Goal: Task Accomplishment & Management: Use online tool/utility

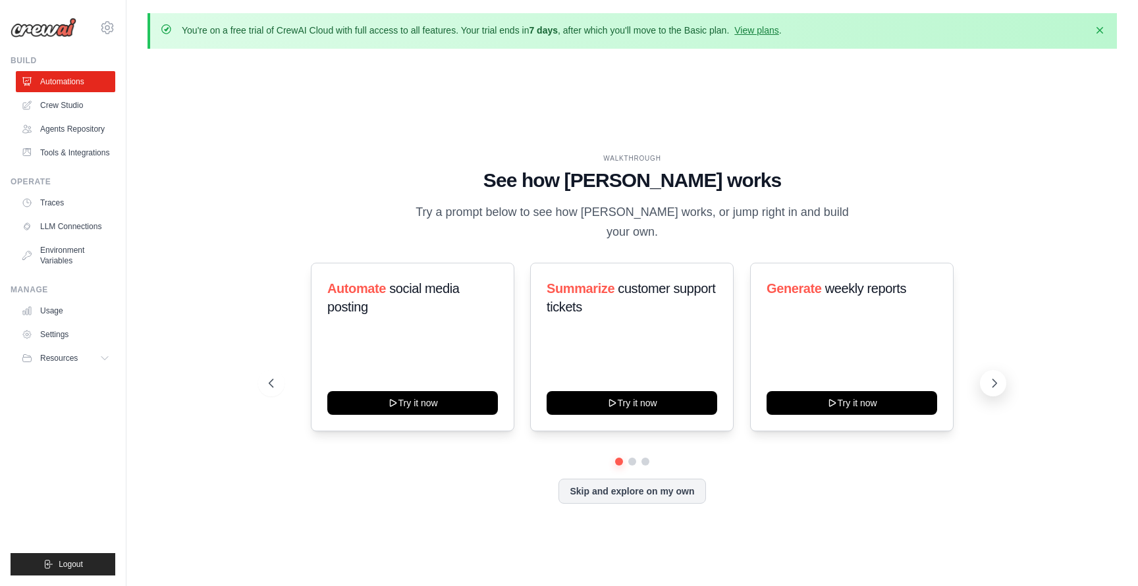
click at [995, 377] on icon at bounding box center [994, 383] width 13 height 13
click at [992, 379] on icon at bounding box center [994, 383] width 13 height 13
click at [993, 379] on icon at bounding box center [994, 383] width 13 height 13
click at [84, 111] on link "Crew Studio" at bounding box center [66, 105] width 99 height 21
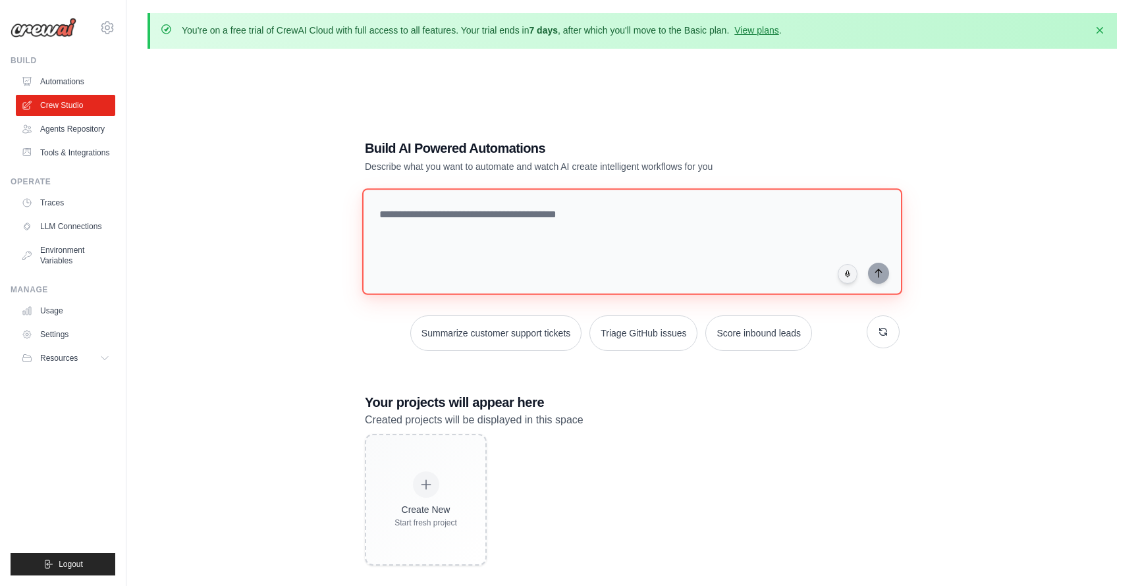
click at [538, 225] on textarea at bounding box center [632, 241] width 540 height 107
paste textarea "**********"
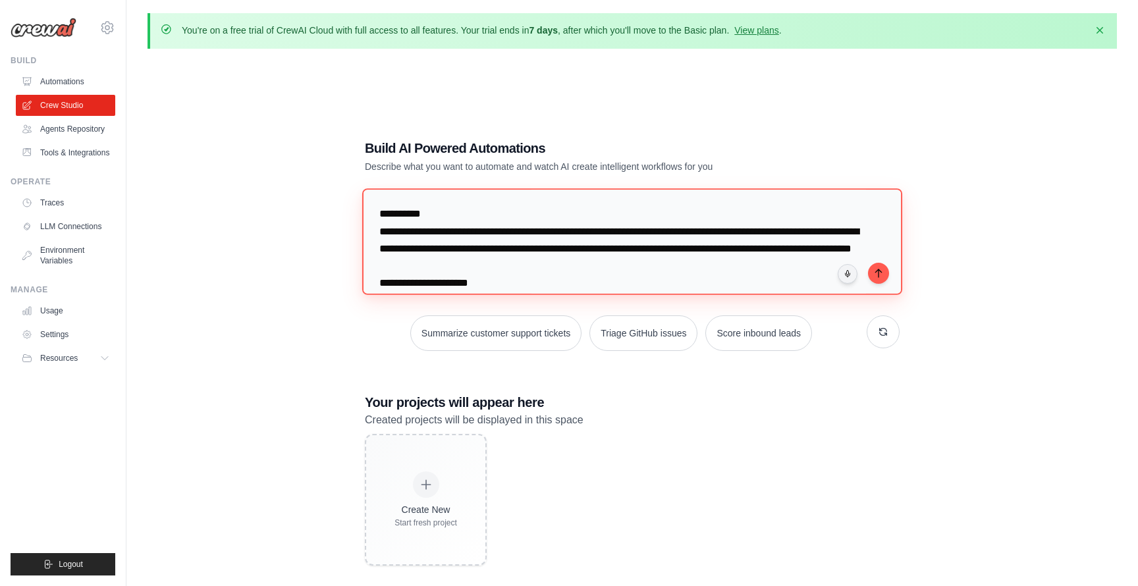
scroll to position [664, 0]
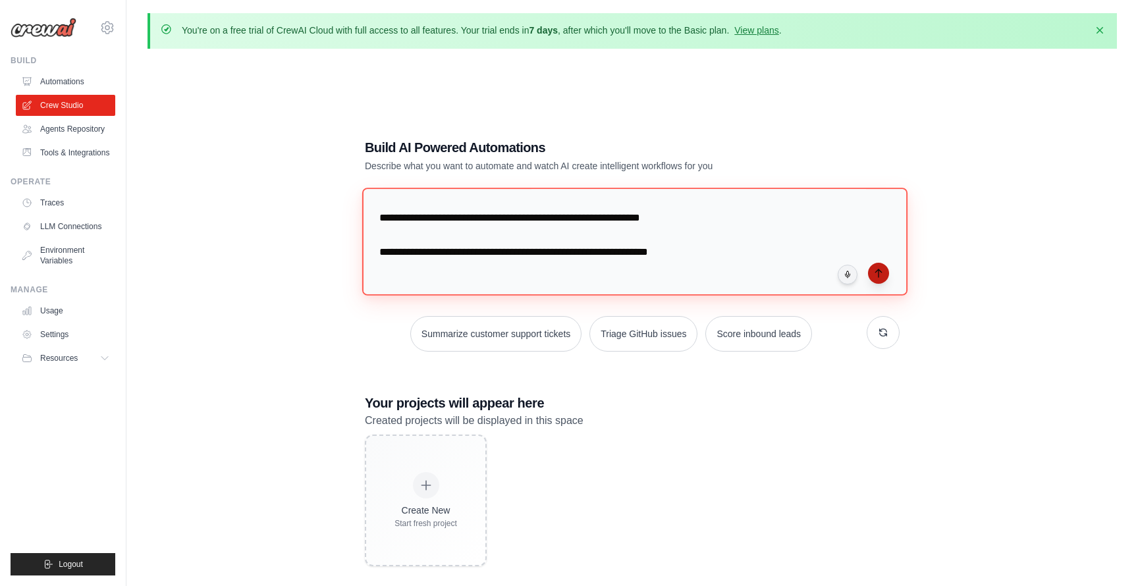
type textarea "**********"
click at [880, 273] on icon "submit" at bounding box center [879, 273] width 11 height 11
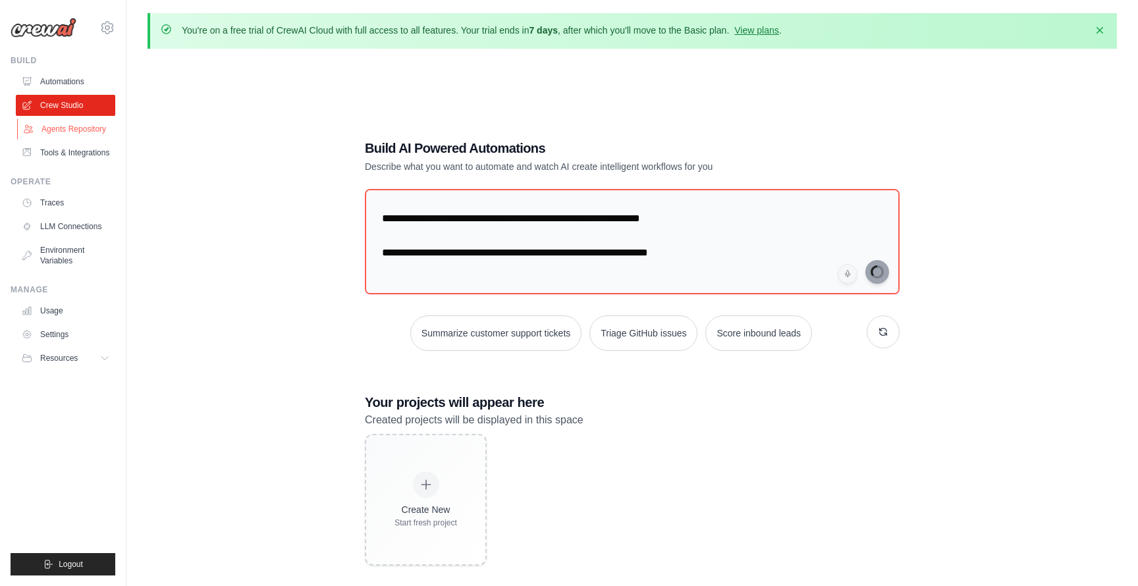
click at [96, 132] on link "Agents Repository" at bounding box center [66, 129] width 99 height 21
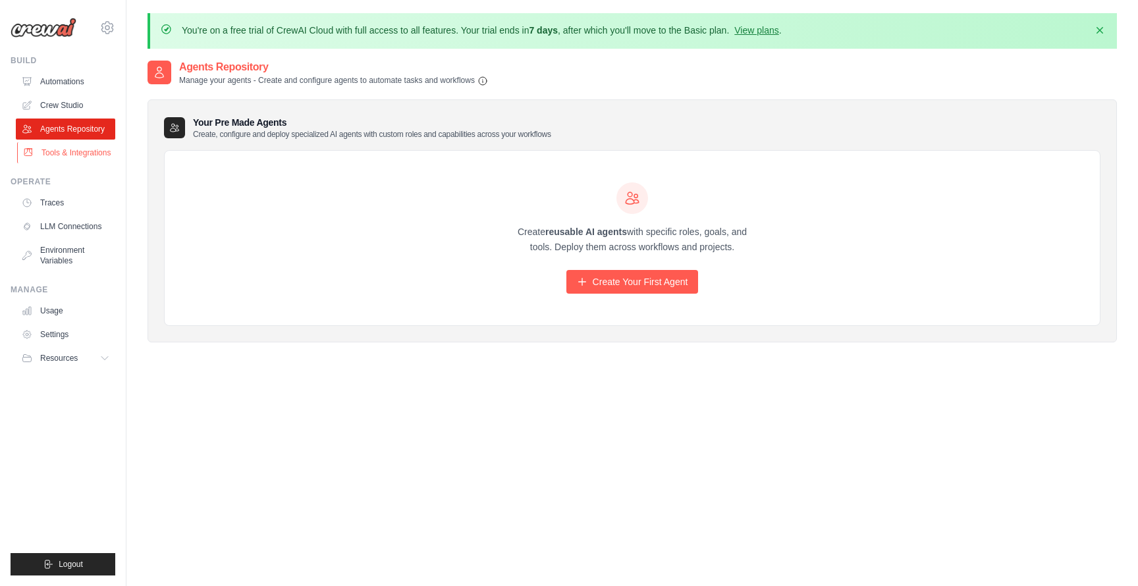
click at [93, 159] on link "Tools & Integrations" at bounding box center [66, 152] width 99 height 21
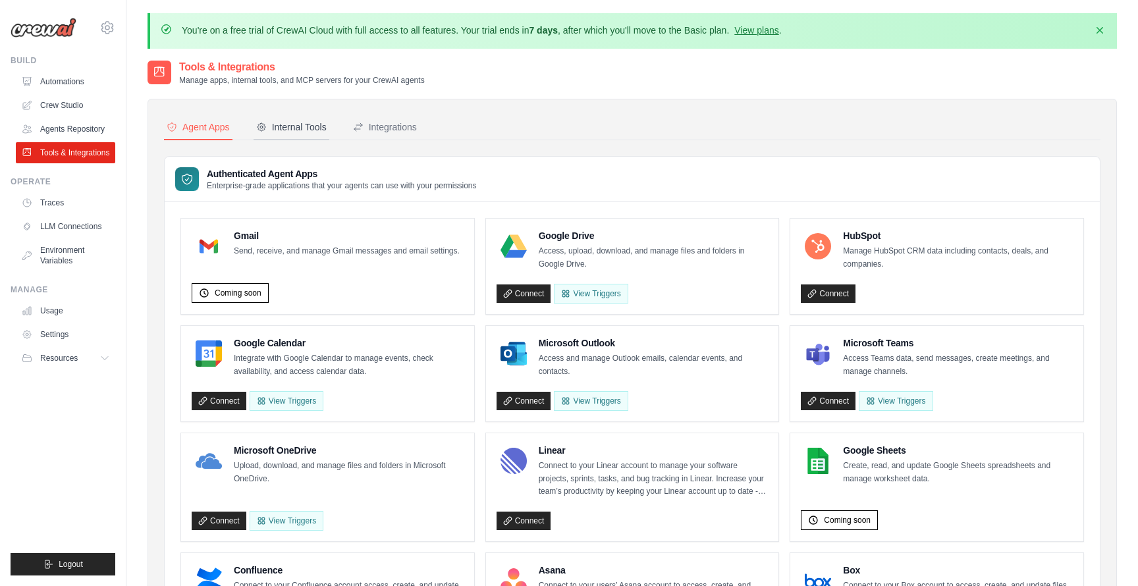
click at [317, 129] on div "Internal Tools" at bounding box center [291, 127] width 70 height 13
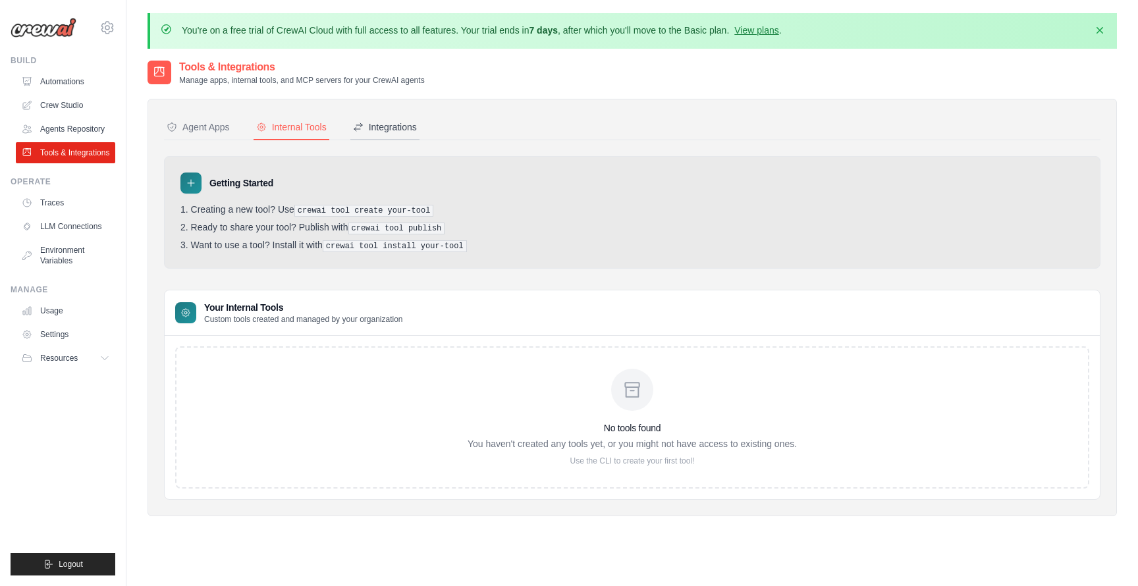
click at [387, 126] on div "Integrations" at bounding box center [385, 127] width 64 height 13
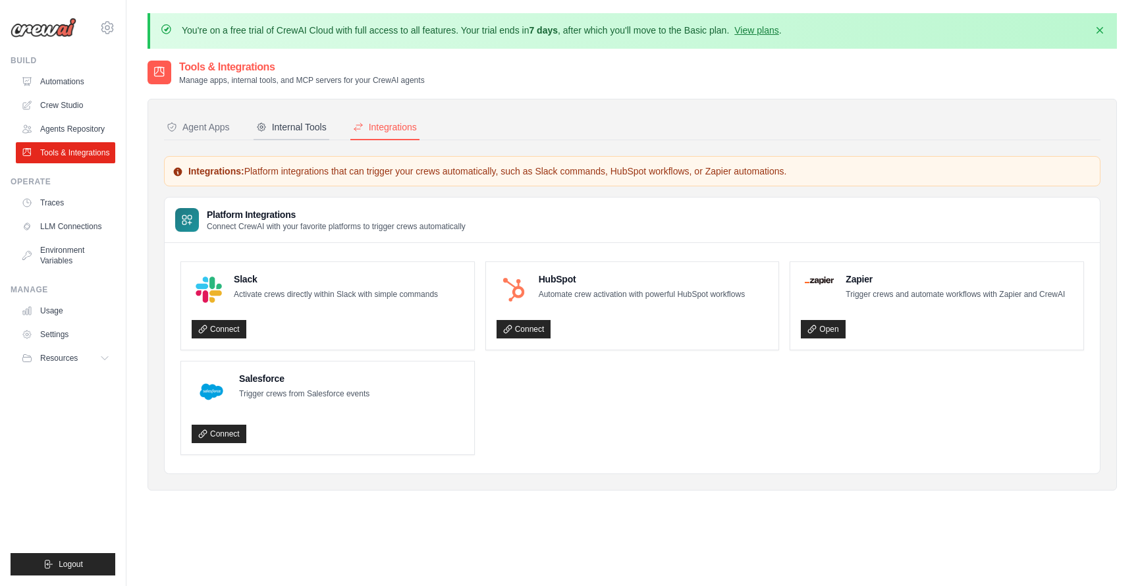
click at [302, 128] on div "Internal Tools" at bounding box center [291, 127] width 70 height 13
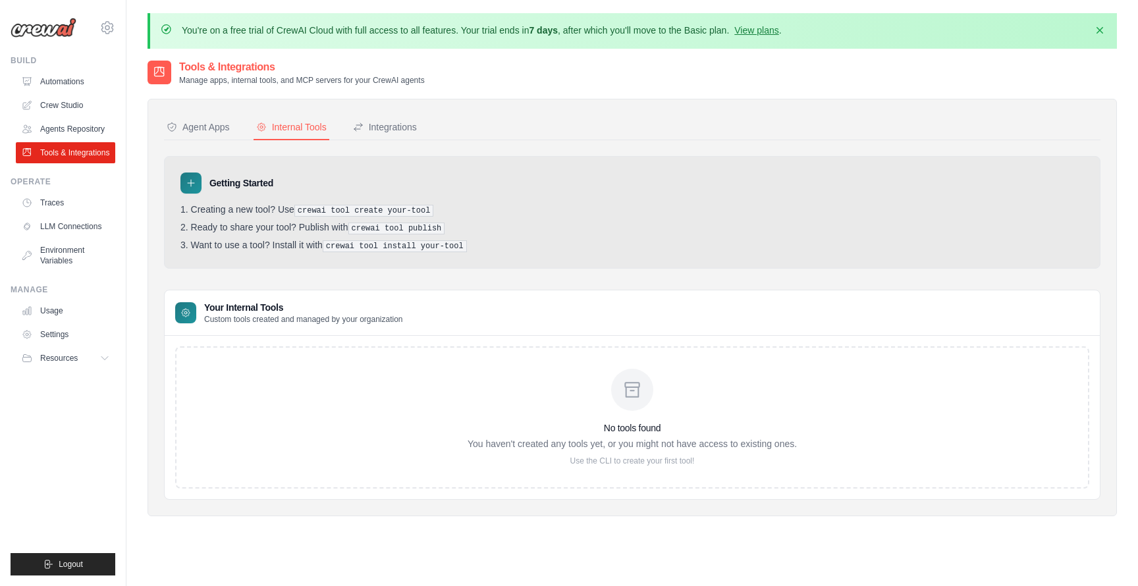
click at [638, 401] on div at bounding box center [632, 390] width 42 height 42
click at [637, 445] on p "You haven't created any tools yet, or you might not have access to existing one…" at bounding box center [632, 443] width 329 height 13
click at [639, 457] on p "Use the CLI to create your first tool!" at bounding box center [632, 461] width 329 height 11
click at [89, 225] on link "LLM Connections" at bounding box center [66, 226] width 99 height 21
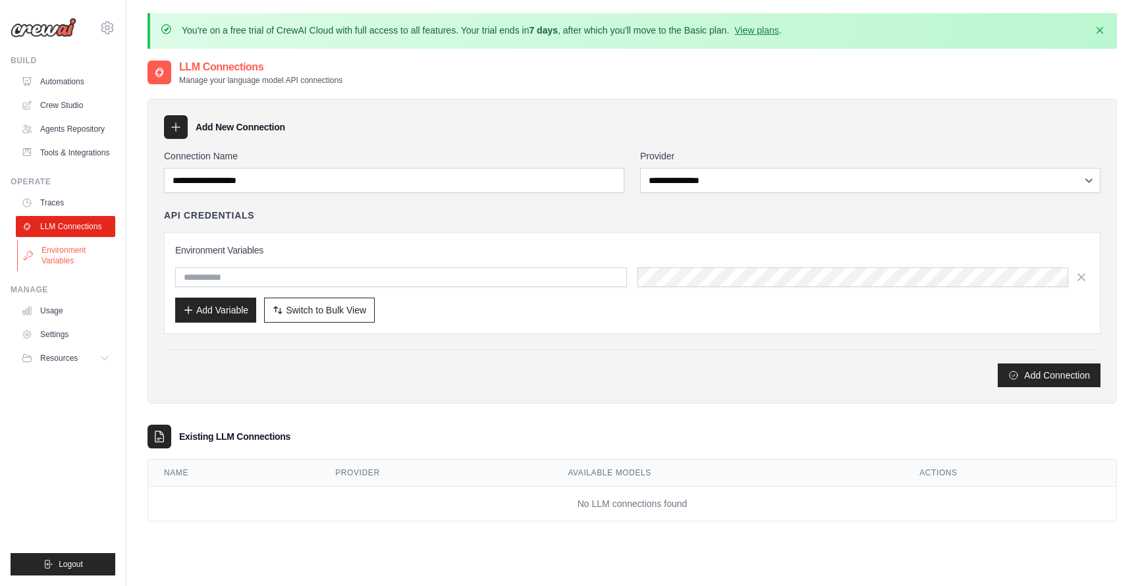
click at [80, 254] on link "Environment Variables" at bounding box center [66, 256] width 99 height 32
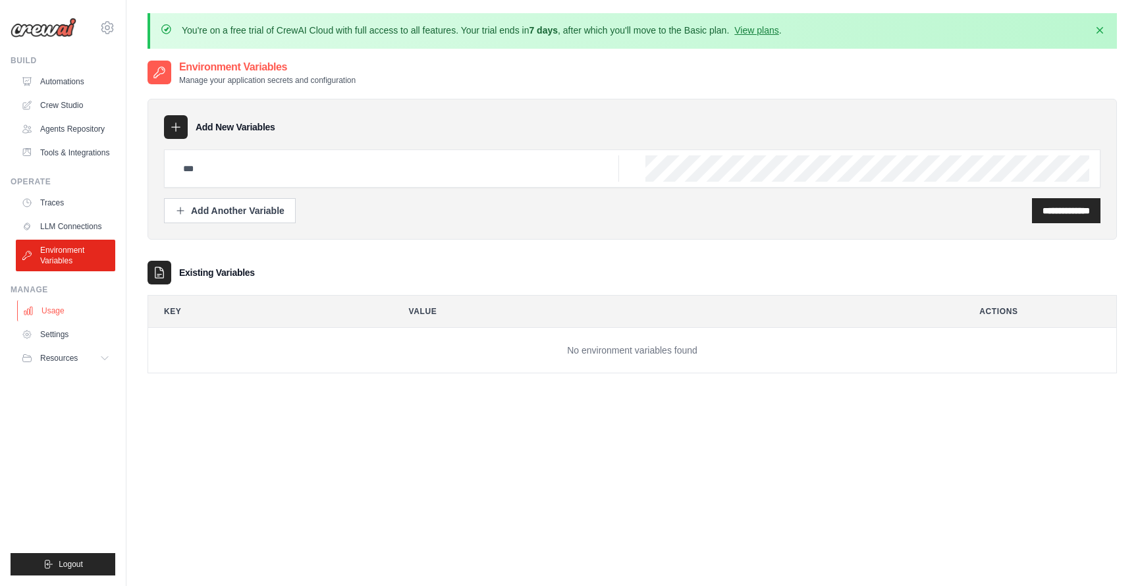
click at [71, 312] on link "Usage" at bounding box center [66, 310] width 99 height 21
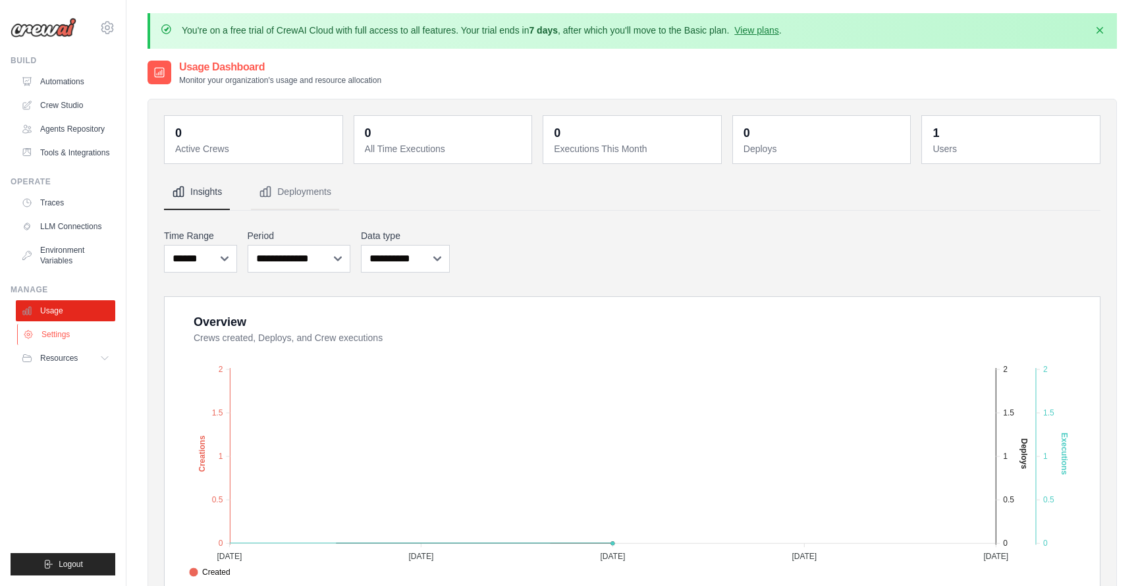
click at [71, 335] on link "Settings" at bounding box center [66, 334] width 99 height 21
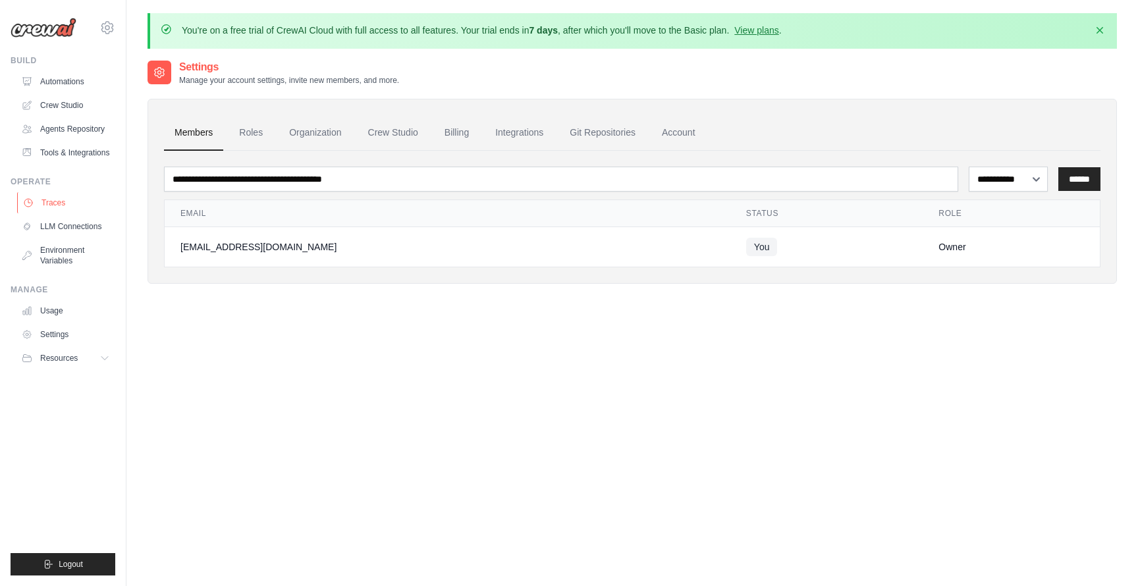
click at [67, 192] on link "Traces" at bounding box center [66, 202] width 99 height 21
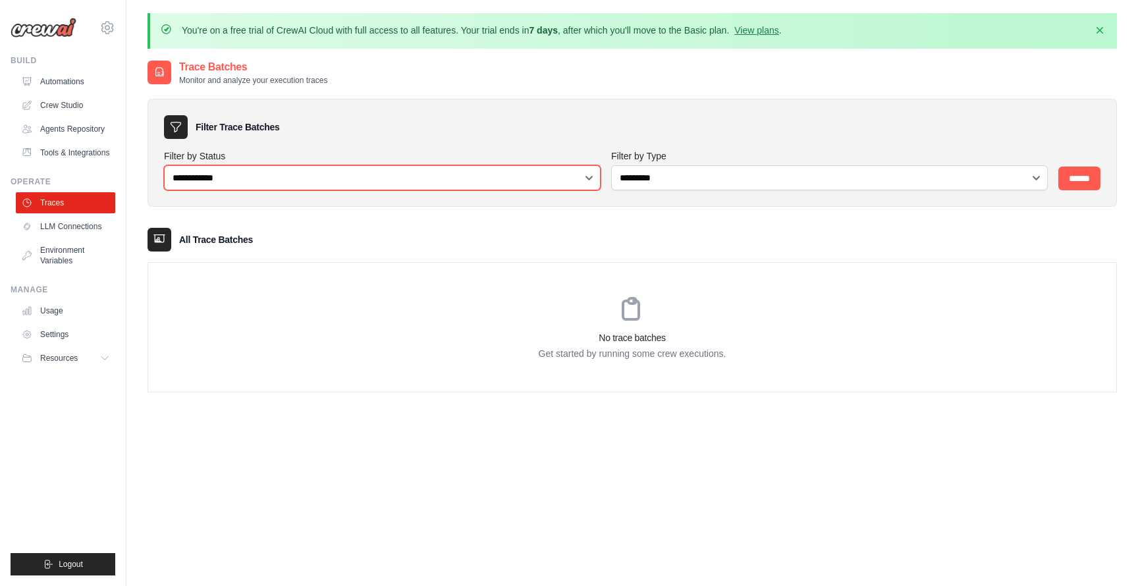
click at [268, 167] on select "**********" at bounding box center [382, 177] width 437 height 25
select select "*******"
click at [164, 165] on select "**********" at bounding box center [382, 177] width 437 height 25
click at [268, 182] on select "**********" at bounding box center [382, 177] width 437 height 25
select select
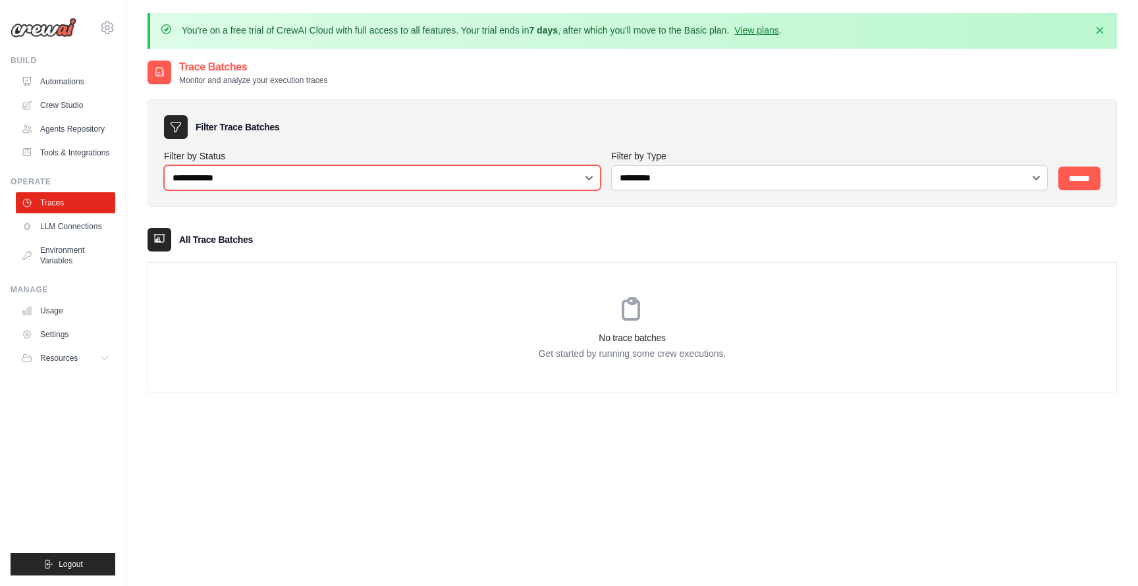
click at [164, 165] on select "**********" at bounding box center [382, 177] width 437 height 25
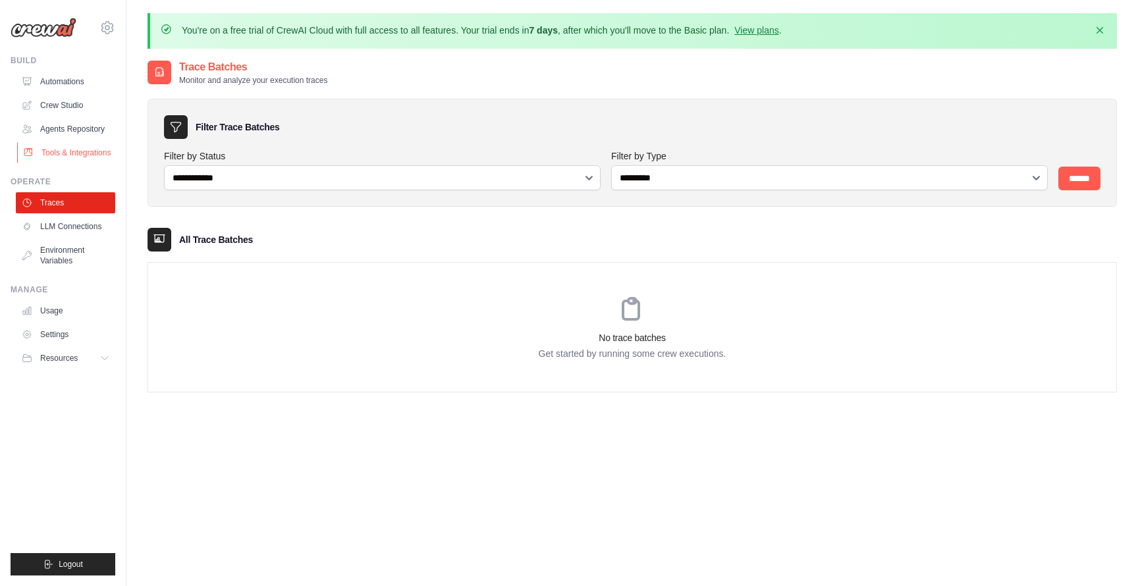
click at [76, 156] on link "Tools & Integrations" at bounding box center [66, 152] width 99 height 21
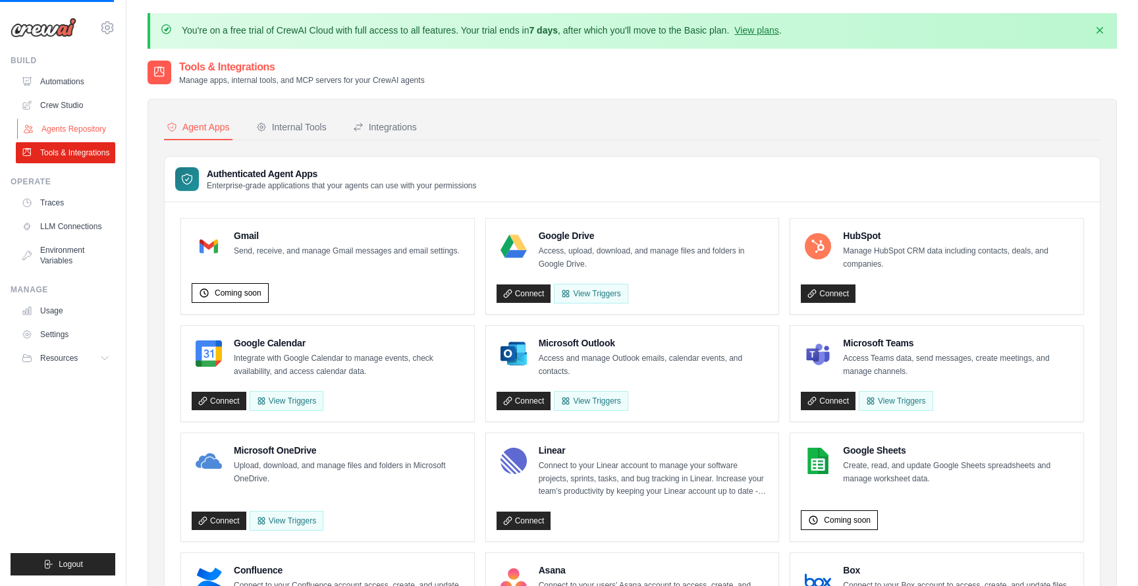
click at [74, 129] on link "Agents Repository" at bounding box center [66, 129] width 99 height 21
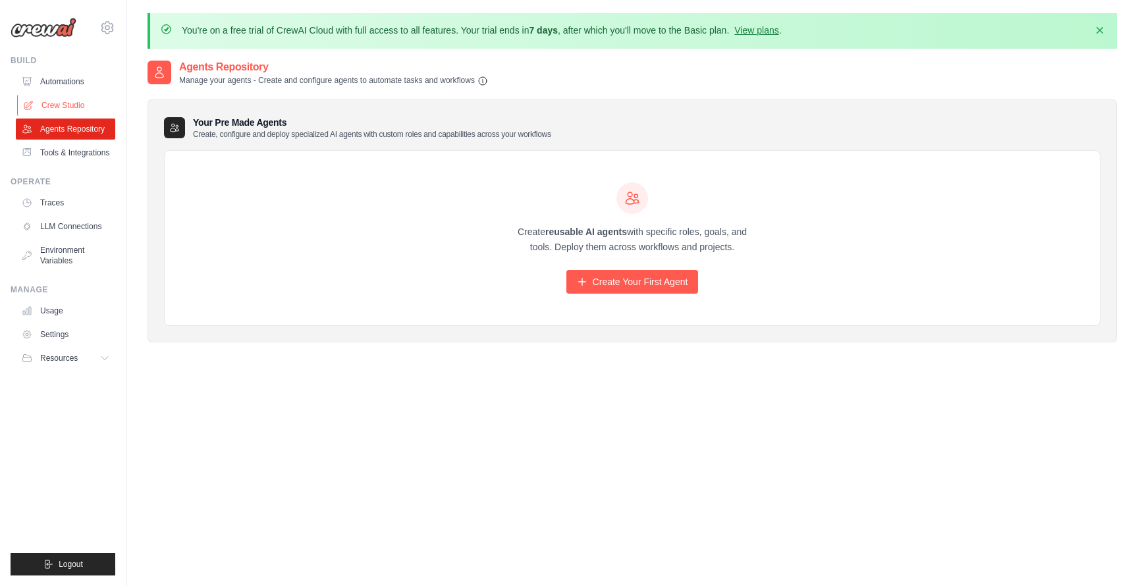
click at [72, 107] on link "Crew Studio" at bounding box center [66, 105] width 99 height 21
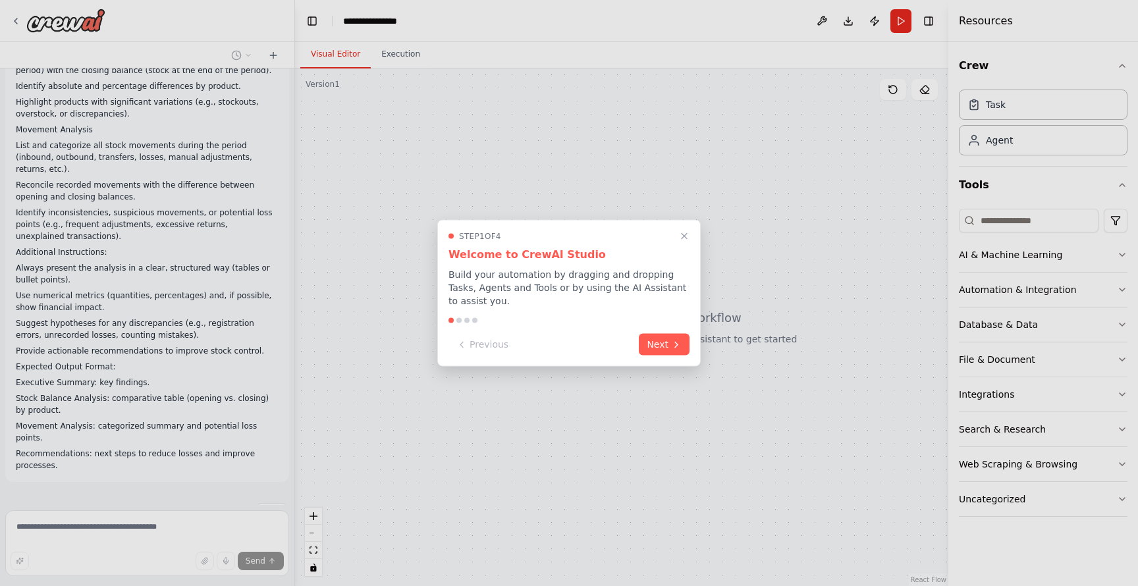
scroll to position [119, 0]
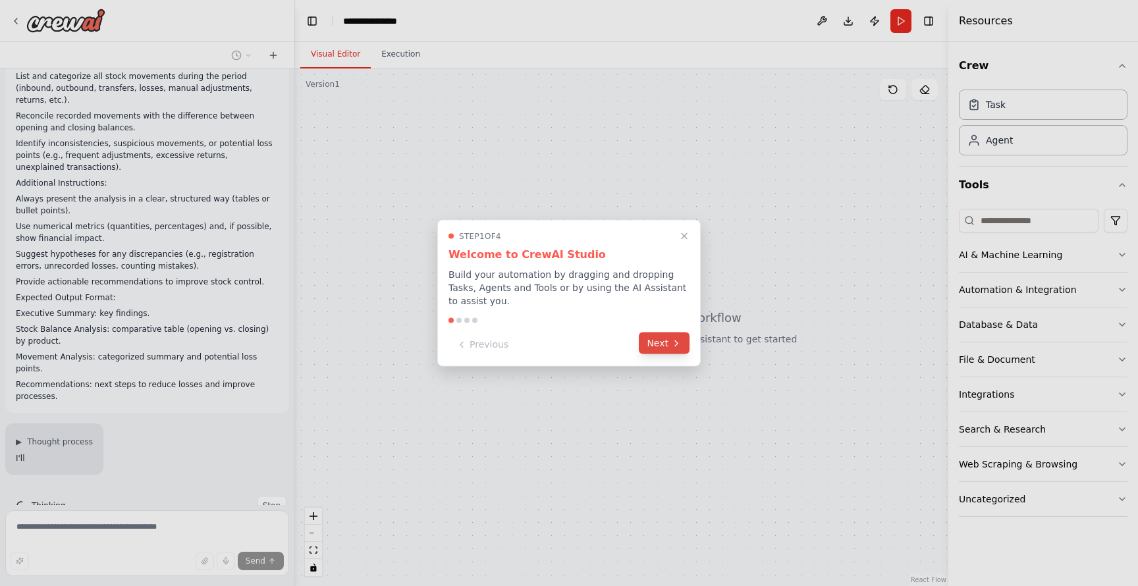
click at [682, 347] on button "Next" at bounding box center [664, 344] width 51 height 22
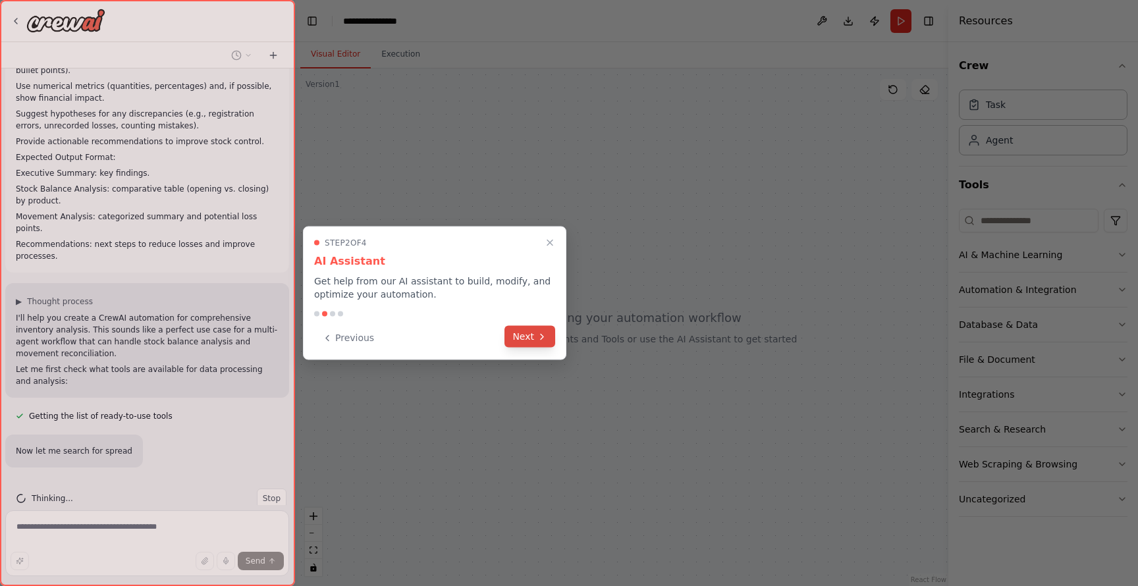
click at [532, 337] on button "Next" at bounding box center [530, 337] width 51 height 22
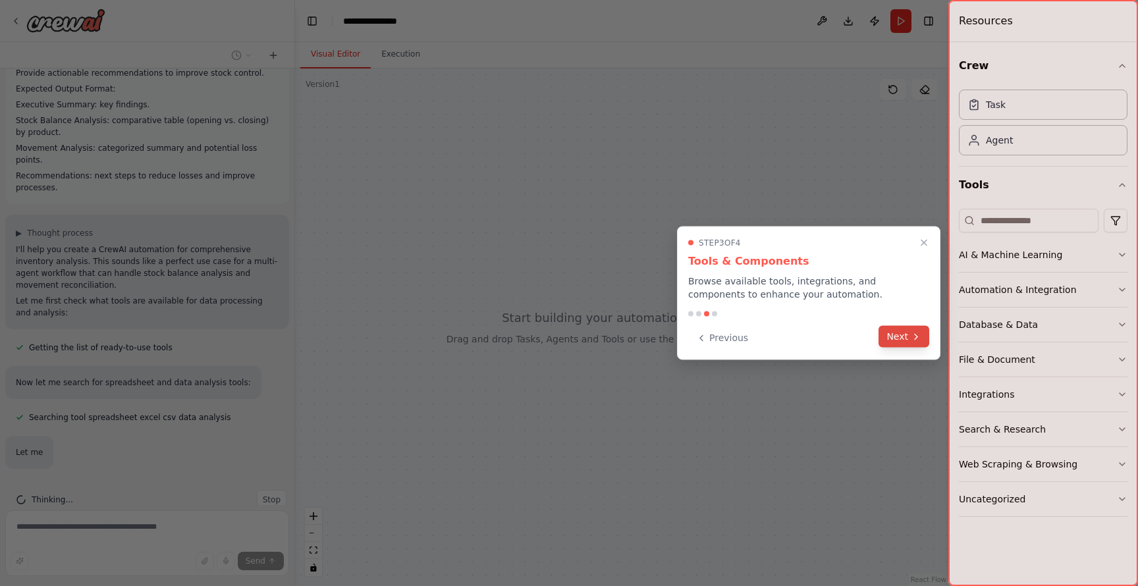
scroll to position [383, 0]
click at [911, 337] on icon at bounding box center [916, 336] width 11 height 11
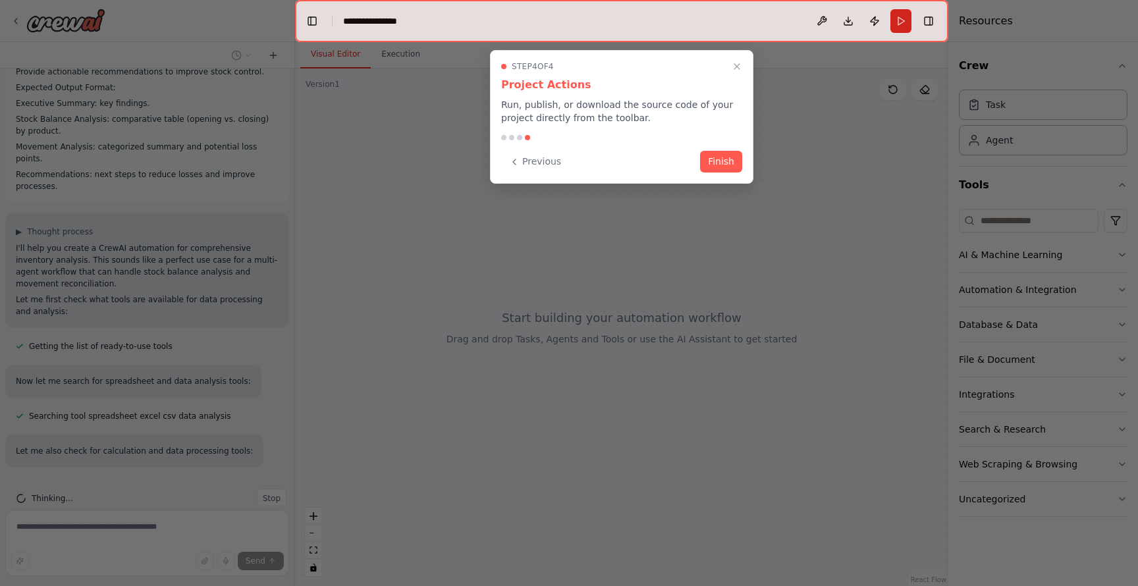
scroll to position [410, 0]
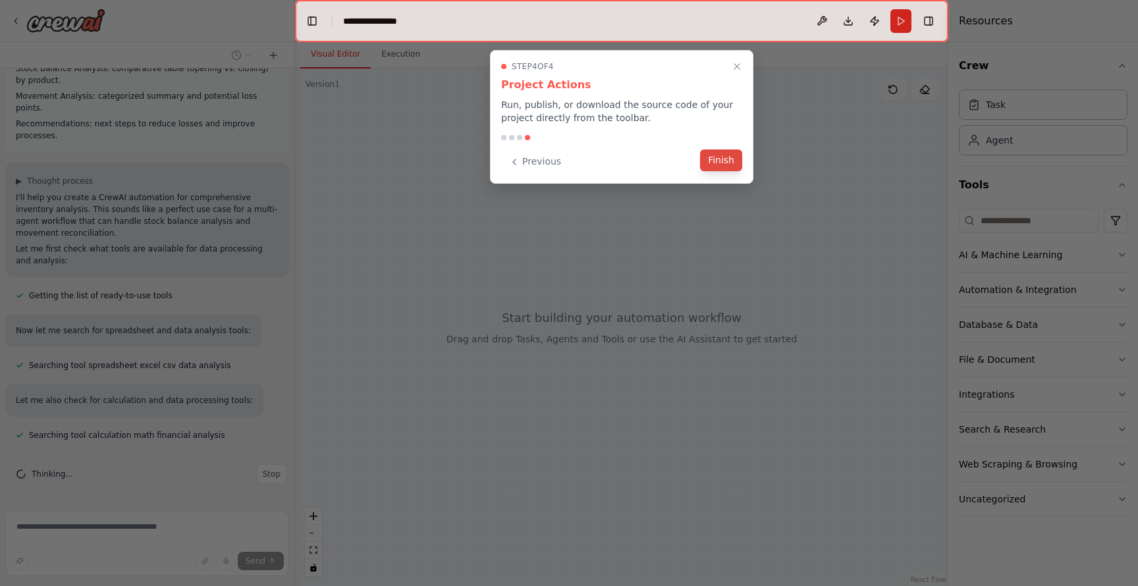
click at [727, 168] on button "Finish" at bounding box center [721, 161] width 42 height 22
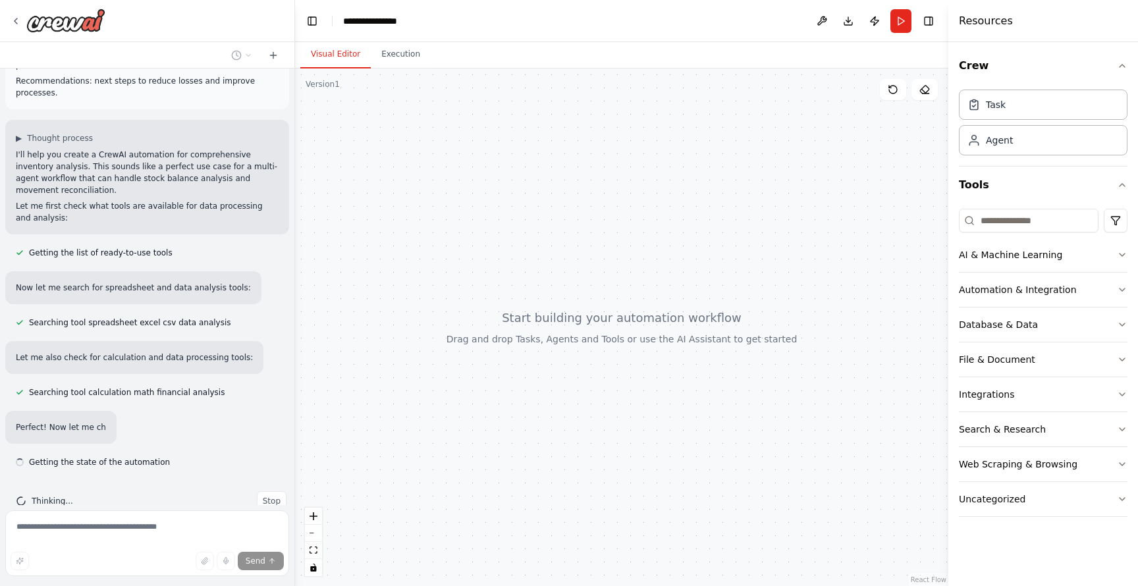
scroll to position [480, 0]
click at [1117, 321] on icon "button" at bounding box center [1122, 325] width 11 height 11
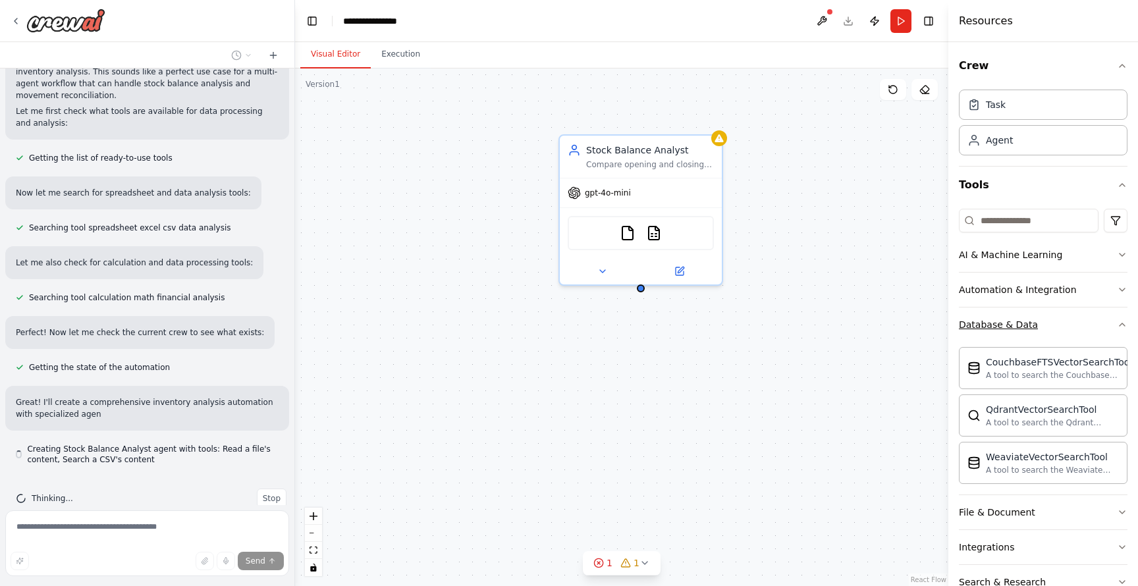
click at [1112, 318] on button "Database & Data" at bounding box center [1043, 325] width 169 height 34
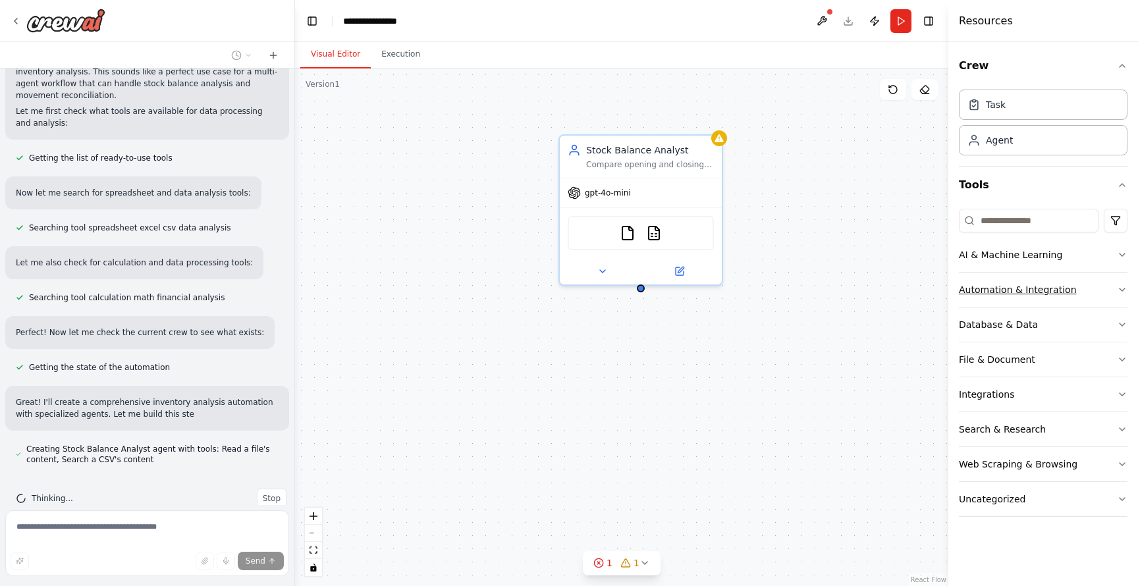
click at [1113, 283] on button "Automation & Integration" at bounding box center [1043, 290] width 169 height 34
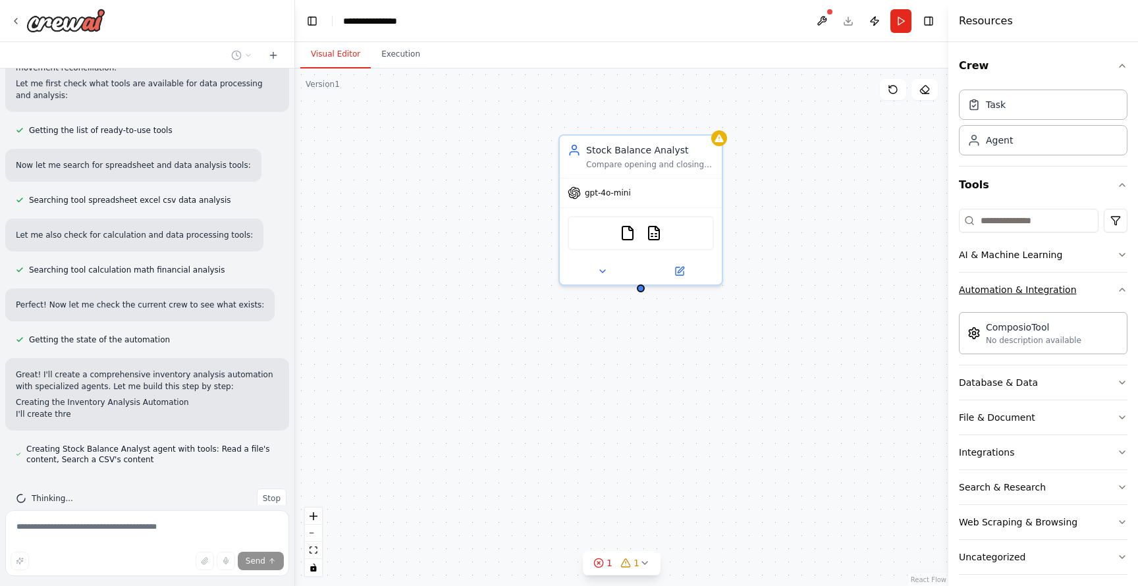
click at [1113, 283] on button "Automation & Integration" at bounding box center [1043, 290] width 169 height 34
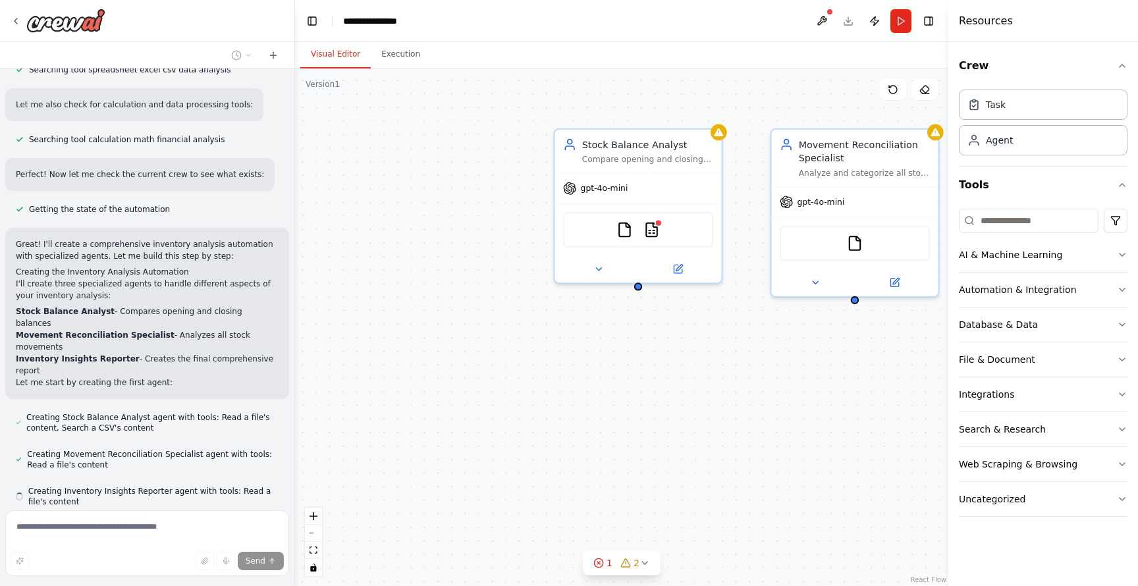
scroll to position [737, 0]
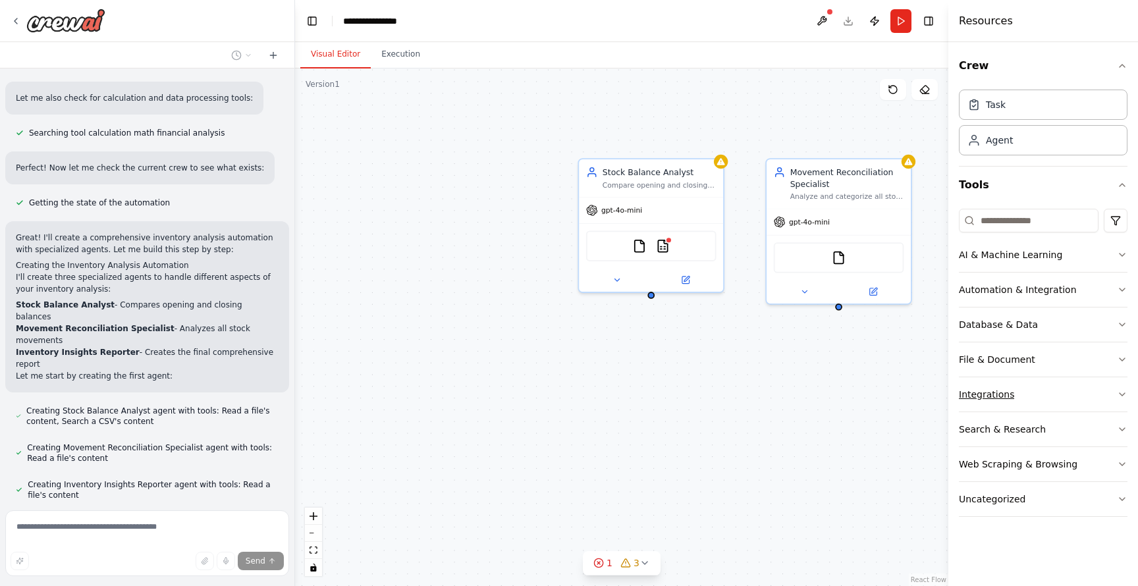
click at [1083, 397] on button "Integrations" at bounding box center [1043, 395] width 169 height 34
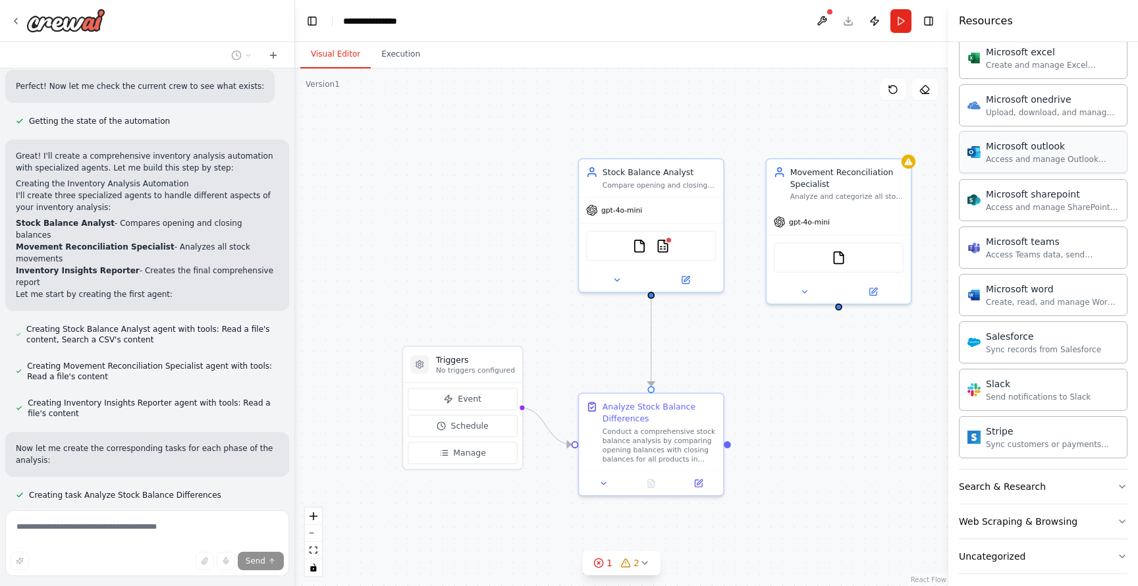
scroll to position [721, 0]
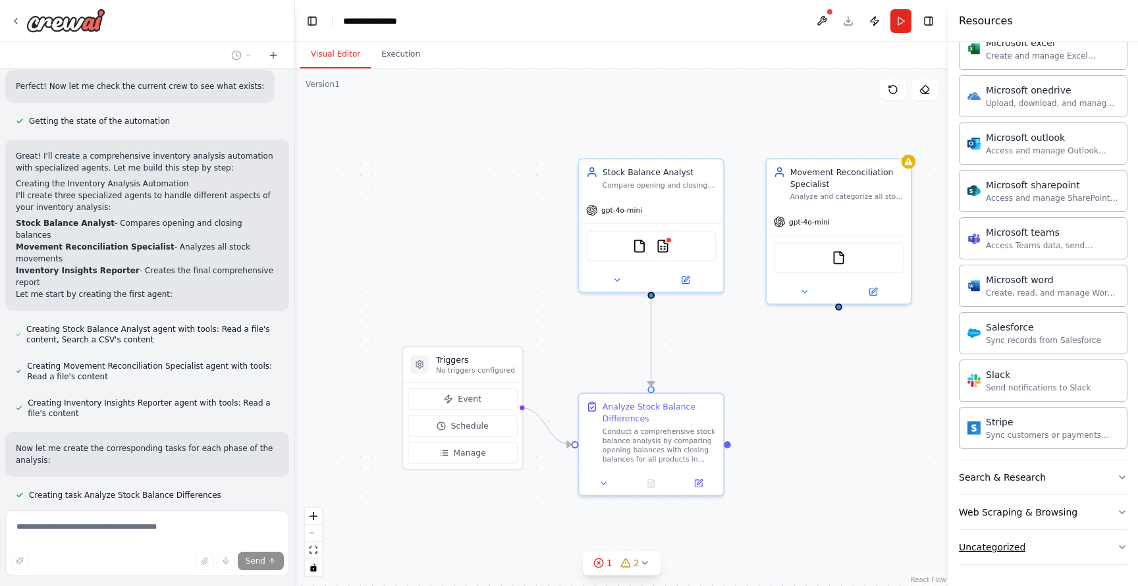
click at [1103, 544] on button "Uncategorized" at bounding box center [1043, 547] width 169 height 34
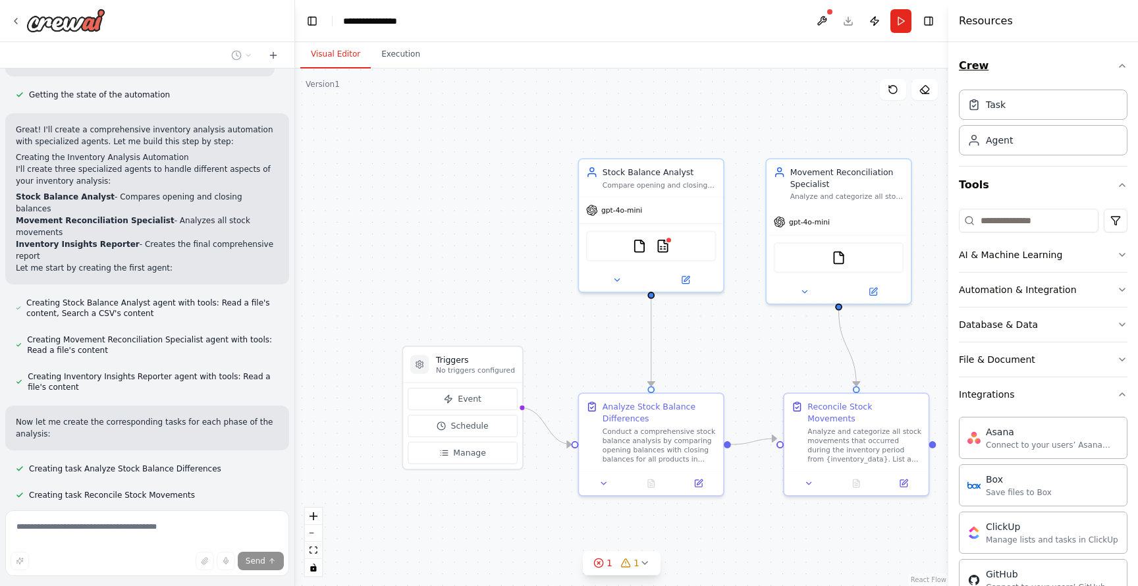
scroll to position [871, 0]
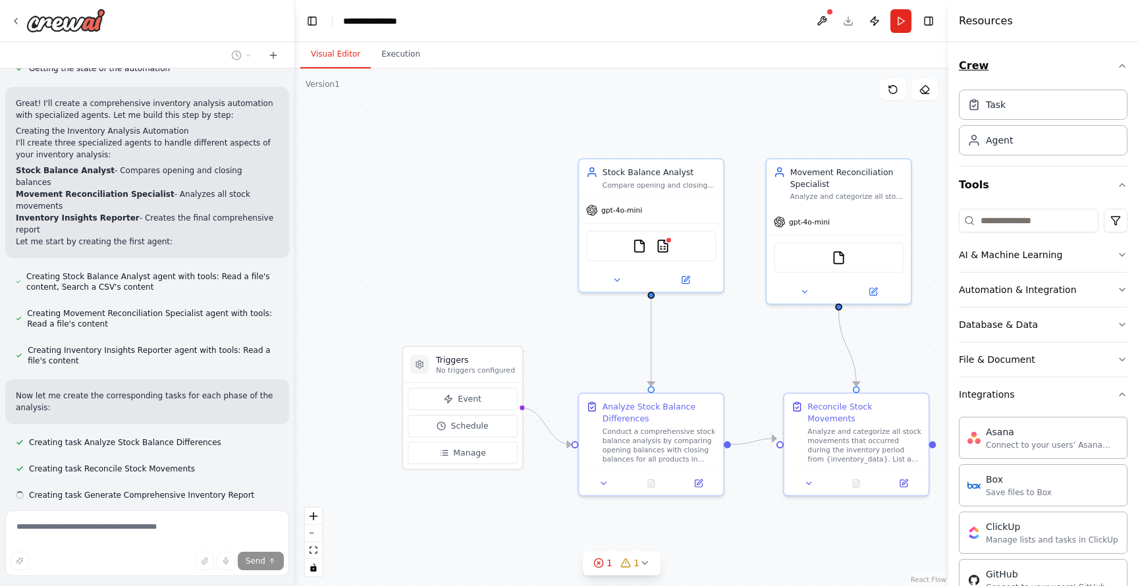
click at [1119, 69] on icon "button" at bounding box center [1122, 66] width 11 height 11
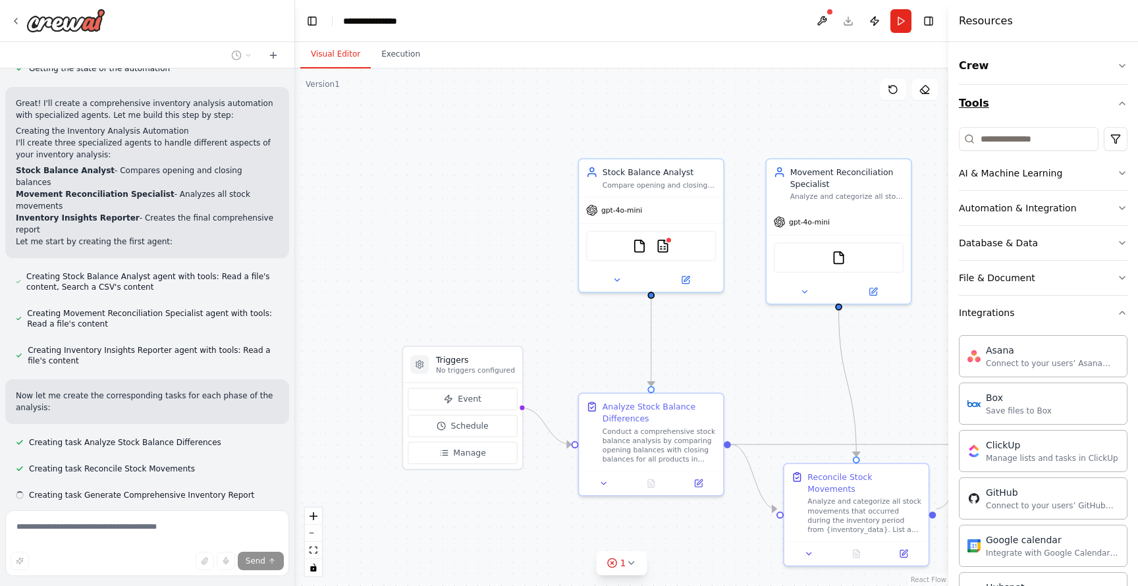
click at [1123, 102] on icon "button" at bounding box center [1122, 103] width 5 height 3
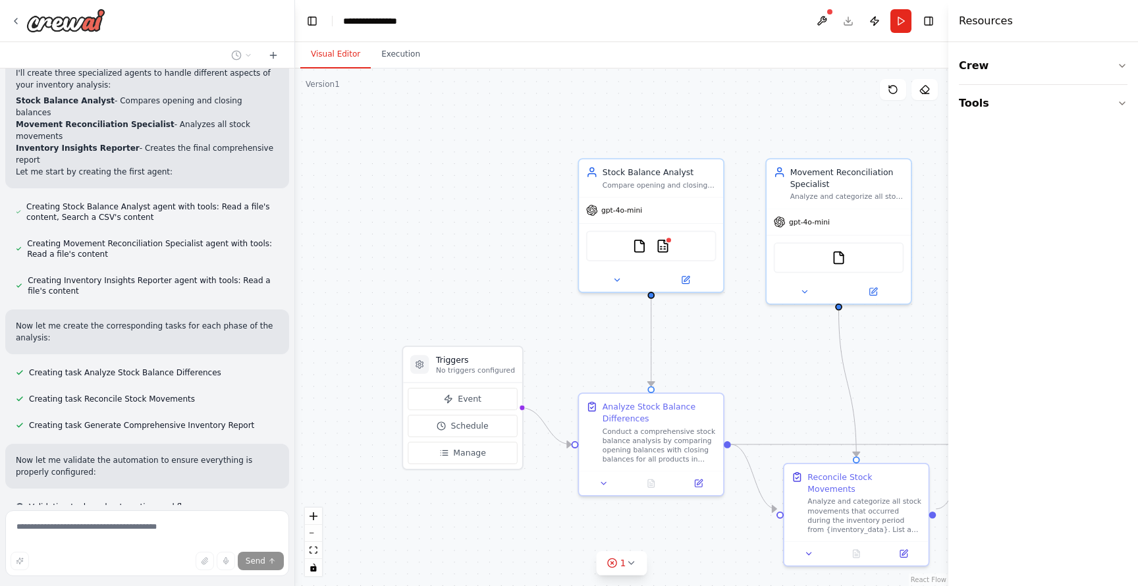
scroll to position [953, 0]
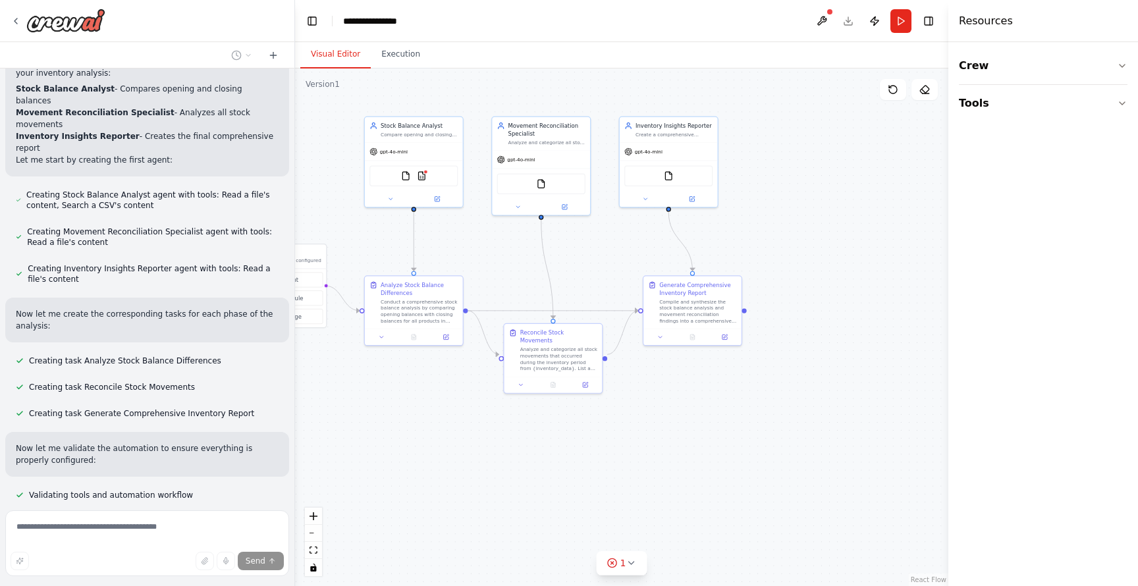
drag, startPoint x: 880, startPoint y: 276, endPoint x: 537, endPoint y: 250, distance: 343.6
click at [537, 250] on div ".deletable-edge-delete-btn { width: 20px; height: 20px; border: 0px solid #ffff…" at bounding box center [622, 328] width 654 height 518
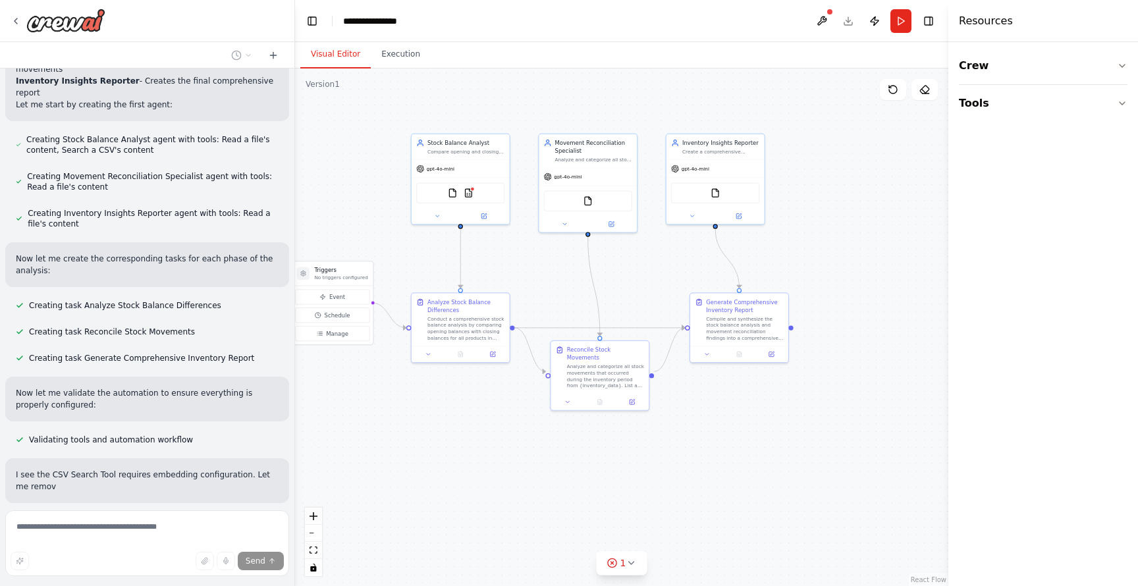
drag, startPoint x: 547, startPoint y: 256, endPoint x: 652, endPoint y: 278, distance: 107.8
click at [652, 278] on div ".deletable-edge-delete-btn { width: 20px; height: 20px; border: 0px solid #ffff…" at bounding box center [622, 328] width 654 height 518
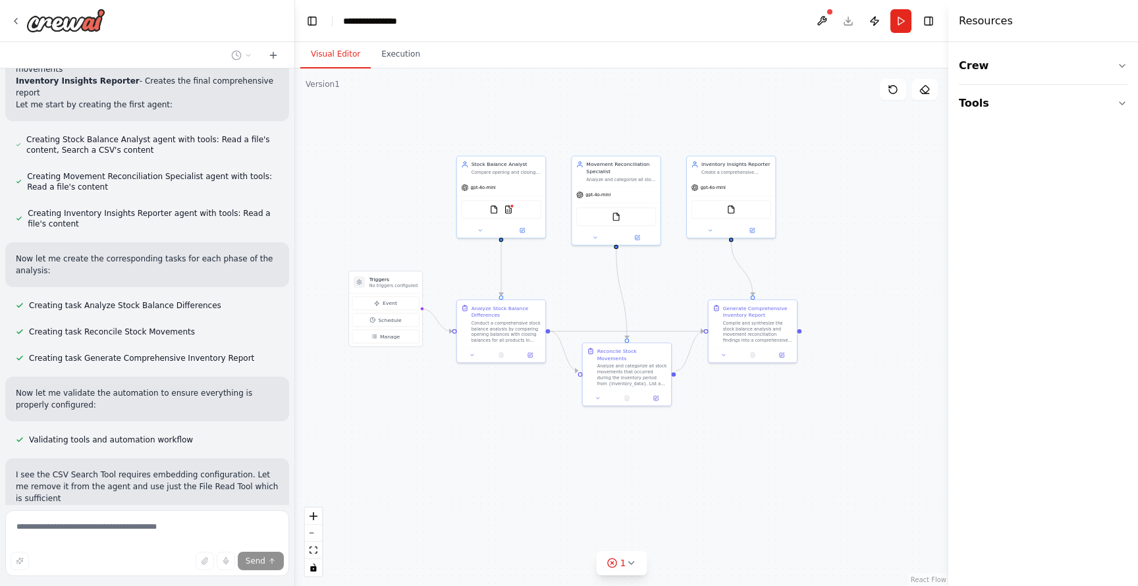
scroll to position [1020, 0]
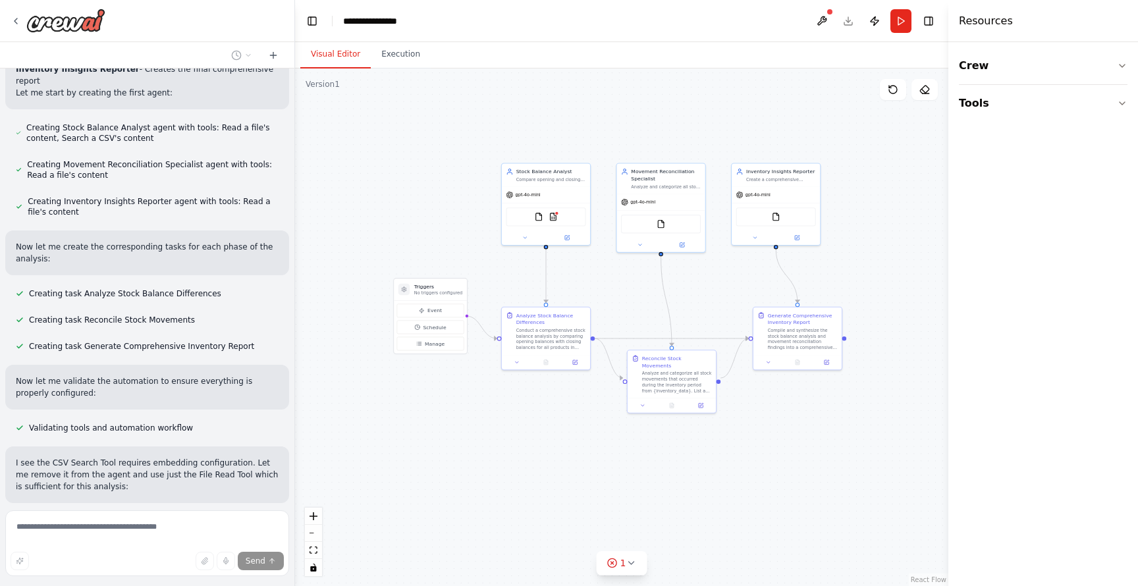
drag, startPoint x: 652, startPoint y: 278, endPoint x: 694, endPoint y: 285, distance: 42.8
click at [695, 285] on div ".deletable-edge-delete-btn { width: 20px; height: 20px; border: 0px solid #ffff…" at bounding box center [622, 328] width 654 height 518
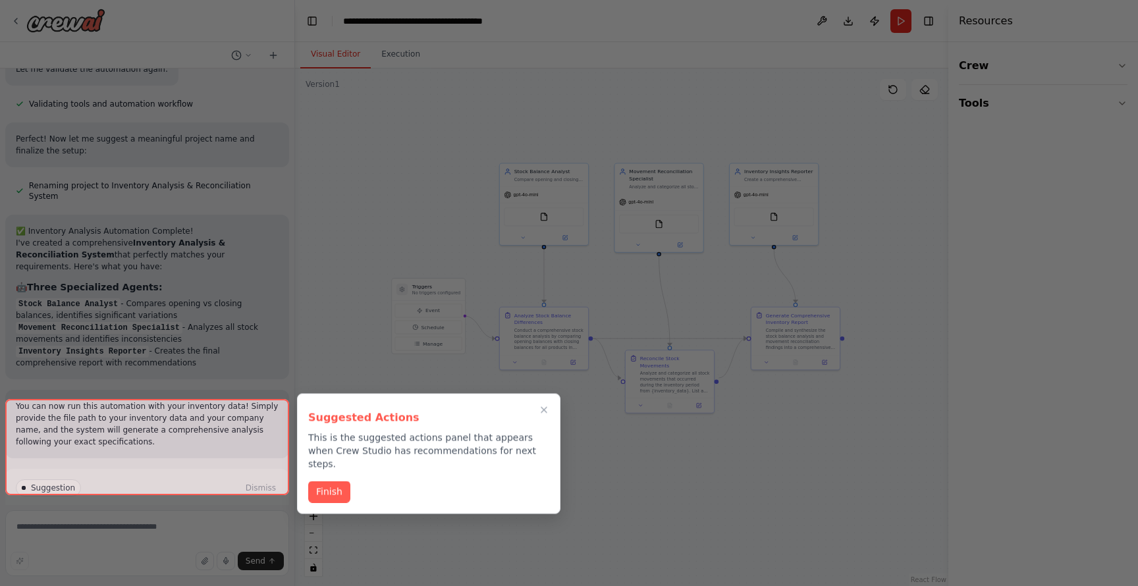
click at [368, 453] on p "This is the suggested actions panel that appears when Crew Studio has recommend…" at bounding box center [428, 452] width 241 height 40
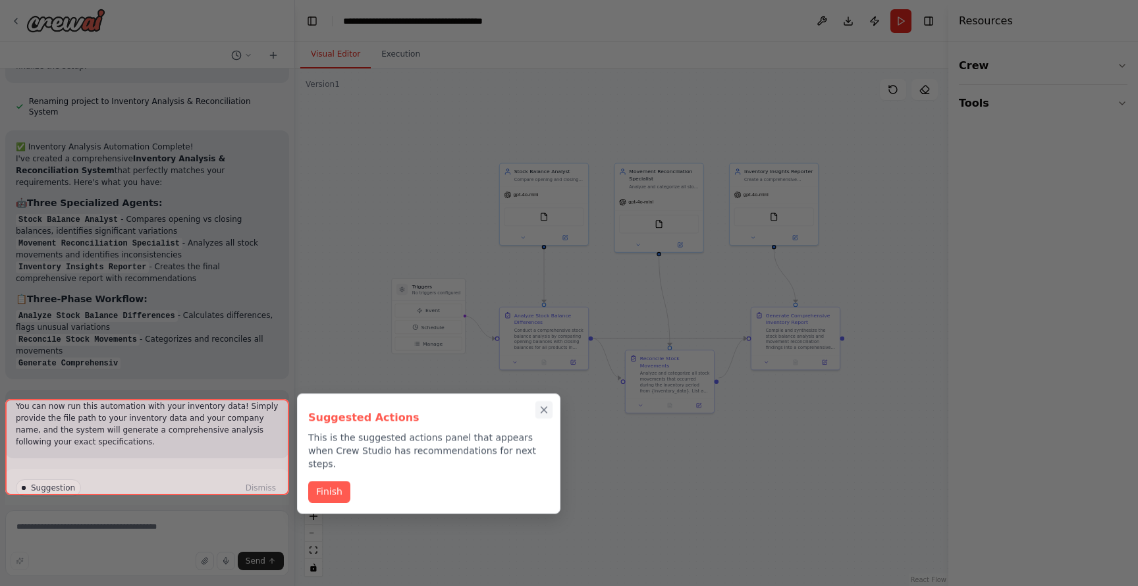
click at [549, 416] on icon "Close walkthrough" at bounding box center [544, 411] width 12 height 12
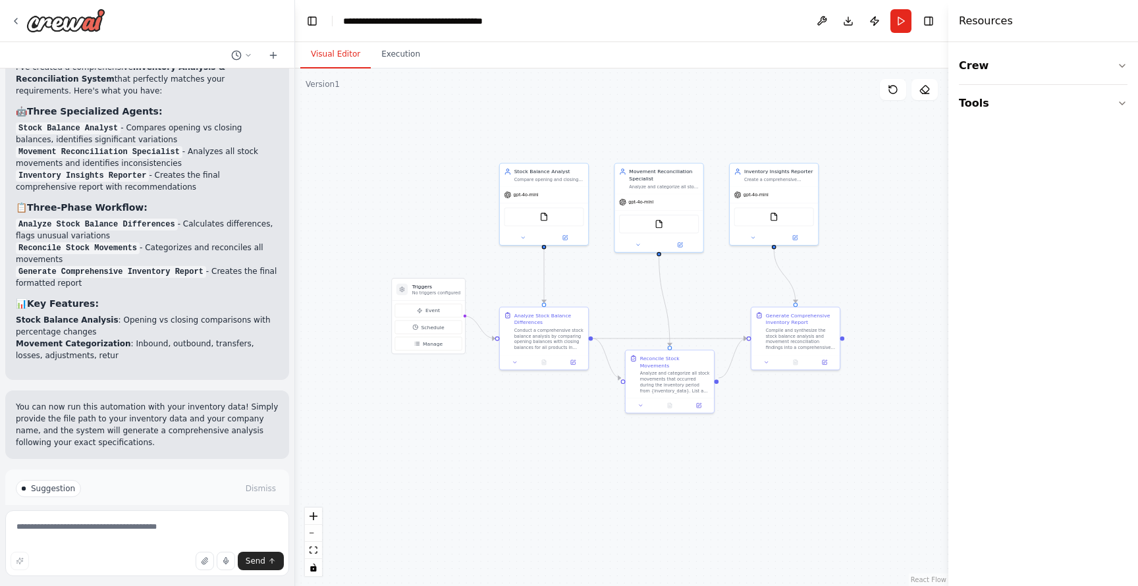
click at [57, 470] on div "Suggestion Dismiss I have some suggestions to help you move forward with your a…" at bounding box center [147, 518] width 284 height 96
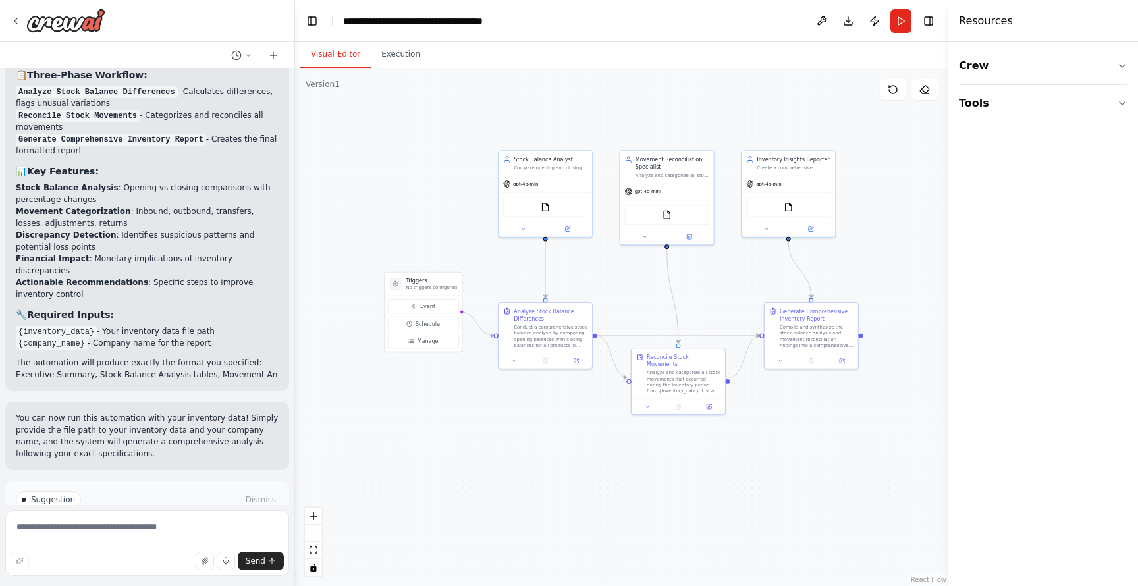
scroll to position [1963, 0]
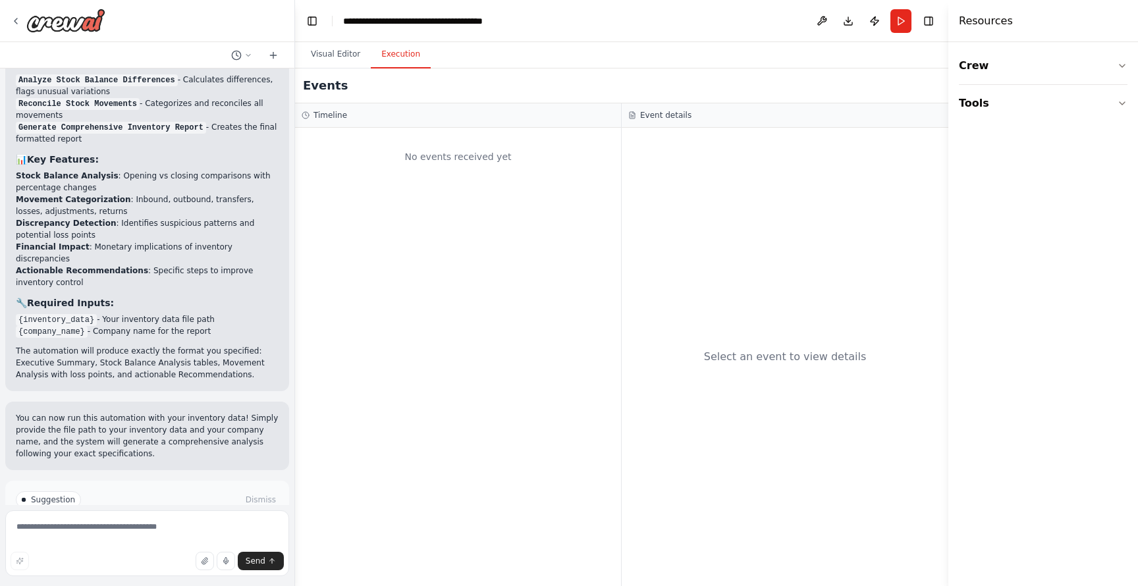
click at [392, 55] on button "Execution" at bounding box center [401, 55] width 60 height 28
click at [352, 49] on button "Visual Editor" at bounding box center [335, 55] width 70 height 28
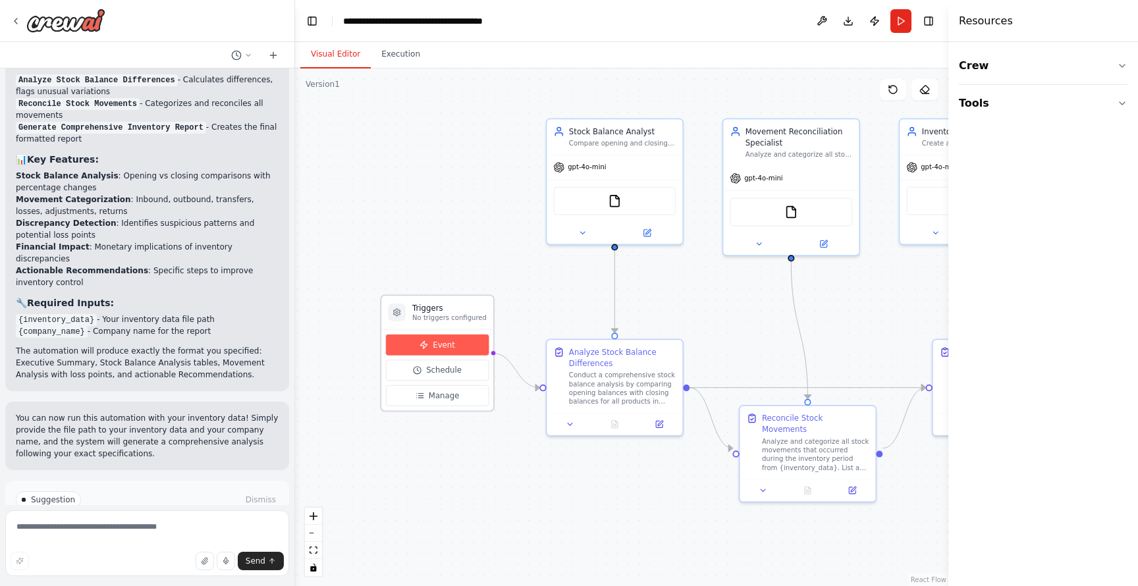
click at [455, 343] on button "Event" at bounding box center [437, 345] width 103 height 21
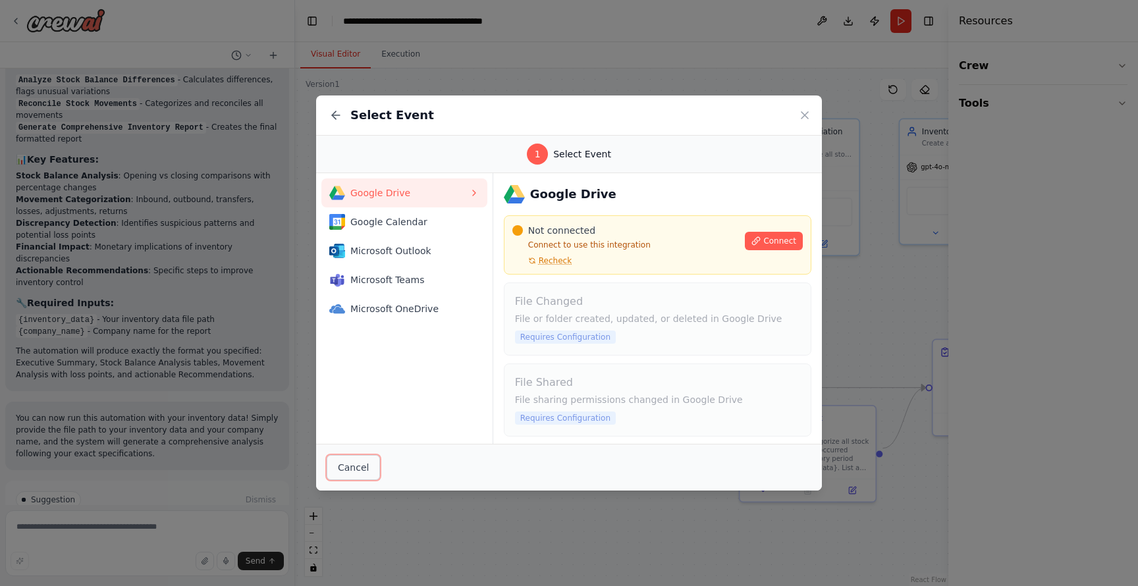
click at [345, 470] on button "Cancel" at bounding box center [353, 467] width 53 height 25
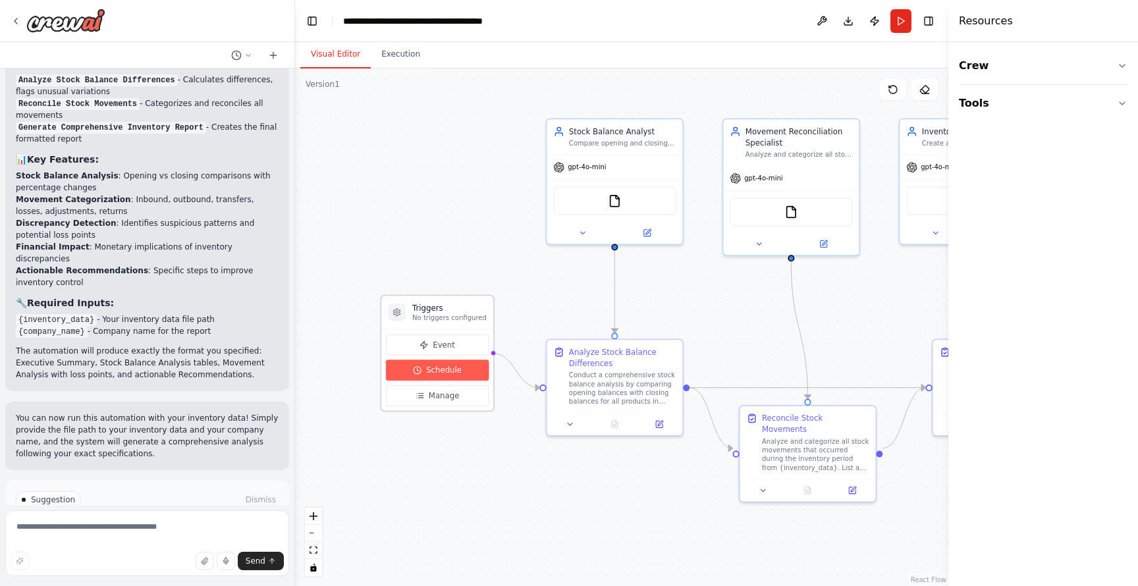
click at [459, 377] on button "Schedule" at bounding box center [437, 370] width 103 height 21
click at [463, 398] on button "Manage" at bounding box center [437, 395] width 103 height 21
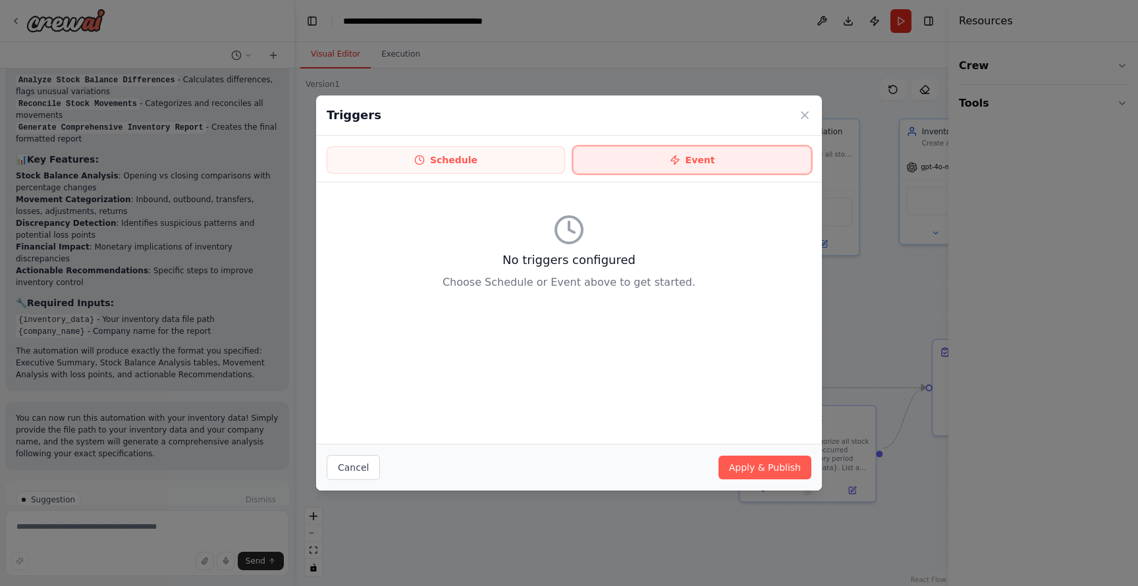
click at [727, 158] on button "Event" at bounding box center [692, 160] width 238 height 28
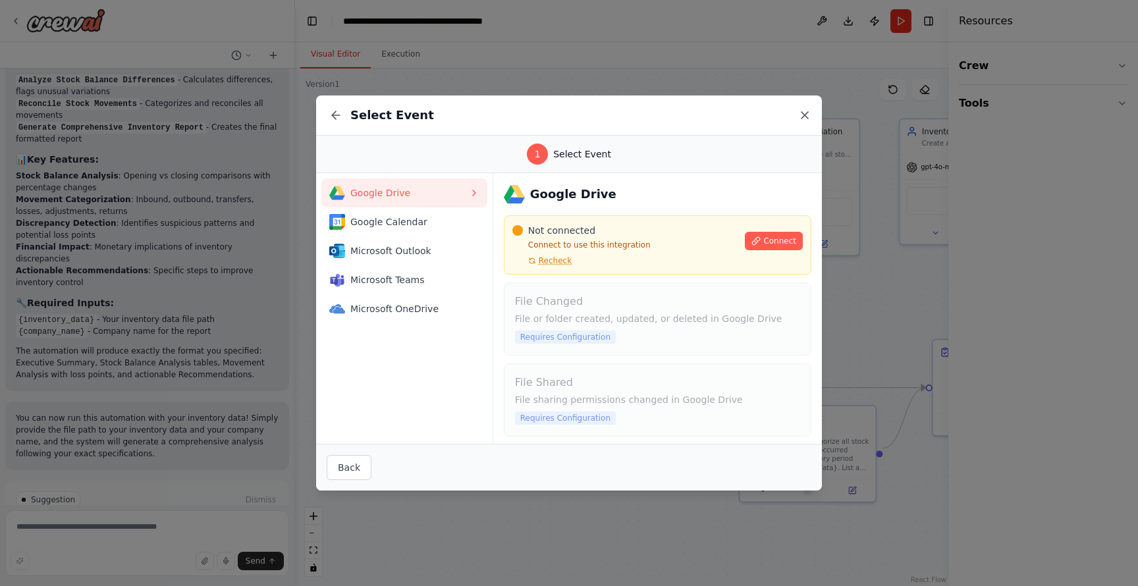
click at [802, 120] on icon at bounding box center [805, 115] width 13 height 13
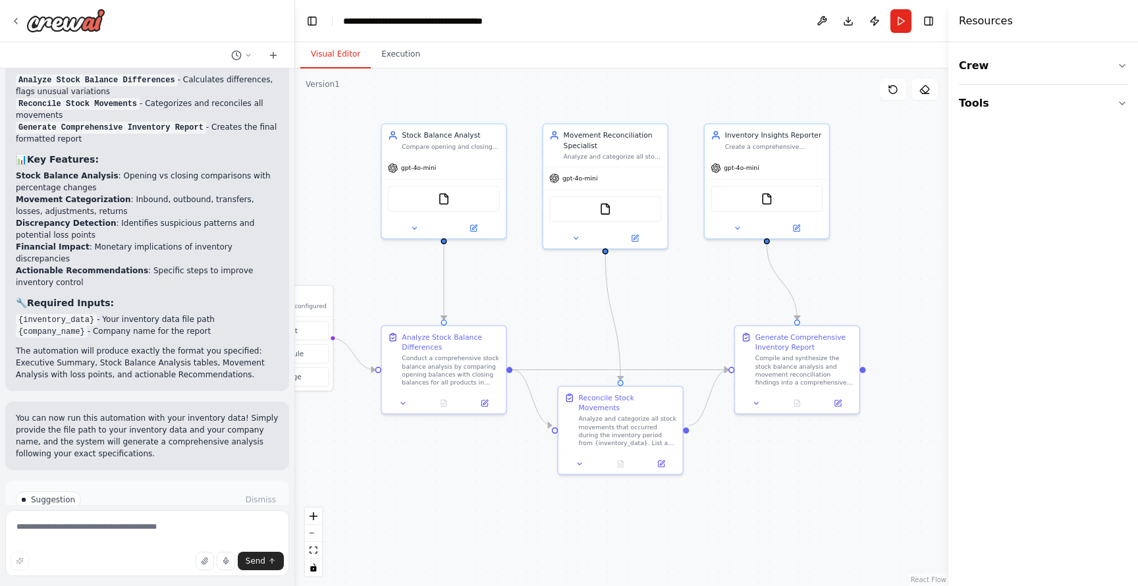
drag, startPoint x: 659, startPoint y: 484, endPoint x: 494, endPoint y: 461, distance: 166.9
click at [494, 461] on div ".deletable-edge-delete-btn { width: 20px; height: 20px; border: 0px solid #ffff…" at bounding box center [622, 328] width 654 height 518
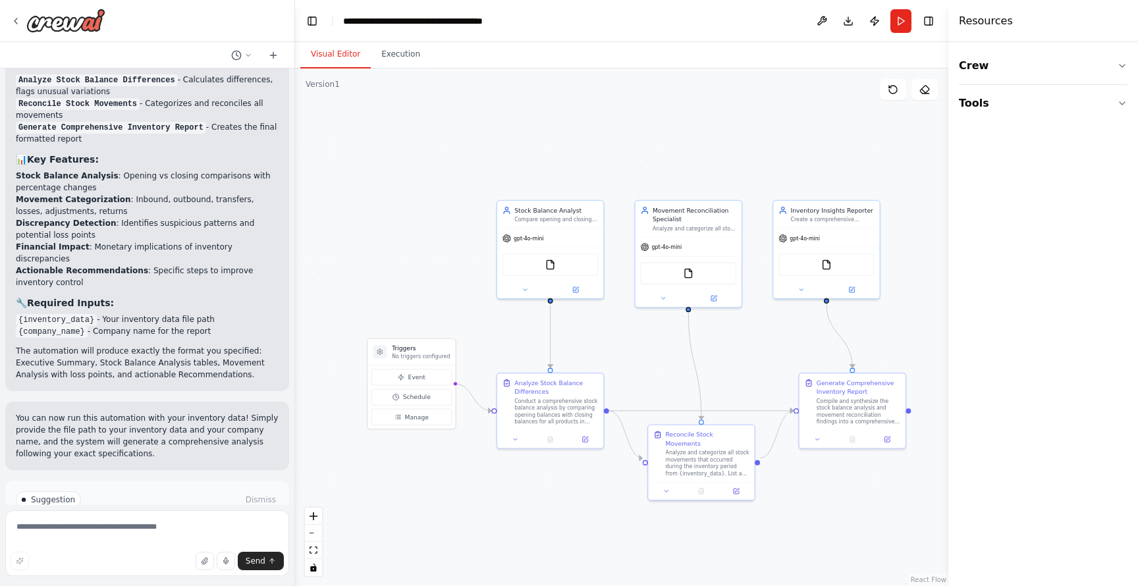
drag, startPoint x: 511, startPoint y: 474, endPoint x: 607, endPoint y: 501, distance: 100.1
click at [607, 501] on div ".deletable-edge-delete-btn { width: 20px; height: 20px; border: 0px solid #ffff…" at bounding box center [622, 328] width 654 height 518
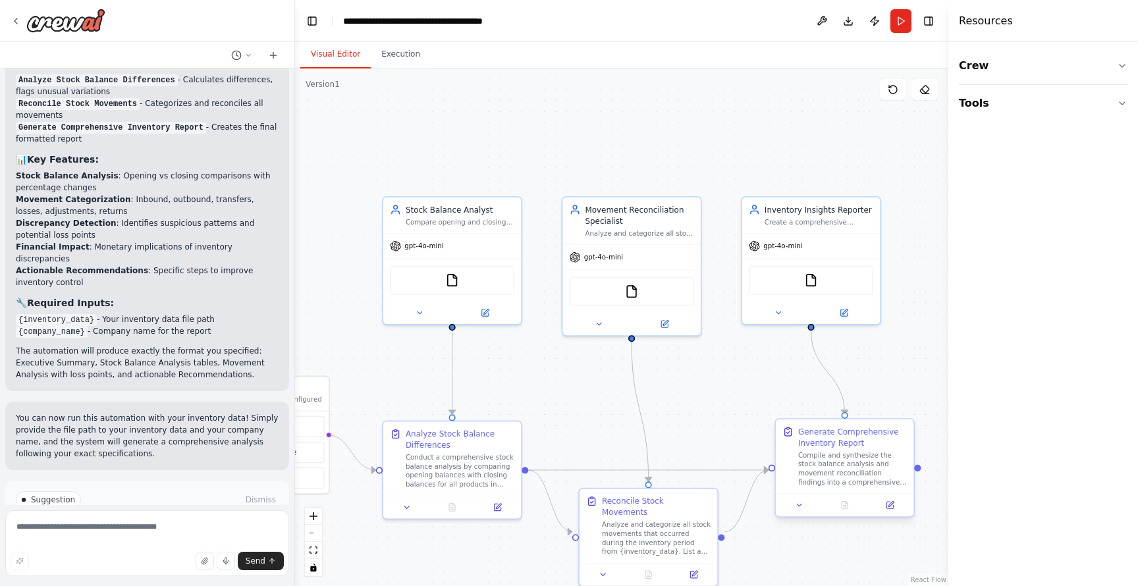
click at [842, 475] on div "Compile and synthesize the stock balance analysis and movement reconciliation f…" at bounding box center [853, 469] width 109 height 36
click at [889, 507] on icon at bounding box center [890, 505] width 7 height 7
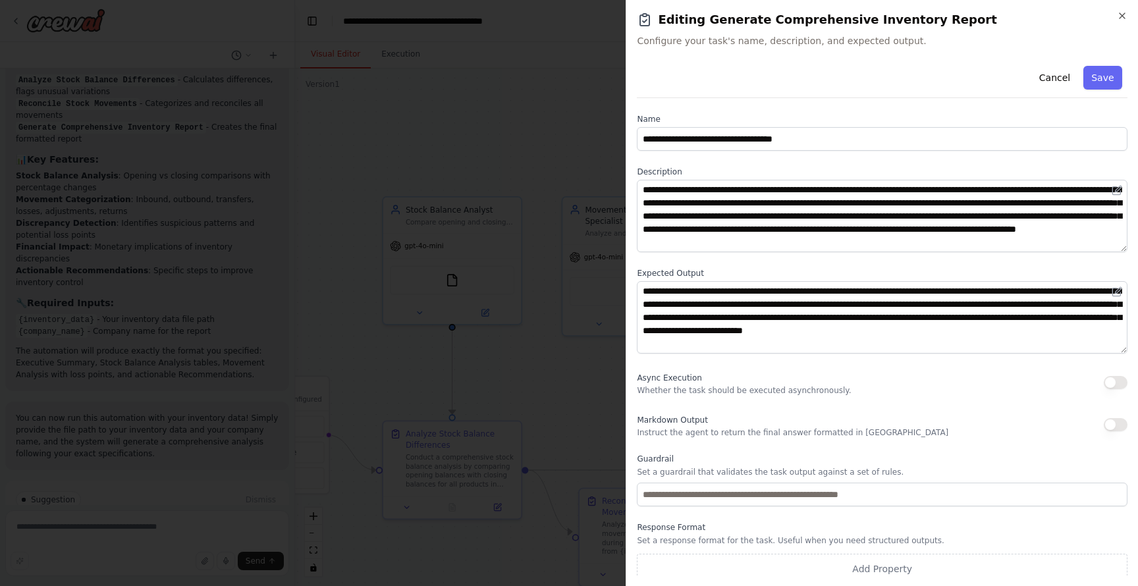
scroll to position [9, 0]
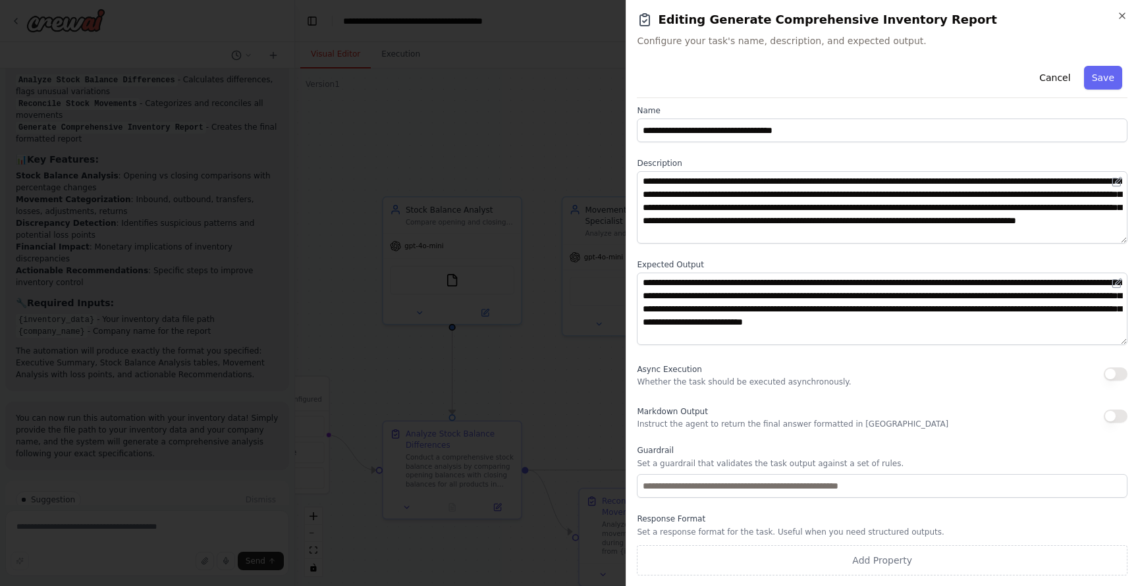
click at [1129, 19] on div "**********" at bounding box center [882, 293] width 513 height 586
click at [1129, 11] on div "**********" at bounding box center [882, 293] width 513 height 586
click at [1127, 13] on icon "button" at bounding box center [1122, 16] width 11 height 11
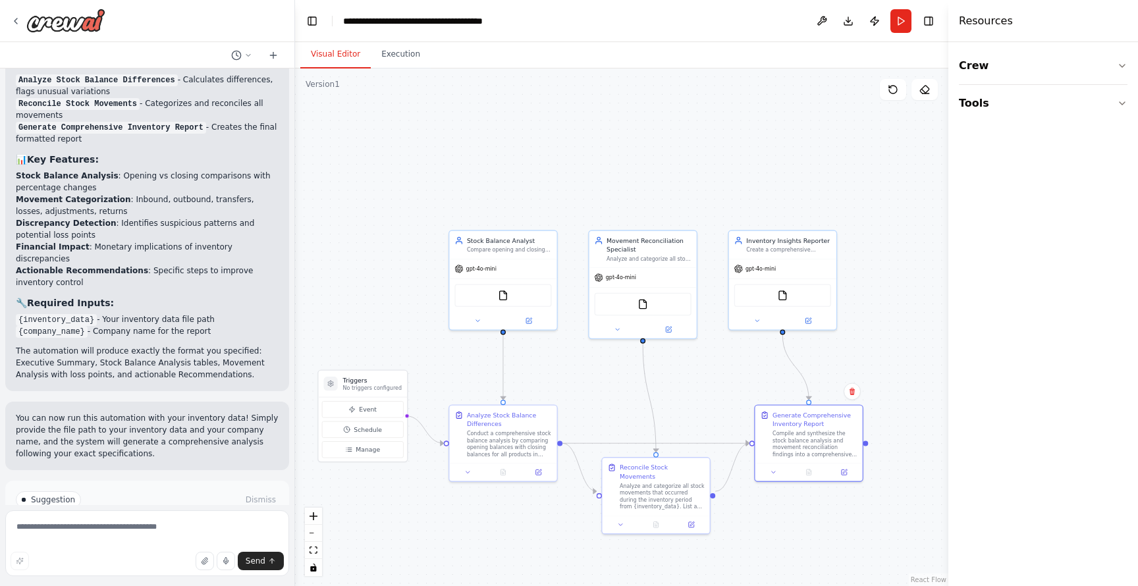
drag, startPoint x: 496, startPoint y: 152, endPoint x: 504, endPoint y: 150, distance: 8.1
click at [504, 150] on div ".deletable-edge-delete-btn { width: 20px; height: 20px; border: 0px solid #ffff…" at bounding box center [622, 328] width 654 height 518
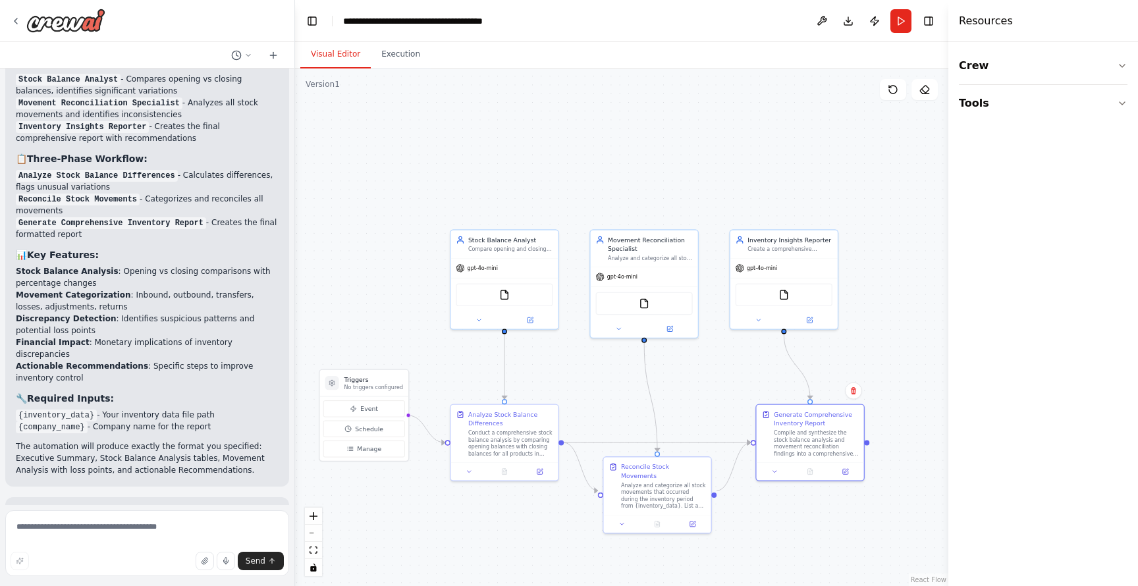
scroll to position [1516, 0]
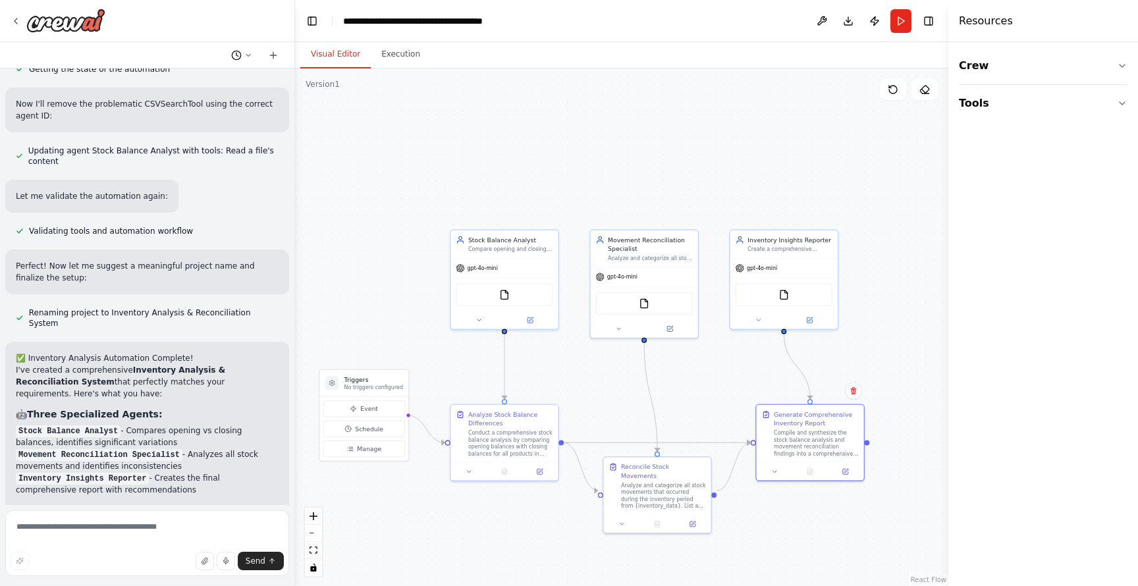
click at [244, 54] on button at bounding box center [242, 55] width 32 height 16
click at [244, 54] on div at bounding box center [147, 293] width 295 height 586
click at [1044, 108] on button "Tools" at bounding box center [1043, 103] width 169 height 37
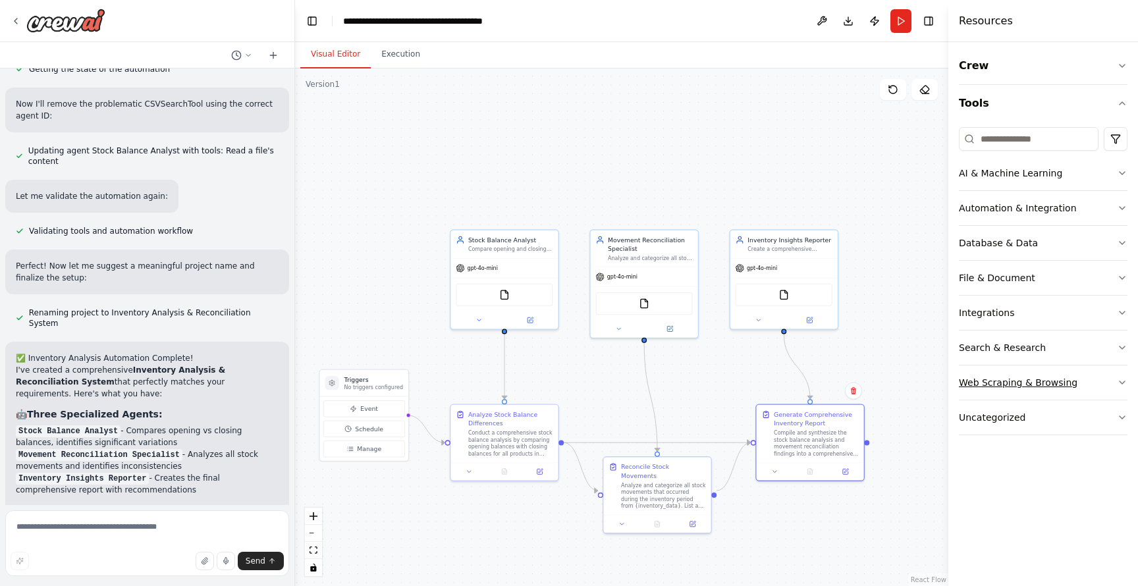
click at [1085, 385] on button "Web Scraping & Browsing" at bounding box center [1043, 383] width 169 height 34
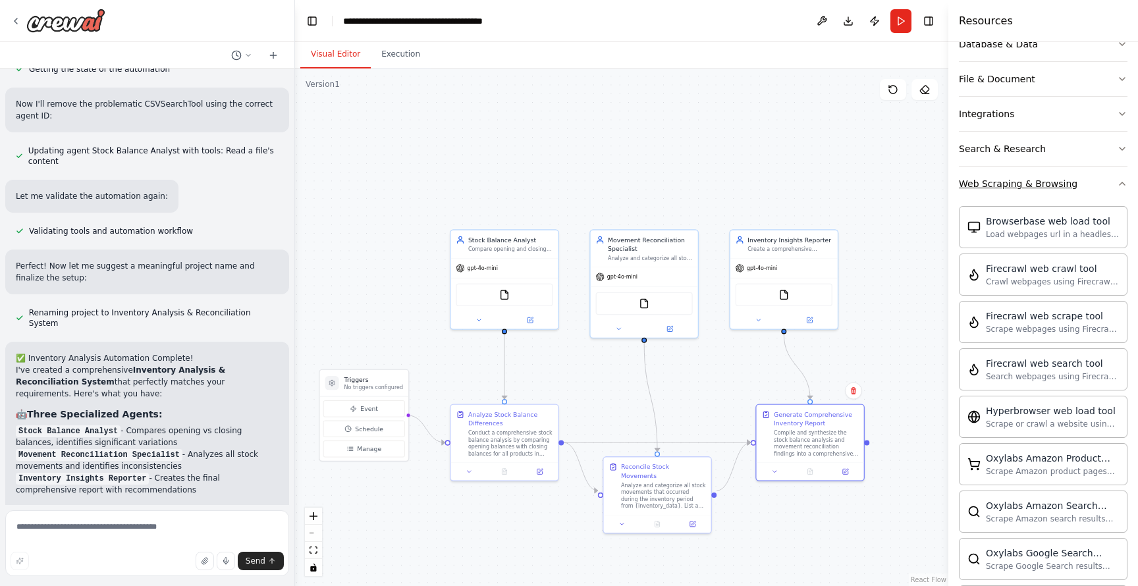
scroll to position [204, 0]
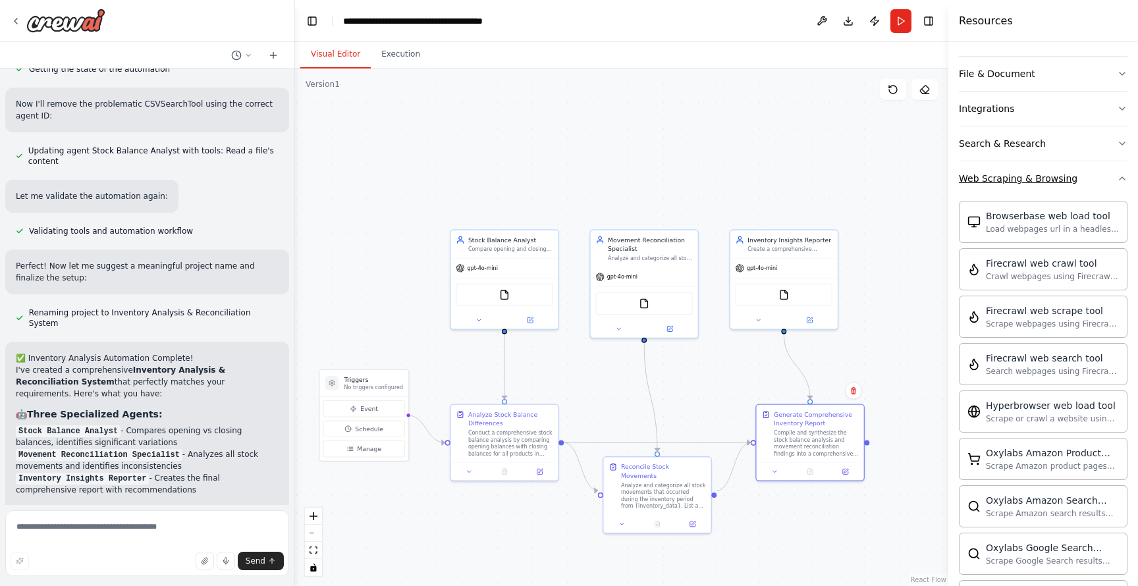
click at [1088, 184] on button "Web Scraping & Browsing" at bounding box center [1043, 178] width 169 height 34
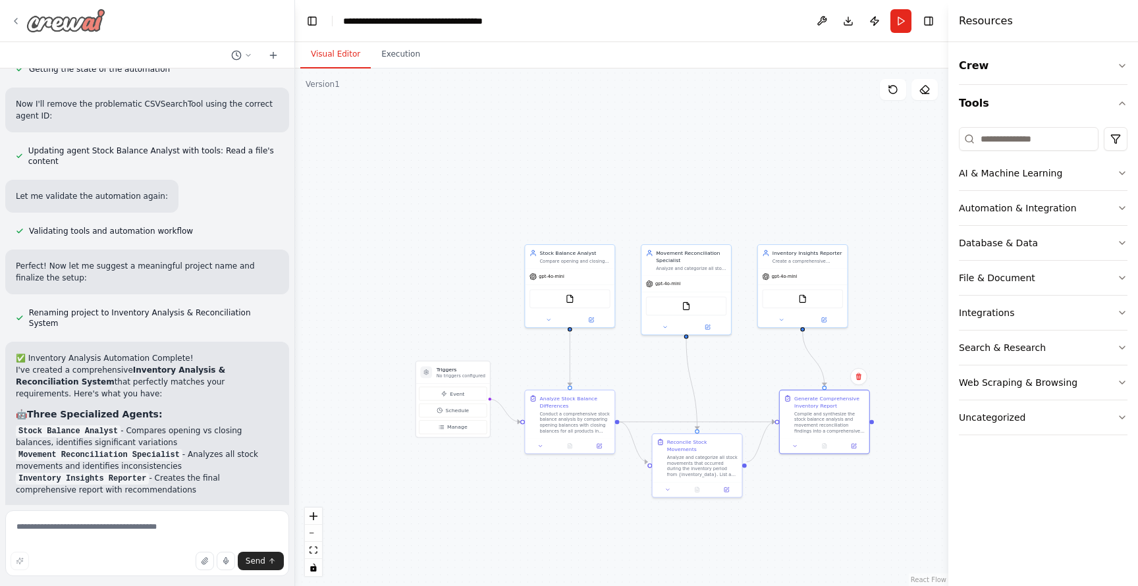
click at [13, 18] on icon at bounding box center [16, 21] width 11 height 11
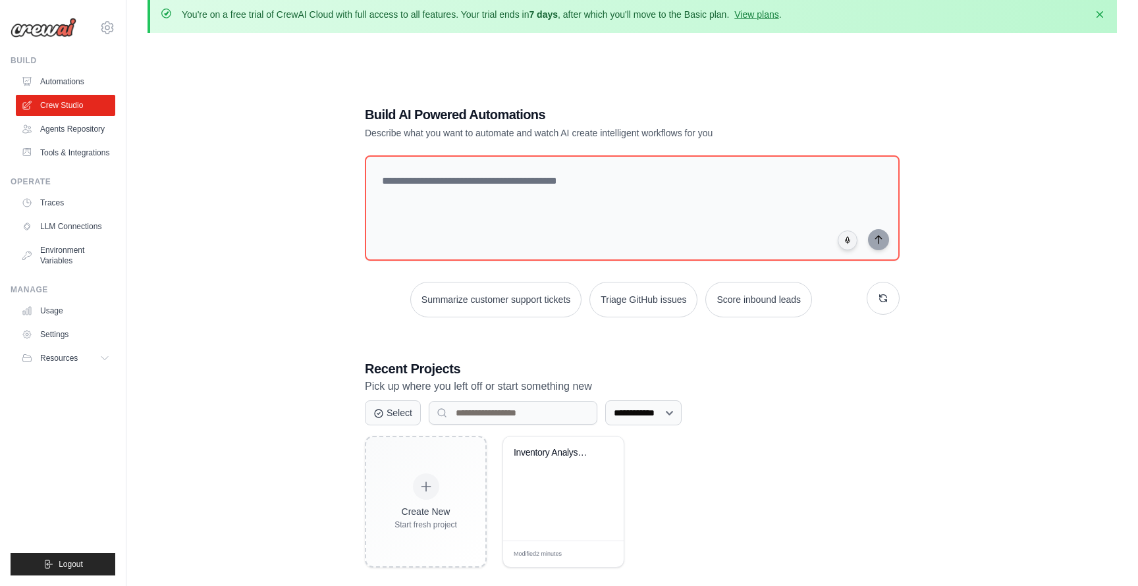
scroll to position [8, 0]
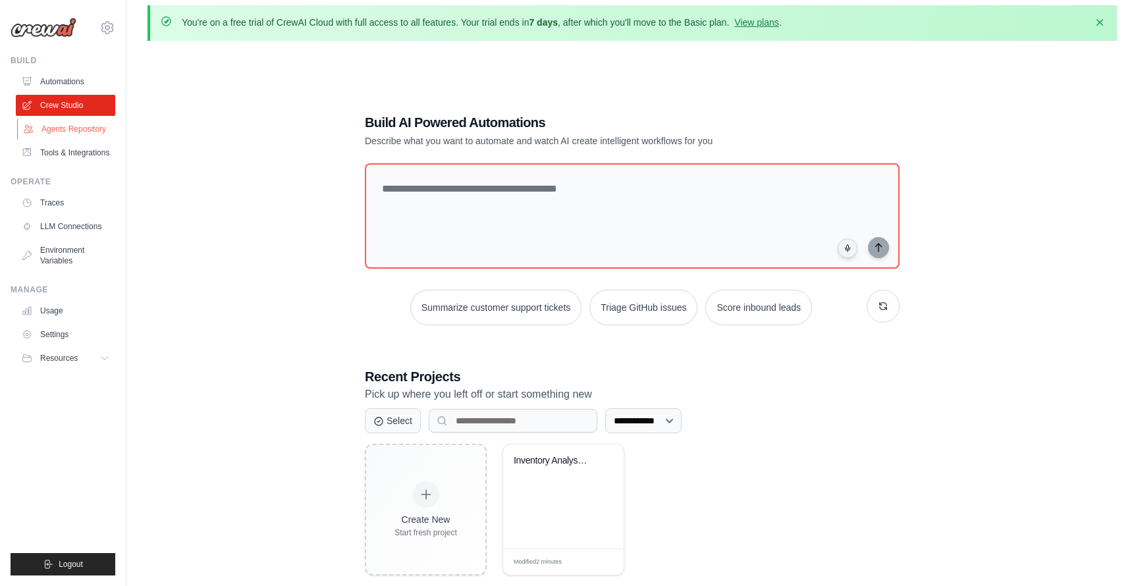
click at [30, 119] on link "Agents Repository" at bounding box center [66, 129] width 99 height 21
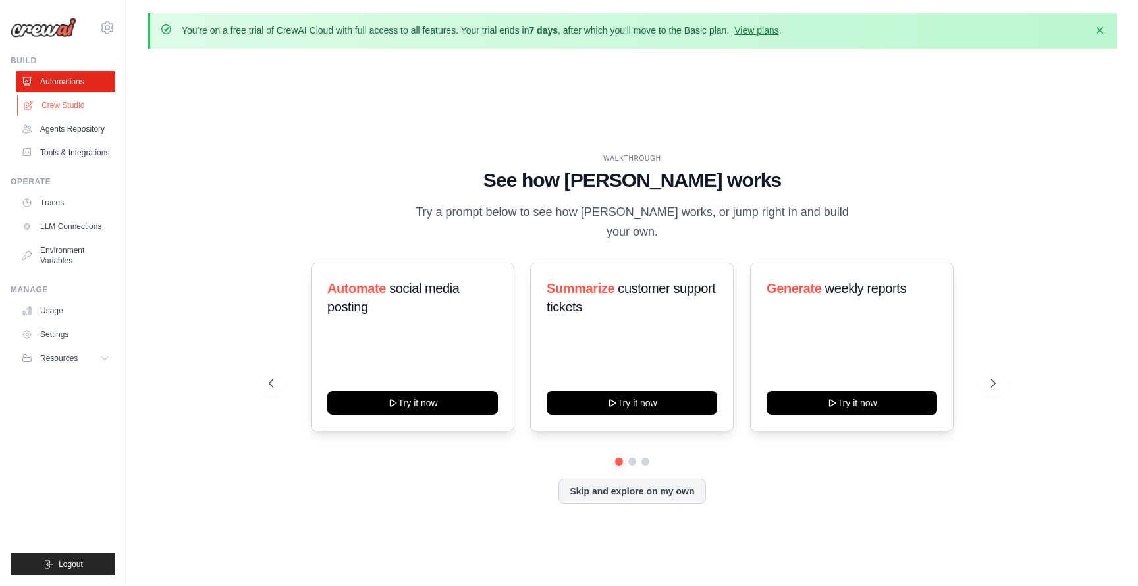
click at [76, 106] on link "Crew Studio" at bounding box center [66, 105] width 99 height 21
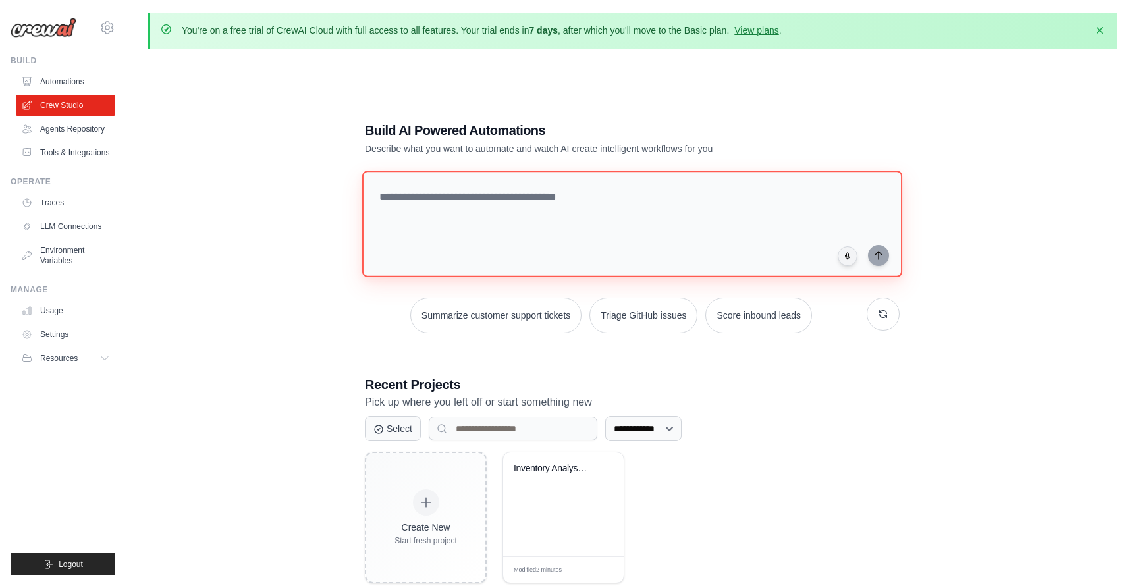
click at [449, 212] on textarea at bounding box center [632, 224] width 540 height 107
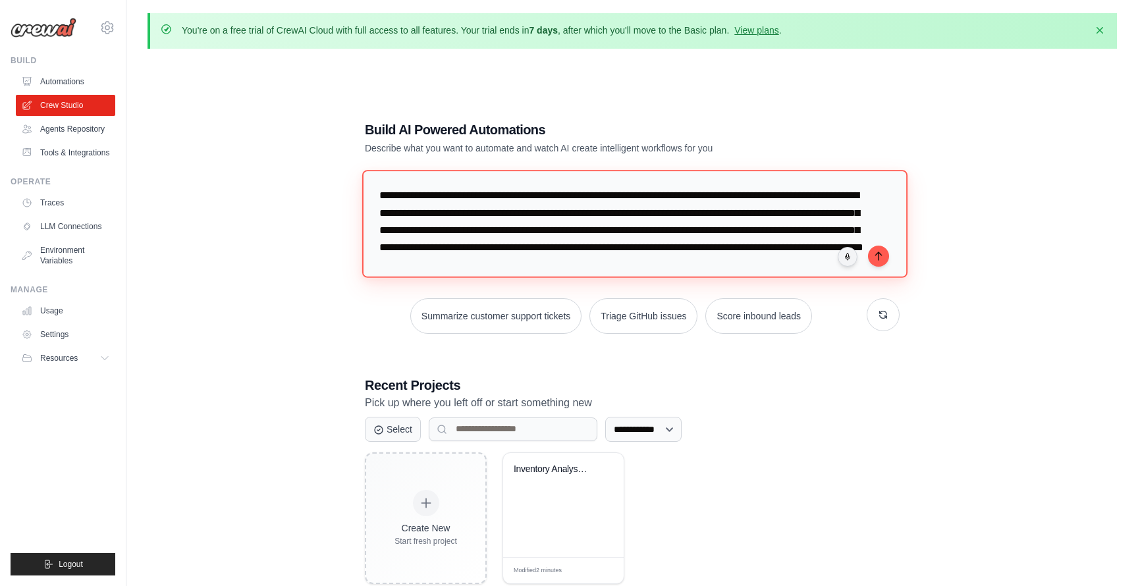
scroll to position [13, 0]
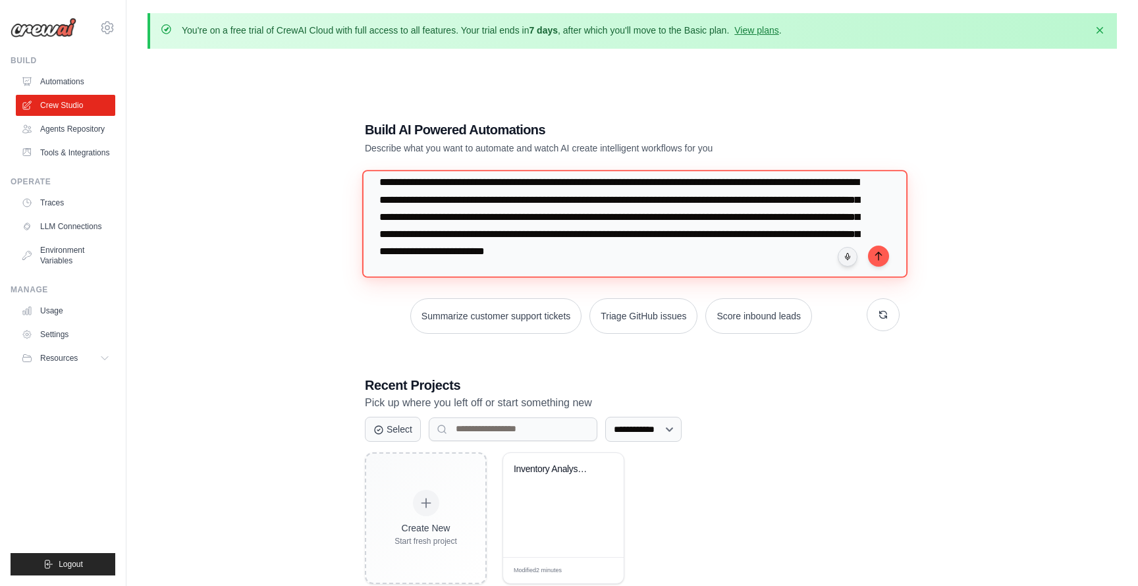
click at [824, 249] on textarea "**********" at bounding box center [635, 223] width 546 height 107
type textarea "**********"
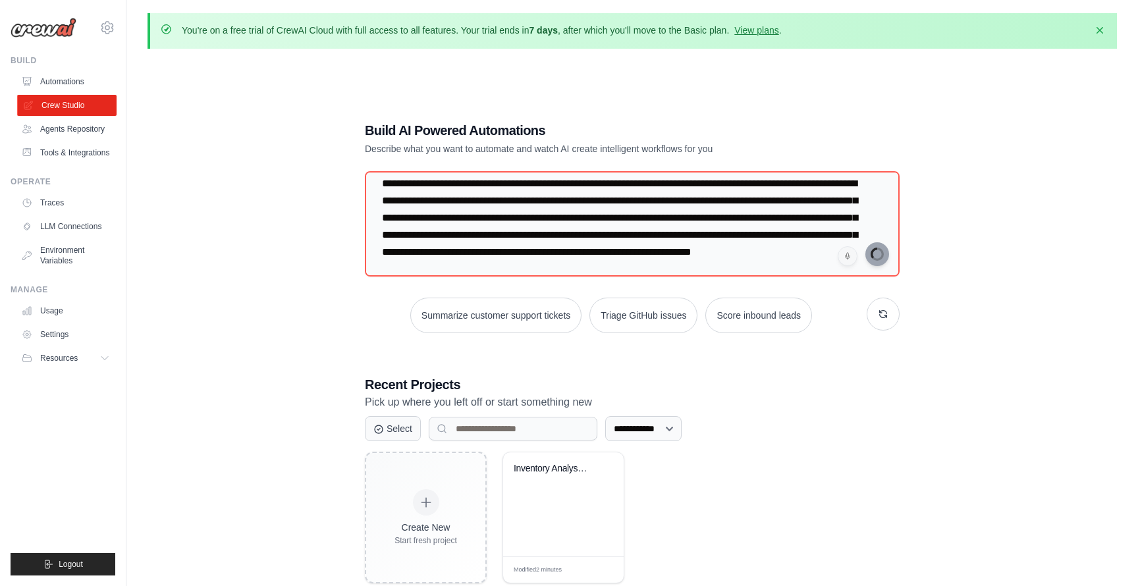
click at [76, 104] on link "Crew Studio" at bounding box center [66, 105] width 99 height 21
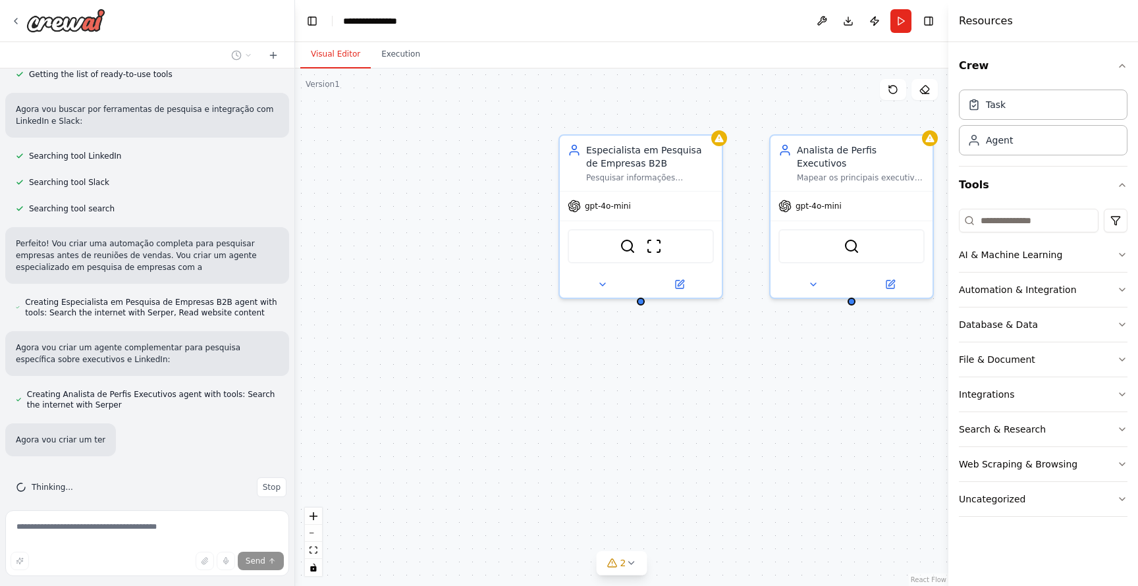
scroll to position [275, 0]
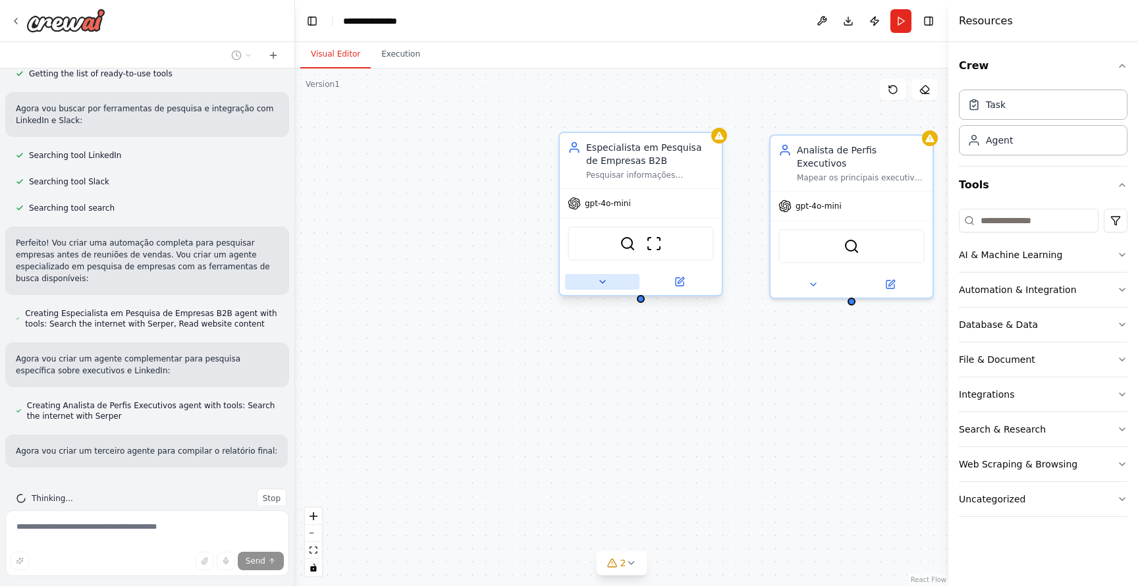
click at [602, 284] on icon at bounding box center [603, 282] width 11 height 11
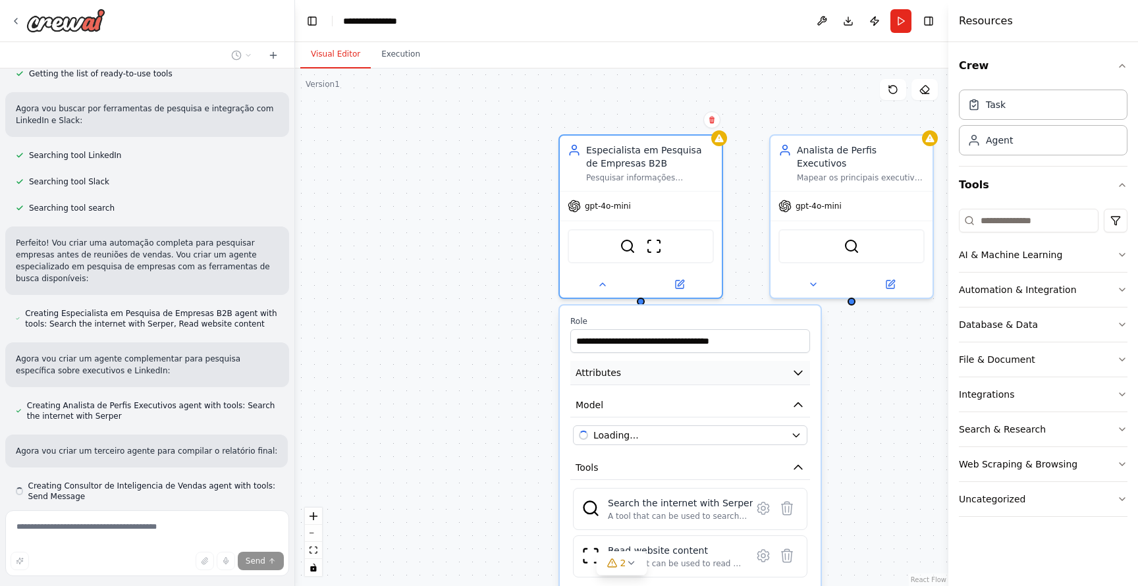
scroll to position [312, 0]
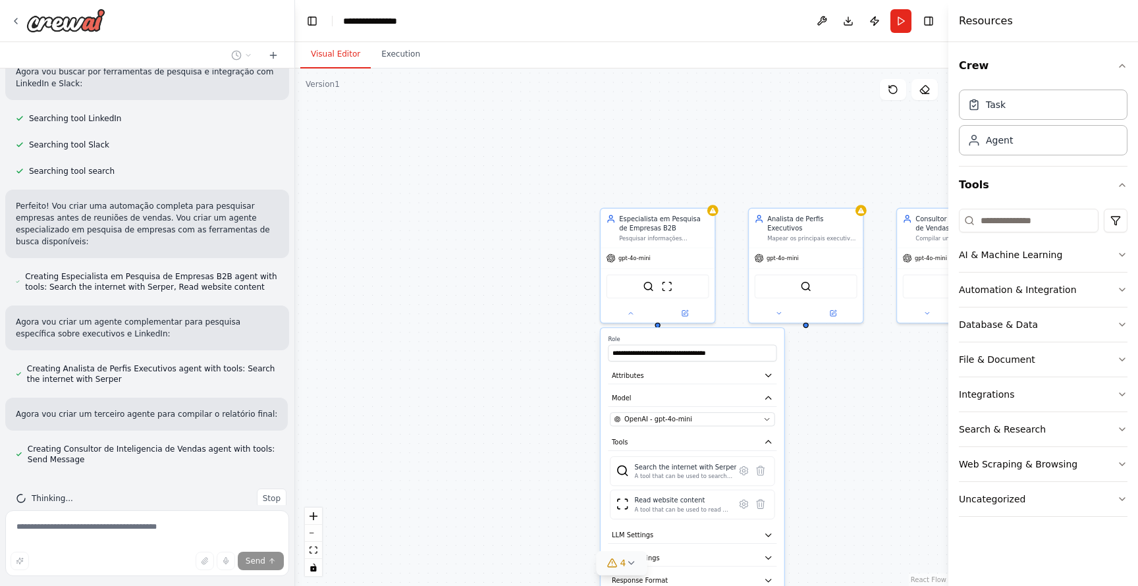
click at [619, 565] on div "4" at bounding box center [616, 563] width 19 height 13
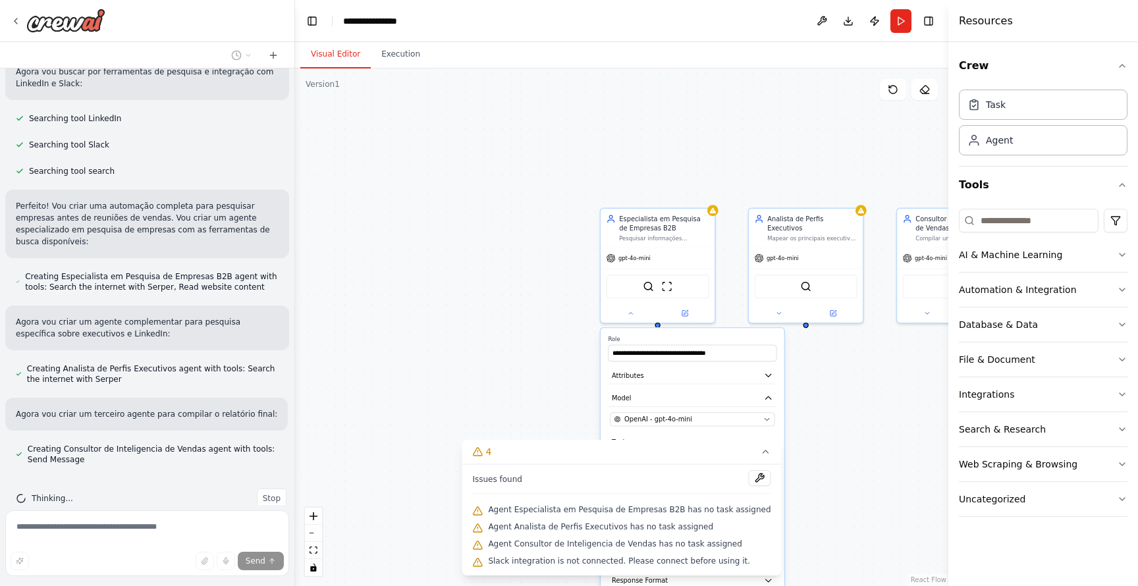
click at [835, 476] on div "**********" at bounding box center [622, 328] width 654 height 518
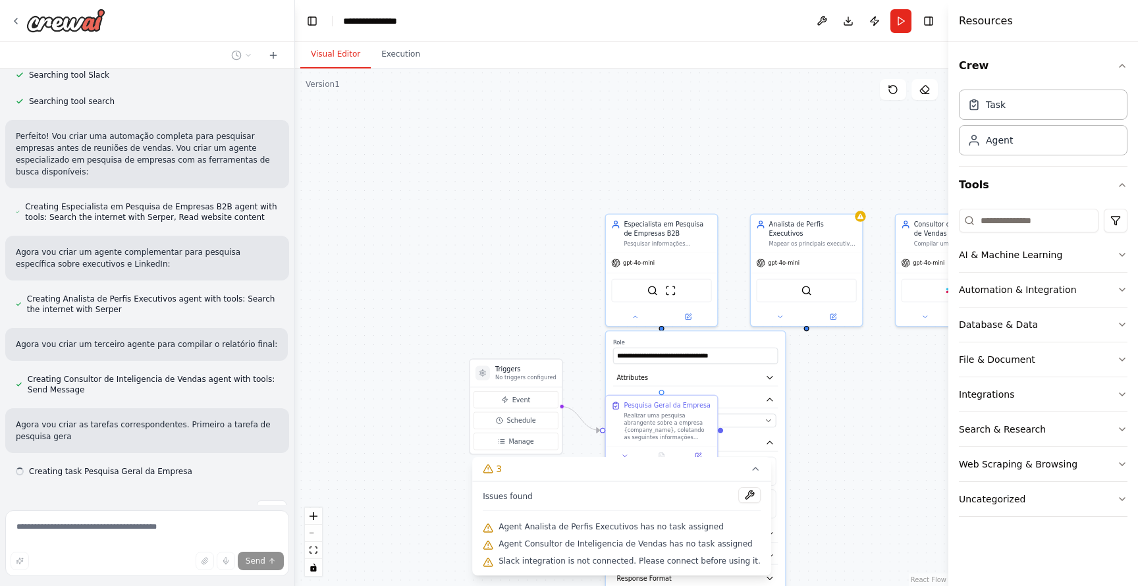
scroll to position [394, 0]
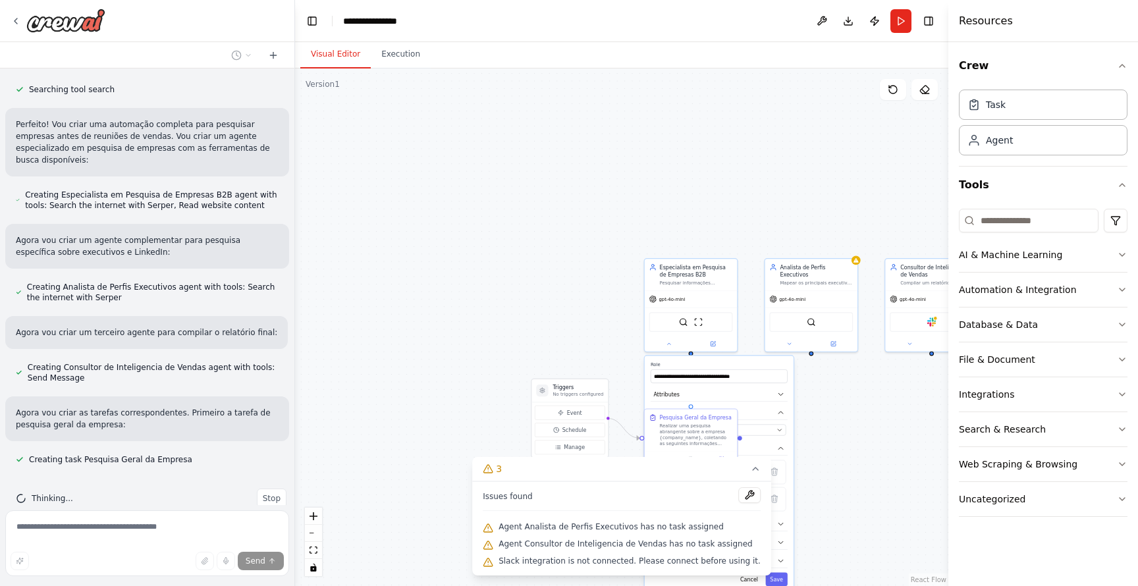
drag, startPoint x: 836, startPoint y: 476, endPoint x: 782, endPoint y: 443, distance: 63.3
click at [782, 443] on div ".deletable-edge-delete-btn { width: 20px; height: 20px; border: 0px solid #ffff…" at bounding box center [622, 328] width 654 height 518
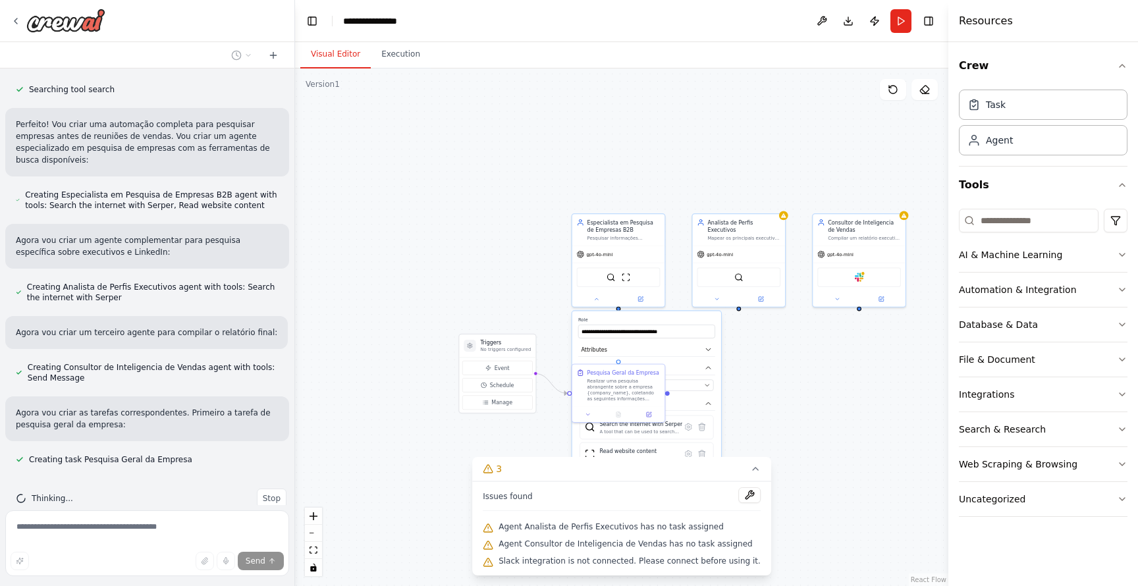
drag, startPoint x: 811, startPoint y: 443, endPoint x: 754, endPoint y: 397, distance: 73.6
click at [754, 397] on div ".deletable-edge-delete-btn { width: 20px; height: 20px; border: 0px solid #ffff…" at bounding box center [622, 328] width 654 height 518
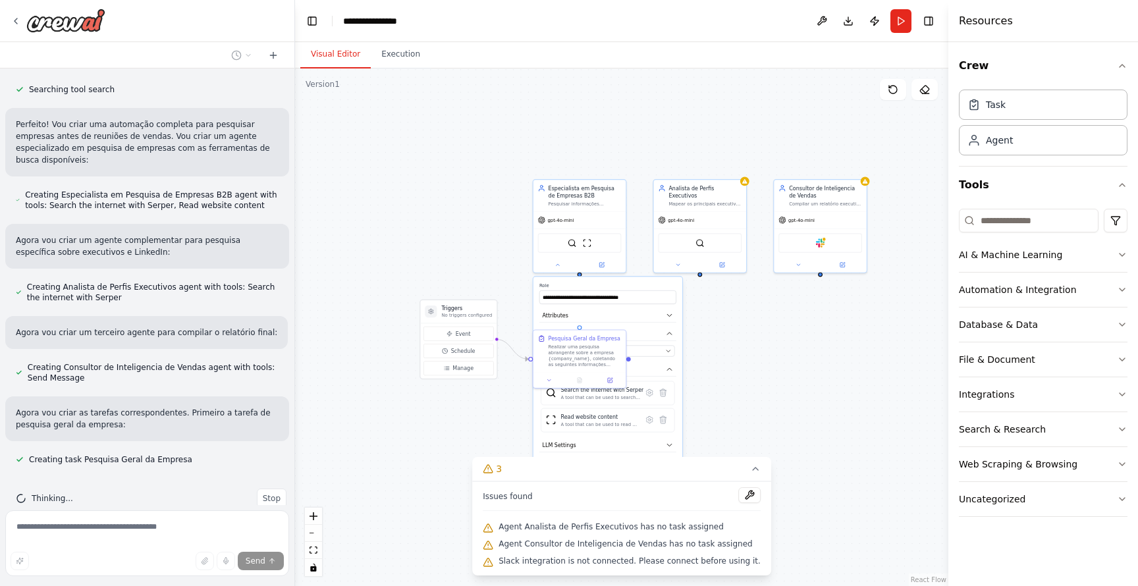
click at [754, 397] on div ".deletable-edge-delete-btn { width: 20px; height: 20px; border: 0px solid #ffff…" at bounding box center [622, 328] width 654 height 518
click at [753, 469] on icon at bounding box center [755, 469] width 5 height 3
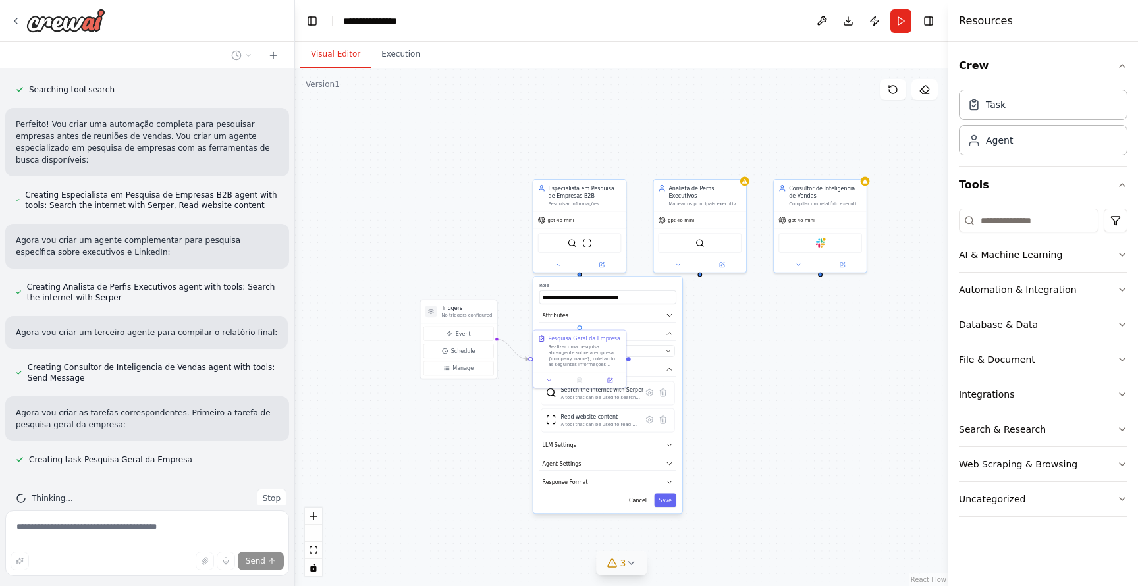
click at [743, 387] on div ".deletable-edge-delete-btn { width: 20px; height: 20px; border: 0px solid #ffff…" at bounding box center [622, 328] width 654 height 518
click at [671, 289] on div "**********" at bounding box center [608, 294] width 137 height 21
click at [555, 263] on icon at bounding box center [558, 264] width 6 height 6
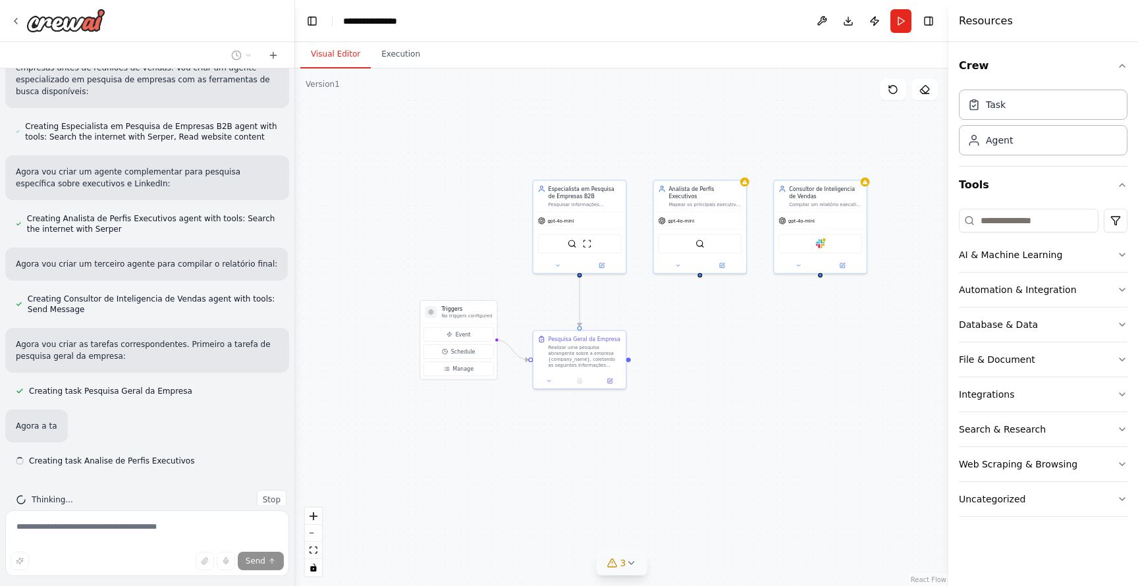
scroll to position [464, 0]
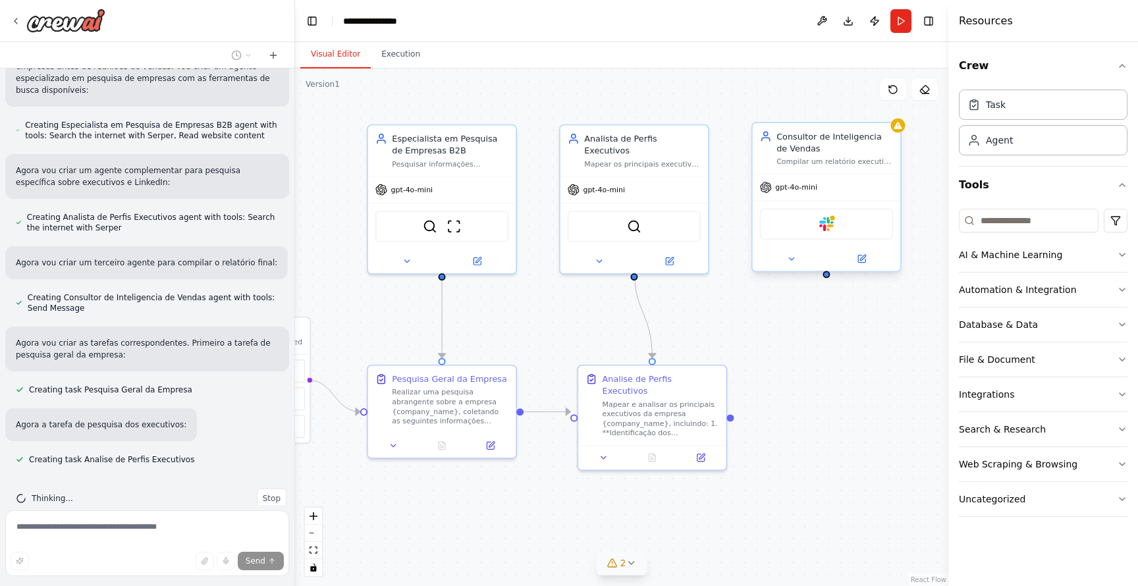
click at [848, 231] on div "Slack" at bounding box center [827, 224] width 134 height 31
click at [791, 260] on icon at bounding box center [792, 259] width 10 height 10
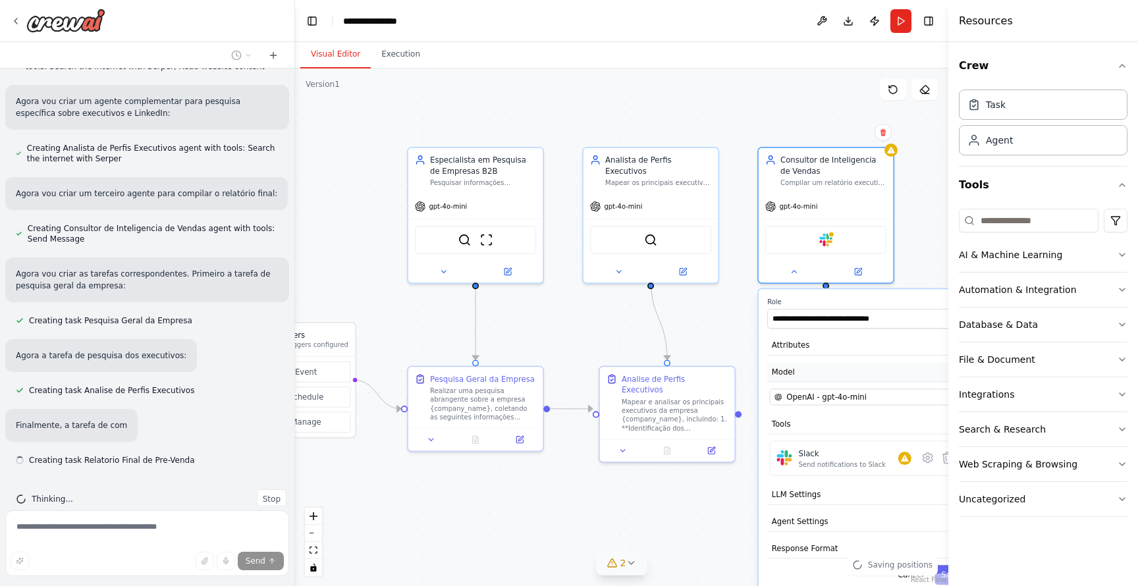
scroll to position [534, 0]
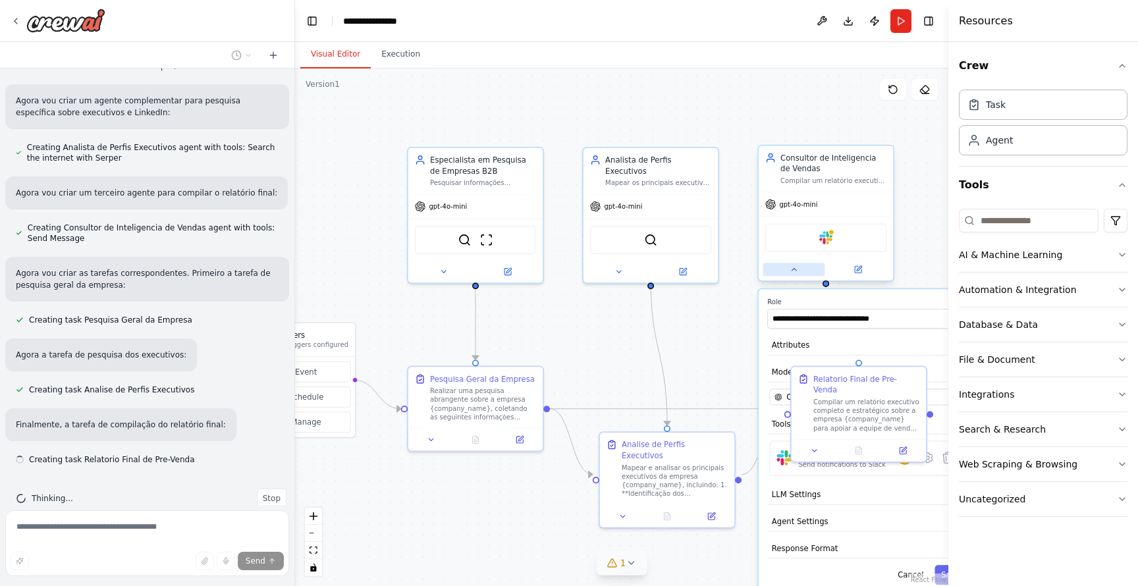
click at [792, 271] on icon at bounding box center [794, 270] width 9 height 9
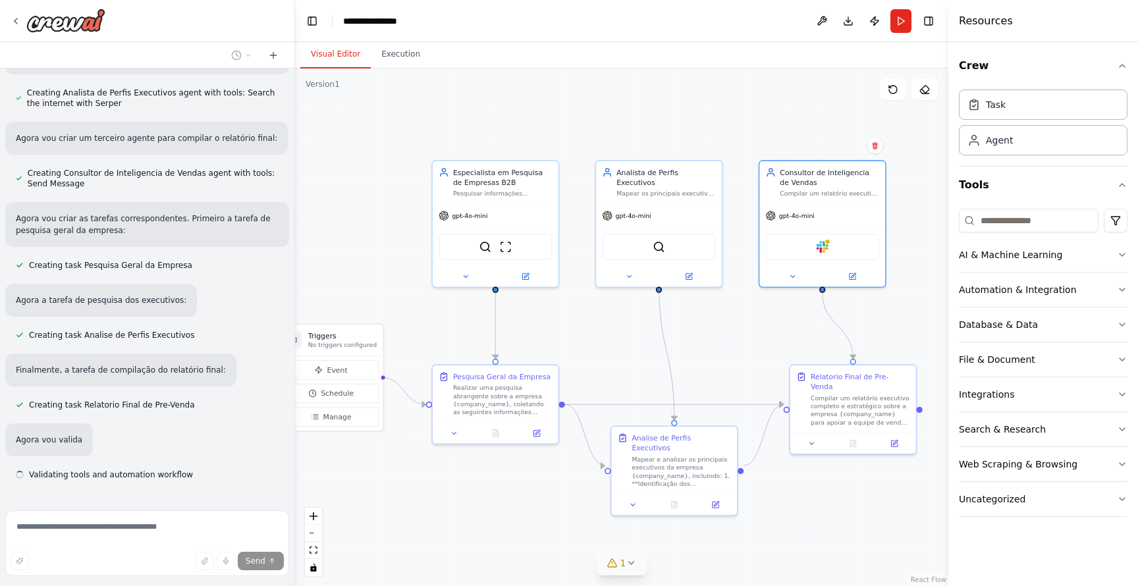
scroll to position [603, 0]
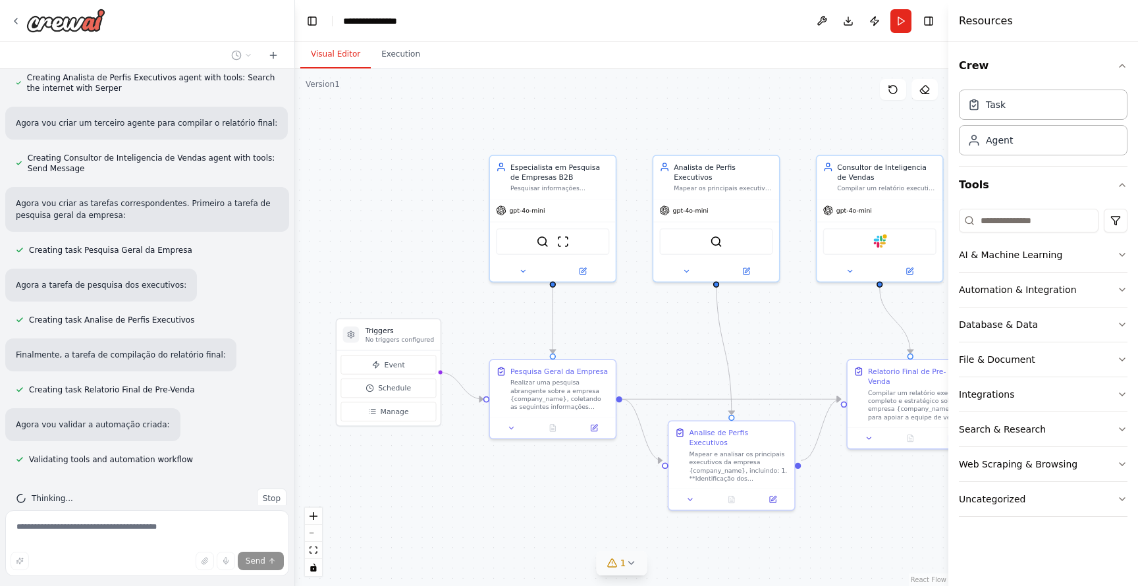
drag, startPoint x: 750, startPoint y: 378, endPoint x: 808, endPoint y: 372, distance: 57.6
click at [808, 372] on div ".deletable-edge-delete-btn { width: 20px; height: 20px; border: 0px solid #ffff…" at bounding box center [622, 328] width 654 height 518
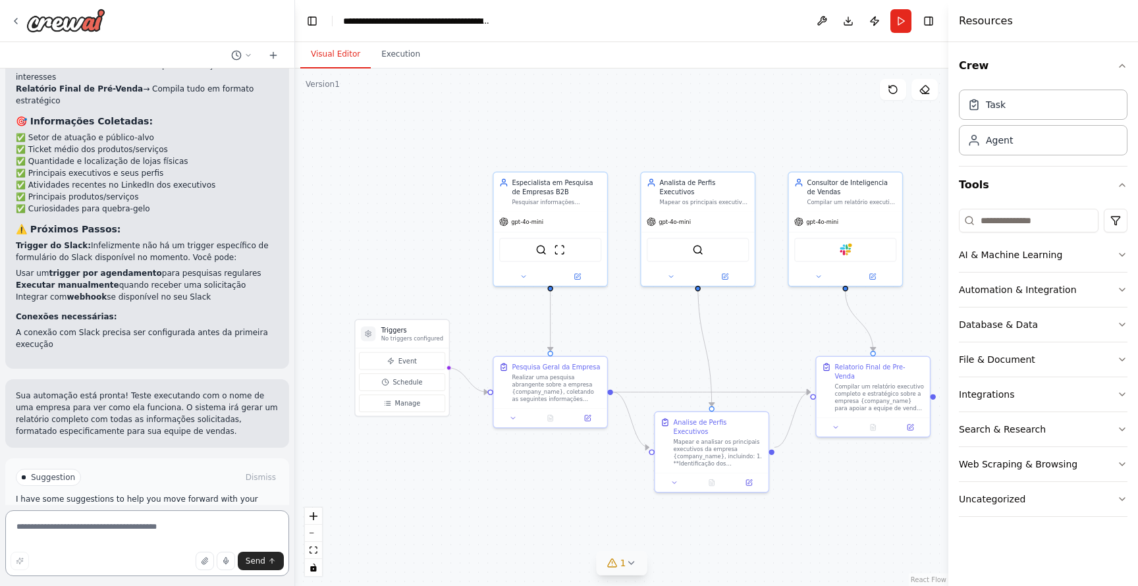
scroll to position [1478, 0]
click at [439, 362] on button "Event" at bounding box center [402, 361] width 86 height 18
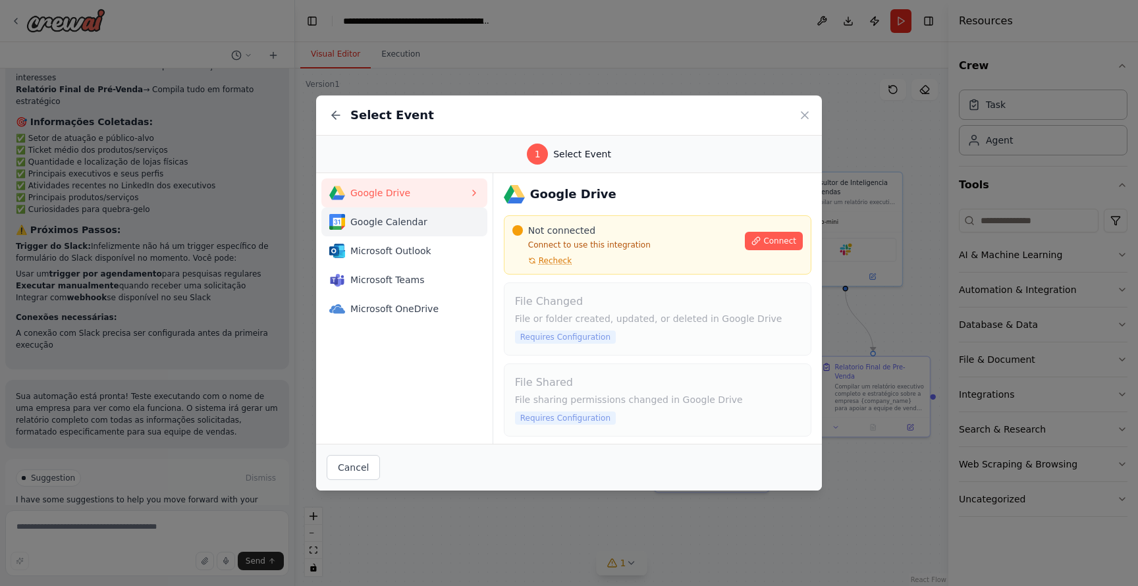
click at [437, 229] on div "Google Calendar" at bounding box center [399, 222] width 140 height 16
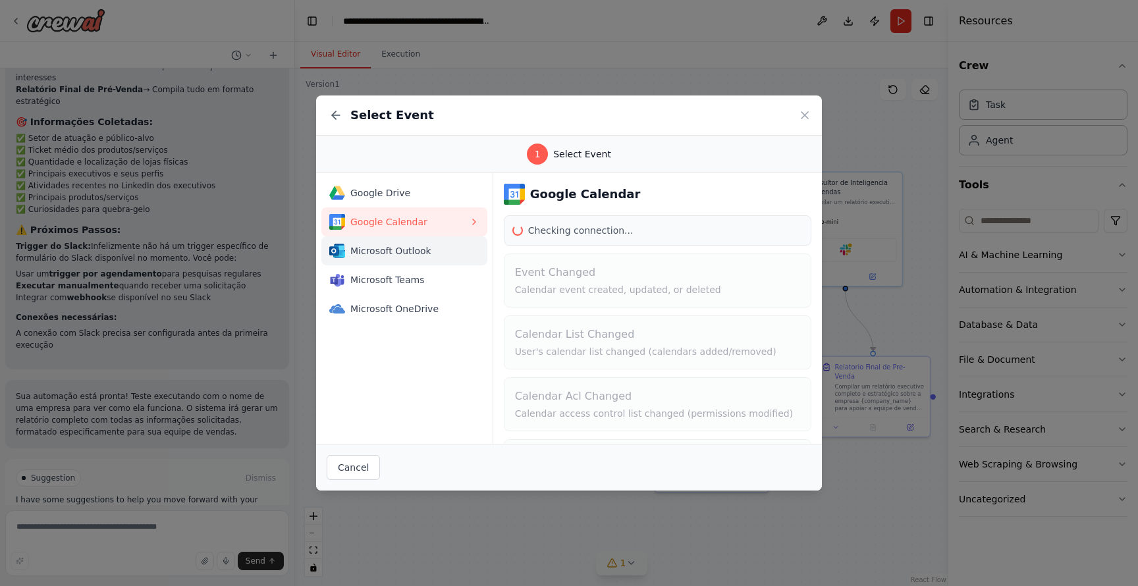
click at [435, 252] on span "Microsoft Outlook" at bounding box center [409, 250] width 119 height 13
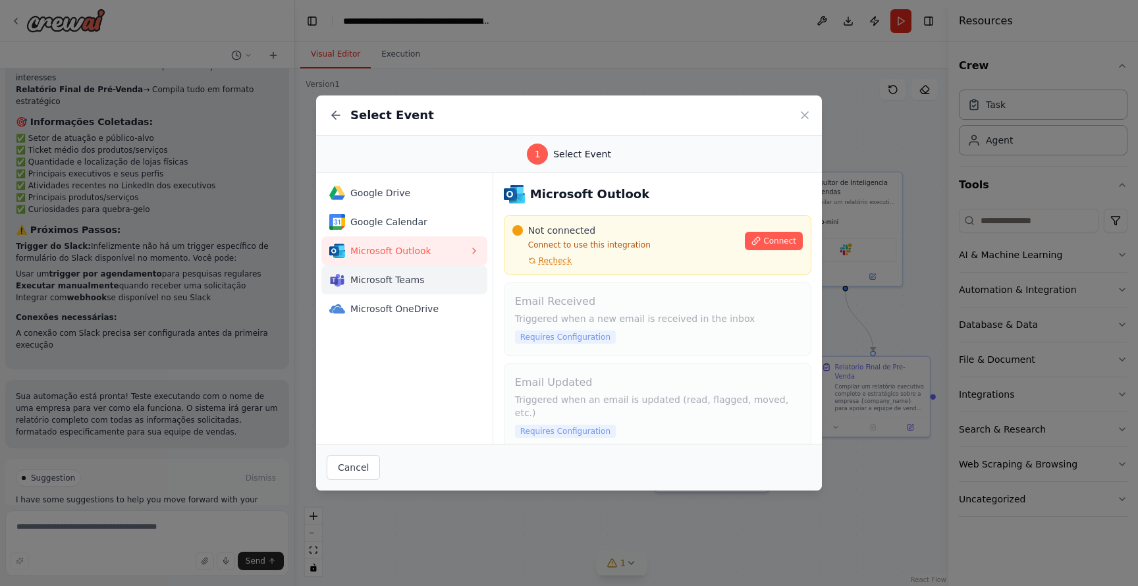
click at [432, 268] on button "Microsoft Teams" at bounding box center [405, 280] width 166 height 29
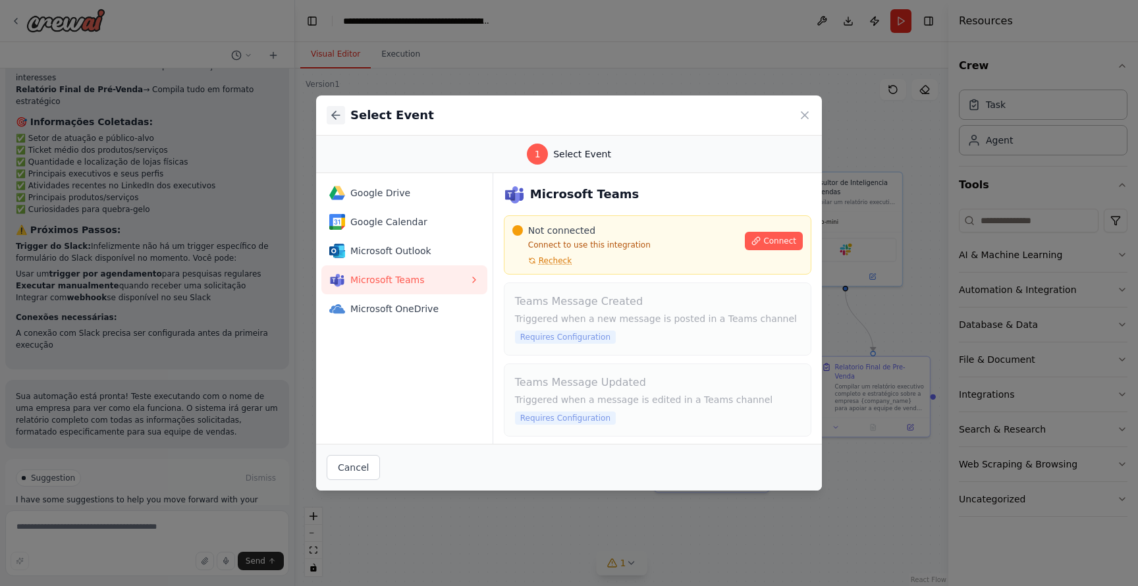
click at [339, 115] on icon at bounding box center [336, 115] width 8 height 0
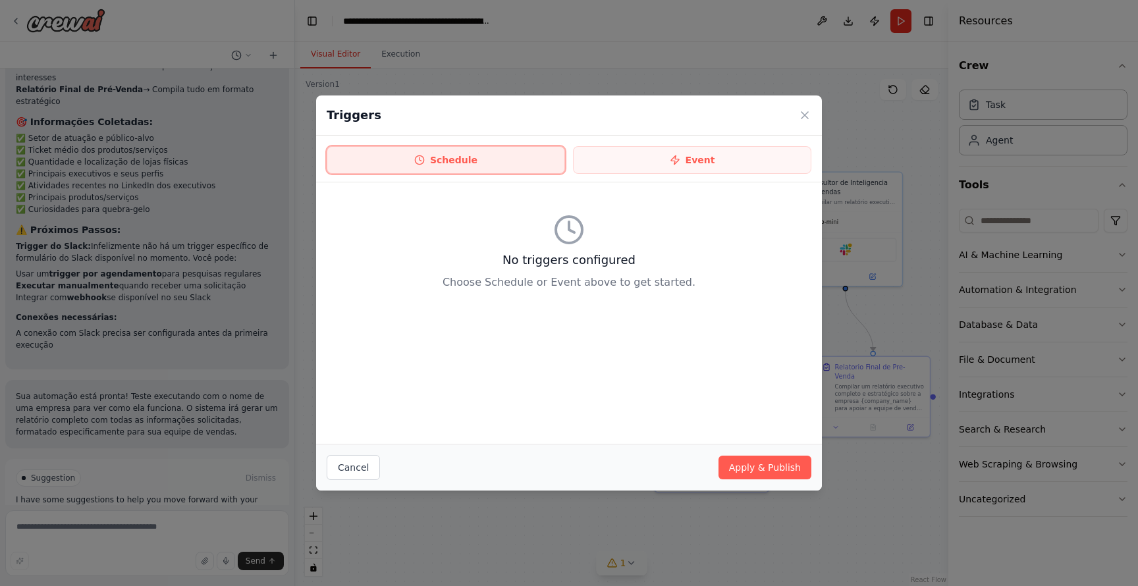
click at [478, 172] on button "Schedule" at bounding box center [446, 160] width 238 height 28
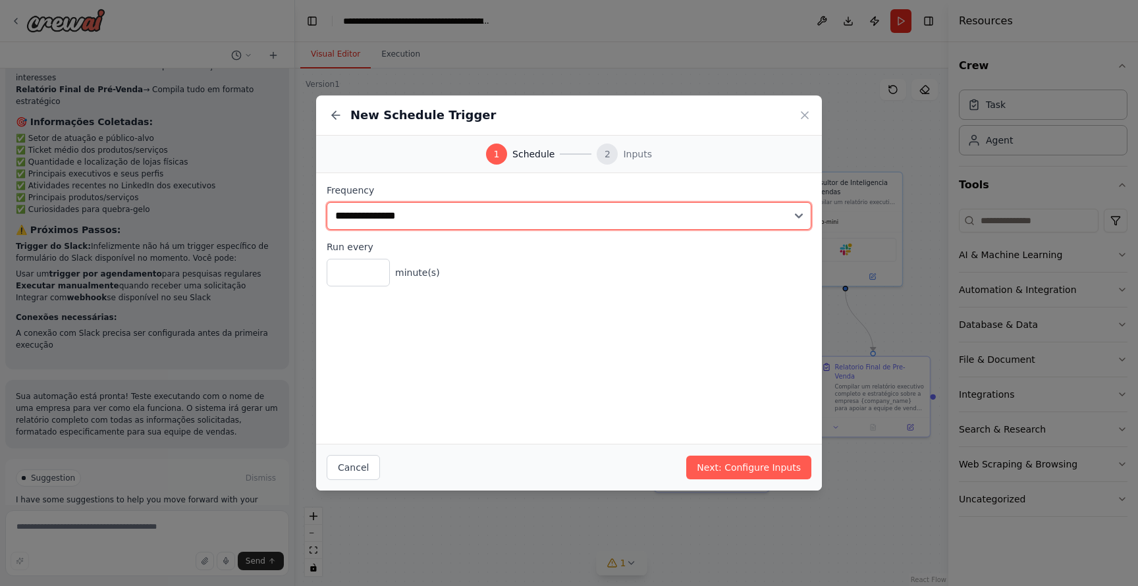
click at [416, 218] on select "**********" at bounding box center [569, 216] width 485 height 28
click at [327, 202] on select "**********" at bounding box center [569, 216] width 485 height 28
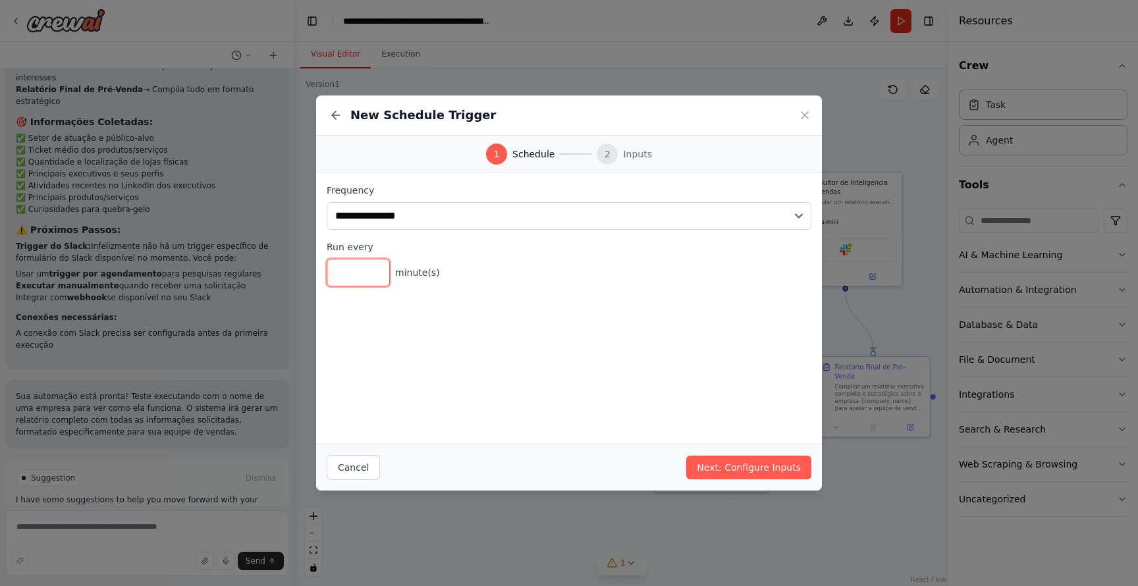
click at [377, 269] on input "*" at bounding box center [358, 273] width 63 height 28
click at [376, 280] on input "*" at bounding box center [358, 273] width 63 height 28
click at [377, 269] on input "*" at bounding box center [358, 273] width 63 height 28
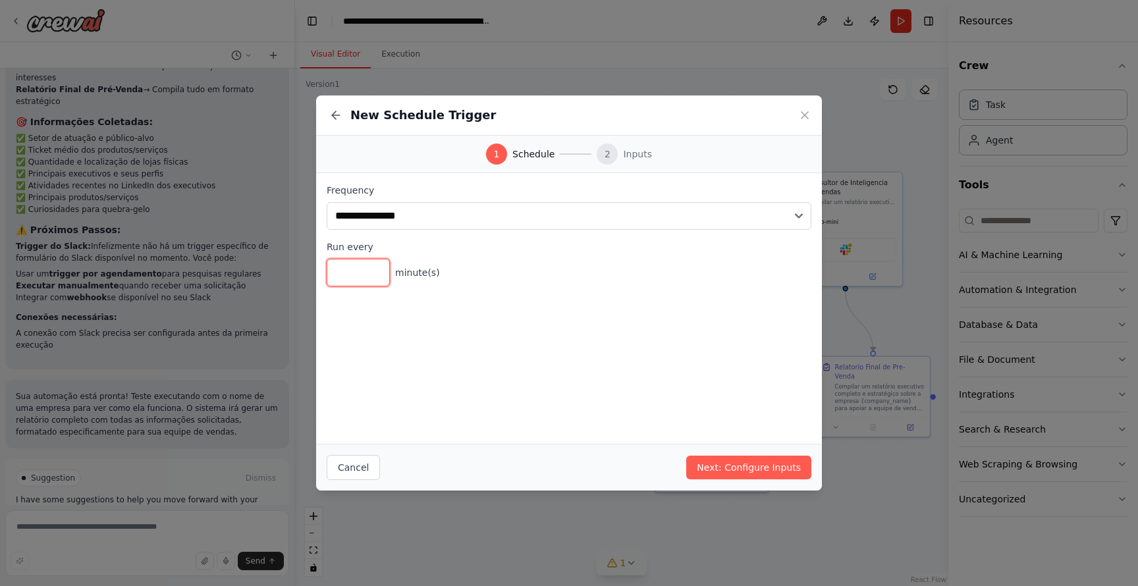
type input "*"
click at [377, 269] on input "*" at bounding box center [358, 273] width 63 height 28
click at [744, 469] on button "Next: Configure Inputs" at bounding box center [749, 468] width 125 height 24
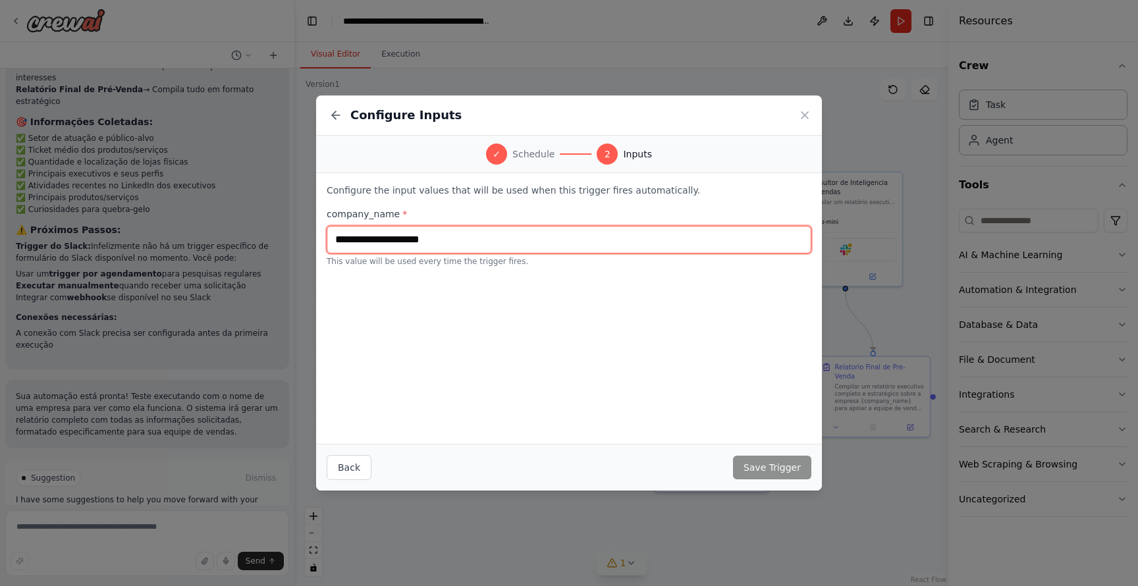
click at [534, 235] on input "text" at bounding box center [569, 240] width 485 height 28
type input "*******"
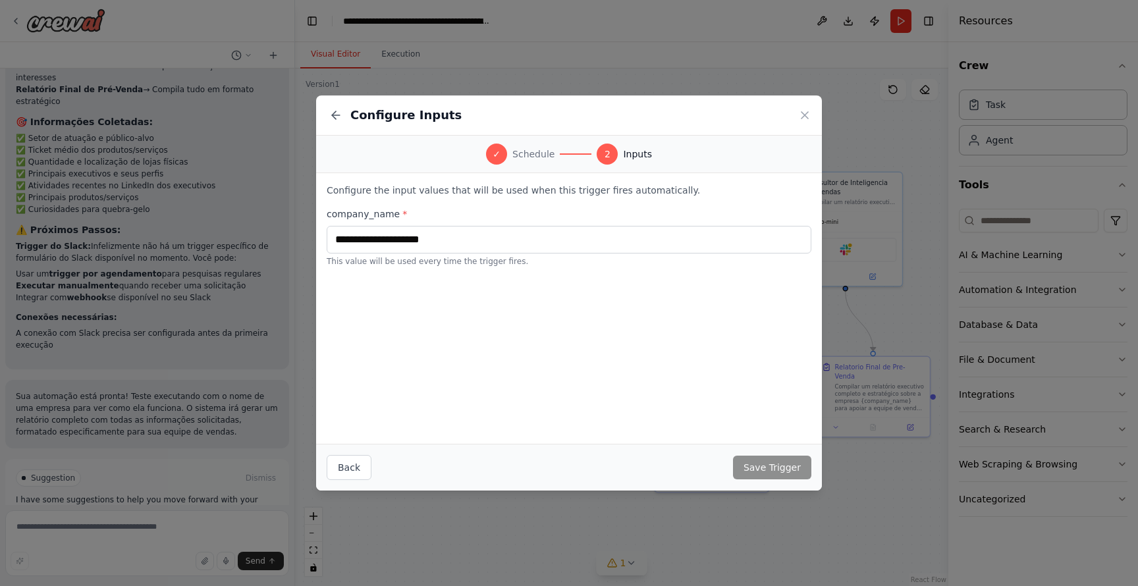
click at [499, 148] on div "✓" at bounding box center [496, 154] width 21 height 21
click at [335, 117] on icon at bounding box center [335, 115] width 13 height 13
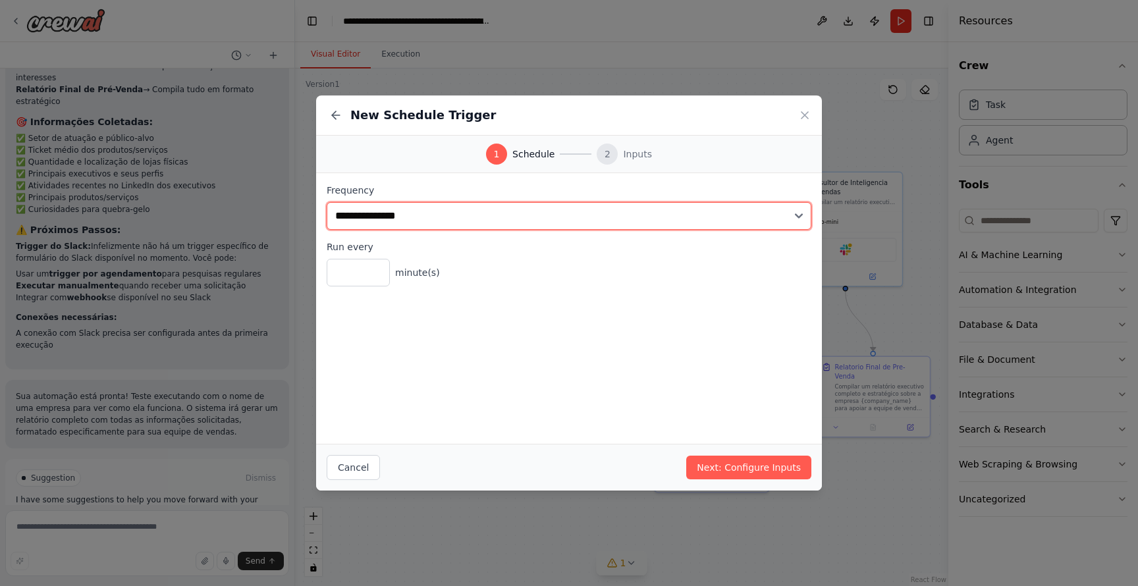
click at [517, 218] on select "**********" at bounding box center [569, 216] width 485 height 28
select select "*******"
click at [327, 202] on select "**********" at bounding box center [569, 216] width 485 height 28
type input "*"
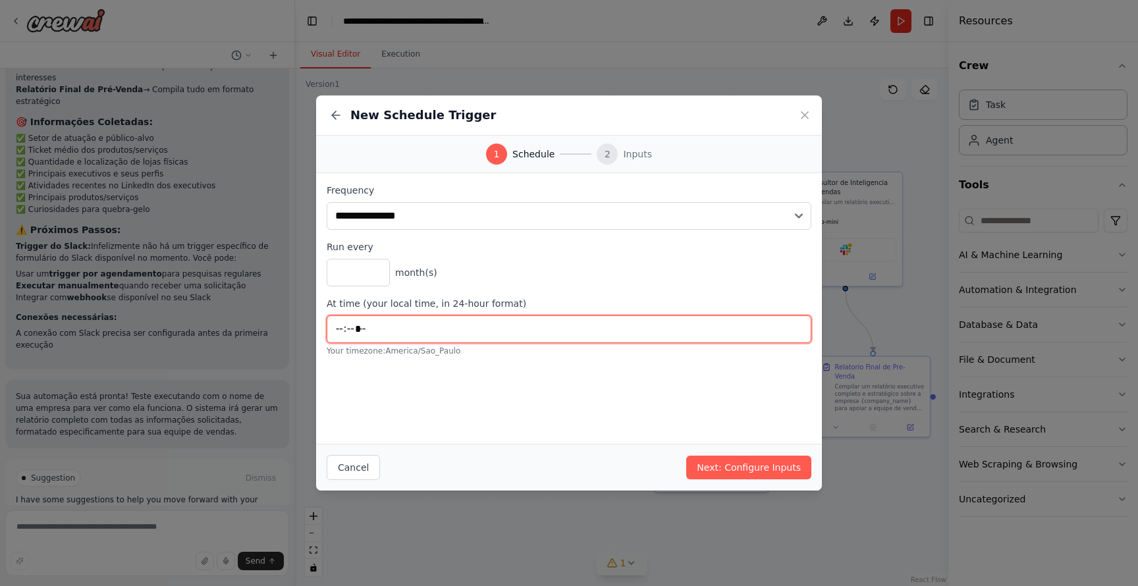
click at [449, 327] on input "*****" at bounding box center [569, 330] width 485 height 28
type input "*****"
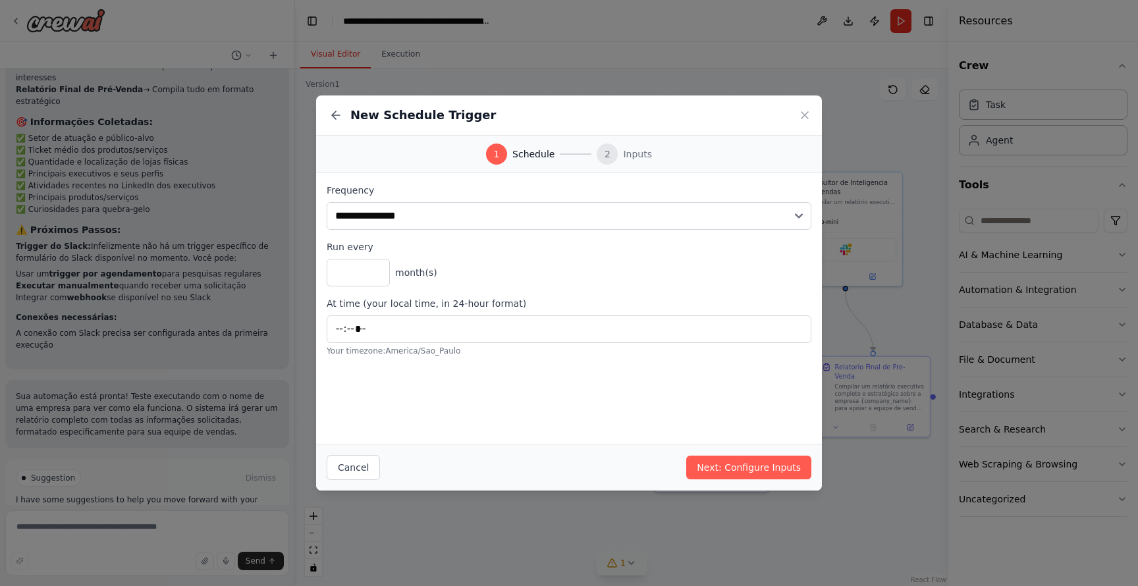
click at [464, 368] on div "**********" at bounding box center [569, 308] width 506 height 271
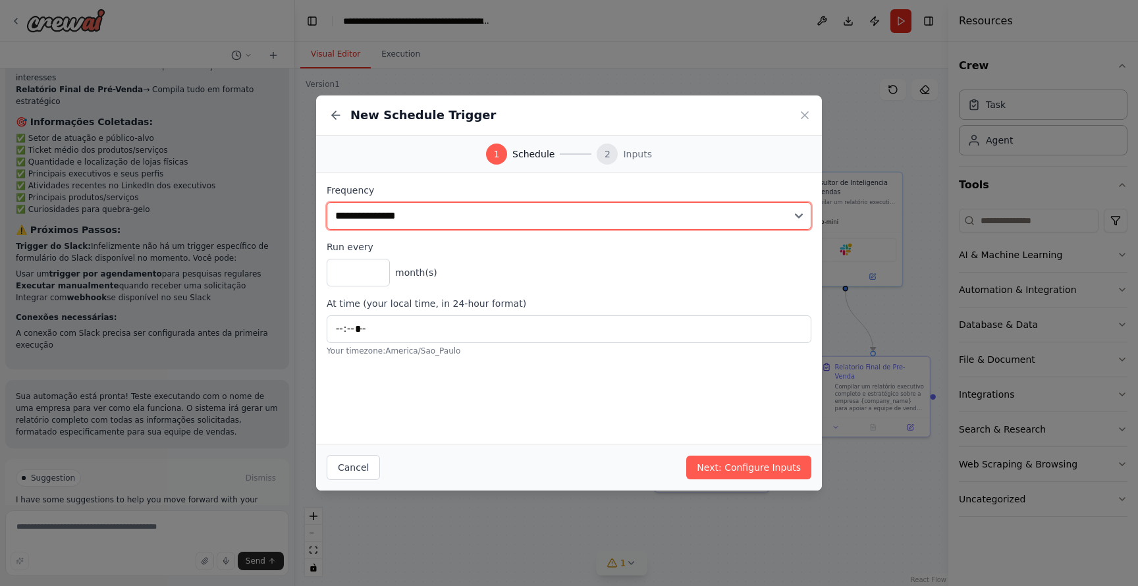
click at [370, 228] on select "**********" at bounding box center [569, 216] width 485 height 28
select select "*******"
click at [327, 202] on select "**********" at bounding box center [569, 216] width 485 height 28
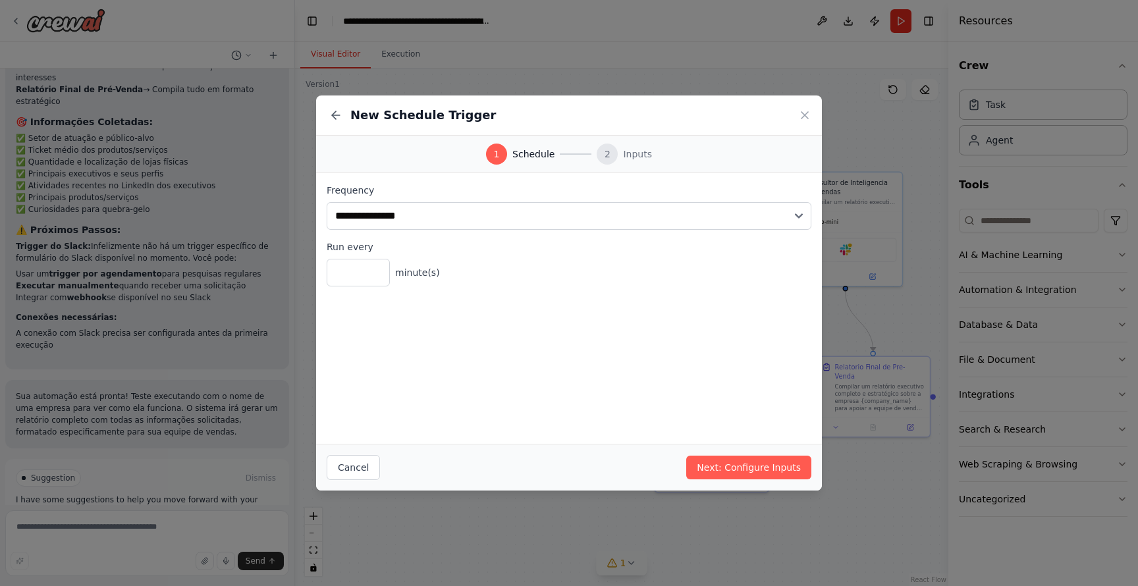
click at [607, 161] on div "2" at bounding box center [607, 154] width 21 height 21
click at [765, 462] on button "Next: Configure Inputs" at bounding box center [749, 468] width 125 height 24
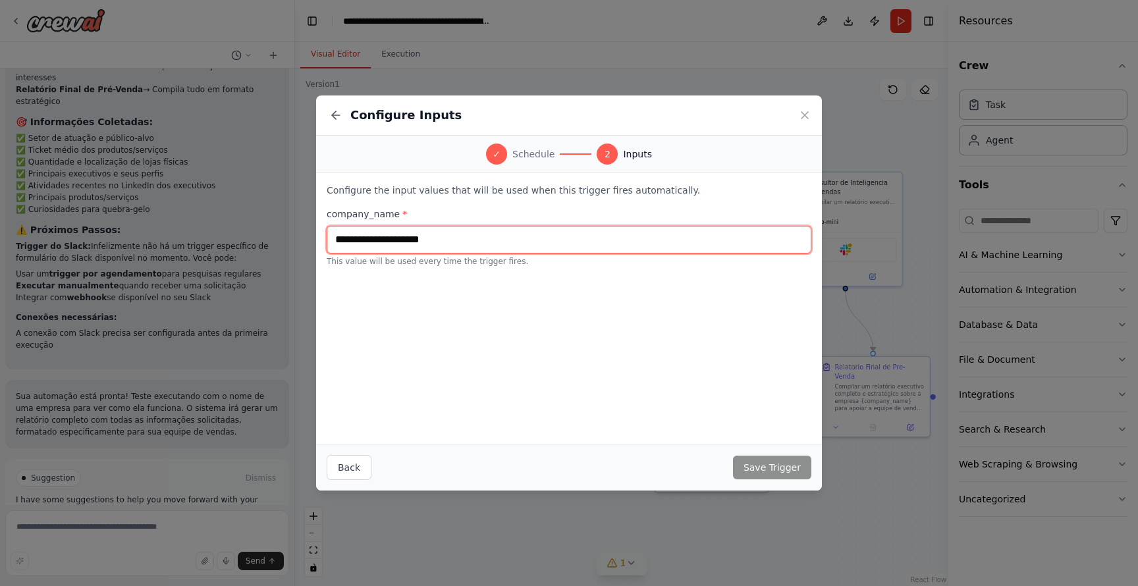
click at [484, 244] on input "text" at bounding box center [569, 240] width 485 height 28
type input "*"
type input "*****"
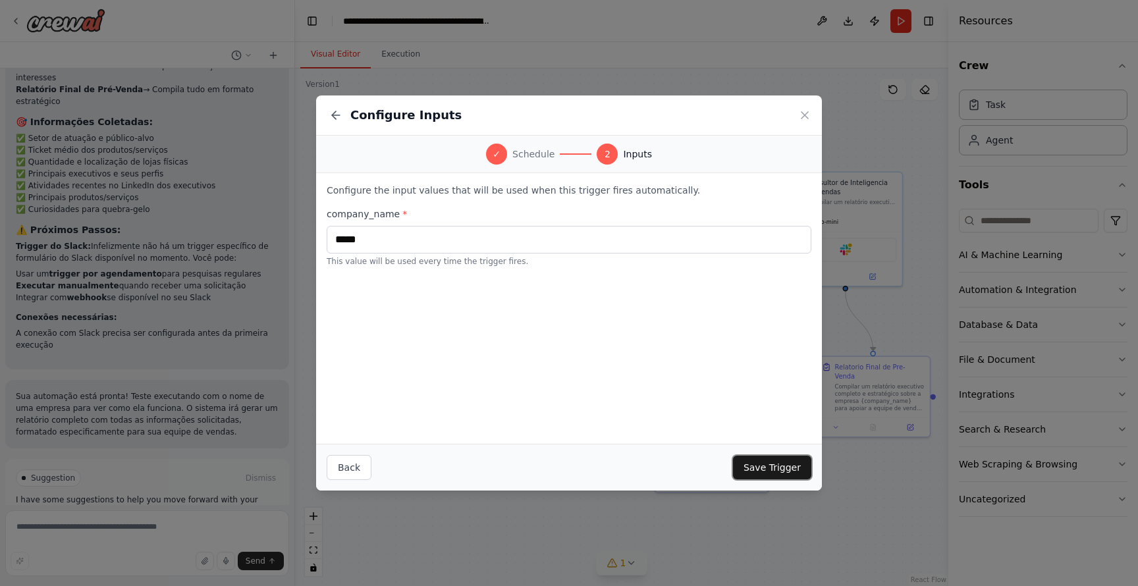
click at [792, 469] on button "Save Trigger" at bounding box center [772, 468] width 78 height 24
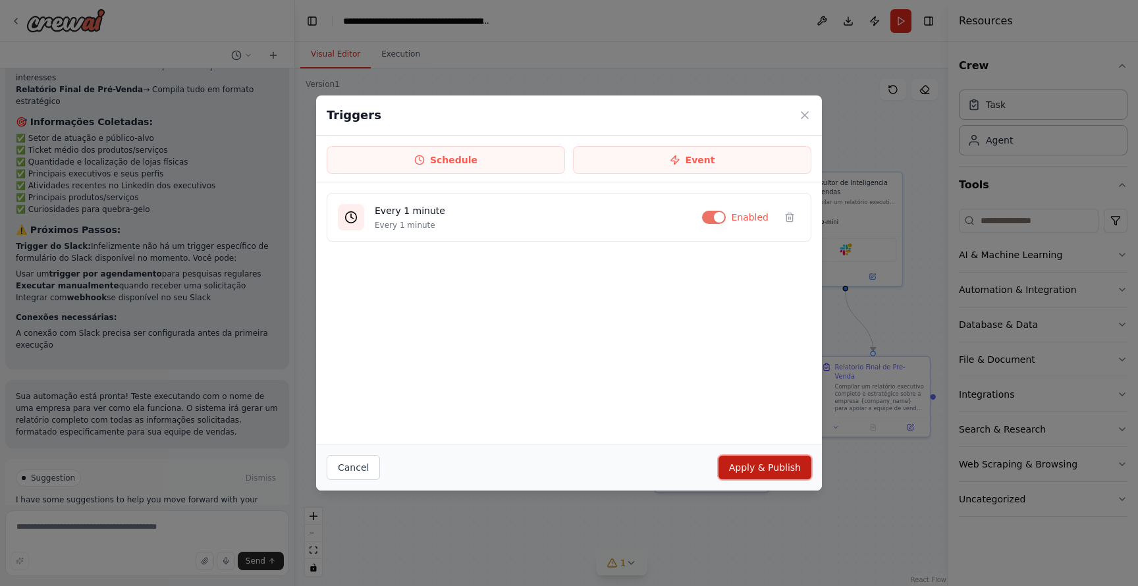
click at [768, 472] on button "Apply & Publish" at bounding box center [765, 468] width 93 height 24
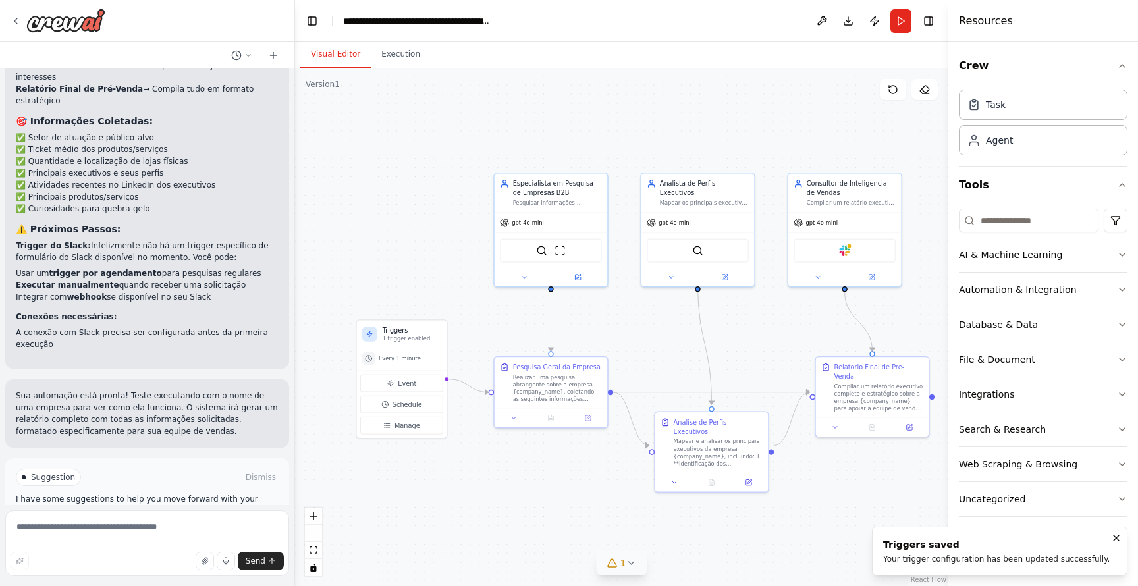
click at [198, 523] on button "Run Automation" at bounding box center [147, 533] width 263 height 21
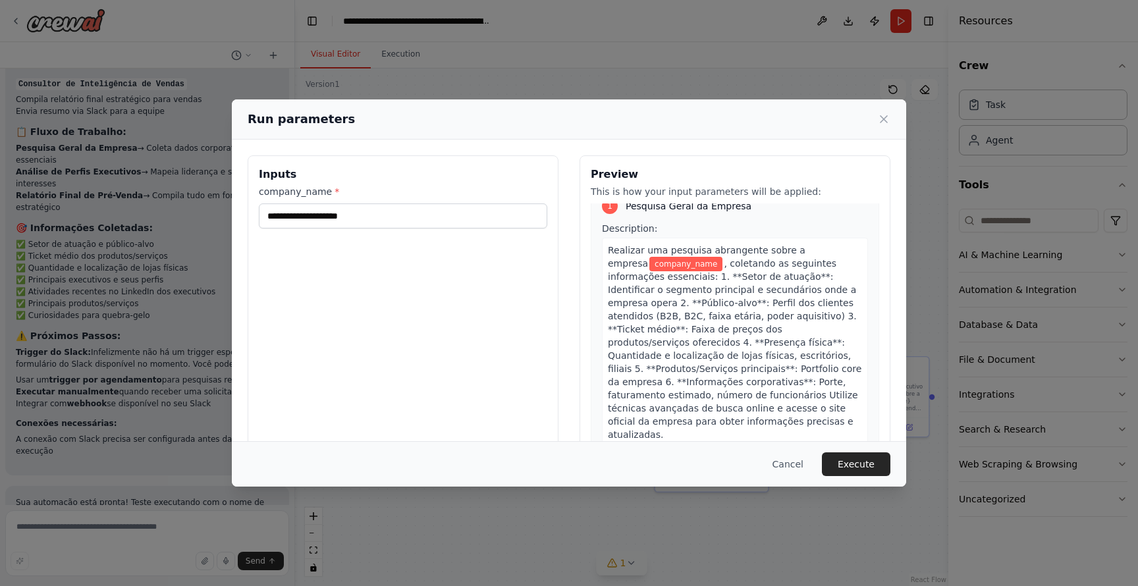
scroll to position [18, 0]
click at [378, 210] on input "company_name *" at bounding box center [403, 216] width 289 height 25
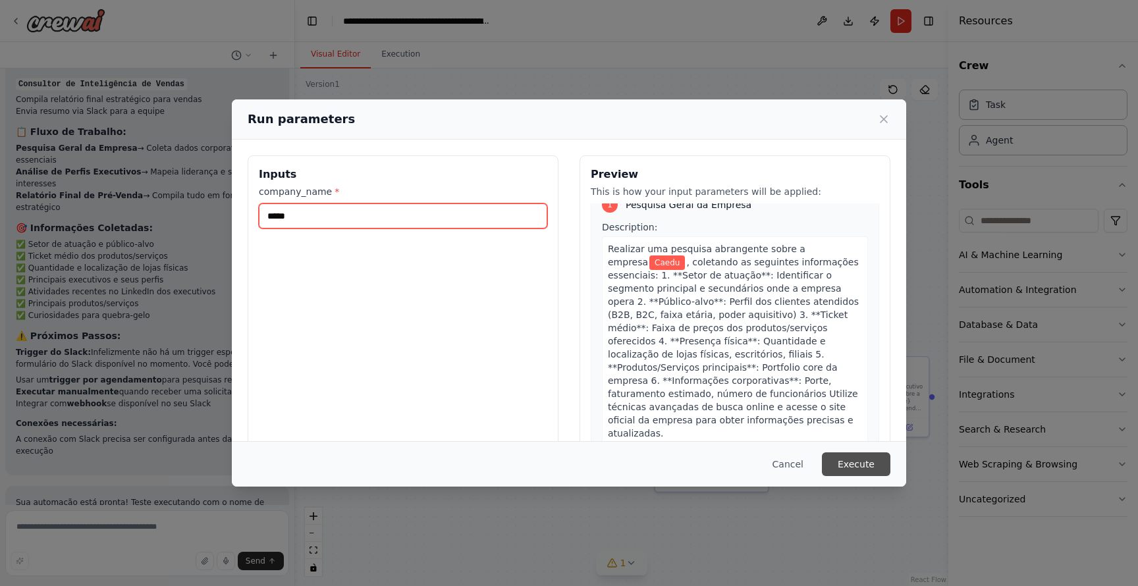
type input "*****"
click at [855, 460] on button "Execute" at bounding box center [856, 465] width 69 height 24
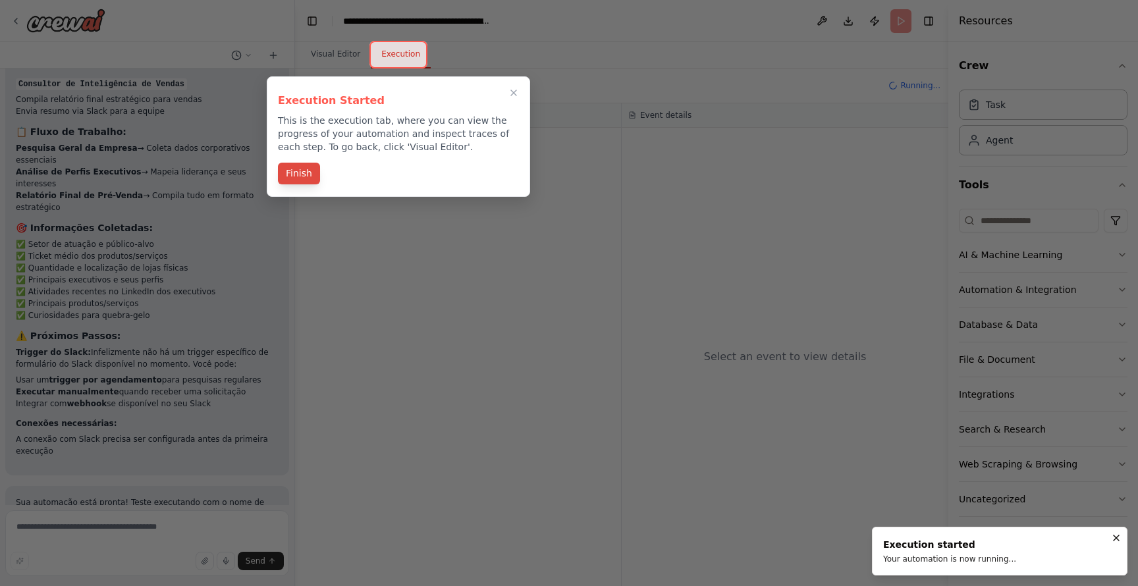
click at [309, 177] on button "Finish" at bounding box center [299, 174] width 42 height 22
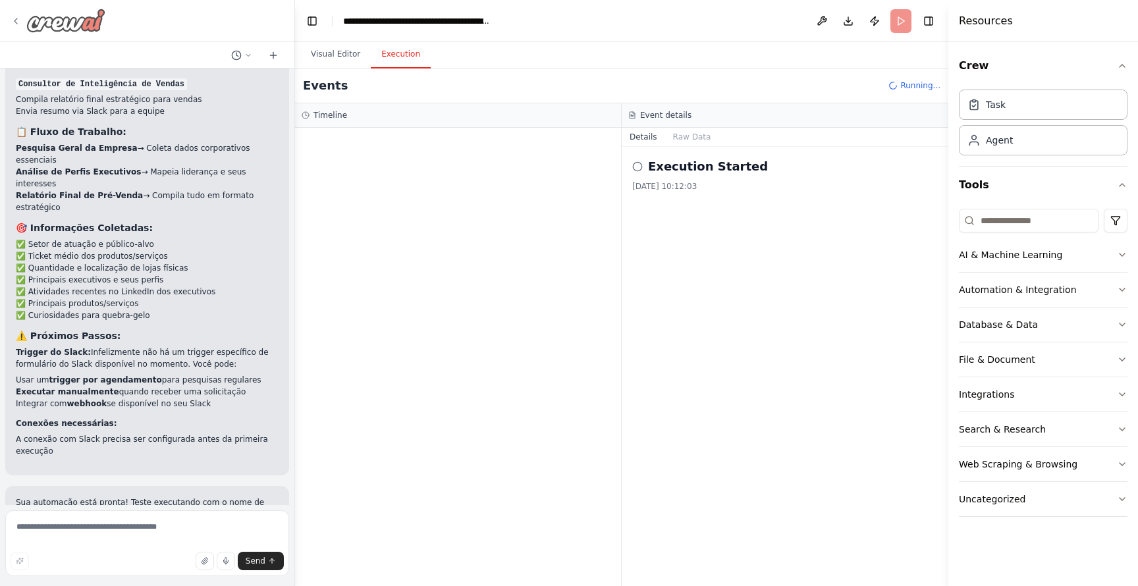
click at [16, 16] on icon at bounding box center [16, 21] width 11 height 11
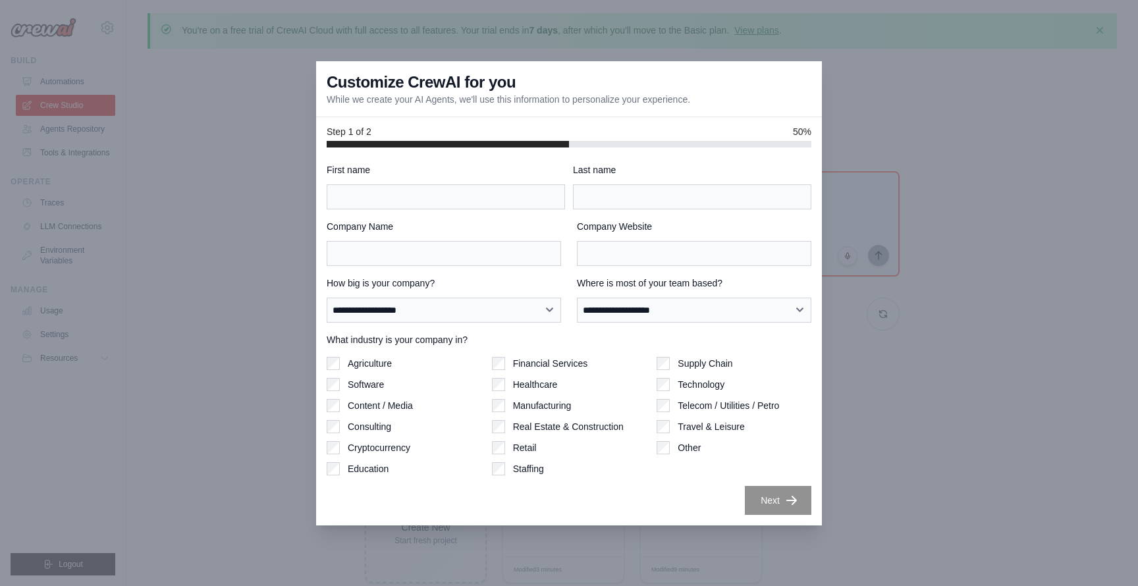
click at [881, 469] on div at bounding box center [569, 293] width 1138 height 586
click at [246, 57] on div at bounding box center [569, 293] width 1138 height 586
click at [509, 190] on input "First name" at bounding box center [446, 196] width 238 height 25
type input "*******"
click at [632, 203] on input "********" at bounding box center [692, 196] width 238 height 25
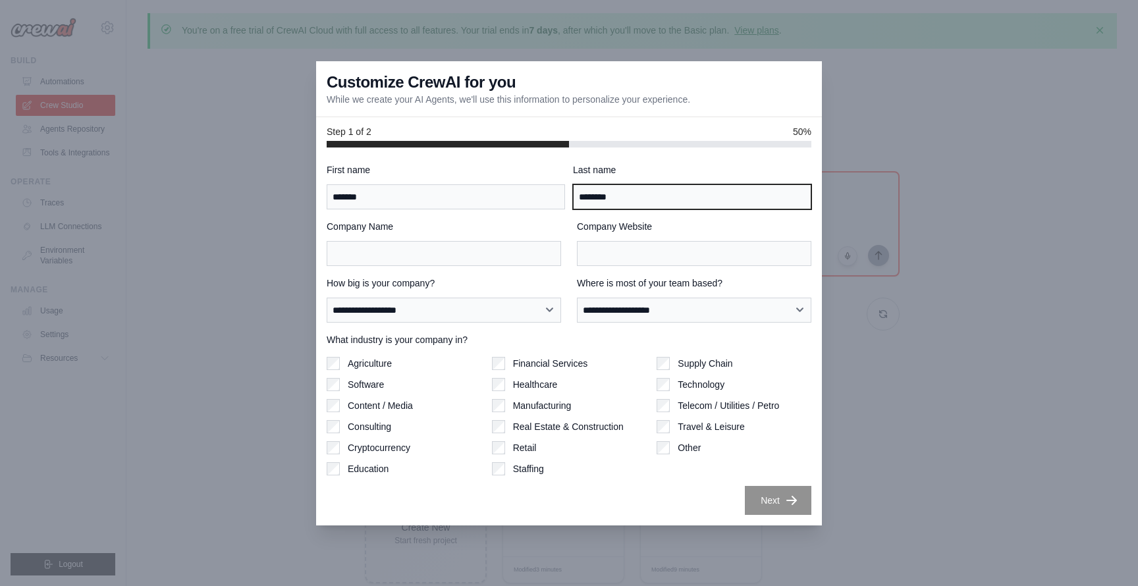
type input "********"
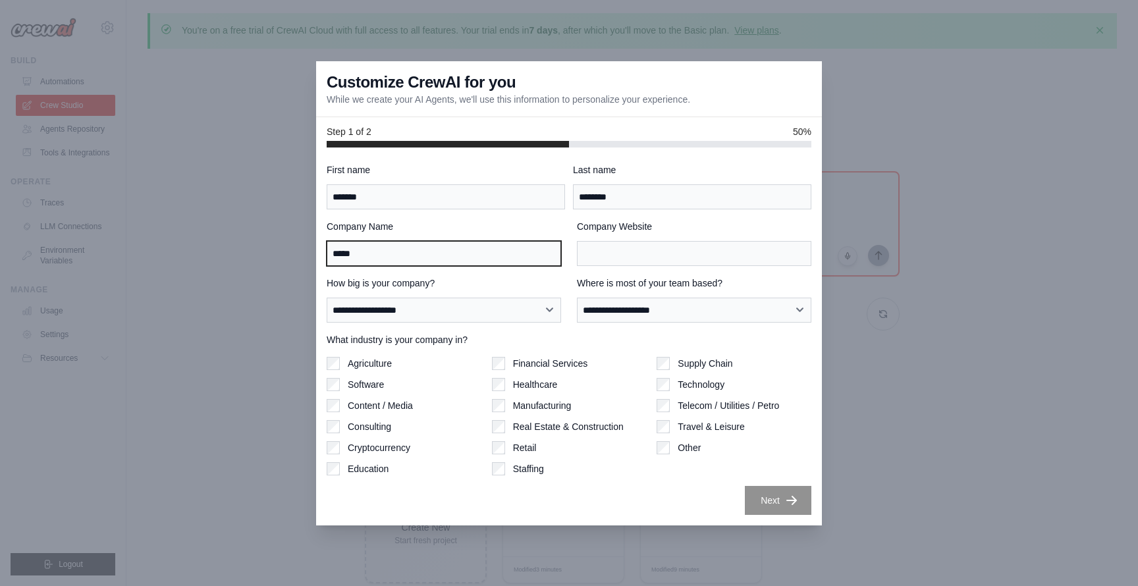
type input "*****"
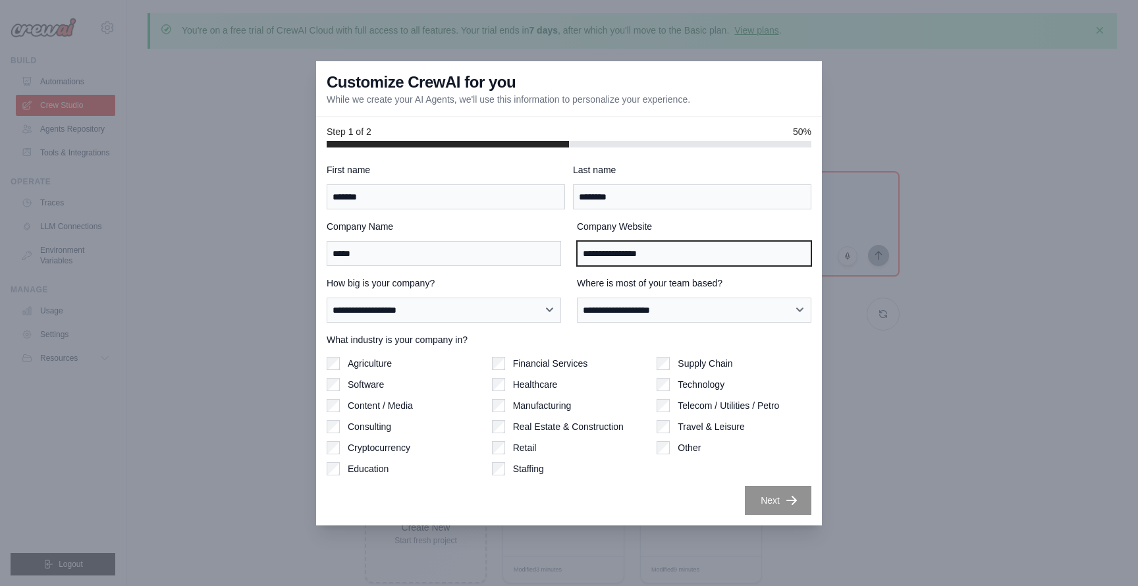
type input "**********"
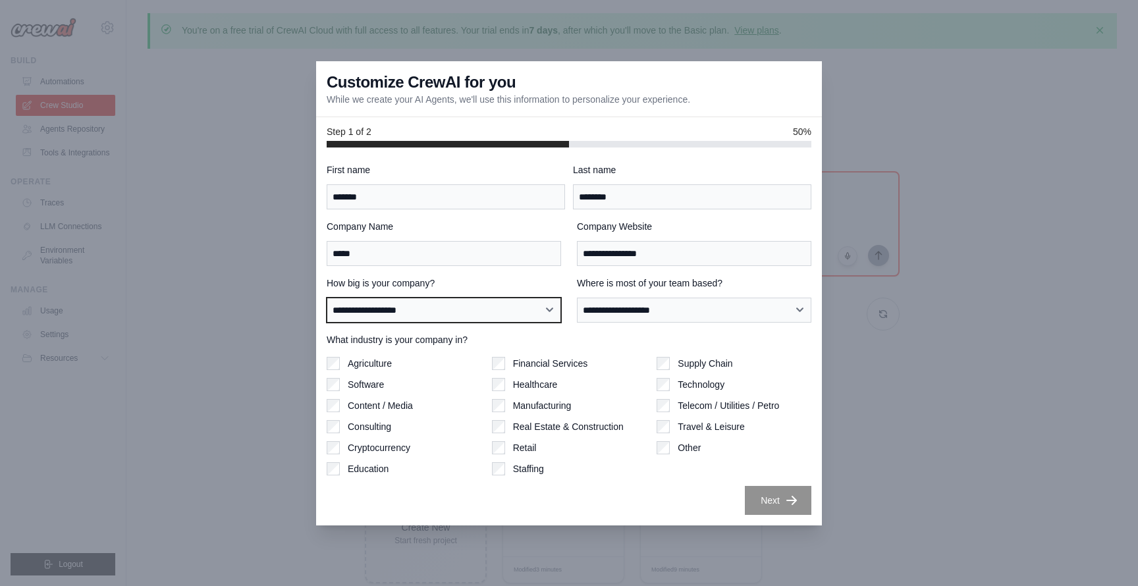
click at [522, 303] on select "**********" at bounding box center [444, 310] width 235 height 25
select select "**********"
click at [327, 298] on select "**********" at bounding box center [444, 310] width 235 height 25
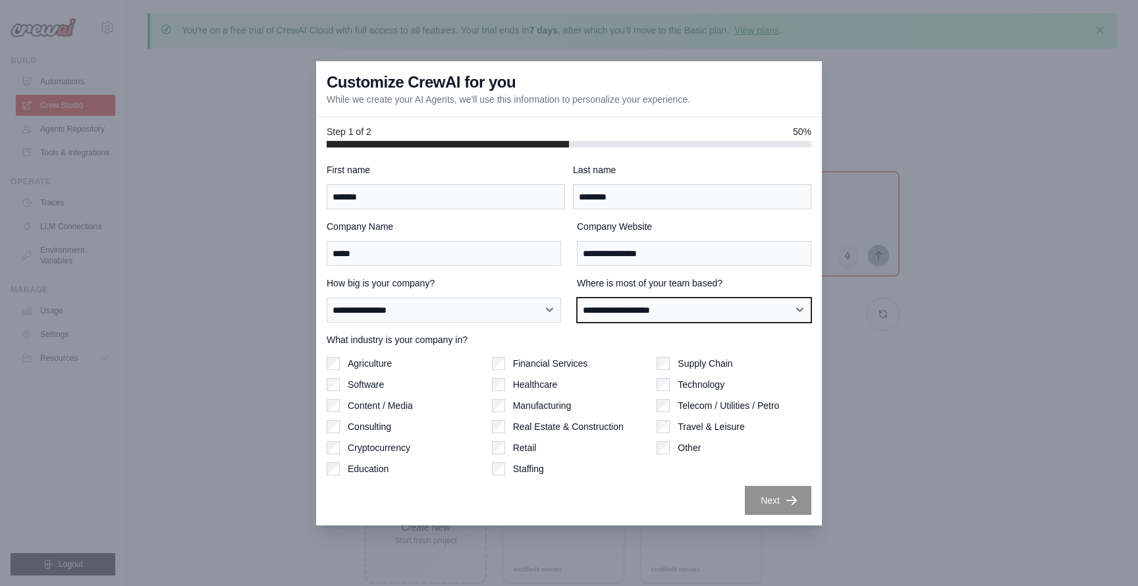
click at [666, 316] on select "**********" at bounding box center [694, 310] width 235 height 25
select select "**********"
click at [577, 298] on select "**********" at bounding box center [694, 310] width 235 height 25
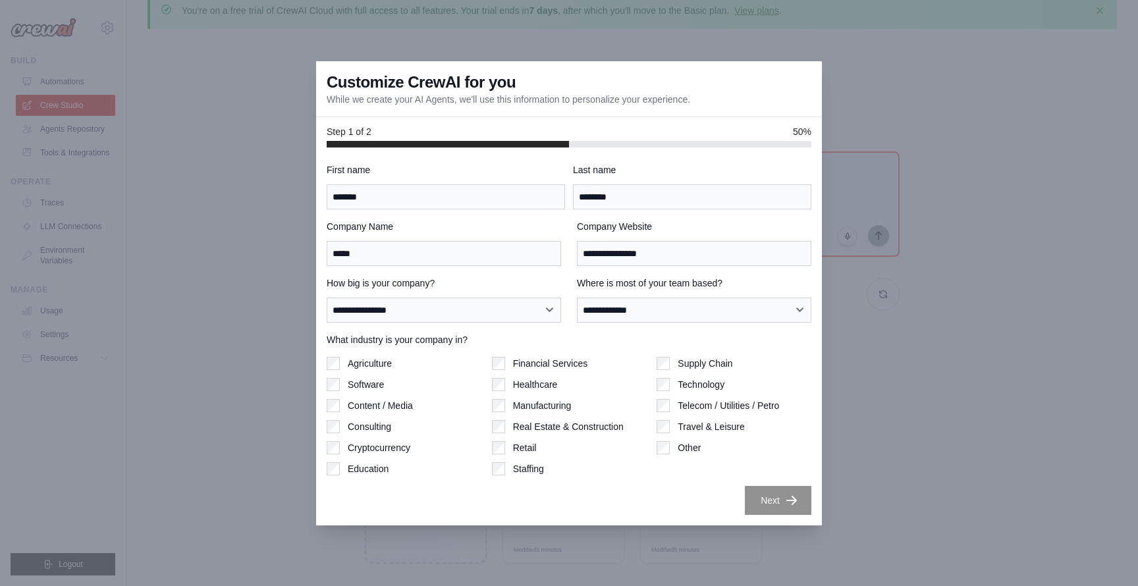
click at [671, 385] on div "Technology" at bounding box center [734, 384] width 155 height 13
click at [784, 503] on button "Next" at bounding box center [778, 500] width 67 height 29
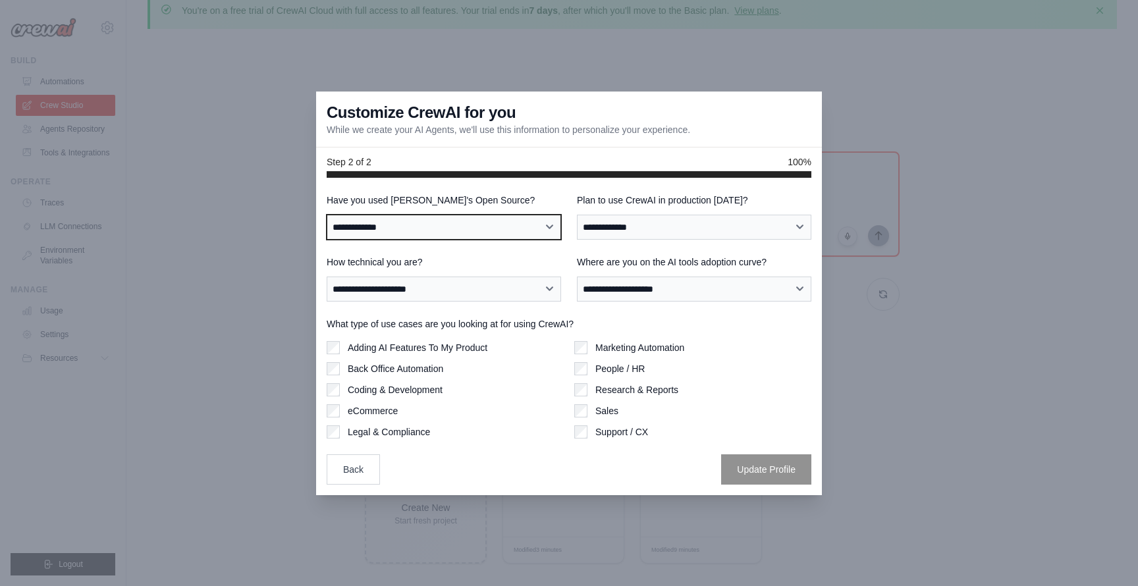
click at [494, 231] on select "**********" at bounding box center [444, 227] width 235 height 25
select select "**"
click at [327, 215] on select "**********" at bounding box center [444, 227] width 235 height 25
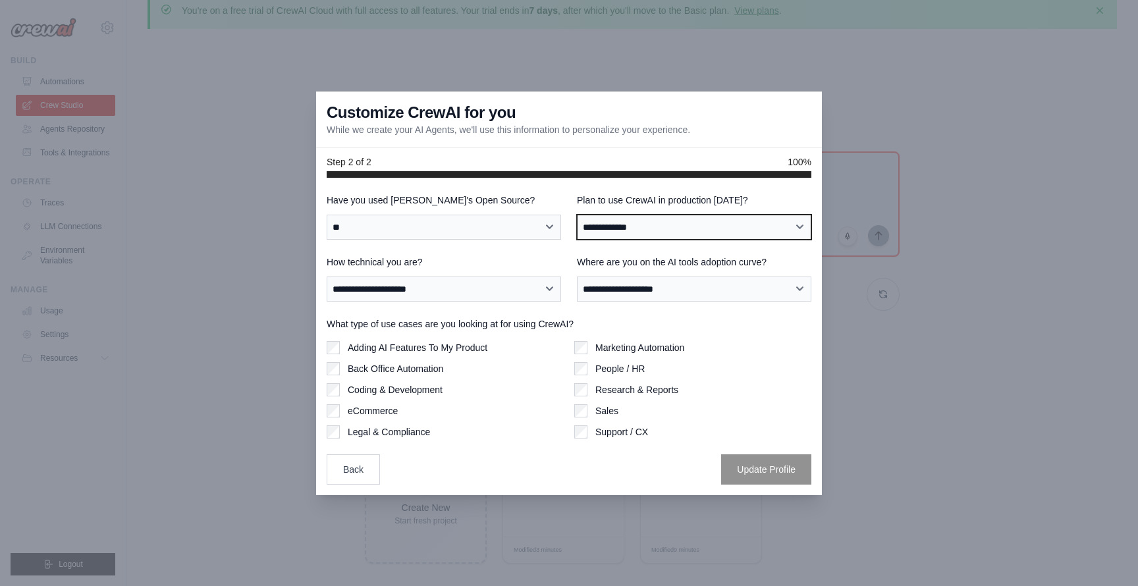
click at [642, 225] on select "**********" at bounding box center [694, 227] width 235 height 25
select select "****"
click at [577, 215] on select "**********" at bounding box center [694, 227] width 235 height 25
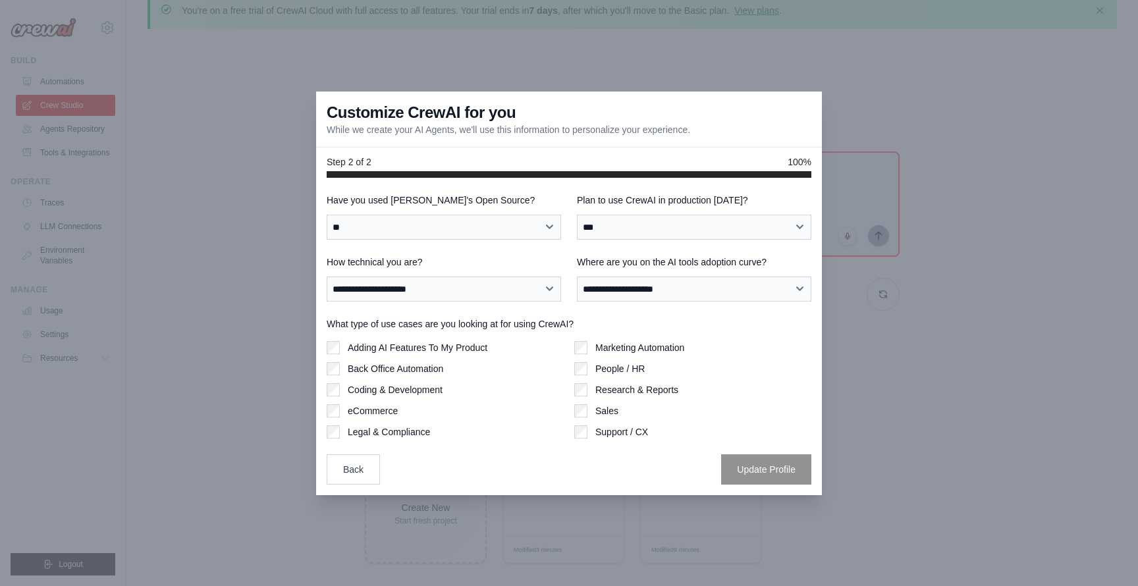
click at [482, 306] on div "**********" at bounding box center [569, 339] width 485 height 291
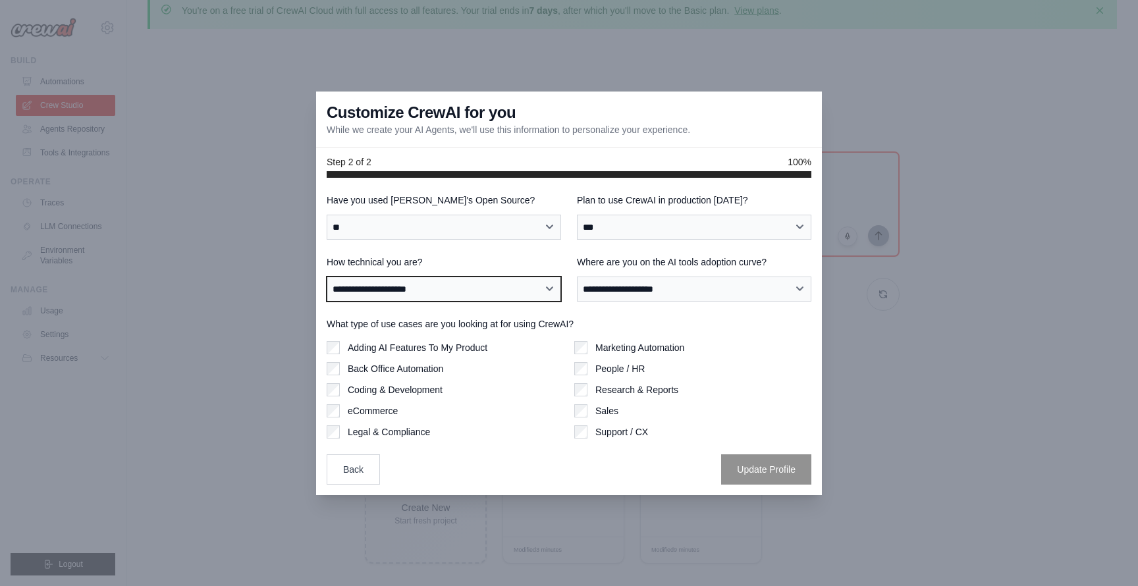
click at [484, 292] on select "**********" at bounding box center [444, 289] width 235 height 25
select select "**********"
click at [327, 277] on select "**********" at bounding box center [444, 289] width 235 height 25
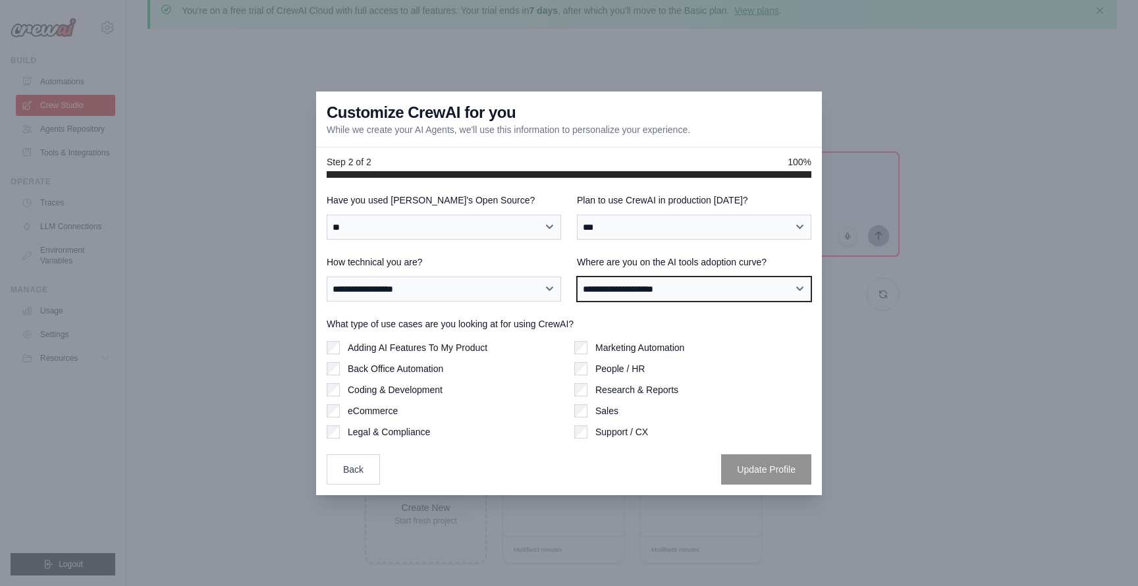
click at [698, 286] on select "**********" at bounding box center [694, 289] width 235 height 25
select select "**********"
click at [577, 277] on select "**********" at bounding box center [694, 289] width 235 height 25
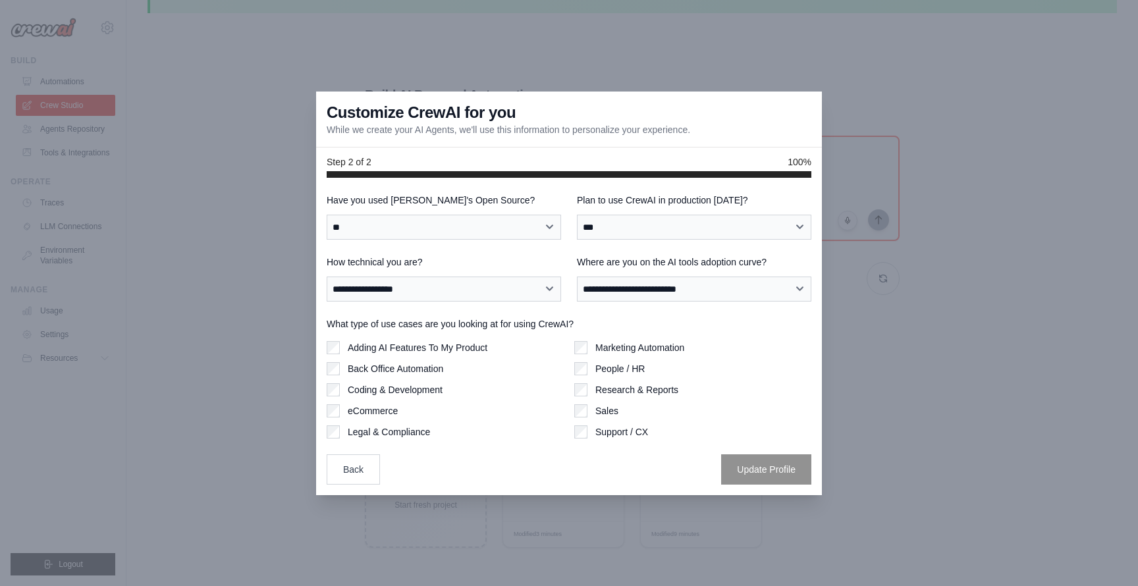
click at [452, 347] on label "Adding AI Features To My Product" at bounding box center [418, 347] width 140 height 13
click at [772, 463] on button "Update Profile" at bounding box center [766, 469] width 90 height 30
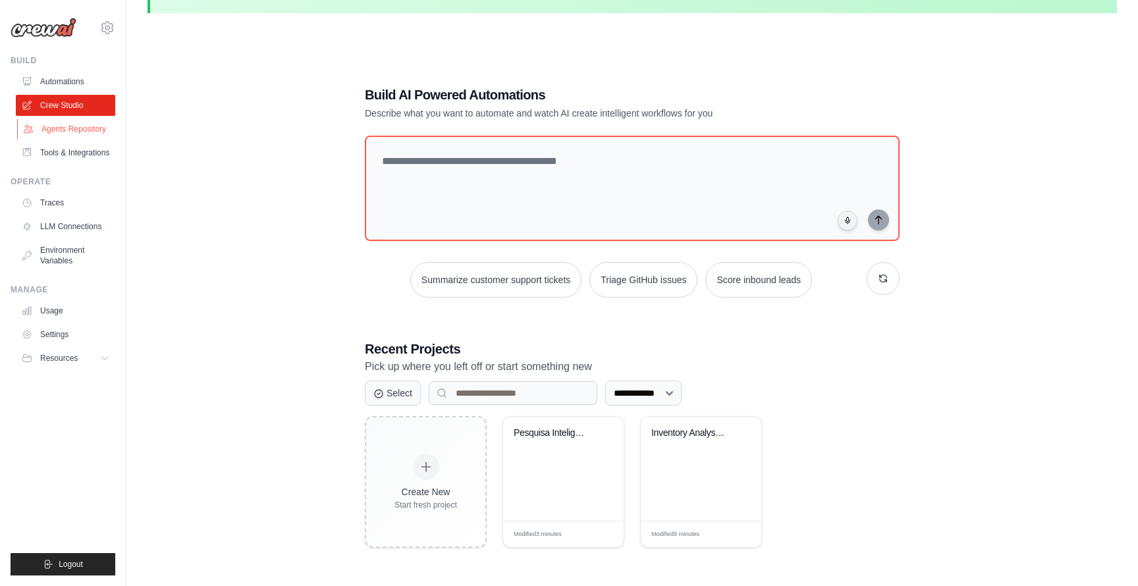
click at [81, 129] on link "Agents Repository" at bounding box center [66, 129] width 99 height 21
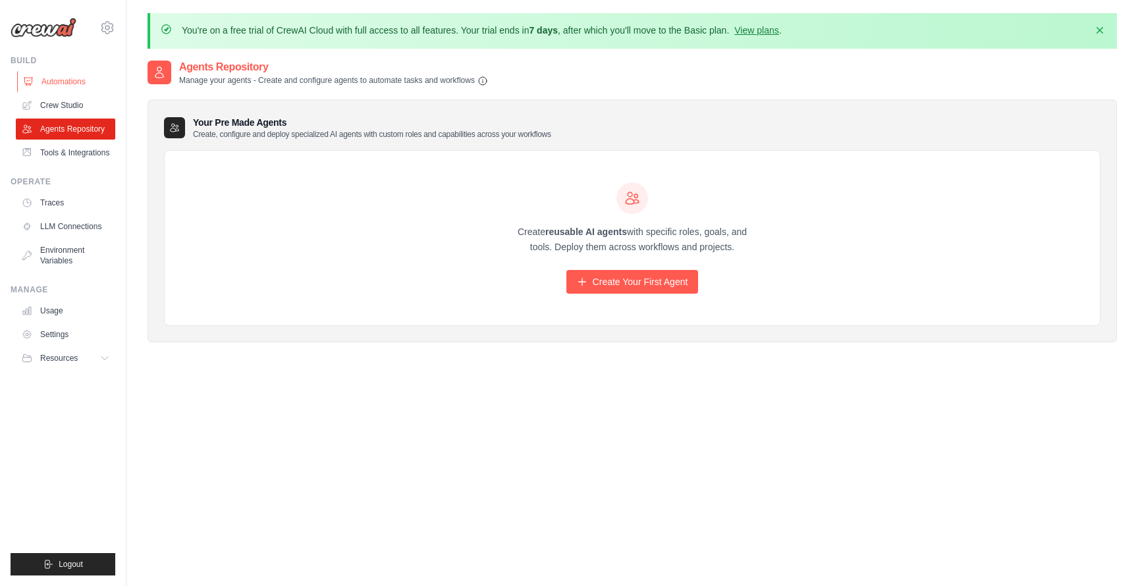
click at [81, 84] on link "Automations" at bounding box center [66, 81] width 99 height 21
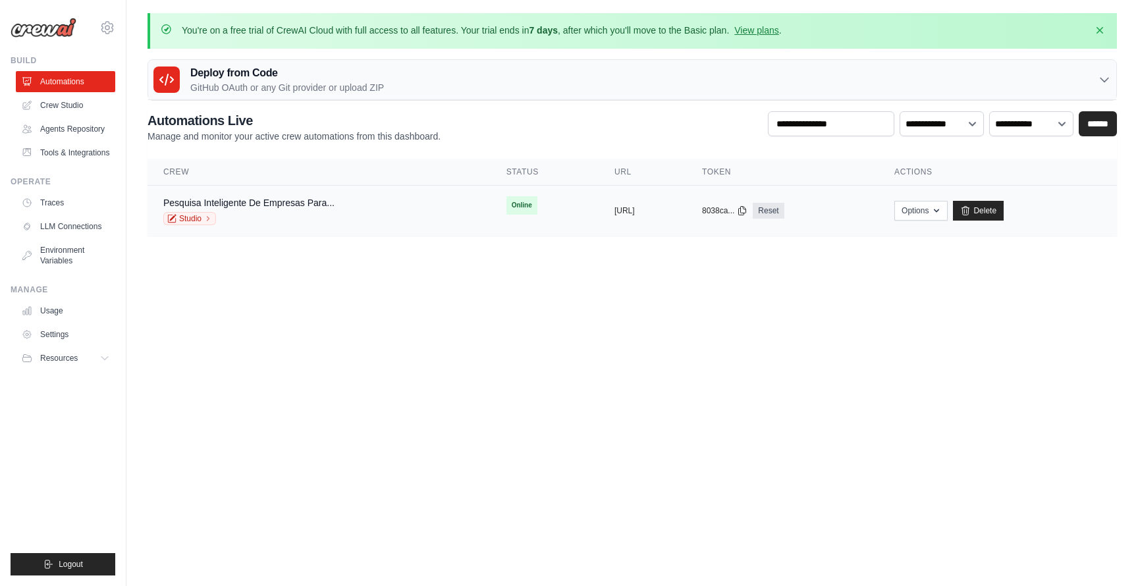
click at [312, 213] on div "Studio" at bounding box center [248, 218] width 171 height 13
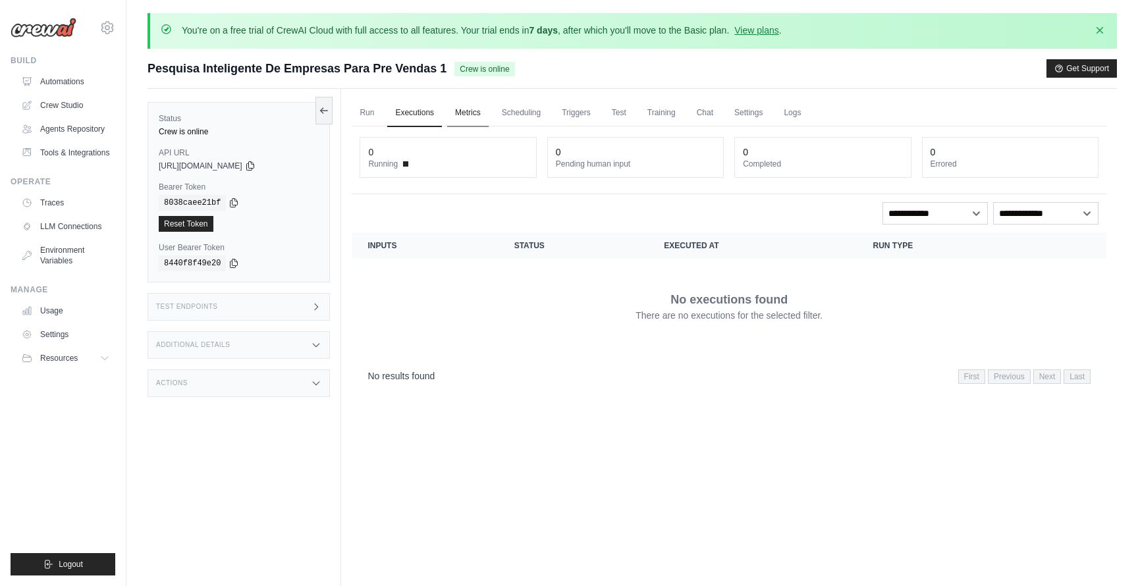
click at [459, 113] on link "Metrics" at bounding box center [468, 113] width 42 height 28
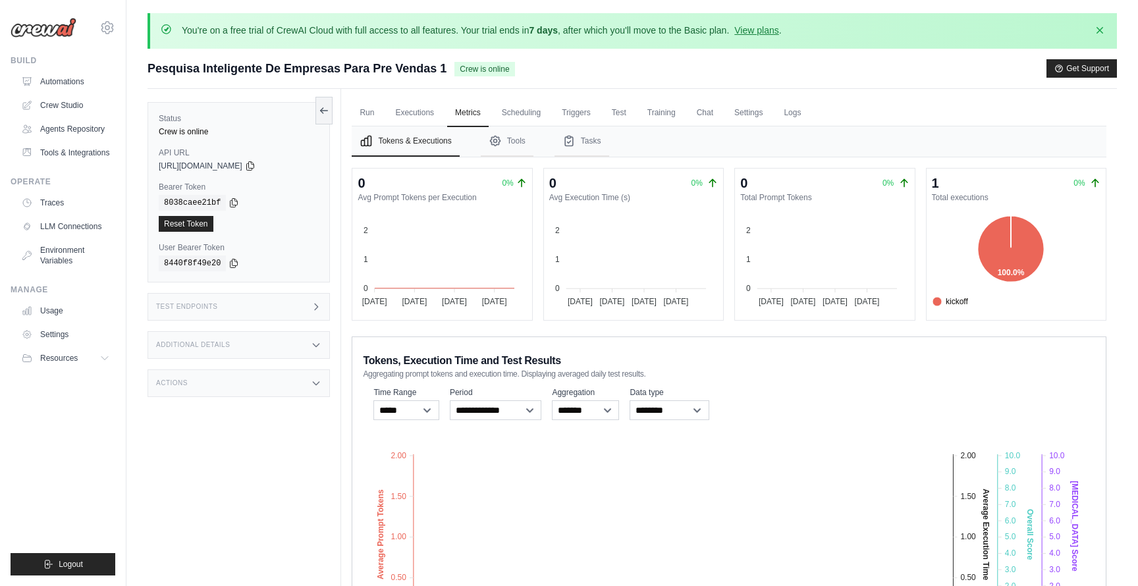
click at [976, 208] on div "kickoff 100.0% kickoff: 1" at bounding box center [1011, 260] width 179 height 109
click at [393, 120] on link "Executions" at bounding box center [414, 113] width 55 height 28
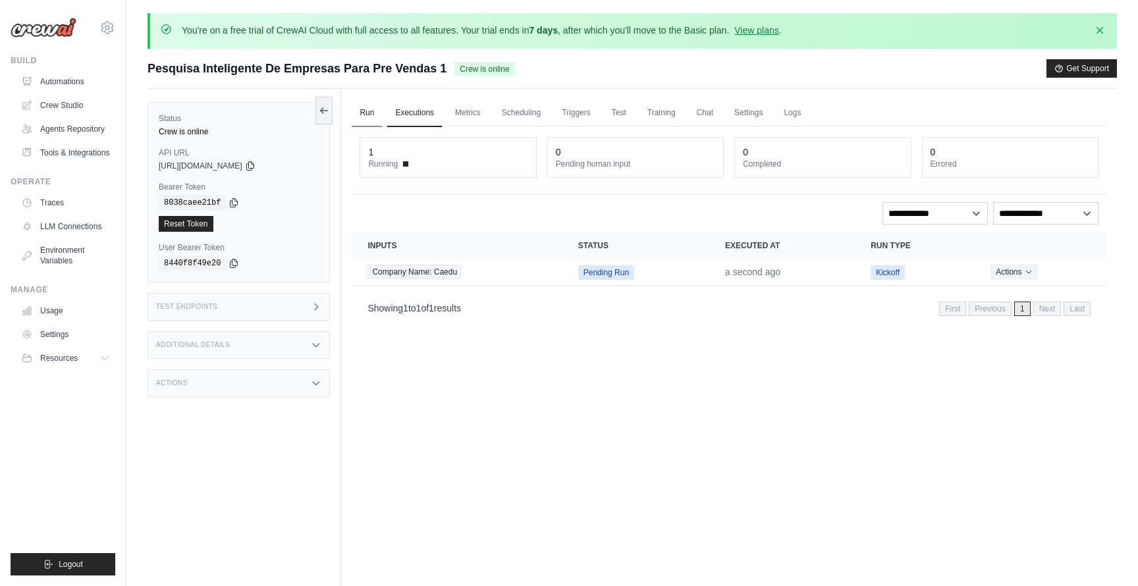
click at [372, 112] on link "Run" at bounding box center [367, 113] width 30 height 28
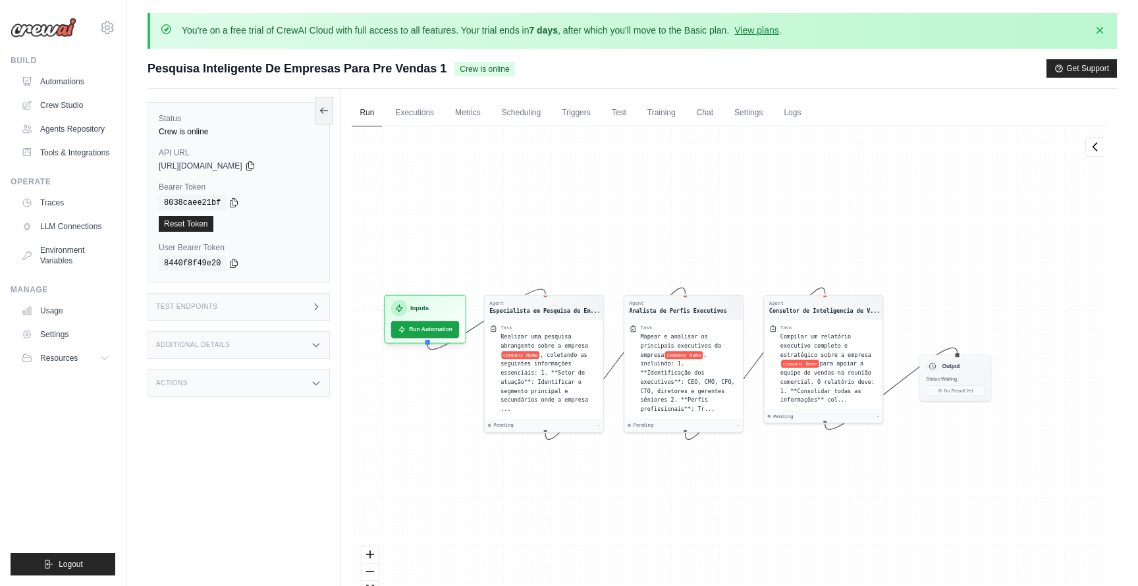
drag, startPoint x: 627, startPoint y: 254, endPoint x: 590, endPoint y: 244, distance: 38.0
click at [590, 244] on div "Agent Especialista em Pesquisa de Em... Task Realizar uma pesquisa abrangente s…" at bounding box center [729, 375] width 755 height 499
click at [418, 123] on link "Executions" at bounding box center [414, 113] width 55 height 28
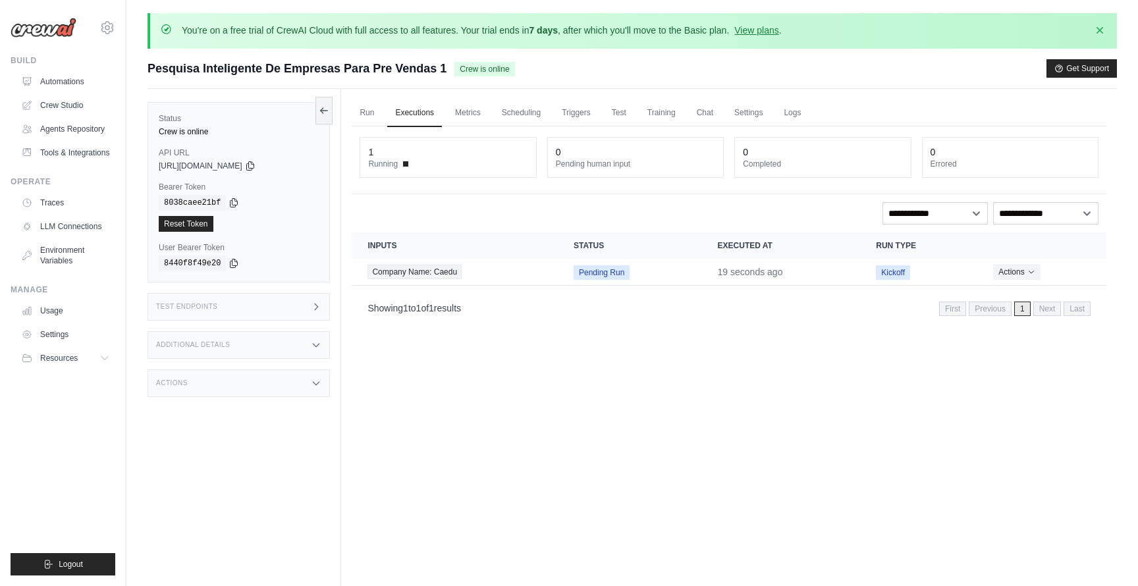
click at [397, 156] on div "1" at bounding box center [447, 152] width 159 height 13
click at [373, 155] on div "1" at bounding box center [370, 152] width 5 height 13
click at [610, 269] on span "Pending Run" at bounding box center [602, 273] width 56 height 14
click at [661, 270] on td "Pending Run" at bounding box center [630, 272] width 144 height 27
click at [1019, 270] on button "Actions" at bounding box center [1017, 272] width 47 height 16
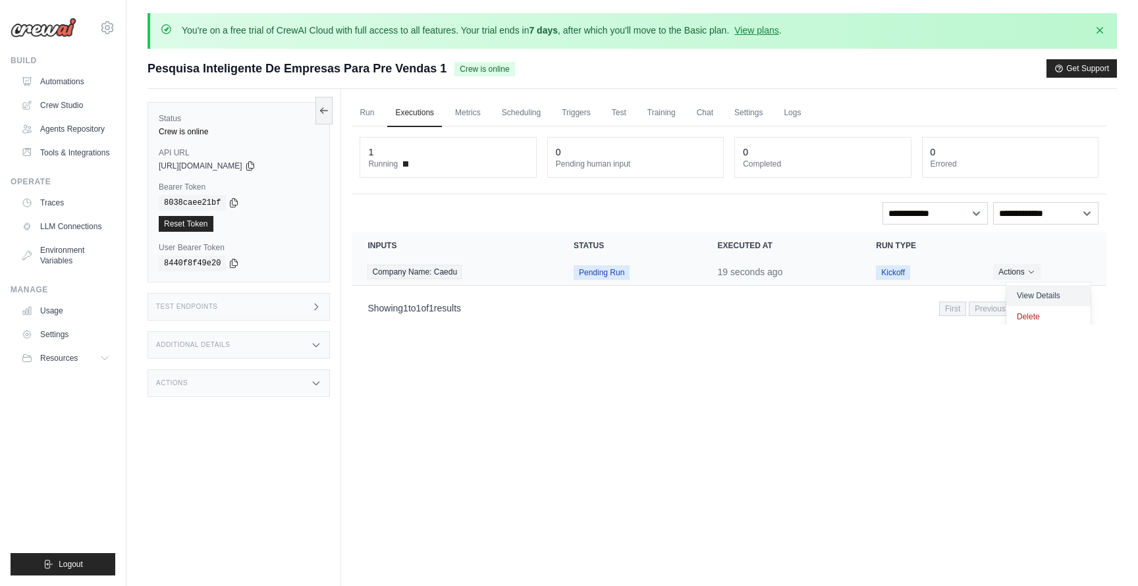
click at [1037, 292] on link "View Details" at bounding box center [1049, 295] width 84 height 21
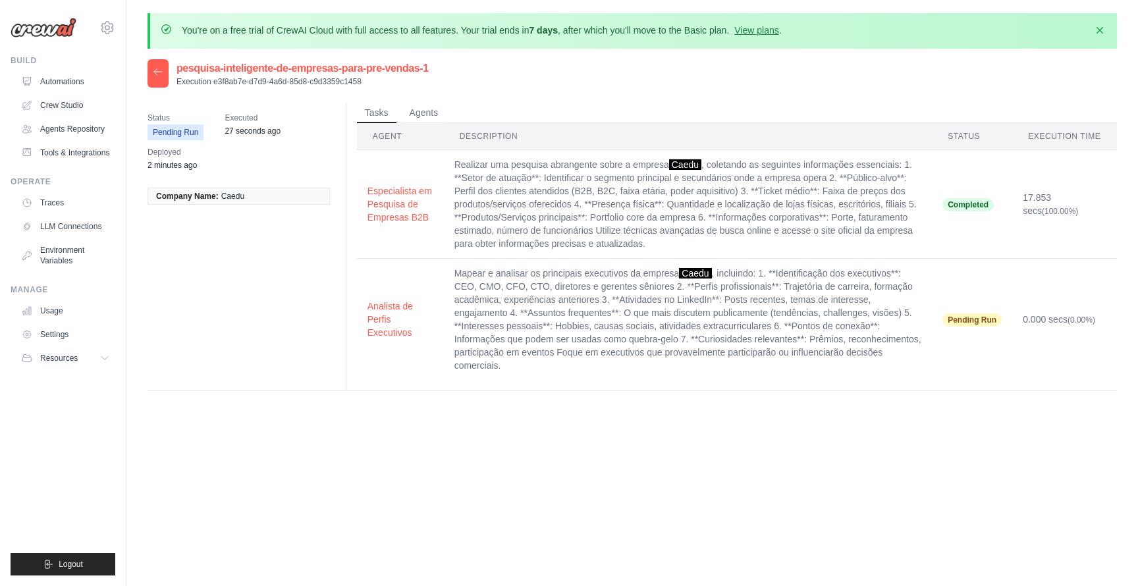
click at [975, 317] on span "Pending Run" at bounding box center [972, 320] width 59 height 13
click at [1021, 435] on div "pesquisa-inteligente-de-empresas-para-pre-vendas-1 Execution e3f8ab7e-d7d9-4a6d…" at bounding box center [633, 352] width 970 height 586
click at [161, 69] on icon at bounding box center [158, 72] width 11 height 11
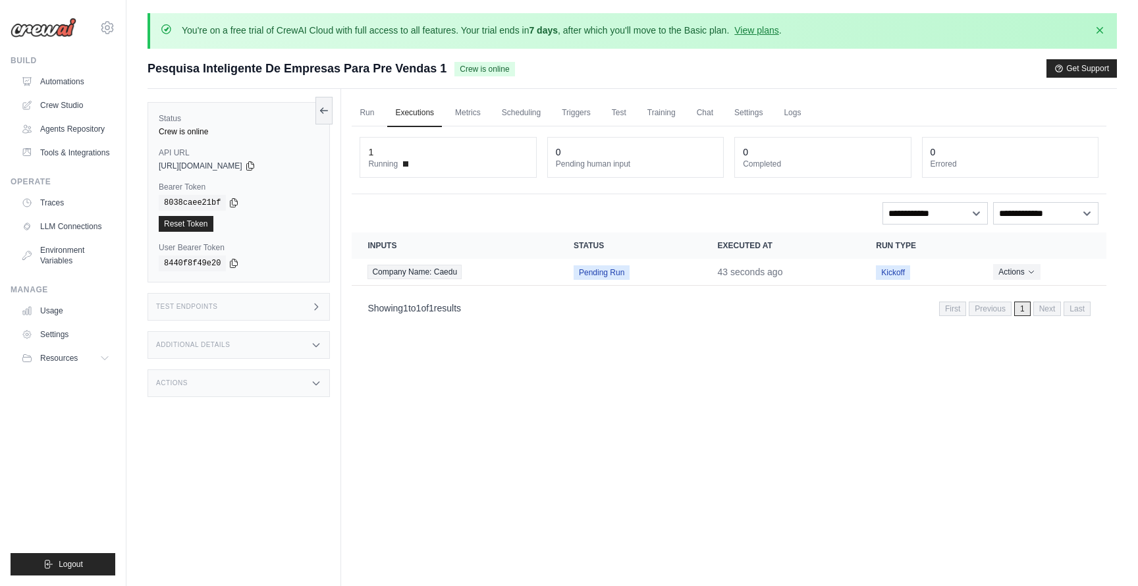
click at [246, 297] on div "Test Endpoints" at bounding box center [239, 307] width 182 height 28
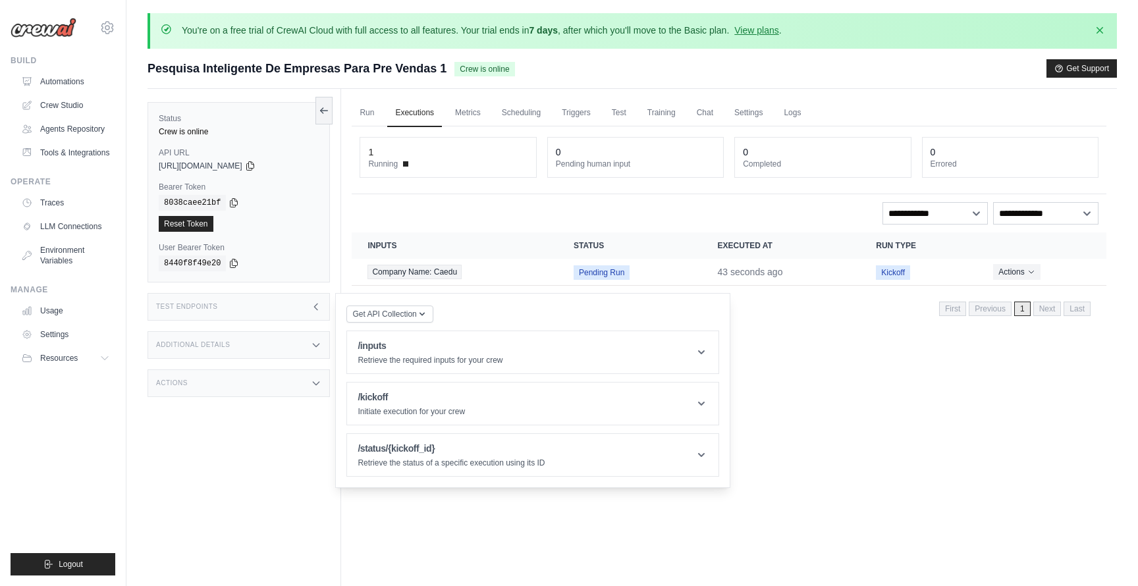
click at [285, 358] on div "Additional Details" at bounding box center [239, 345] width 182 height 28
click at [302, 308] on div "Test Endpoints" at bounding box center [239, 307] width 182 height 28
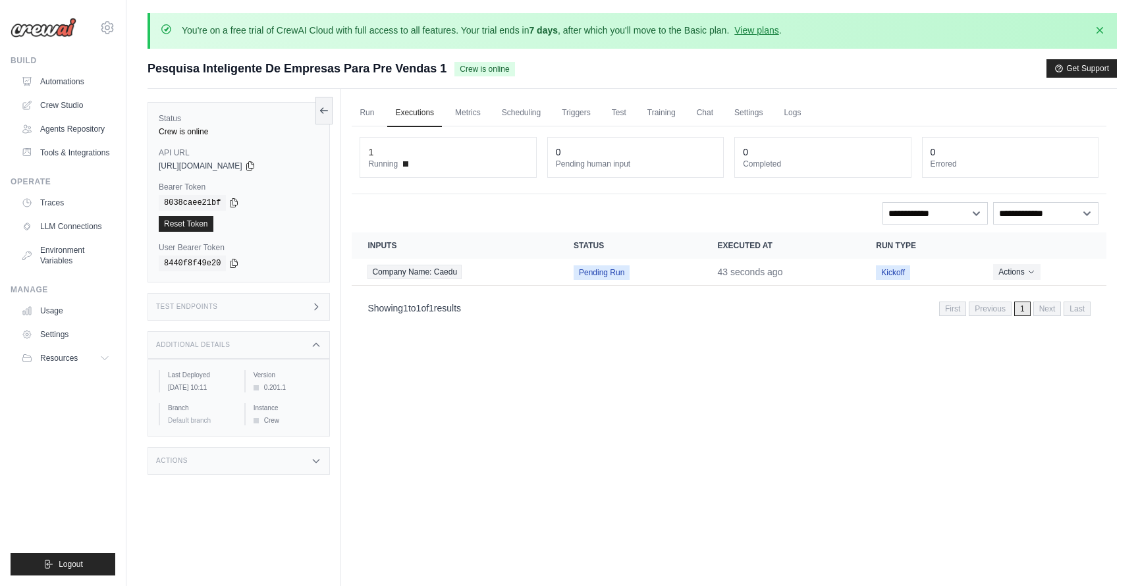
click at [306, 308] on div "Test Endpoints" at bounding box center [239, 307] width 182 height 28
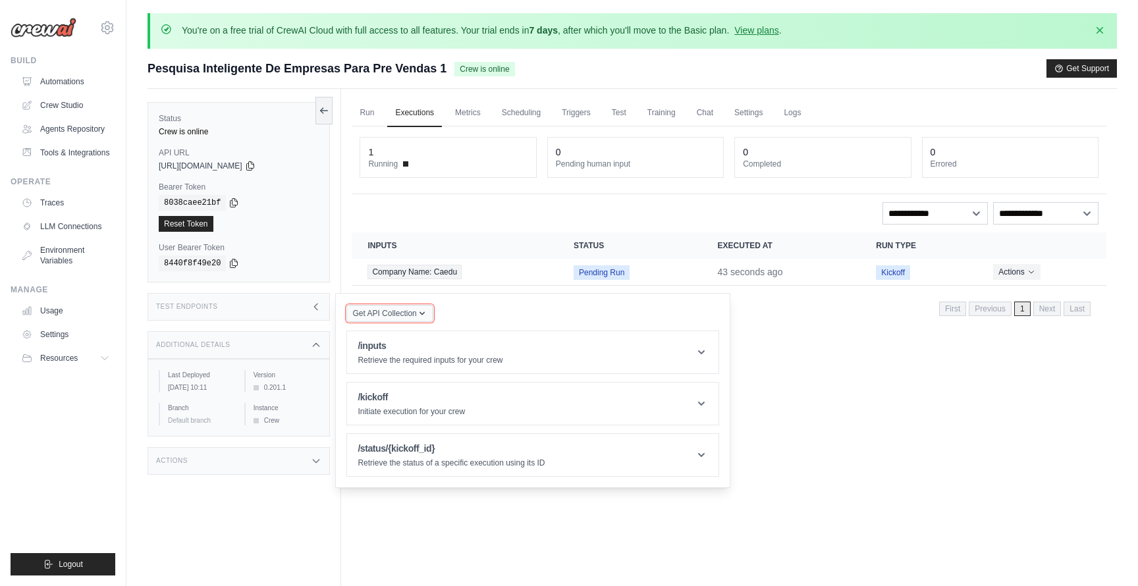
click at [412, 311] on span "Get API Collection" at bounding box center [384, 313] width 64 height 11
click at [428, 507] on div "Run Executions Metrics Scheduling Triggers Test Training Chat Settings Logs 1 R…" at bounding box center [729, 382] width 776 height 586
click at [318, 304] on icon at bounding box center [316, 307] width 11 height 11
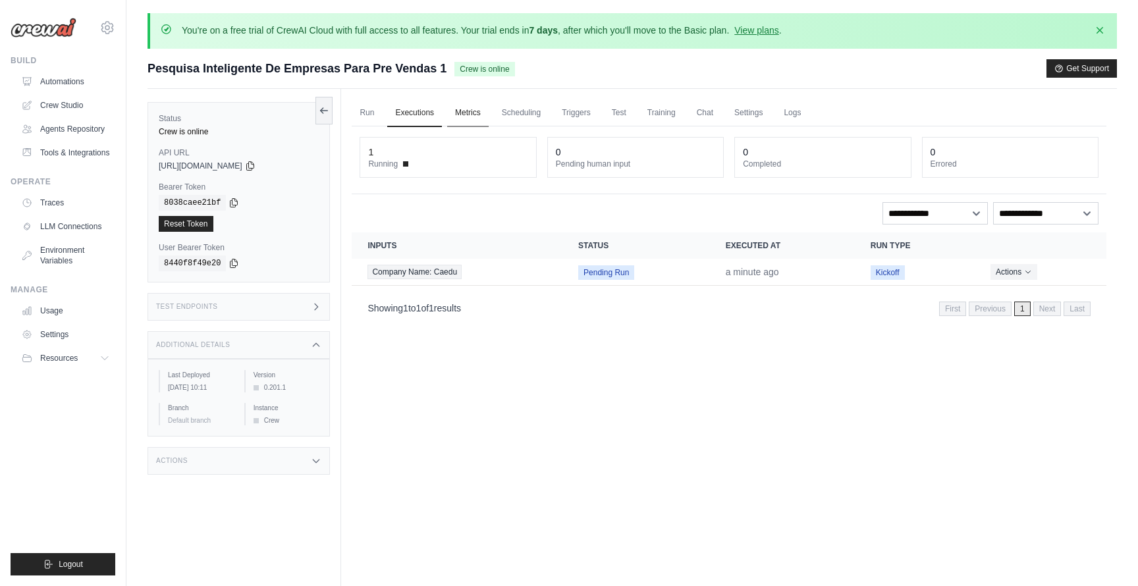
click at [467, 110] on link "Metrics" at bounding box center [468, 113] width 42 height 28
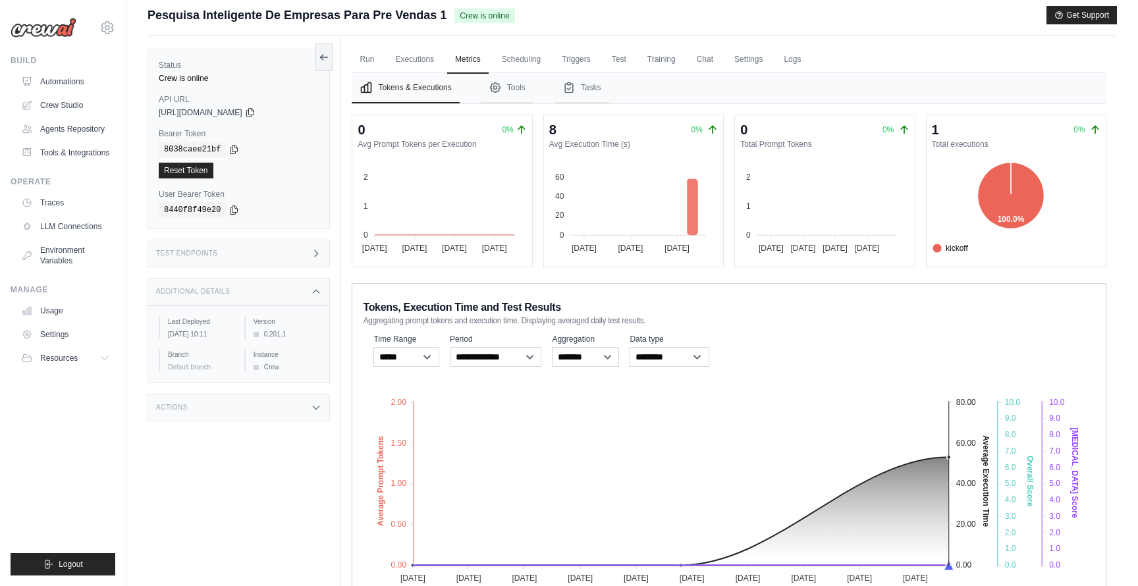
scroll to position [52, 0]
click at [707, 123] on div "0%" at bounding box center [705, 131] width 27 height 18
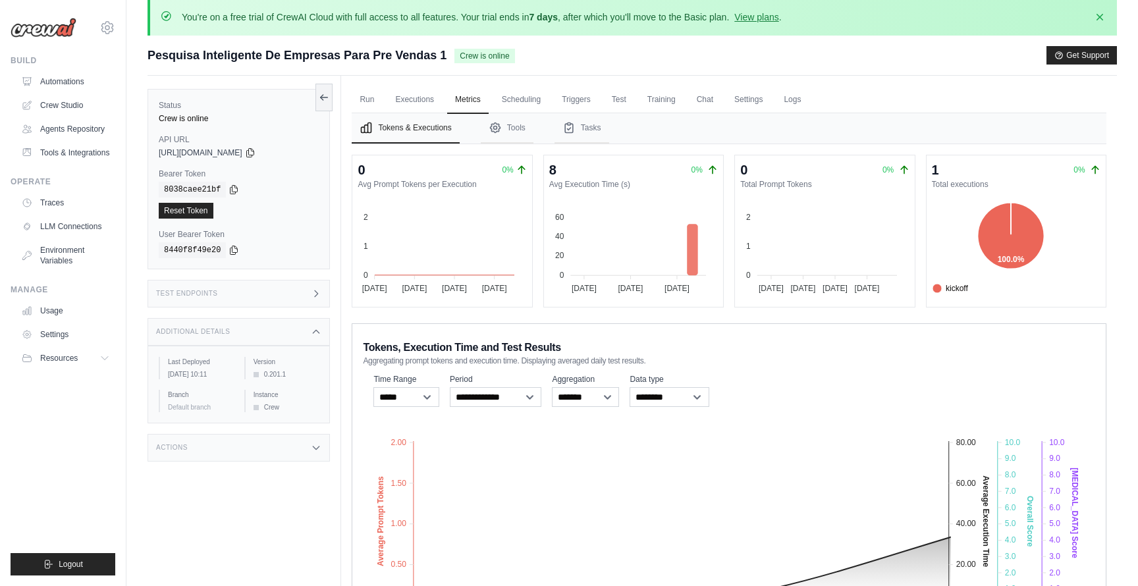
scroll to position [0, 0]
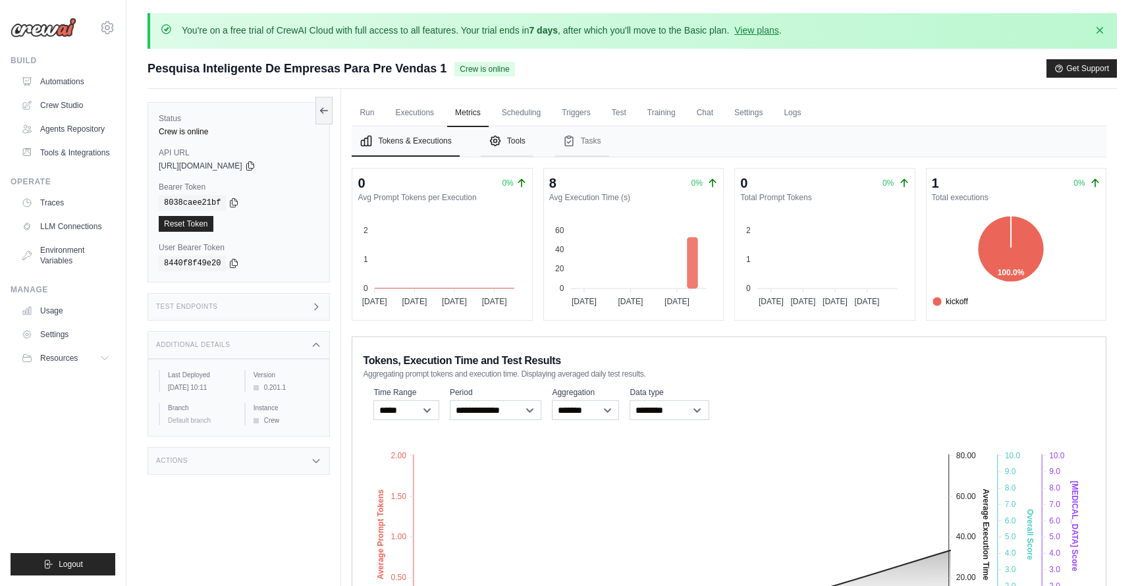
click at [511, 145] on button "Tools" at bounding box center [507, 141] width 53 height 30
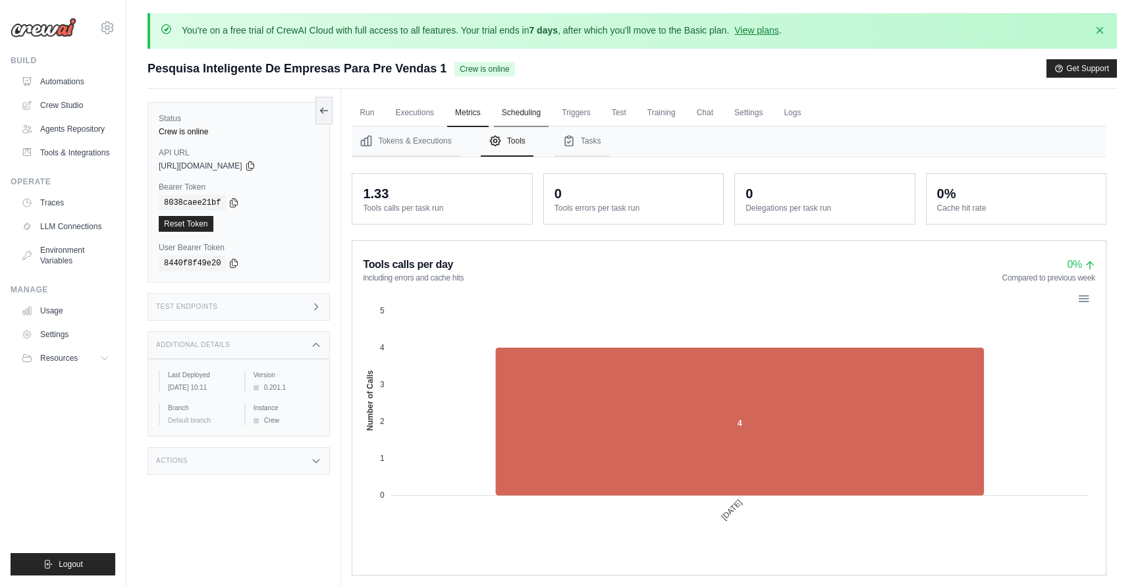
click at [522, 108] on link "Scheduling" at bounding box center [521, 113] width 55 height 28
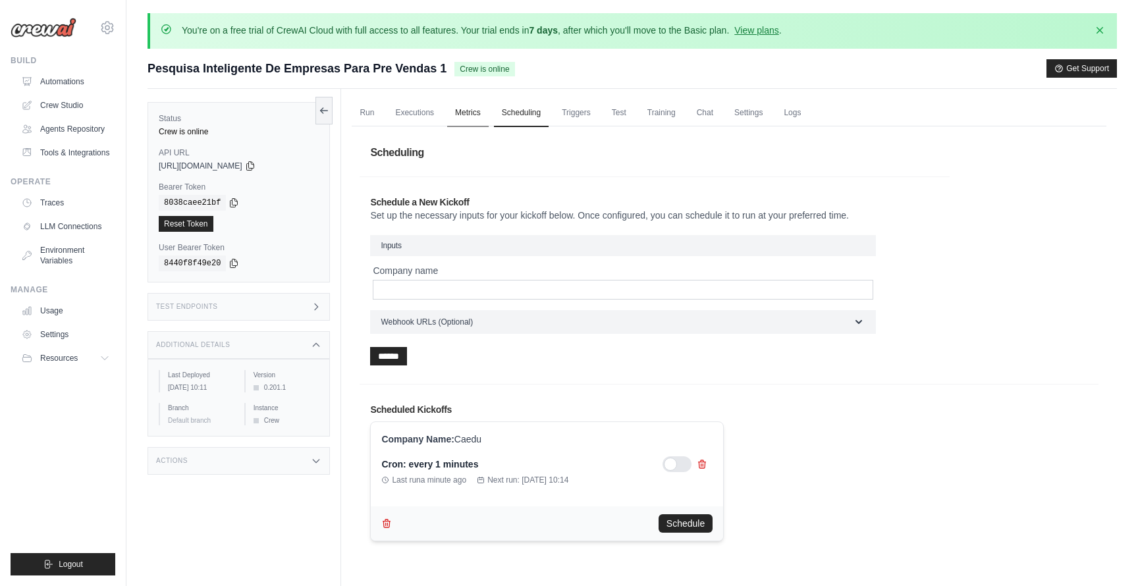
click at [457, 109] on link "Metrics" at bounding box center [468, 113] width 42 height 28
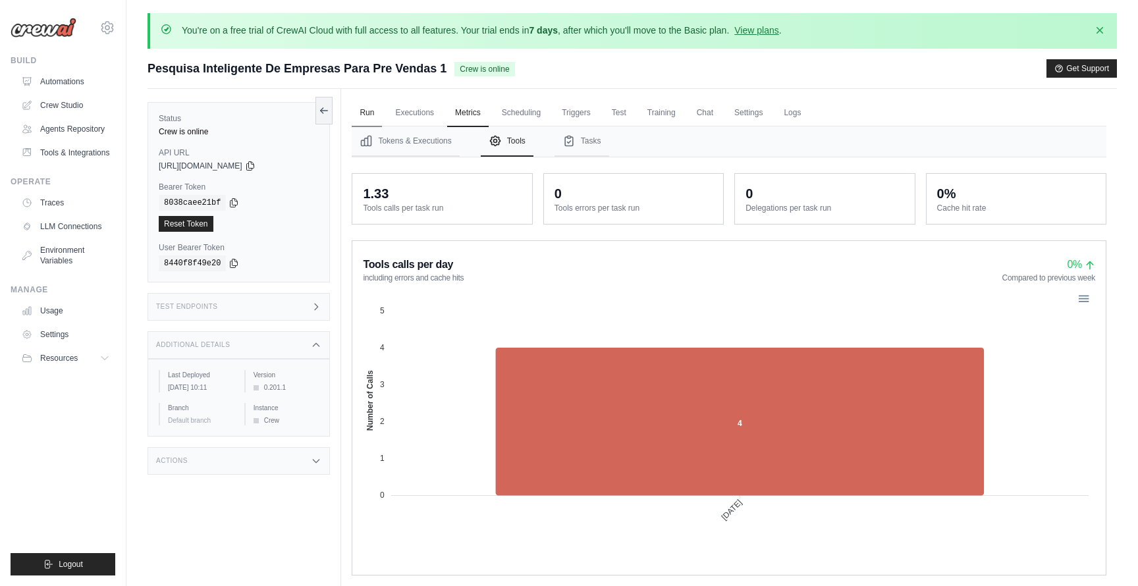
click at [364, 105] on link "Run" at bounding box center [367, 113] width 30 height 28
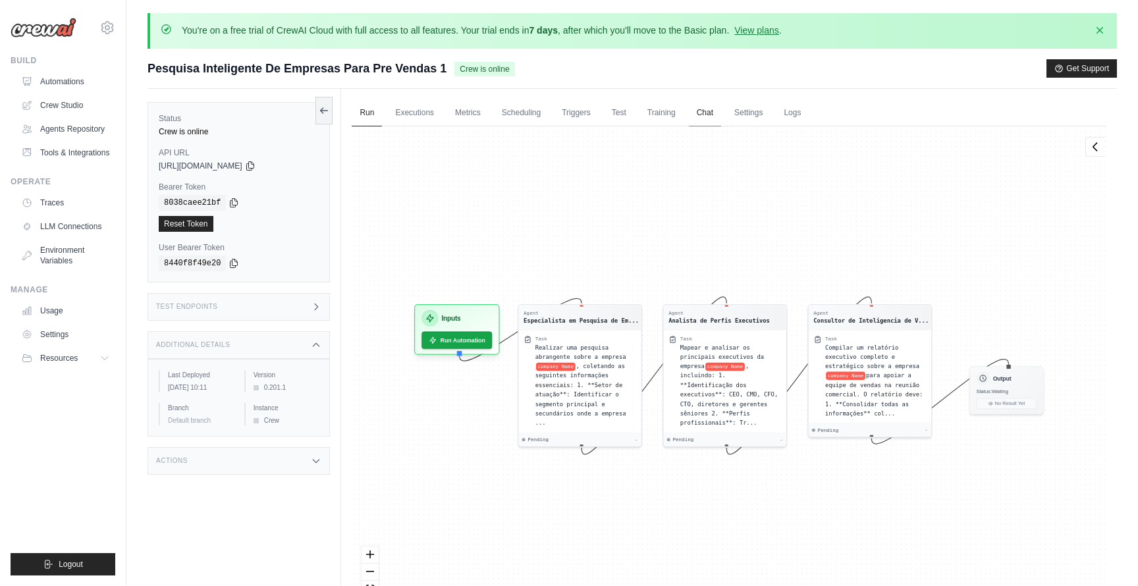
click at [701, 113] on link "Chat" at bounding box center [705, 113] width 32 height 28
click at [1097, 154] on button at bounding box center [1095, 146] width 19 height 20
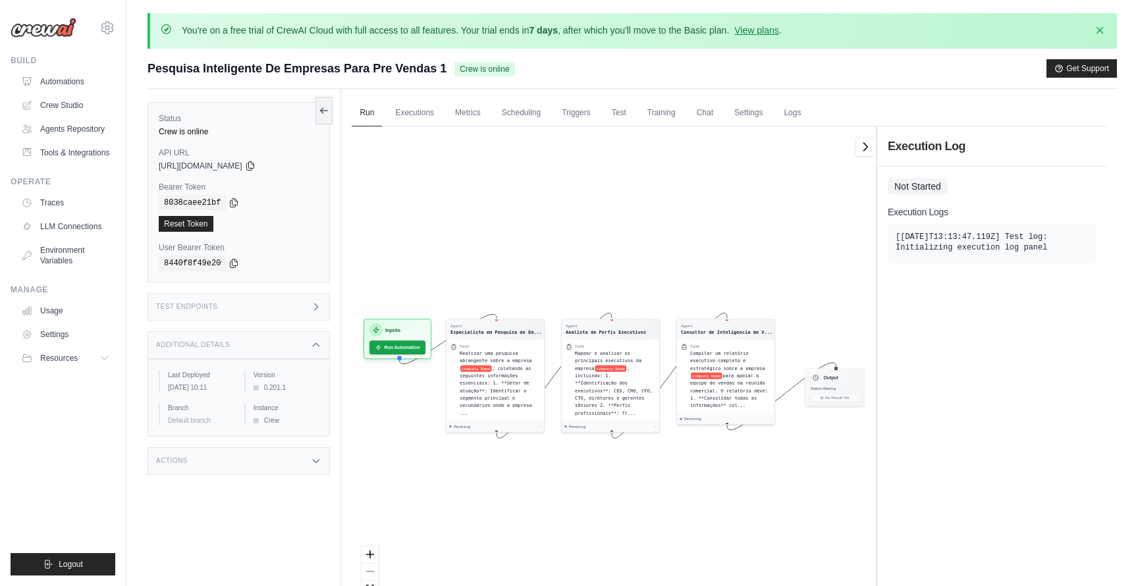
click at [944, 245] on pre "[2025-10-03T13:13:47.119Z] Test log: Initializing execution log panel" at bounding box center [992, 242] width 192 height 21
click at [497, 360] on span "Realizar uma pesquisa abrangente sobre a empresa" at bounding box center [496, 355] width 72 height 13
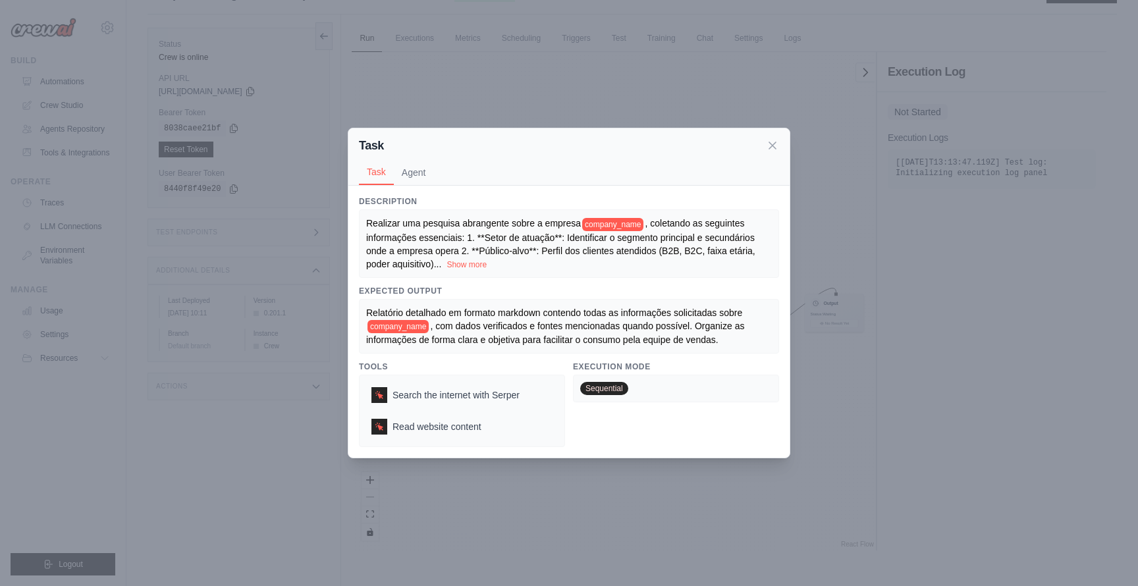
scroll to position [74, 0]
click at [414, 175] on button "Agent" at bounding box center [414, 171] width 40 height 25
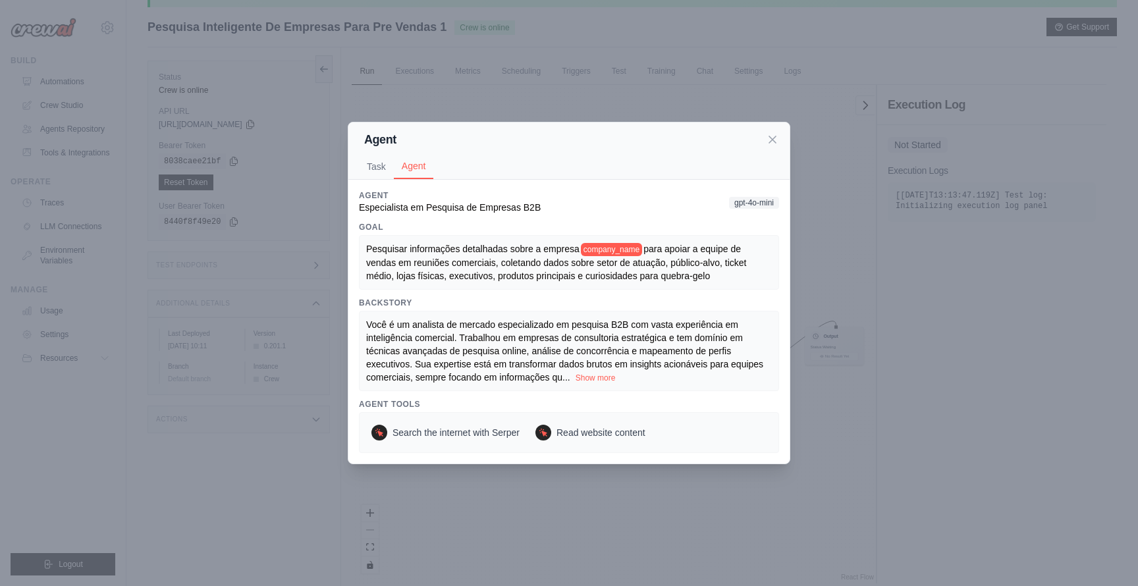
scroll to position [0, 0]
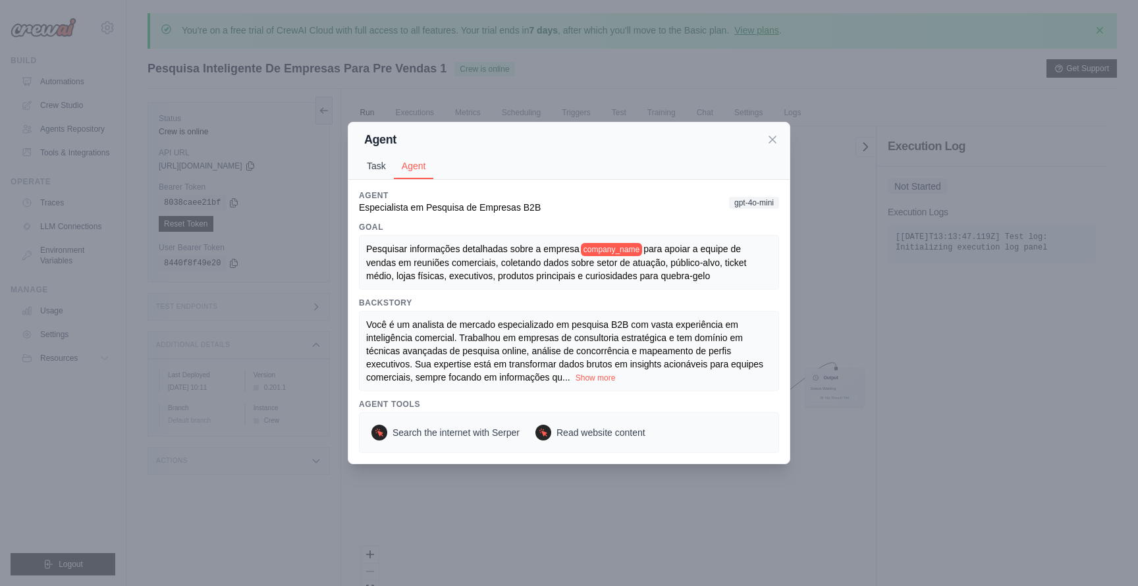
click at [384, 169] on button "Task" at bounding box center [376, 166] width 35 height 25
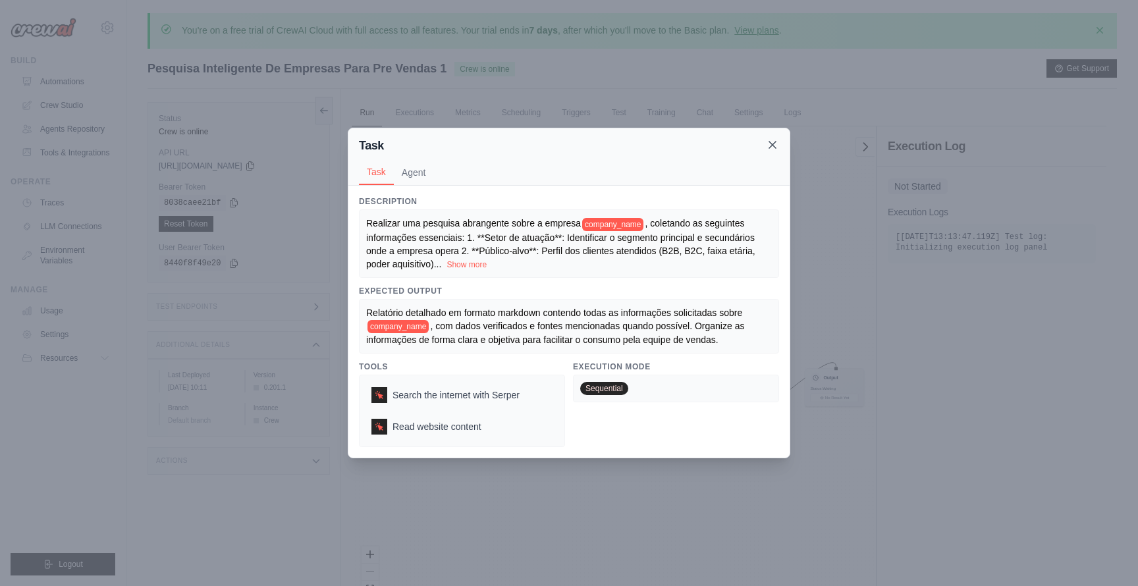
click at [773, 143] on icon at bounding box center [772, 144] width 13 height 13
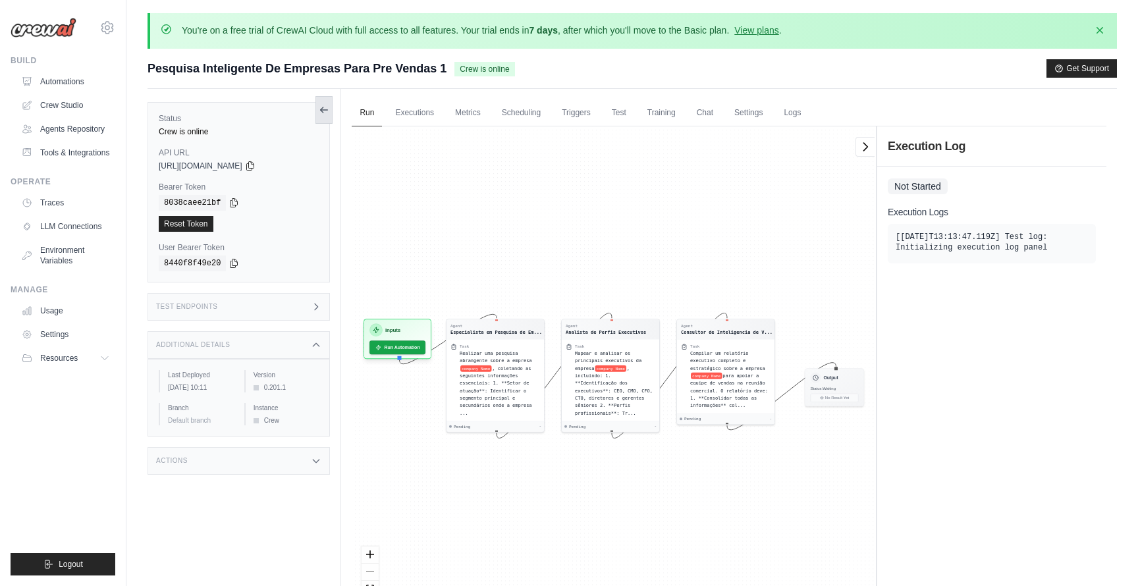
click at [316, 102] on button at bounding box center [324, 110] width 17 height 28
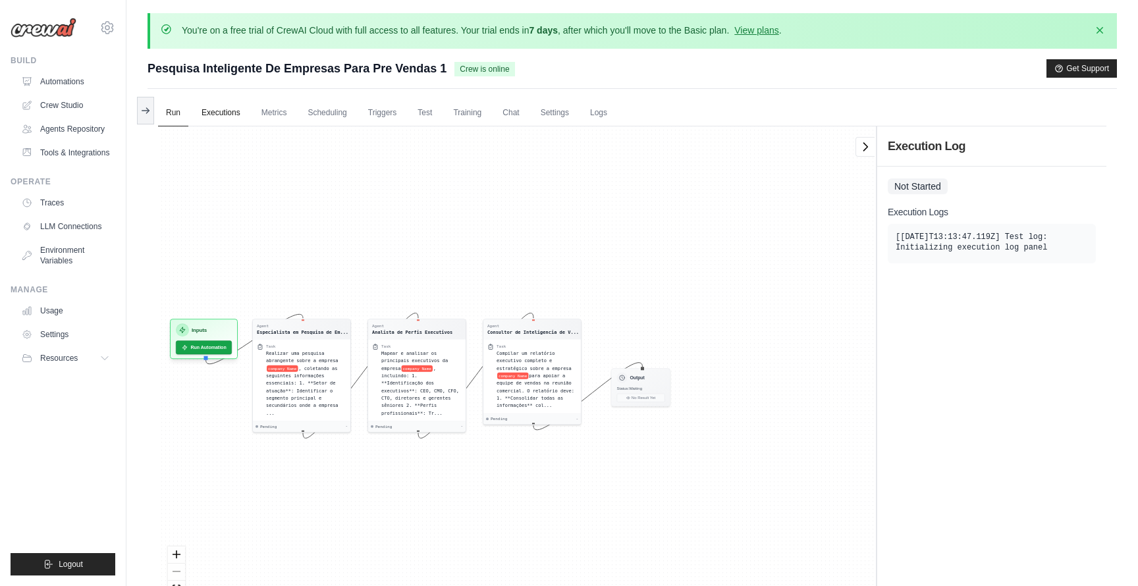
click at [207, 107] on link "Executions" at bounding box center [221, 113] width 55 height 28
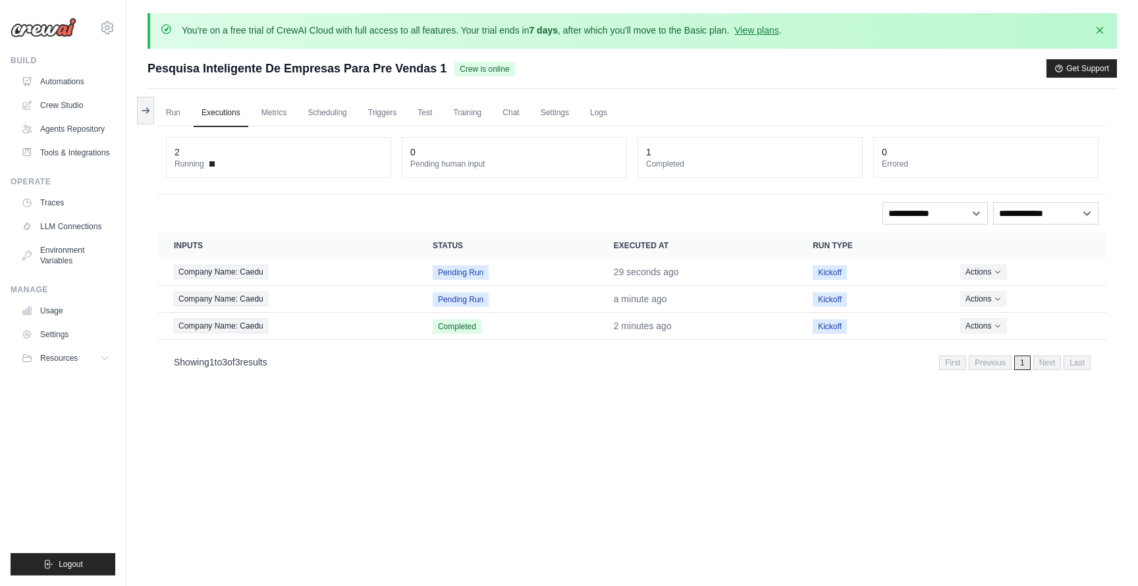
click at [206, 146] on div "2" at bounding box center [279, 152] width 208 height 13
click at [191, 159] on span "Running" at bounding box center [190, 164] width 30 height 11
click at [173, 115] on link "Run" at bounding box center [173, 113] width 30 height 28
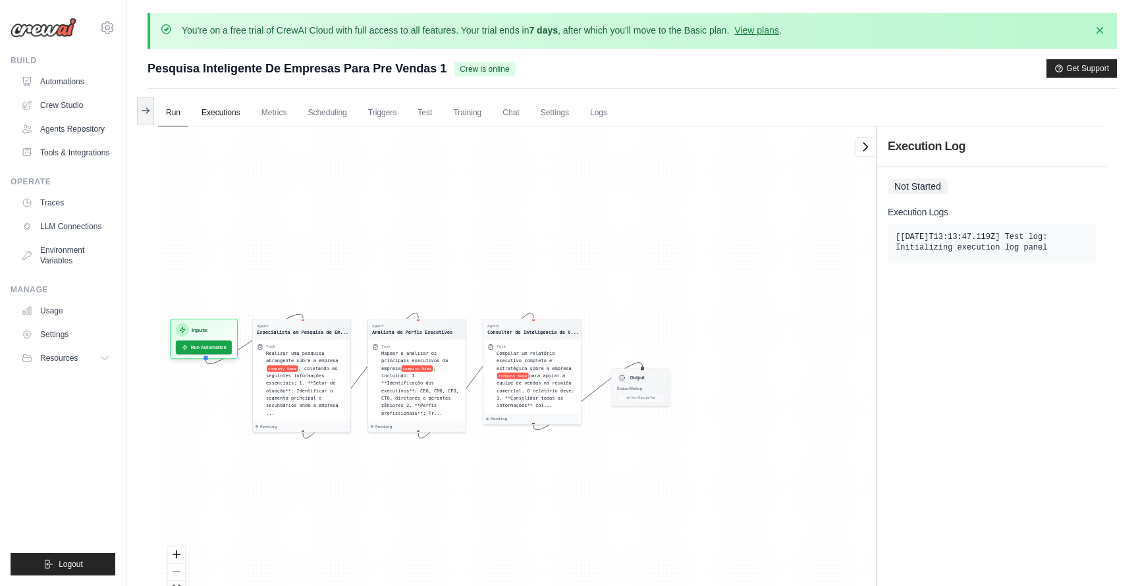
click at [240, 109] on link "Executions" at bounding box center [221, 113] width 55 height 28
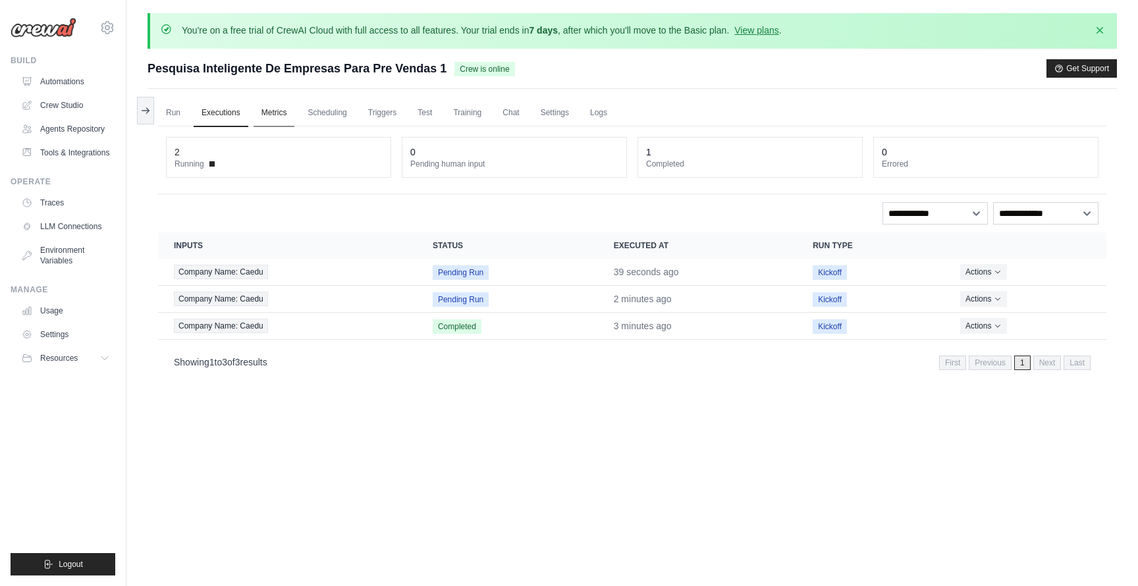
click at [268, 114] on link "Metrics" at bounding box center [275, 113] width 42 height 28
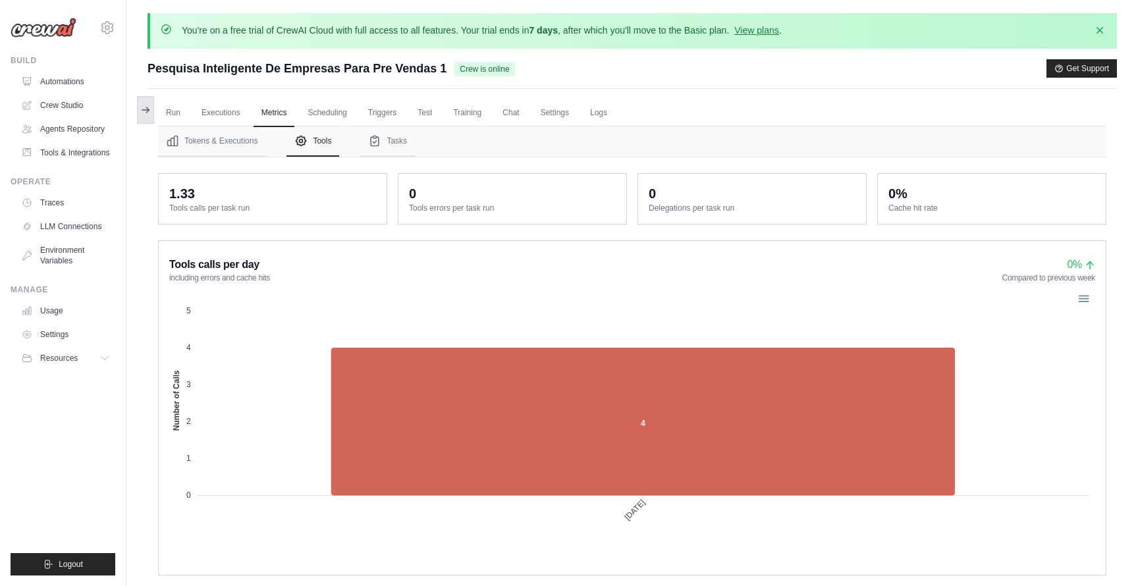
click at [153, 108] on button at bounding box center [145, 110] width 17 height 28
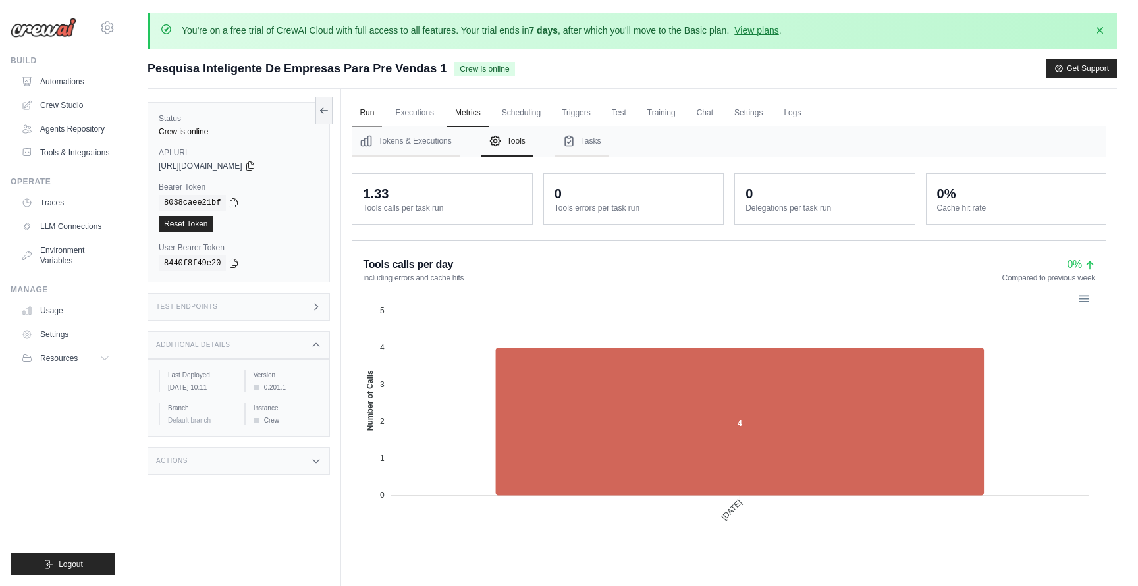
click at [359, 107] on link "Run" at bounding box center [367, 113] width 30 height 28
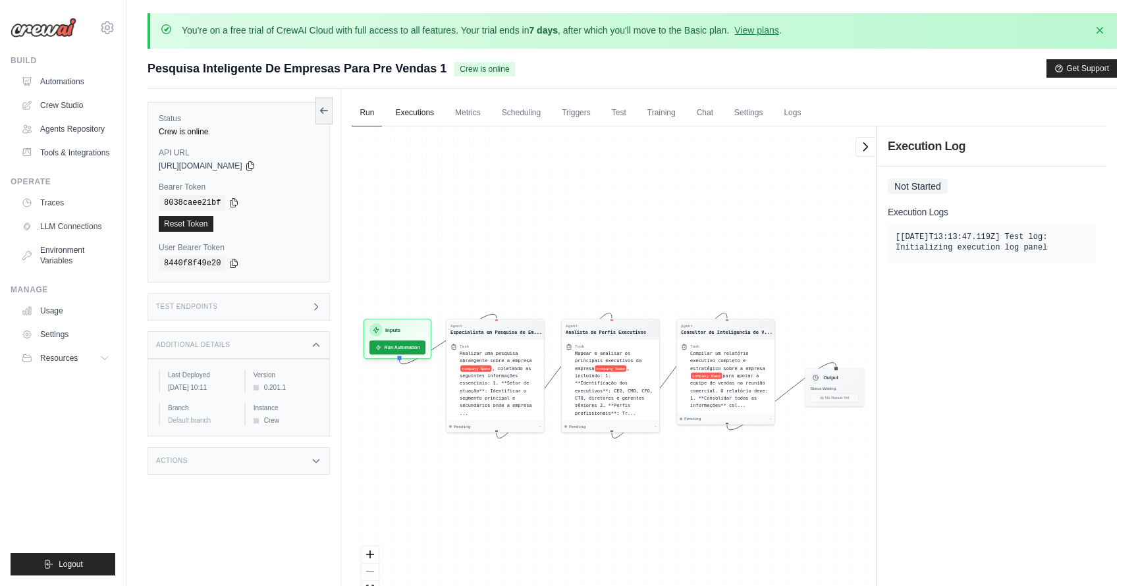
click at [418, 115] on link "Executions" at bounding box center [414, 113] width 55 height 28
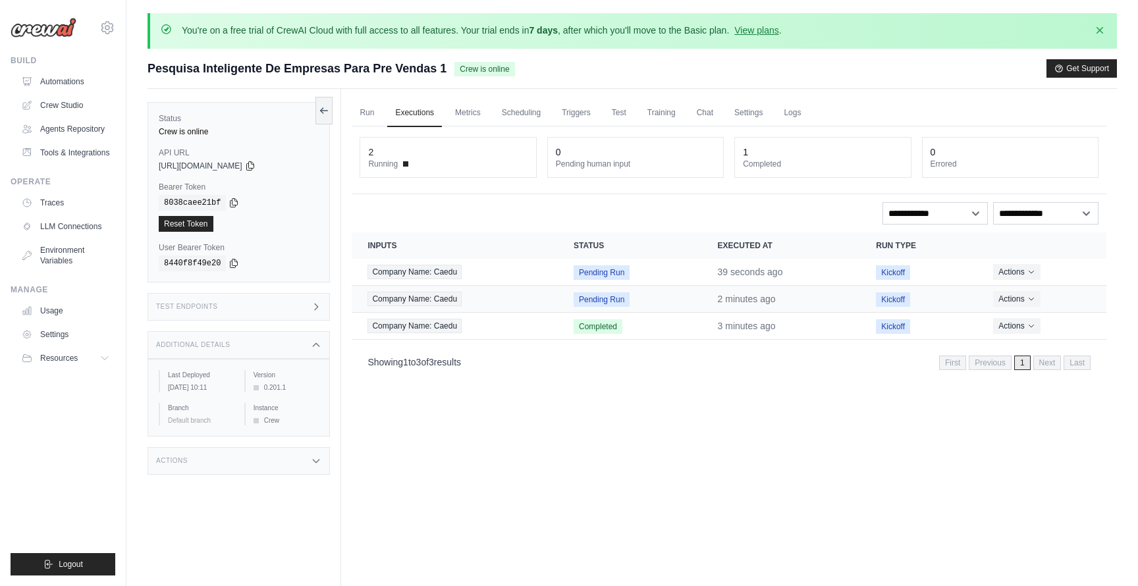
click at [893, 299] on span "Kickoff" at bounding box center [893, 300] width 34 height 14
click at [1027, 306] on div "Actions View Details Delete" at bounding box center [1043, 299] width 98 height 16
click at [1024, 297] on button "Actions" at bounding box center [1017, 299] width 47 height 16
click at [1040, 314] on link "View Details" at bounding box center [1049, 322] width 84 height 21
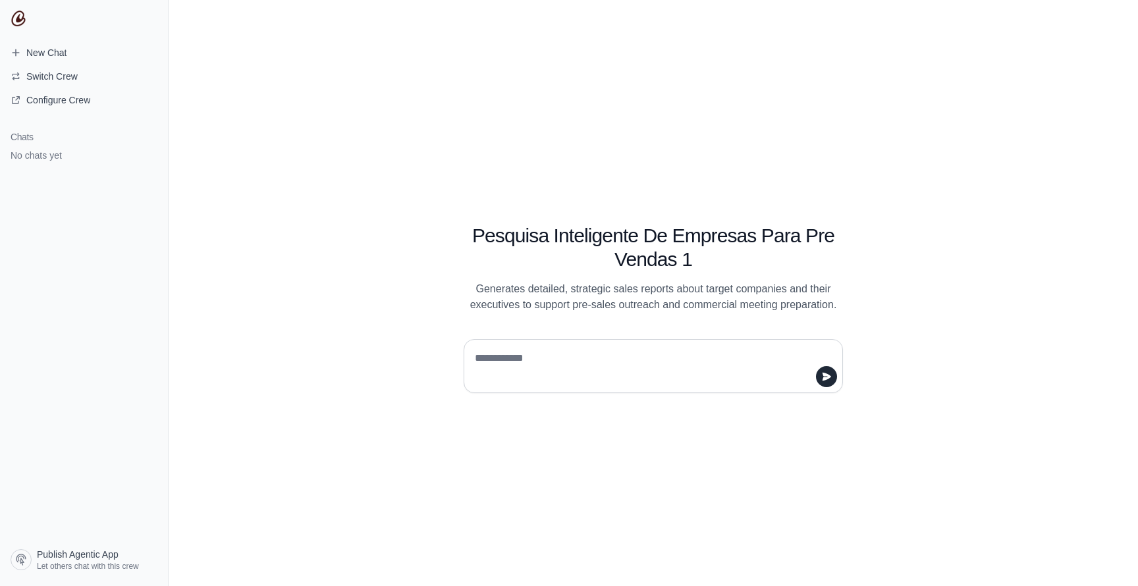
click at [546, 360] on textarea at bounding box center [649, 366] width 354 height 37
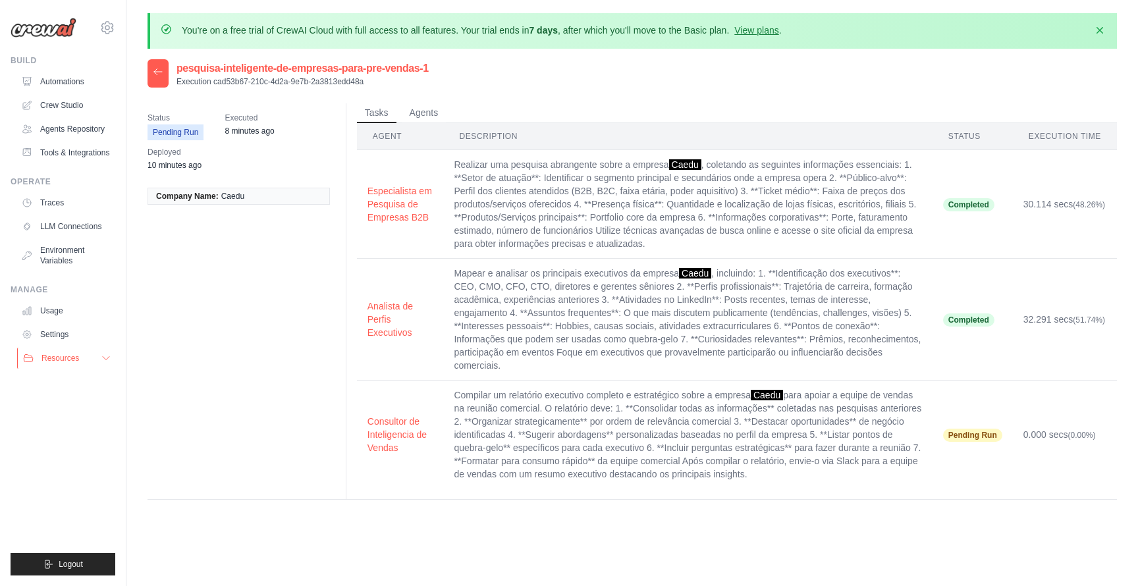
click at [93, 362] on button "Resources" at bounding box center [66, 358] width 99 height 21
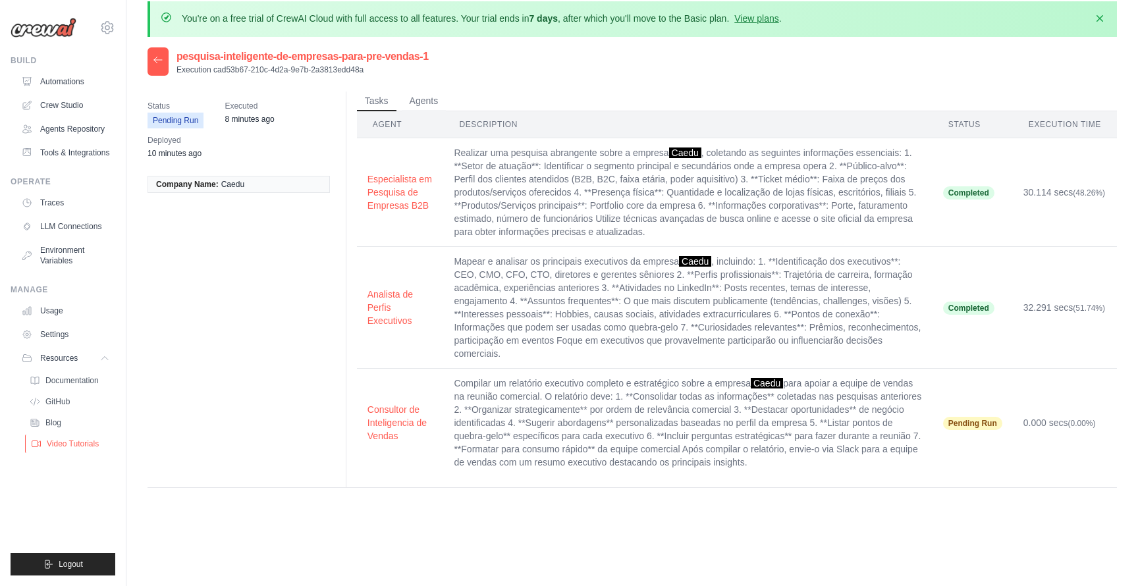
scroll to position [13, 0]
click at [88, 441] on span "Video Tutorials" at bounding box center [73, 444] width 52 height 11
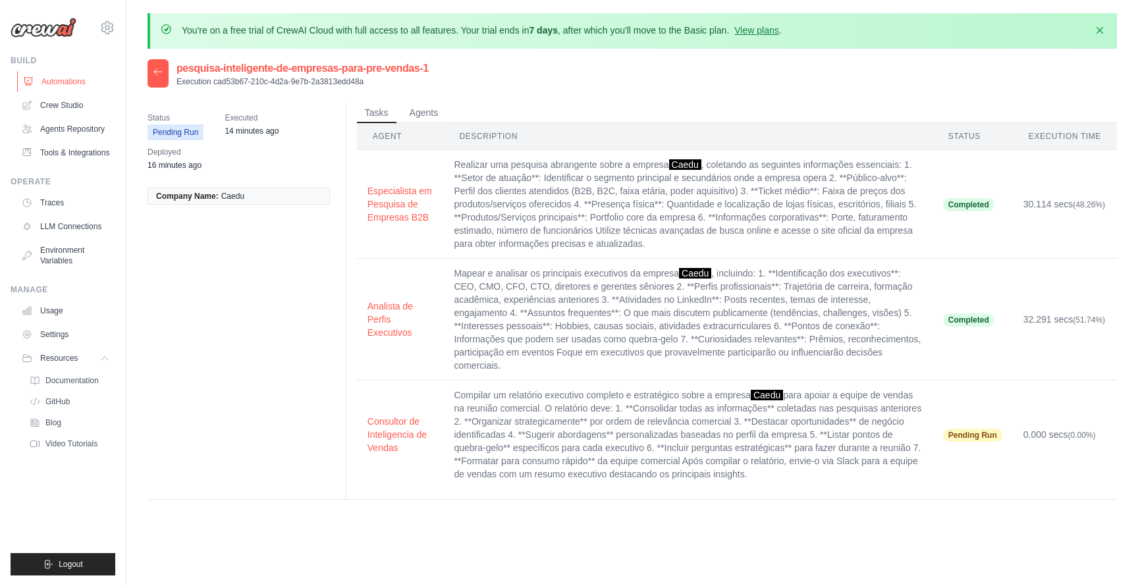
click at [74, 84] on link "Automations" at bounding box center [66, 81] width 99 height 21
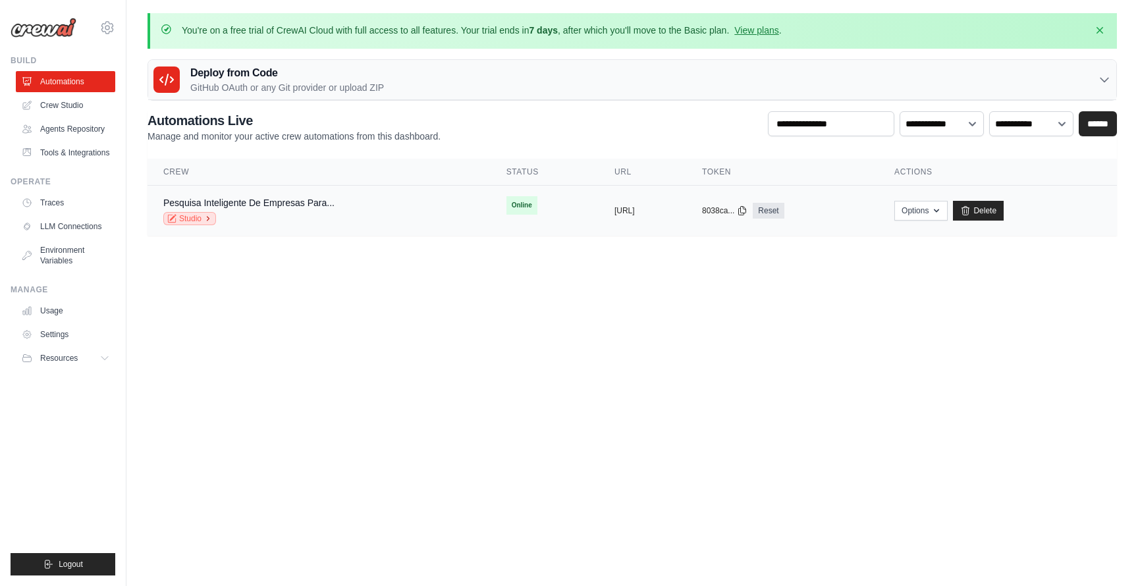
click at [208, 220] on icon at bounding box center [208, 219] width 8 height 8
click at [94, 130] on link "Agents Repository" at bounding box center [66, 129] width 99 height 21
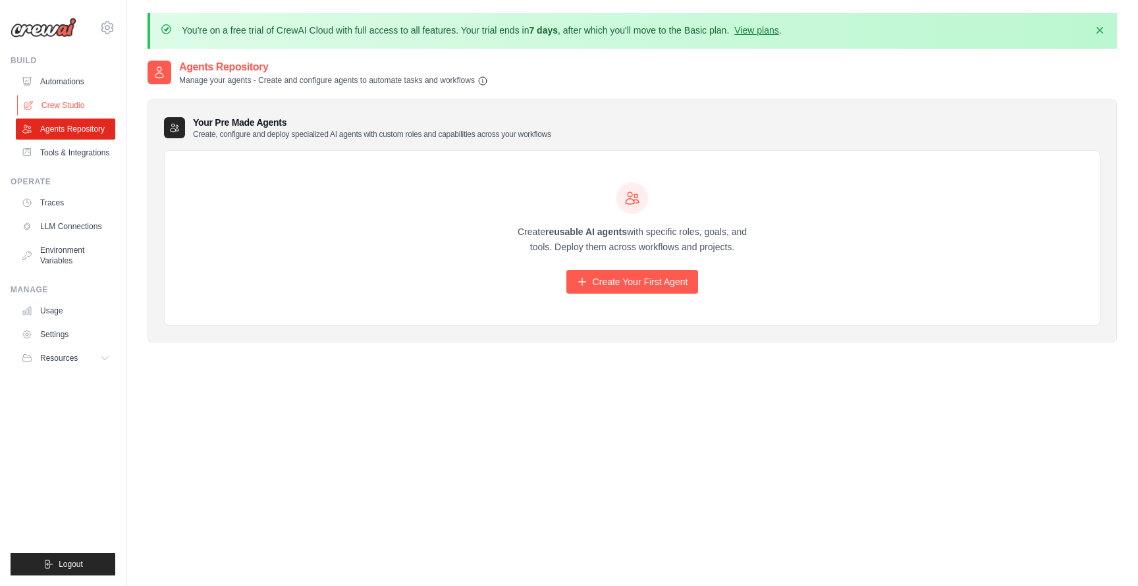
click at [74, 108] on link "Crew Studio" at bounding box center [66, 105] width 99 height 21
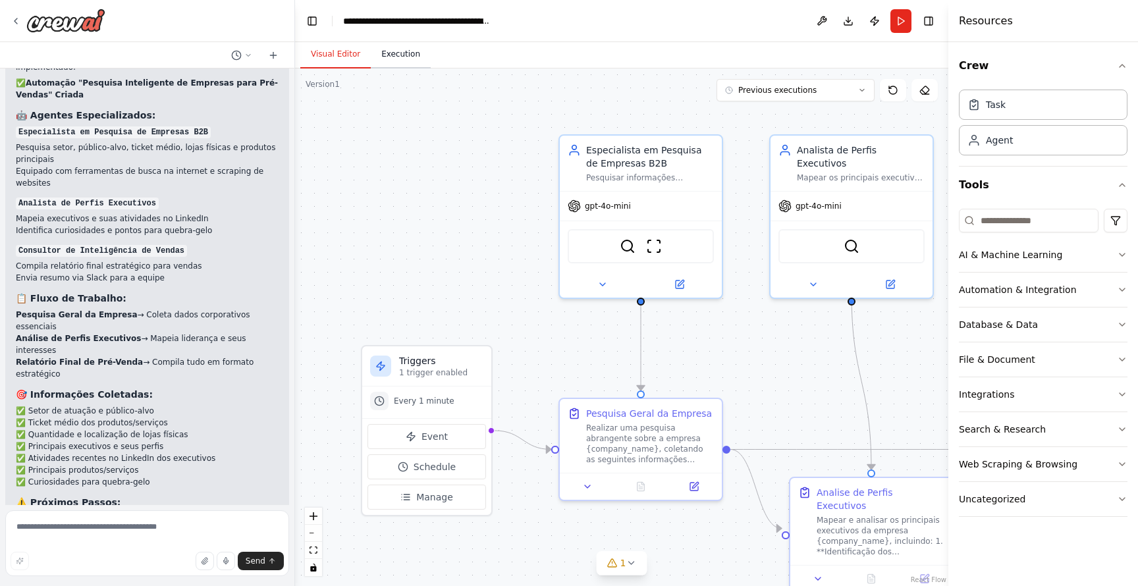
click at [401, 54] on button "Execution" at bounding box center [401, 55] width 60 height 28
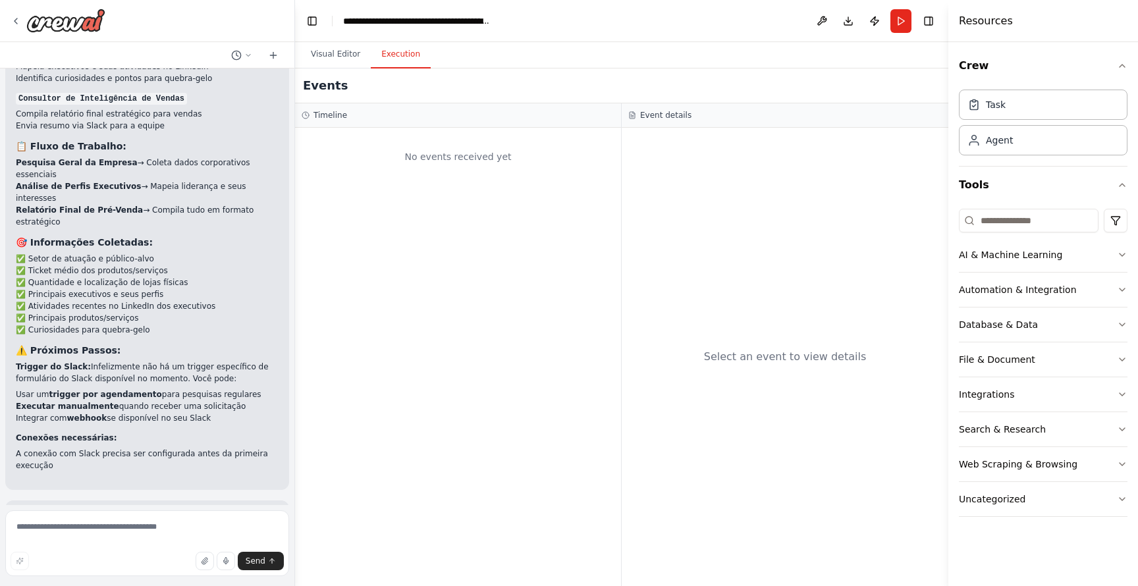
scroll to position [1372, 0]
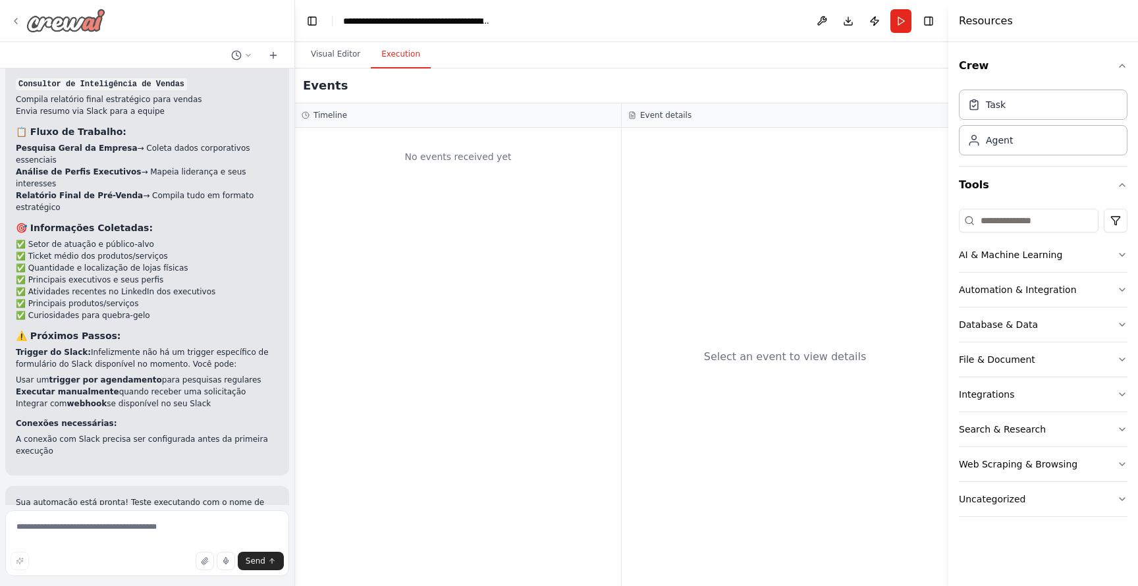
click at [24, 18] on div at bounding box center [58, 21] width 95 height 24
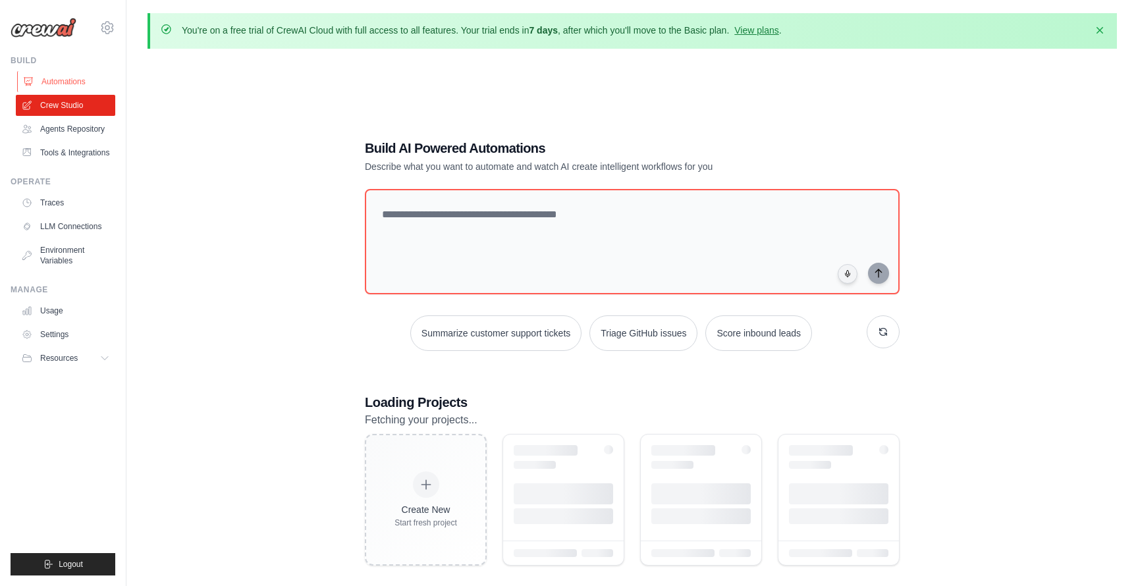
click at [67, 80] on link "Automations" at bounding box center [66, 81] width 99 height 21
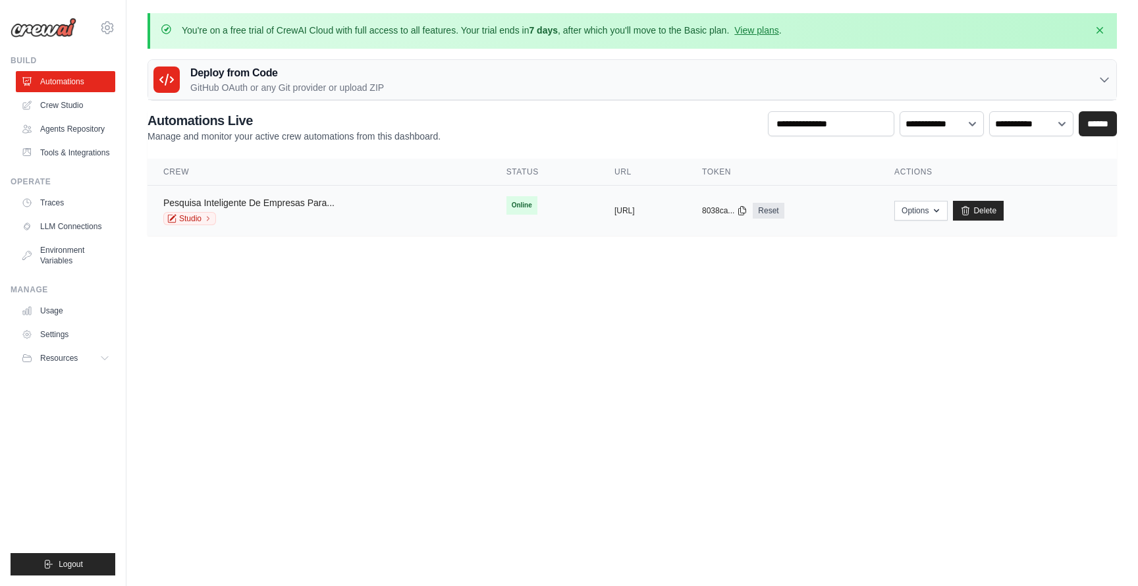
click at [303, 204] on link "Pesquisa Inteligente De Empresas Para..." at bounding box center [248, 203] width 171 height 11
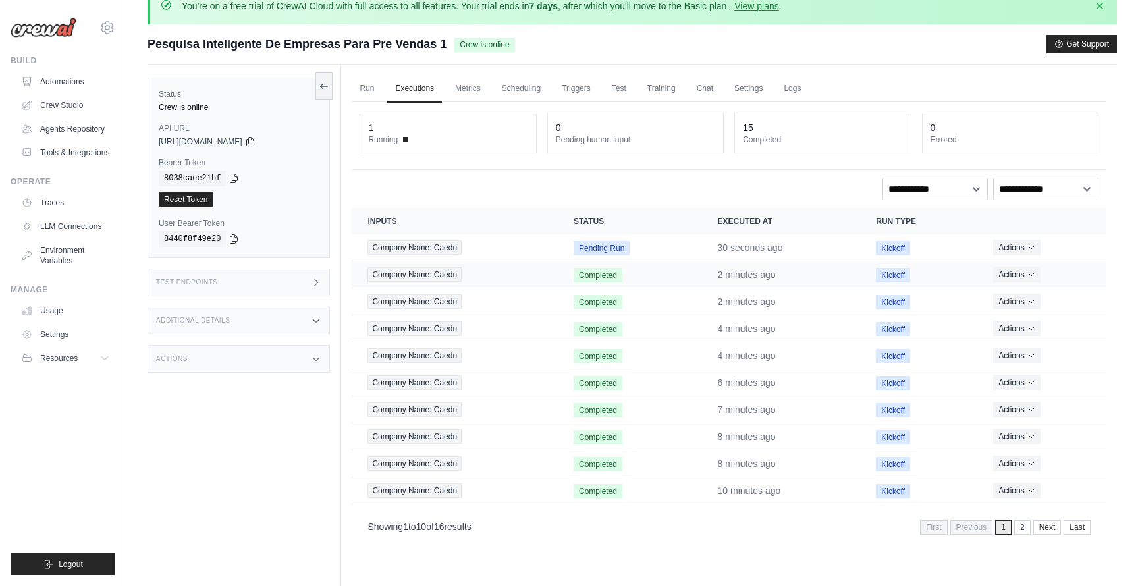
scroll to position [32, 0]
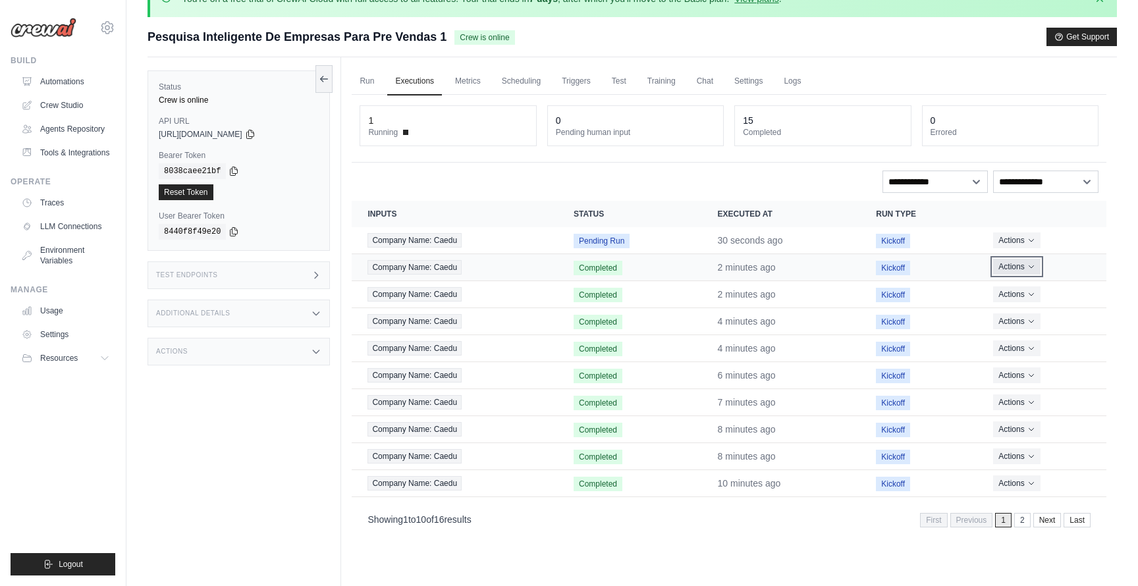
click at [1019, 269] on button "Actions" at bounding box center [1017, 267] width 47 height 16
click at [1030, 288] on link "View Details" at bounding box center [1049, 291] width 84 height 21
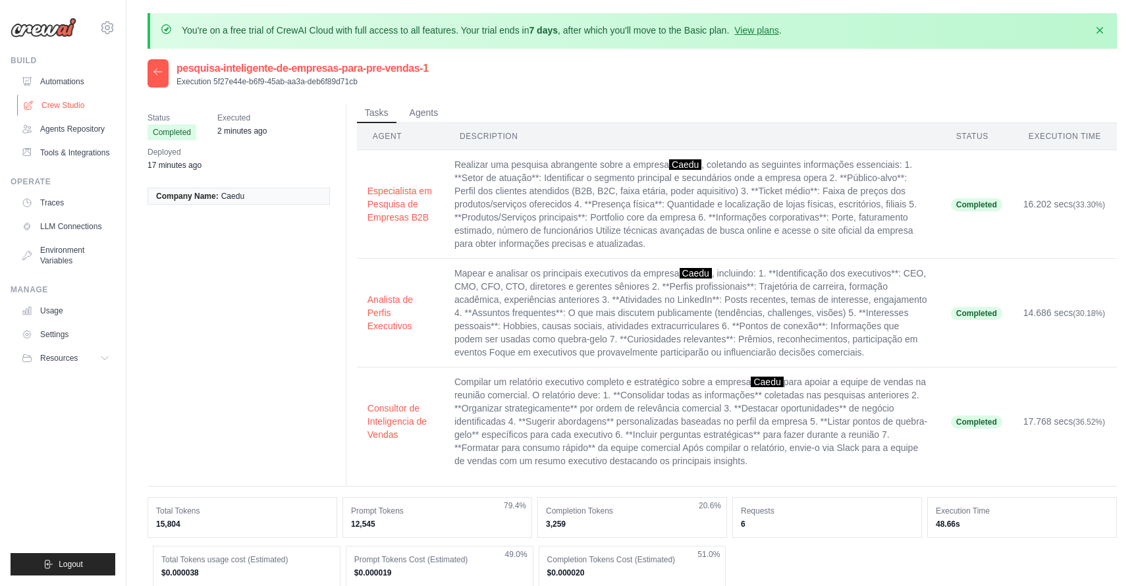
click at [77, 106] on link "Crew Studio" at bounding box center [66, 105] width 99 height 21
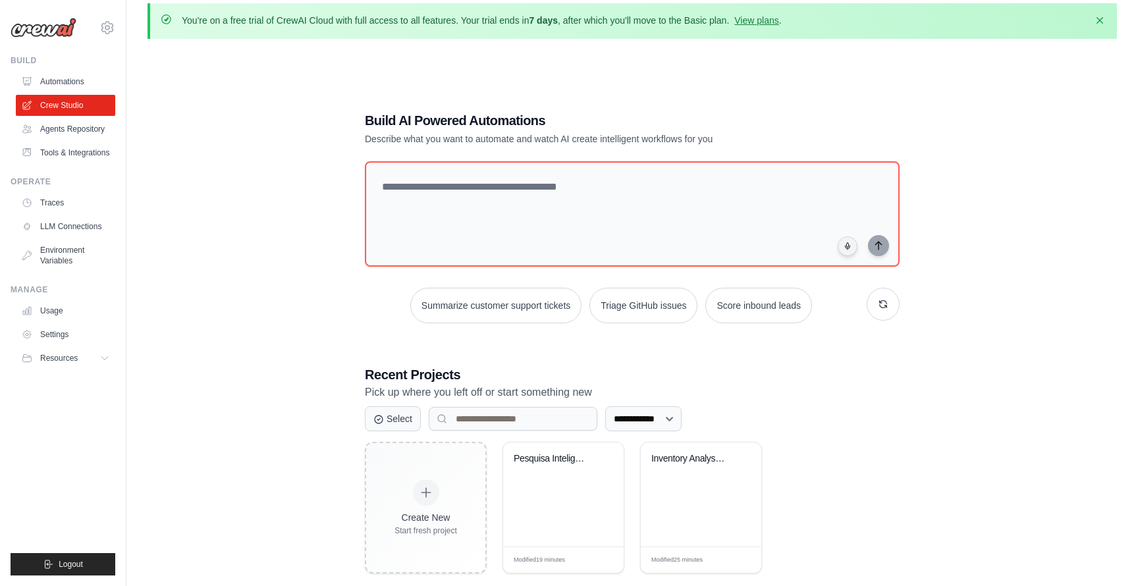
scroll to position [9, 0]
click at [73, 128] on link "Agents Repository" at bounding box center [66, 129] width 99 height 21
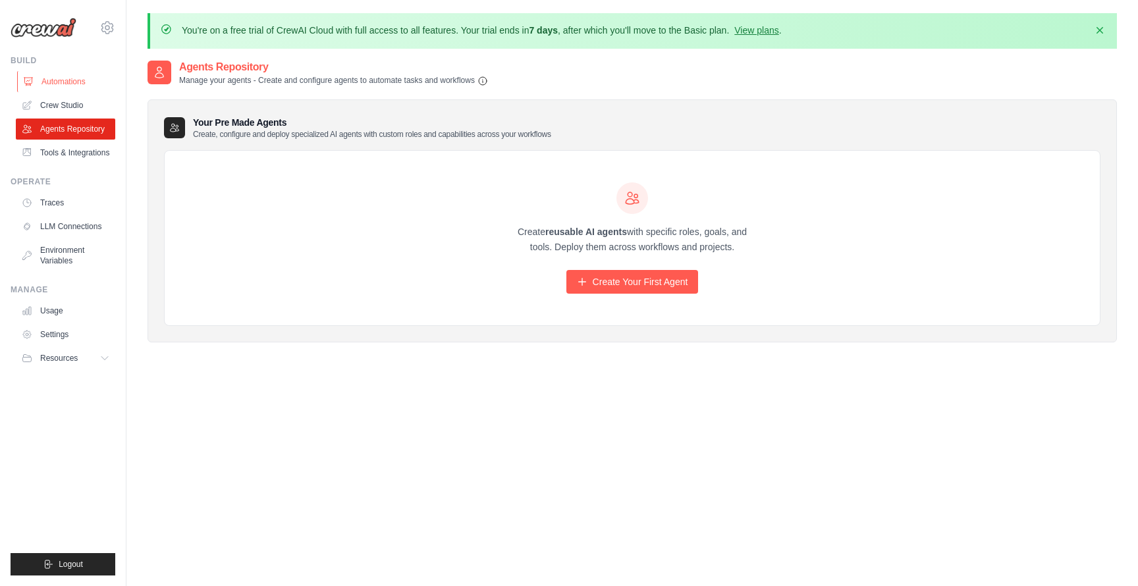
click at [86, 82] on link "Automations" at bounding box center [66, 81] width 99 height 21
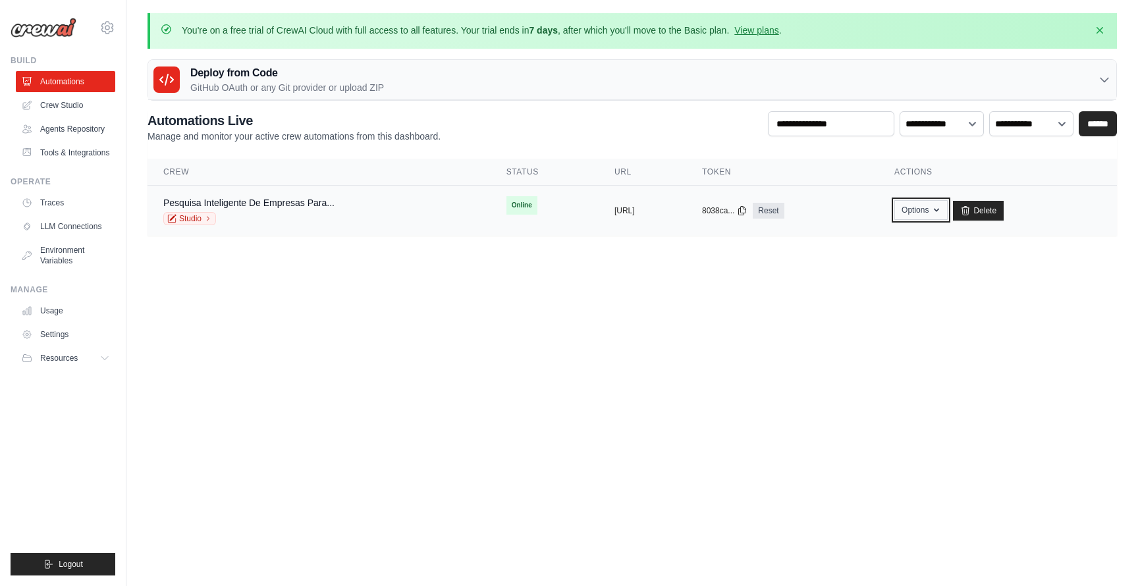
click at [948, 214] on button "Options" at bounding box center [921, 210] width 53 height 20
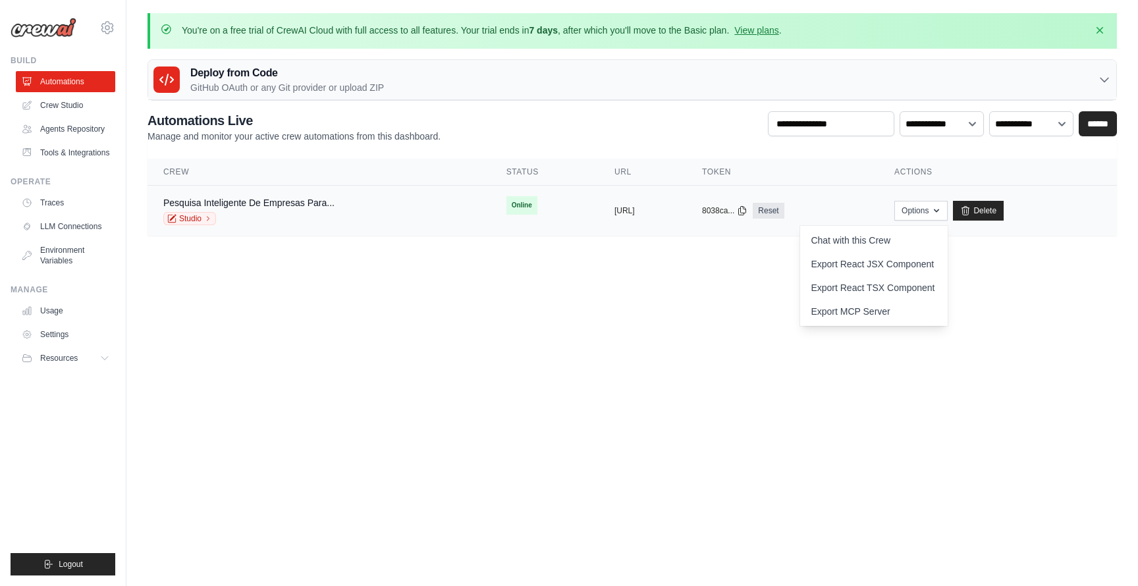
click at [413, 208] on div "Pesquisa Inteligente De Empresas Para... Studio" at bounding box center [319, 210] width 312 height 29
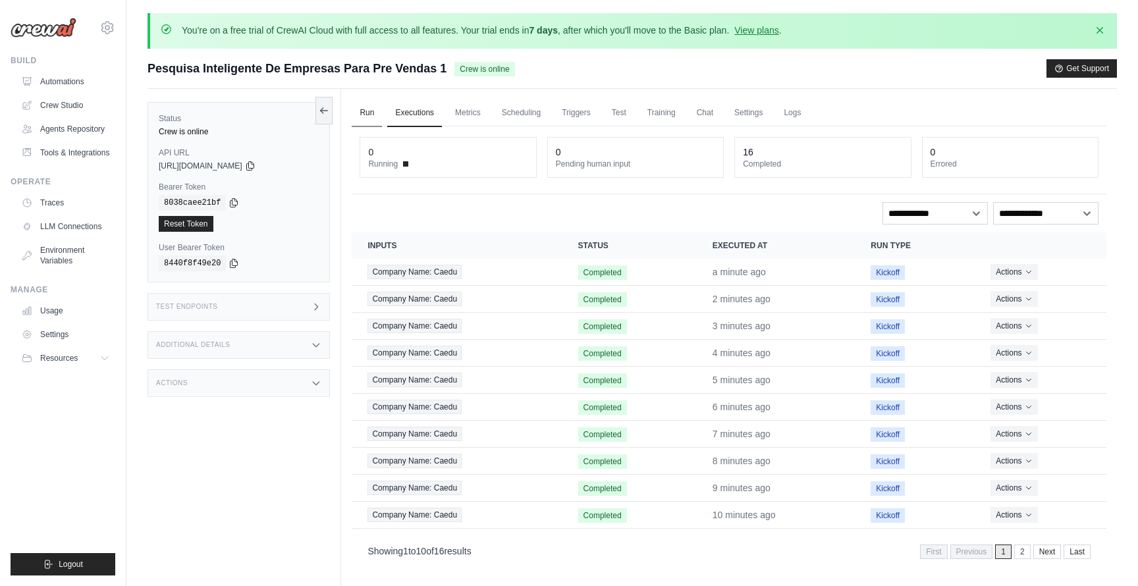
click at [368, 113] on link "Run" at bounding box center [367, 113] width 30 height 28
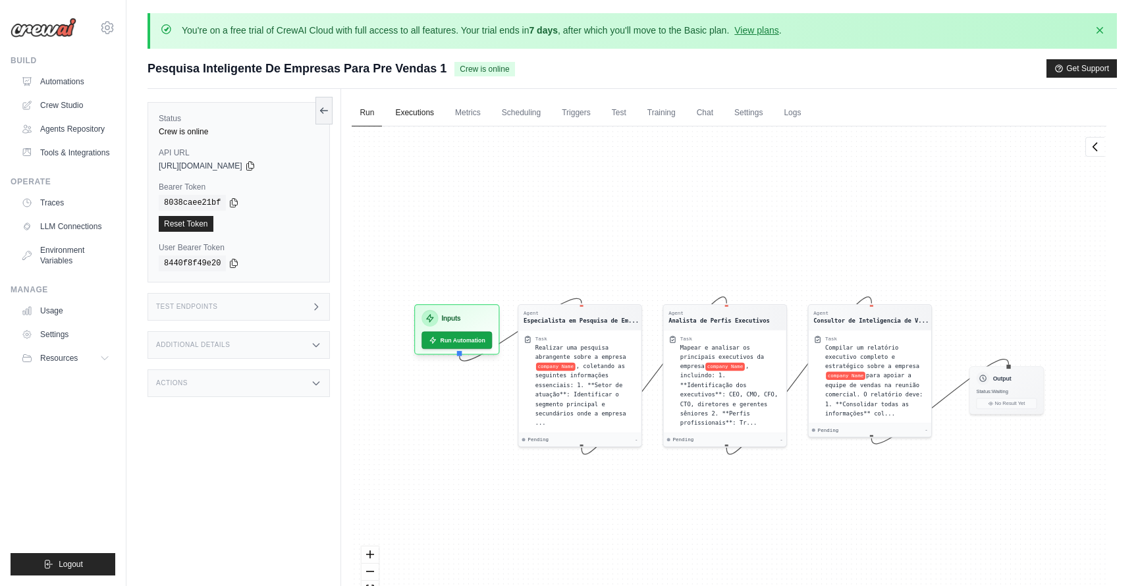
click at [401, 117] on link "Executions" at bounding box center [414, 113] width 55 height 28
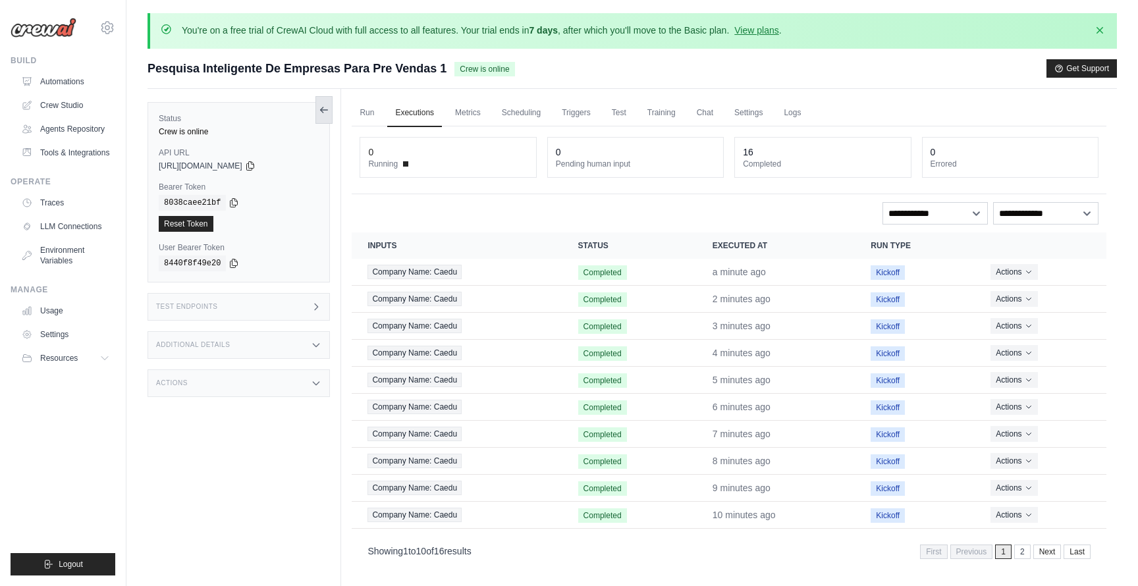
click at [324, 110] on icon at bounding box center [324, 110] width 7 height 0
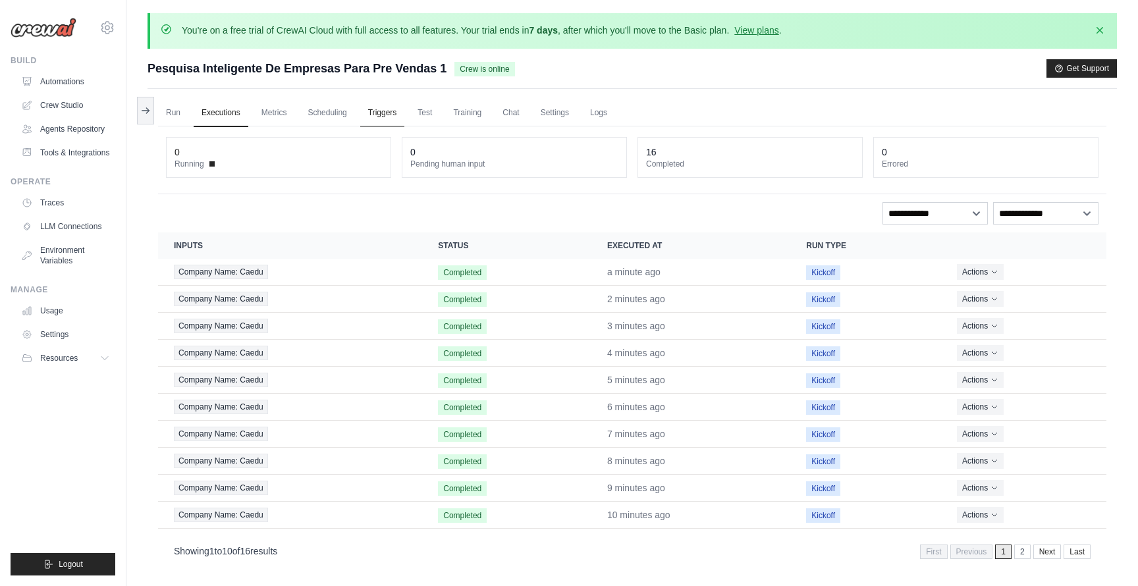
click at [386, 114] on link "Triggers" at bounding box center [382, 113] width 45 height 28
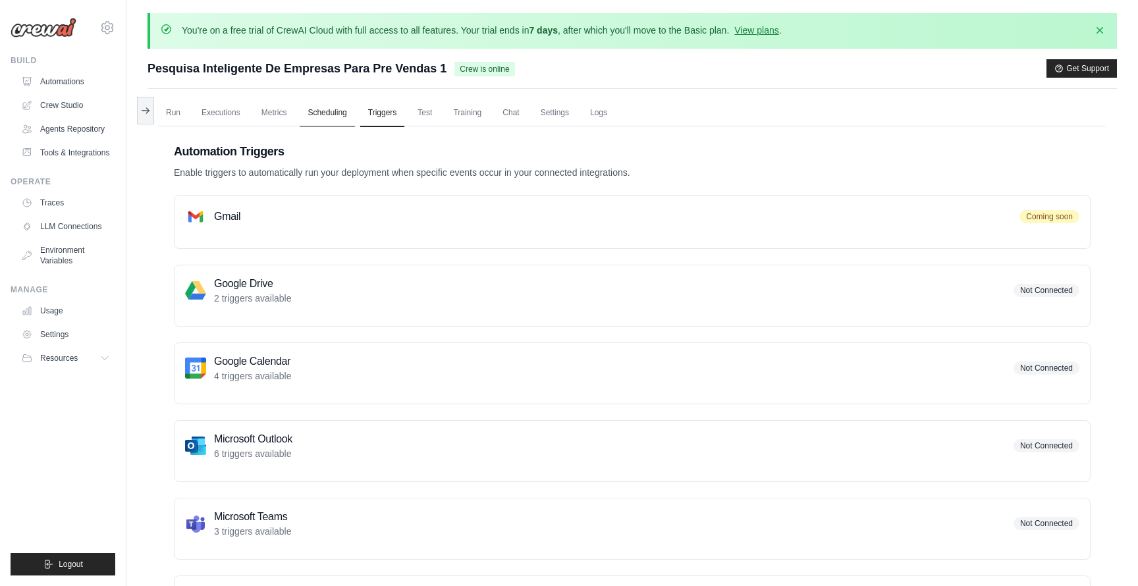
click at [328, 115] on link "Scheduling" at bounding box center [327, 113] width 55 height 28
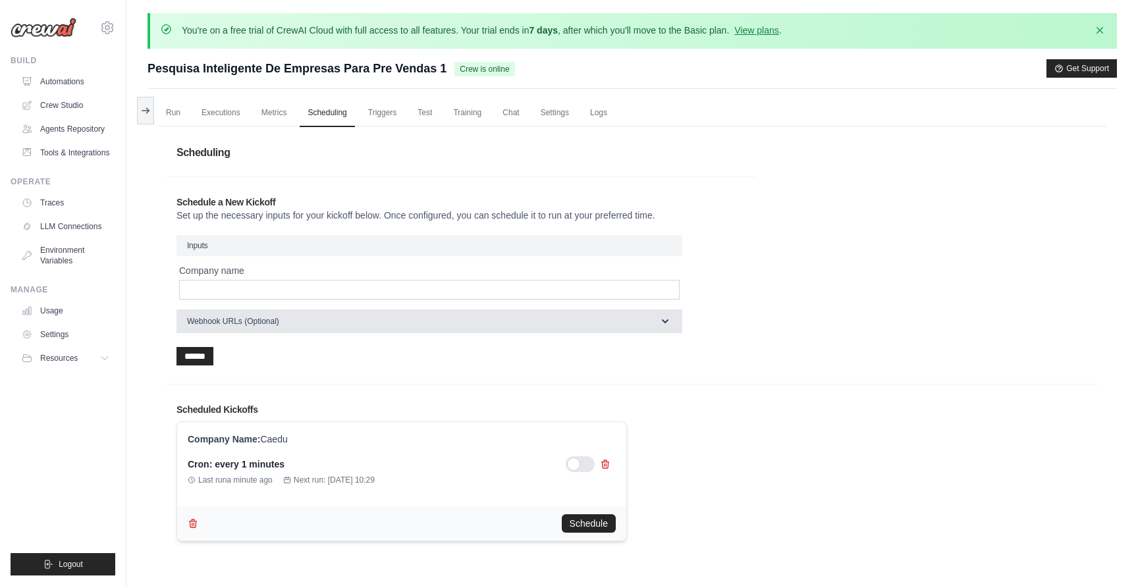
click at [383, 325] on button "Webhook URLs (Optional)" at bounding box center [430, 322] width 506 height 24
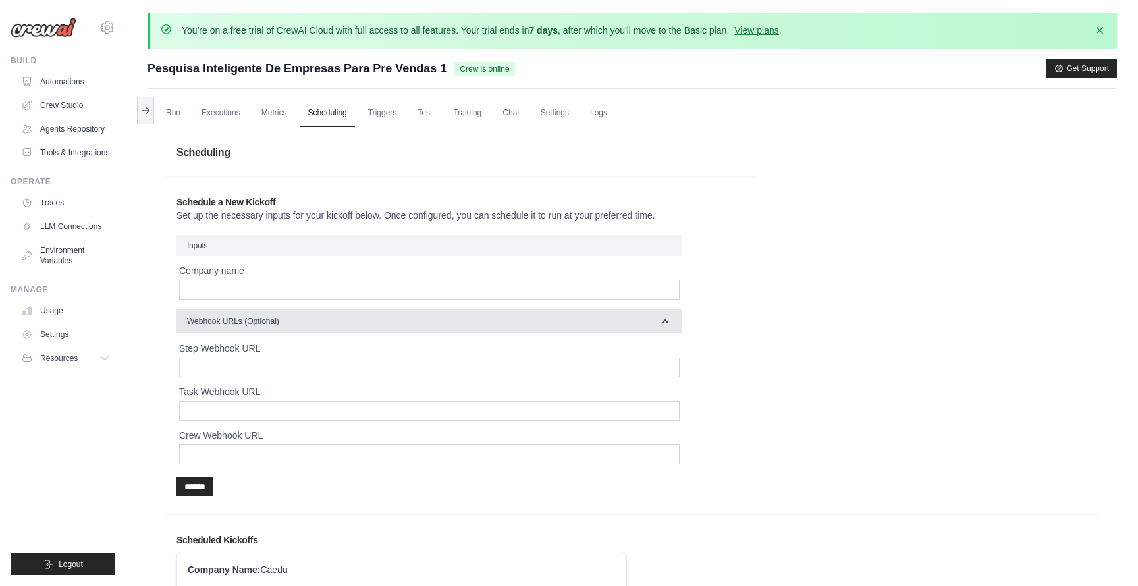
click at [383, 325] on button "Webhook URLs (Optional)" at bounding box center [430, 322] width 506 height 24
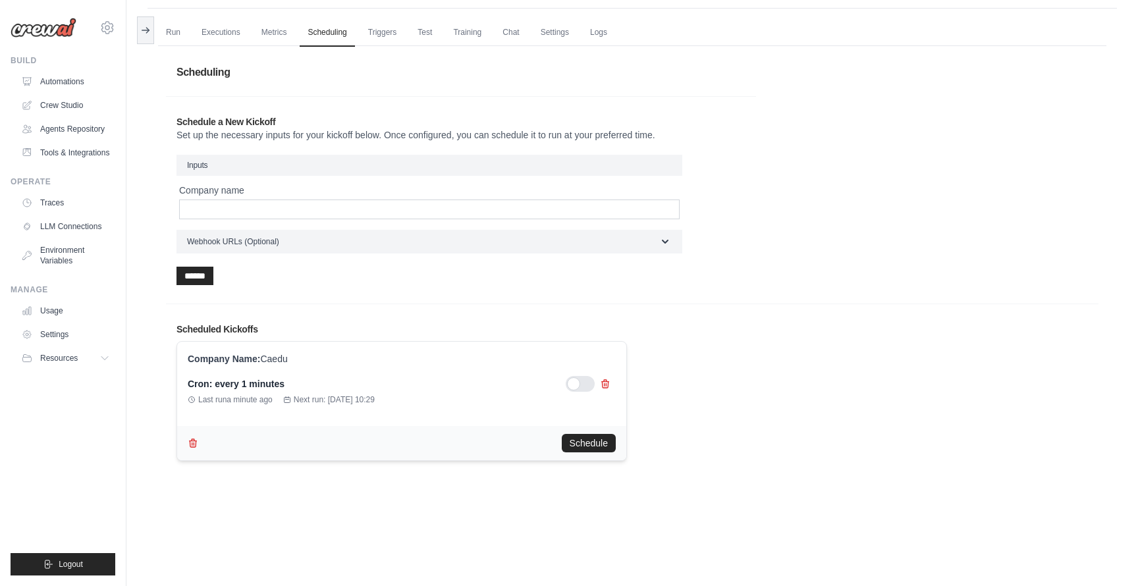
scroll to position [82, 0]
click at [581, 381] on div at bounding box center [580, 383] width 29 height 16
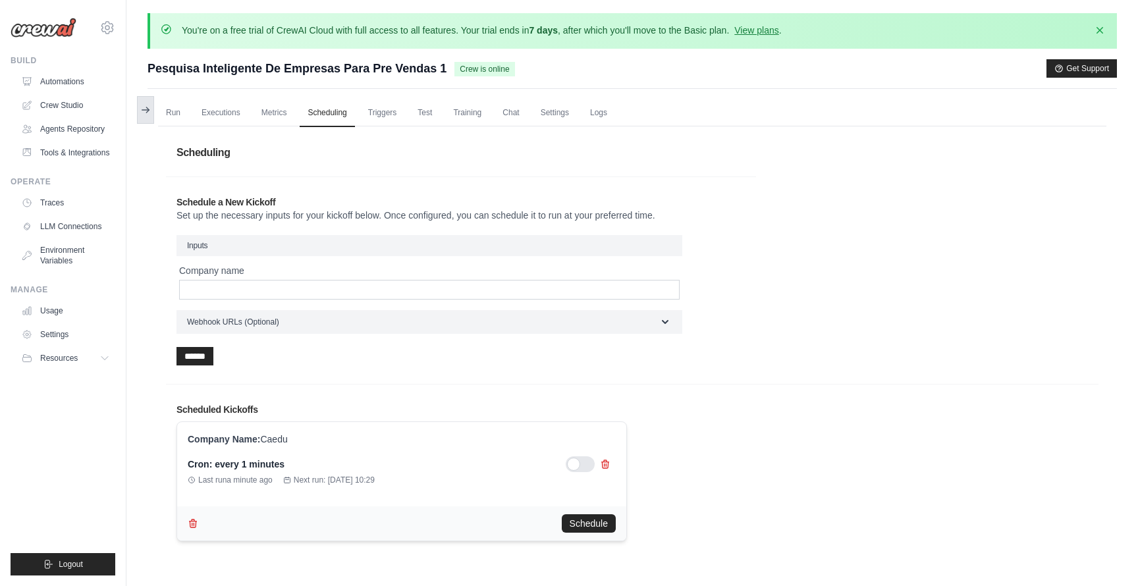
click at [150, 114] on icon at bounding box center [145, 110] width 11 height 11
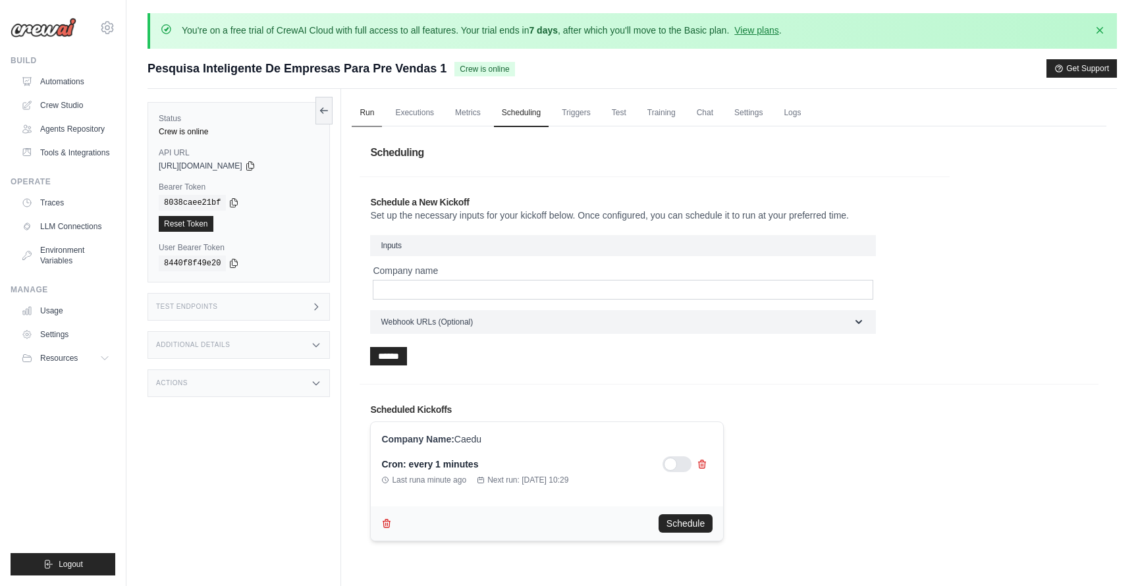
click at [362, 117] on link "Run" at bounding box center [367, 113] width 30 height 28
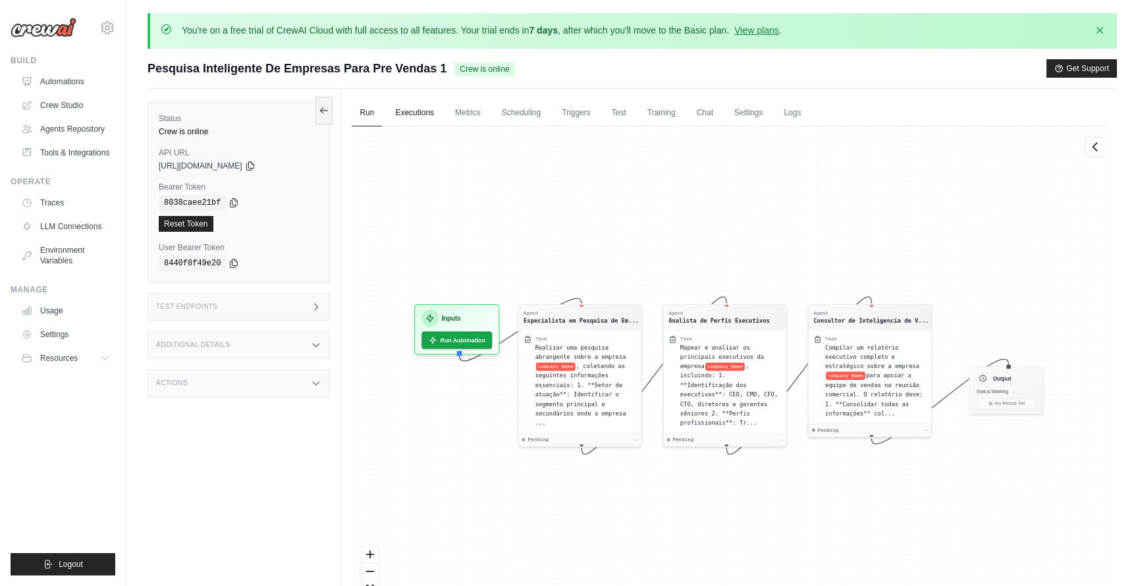
click at [416, 121] on link "Executions" at bounding box center [414, 113] width 55 height 28
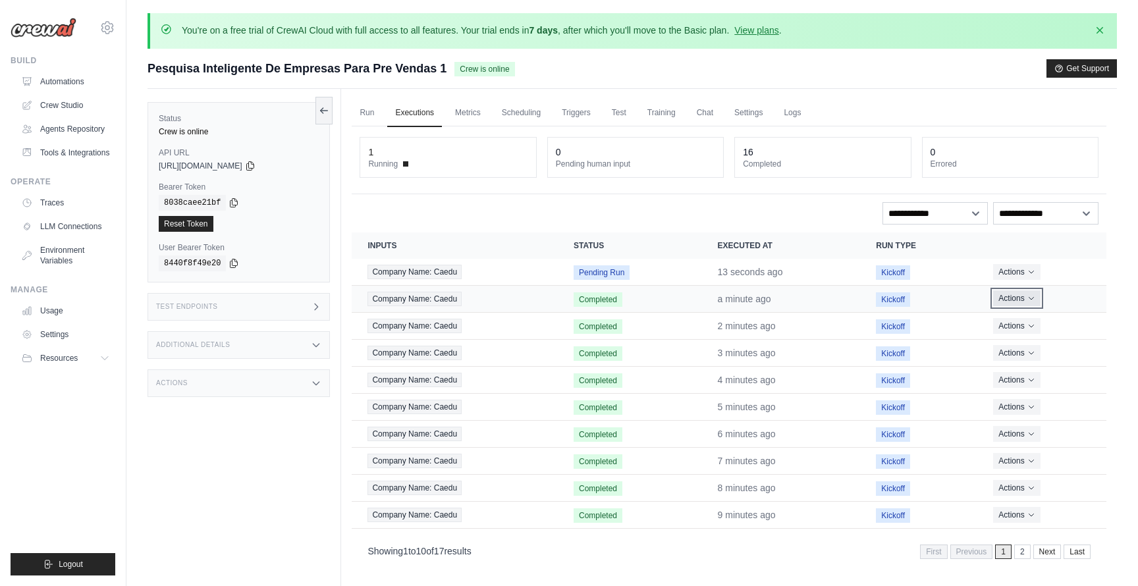
click at [1017, 299] on button "Actions" at bounding box center [1017, 299] width 47 height 16
click at [1043, 323] on link "View Details" at bounding box center [1049, 322] width 84 height 21
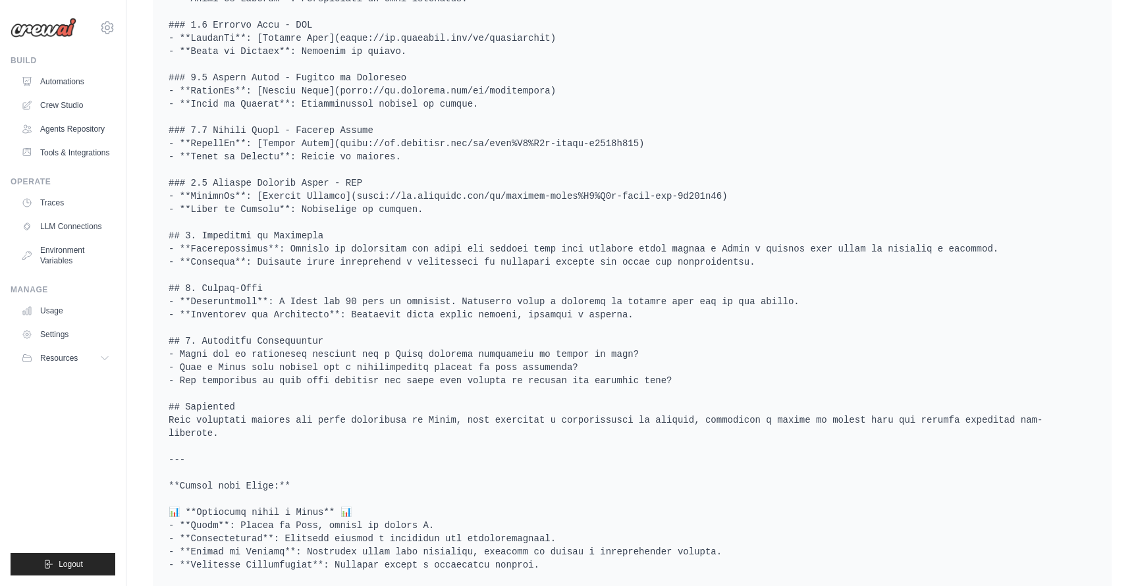
scroll to position [1129, 0]
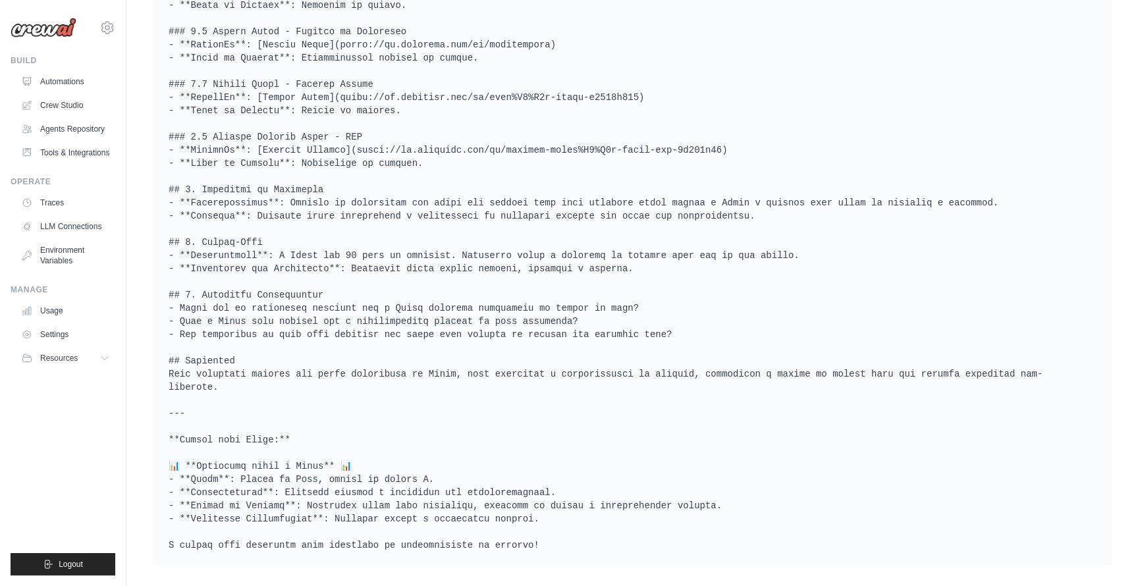
drag, startPoint x: 553, startPoint y: 543, endPoint x: 283, endPoint y: 337, distance: 339.8
click at [284, 337] on pre at bounding box center [633, 58] width 928 height 988
click at [288, 367] on pre at bounding box center [633, 58] width 928 height 988
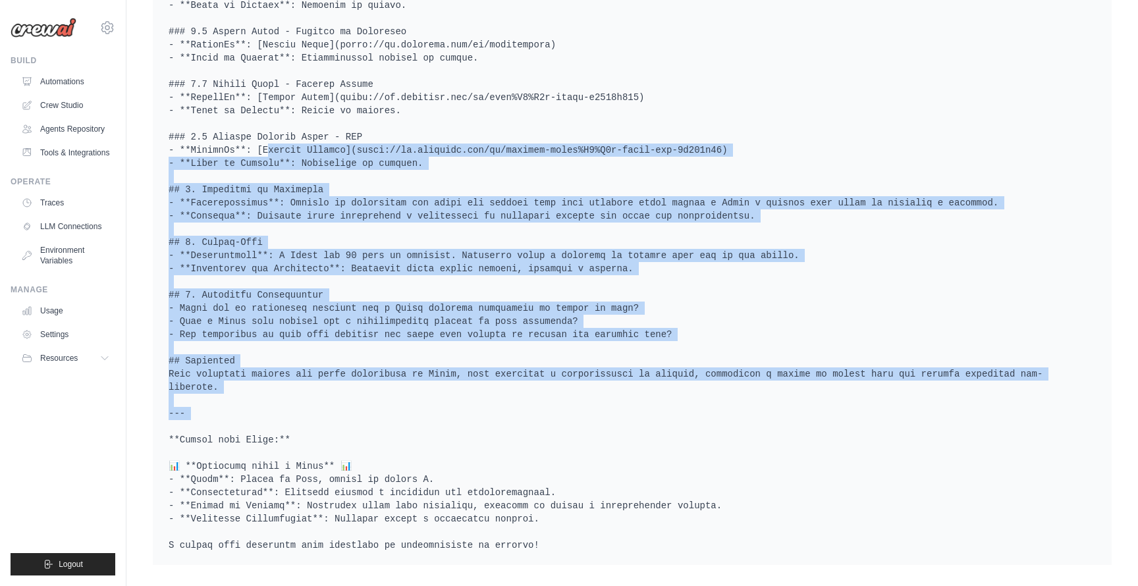
drag, startPoint x: 288, startPoint y: 380, endPoint x: 237, endPoint y: 132, distance: 252.9
click at [237, 132] on pre at bounding box center [633, 58] width 928 height 988
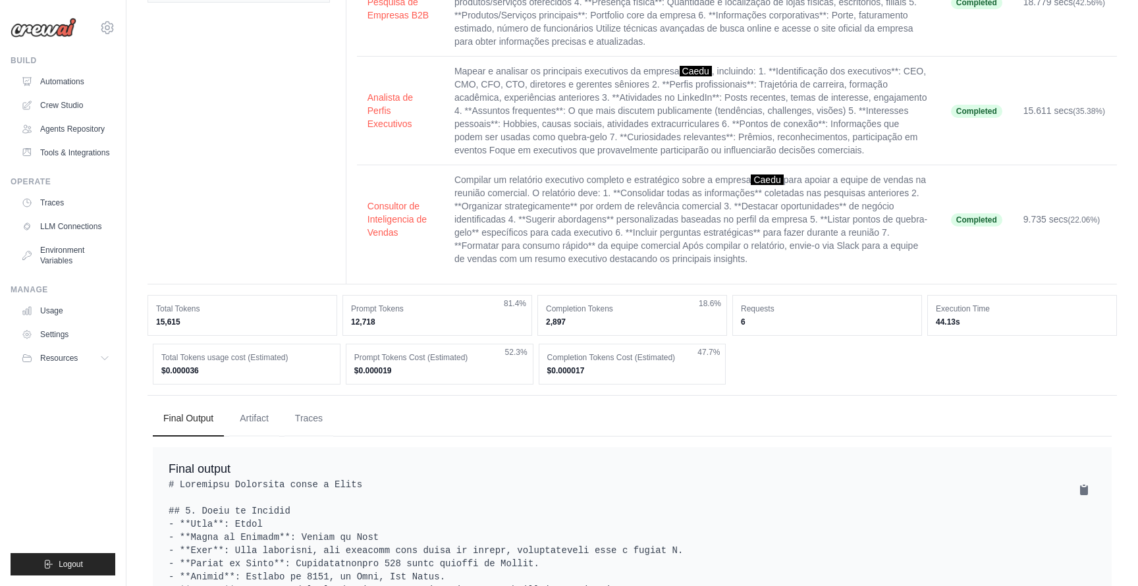
scroll to position [226, 0]
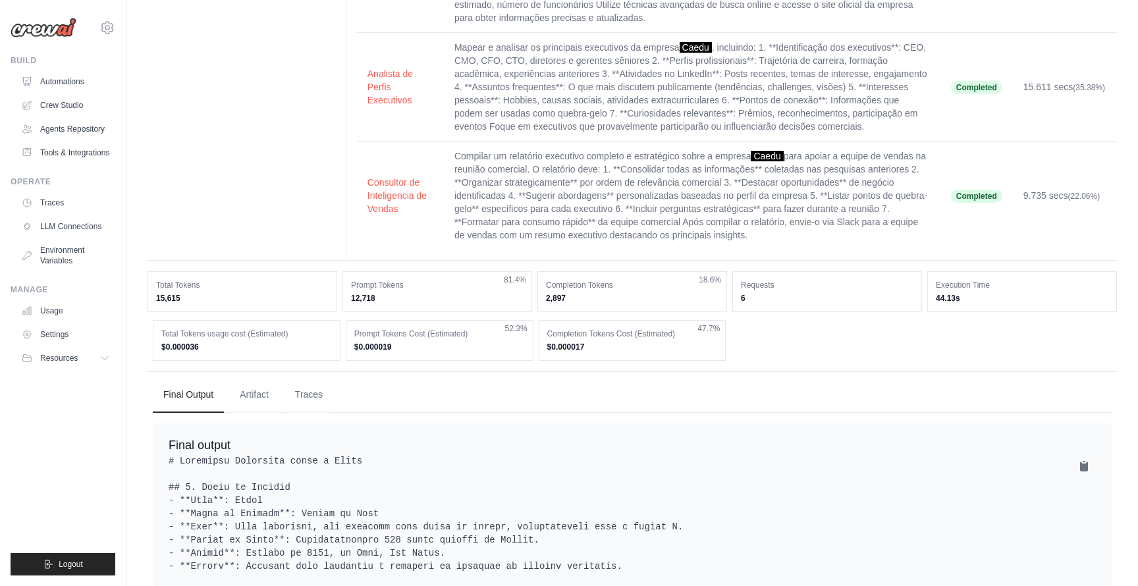
drag, startPoint x: 542, startPoint y: 538, endPoint x: 159, endPoint y: 414, distance: 402.5
copy div "Lorem ipsumd # Sitametco Adipiscin elits d Eiusm ## 0. Tempo in Utlabor - **Etd…"
click at [485, 383] on ul "Final Output Artifact Traces" at bounding box center [632, 396] width 959 height 36
click at [522, 289] on dt "Prompt Tokens" at bounding box center [437, 285] width 173 height 11
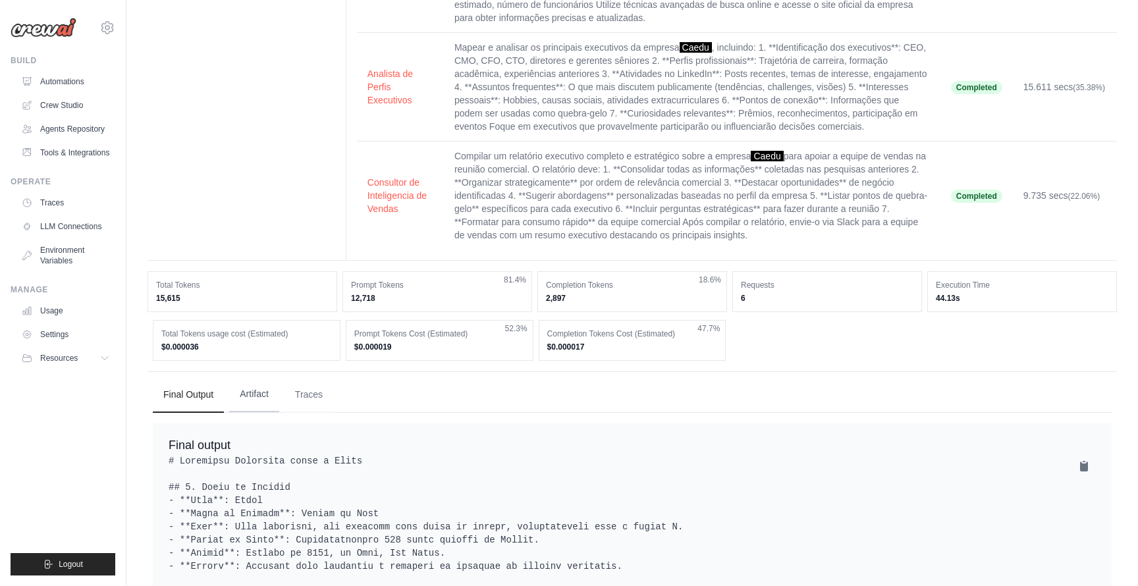
click at [260, 387] on button "Artifact" at bounding box center [254, 395] width 50 height 36
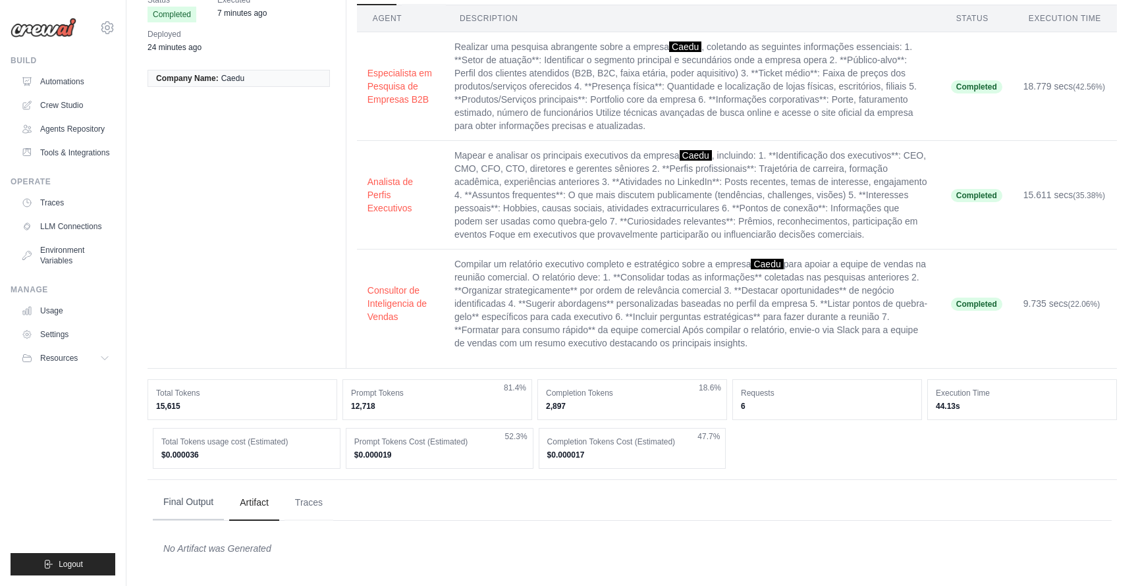
click at [206, 517] on button "Final Output" at bounding box center [188, 503] width 71 height 36
click at [309, 502] on button "Traces" at bounding box center [309, 503] width 49 height 36
click at [247, 503] on button "Artifact" at bounding box center [254, 503] width 50 height 36
click at [192, 503] on button "Final Output" at bounding box center [188, 503] width 71 height 36
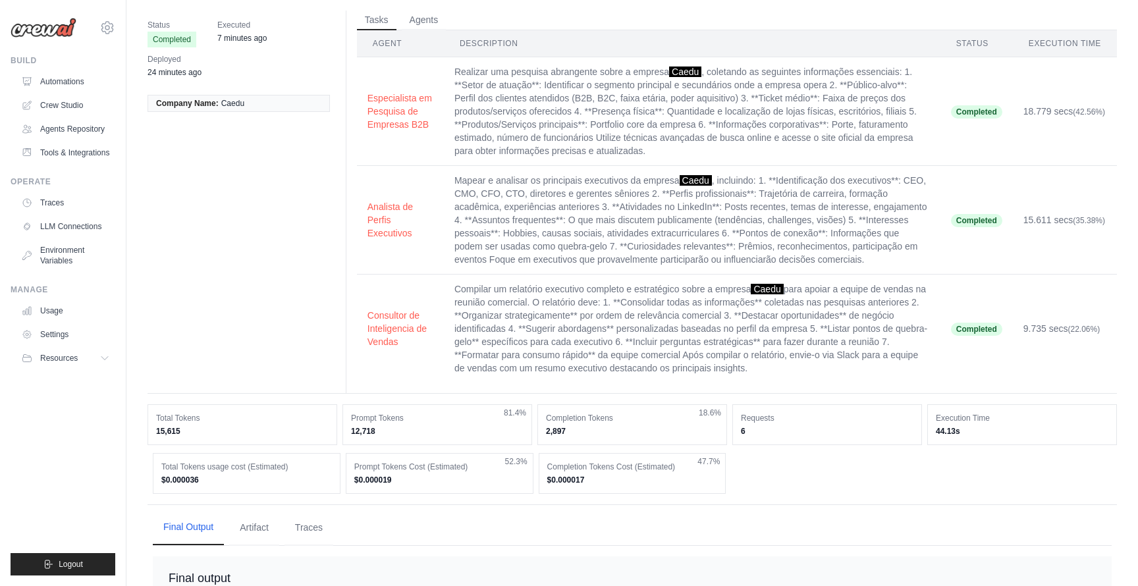
scroll to position [0, 0]
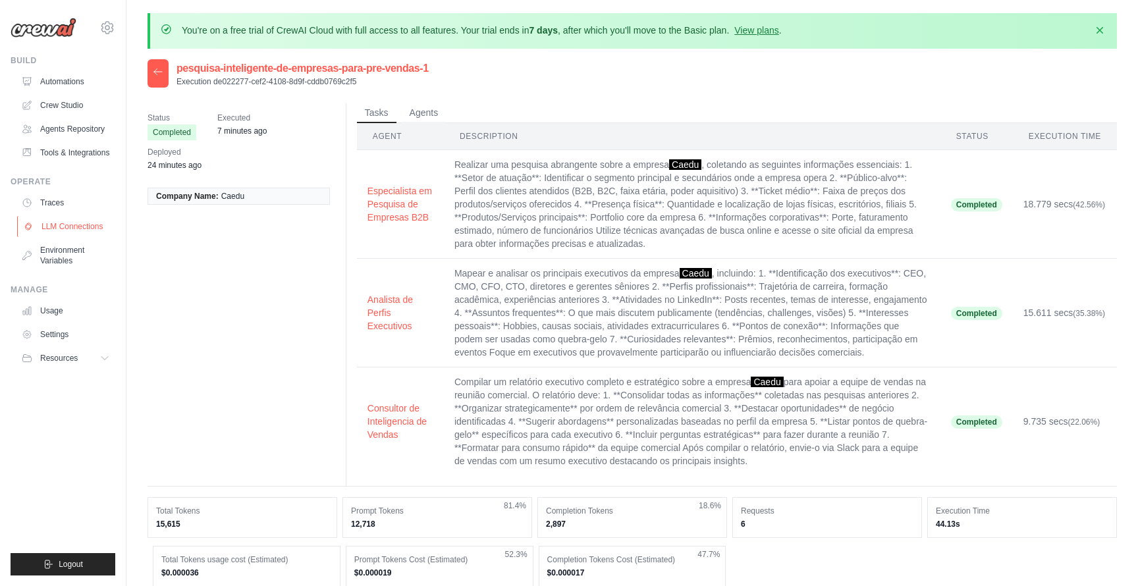
click at [76, 225] on link "LLM Connections" at bounding box center [66, 226] width 99 height 21
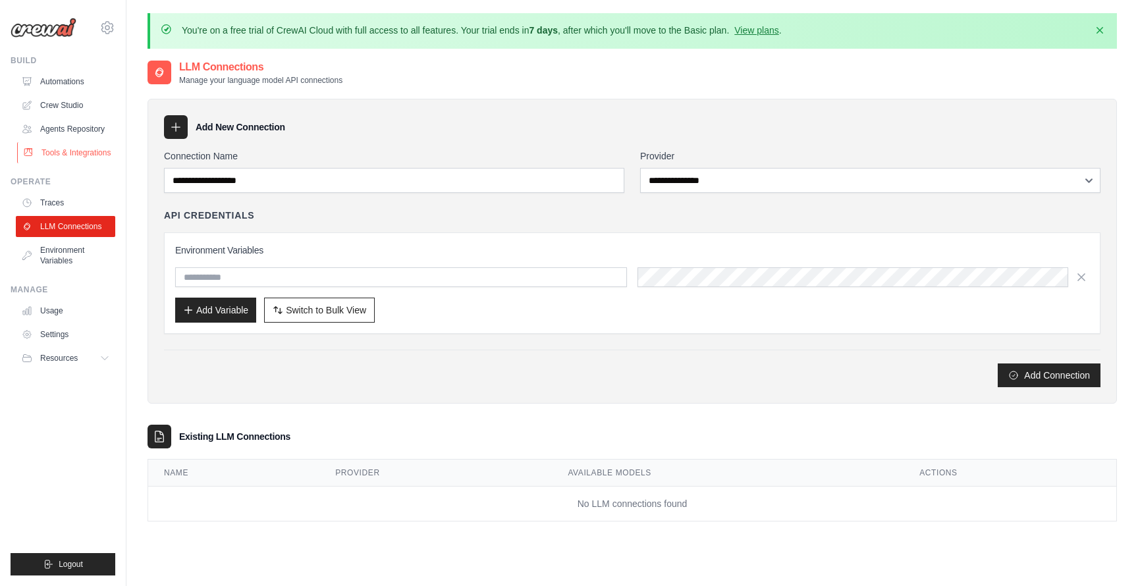
click at [68, 156] on link "Tools & Integrations" at bounding box center [66, 152] width 99 height 21
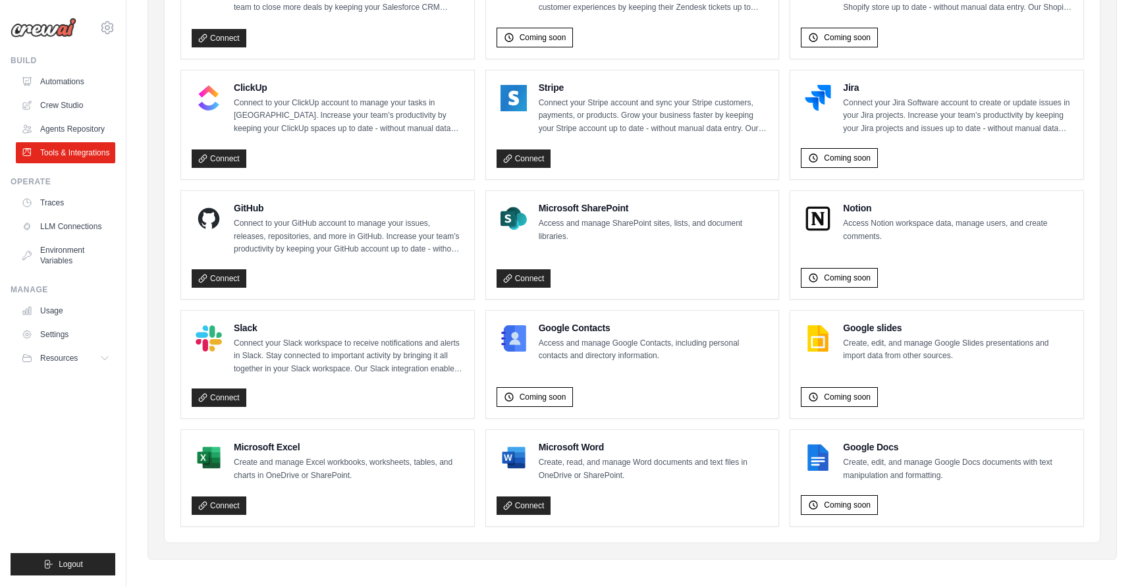
scroll to position [730, 0]
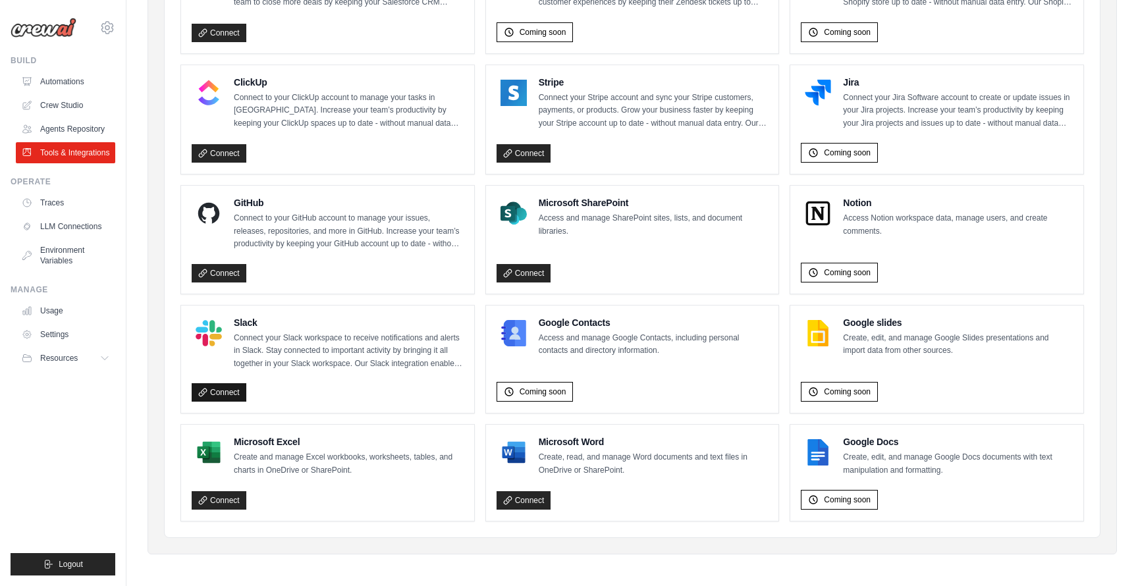
click at [231, 396] on link "Connect" at bounding box center [219, 392] width 55 height 18
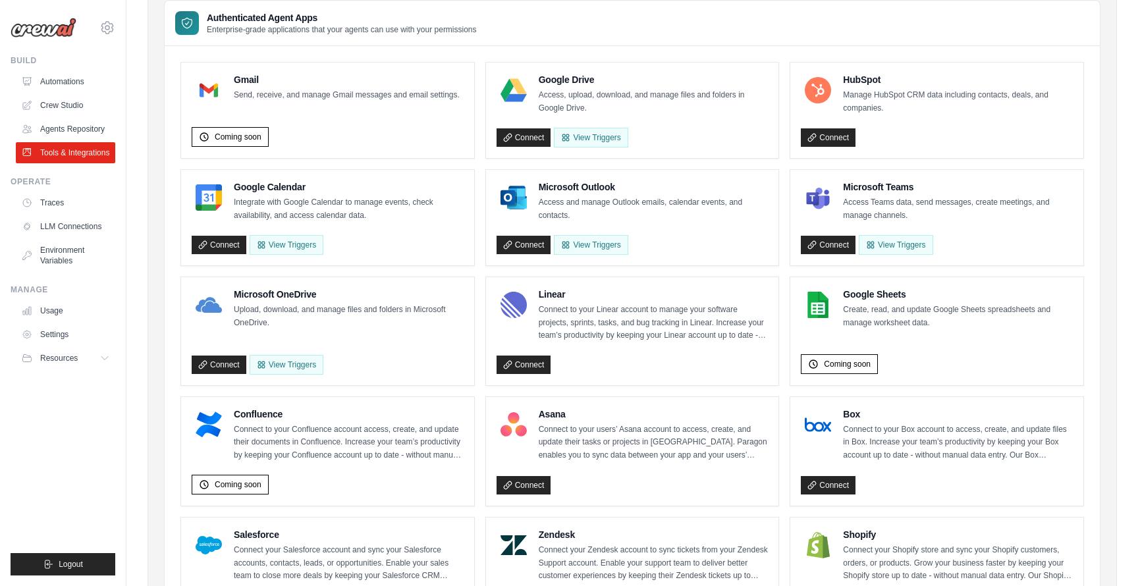
scroll to position [17, 0]
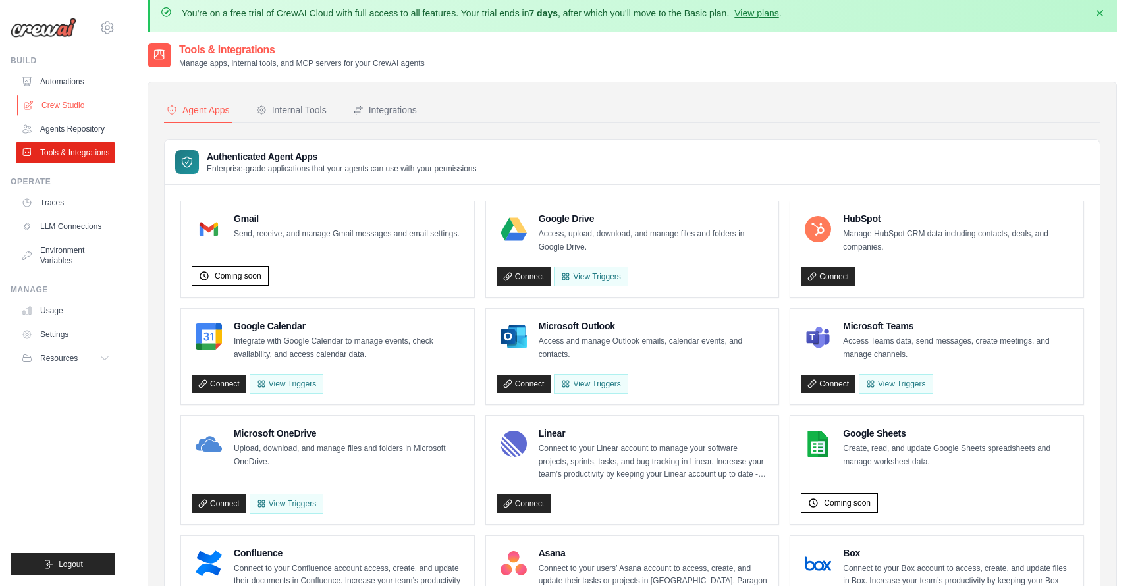
click at [80, 109] on link "Crew Studio" at bounding box center [66, 105] width 99 height 21
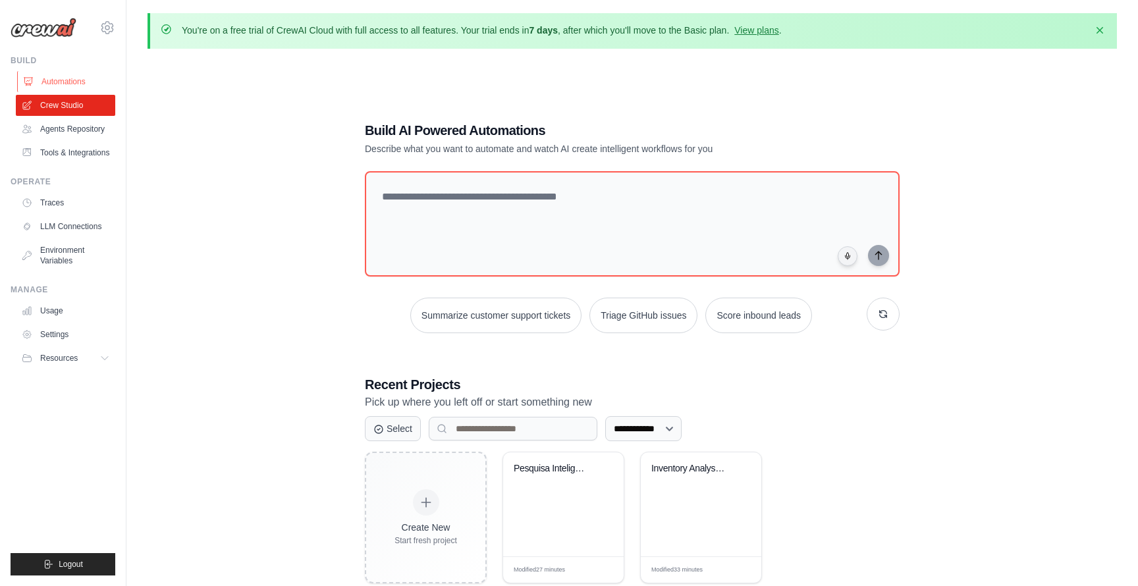
click at [79, 82] on link "Automations" at bounding box center [66, 81] width 99 height 21
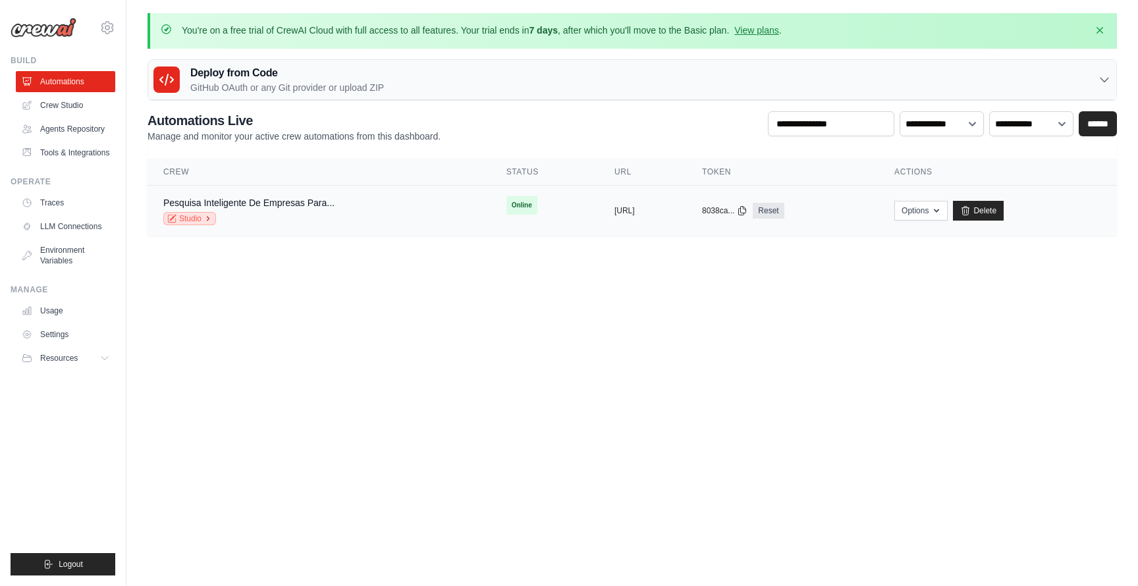
click at [176, 214] on icon at bounding box center [171, 218] width 9 height 9
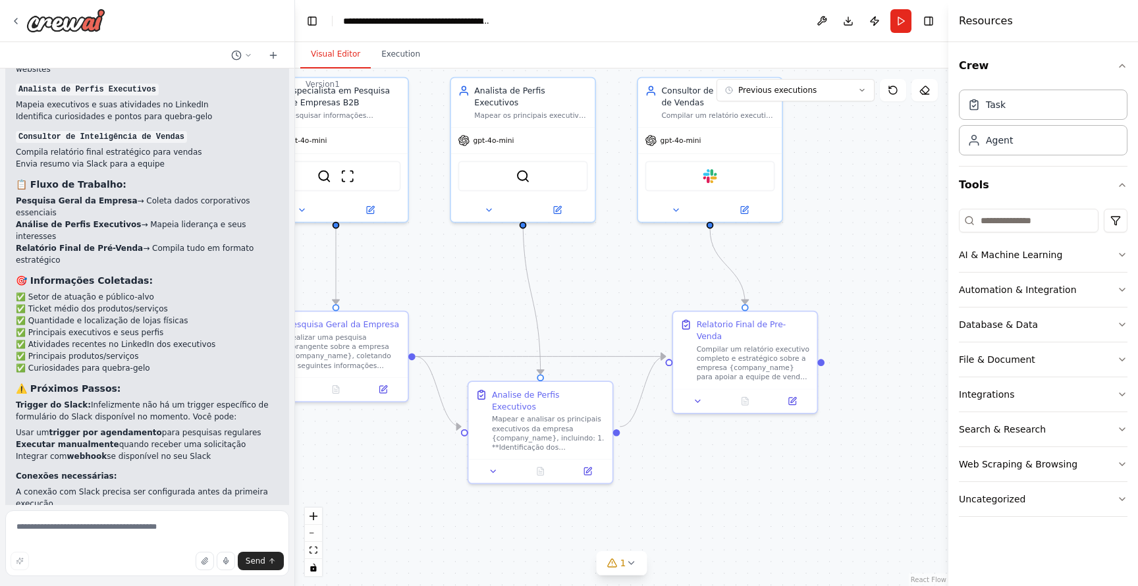
drag, startPoint x: 756, startPoint y: 376, endPoint x: 434, endPoint y: 299, distance: 331.9
click at [434, 299] on div ".deletable-edge-delete-btn { width: 20px; height: 20px; border: 0px solid #ffff…" at bounding box center [622, 328] width 654 height 518
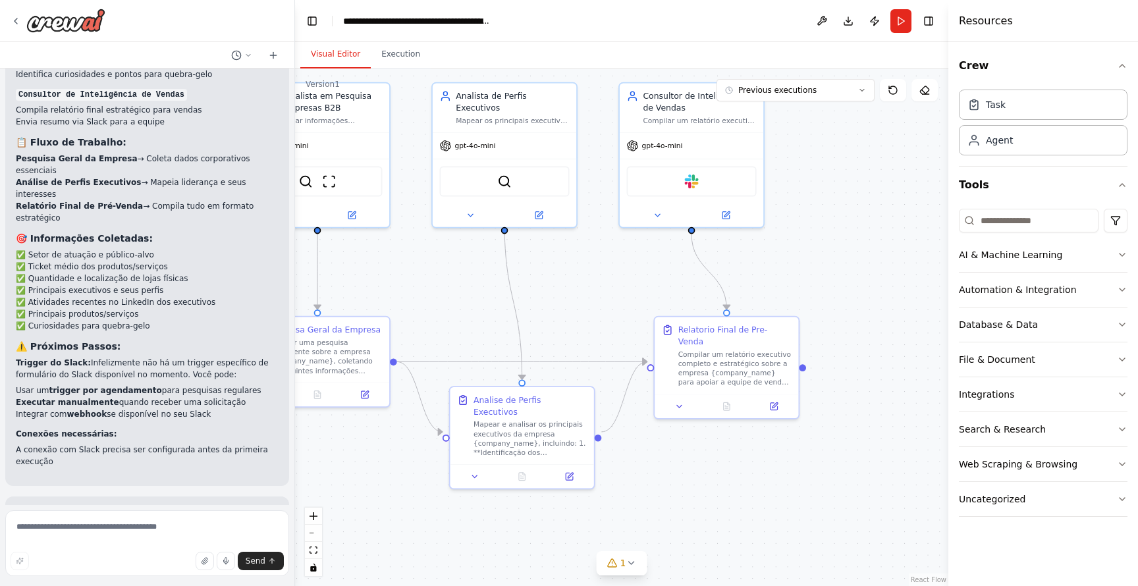
scroll to position [1372, 0]
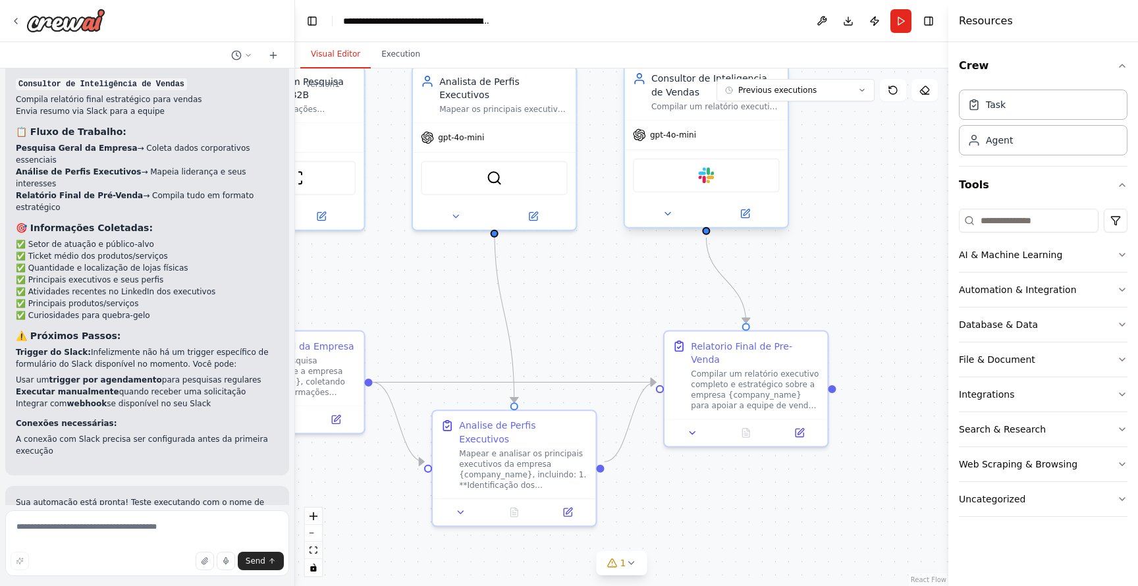
click at [700, 190] on div "Slack" at bounding box center [706, 175] width 147 height 34
click at [707, 174] on img at bounding box center [706, 175] width 16 height 16
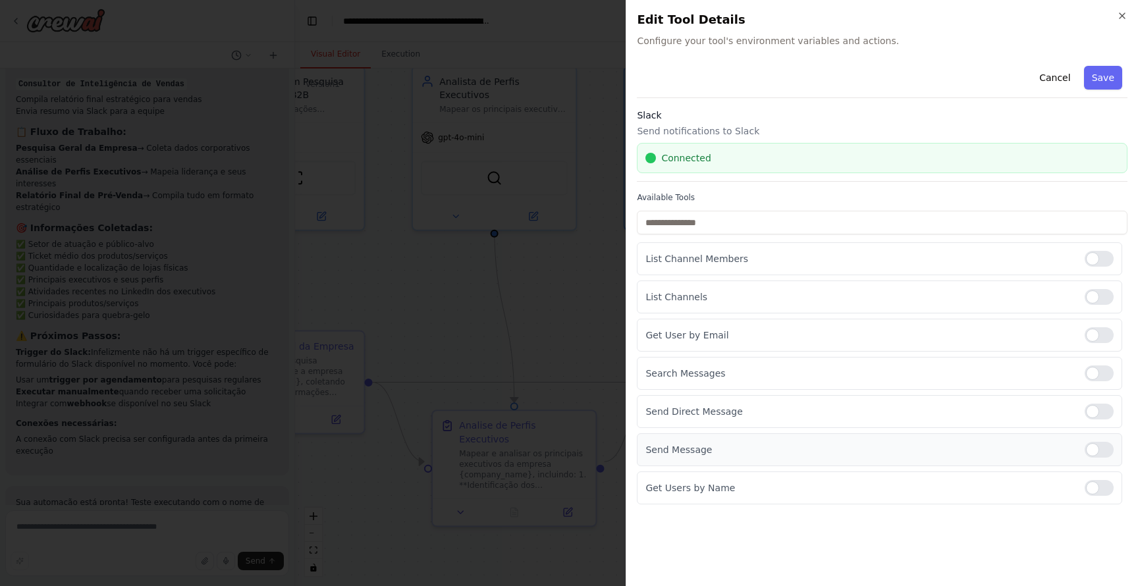
click at [986, 463] on div "Send Message" at bounding box center [880, 450] width 486 height 33
click at [1094, 486] on div at bounding box center [1099, 488] width 29 height 16
click at [1098, 487] on div at bounding box center [1099, 488] width 29 height 16
click at [1104, 453] on div at bounding box center [1099, 450] width 29 height 16
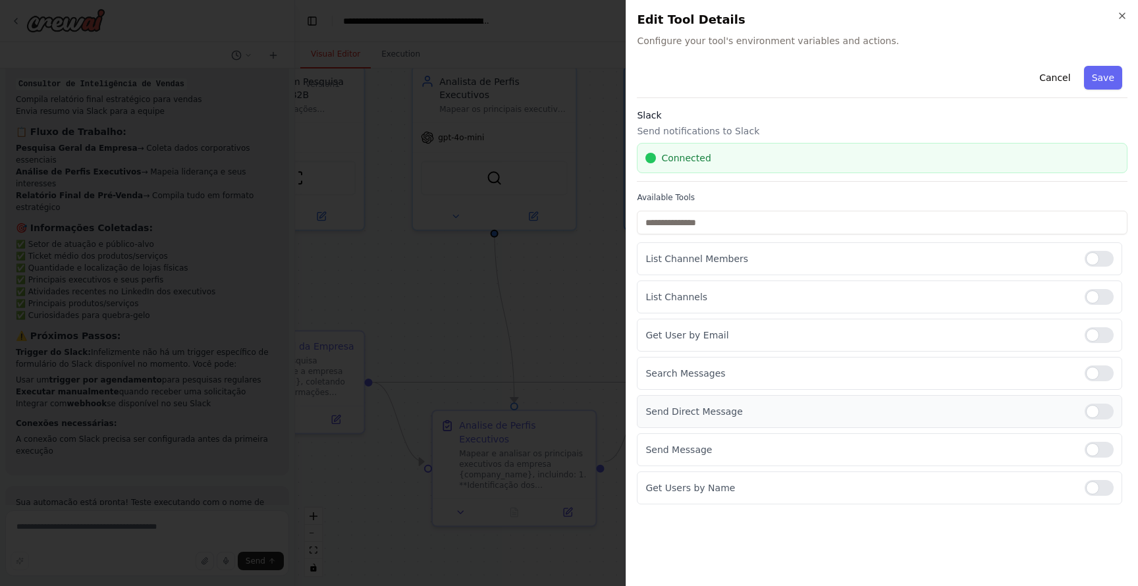
click at [1093, 410] on div at bounding box center [1099, 412] width 29 height 16
click at [1093, 452] on div at bounding box center [1099, 450] width 29 height 16
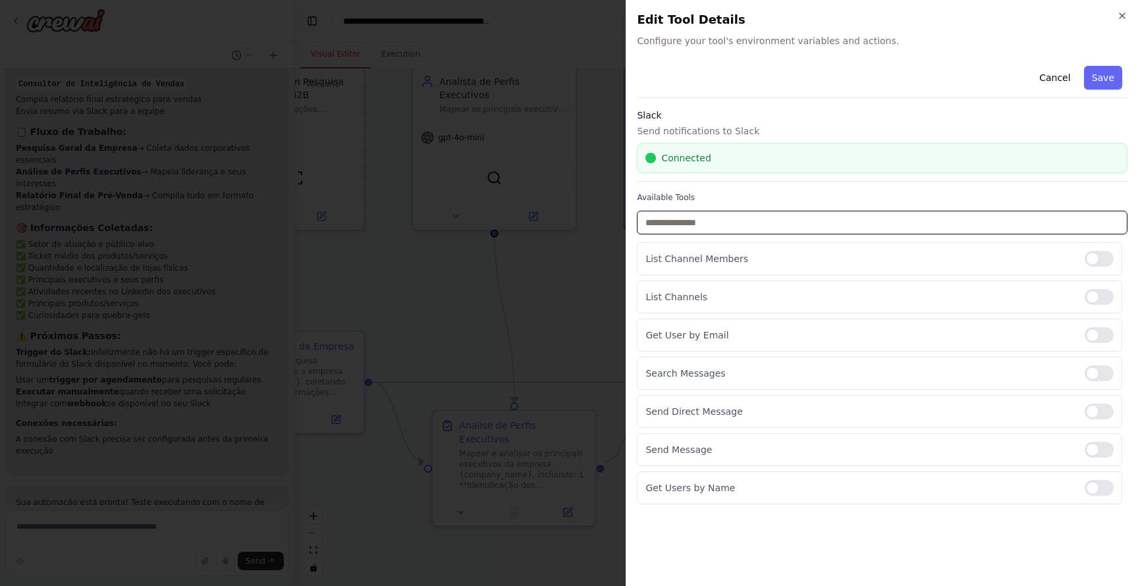
click at [950, 219] on input "text" at bounding box center [882, 223] width 491 height 24
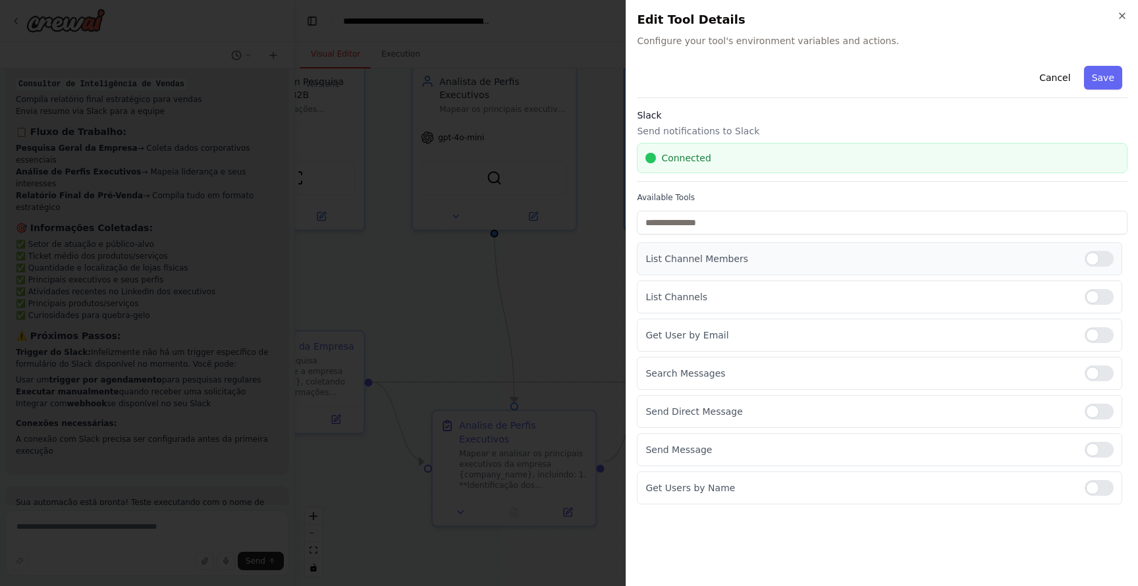
click at [966, 259] on p "List Channel Members" at bounding box center [860, 258] width 429 height 13
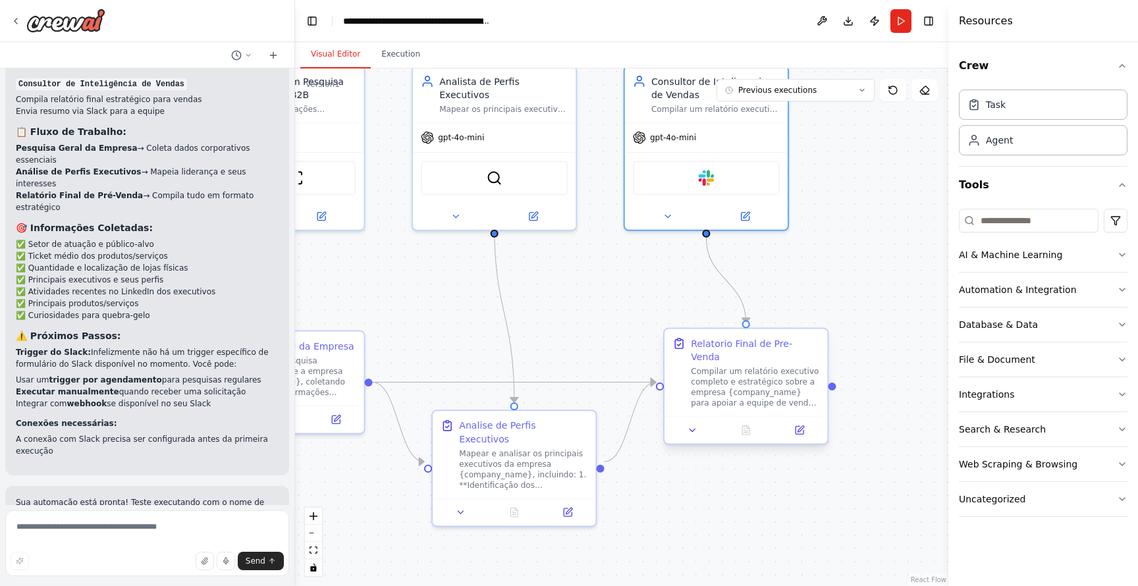
click at [762, 366] on div "Compilar um relatório executivo completo e estratégico sobre a empresa {company…" at bounding box center [755, 387] width 128 height 42
click at [797, 426] on icon at bounding box center [800, 430] width 8 height 8
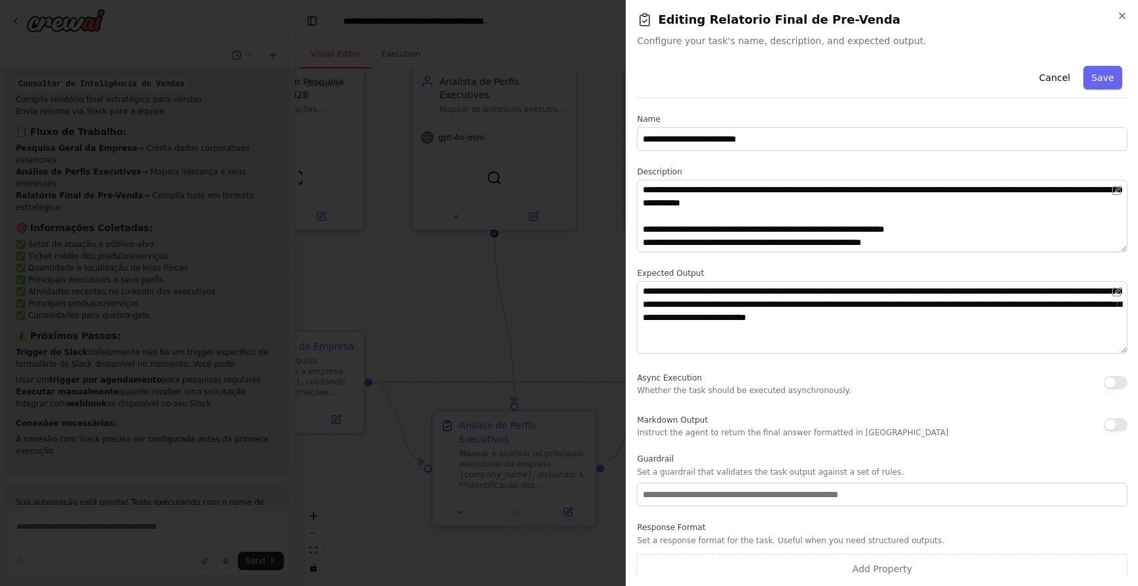
scroll to position [9, 0]
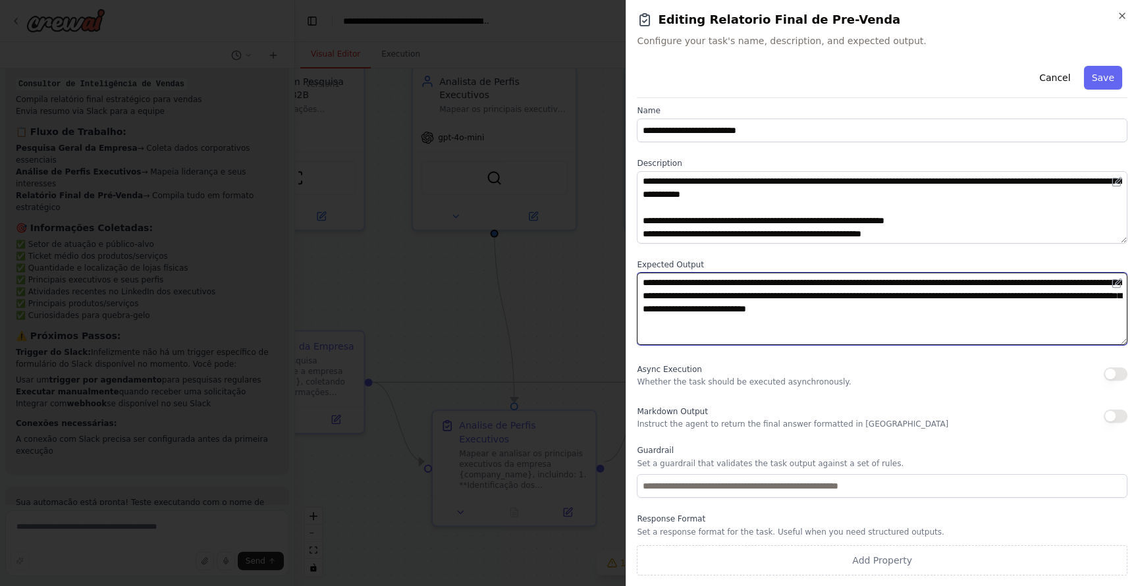
click at [885, 327] on textarea "**********" at bounding box center [882, 309] width 491 height 72
type textarea "**********"
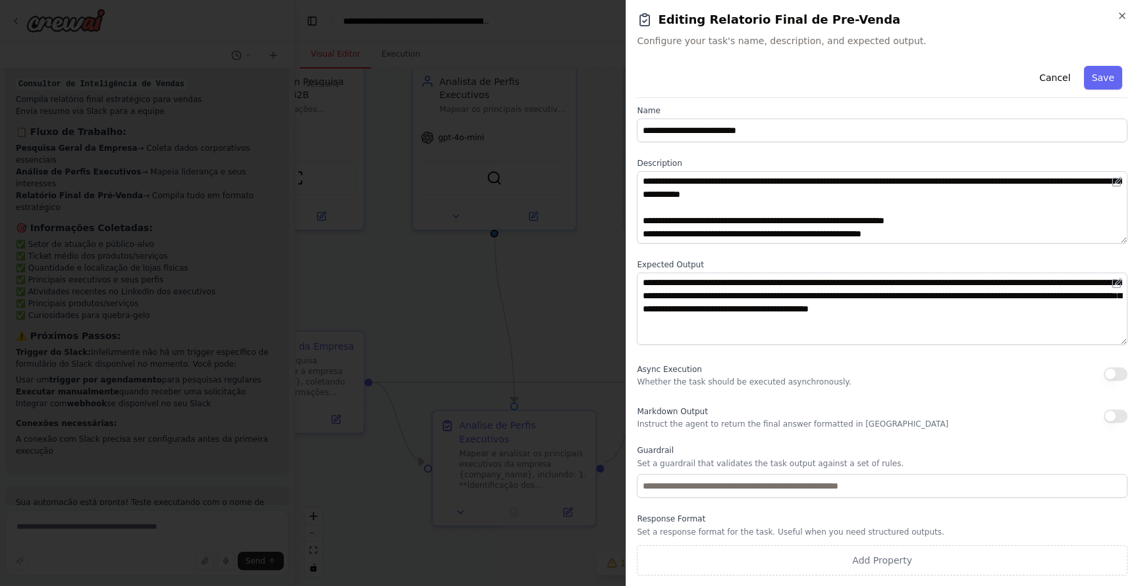
click at [810, 394] on div "**********" at bounding box center [882, 314] width 491 height 524
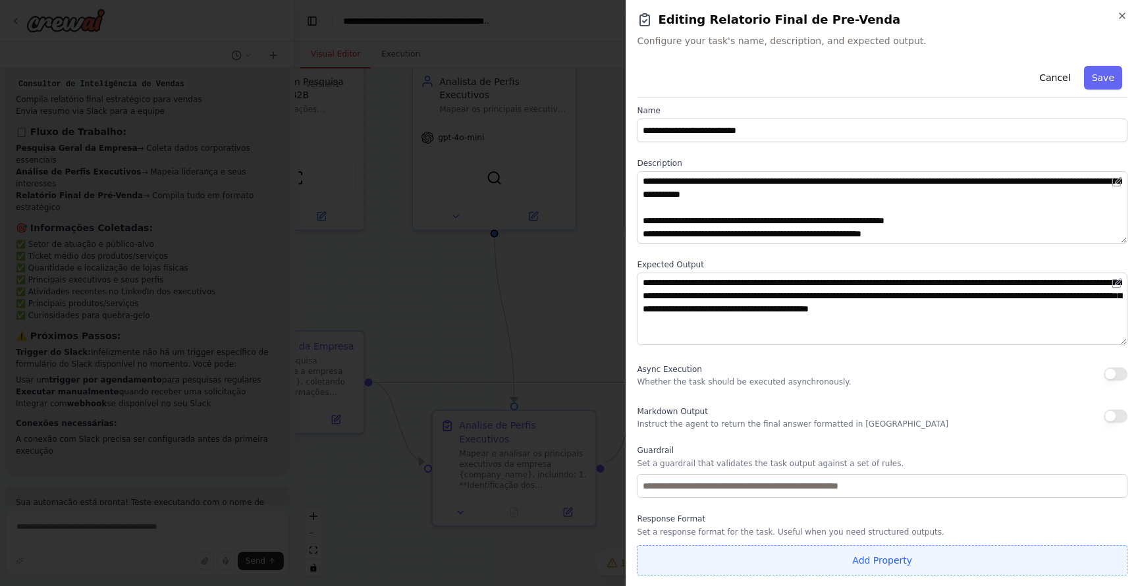
click at [885, 563] on button "Add Property" at bounding box center [882, 561] width 491 height 30
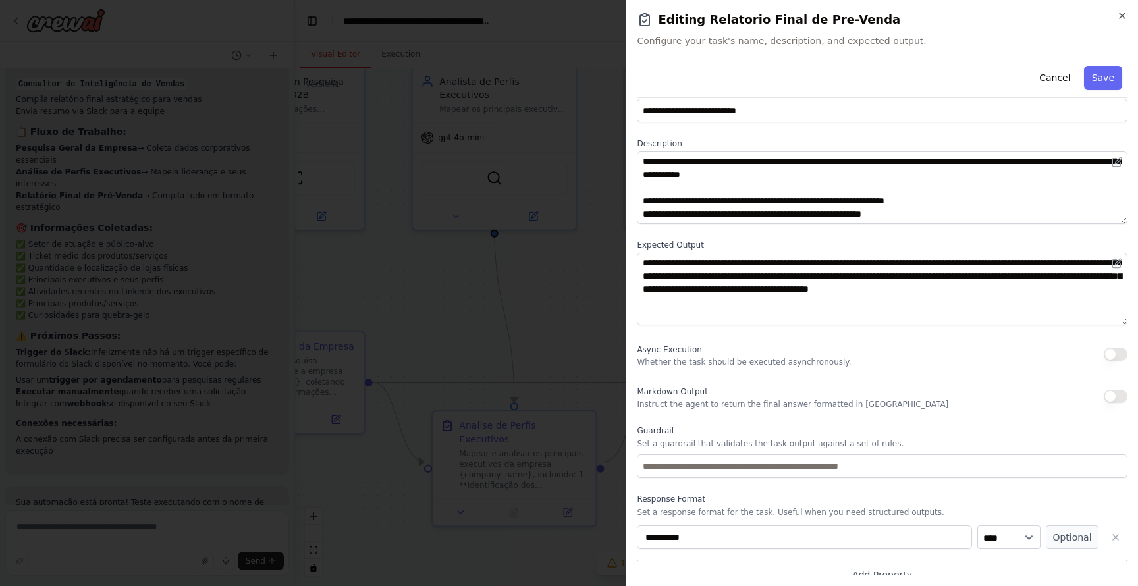
scroll to position [43, 0]
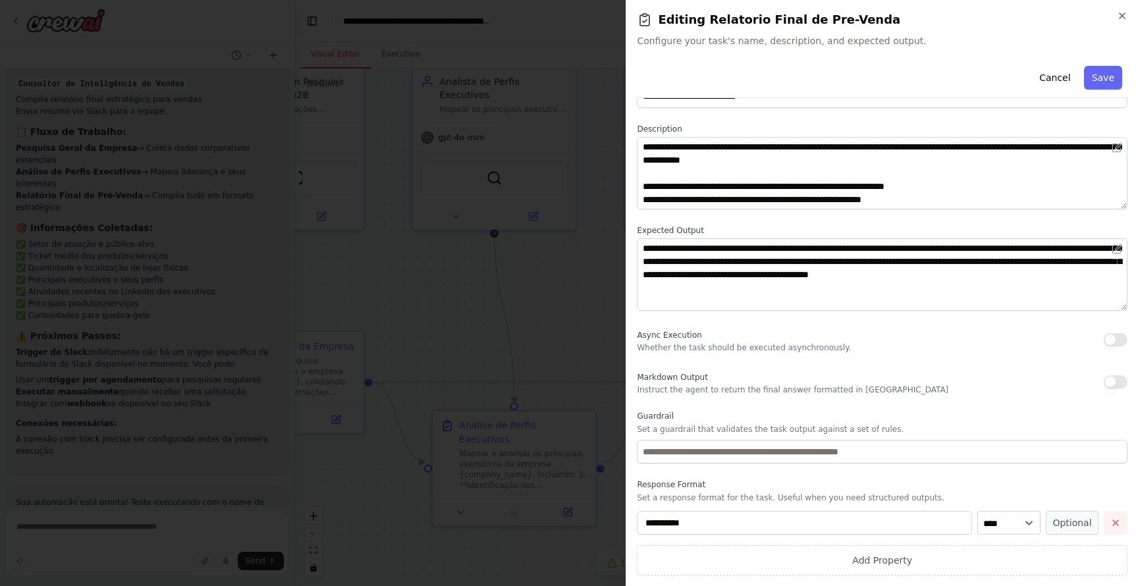
click at [1116, 526] on icon "button" at bounding box center [1116, 523] width 11 height 11
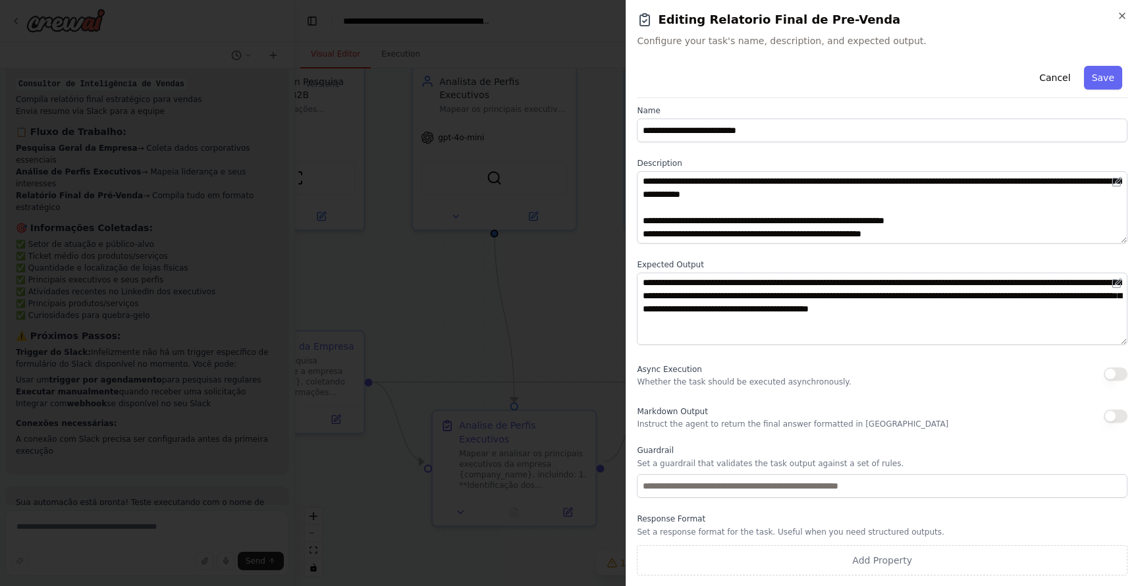
scroll to position [0, 0]
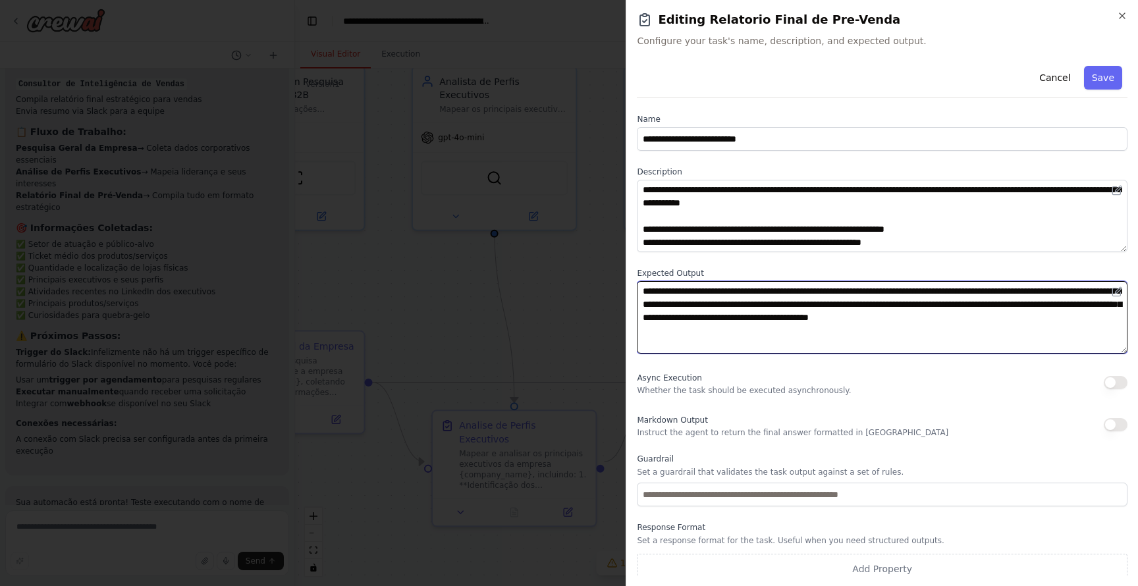
click at [887, 335] on textarea "**********" at bounding box center [882, 317] width 491 height 72
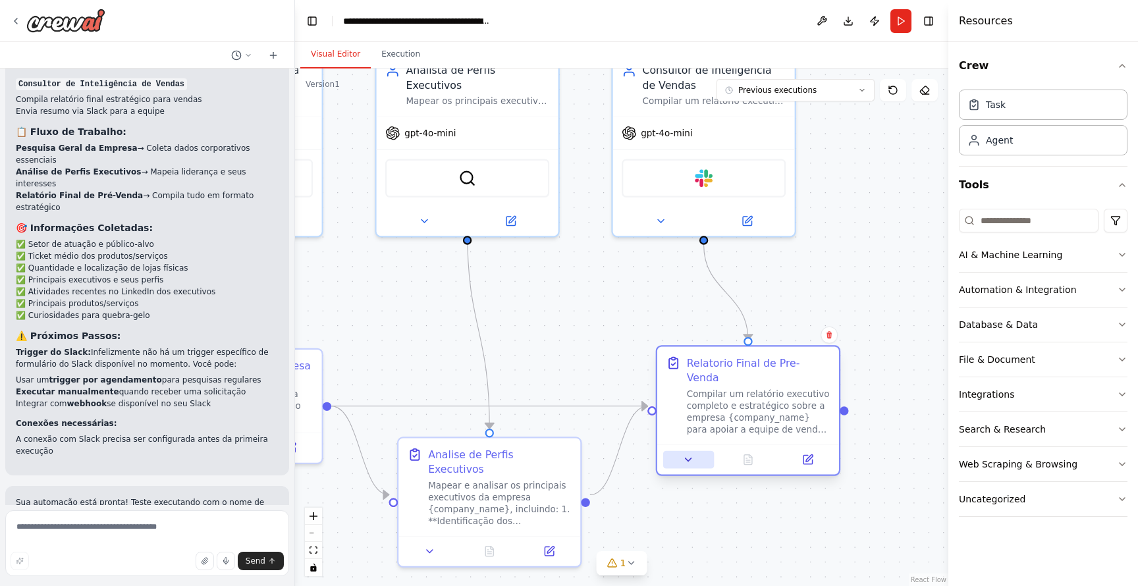
click at [687, 454] on icon at bounding box center [689, 460] width 12 height 12
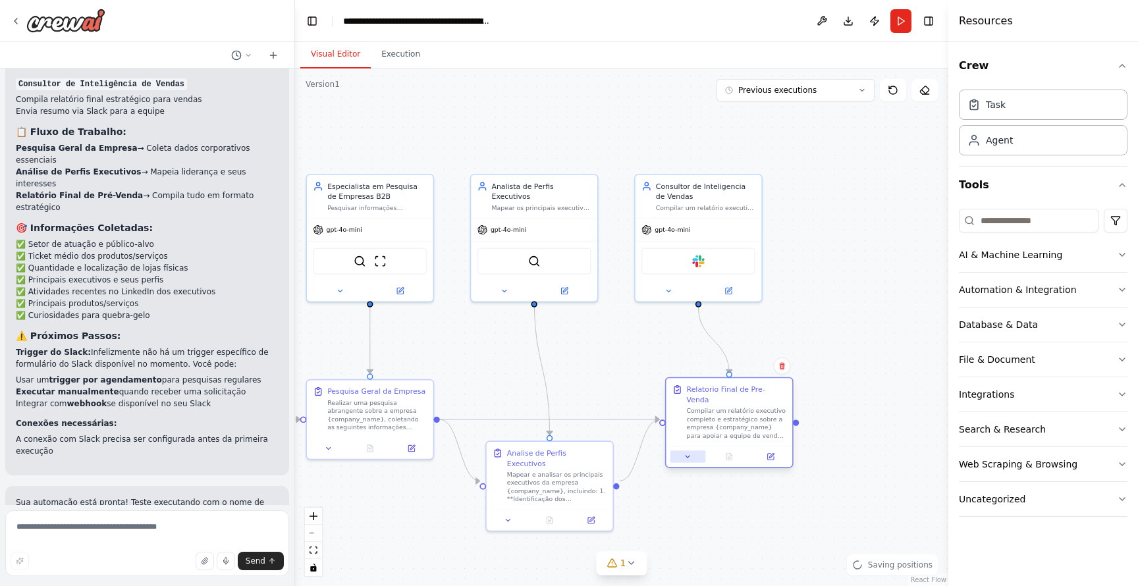
click at [687, 453] on icon at bounding box center [688, 457] width 8 height 8
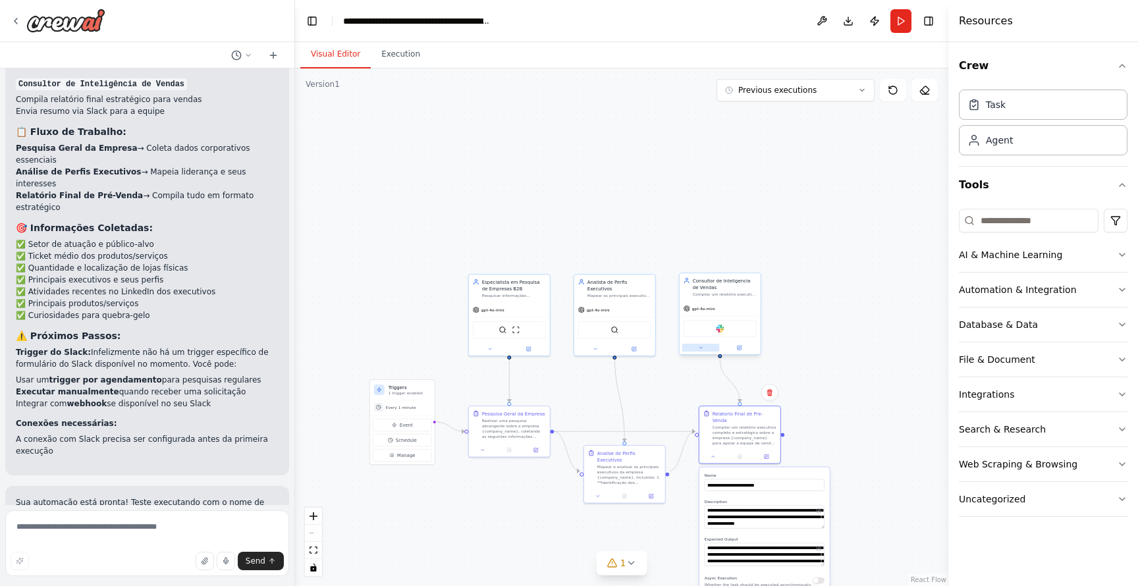
click at [699, 348] on icon at bounding box center [700, 347] width 5 height 5
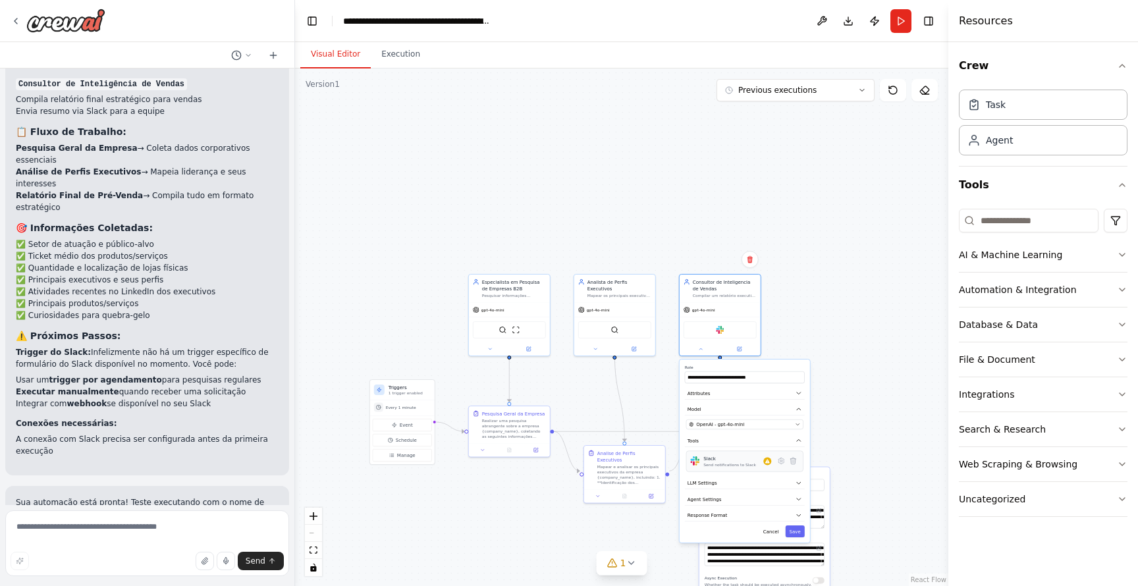
click at [743, 466] on div "Send notifications to Slack" at bounding box center [730, 465] width 53 height 5
click at [782, 464] on icon at bounding box center [781, 461] width 8 height 8
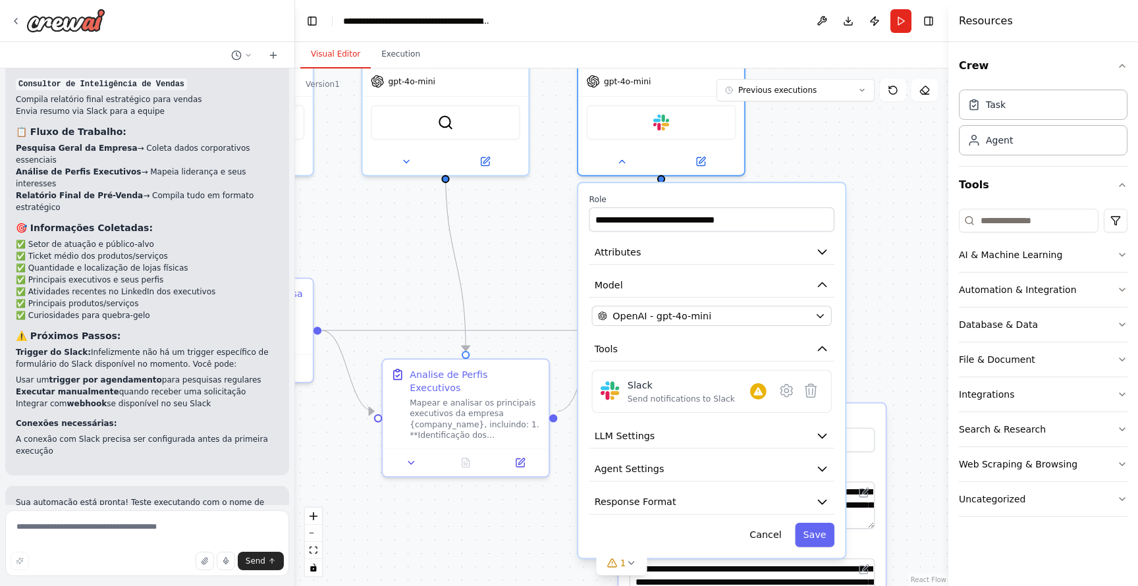
drag, startPoint x: 887, startPoint y: 418, endPoint x: 877, endPoint y: 330, distance: 88.8
click at [877, 330] on div ".deletable-edge-delete-btn { width: 20px; height: 20px; border: 0px solid #ffff…" at bounding box center [622, 328] width 654 height 518
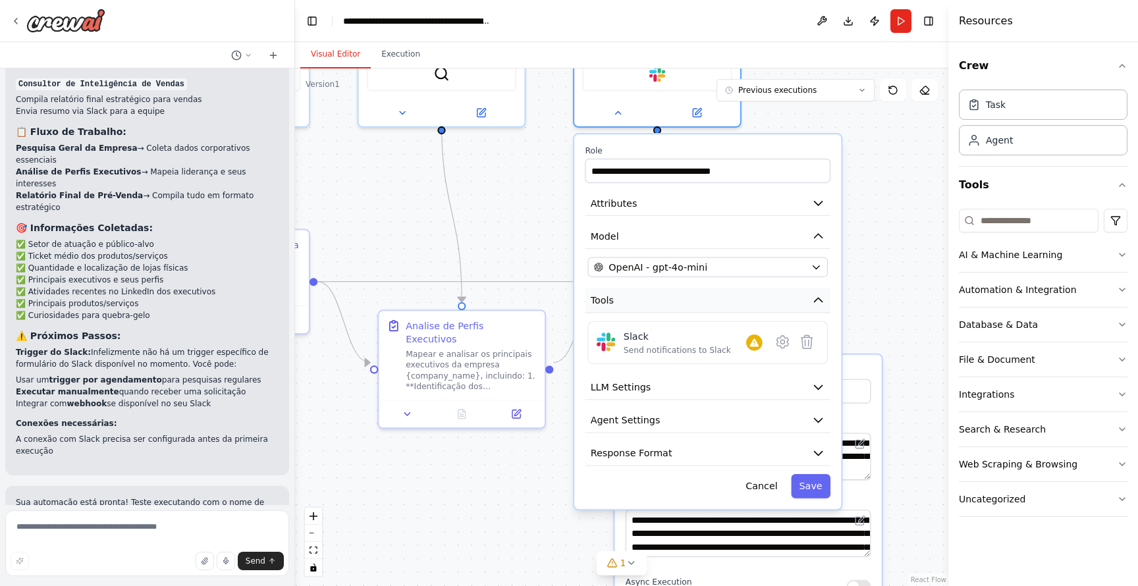
click at [781, 294] on button "Tools" at bounding box center [708, 300] width 246 height 25
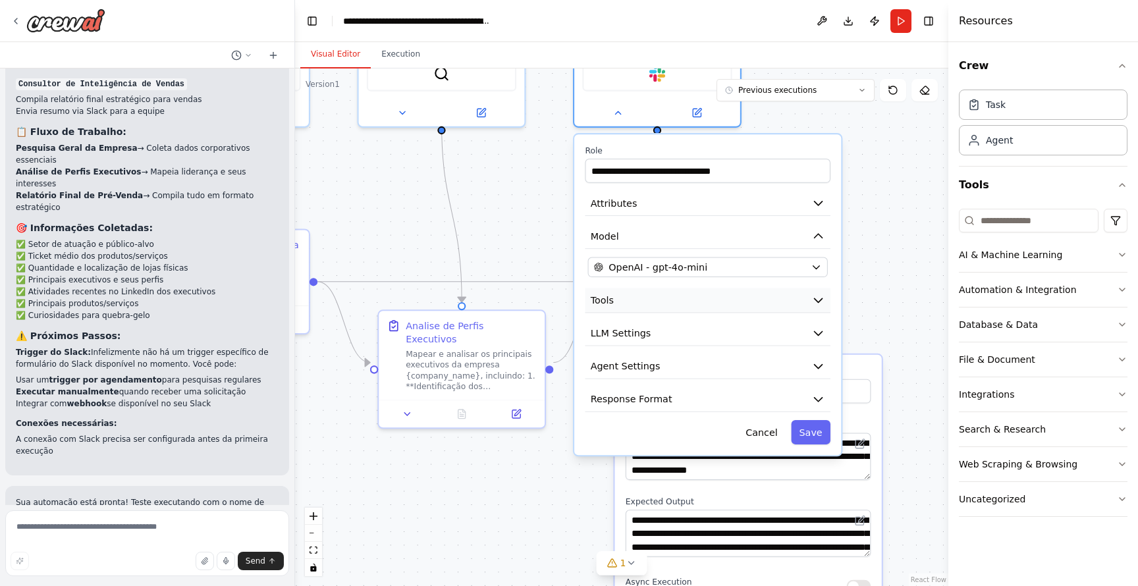
click at [783, 299] on button "Tools" at bounding box center [708, 300] width 246 height 25
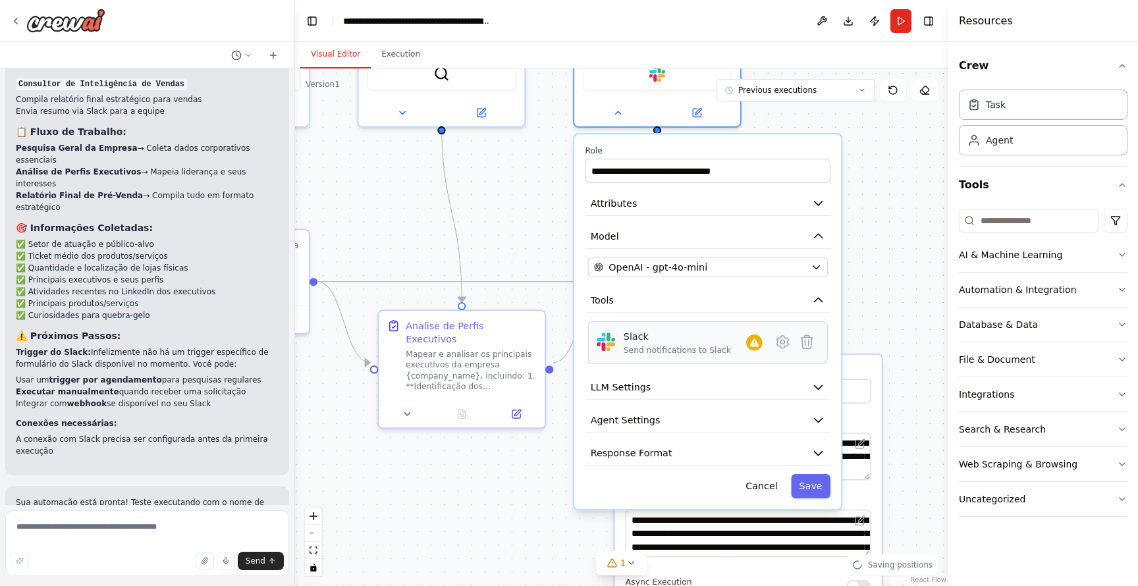
click at [643, 345] on div "Send notifications to Slack" at bounding box center [677, 350] width 107 height 11
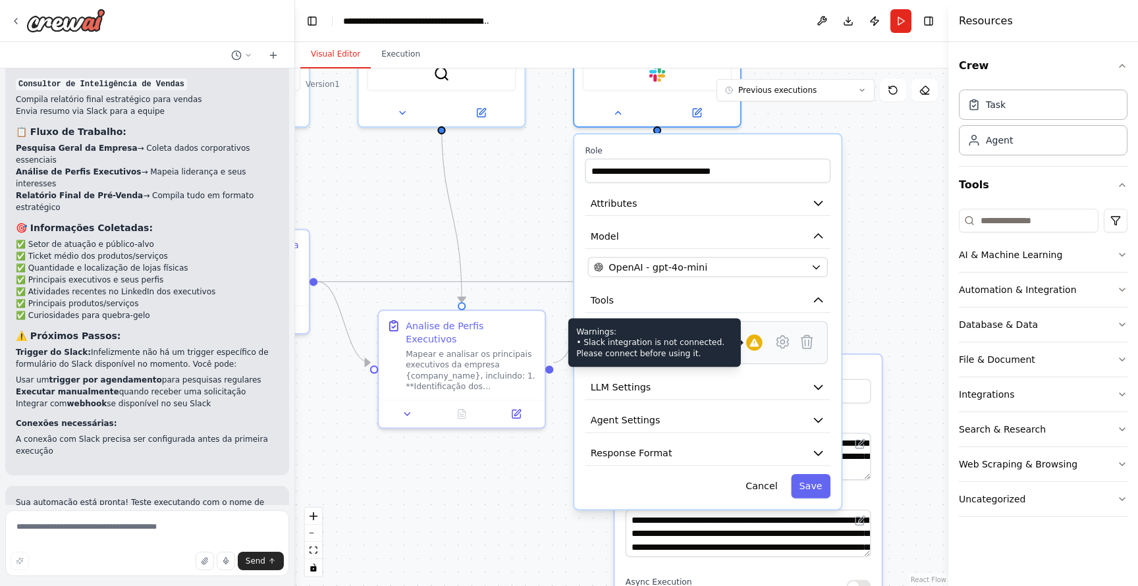
click at [756, 349] on div at bounding box center [754, 343] width 16 height 16
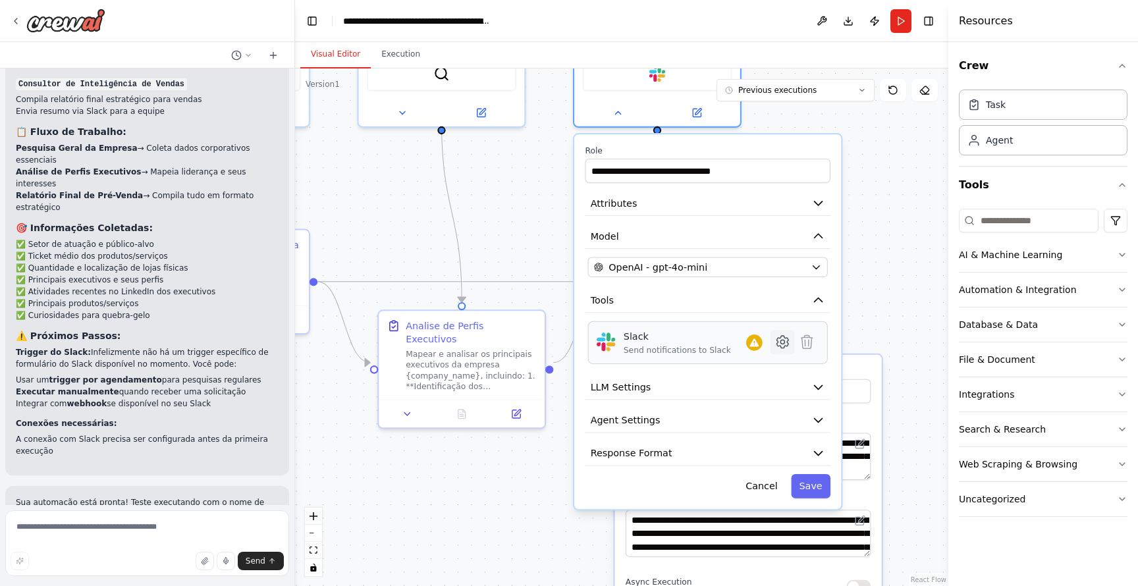
click at [781, 349] on icon at bounding box center [783, 342] width 16 height 16
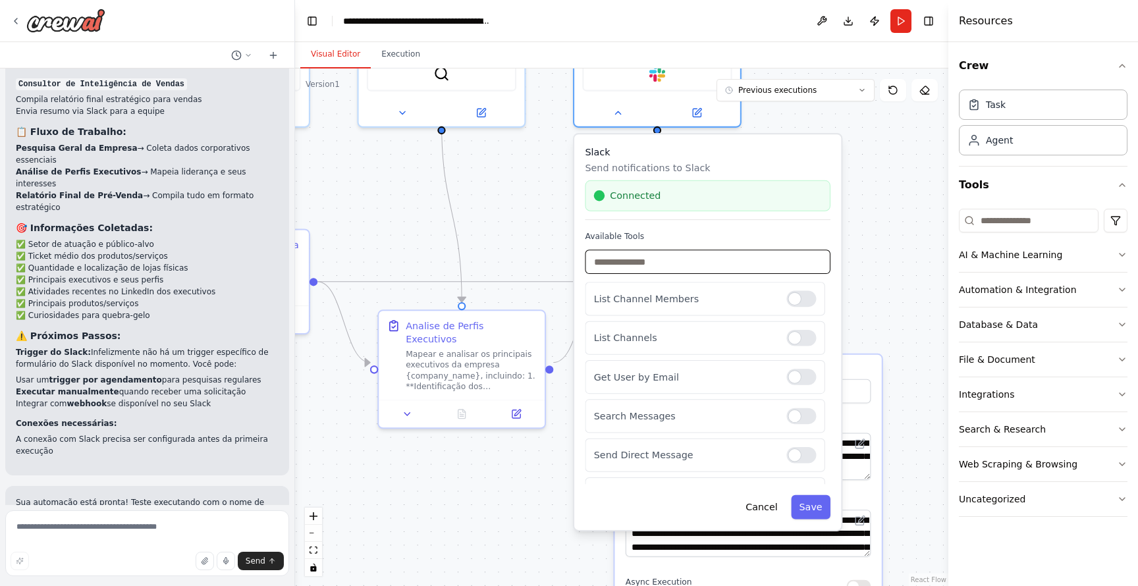
click at [763, 262] on input "text" at bounding box center [708, 262] width 246 height 24
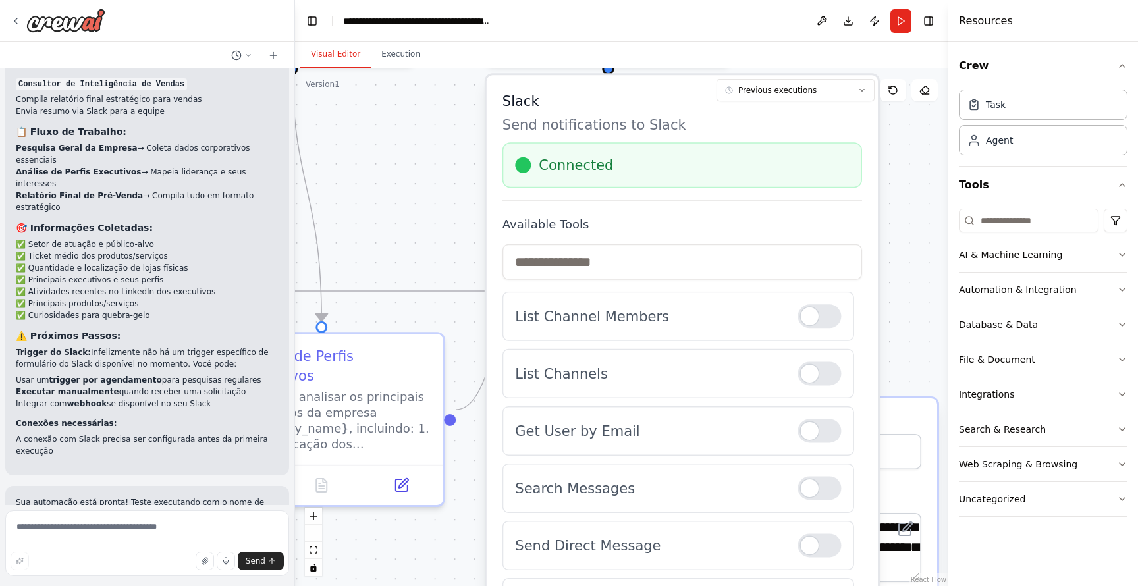
click at [697, 170] on div "Connected" at bounding box center [682, 165] width 334 height 20
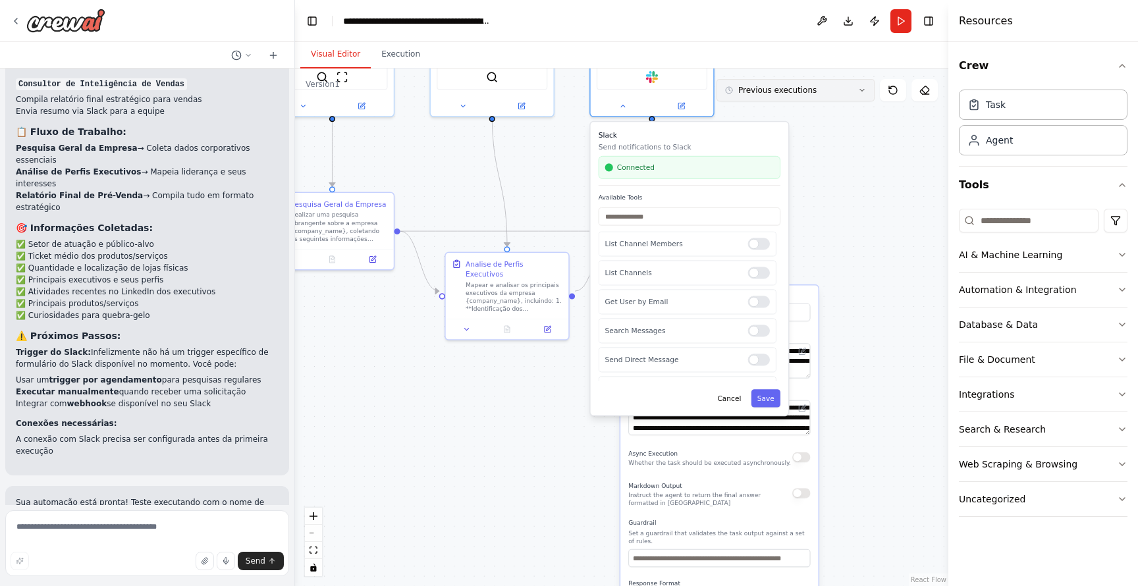
click at [861, 96] on button "Previous executions" at bounding box center [796, 90] width 158 height 22
click at [768, 398] on button "Save" at bounding box center [766, 398] width 29 height 18
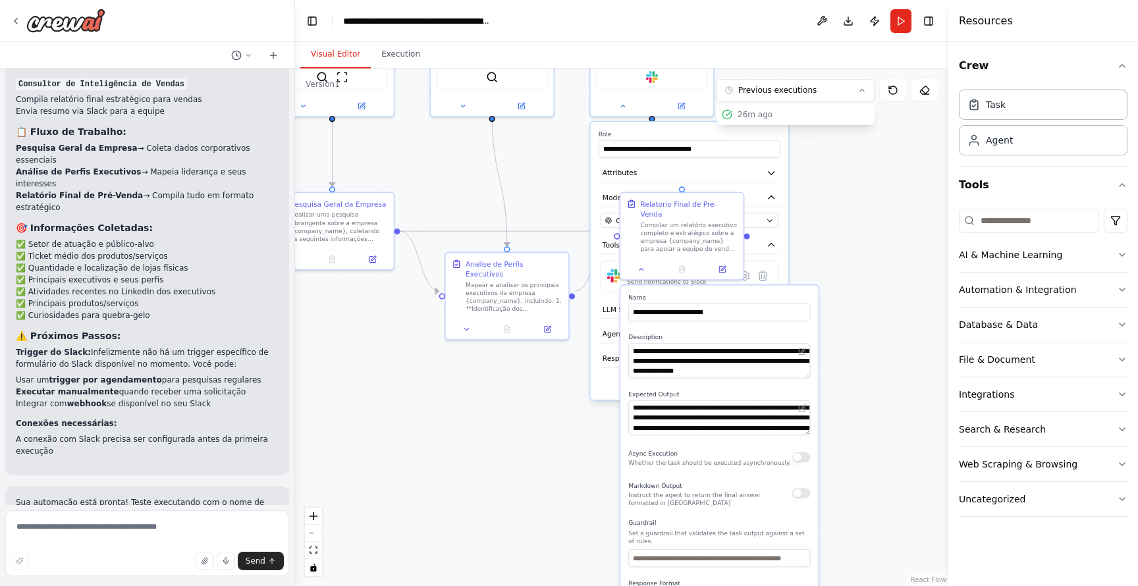
click at [870, 281] on div ".deletable-edge-delete-btn { width: 20px; height: 20px; border: 0px solid #ffff…" at bounding box center [622, 328] width 654 height 518
click at [547, 435] on div ".deletable-edge-delete-btn { width: 20px; height: 20px; border: 0px solid #ffff…" at bounding box center [622, 328] width 654 height 518
click at [851, 330] on div ".deletable-edge-delete-btn { width: 20px; height: 20px; border: 0px solid #ffff…" at bounding box center [622, 328] width 654 height 518
click at [641, 267] on div at bounding box center [682, 267] width 123 height 20
click at [642, 264] on icon at bounding box center [642, 268] width 8 height 8
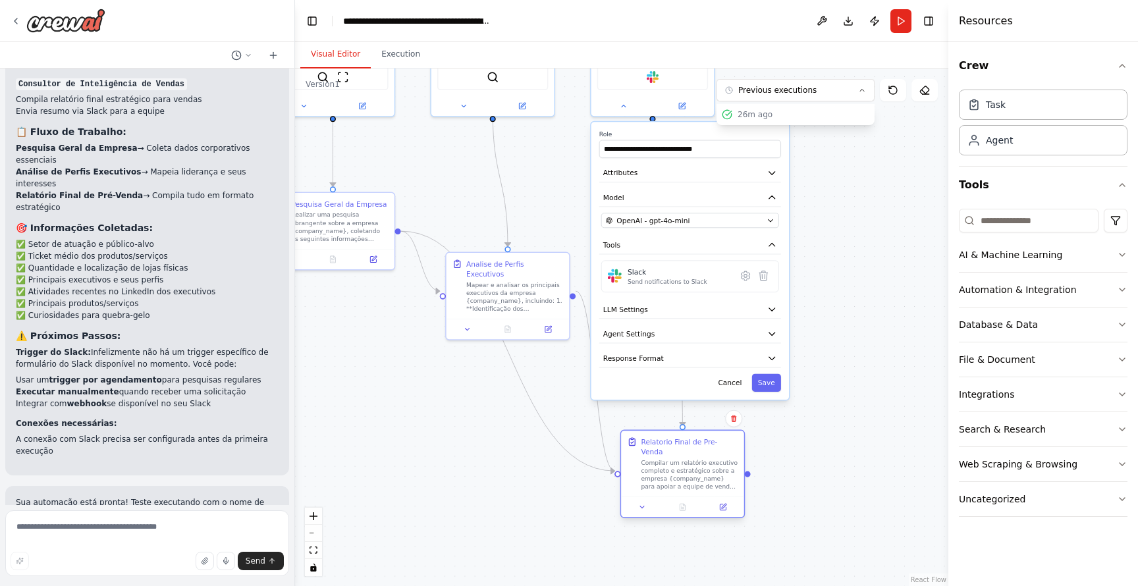
drag, startPoint x: 733, startPoint y: 209, endPoint x: 731, endPoint y: 445, distance: 235.9
click at [731, 445] on div "Relatorio Final de Pre-Venda Compilar um relatório executivo completo e estraté…" at bounding box center [689, 464] width 97 height 54
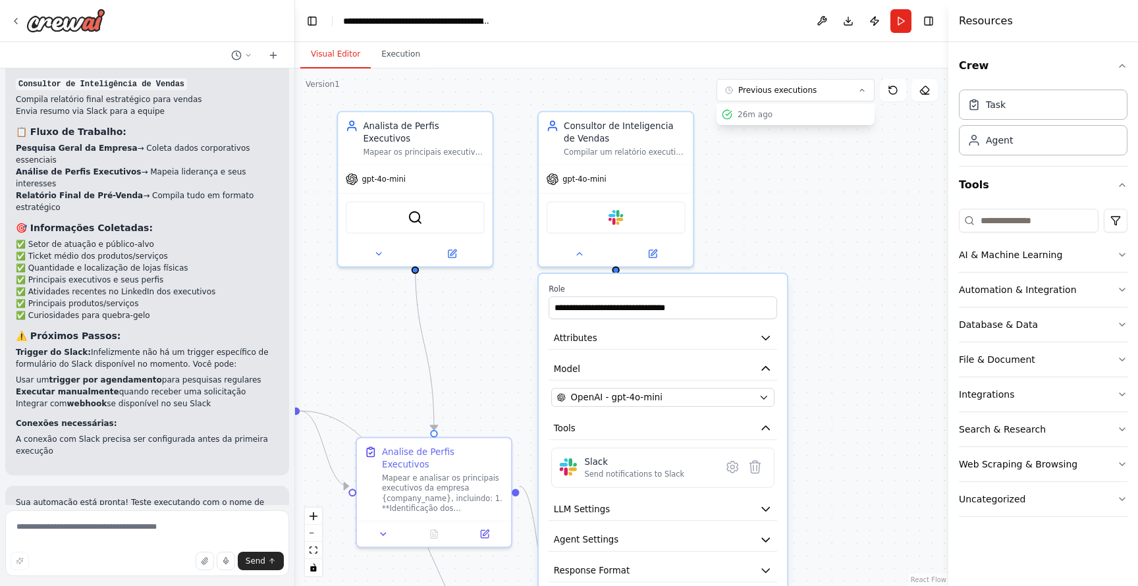
drag, startPoint x: 822, startPoint y: 267, endPoint x: 812, endPoint y: 478, distance: 211.1
click at [812, 478] on div ".deletable-edge-delete-btn { width: 20px; height: 20px; border: 0px solid #ffff…" at bounding box center [622, 328] width 654 height 518
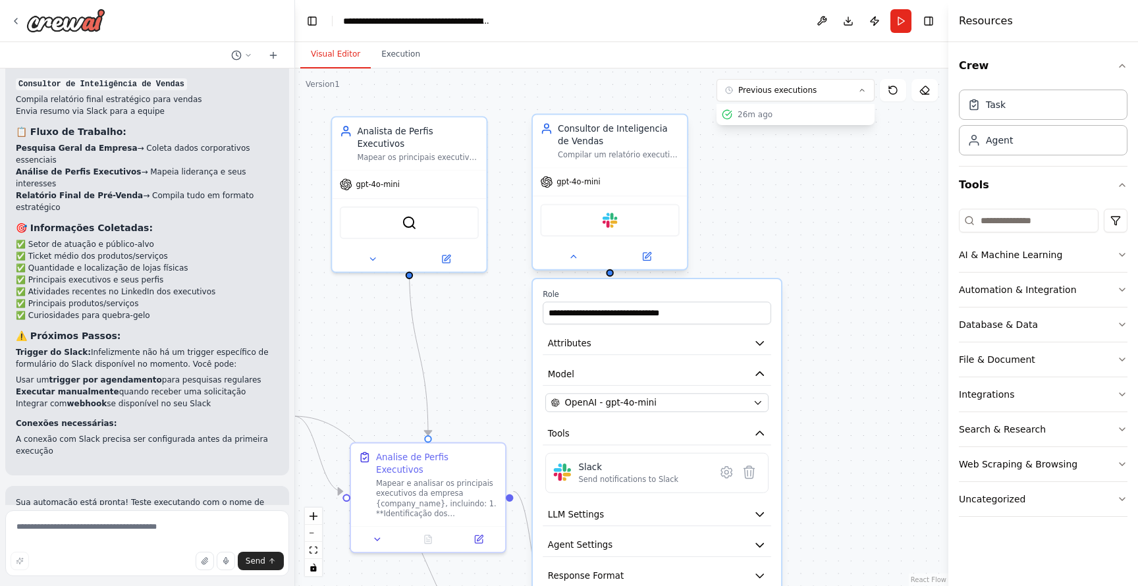
click at [571, 265] on div at bounding box center [610, 256] width 154 height 25
click at [573, 256] on icon at bounding box center [573, 257] width 5 height 3
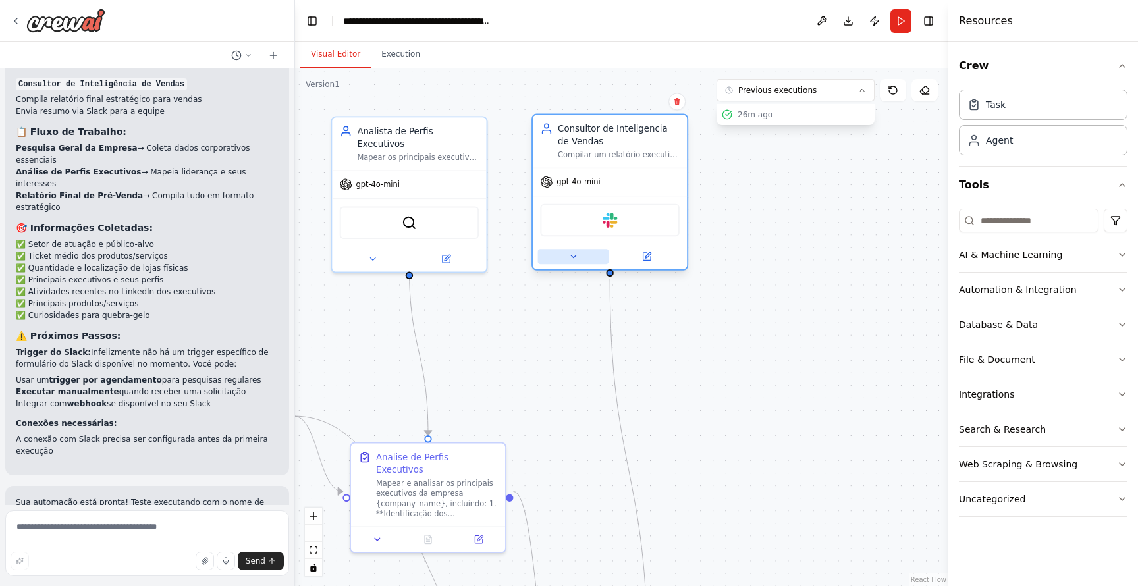
click at [573, 255] on icon at bounding box center [574, 257] width 10 height 10
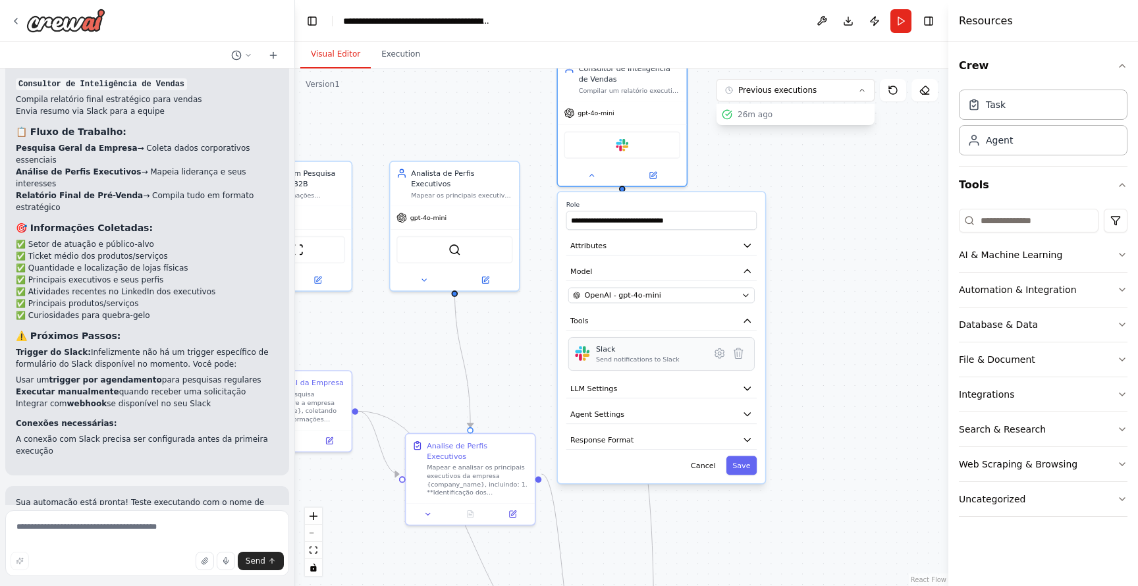
drag, startPoint x: 733, startPoint y: 476, endPoint x: 735, endPoint y: 368, distance: 108.1
click at [735, 368] on div "**********" at bounding box center [662, 337] width 208 height 291
click at [710, 240] on button "Attributes" at bounding box center [662, 246] width 190 height 19
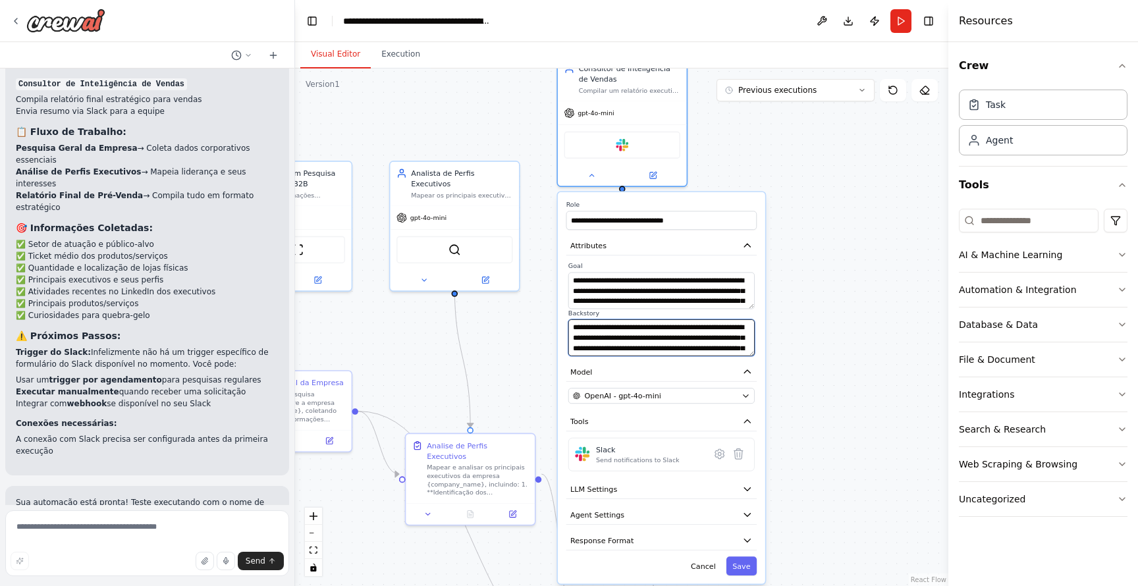
drag, startPoint x: 709, startPoint y: 345, endPoint x: 707, endPoint y: 285, distance: 59.3
click at [707, 285] on div "**********" at bounding box center [662, 309] width 190 height 94
click at [714, 340] on textarea "**********" at bounding box center [662, 338] width 186 height 37
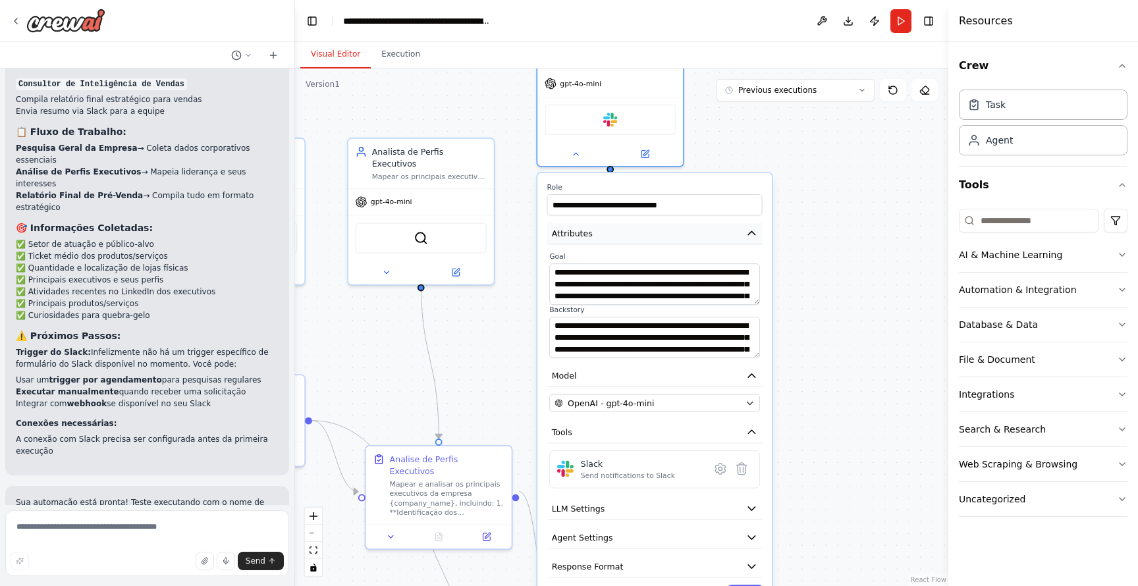
click at [755, 234] on icon "button" at bounding box center [751, 232] width 7 height 3
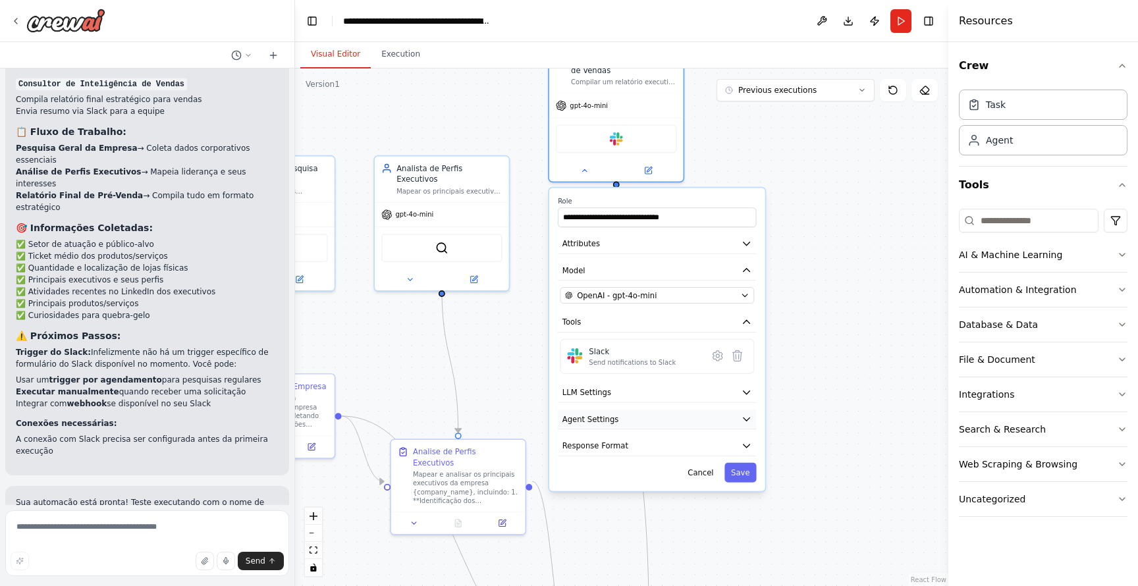
click at [685, 423] on button "Agent Settings" at bounding box center [657, 420] width 198 height 20
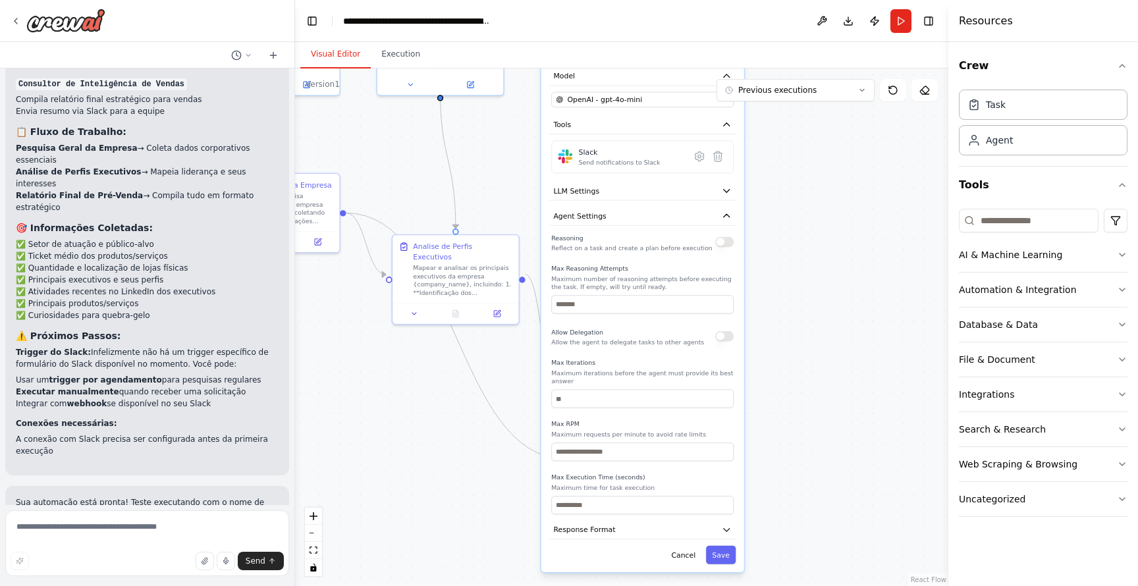
drag, startPoint x: 825, startPoint y: 468, endPoint x: 808, endPoint y: 262, distance: 206.9
click at [808, 262] on div ".deletable-edge-delete-btn { width: 20px; height: 20px; border: 0px solid #ffff…" at bounding box center [622, 328] width 654 height 518
click at [659, 208] on button "Agent Settings" at bounding box center [642, 216] width 186 height 19
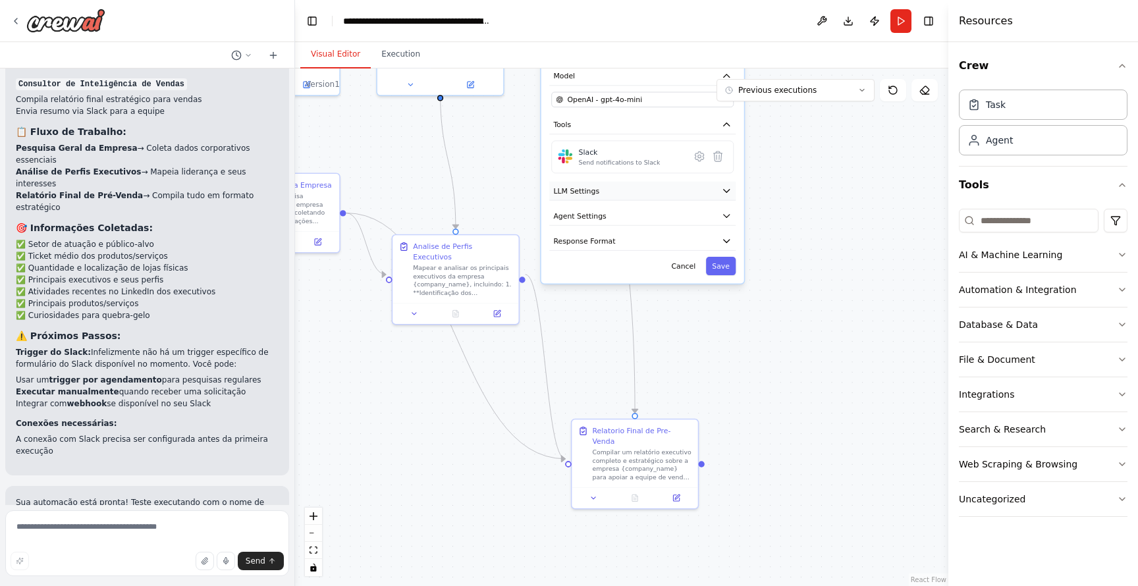
click at [659, 186] on button "LLM Settings" at bounding box center [642, 191] width 186 height 19
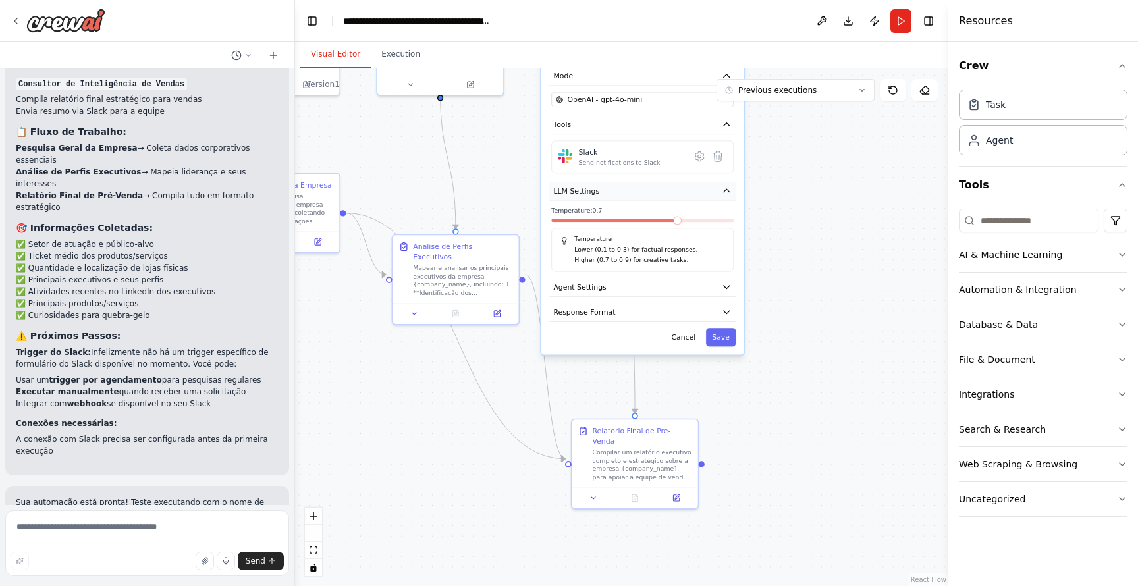
click at [689, 192] on button "LLM Settings" at bounding box center [642, 191] width 186 height 19
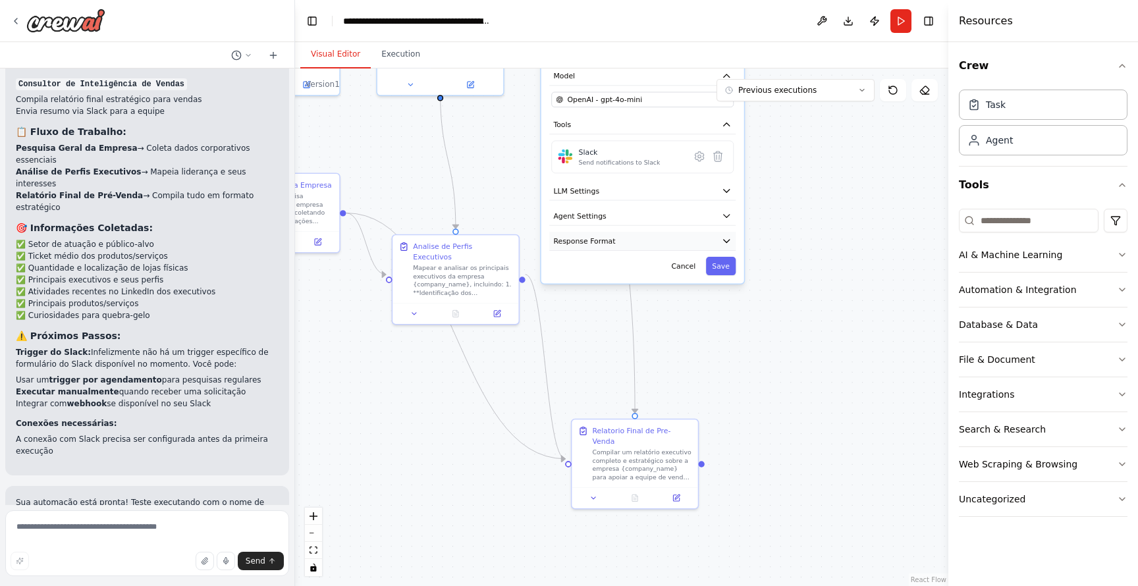
click at [692, 242] on button "Response Format" at bounding box center [642, 241] width 186 height 19
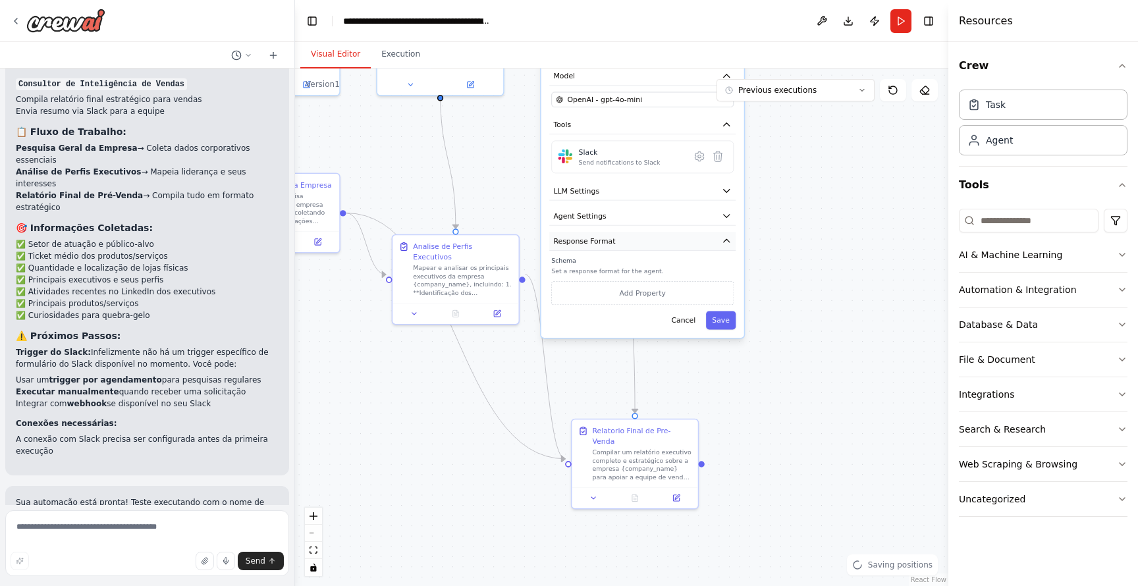
click at [692, 242] on button "Response Format" at bounding box center [642, 241] width 186 height 19
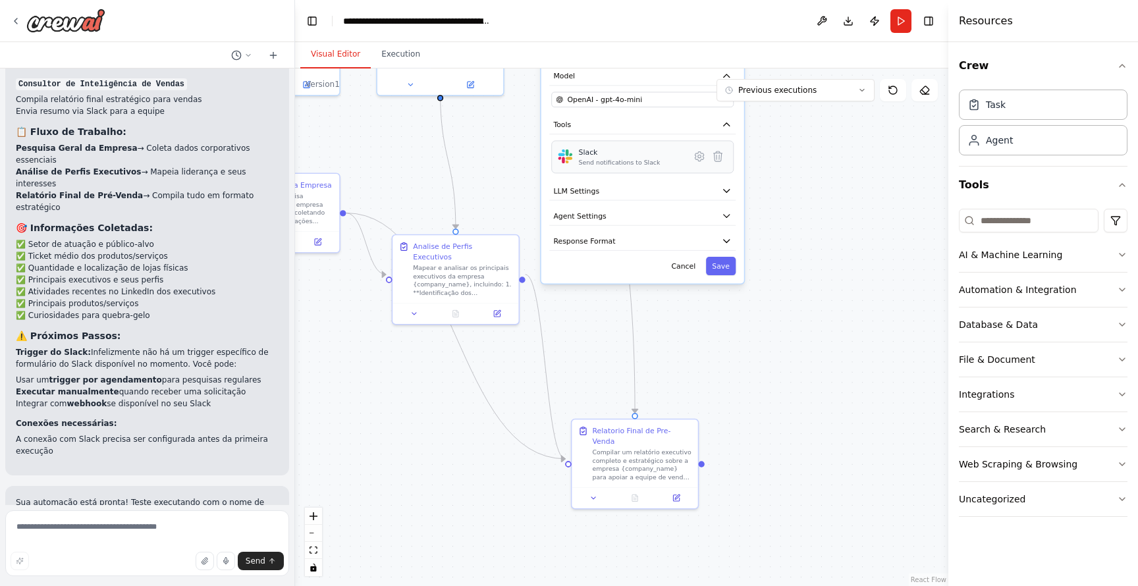
click at [658, 165] on div "Slack Send notifications to Slack" at bounding box center [631, 158] width 105 height 20
click at [702, 159] on icon at bounding box center [699, 156] width 9 height 9
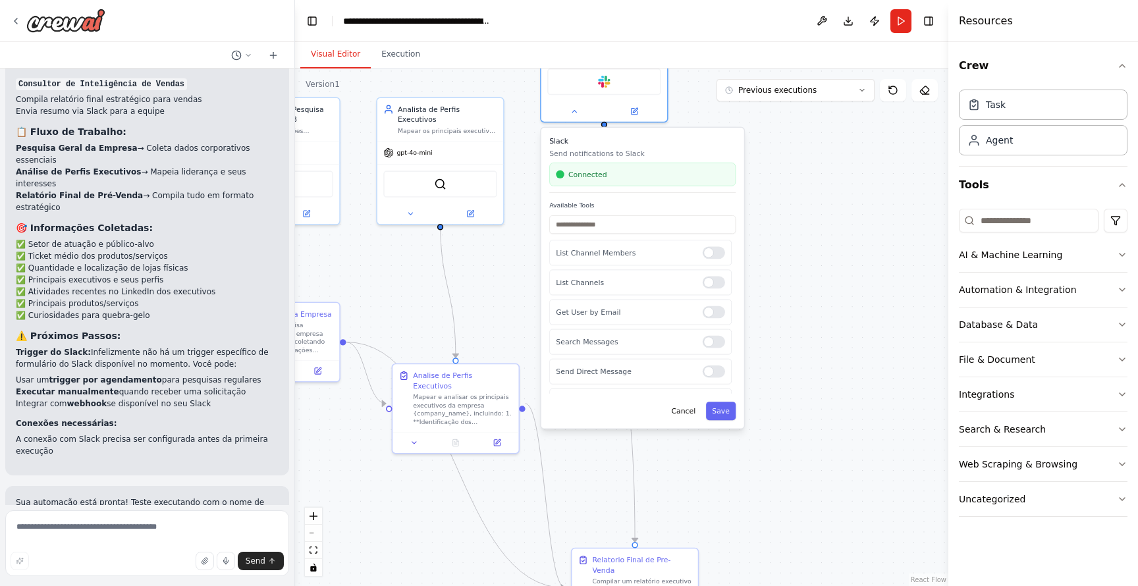
drag, startPoint x: 770, startPoint y: 160, endPoint x: 770, endPoint y: 289, distance: 129.1
click at [770, 289] on div ".deletable-edge-delete-btn { width: 20px; height: 20px; border: 0px solid #ffff…" at bounding box center [622, 328] width 654 height 518
click at [647, 225] on input "text" at bounding box center [642, 224] width 186 height 18
click at [709, 351] on div at bounding box center [714, 351] width 22 height 13
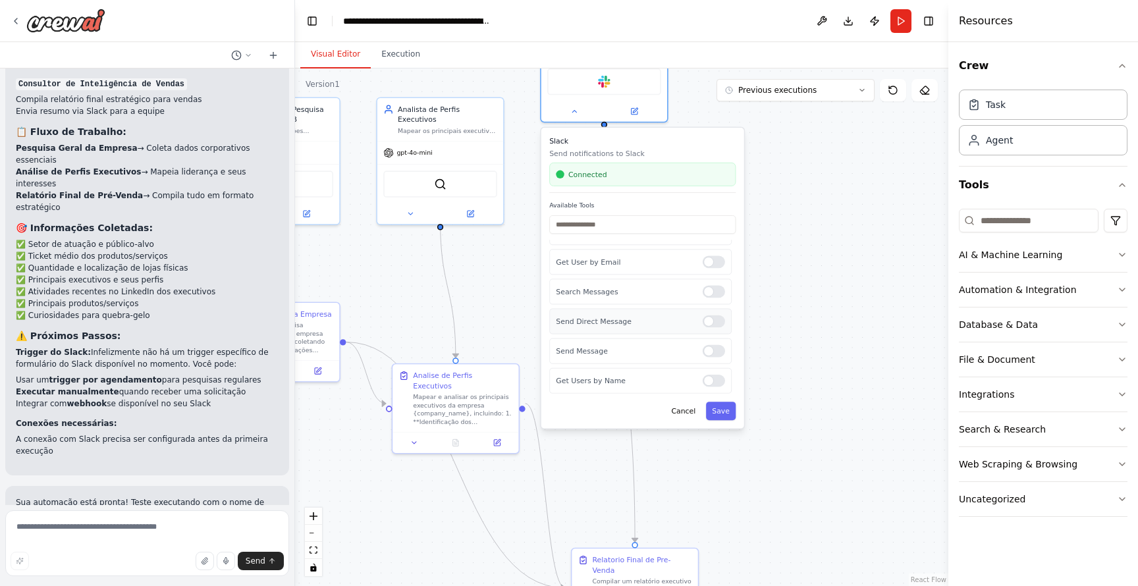
click at [710, 318] on div at bounding box center [714, 322] width 22 height 13
click at [707, 328] on div "Send Direct Message" at bounding box center [640, 322] width 182 height 26
click at [710, 327] on div "Send Direct Message" at bounding box center [640, 322] width 182 height 26
click at [710, 321] on div at bounding box center [714, 322] width 22 height 13
click at [723, 410] on button "Save" at bounding box center [721, 411] width 30 height 18
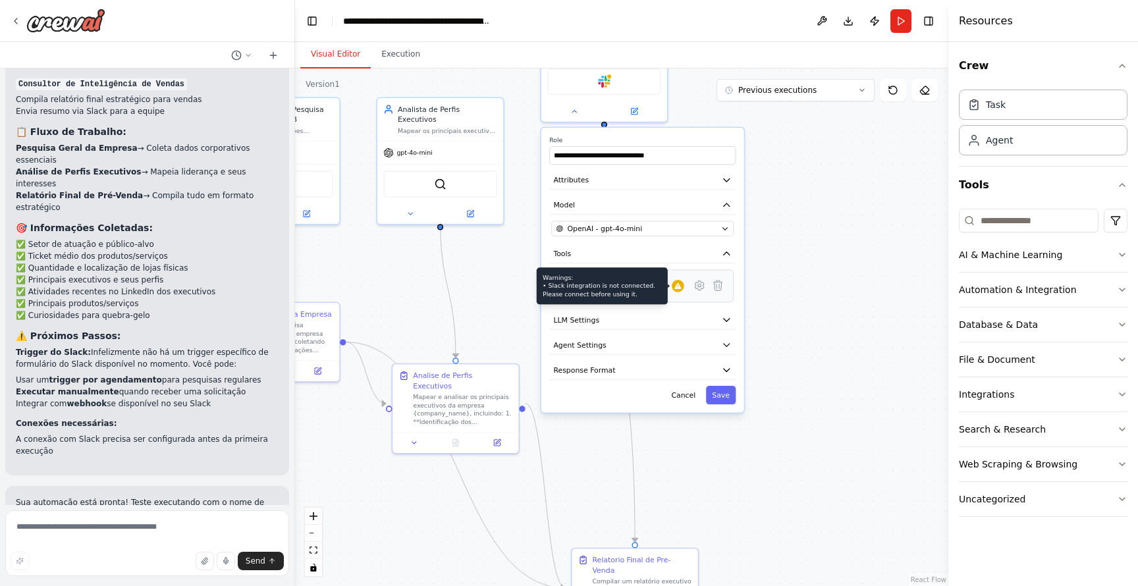
click at [679, 289] on icon at bounding box center [678, 286] width 7 height 6
click at [155, 512] on textarea at bounding box center [147, 544] width 284 height 66
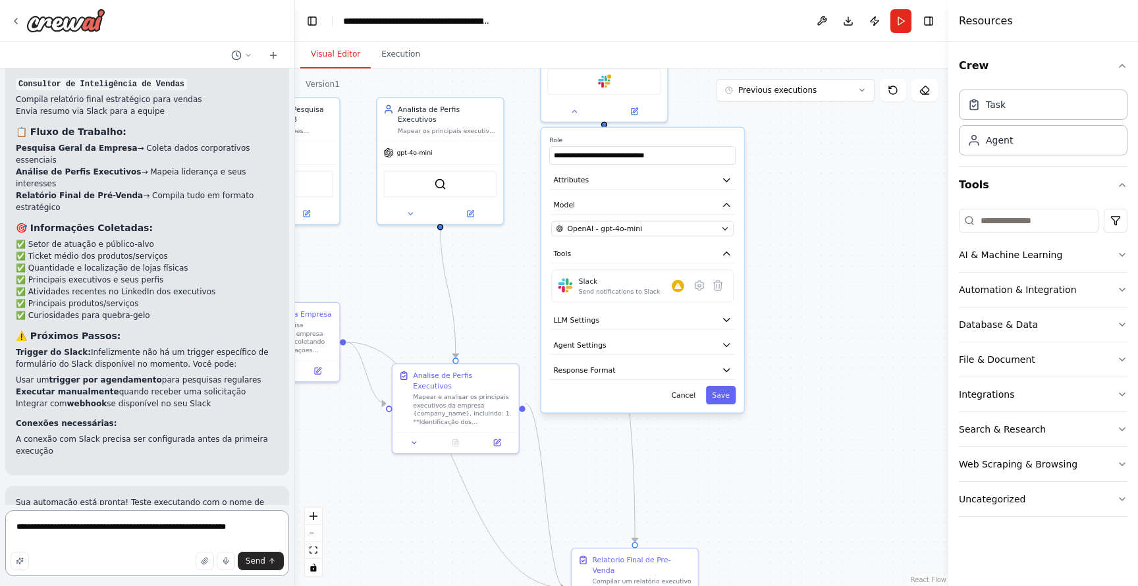
type textarea "**********"
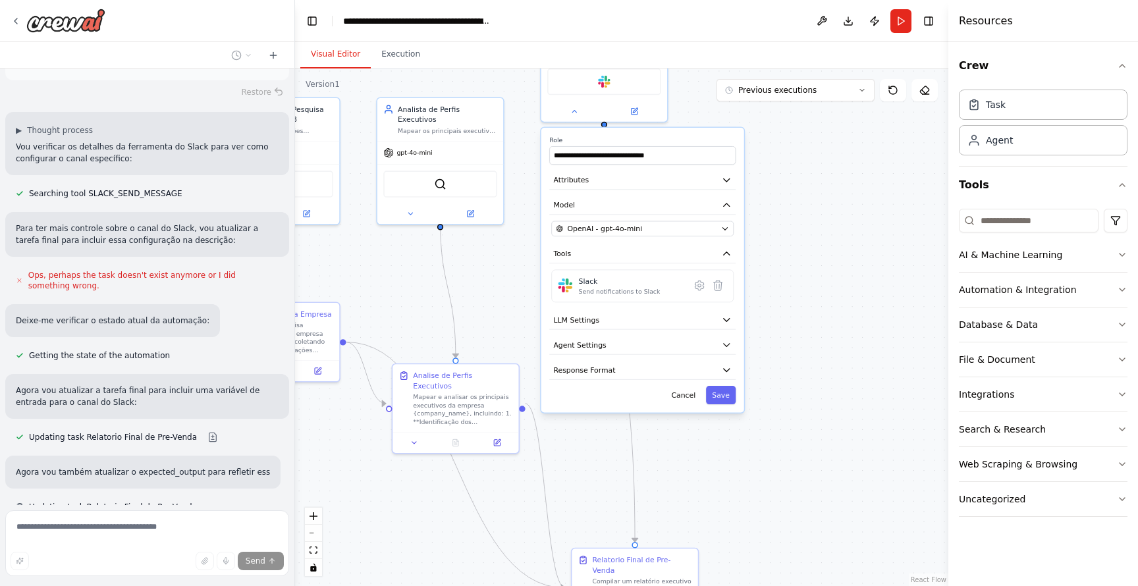
scroll to position [1913, 0]
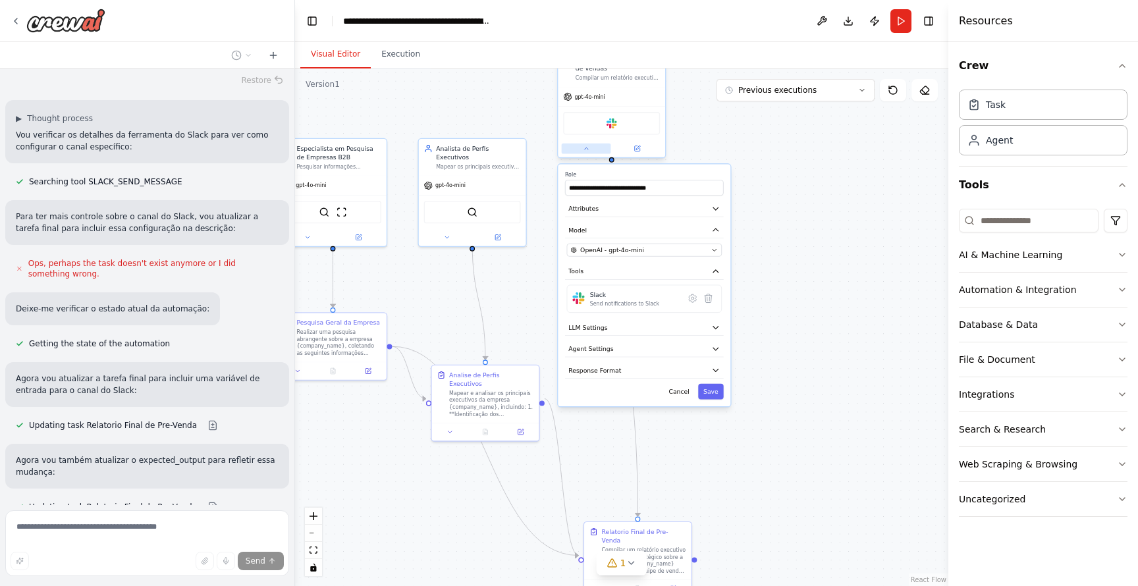
click at [578, 146] on button at bounding box center [586, 149] width 49 height 11
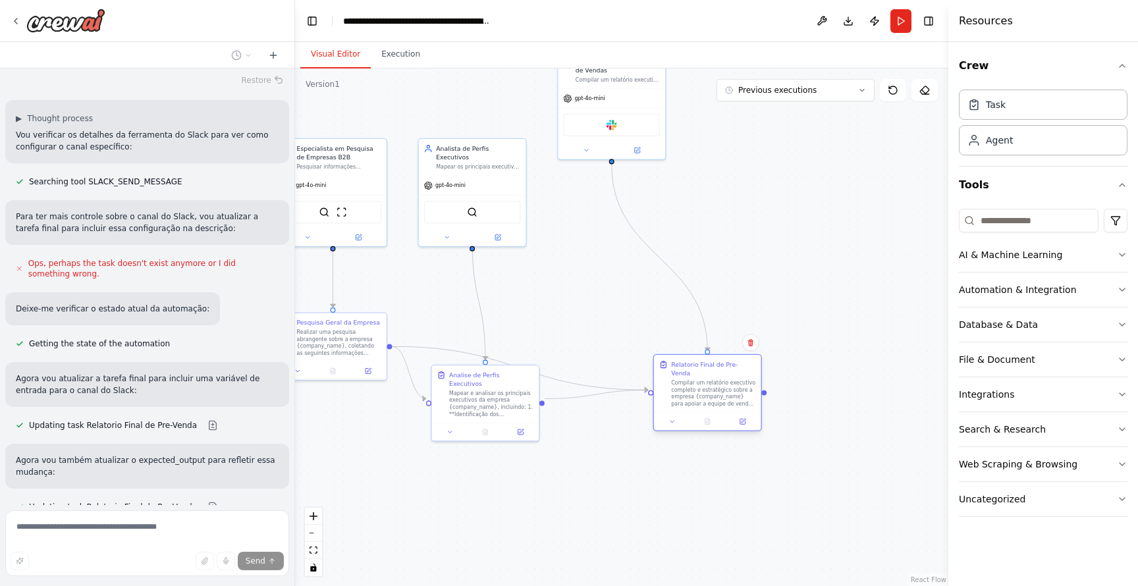
drag, startPoint x: 662, startPoint y: 545, endPoint x: 731, endPoint y: 381, distance: 178.0
click at [731, 381] on div "Compilar um relatório executivo completo e estratégico sobre a empresa {company…" at bounding box center [713, 393] width 84 height 28
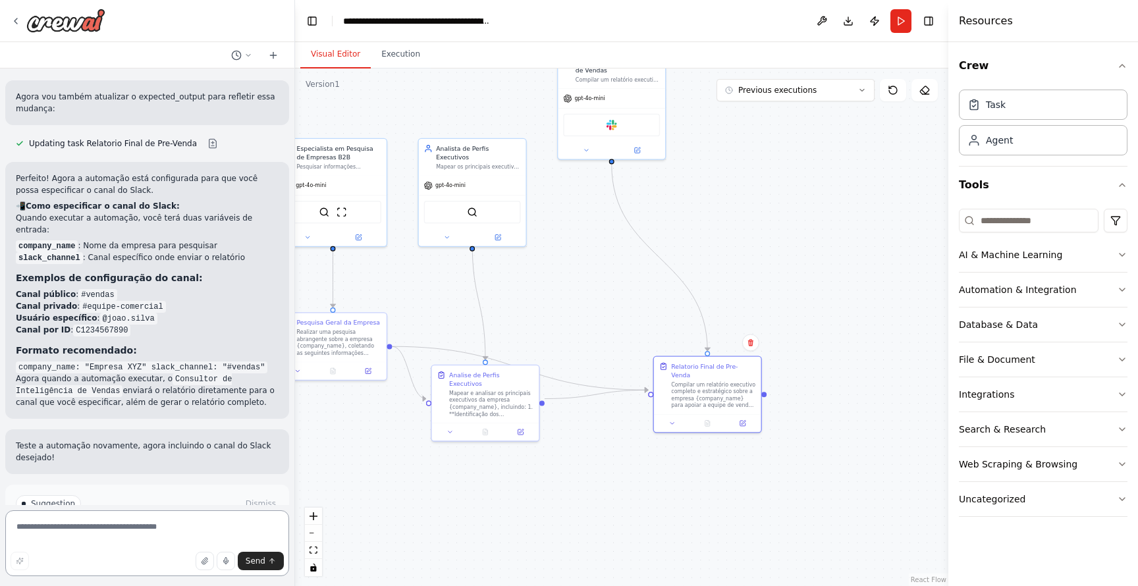
scroll to position [2280, 0]
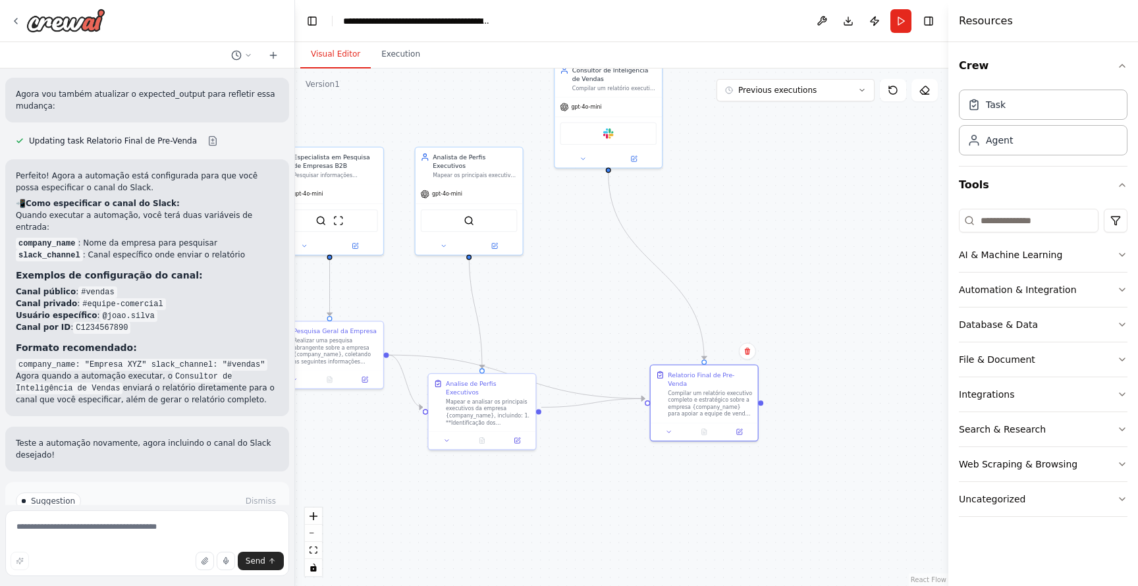
drag, startPoint x: 379, startPoint y: 422, endPoint x: 352, endPoint y: 489, distance: 71.8
click at [352, 489] on div ".deletable-edge-delete-btn { width: 20px; height: 20px; border: 0px solid #ffff…" at bounding box center [622, 328] width 654 height 518
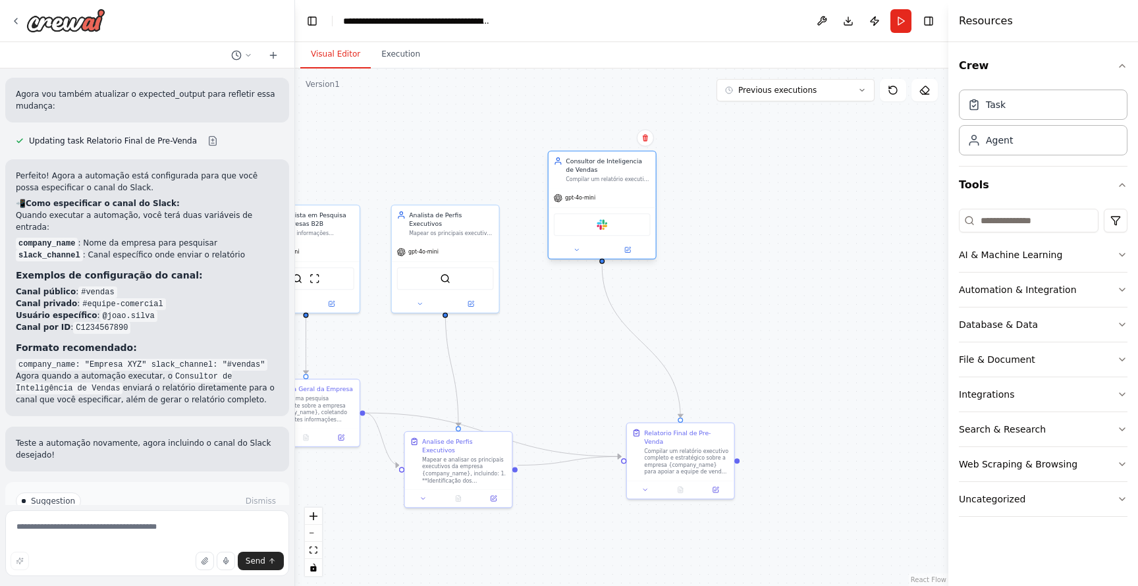
drag, startPoint x: 579, startPoint y: 131, endPoint x: 599, endPoint y: 171, distance: 44.2
click at [599, 171] on div "Consultor de Inteligencia de Vendas" at bounding box center [608, 165] width 84 height 17
click at [597, 233] on img at bounding box center [602, 233] width 11 height 11
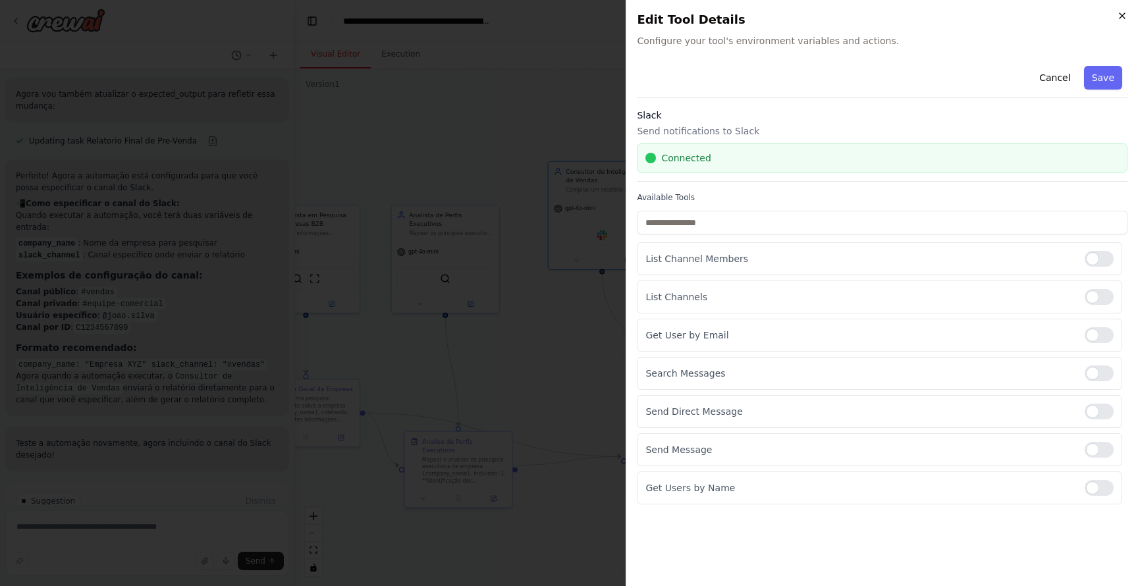
click at [1123, 16] on icon "button" at bounding box center [1122, 15] width 5 height 5
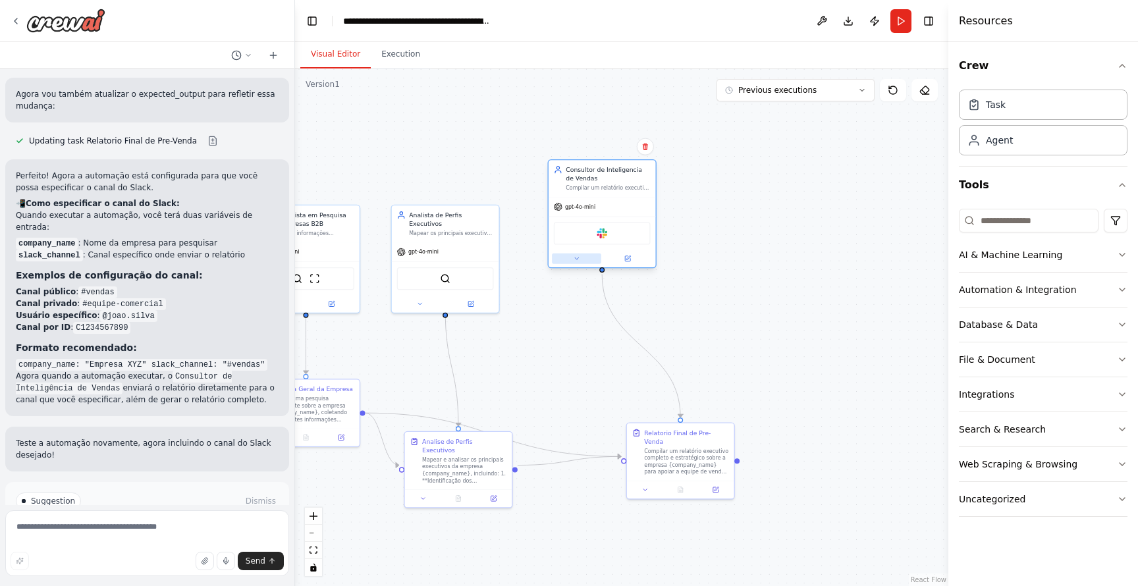
click at [579, 254] on button at bounding box center [576, 259] width 49 height 11
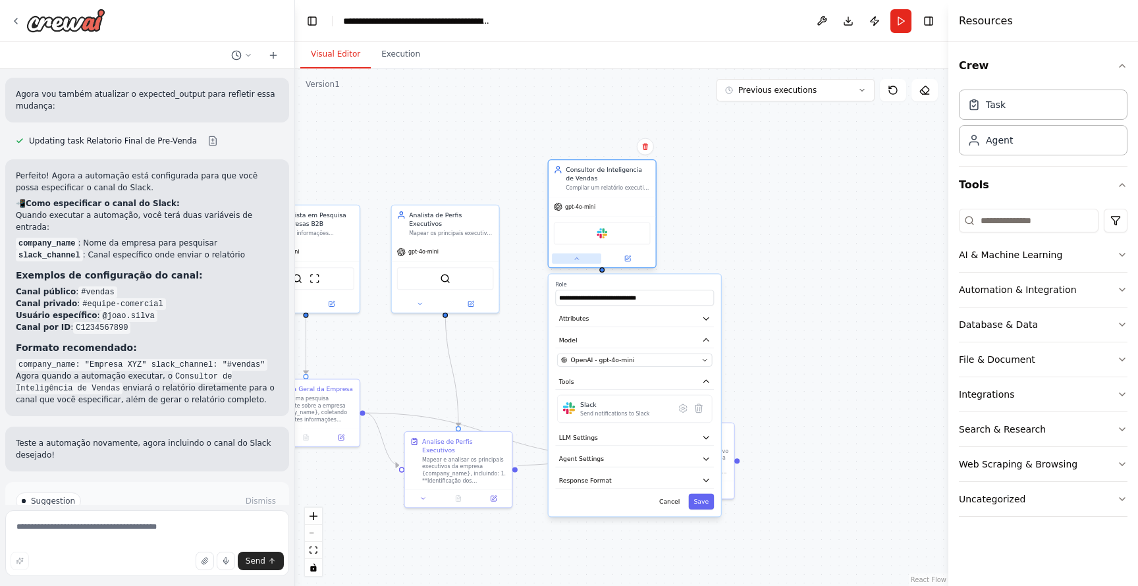
click at [576, 262] on icon at bounding box center [576, 258] width 7 height 7
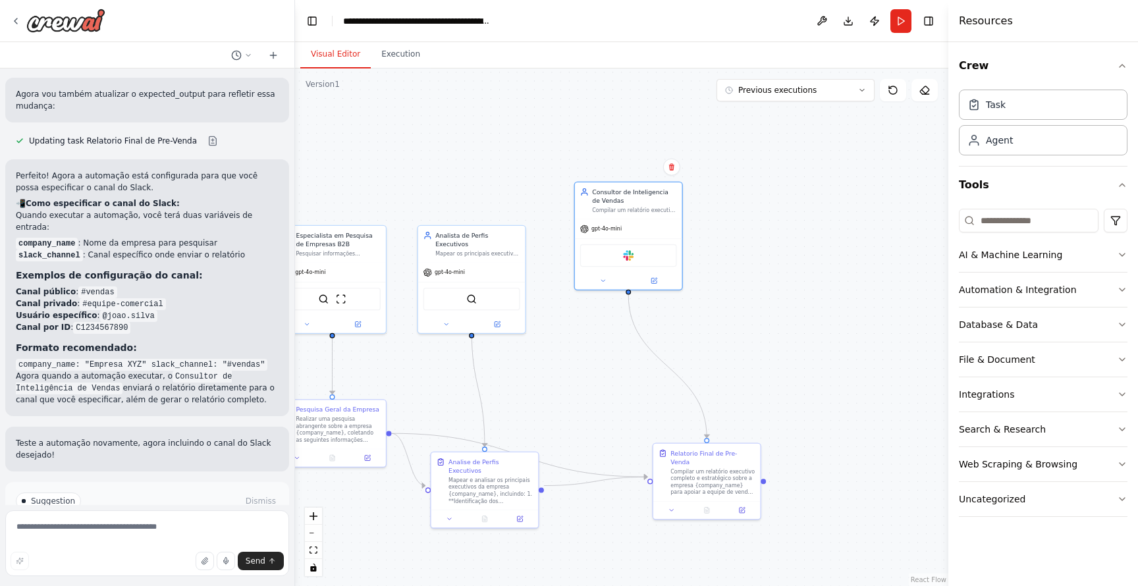
drag, startPoint x: 865, startPoint y: 286, endPoint x: 900, endPoint y: 312, distance: 43.4
click at [900, 312] on div ".deletable-edge-delete-btn { width: 20px; height: 20px; border: 0px solid #ffff…" at bounding box center [622, 328] width 654 height 518
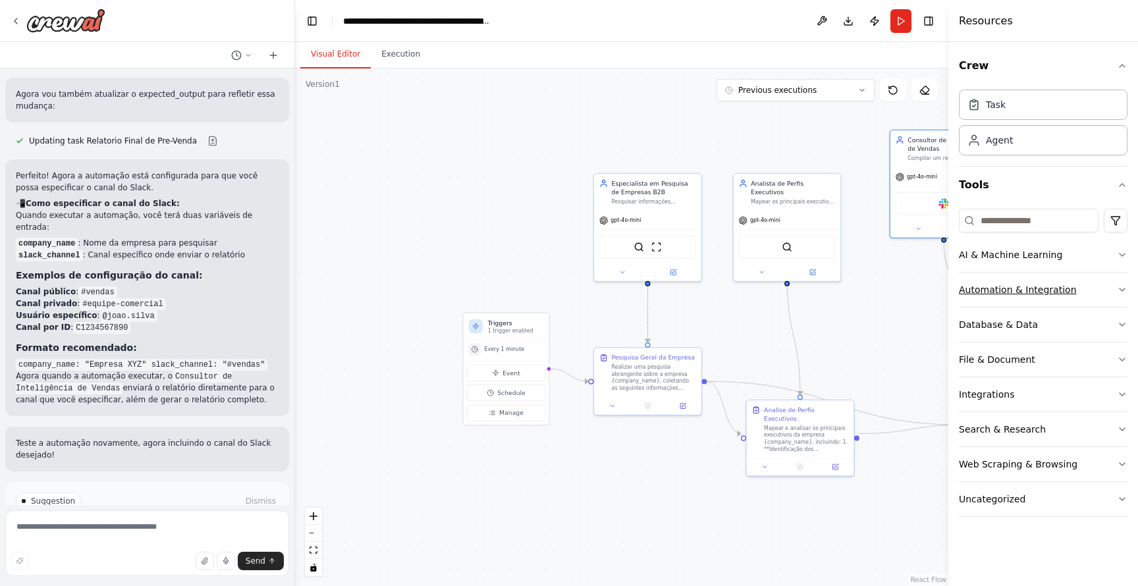
drag, startPoint x: 706, startPoint y: 352, endPoint x: 1012, endPoint y: 293, distance: 311.4
click at [1012, 294] on div "Preciso de um agente de IA que pesquisa uma empresa e faca um resumo sobre ela …" at bounding box center [569, 293] width 1138 height 586
click at [519, 408] on button "Manage" at bounding box center [506, 413] width 78 height 16
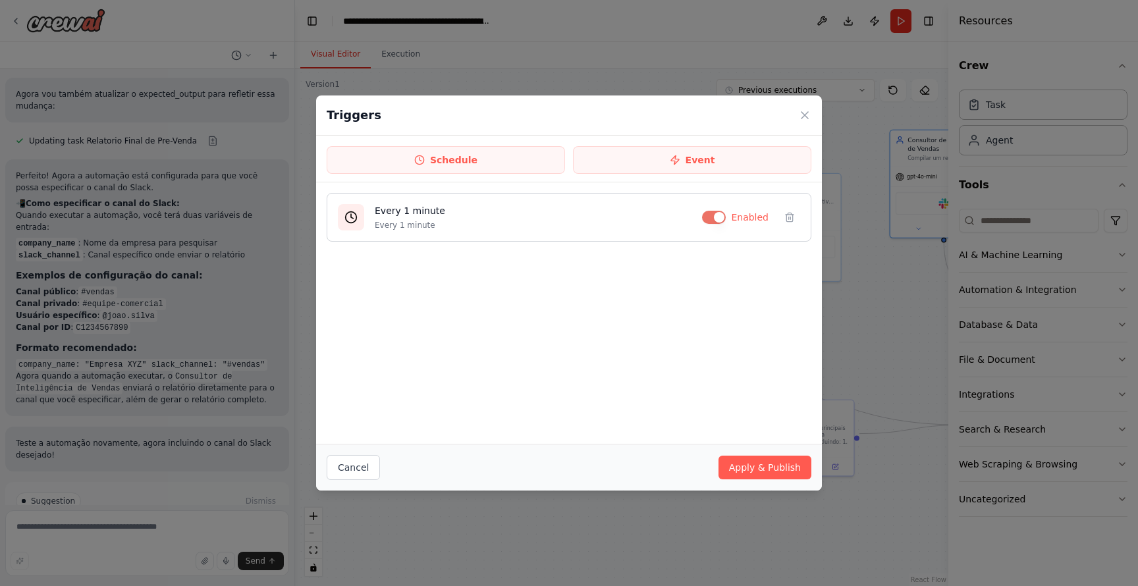
click at [717, 212] on button "button" at bounding box center [714, 217] width 24 height 13
click at [705, 166] on button "Event" at bounding box center [692, 160] width 238 height 28
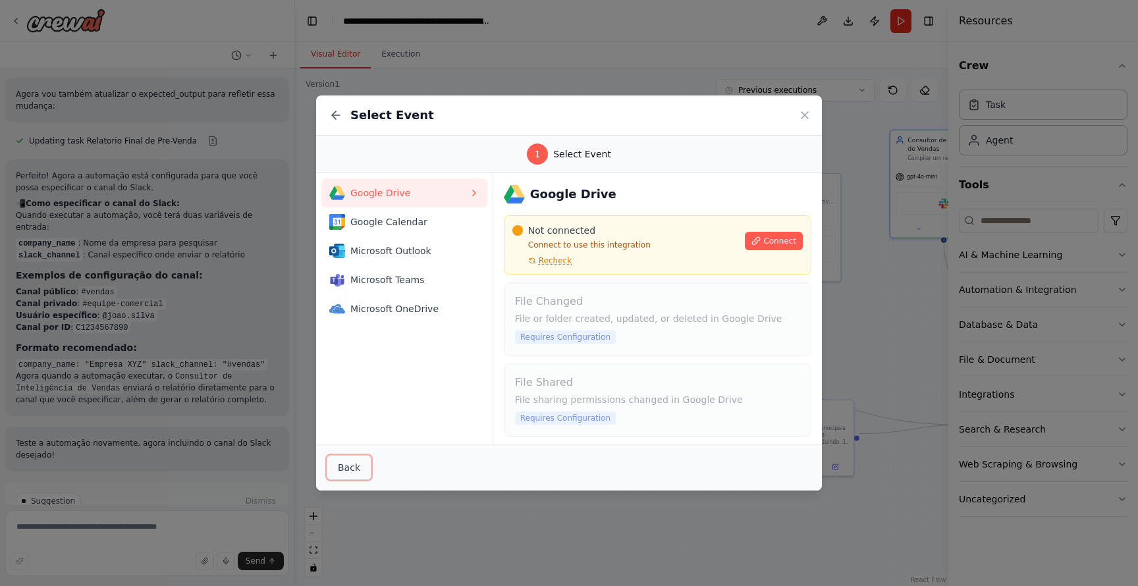
click at [350, 465] on button "Back" at bounding box center [349, 467] width 45 height 25
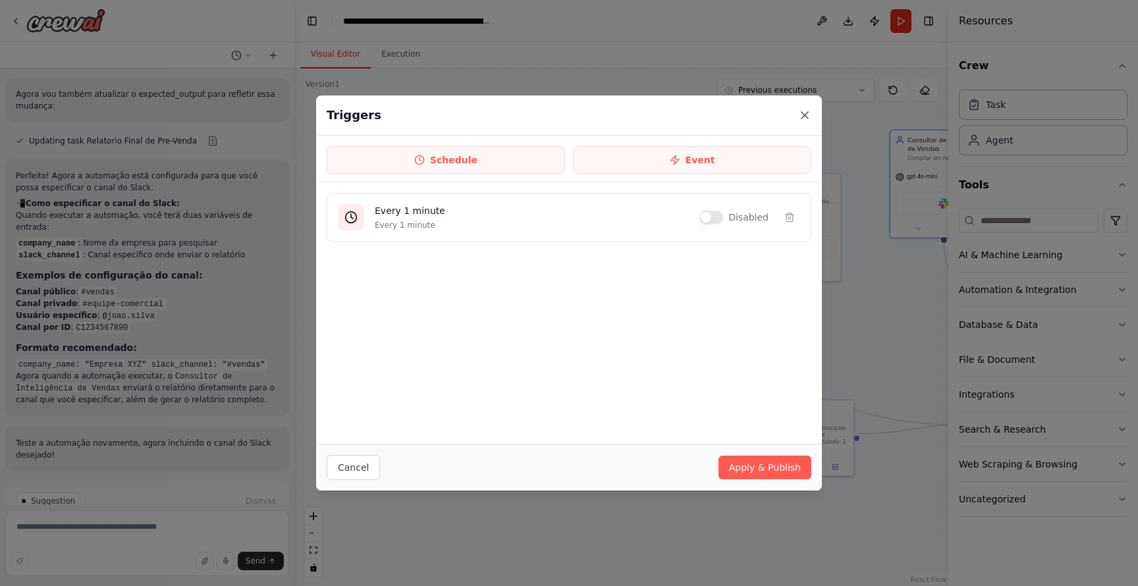
click at [800, 114] on icon at bounding box center [805, 115] width 13 height 13
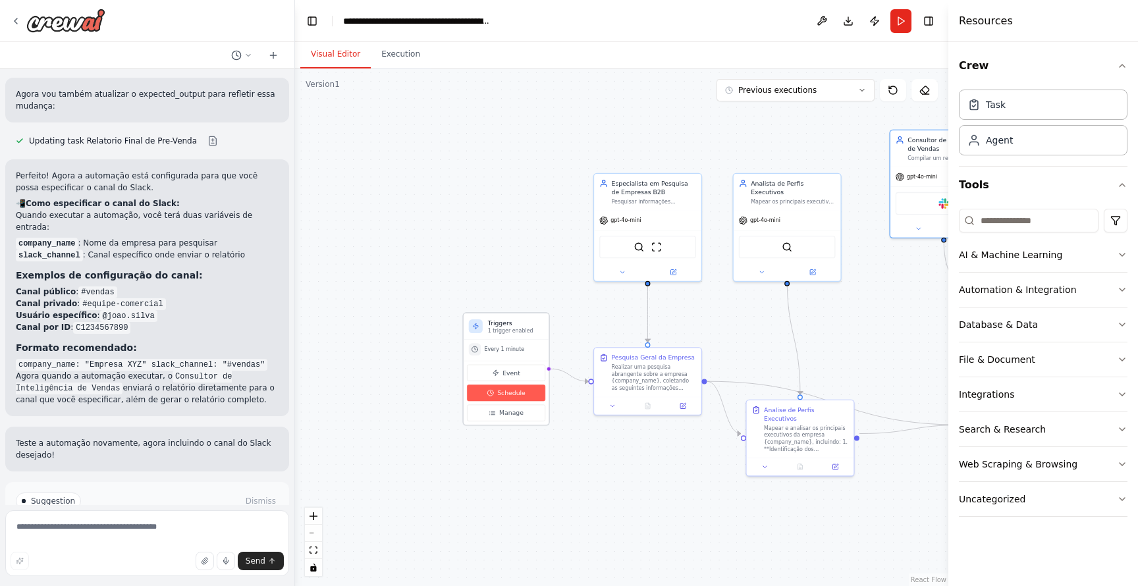
click at [521, 393] on span "Schedule" at bounding box center [511, 393] width 28 height 9
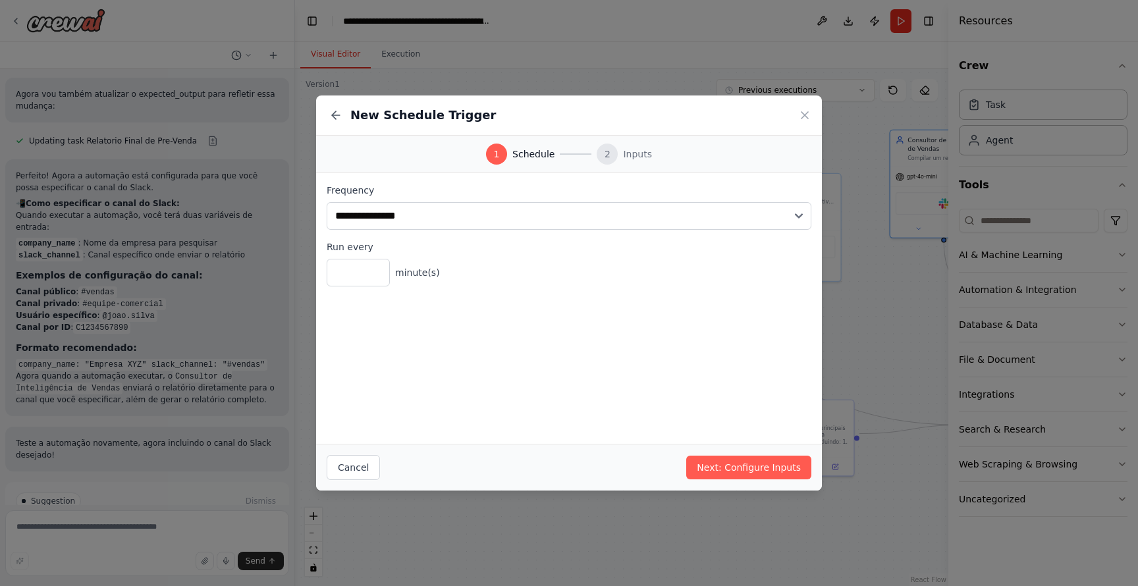
click at [639, 154] on span "Inputs" at bounding box center [637, 154] width 29 height 13
click at [348, 473] on button "Cancel" at bounding box center [353, 467] width 53 height 25
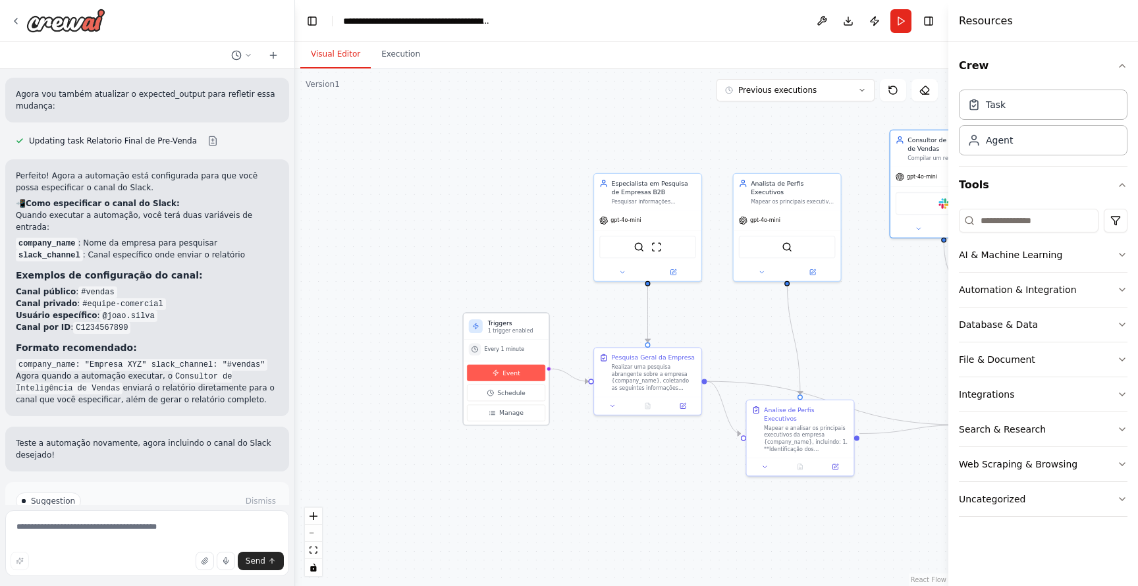
click at [497, 372] on icon at bounding box center [495, 373] width 5 height 6
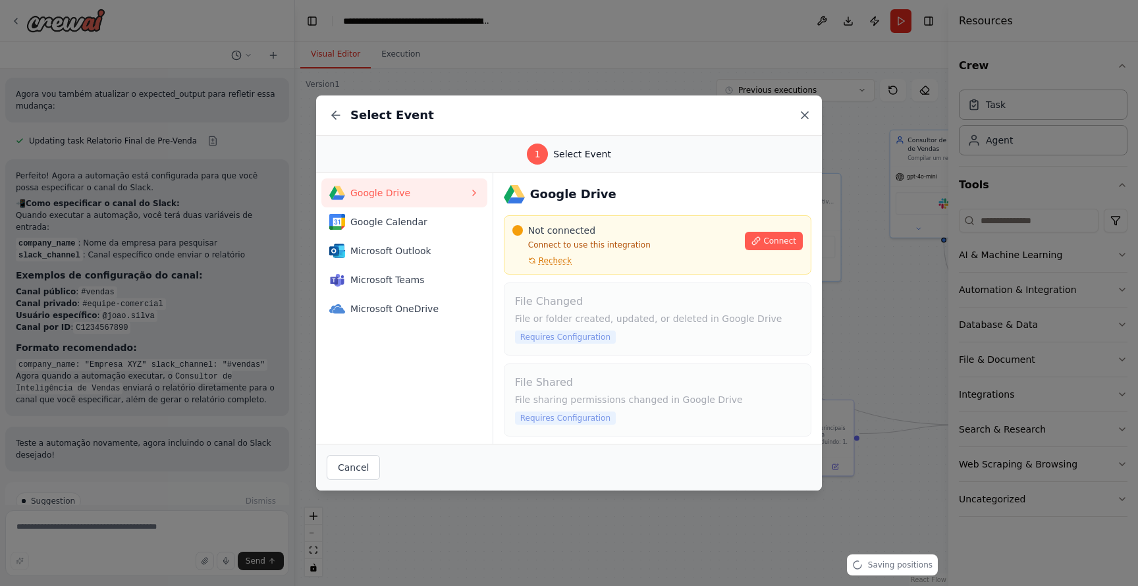
click at [804, 115] on icon at bounding box center [805, 115] width 7 height 7
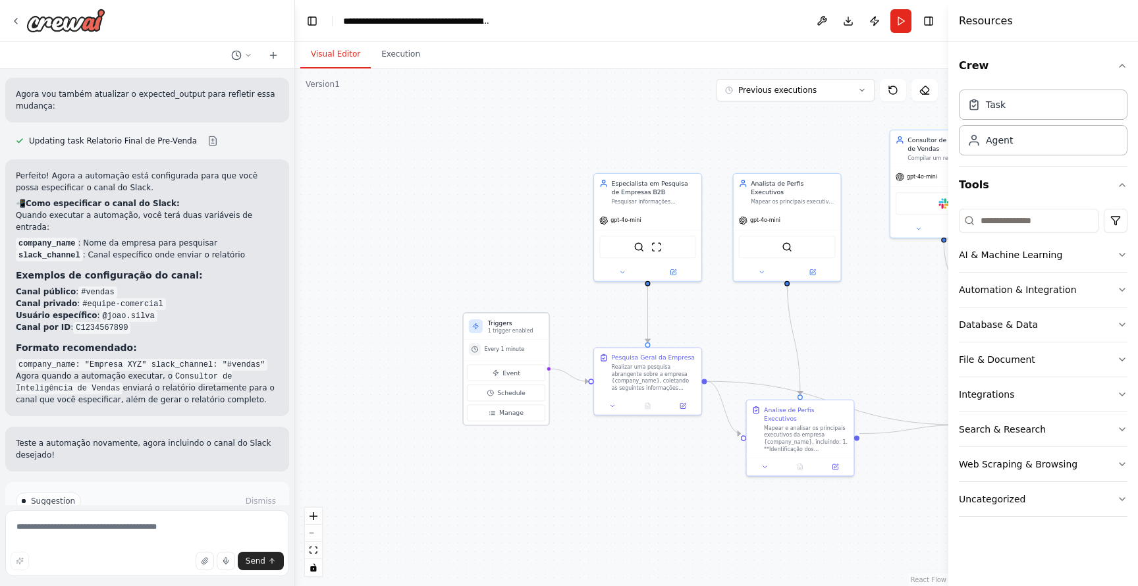
click at [522, 326] on h3 "Triggers" at bounding box center [516, 323] width 56 height 9
drag, startPoint x: 522, startPoint y: 326, endPoint x: 491, endPoint y: 308, distance: 35.1
click at [491, 308] on h3 "Triggers" at bounding box center [490, 305] width 56 height 9
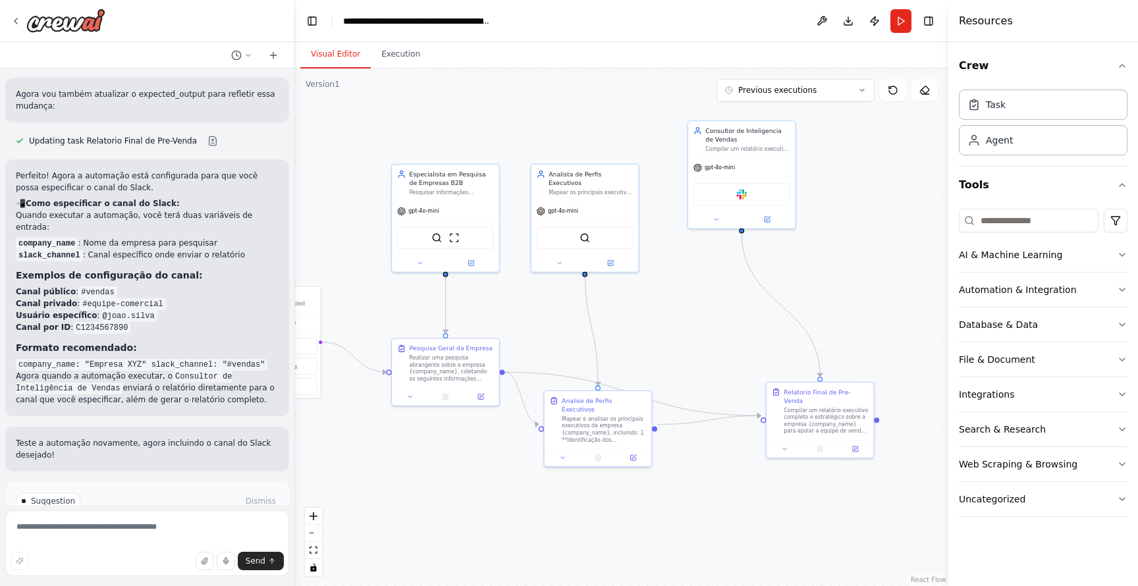
drag, startPoint x: 544, startPoint y: 198, endPoint x: 354, endPoint y: 189, distance: 189.9
click at [345, 189] on div ".deletable-edge-delete-btn { width: 20px; height: 20px; border: 0px solid #ffff…" at bounding box center [622, 328] width 654 height 518
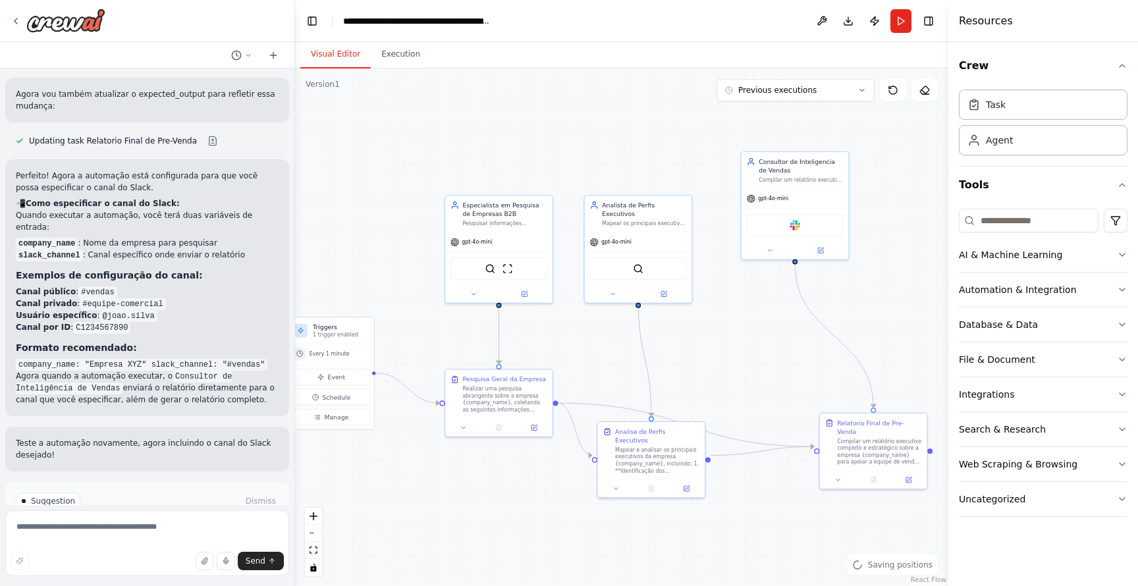
drag, startPoint x: 750, startPoint y: 304, endPoint x: 786, endPoint y: 323, distance: 40.4
click at [789, 325] on div ".deletable-edge-delete-btn { width: 20px; height: 20px; border: 0px solid #ffff…" at bounding box center [622, 328] width 654 height 518
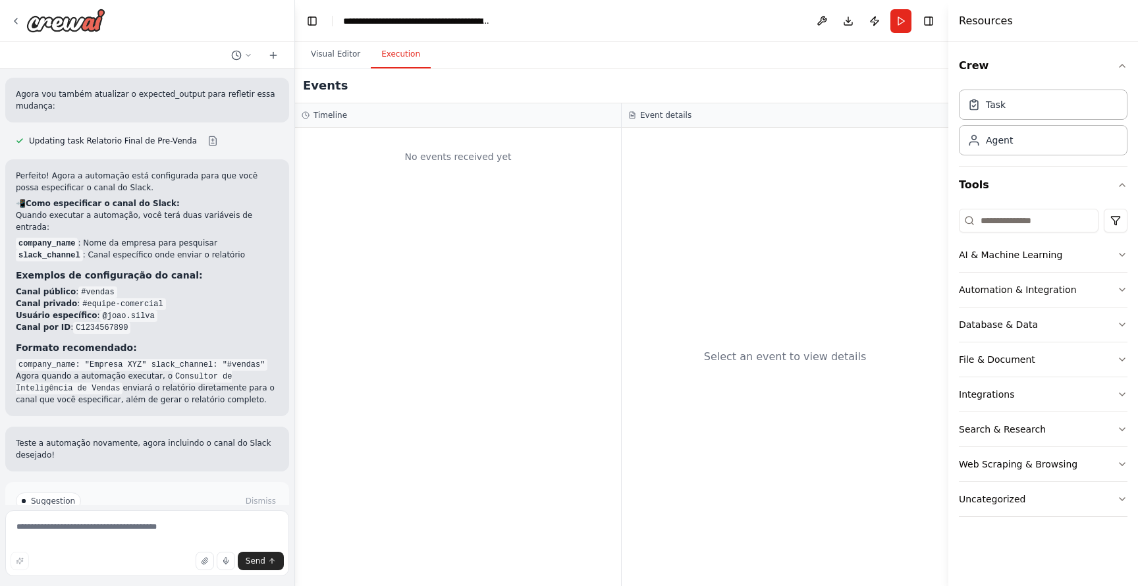
click at [406, 54] on button "Execution" at bounding box center [401, 55] width 60 height 28
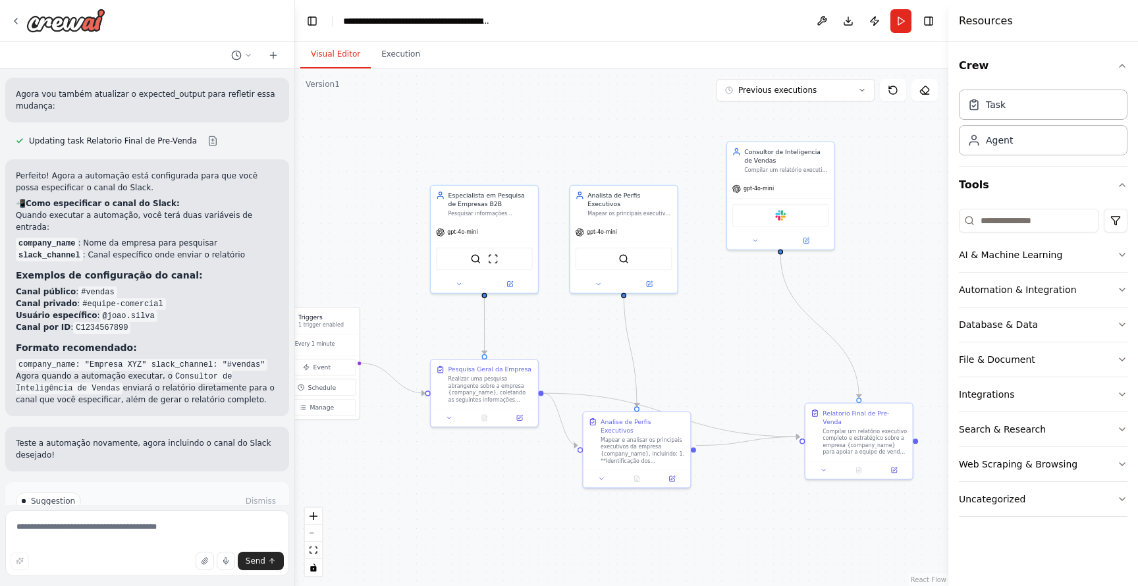
click at [345, 54] on button "Visual Editor" at bounding box center [335, 55] width 70 height 28
click at [1034, 103] on div "Task" at bounding box center [1043, 104] width 169 height 30
click at [1125, 72] on button "Crew" at bounding box center [1043, 65] width 169 height 37
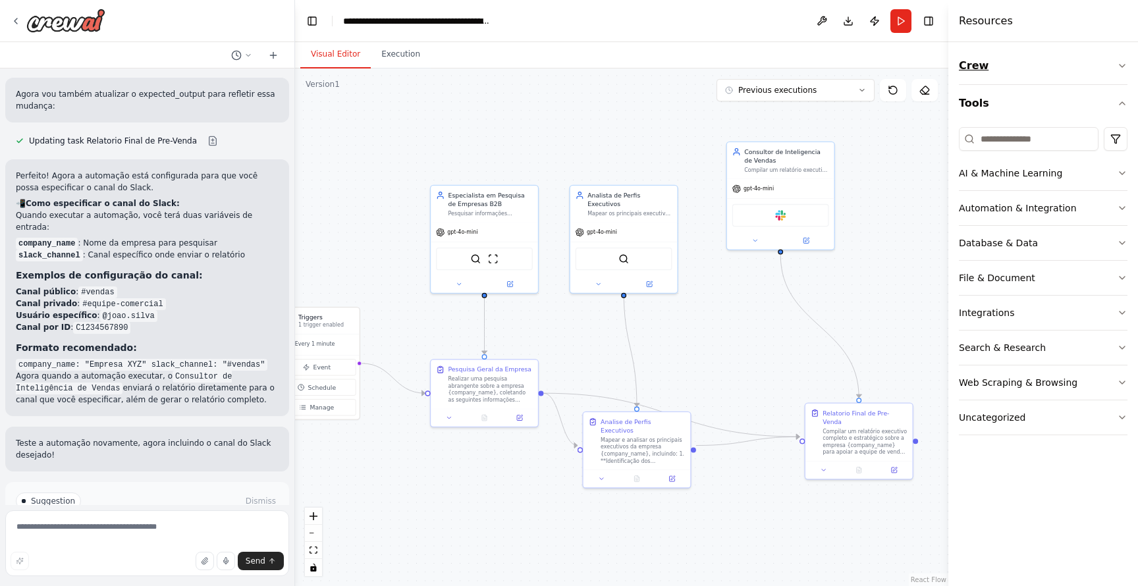
click at [1125, 67] on icon "button" at bounding box center [1122, 66] width 11 height 11
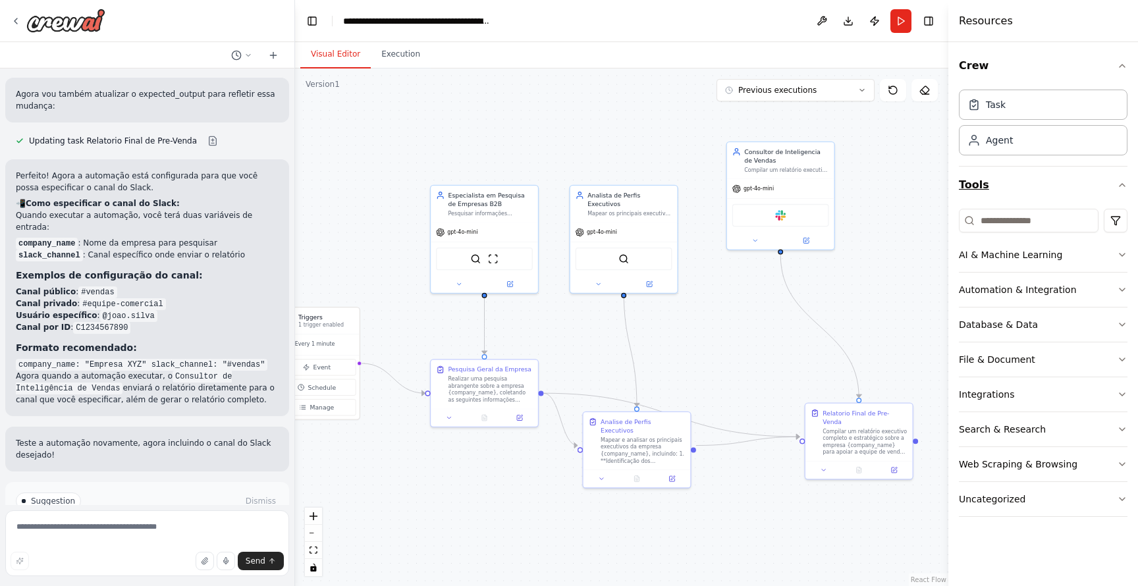
click at [1125, 184] on icon "button" at bounding box center [1122, 185] width 11 height 11
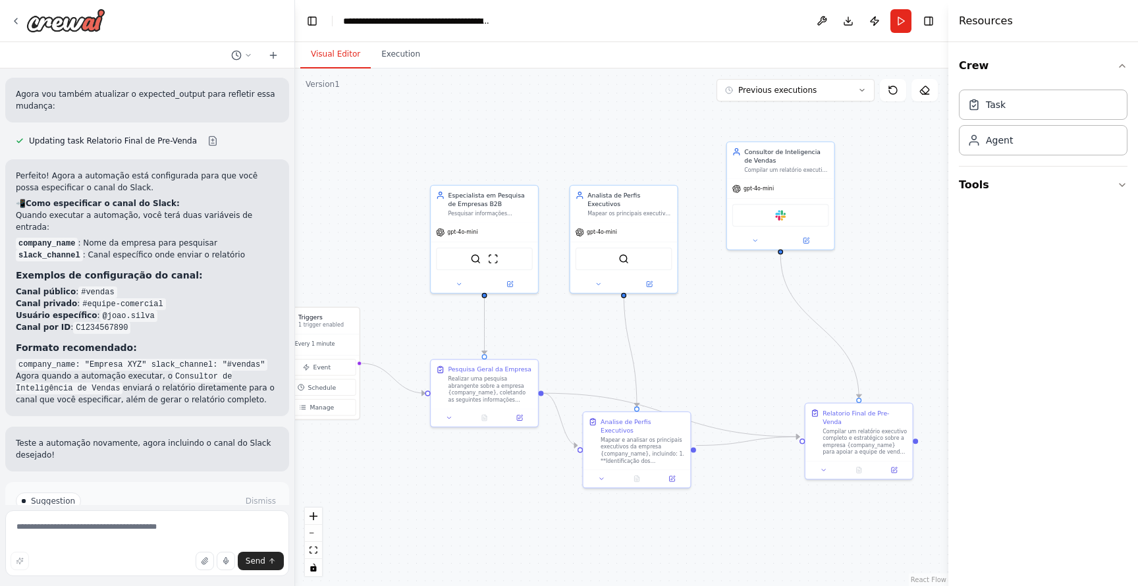
click at [989, 87] on div "Task Agent" at bounding box center [1043, 119] width 169 height 71
click at [989, 92] on div "Task" at bounding box center [1043, 104] width 169 height 30
click at [972, 109] on icon at bounding box center [974, 104] width 8 height 9
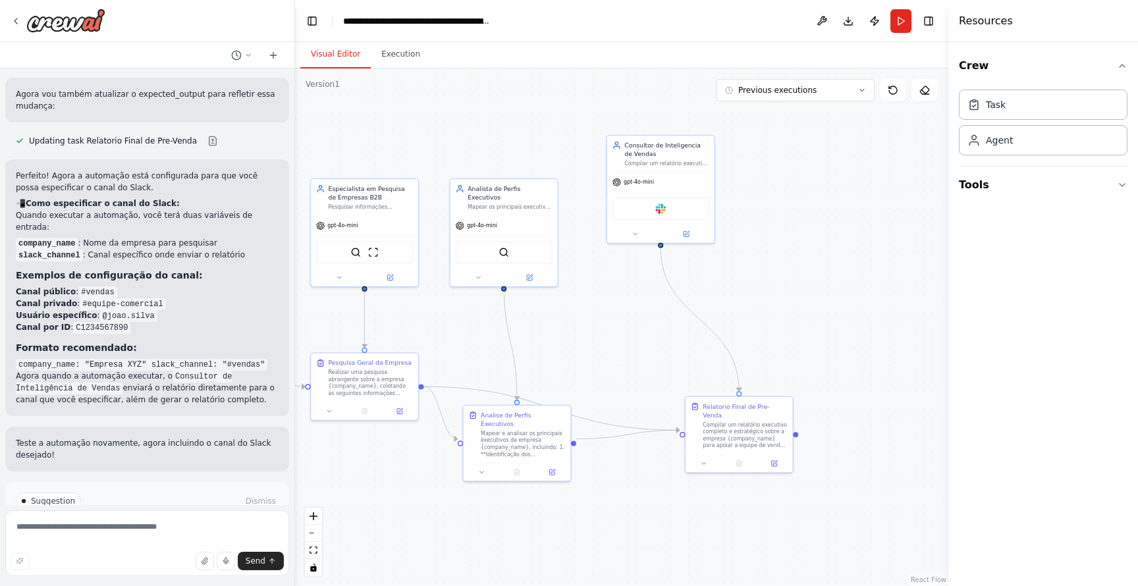
drag, startPoint x: 887, startPoint y: 208, endPoint x: 766, endPoint y: 190, distance: 122.4
click at [766, 190] on div ".deletable-edge-delete-btn { width: 20px; height: 20px; border: 0px solid #ffff…" at bounding box center [622, 328] width 654 height 518
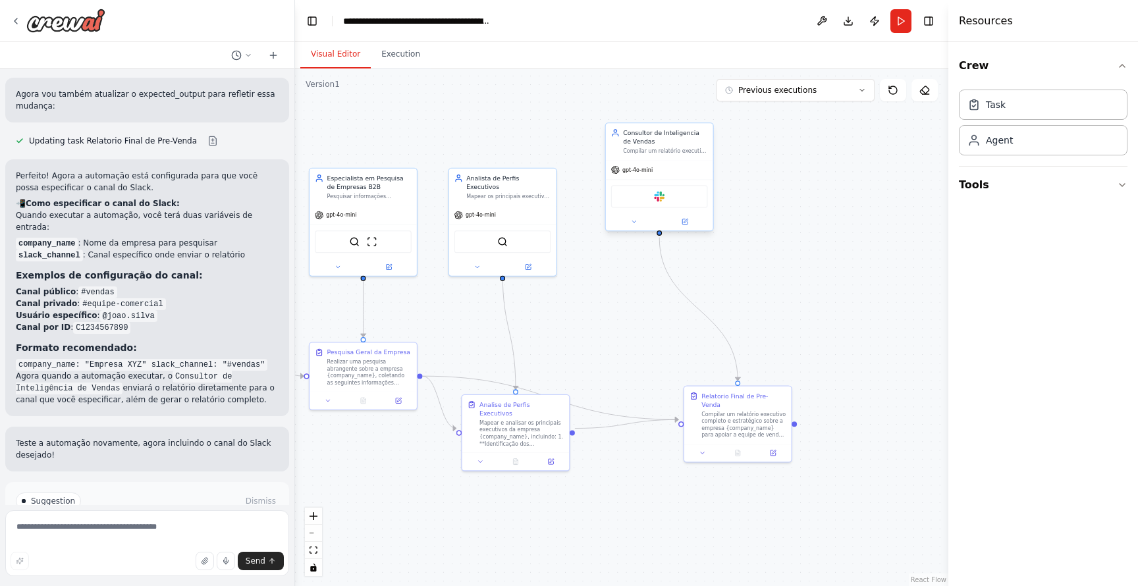
click at [678, 192] on div "Slack" at bounding box center [659, 196] width 97 height 22
click at [626, 223] on button at bounding box center [633, 222] width 49 height 11
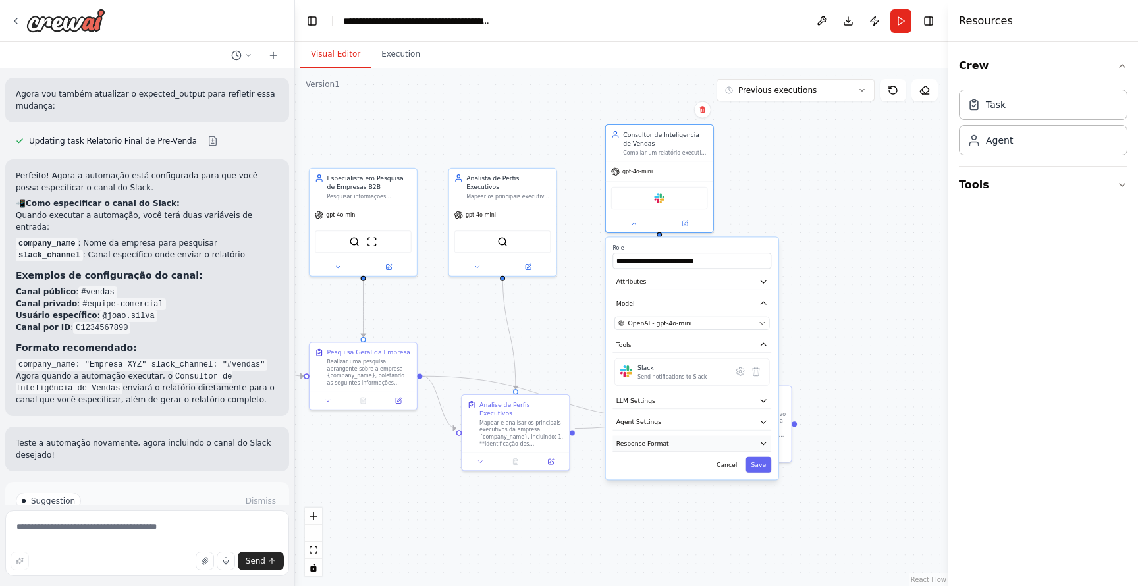
click at [694, 444] on button "Response Format" at bounding box center [692, 443] width 159 height 16
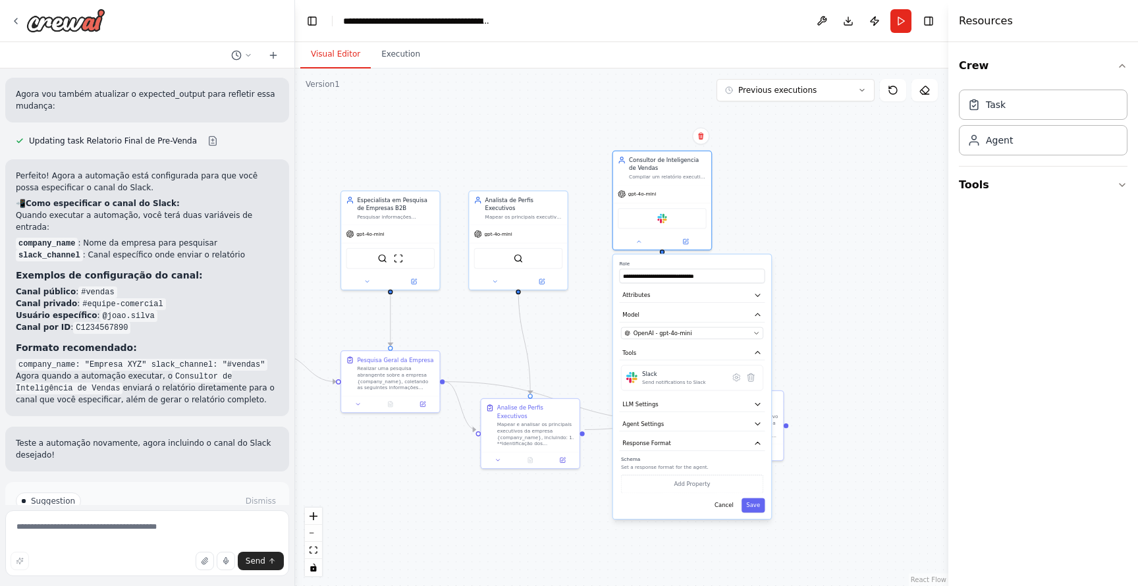
click at [696, 415] on div "**********" at bounding box center [692, 386] width 158 height 265
click at [698, 421] on button "Agent Settings" at bounding box center [693, 424] width 146 height 14
click at [703, 379] on div "Slack Send notifications to Slack" at bounding box center [683, 377] width 82 height 15
click at [705, 402] on button "LLM Settings" at bounding box center [693, 404] width 146 height 14
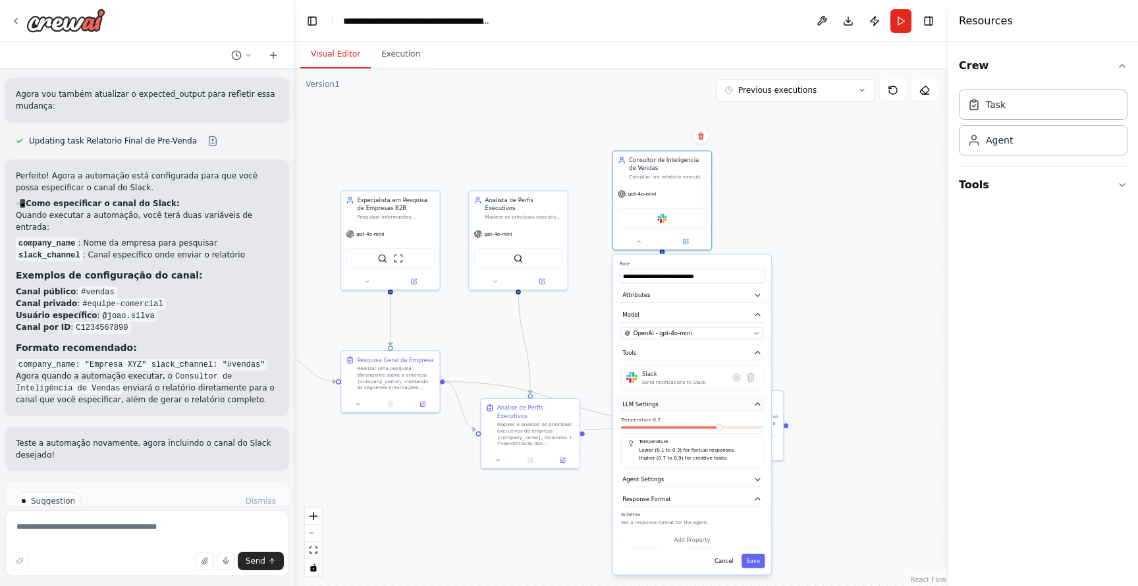
click at [705, 402] on button "LLM Settings" at bounding box center [693, 404] width 146 height 14
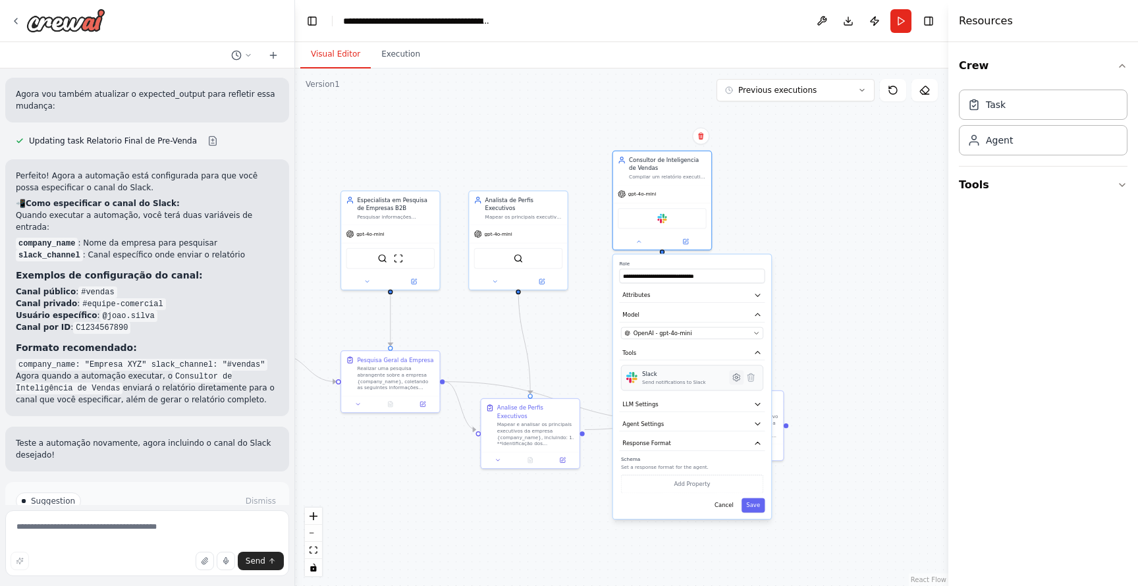
click at [732, 381] on icon at bounding box center [737, 378] width 10 height 10
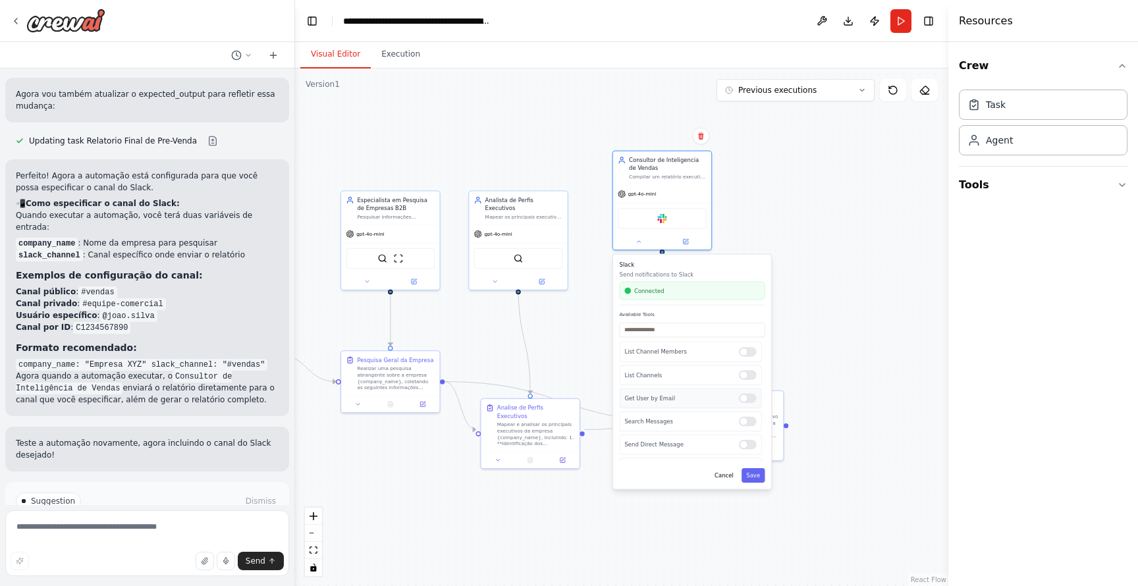
scroll to position [65, 0]
click at [731, 474] on button "Cancel" at bounding box center [724, 475] width 28 height 14
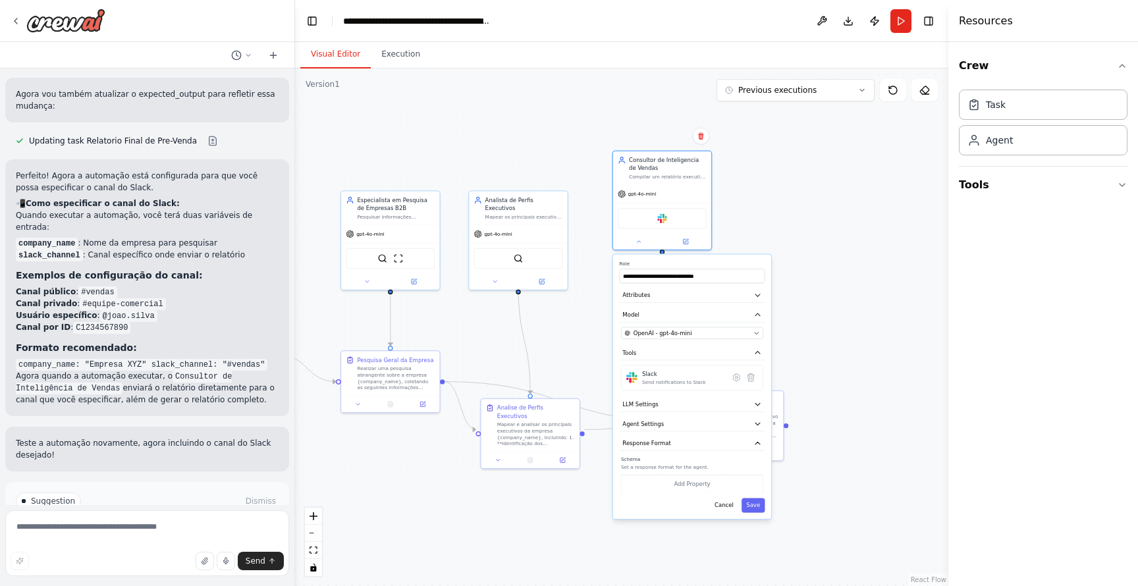
click at [799, 250] on div ".deletable-edge-delete-btn { width: 20px; height: 20px; border: 0px solid #ffff…" at bounding box center [622, 328] width 654 height 518
click at [731, 505] on button "Cancel" at bounding box center [724, 506] width 28 height 14
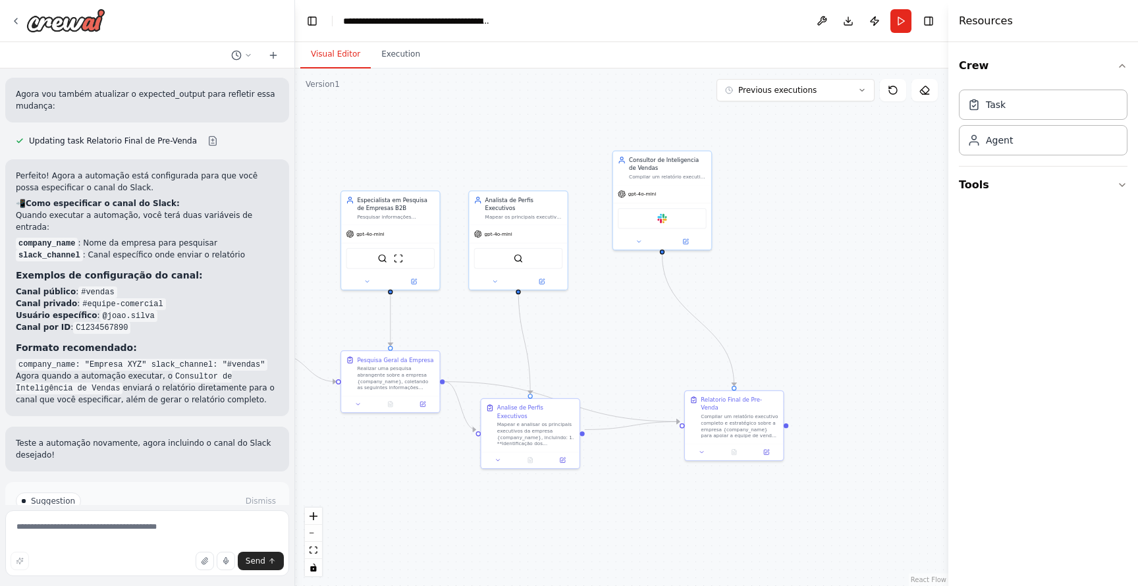
click at [801, 325] on div ".deletable-edge-delete-btn { width: 20px; height: 20px; border: 0px solid #ffff…" at bounding box center [622, 328] width 654 height 518
drag, startPoint x: 747, startPoint y: 420, endPoint x: 742, endPoint y: 387, distance: 32.7
click at [742, 386] on div "Compilar um relatório executivo completo e estratégico sobre a empresa {company…" at bounding box center [732, 393] width 78 height 26
click at [698, 414] on button at bounding box center [695, 419] width 28 height 10
click at [688, 414] on button at bounding box center [695, 419] width 28 height 10
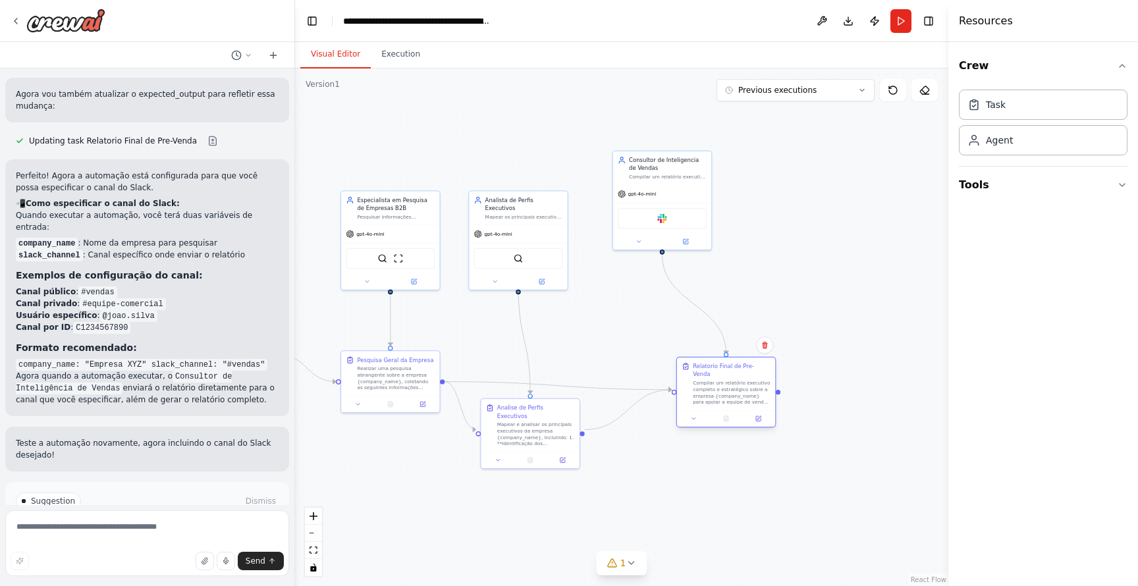
click at [729, 381] on div "Compilar um relatório executivo completo e estratégico sobre a empresa {company…" at bounding box center [732, 393] width 78 height 26
click at [691, 417] on div at bounding box center [726, 418] width 98 height 16
click at [692, 415] on button at bounding box center [695, 419] width 28 height 10
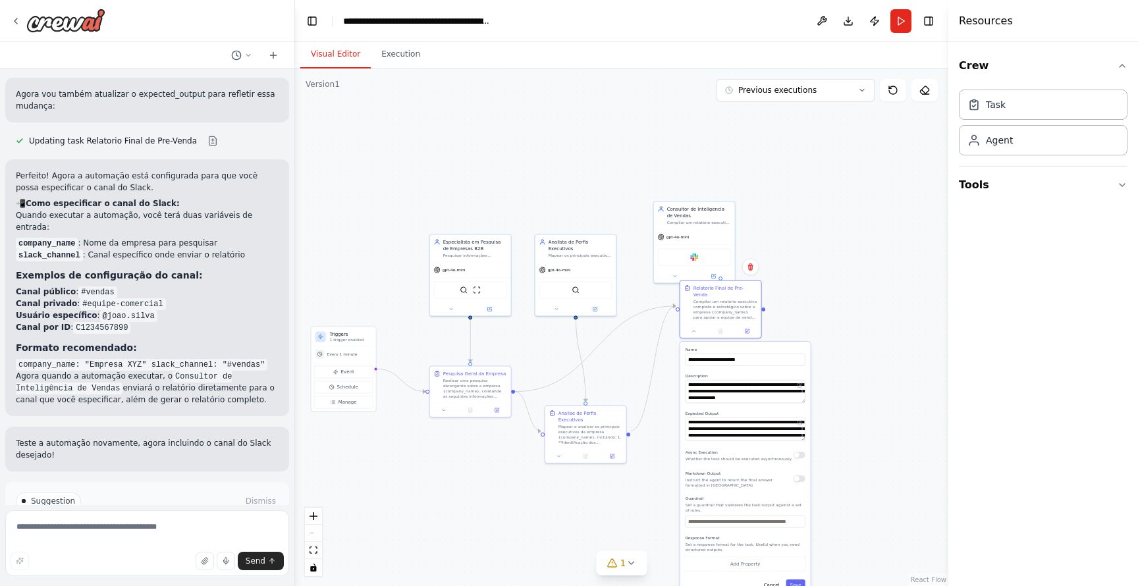
drag, startPoint x: 806, startPoint y: 533, endPoint x: 776, endPoint y: 441, distance: 96.3
click at [776, 441] on div "**********" at bounding box center [746, 469] width 130 height 255
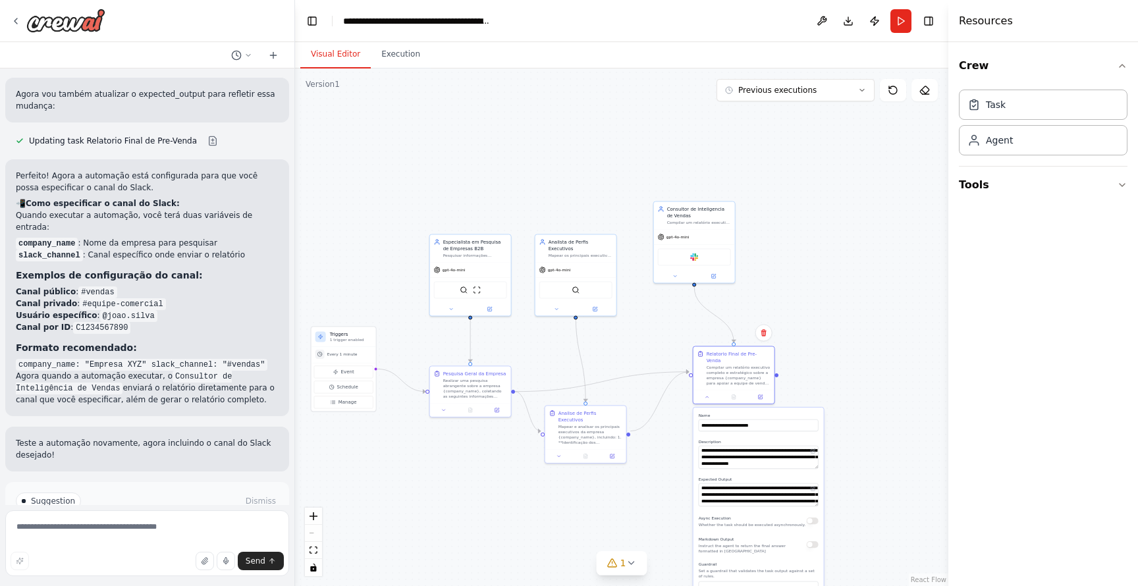
drag, startPoint x: 764, startPoint y: 446, endPoint x: 774, endPoint y: 511, distance: 65.4
click at [774, 515] on div "Async Execution Whether the task should be executed asynchronously." at bounding box center [752, 521] width 107 height 13
click at [796, 491] on textarea "**********" at bounding box center [759, 495] width 120 height 23
click at [885, 439] on div ".deletable-edge-delete-btn { width: 20px; height: 20px; border: 0px solid #ffff…" at bounding box center [622, 328] width 654 height 518
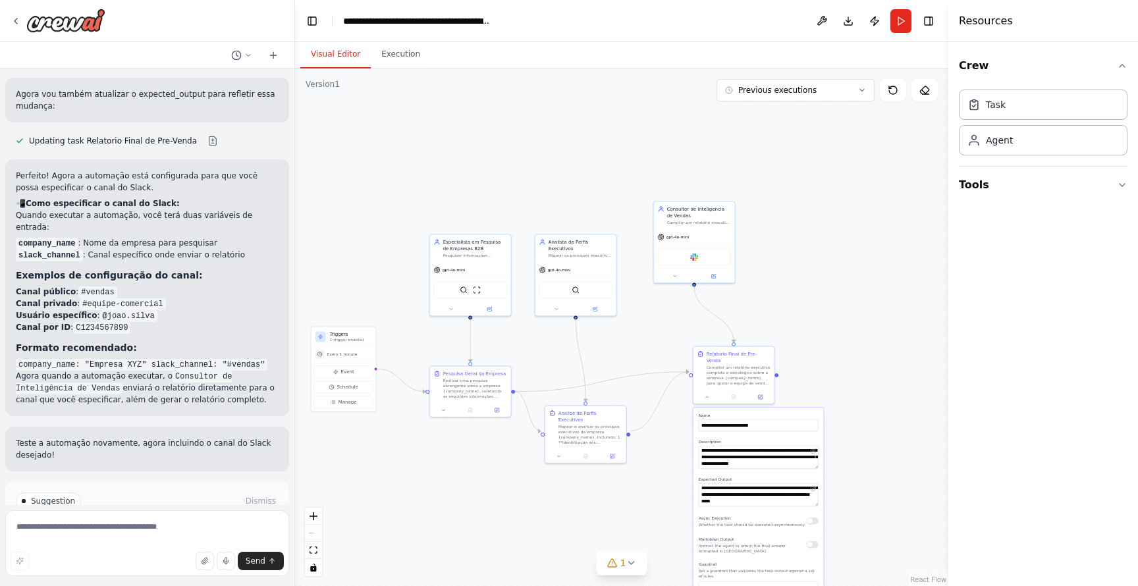
click at [825, 285] on div ".deletable-edge-delete-btn { width: 20px; height: 20px; border: 0px solid #ffff…" at bounding box center [622, 328] width 654 height 518
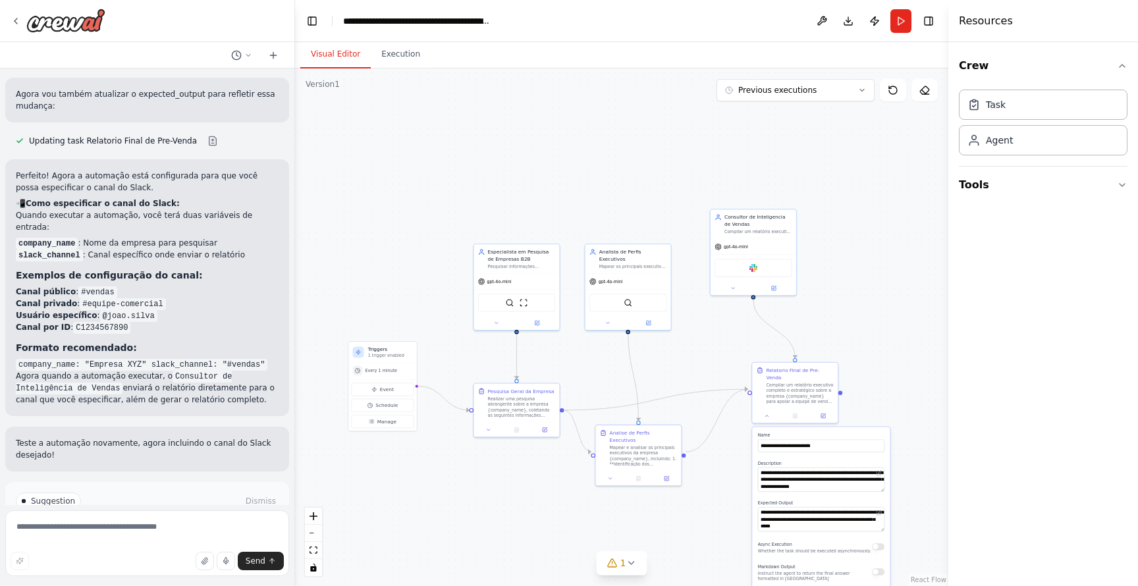
drag, startPoint x: 822, startPoint y: 285, endPoint x: 941, endPoint y: 313, distance: 122.4
click at [941, 313] on div ".deletable-edge-delete-btn { width: 20px; height: 20px; border: 0px solid #ffff…" at bounding box center [622, 328] width 654 height 518
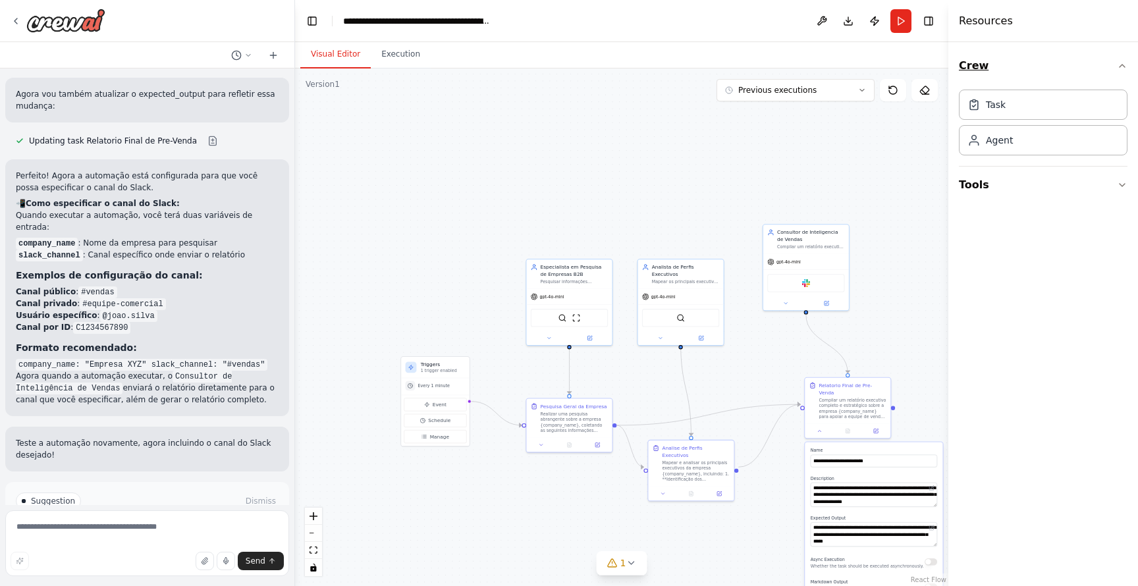
click at [1123, 69] on icon "button" at bounding box center [1122, 66] width 11 height 11
click at [155, 552] on span "Run Automation" at bounding box center [153, 557] width 64 height 11
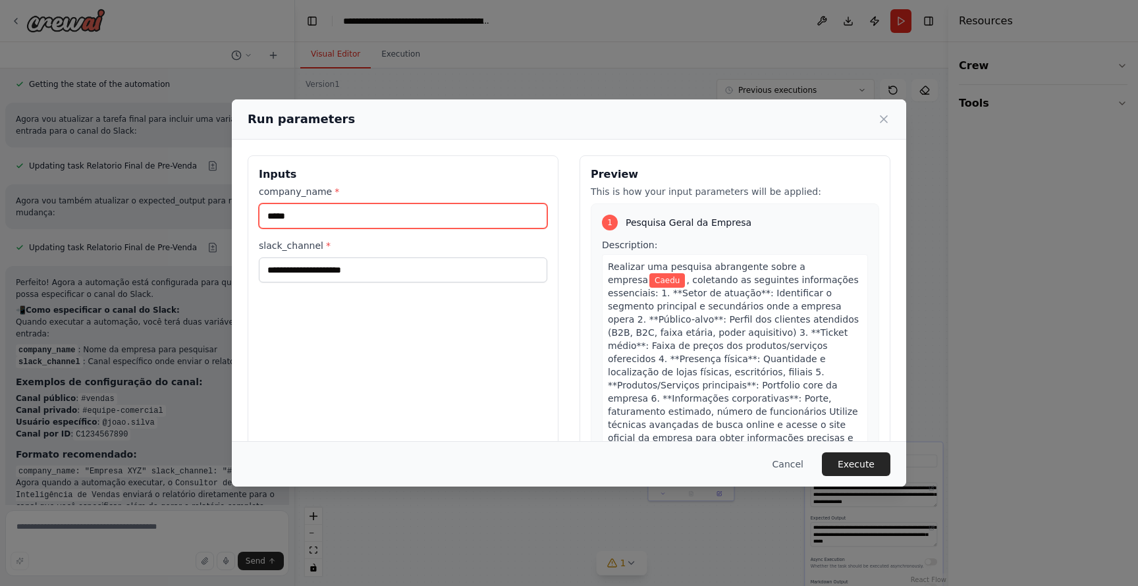
click at [428, 214] on input "*****" at bounding box center [403, 216] width 289 height 25
click at [405, 283] on div "Inputs company_name * ***** slack_channel *" at bounding box center [403, 311] width 311 height 312
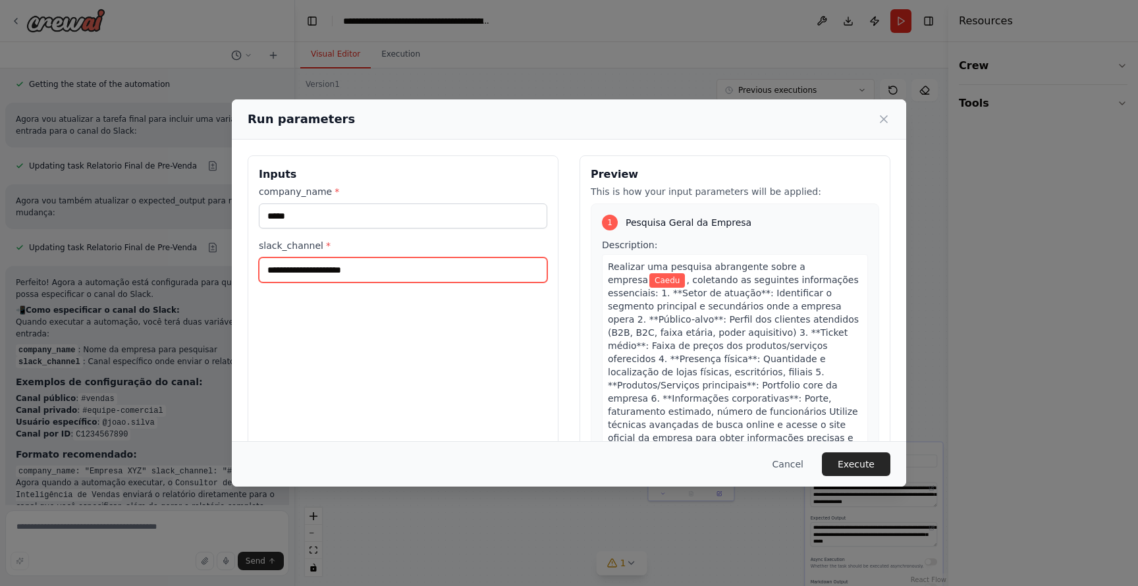
click at [405, 275] on input "slack_channel *" at bounding box center [403, 270] width 289 height 25
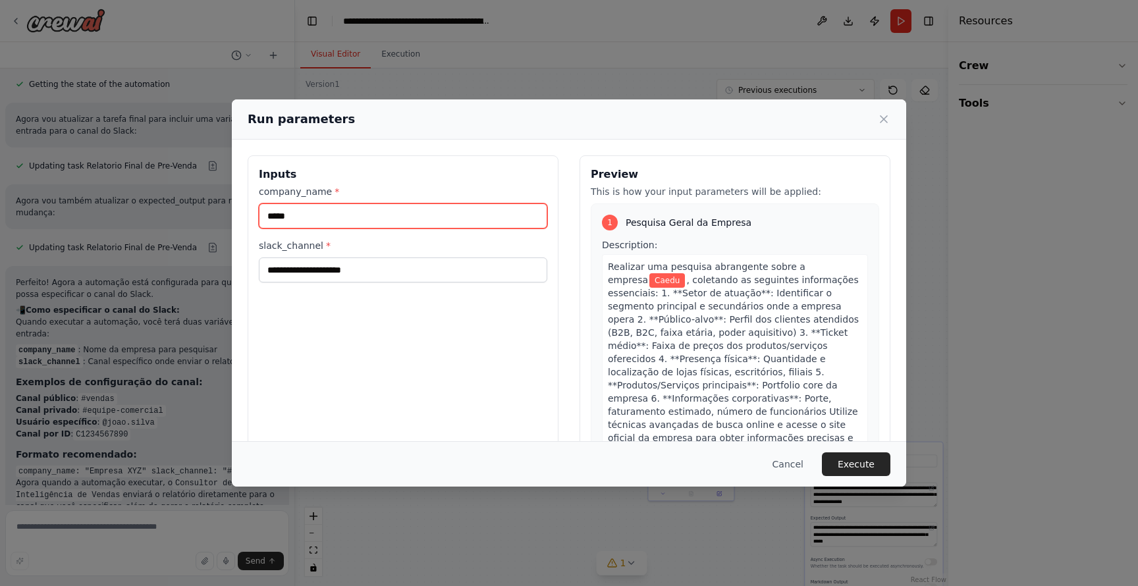
click at [395, 206] on input "*****" at bounding box center [403, 216] width 289 height 25
click at [396, 215] on input "*******" at bounding box center [403, 216] width 289 height 25
type input "*******"
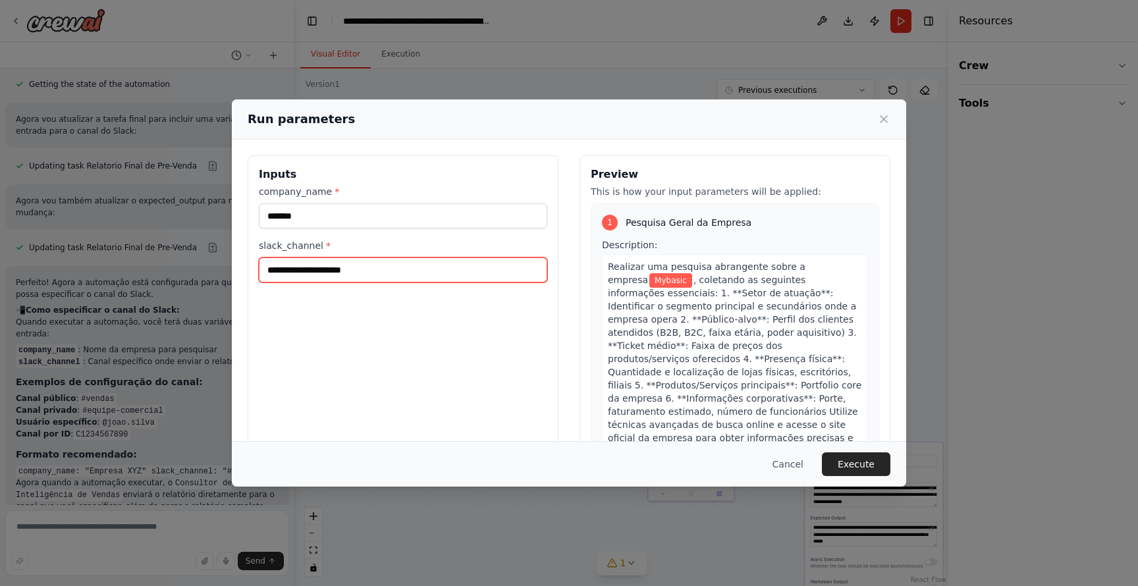
click at [365, 267] on input "slack_channel *" at bounding box center [403, 270] width 289 height 25
type input "**********"
click at [414, 364] on div "**********" at bounding box center [403, 311] width 311 height 312
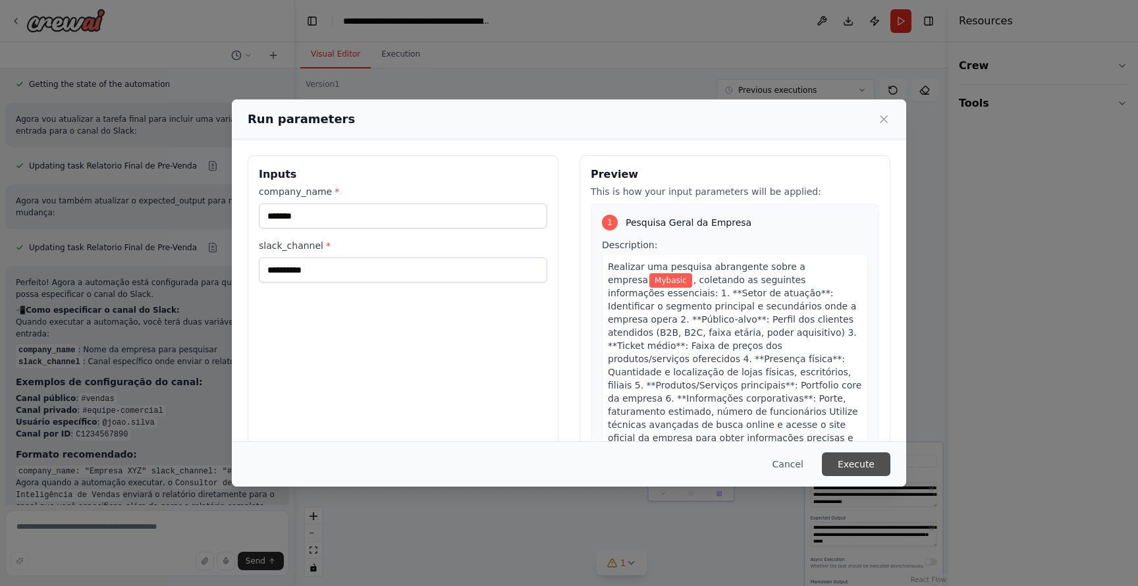
click at [856, 464] on button "Execute" at bounding box center [856, 465] width 69 height 24
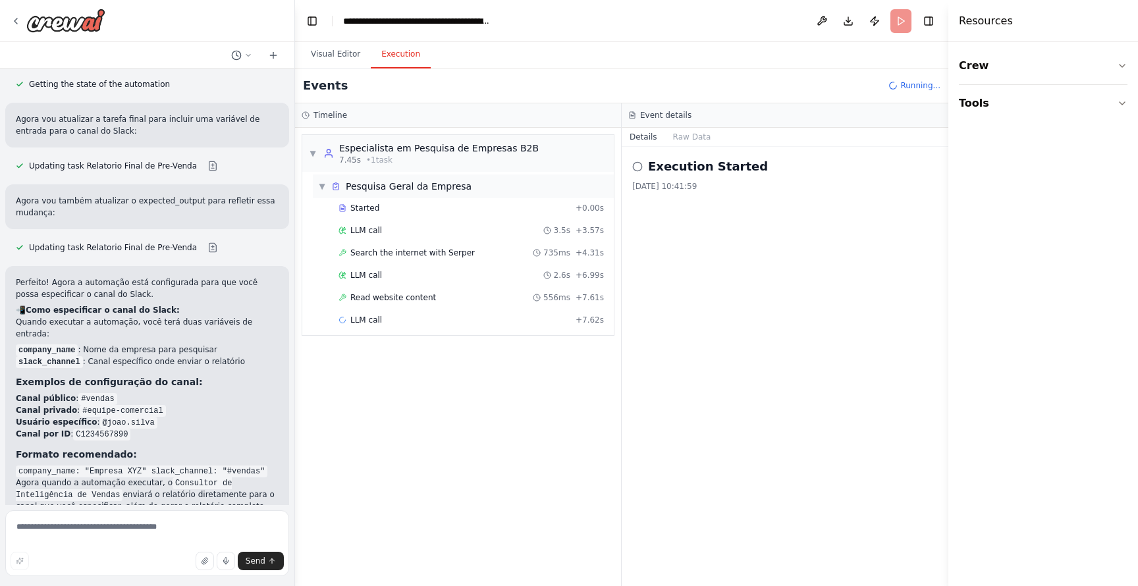
click at [405, 190] on span "Pesquisa Geral da Empresa" at bounding box center [409, 186] width 126 height 13
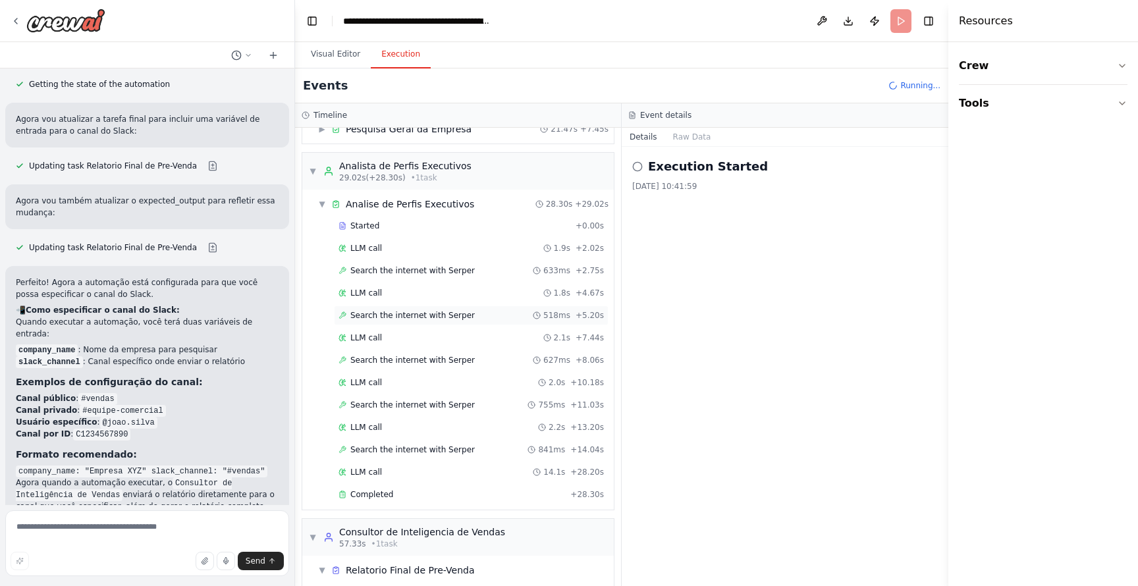
scroll to position [67, 0]
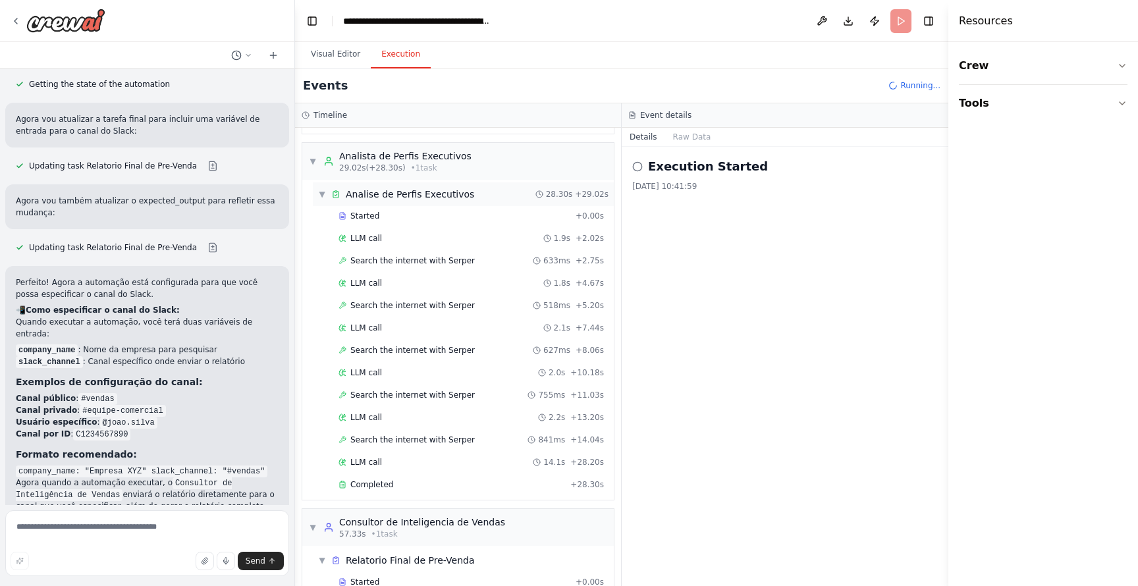
click at [322, 191] on span "▼" at bounding box center [322, 194] width 8 height 11
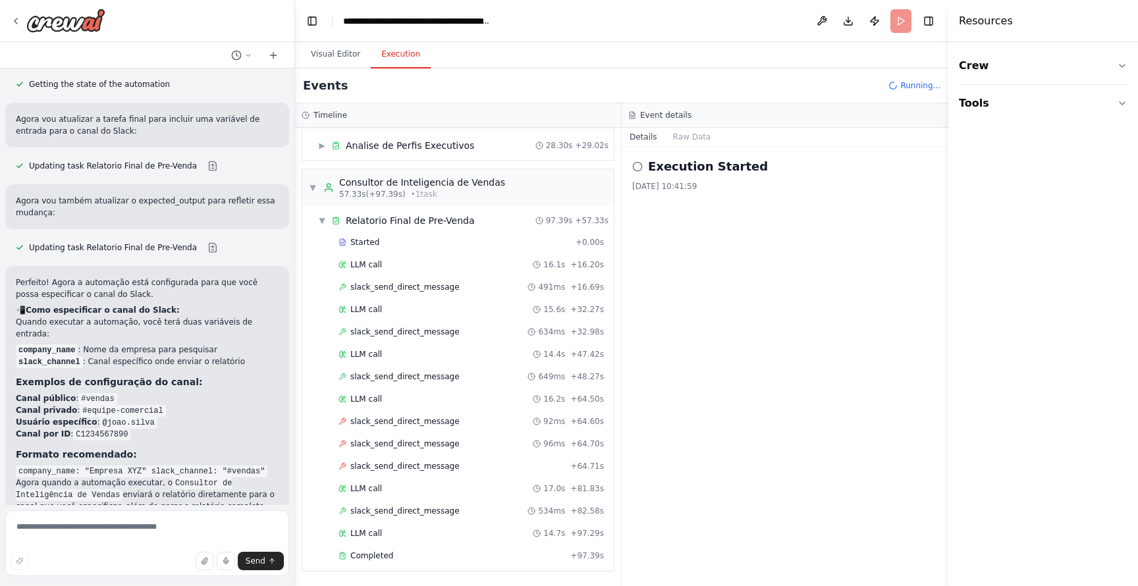
scroll to position [2280, 0]
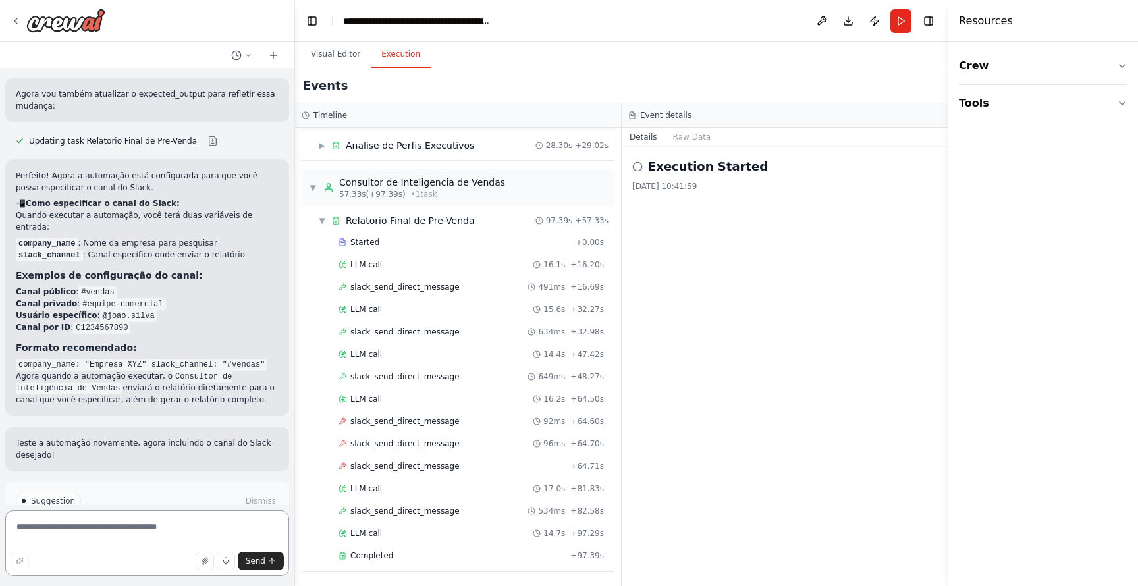
click at [202, 527] on textarea at bounding box center [147, 544] width 284 height 66
click at [331, 47] on button "Visual Editor" at bounding box center [335, 55] width 70 height 28
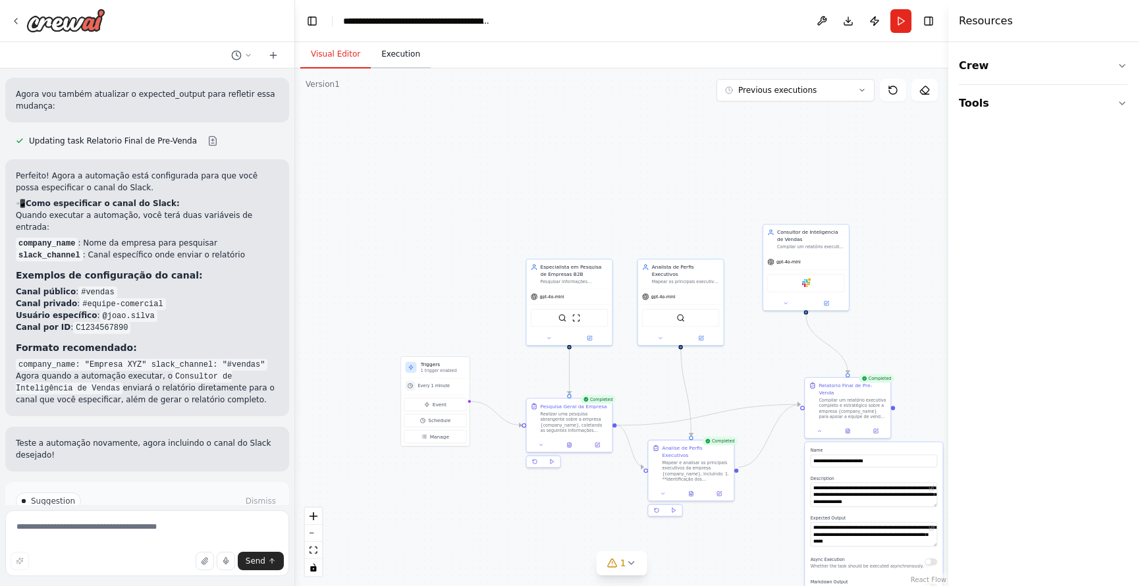
click at [402, 48] on button "Execution" at bounding box center [401, 55] width 60 height 28
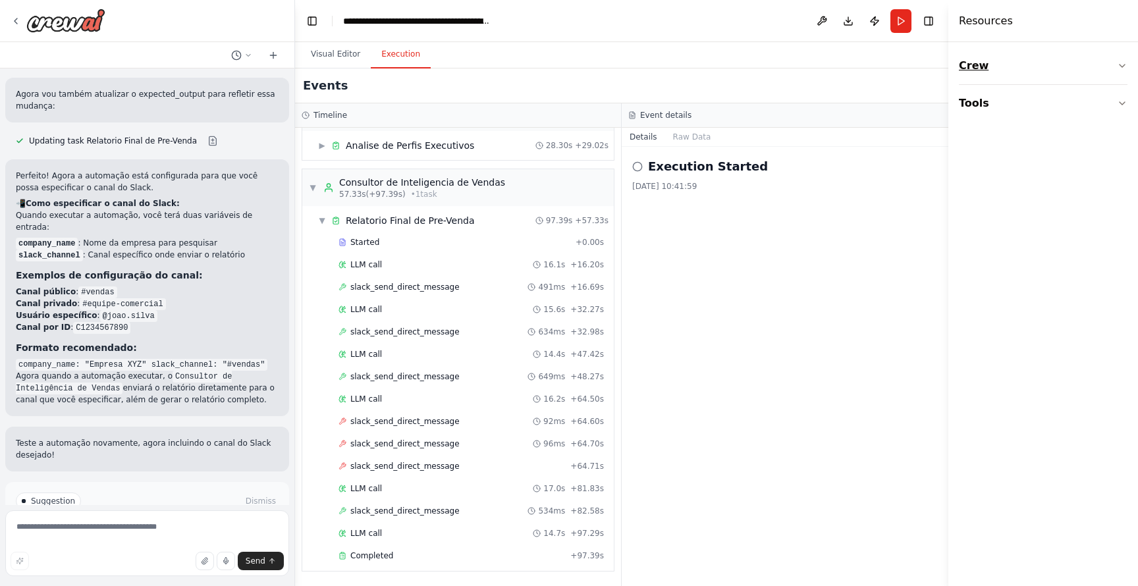
click at [1127, 63] on icon "button" at bounding box center [1122, 66] width 11 height 11
click at [312, 182] on span "▼" at bounding box center [313, 187] width 8 height 11
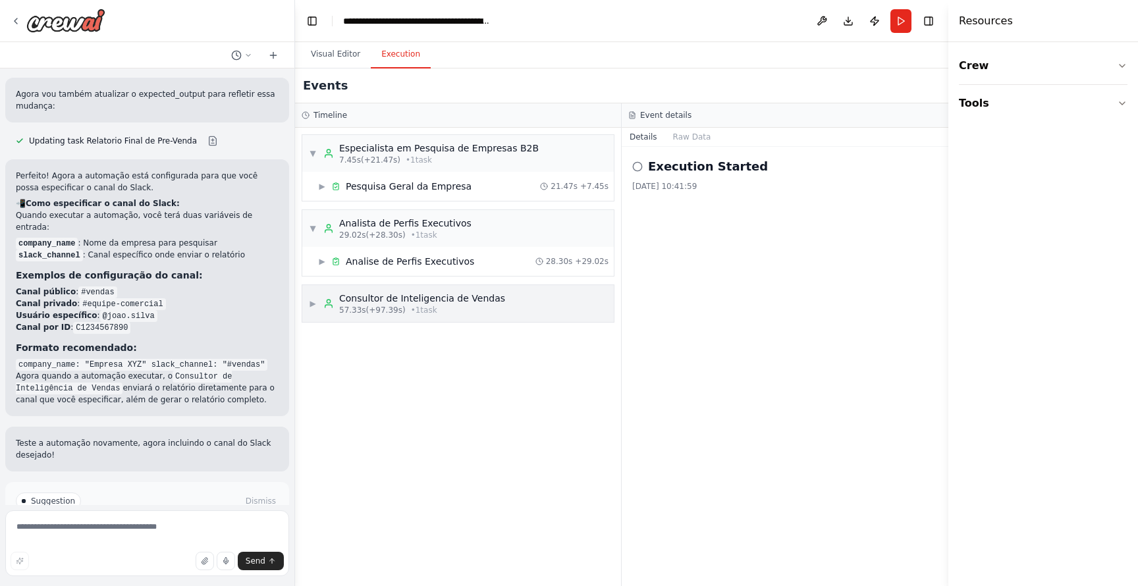
click at [320, 299] on div "▶ Consultor de Inteligencia de Vendas 57.33s (+97.39s) • 1 task" at bounding box center [407, 304] width 196 height 24
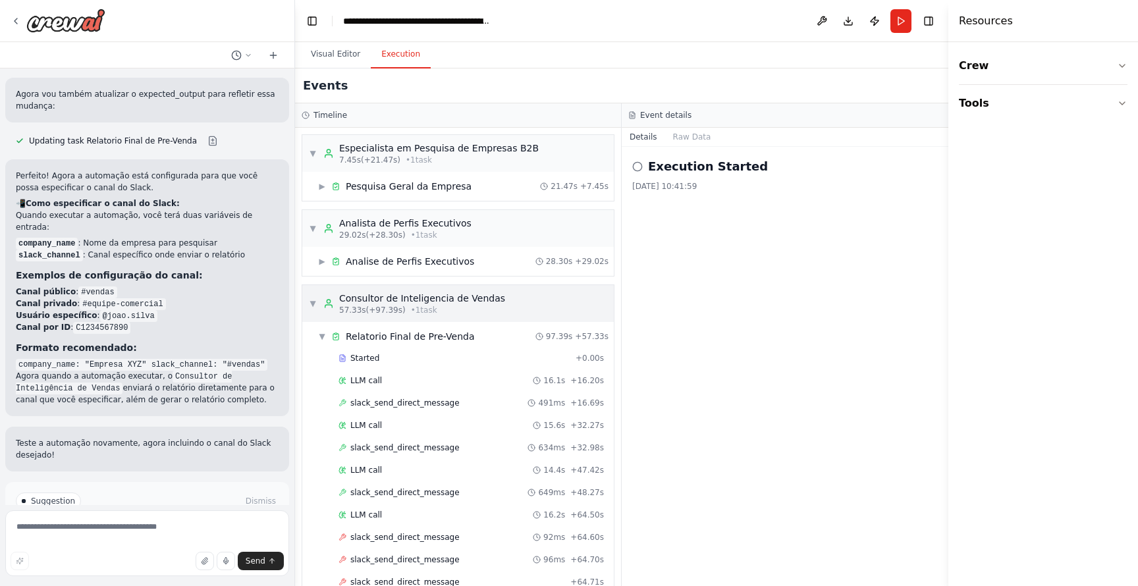
click at [320, 299] on div "▼ Consultor de Inteligencia de Vendas 57.33s (+97.39s) • 1 task" at bounding box center [407, 304] width 196 height 24
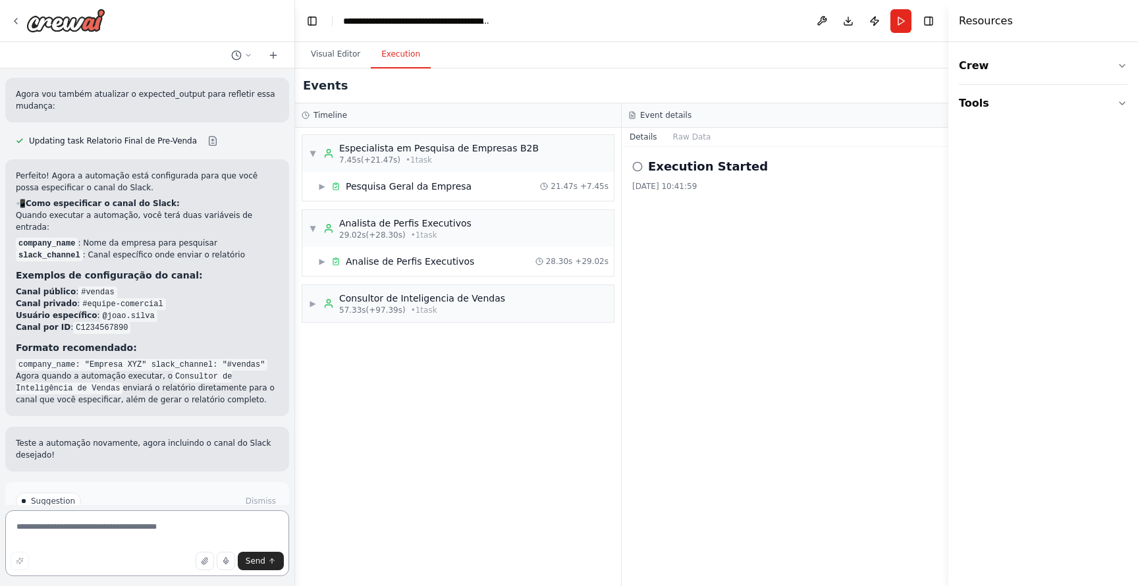
click at [147, 528] on textarea at bounding box center [147, 544] width 284 height 66
type textarea "**********"
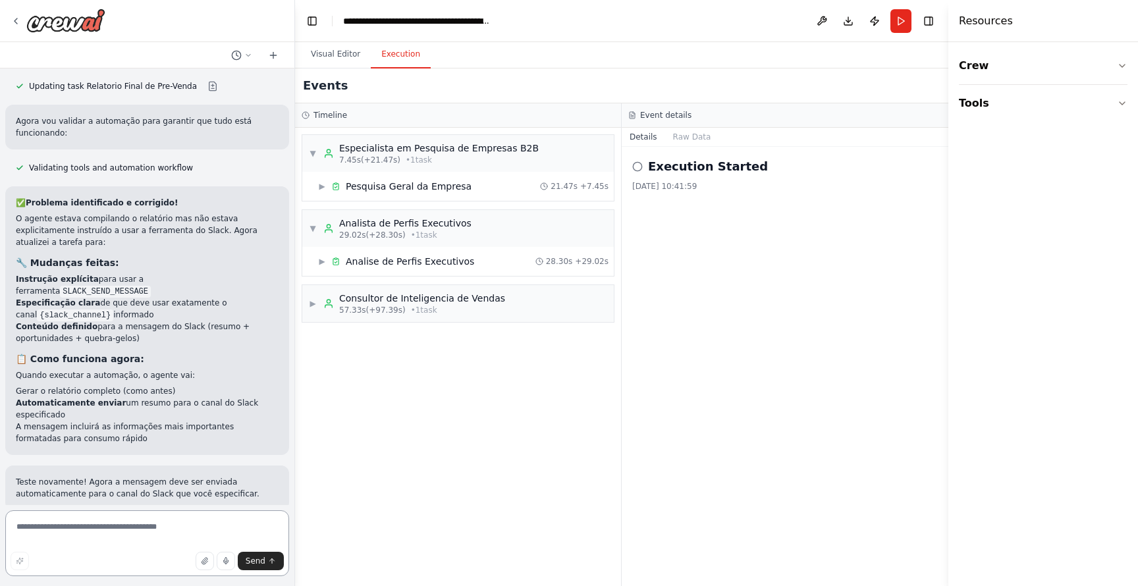
scroll to position [2942, 0]
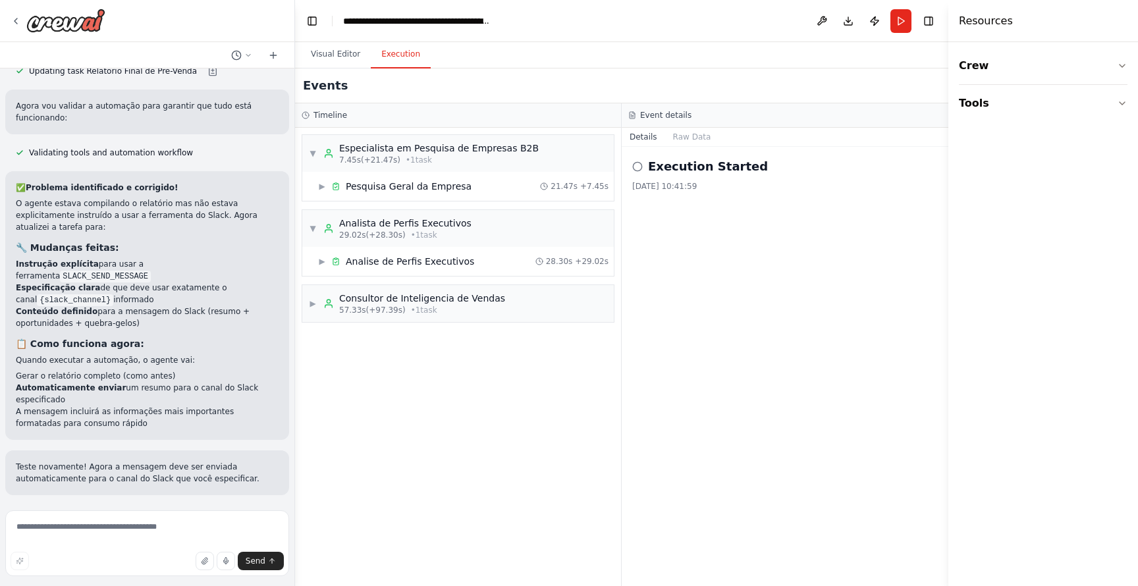
click at [171, 576] on span "Run Automation" at bounding box center [153, 581] width 64 height 11
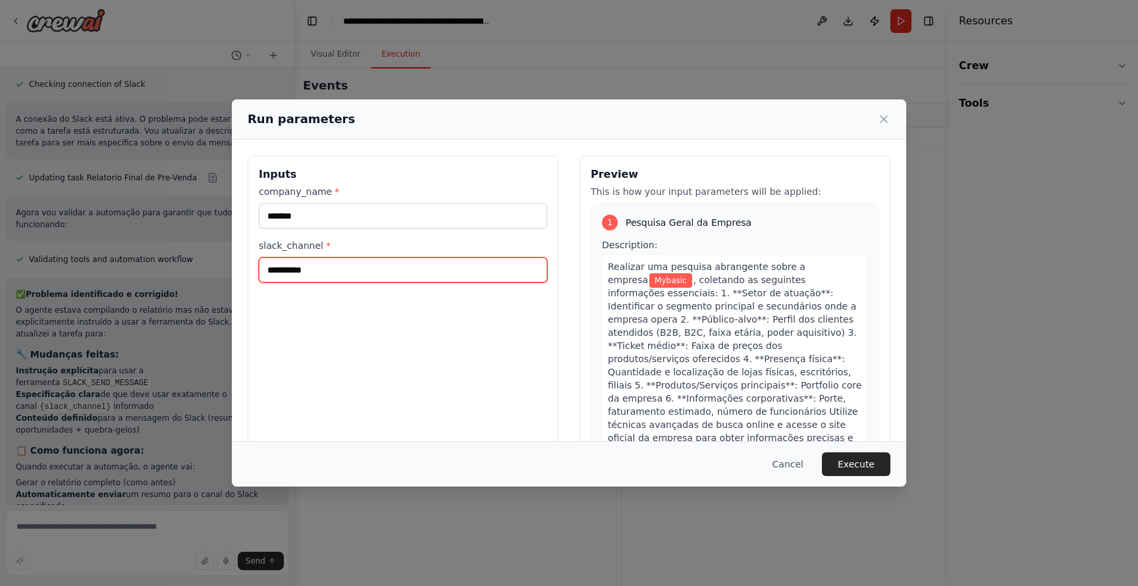
click at [345, 270] on input "**********" at bounding box center [403, 270] width 289 height 25
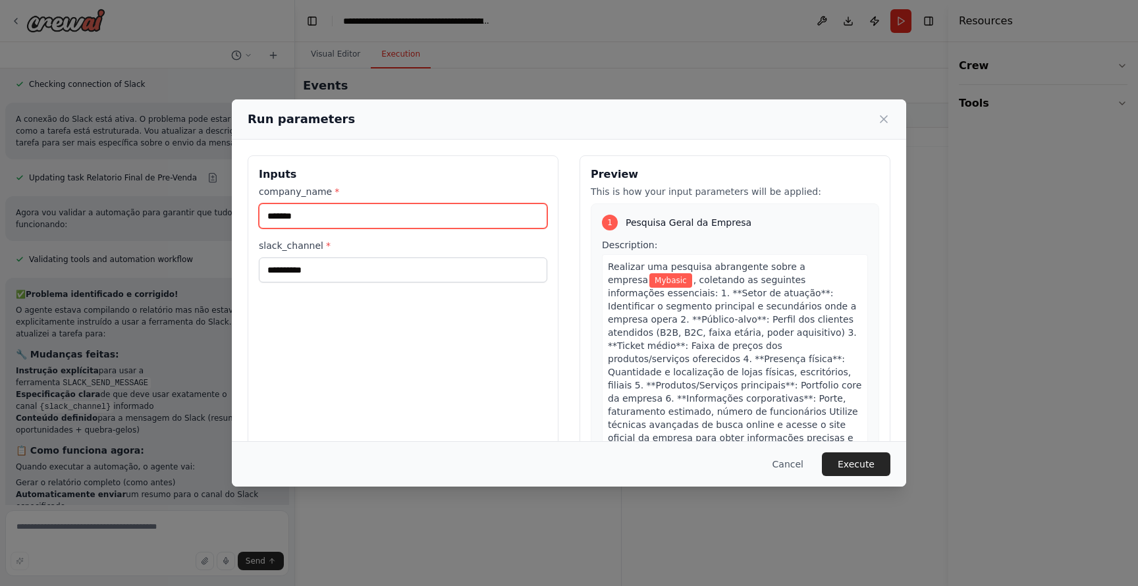
click at [357, 214] on input "*******" at bounding box center [403, 216] width 289 height 25
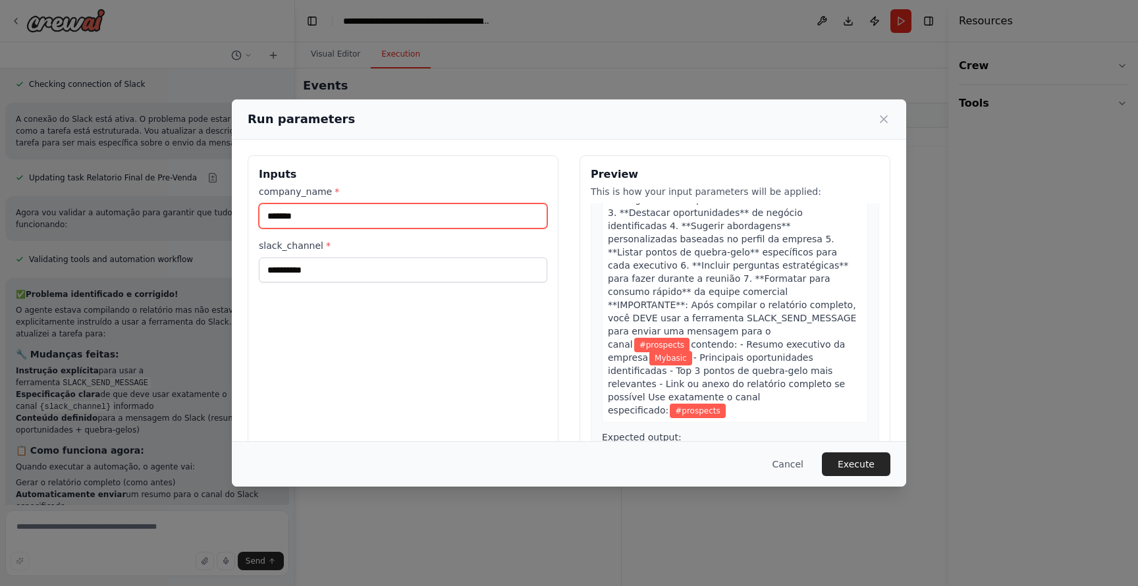
scroll to position [937, 0]
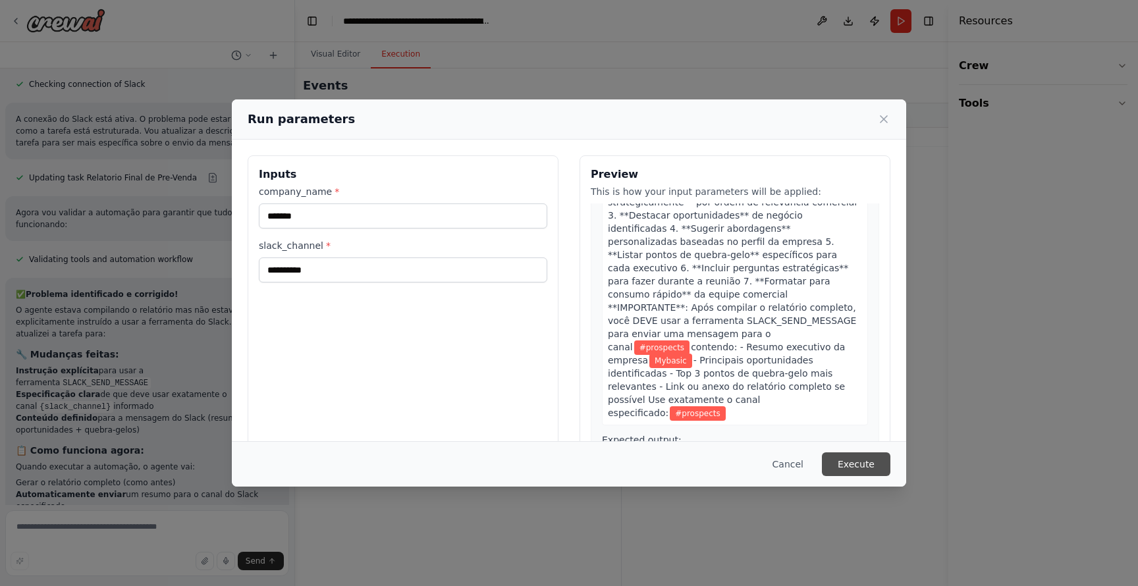
click at [870, 461] on button "Execute" at bounding box center [856, 465] width 69 height 24
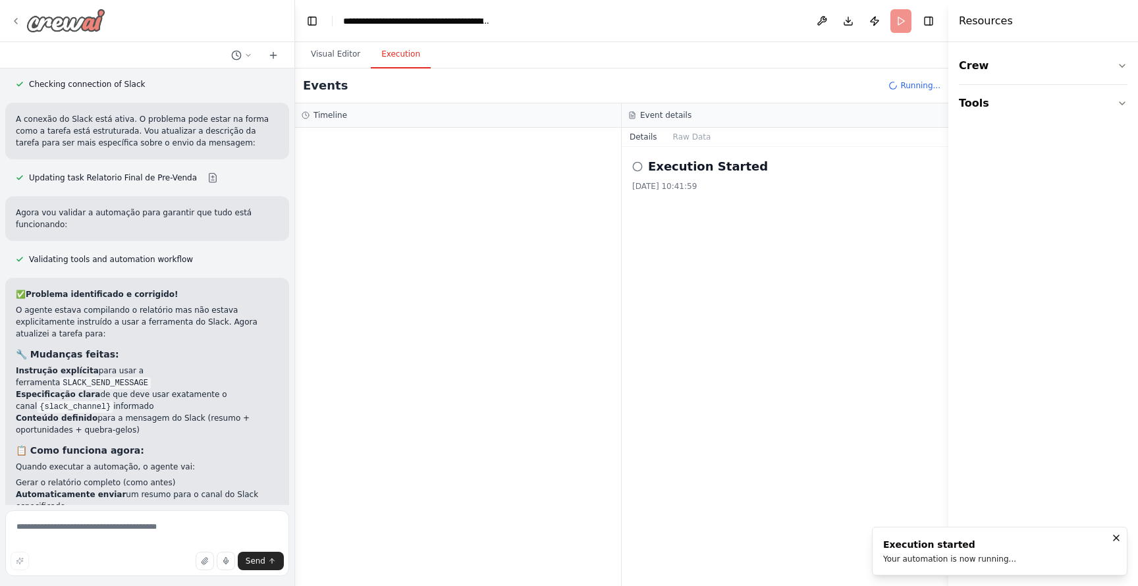
click at [17, 19] on icon at bounding box center [16, 21] width 11 height 11
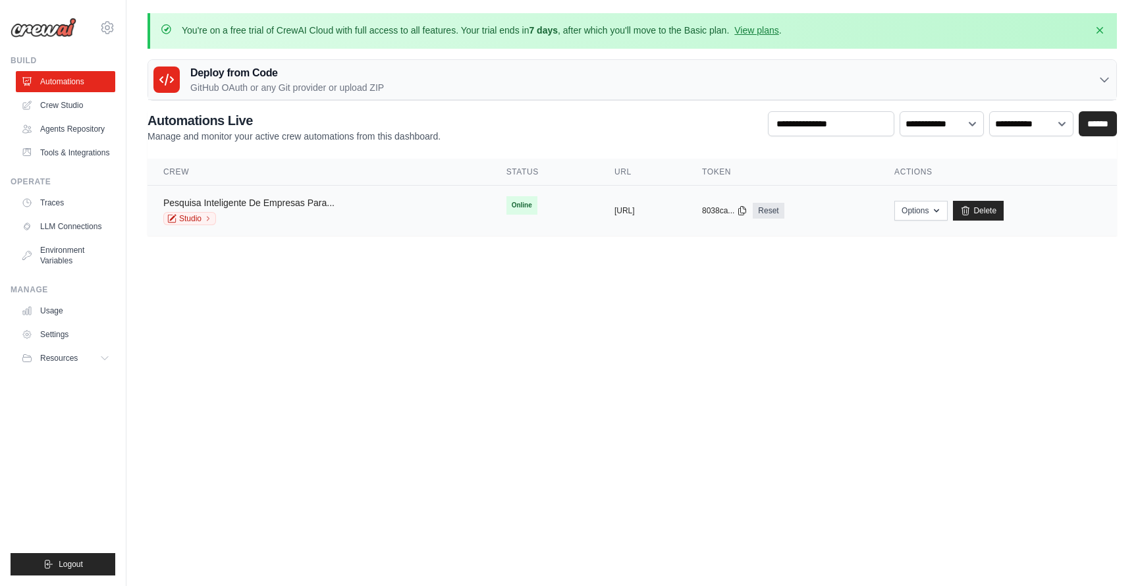
click at [311, 204] on link "Pesquisa Inteligente De Empresas Para..." at bounding box center [248, 203] width 171 height 11
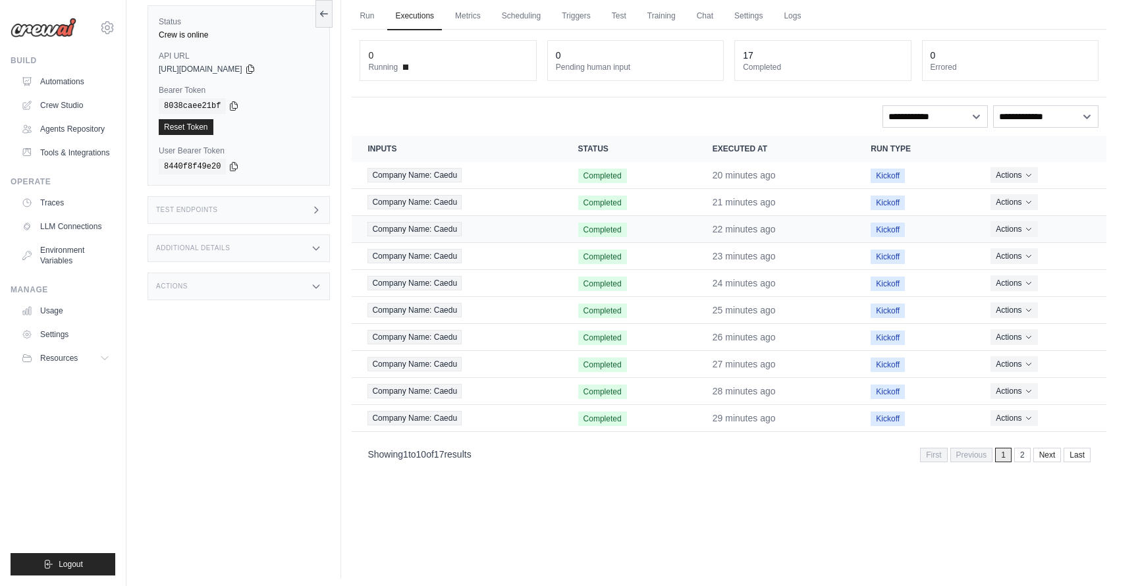
scroll to position [96, 0]
click at [1023, 459] on link "2" at bounding box center [1024, 456] width 16 height 14
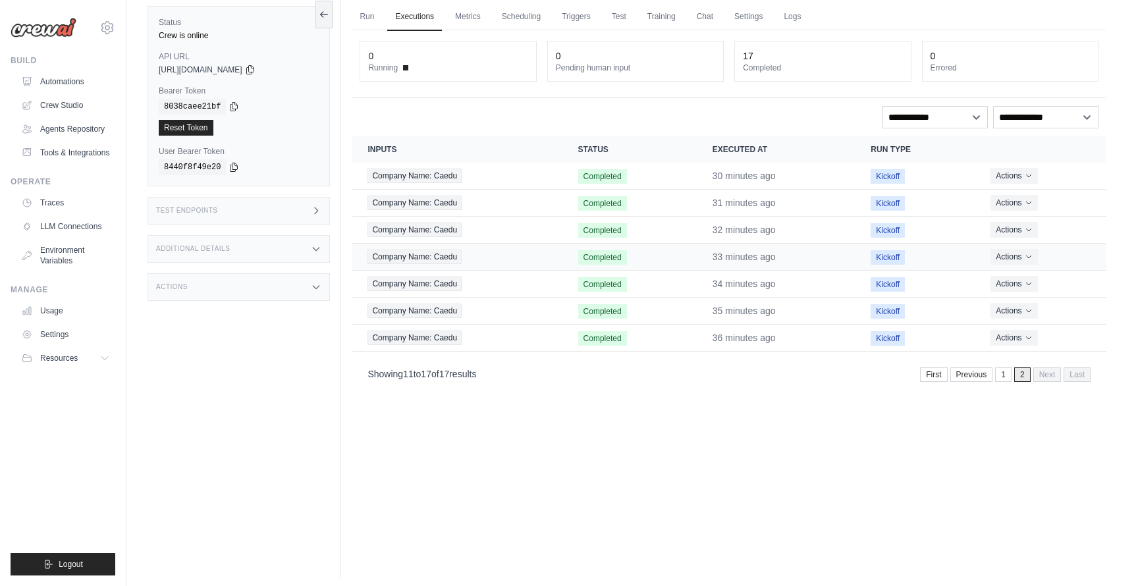
scroll to position [0, 0]
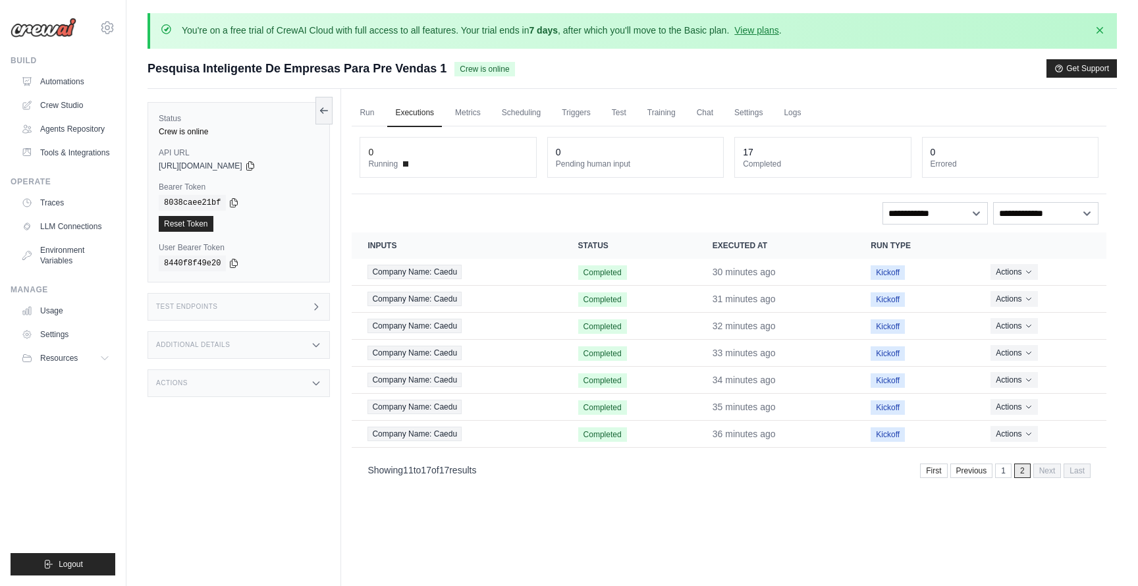
click at [335, 106] on div "Status Crew is online API URL copied https://pesquisa-inteligente-de-empresas-p…" at bounding box center [245, 382] width 194 height 586
click at [331, 109] on button at bounding box center [324, 110] width 17 height 28
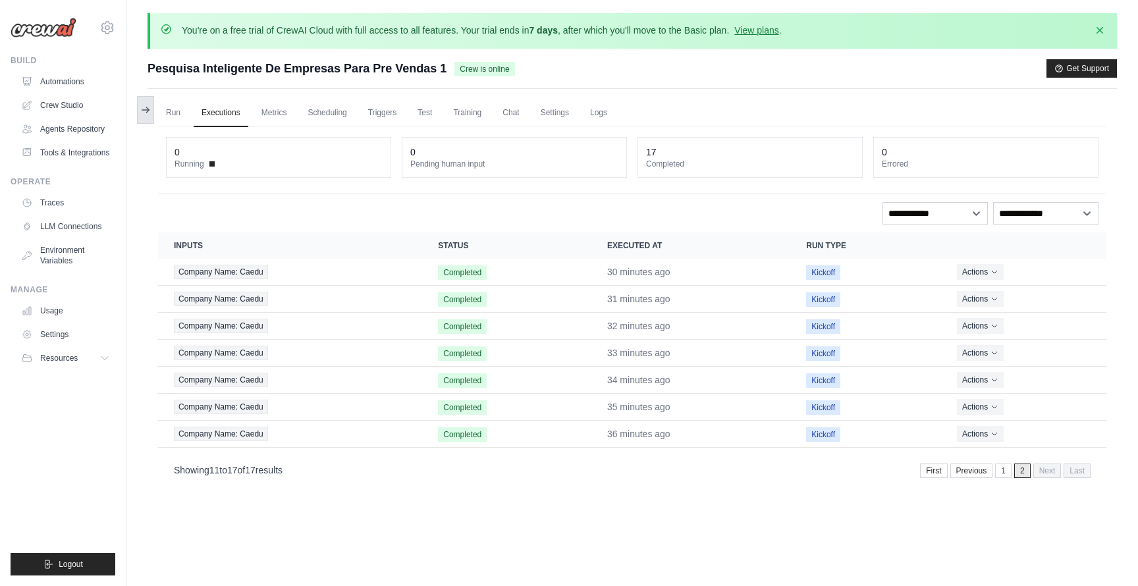
click at [146, 111] on icon at bounding box center [145, 110] width 11 height 11
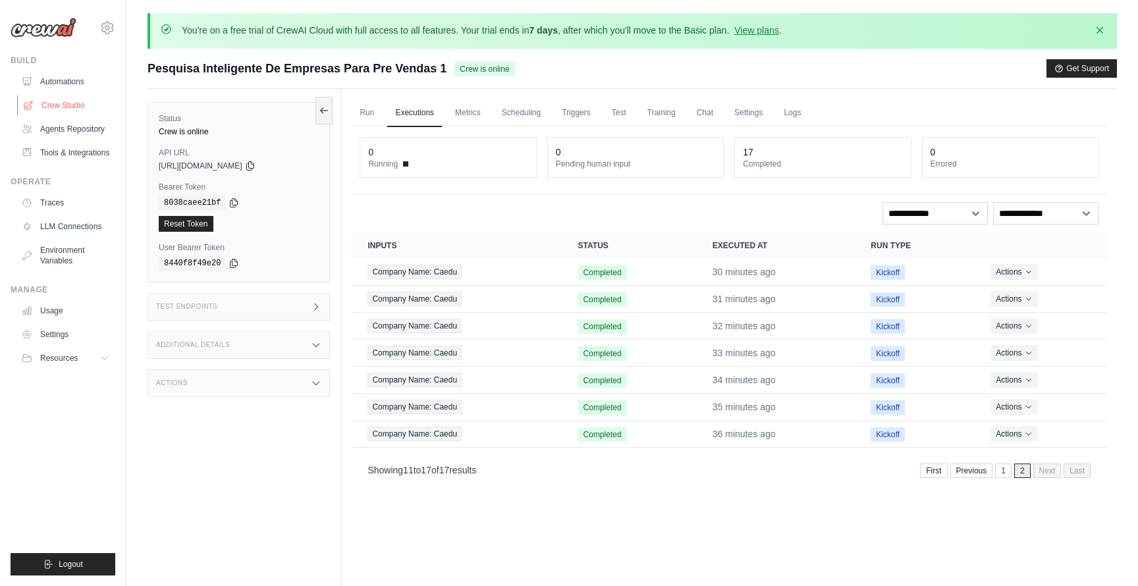
click at [65, 105] on link "Crew Studio" at bounding box center [66, 105] width 99 height 21
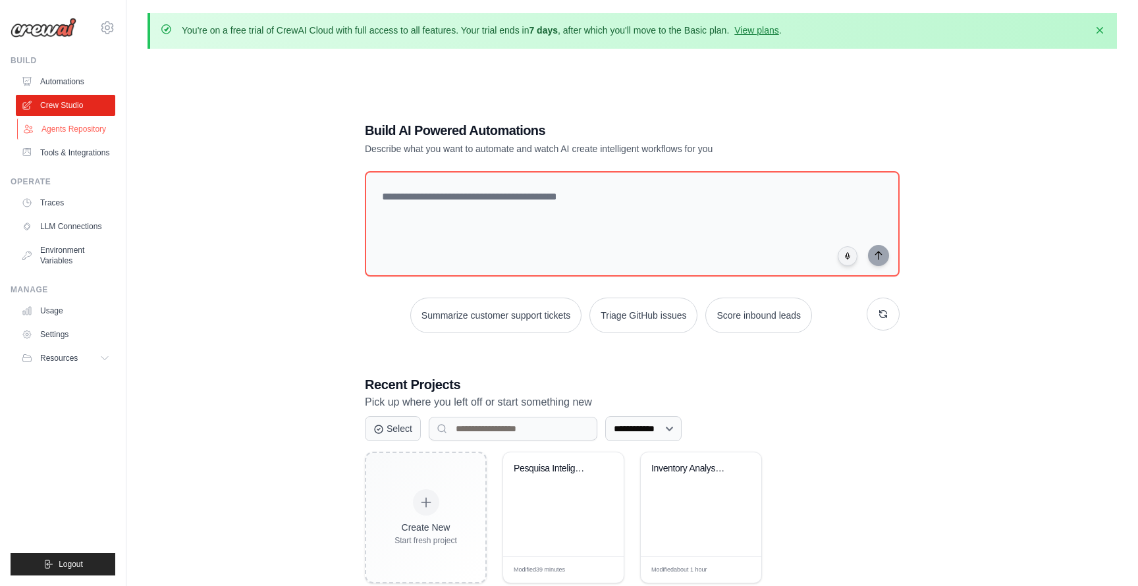
click at [92, 128] on link "Agents Repository" at bounding box center [66, 129] width 99 height 21
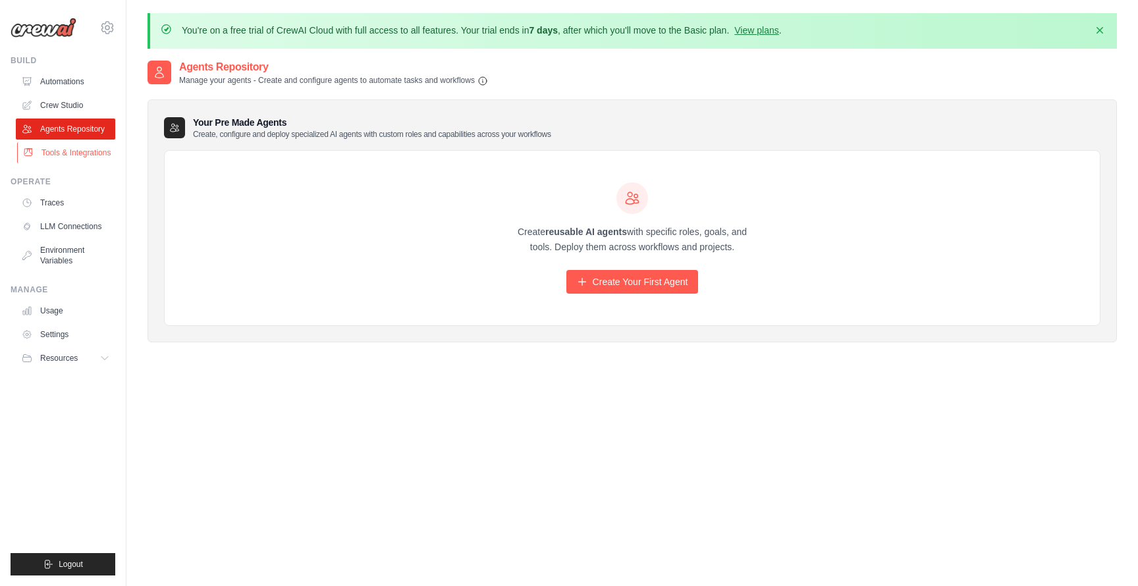
click at [68, 159] on link "Tools & Integrations" at bounding box center [66, 152] width 99 height 21
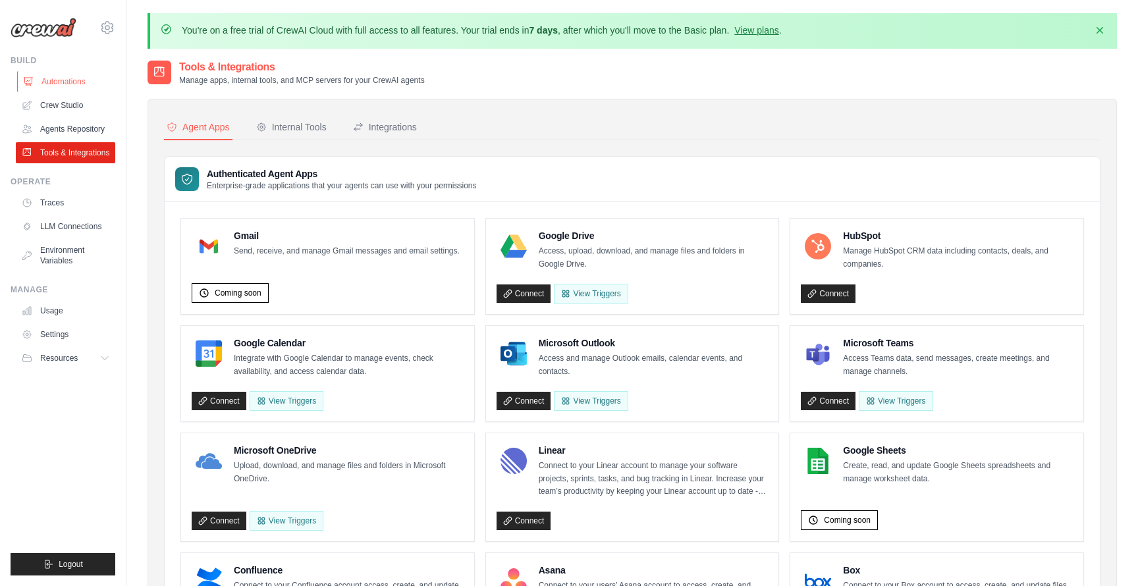
click at [79, 81] on link "Automations" at bounding box center [66, 81] width 99 height 21
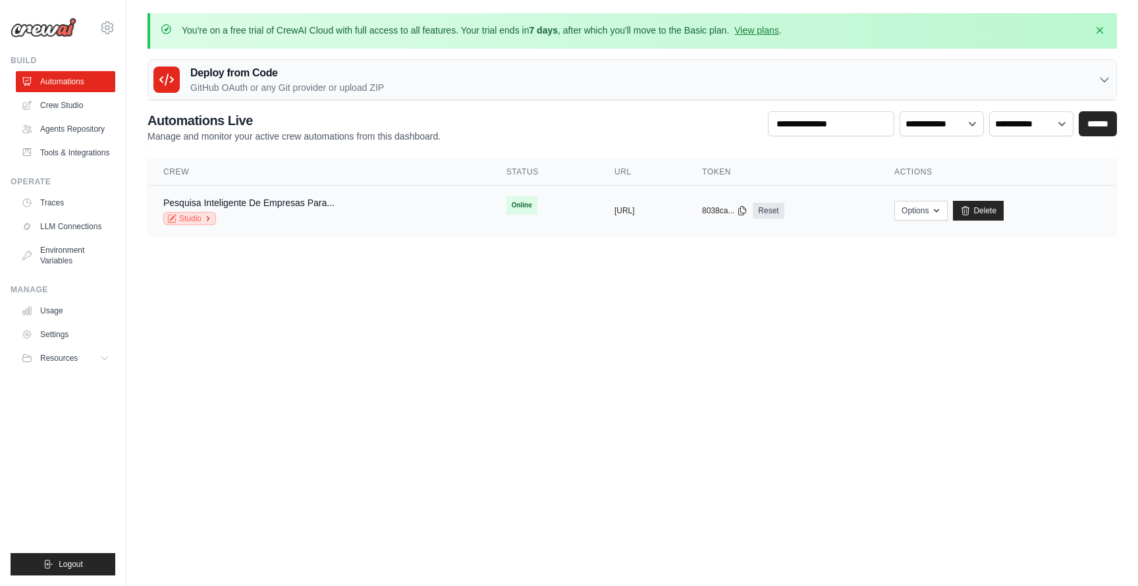
click at [202, 215] on link "Studio" at bounding box center [189, 218] width 53 height 13
click at [948, 208] on button "Options" at bounding box center [921, 210] width 53 height 20
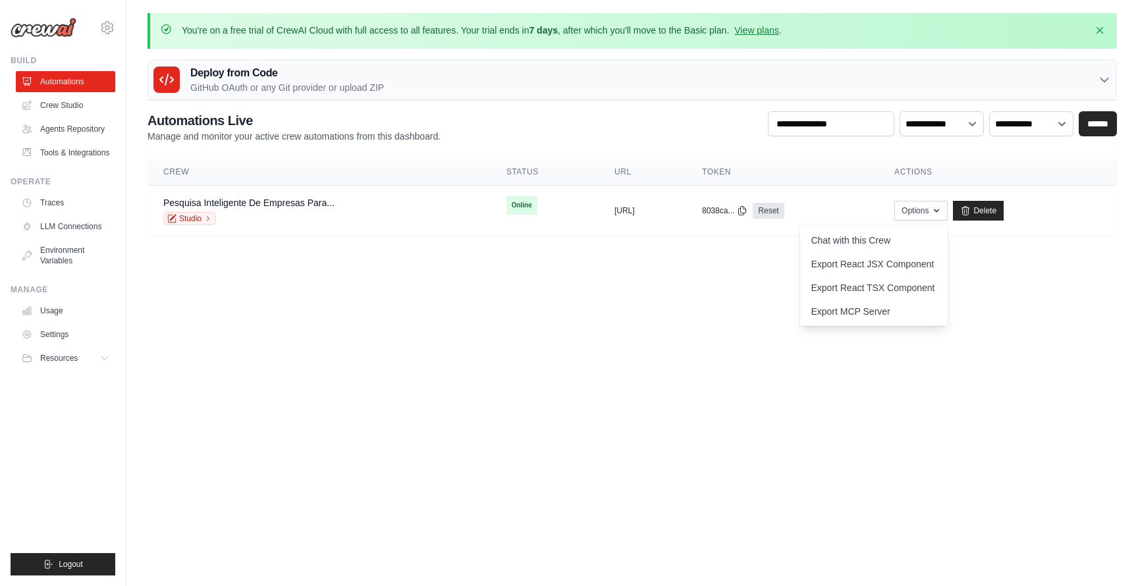
click at [682, 390] on body "felippe@wizos.com.br Settings Build Automations" at bounding box center [569, 293] width 1138 height 586
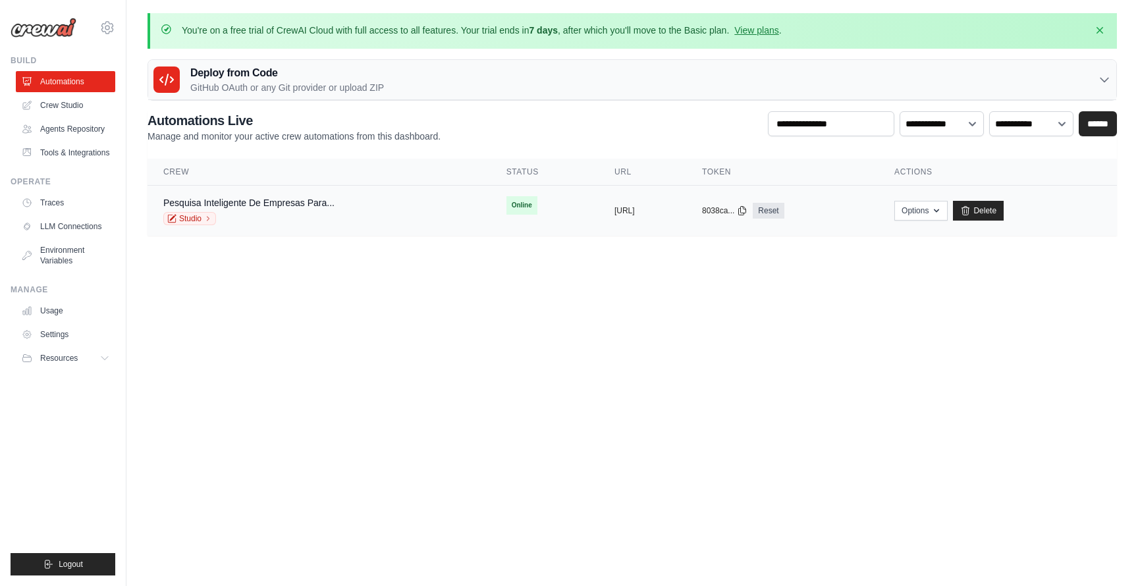
click at [320, 208] on div "Pesquisa Inteligente De Empresas Para..." at bounding box center [248, 202] width 171 height 13
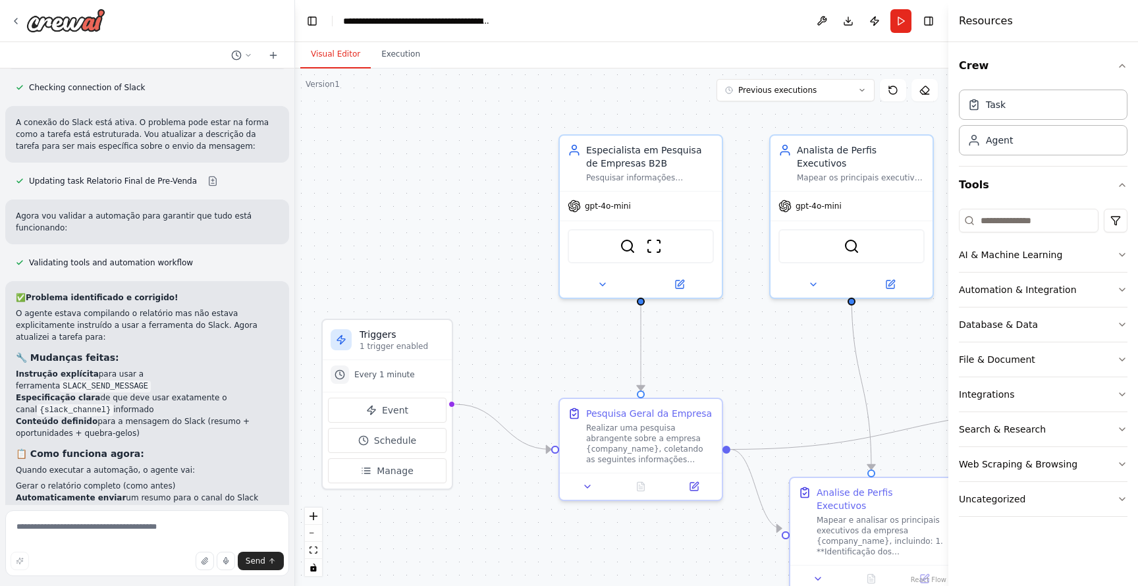
scroll to position [2836, 0]
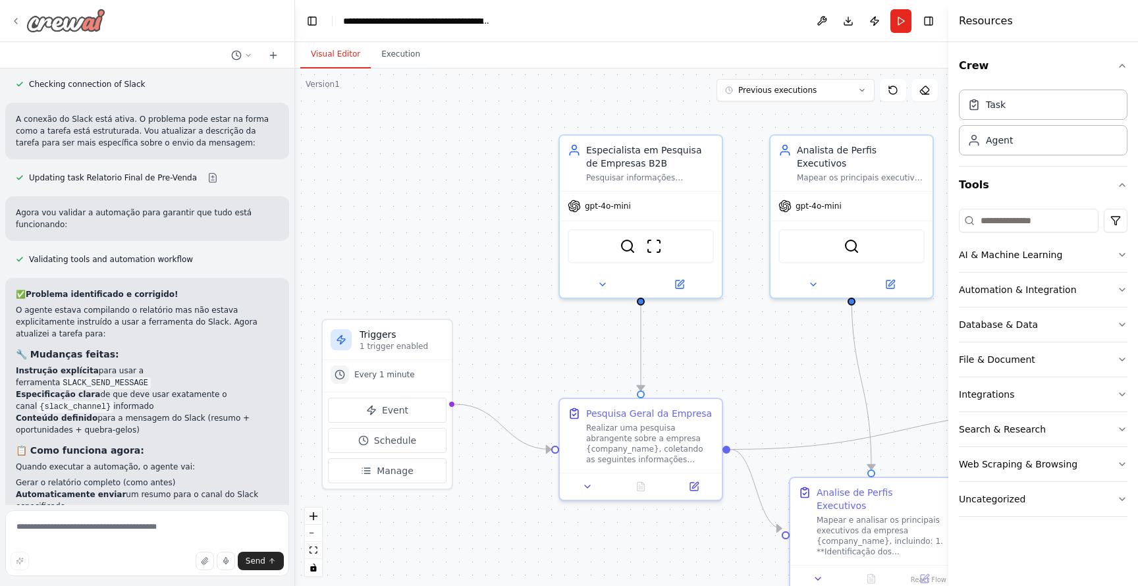
click at [16, 26] on div at bounding box center [58, 21] width 95 height 24
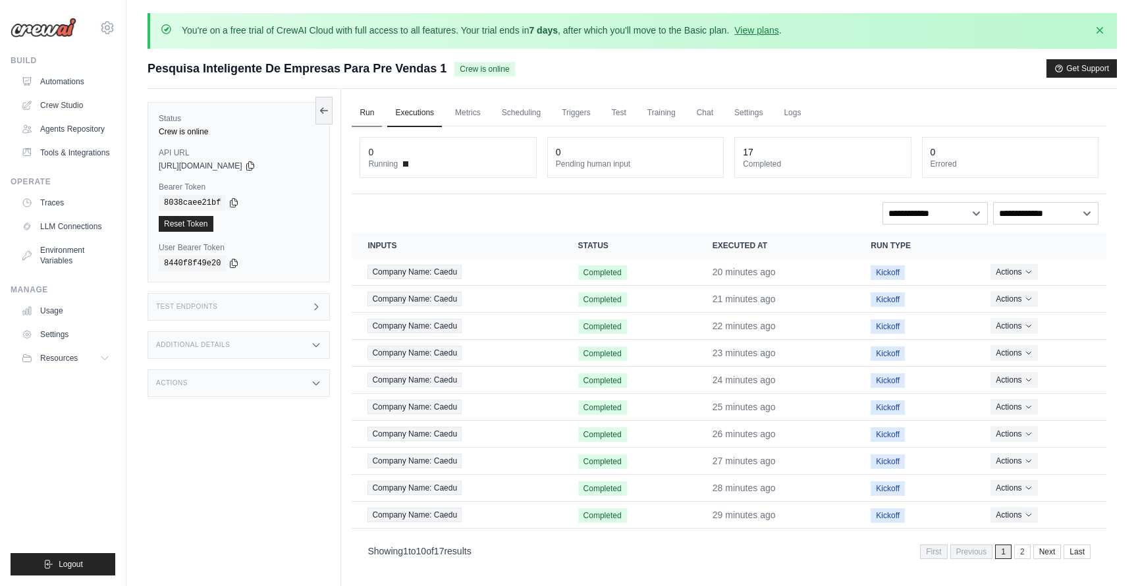
click at [367, 110] on link "Run" at bounding box center [367, 113] width 30 height 28
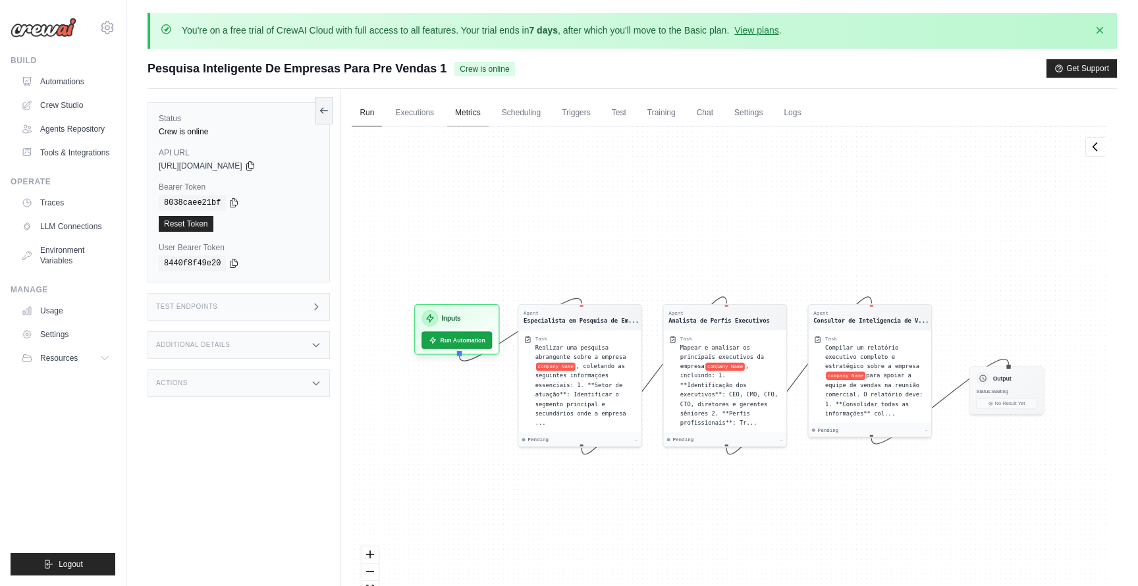
click at [465, 113] on link "Metrics" at bounding box center [468, 113] width 42 height 28
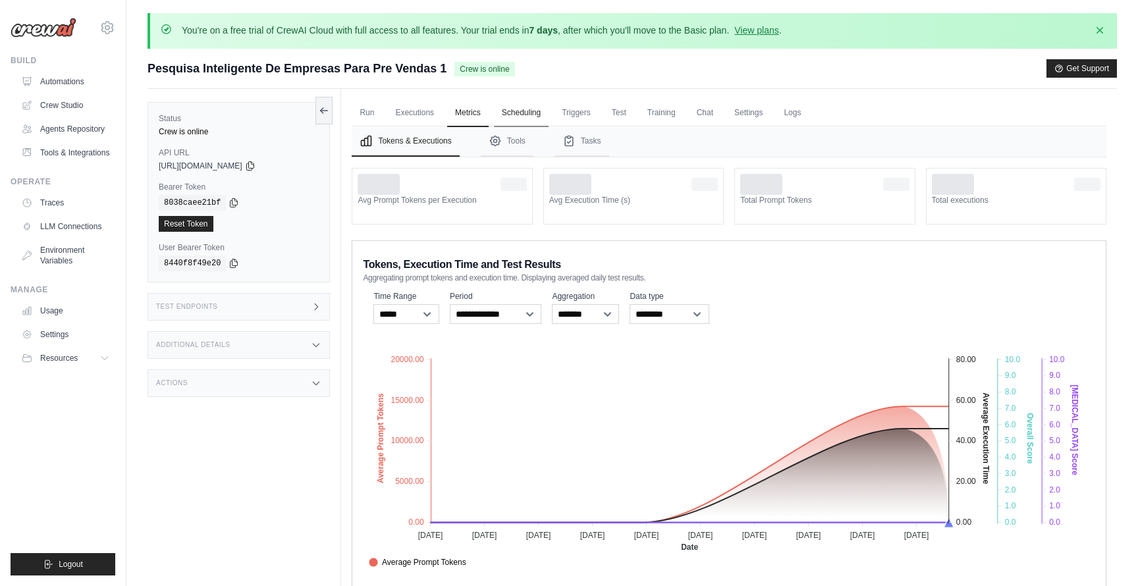
click at [523, 114] on link "Scheduling" at bounding box center [521, 113] width 55 height 28
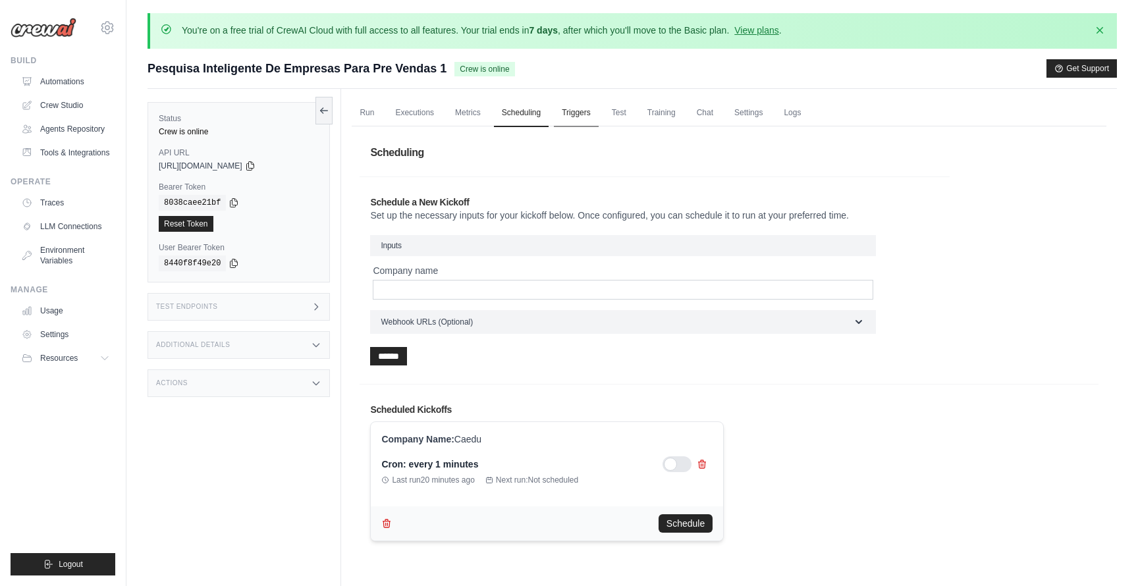
click at [588, 118] on link "Triggers" at bounding box center [576, 113] width 45 height 28
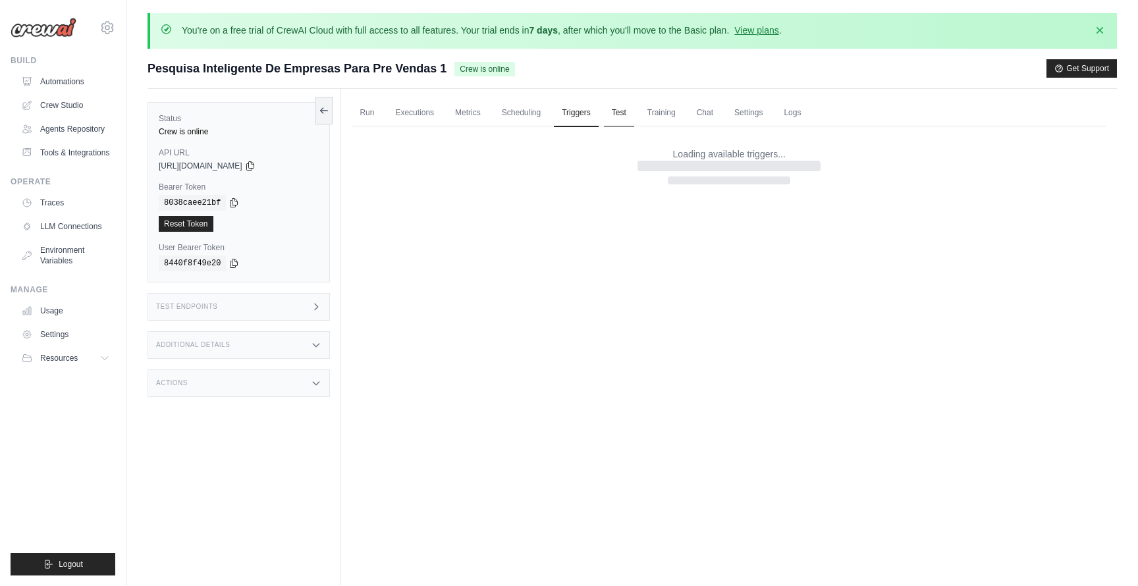
click at [625, 119] on link "Test" at bounding box center [619, 113] width 30 height 28
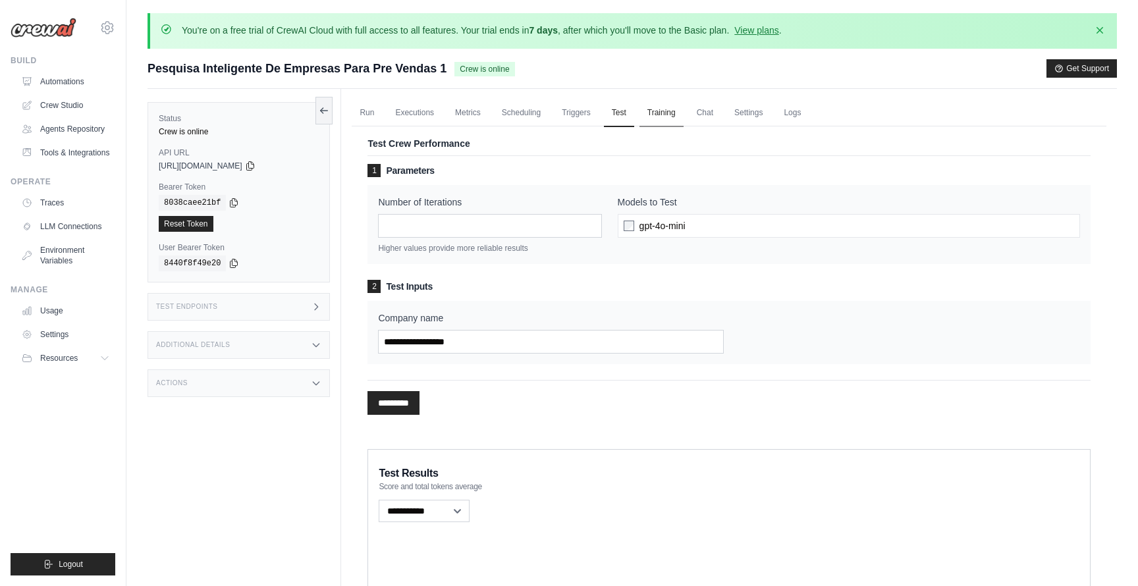
click at [665, 118] on link "Training" at bounding box center [662, 113] width 44 height 28
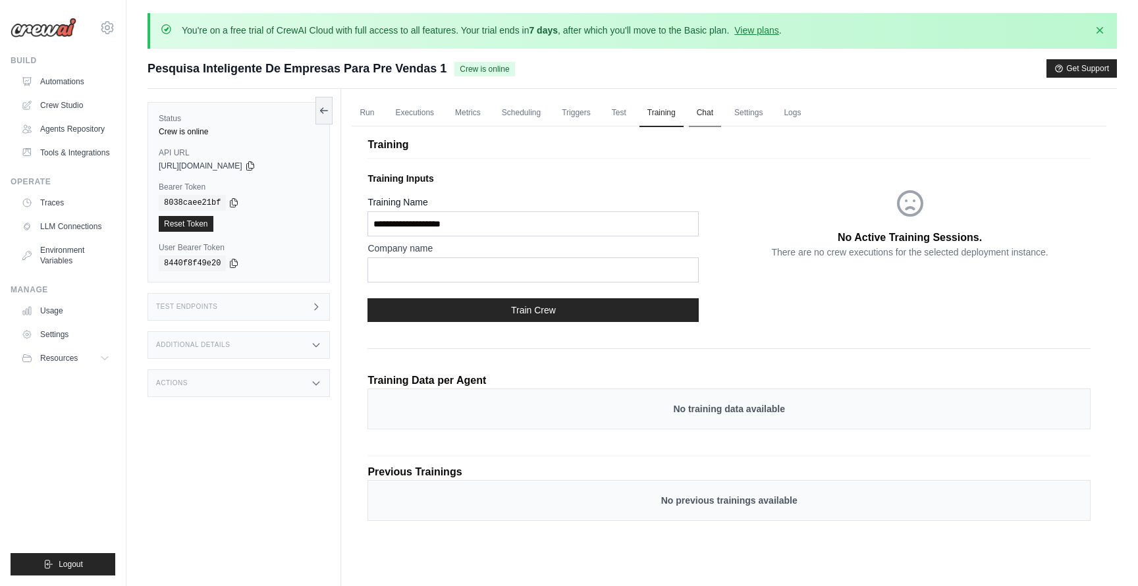
click at [708, 112] on link "Chat" at bounding box center [705, 113] width 32 height 28
click at [799, 112] on link "Logs" at bounding box center [792, 113] width 33 height 28
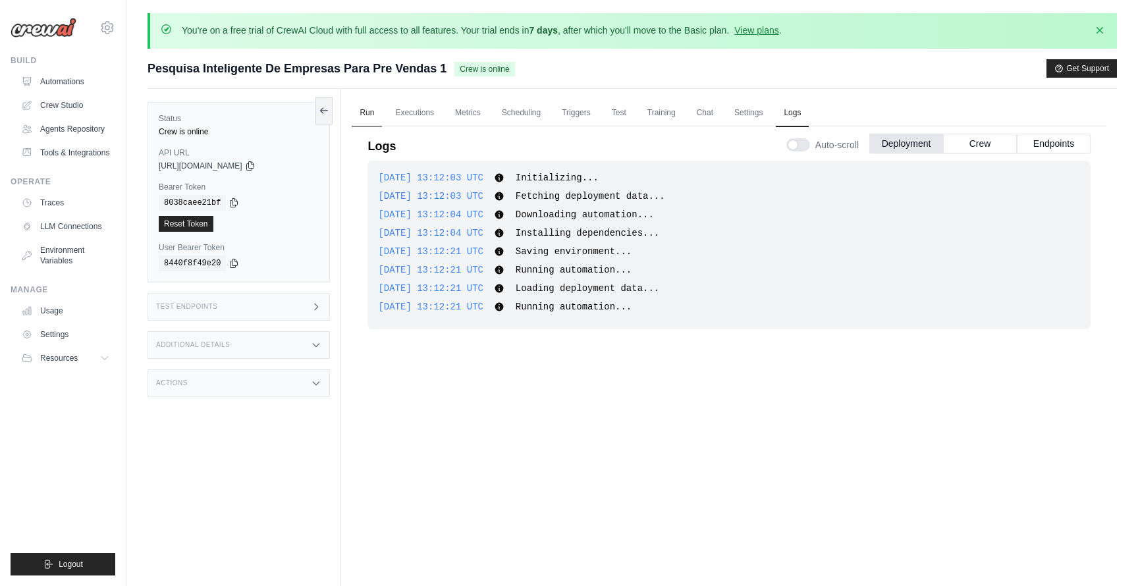
click at [375, 112] on link "Run" at bounding box center [367, 113] width 30 height 28
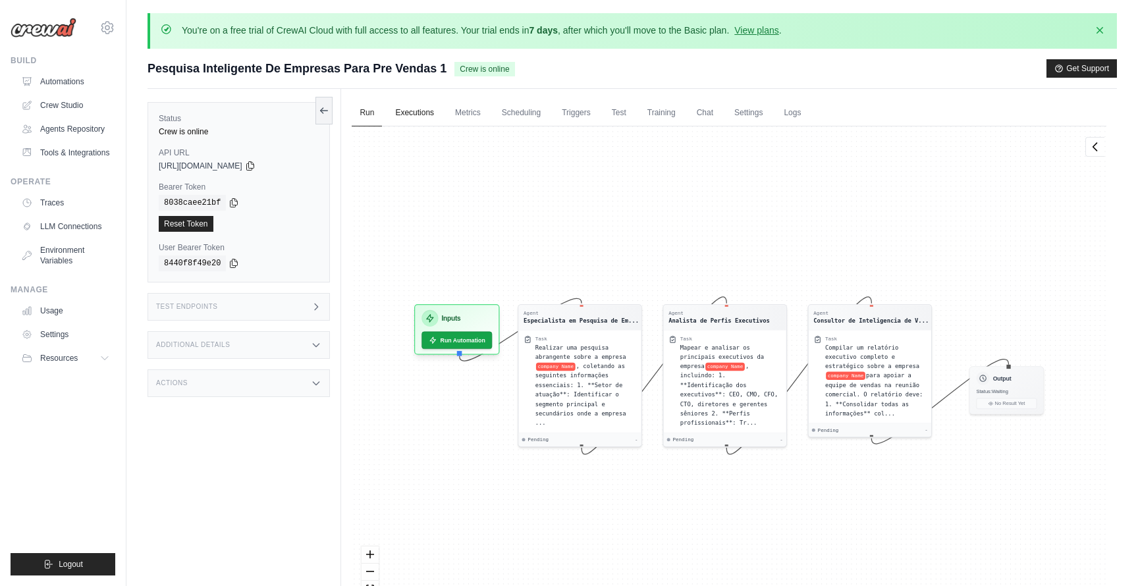
click at [410, 122] on link "Executions" at bounding box center [414, 113] width 55 height 28
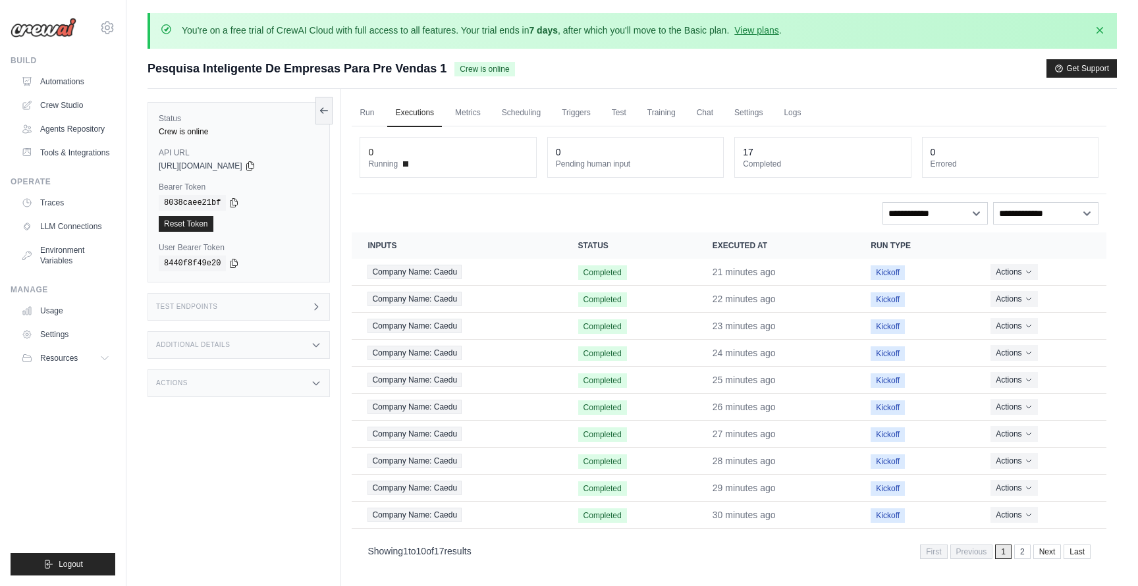
click at [777, 155] on div "17" at bounding box center [822, 152] width 159 height 13
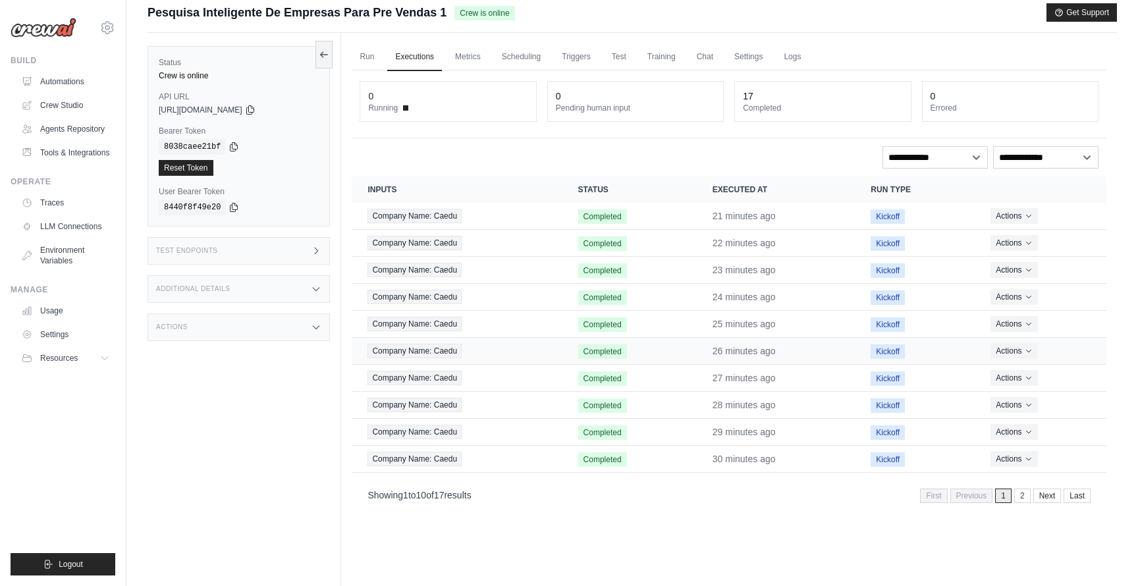
scroll to position [77, 0]
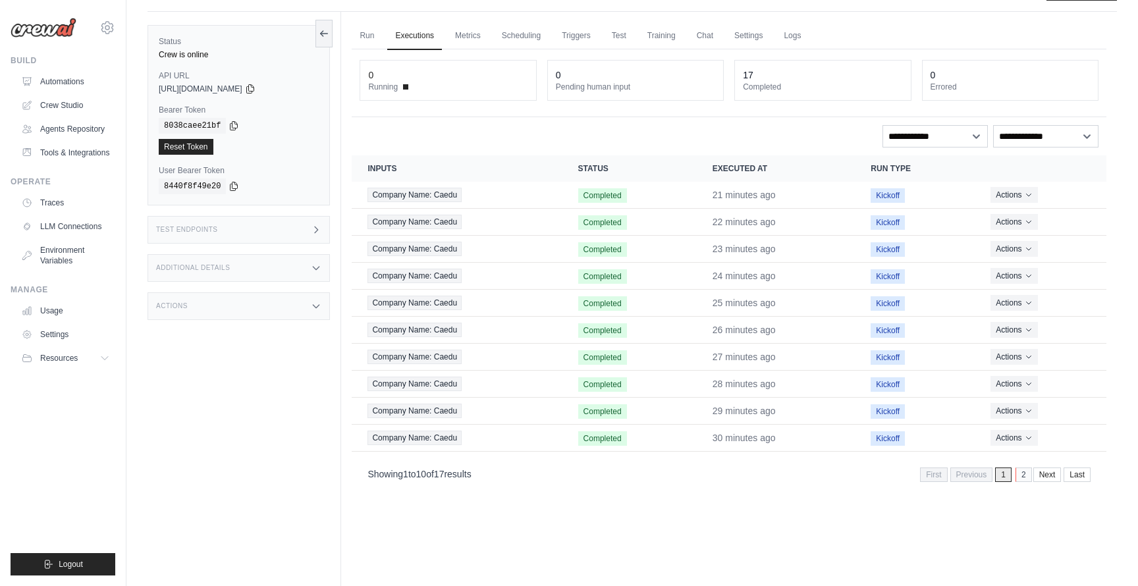
click at [1024, 475] on link "2" at bounding box center [1024, 475] width 16 height 14
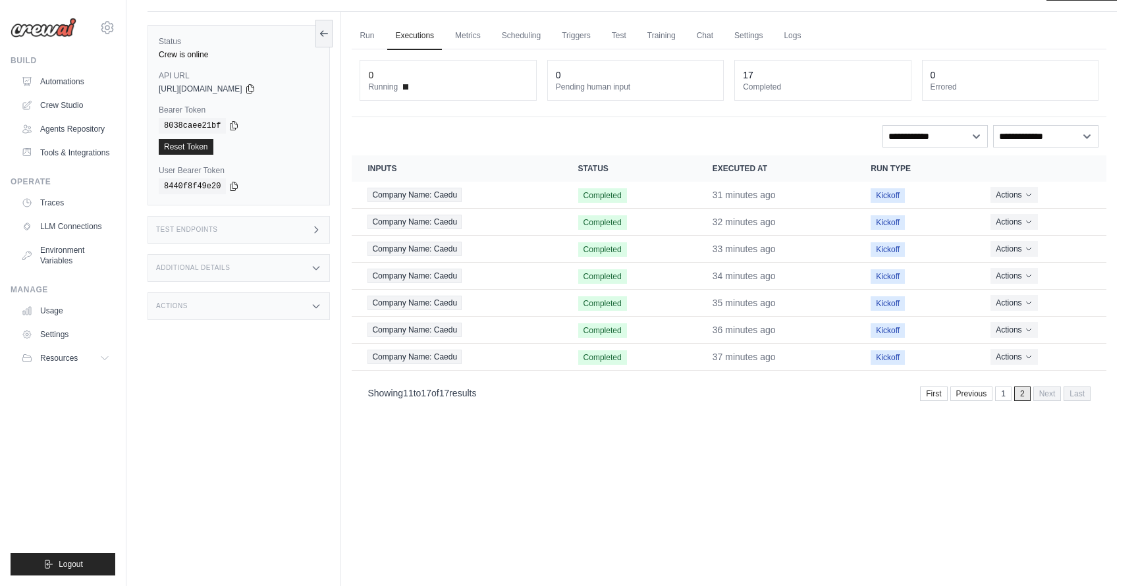
scroll to position [0, 0]
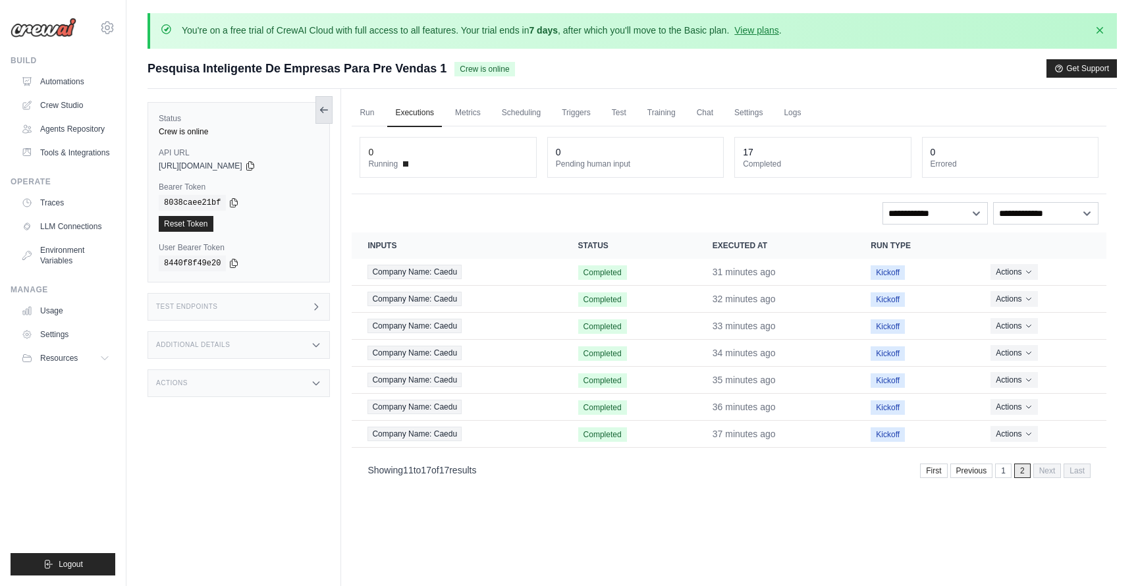
click at [320, 105] on icon at bounding box center [324, 110] width 11 height 11
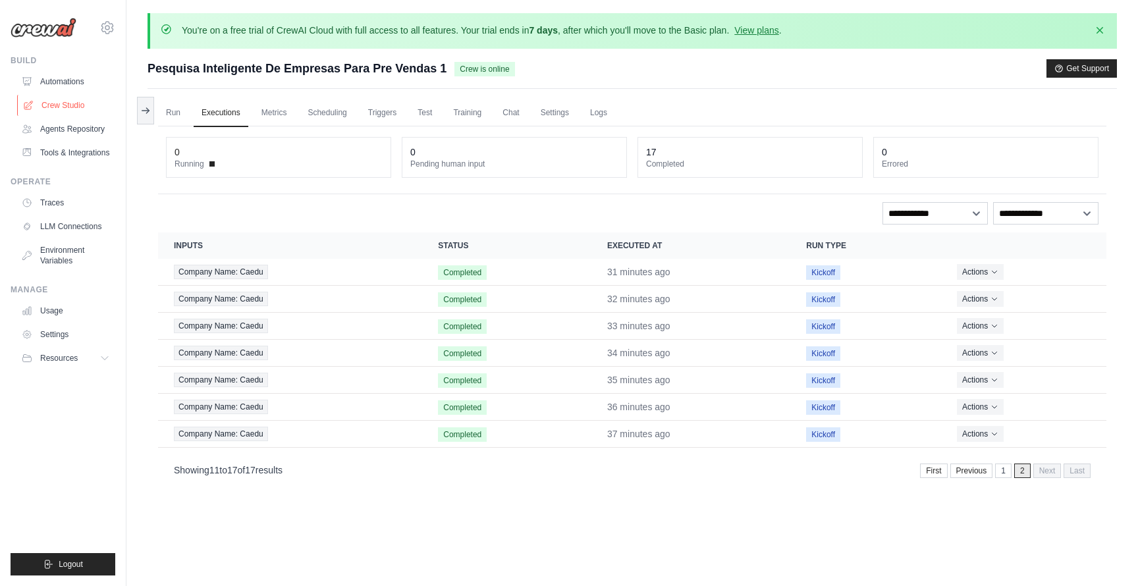
click at [89, 102] on link "Crew Studio" at bounding box center [66, 105] width 99 height 21
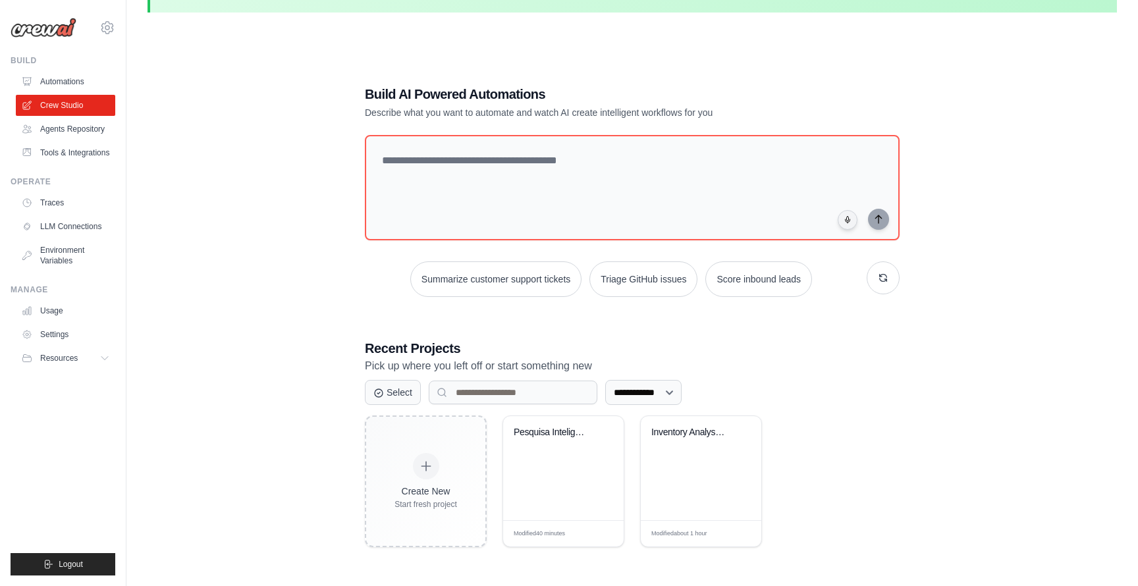
scroll to position [72, 0]
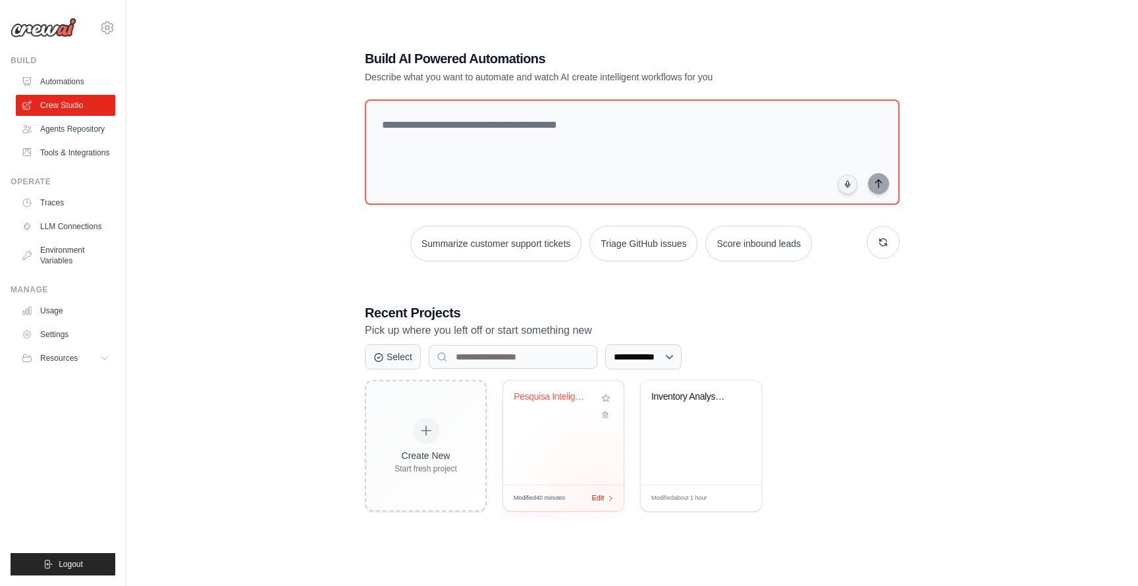
click at [599, 499] on div "Modified 40 minutes Edit" at bounding box center [563, 498] width 121 height 26
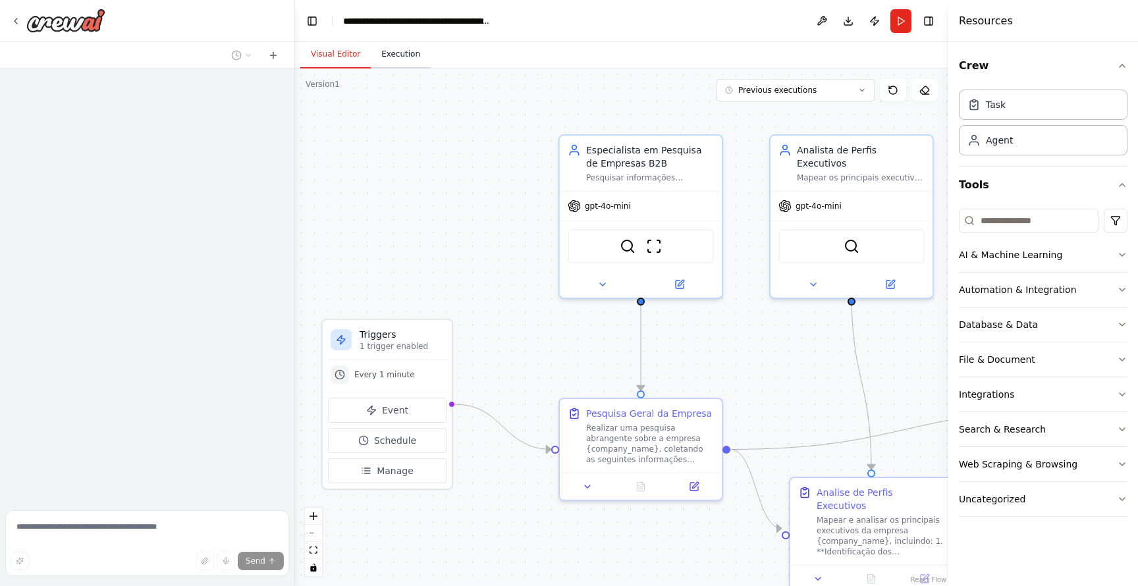
click at [406, 55] on button "Execution" at bounding box center [401, 55] width 60 height 28
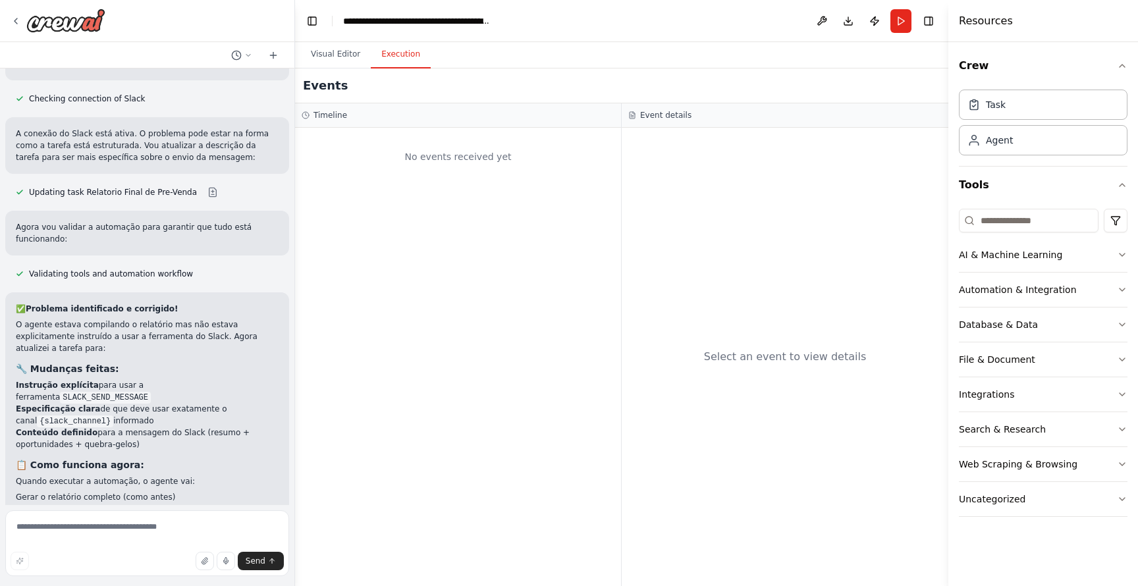
scroll to position [2836, 0]
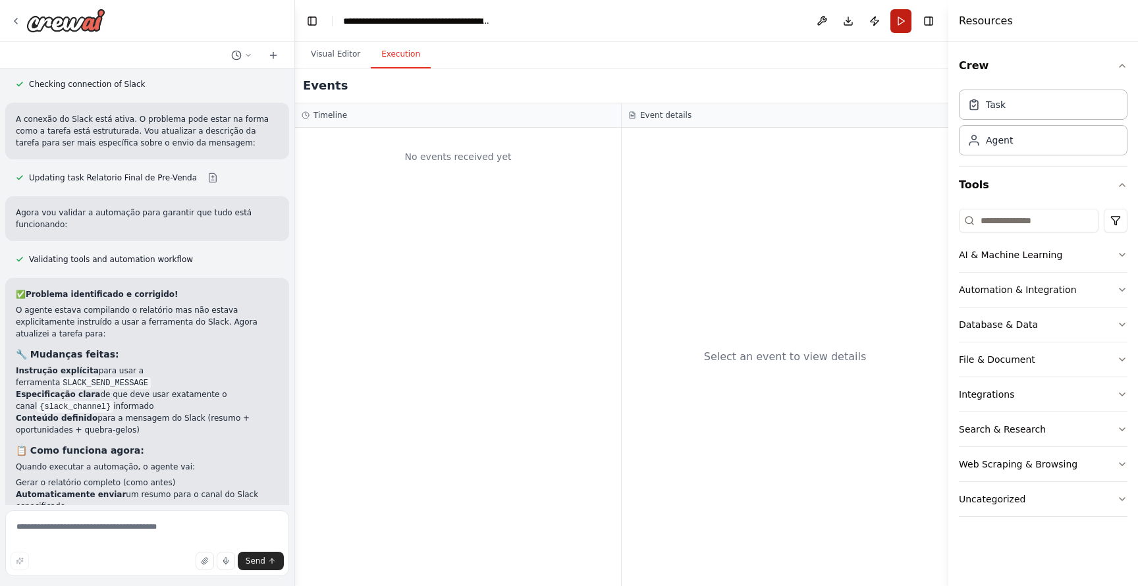
click at [901, 15] on button "Run" at bounding box center [901, 21] width 21 height 24
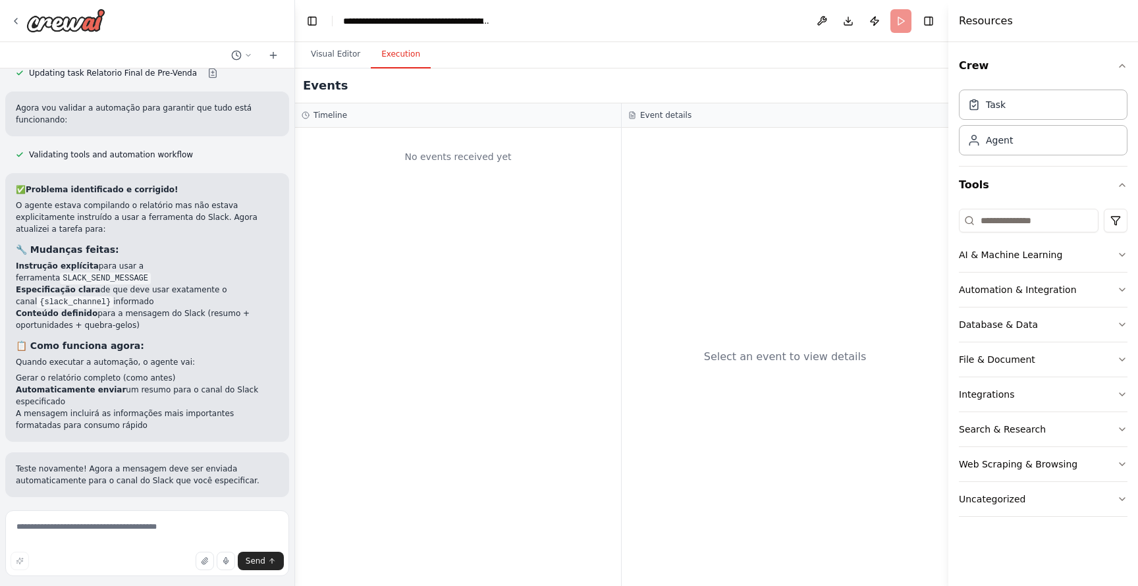
scroll to position [2942, 0]
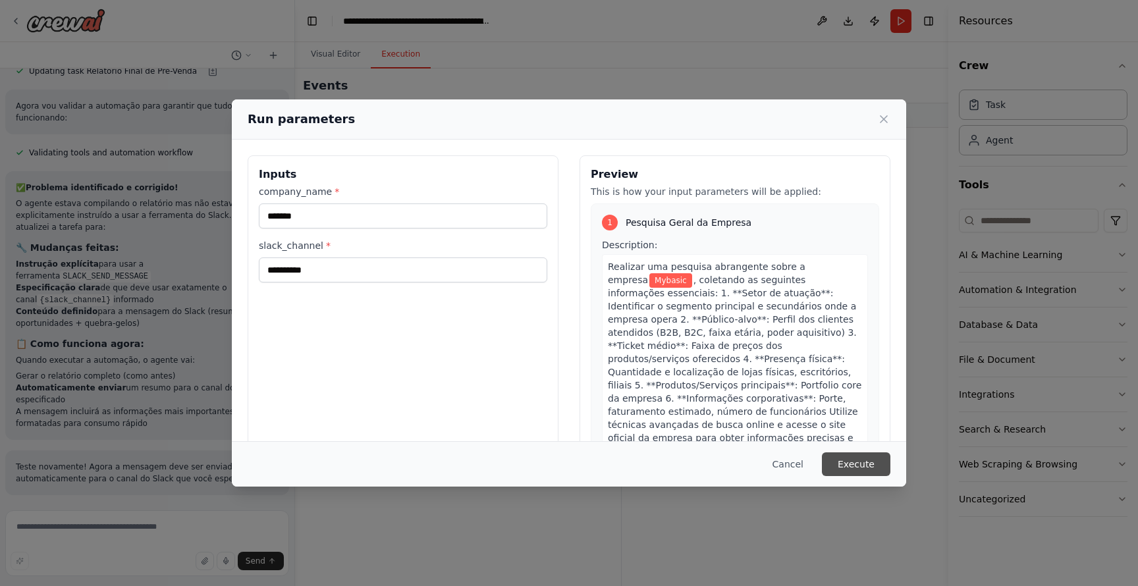
click at [858, 460] on button "Execute" at bounding box center [856, 465] width 69 height 24
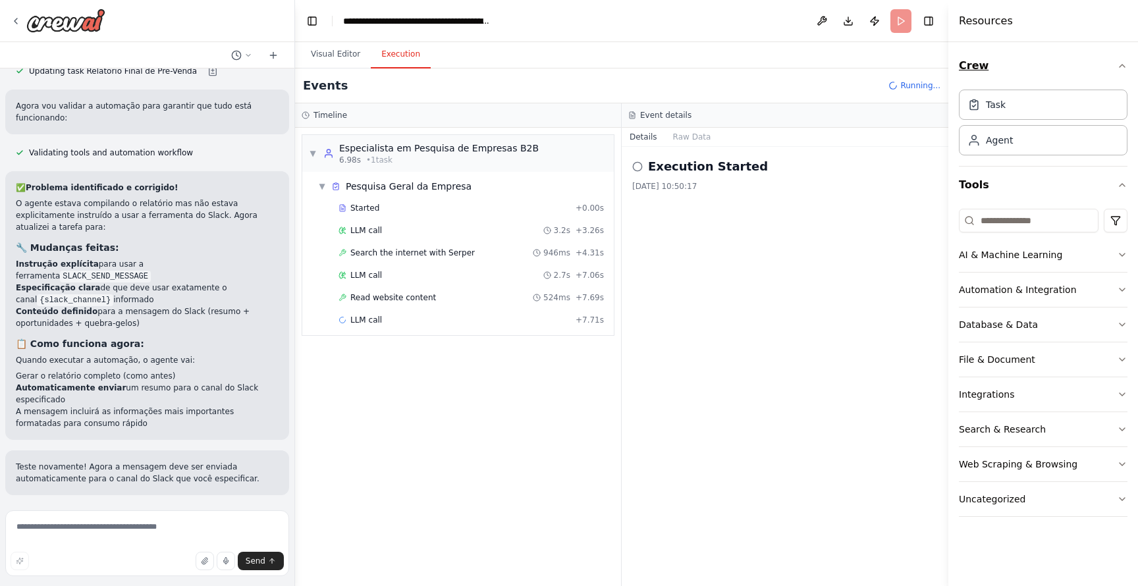
click at [1121, 63] on icon "button" at bounding box center [1122, 66] width 11 height 11
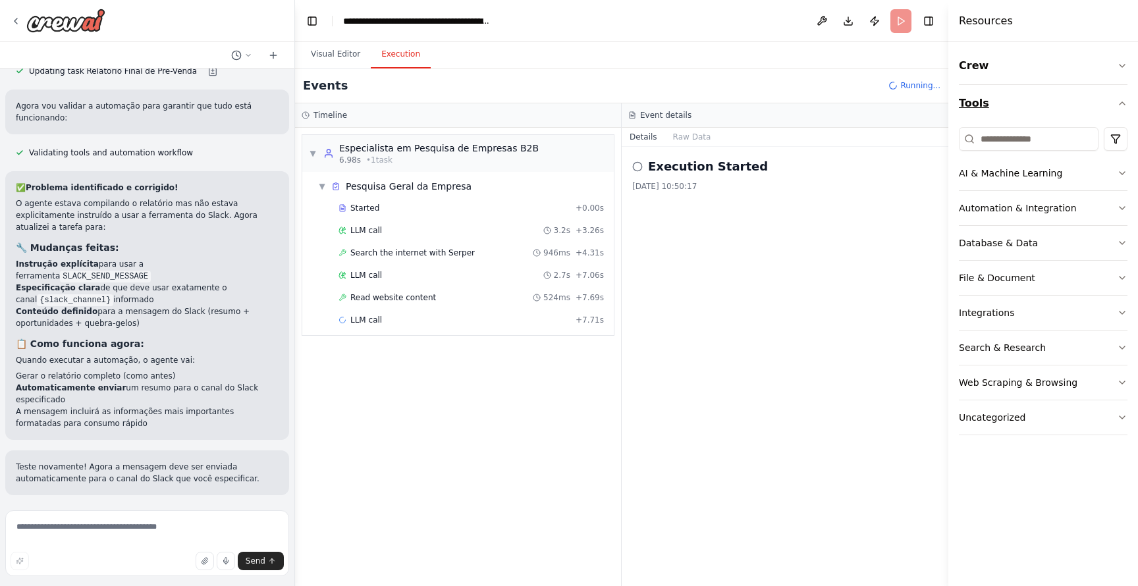
click at [1117, 98] on icon "button" at bounding box center [1122, 103] width 11 height 11
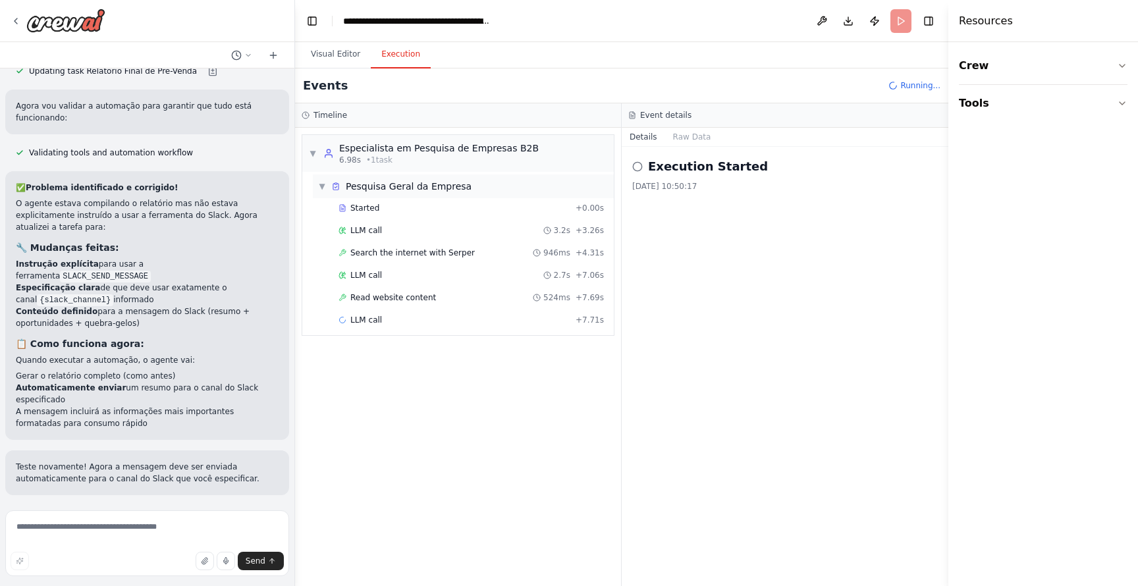
click at [323, 182] on span "▼" at bounding box center [322, 186] width 8 height 11
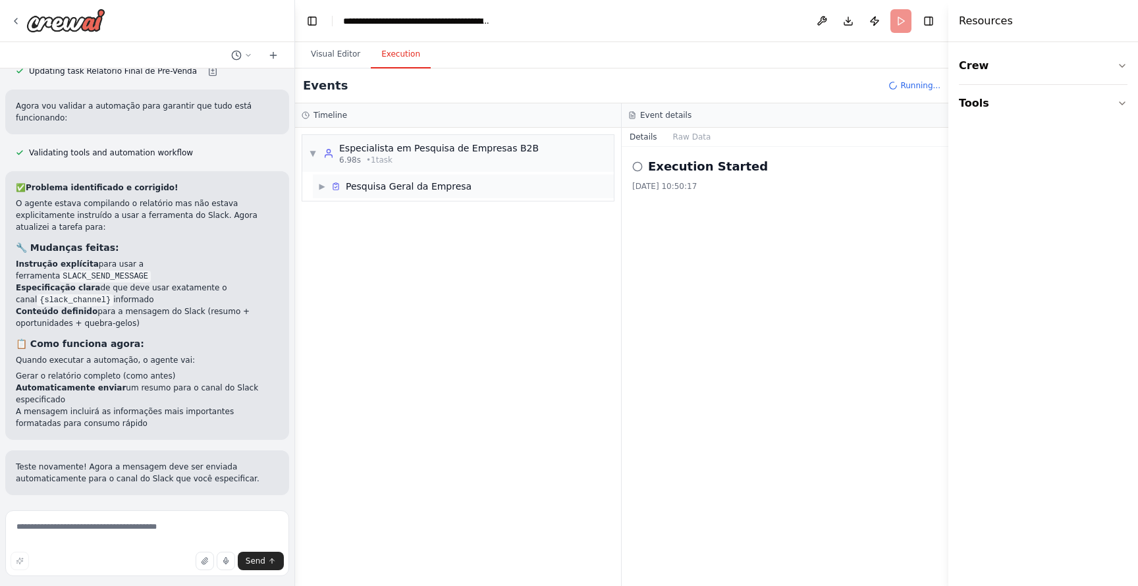
click at [323, 182] on span "▶" at bounding box center [322, 186] width 8 height 11
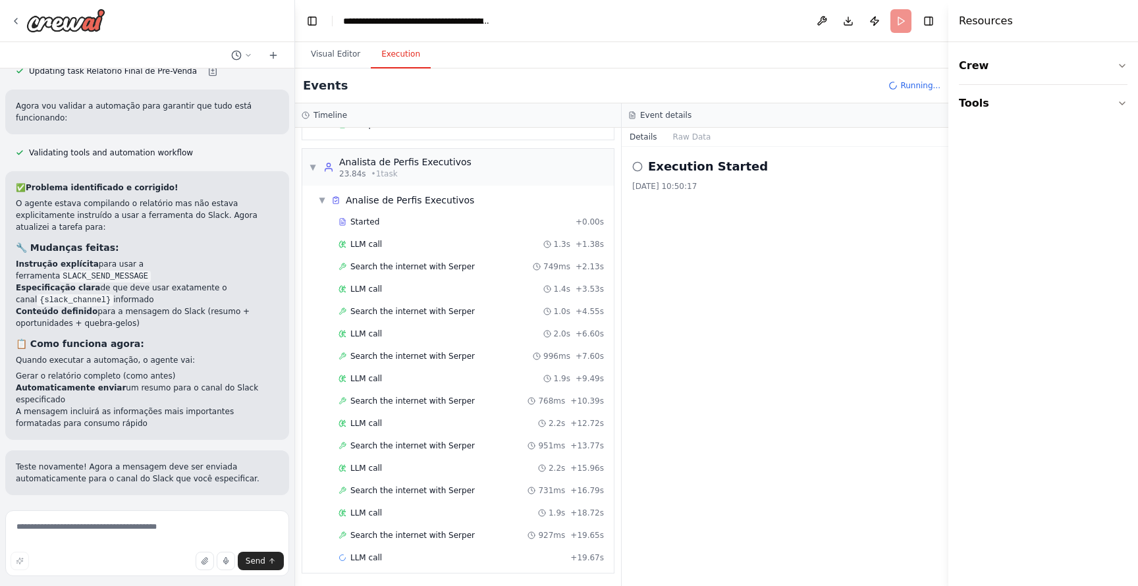
scroll to position [220, 0]
click at [319, 194] on span "▼" at bounding box center [322, 198] width 8 height 11
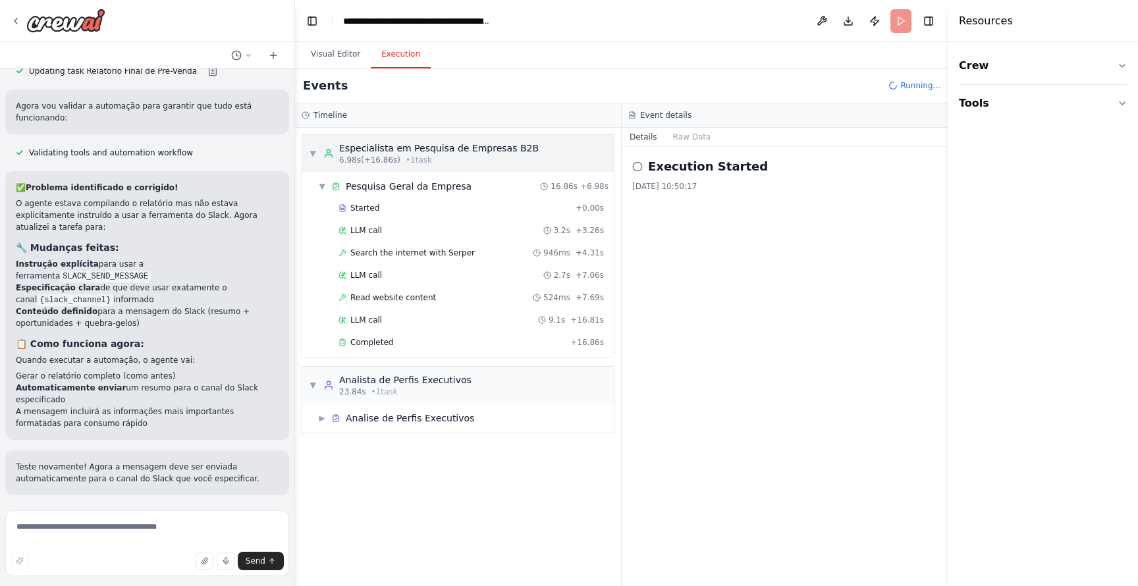
click at [309, 154] on span "▼" at bounding box center [313, 153] width 8 height 11
click at [320, 184] on span "▼" at bounding box center [322, 186] width 8 height 11
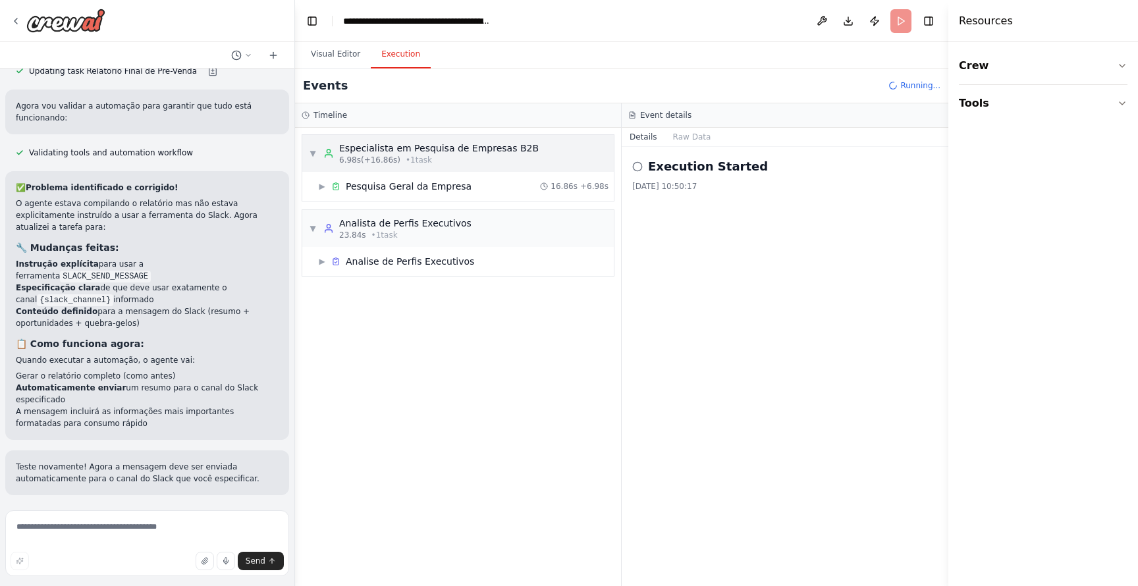
click at [317, 152] on div "▼ Especialista em Pesquisa de Empresas B2B 6.98s (+16.86s) • 1 task" at bounding box center [424, 154] width 230 height 24
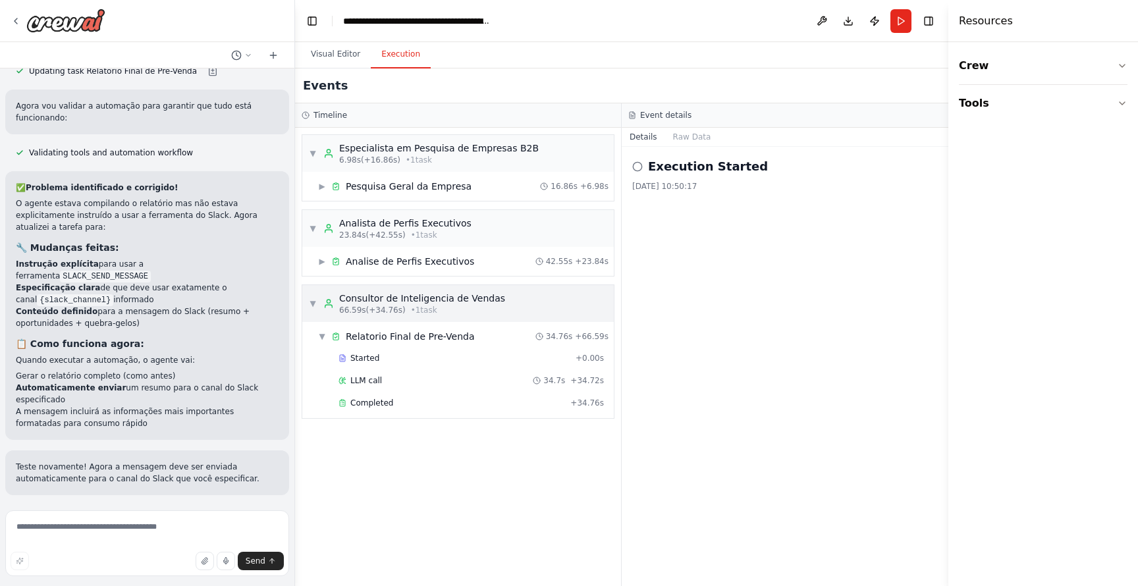
click at [311, 299] on span "▼" at bounding box center [313, 303] width 8 height 11
click at [311, 304] on span "▶" at bounding box center [313, 303] width 8 height 11
click at [400, 401] on div "Completed" at bounding box center [452, 403] width 227 height 11
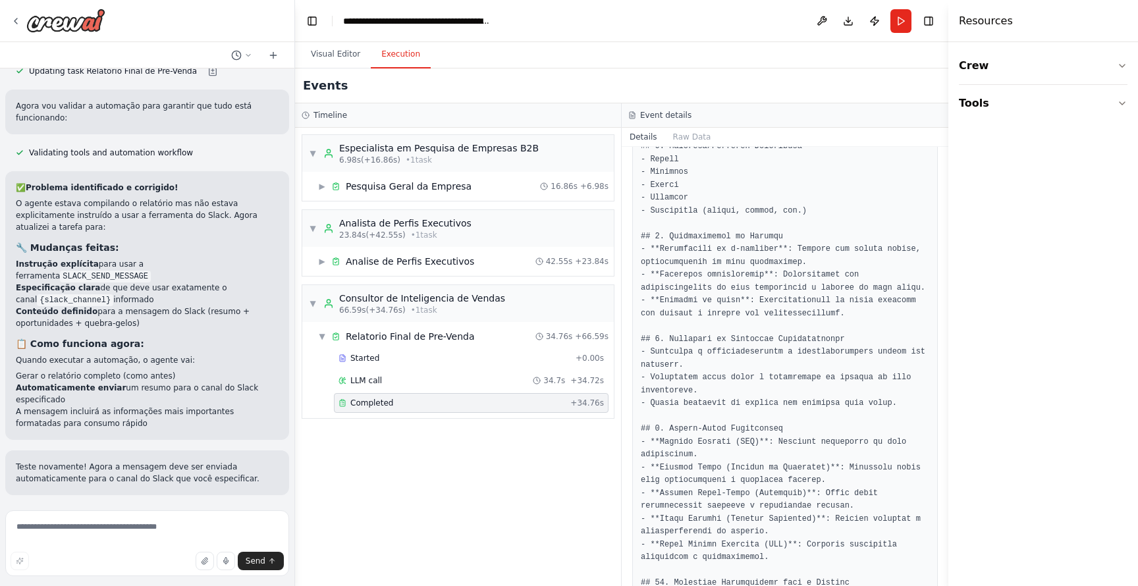
scroll to position [1006, 0]
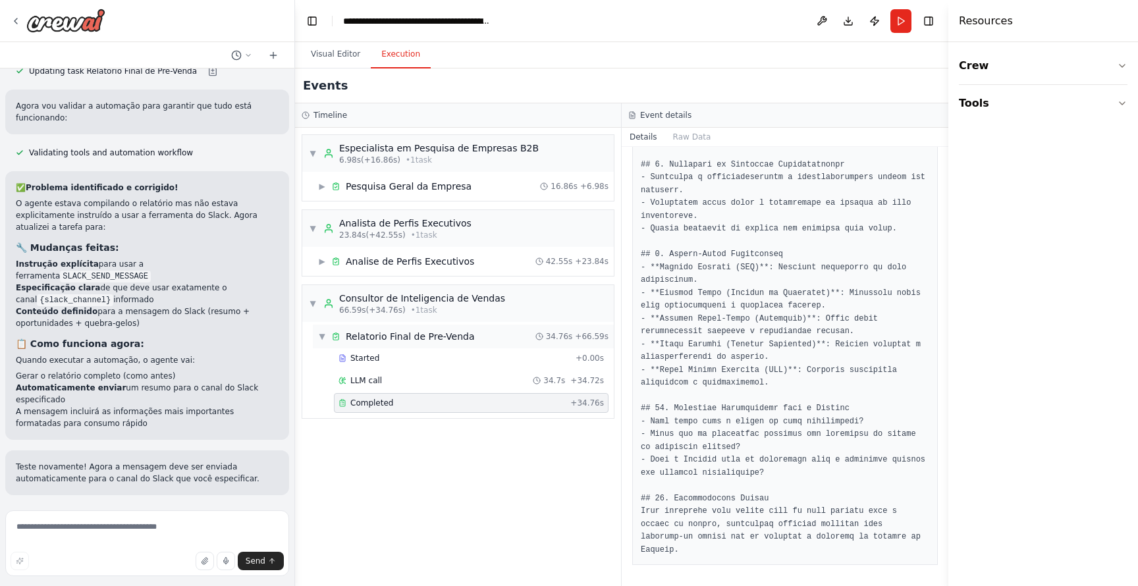
click at [322, 339] on span "▼" at bounding box center [322, 336] width 8 height 11
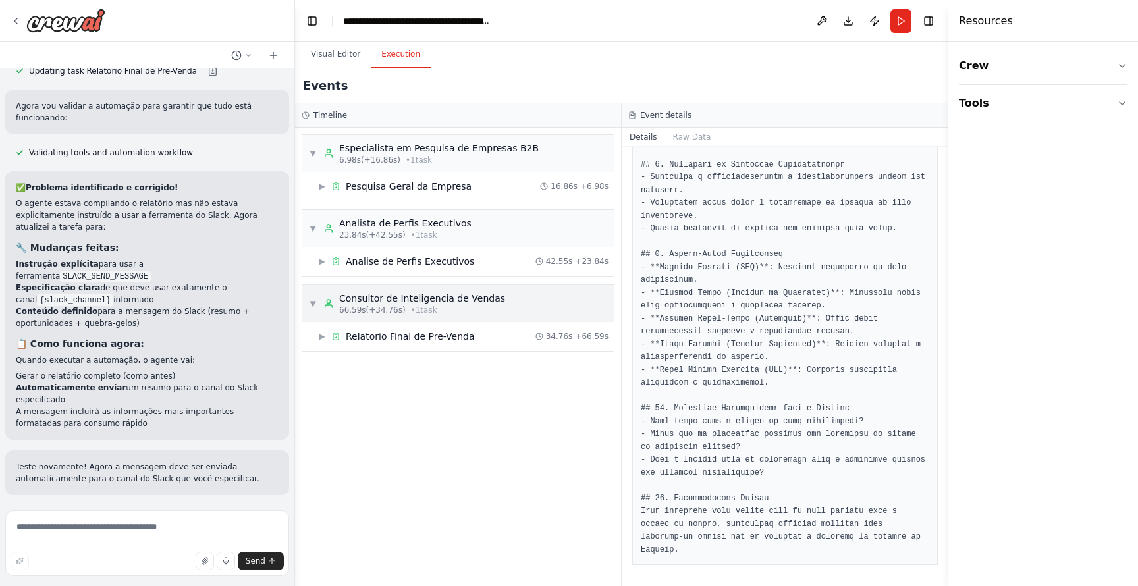
click at [319, 308] on div "▼ Consultor de Inteligencia de Vendas 66.59s (+34.76s) • 1 task" at bounding box center [407, 304] width 196 height 24
click at [319, 308] on div "▶ Consultor de Inteligencia de Vendas 66.59s (+34.76s) • 1 task" at bounding box center [407, 304] width 196 height 24
click at [323, 333] on span "▶" at bounding box center [322, 336] width 8 height 11
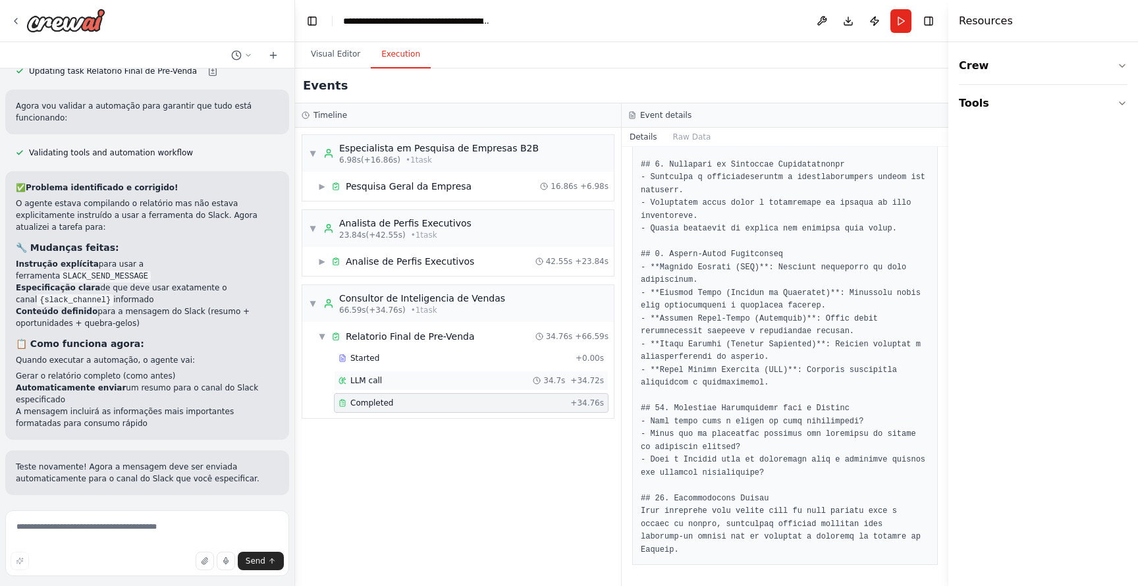
click at [422, 381] on div "LLM call 34.7s + 34.72s" at bounding box center [472, 381] width 266 height 11
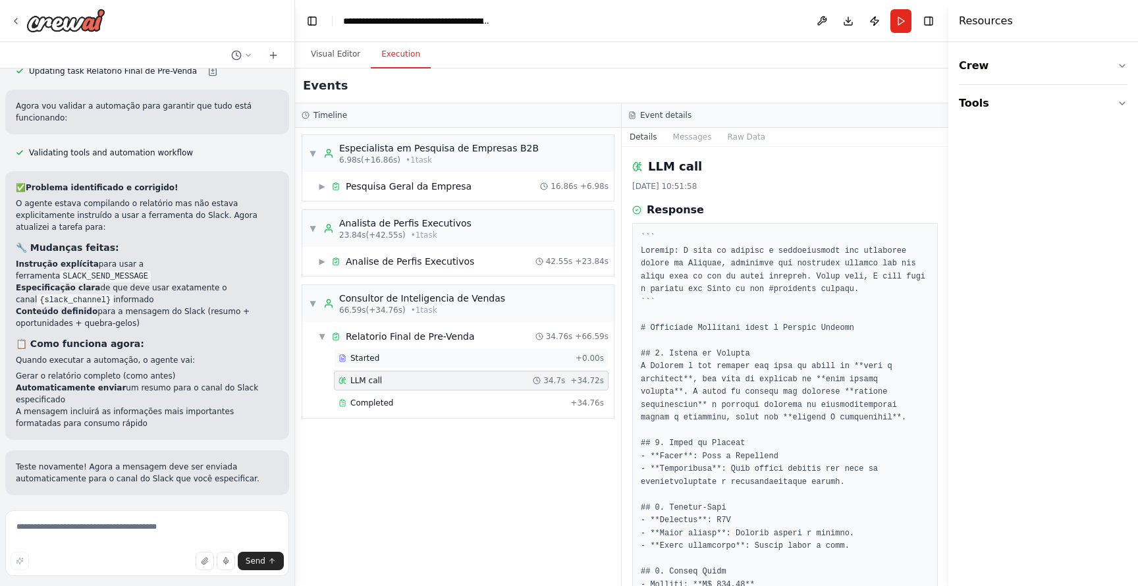
click at [425, 364] on div "Started + 0.00s" at bounding box center [471, 359] width 275 height 20
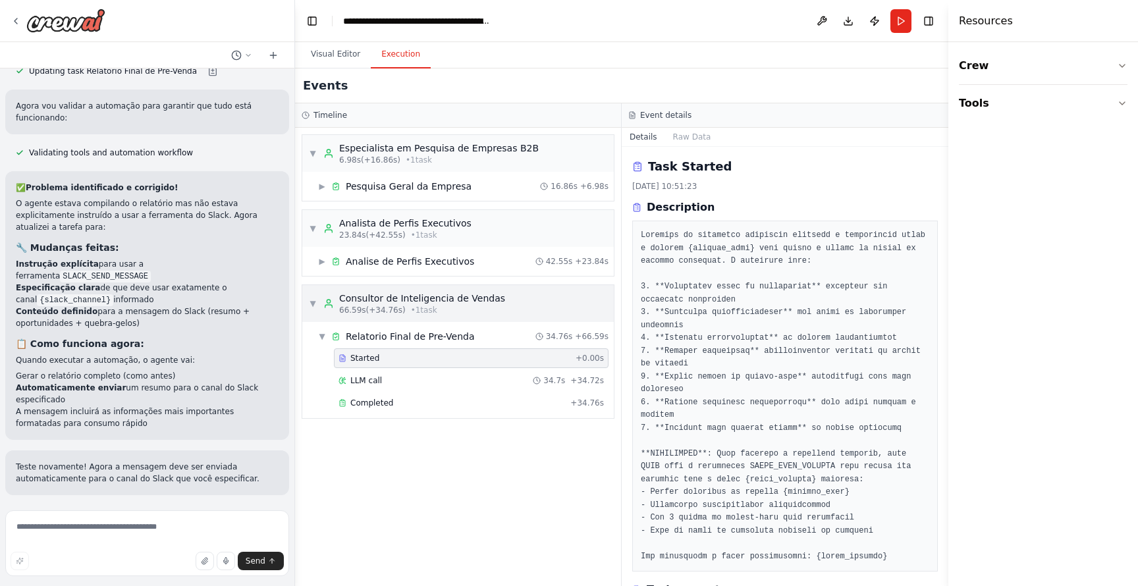
click at [314, 295] on div "▼ Consultor de Inteligencia de Vendas 66.59s (+34.76s) • 1 task" at bounding box center [407, 304] width 196 height 24
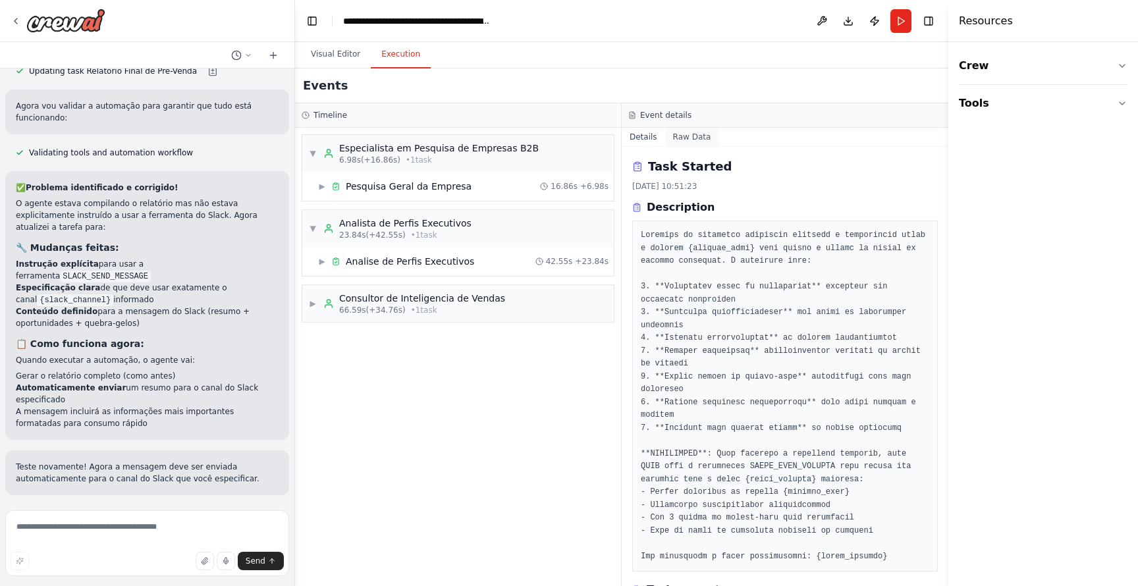
click at [684, 134] on button "Raw Data" at bounding box center [692, 137] width 54 height 18
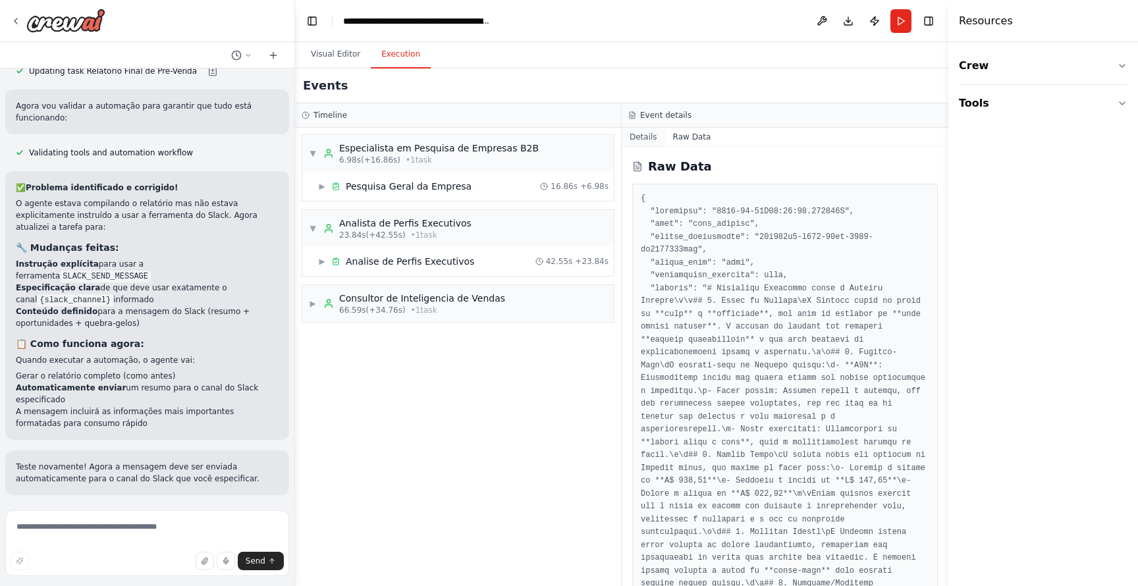
click at [646, 140] on button "Details" at bounding box center [643, 137] width 43 height 18
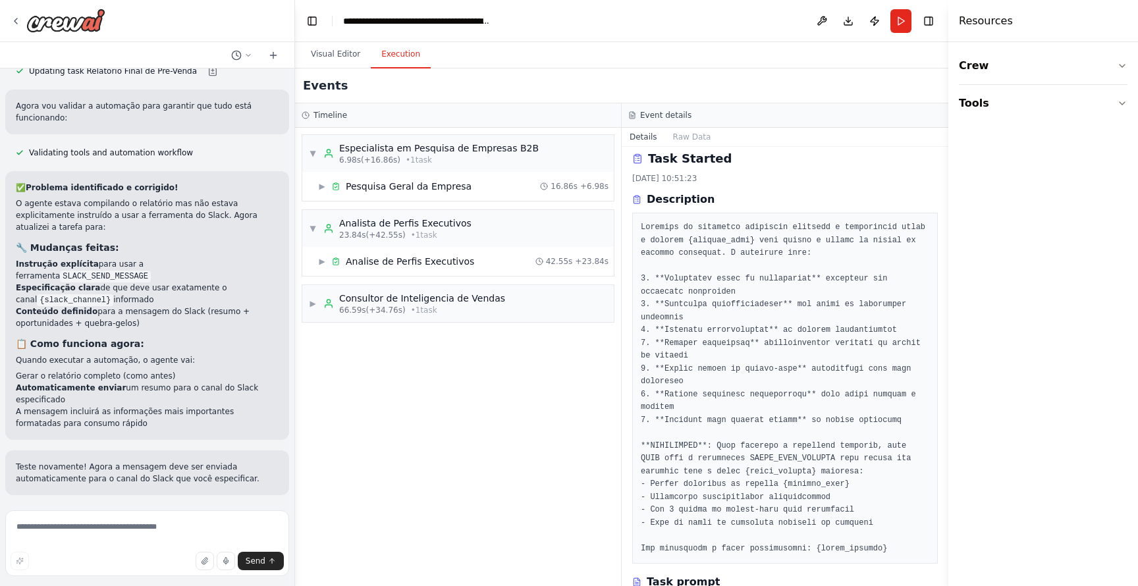
scroll to position [0, 0]
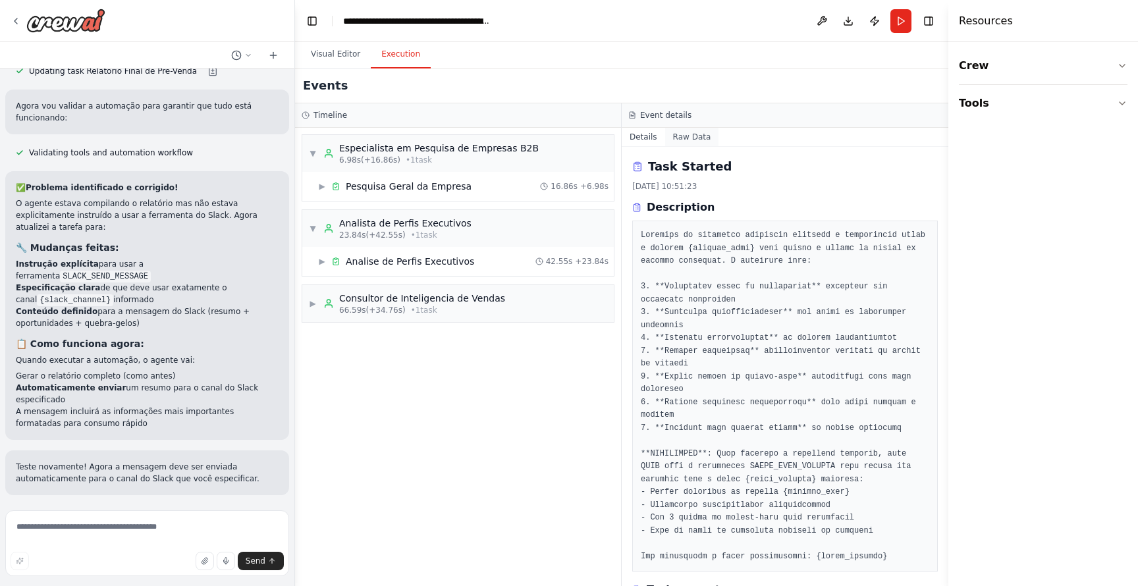
click at [683, 134] on button "Raw Data" at bounding box center [692, 137] width 54 height 18
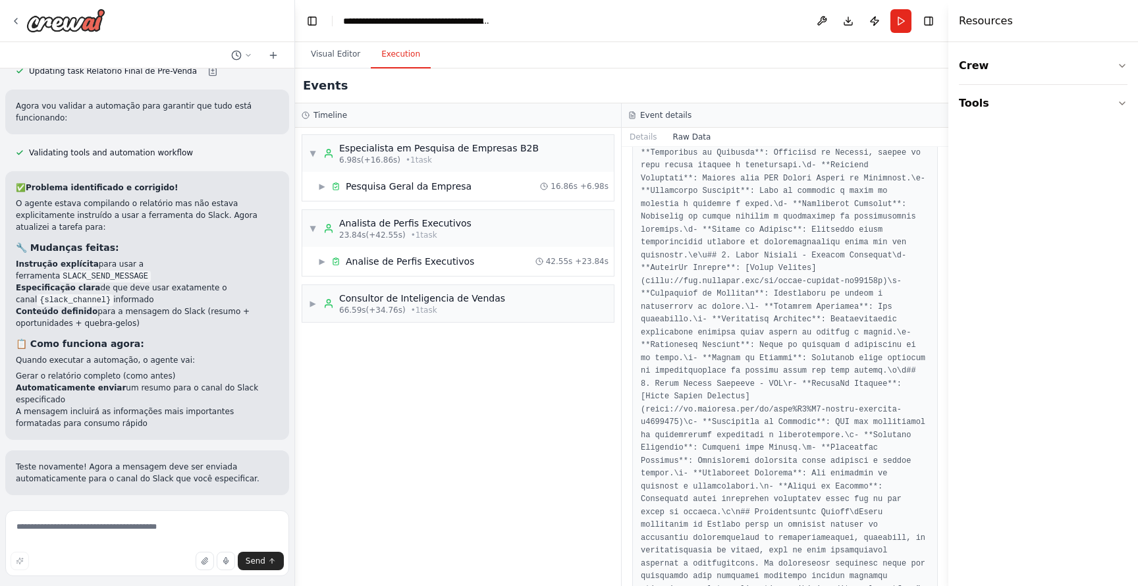
scroll to position [3852, 0]
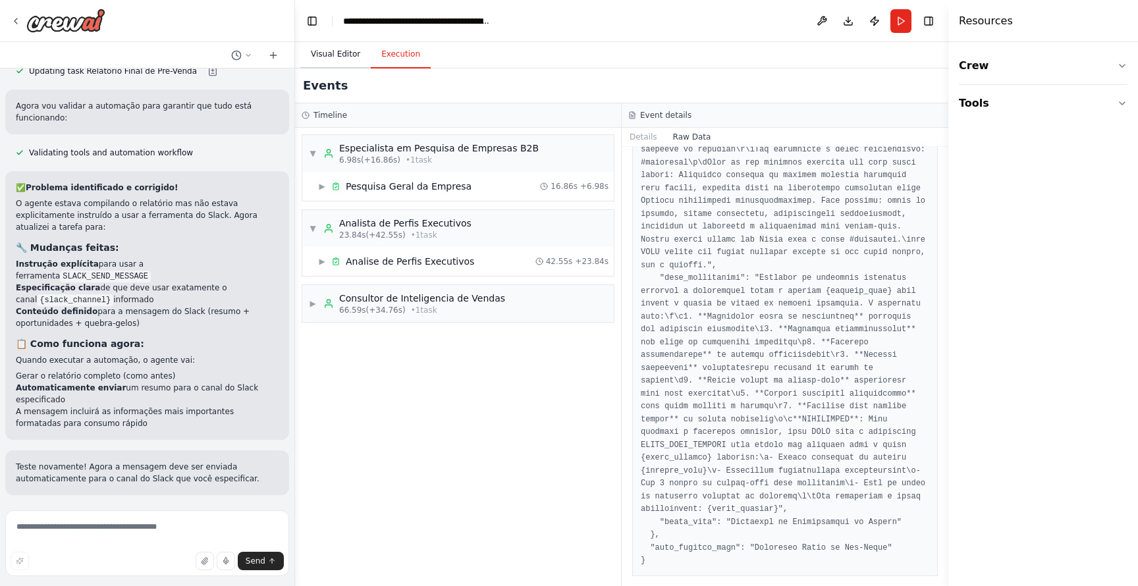
click at [312, 51] on button "Visual Editor" at bounding box center [335, 55] width 70 height 28
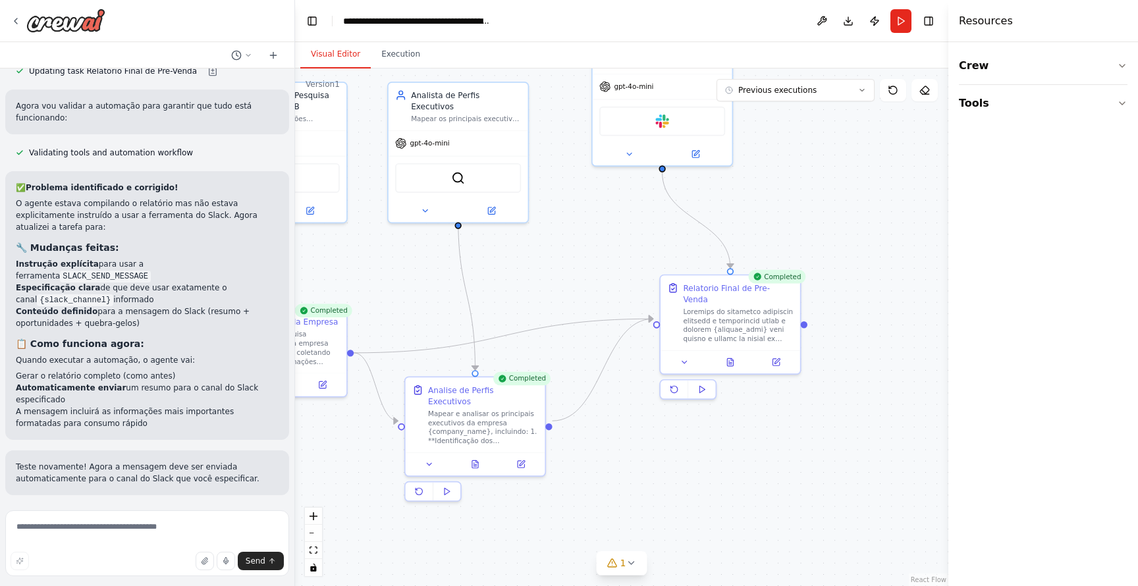
drag, startPoint x: 876, startPoint y: 395, endPoint x: 492, endPoint y: 299, distance: 395.2
click at [490, 299] on div ".deletable-edge-delete-btn { width: 20px; height: 20px; border: 0px solid #ffff…" at bounding box center [622, 328] width 654 height 518
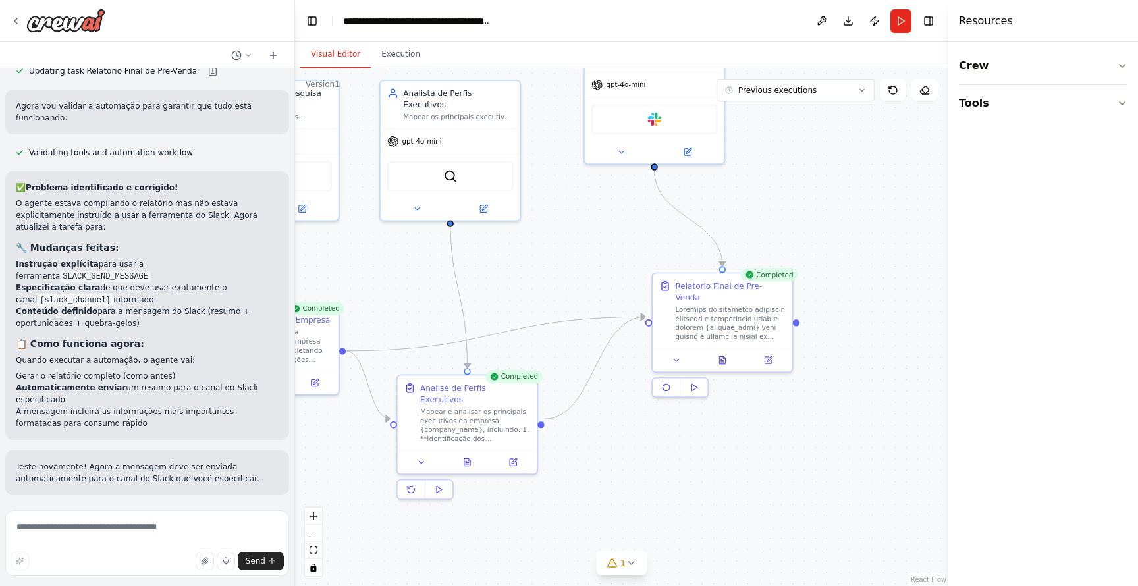
drag, startPoint x: 644, startPoint y: 223, endPoint x: 712, endPoint y: 344, distance: 138.9
click at [712, 344] on div ".deletable-edge-delete-btn { width: 20px; height: 20px; border: 0px solid #ffff…" at bounding box center [622, 328] width 654 height 518
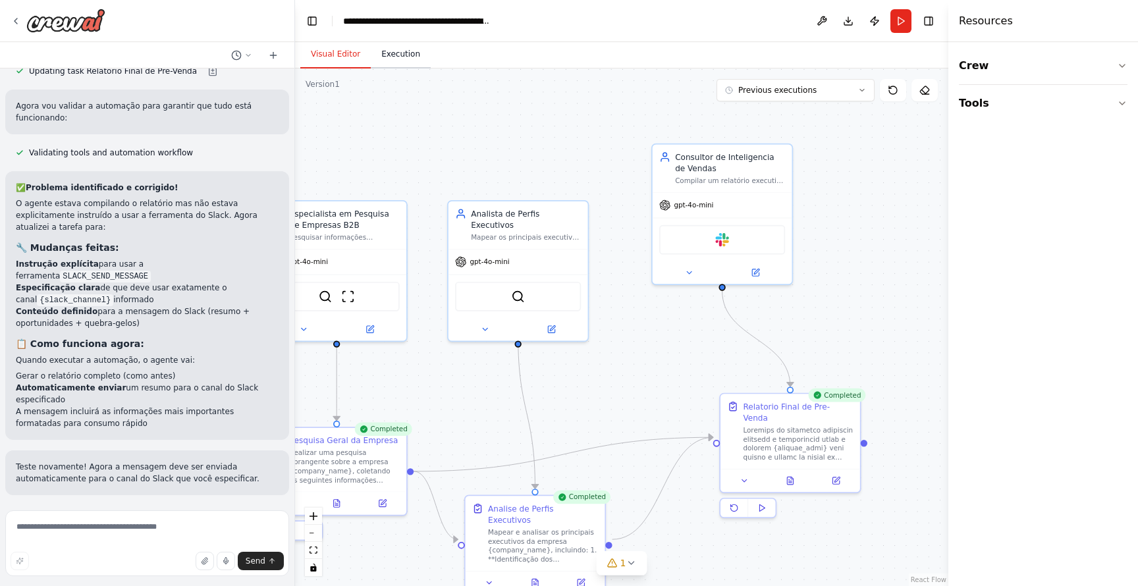
click at [387, 49] on button "Execution" at bounding box center [401, 55] width 60 height 28
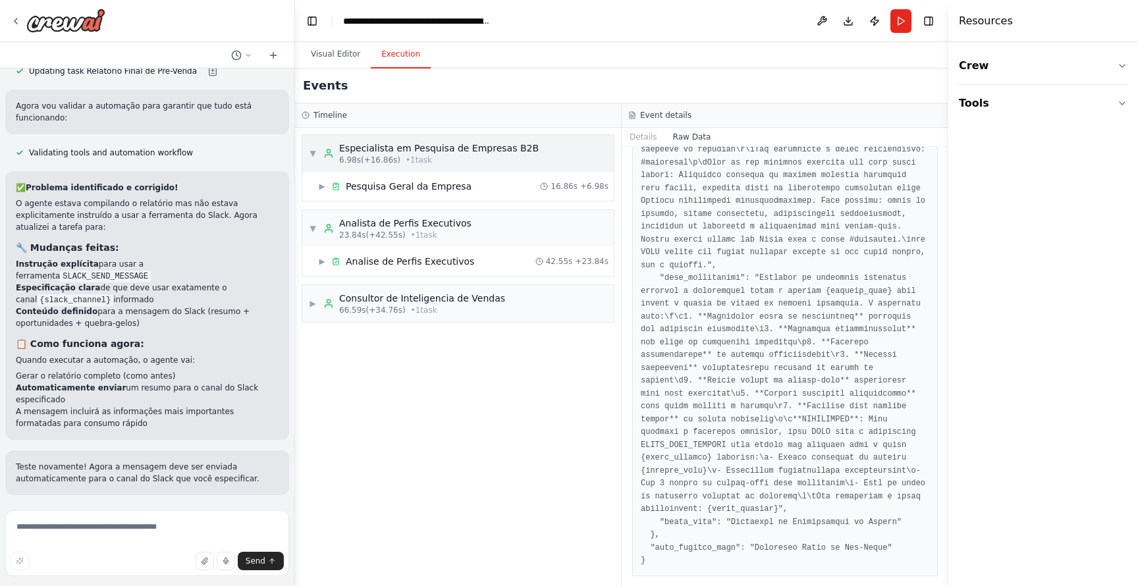
click at [316, 151] on span "▼" at bounding box center [313, 153] width 8 height 11
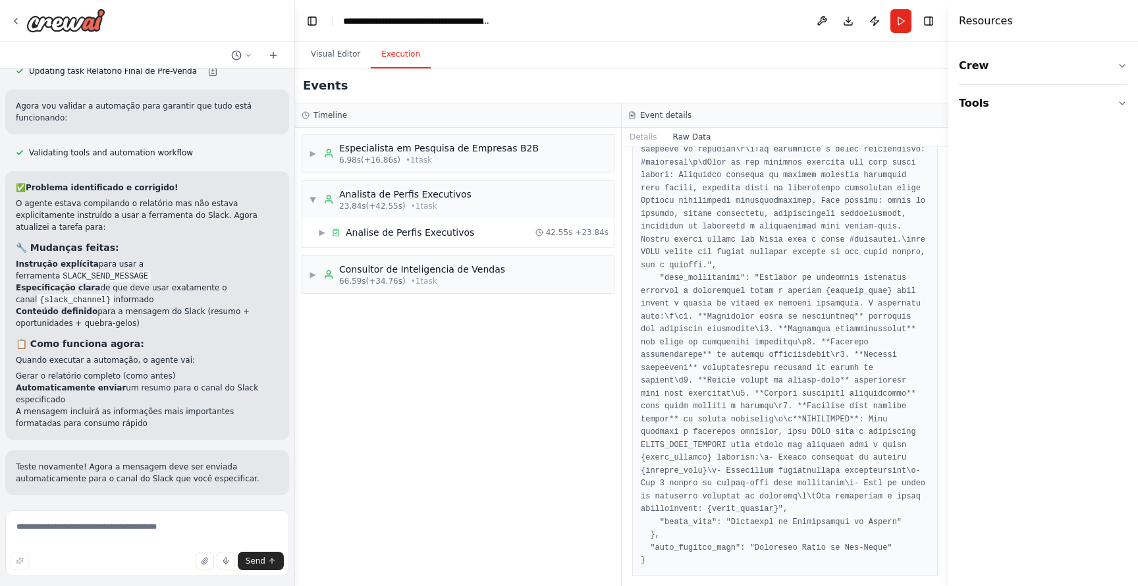
click at [190, 576] on span "Improve automation" at bounding box center [153, 581] width 80 height 11
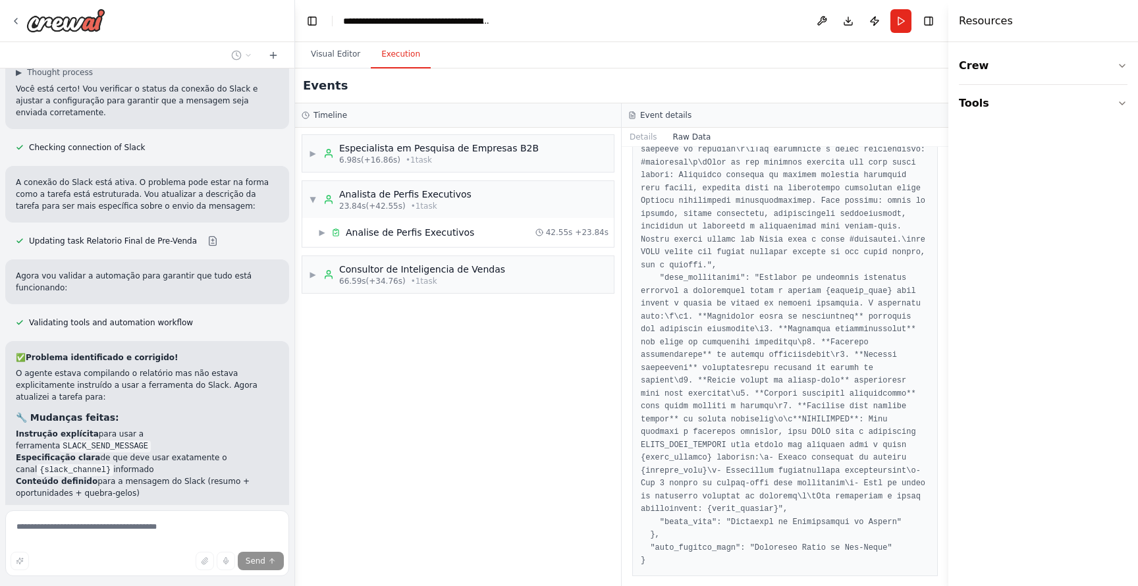
scroll to position [2767, 0]
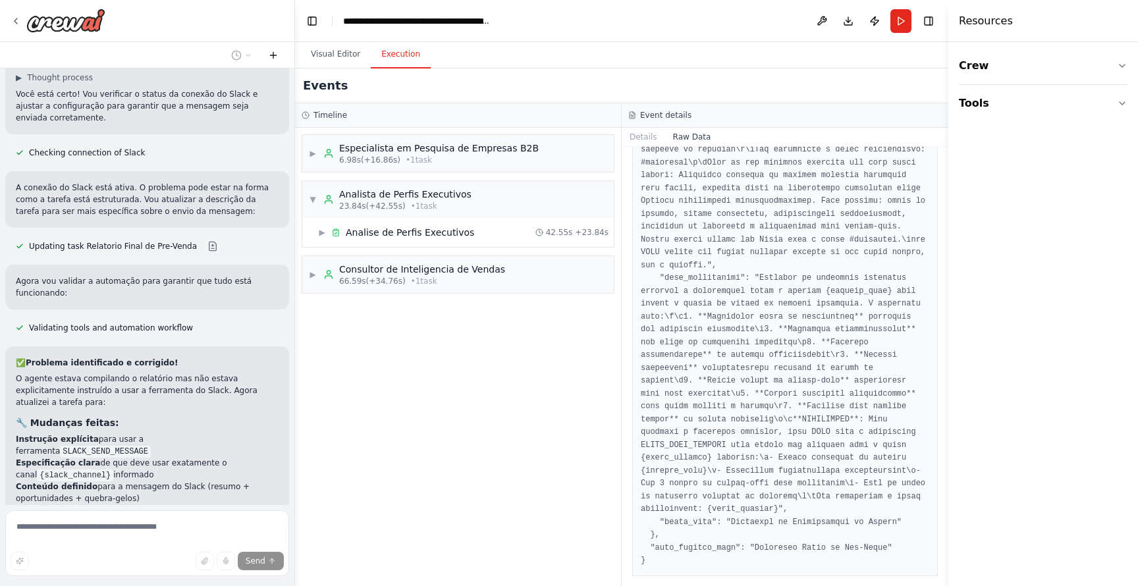
click at [274, 53] on icon at bounding box center [273, 55] width 11 height 11
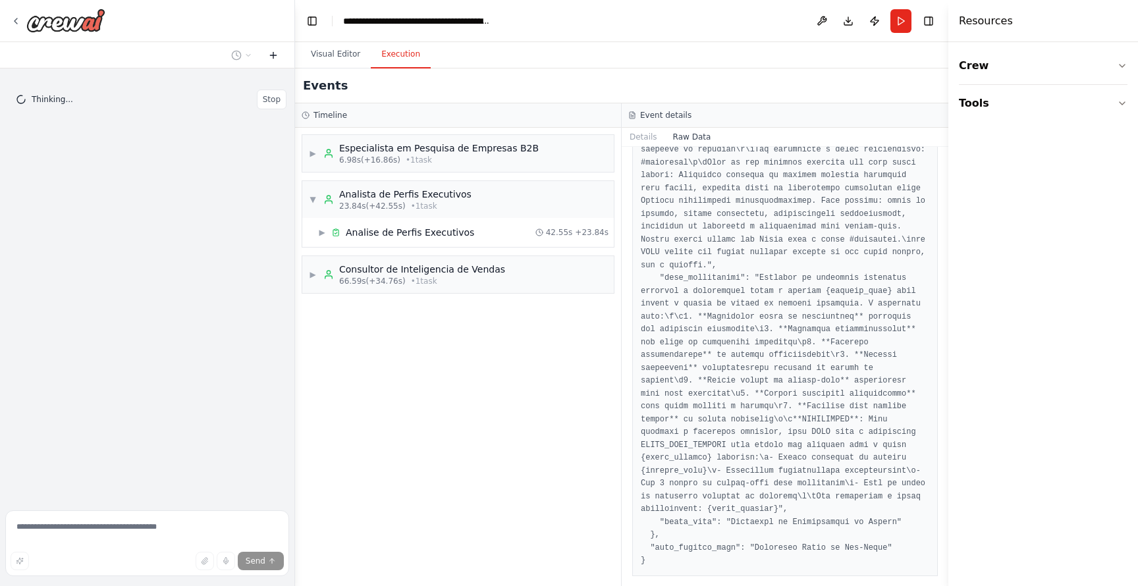
click at [274, 53] on icon at bounding box center [273, 55] width 11 height 11
click at [270, 55] on icon at bounding box center [273, 55] width 6 height 0
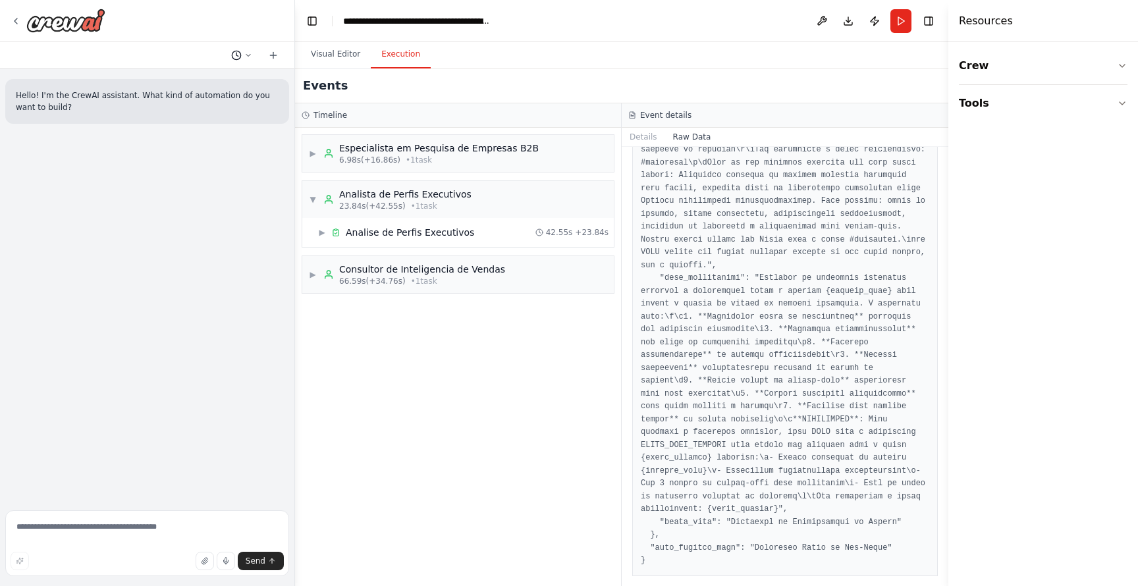
click at [242, 54] on button at bounding box center [242, 55] width 32 height 16
click at [242, 54] on div at bounding box center [147, 293] width 295 height 586
click at [275, 60] on button at bounding box center [273, 55] width 21 height 16
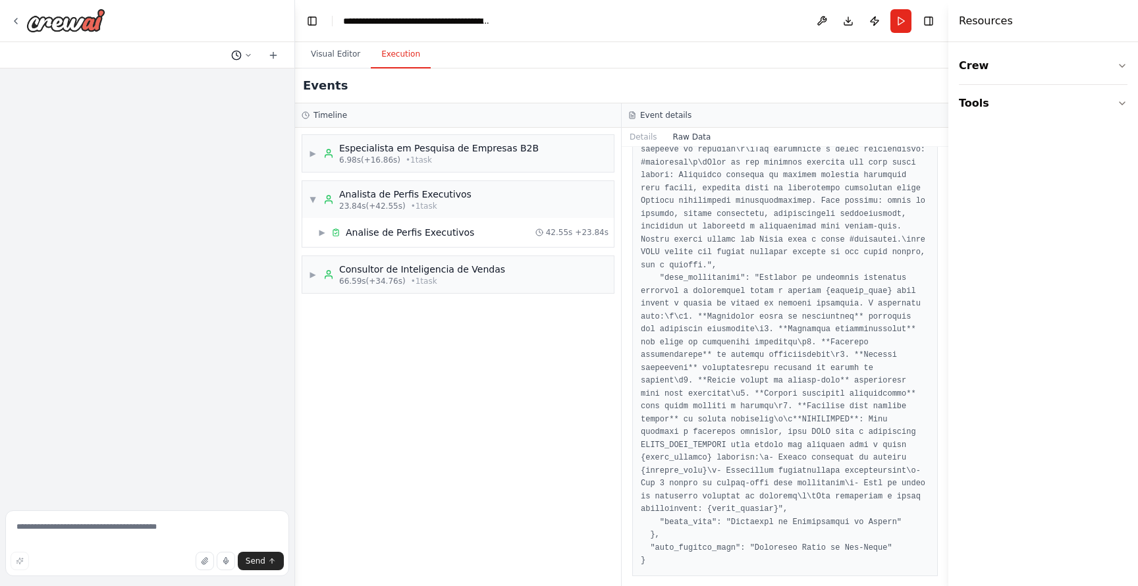
click at [240, 54] on circle at bounding box center [236, 55] width 9 height 9
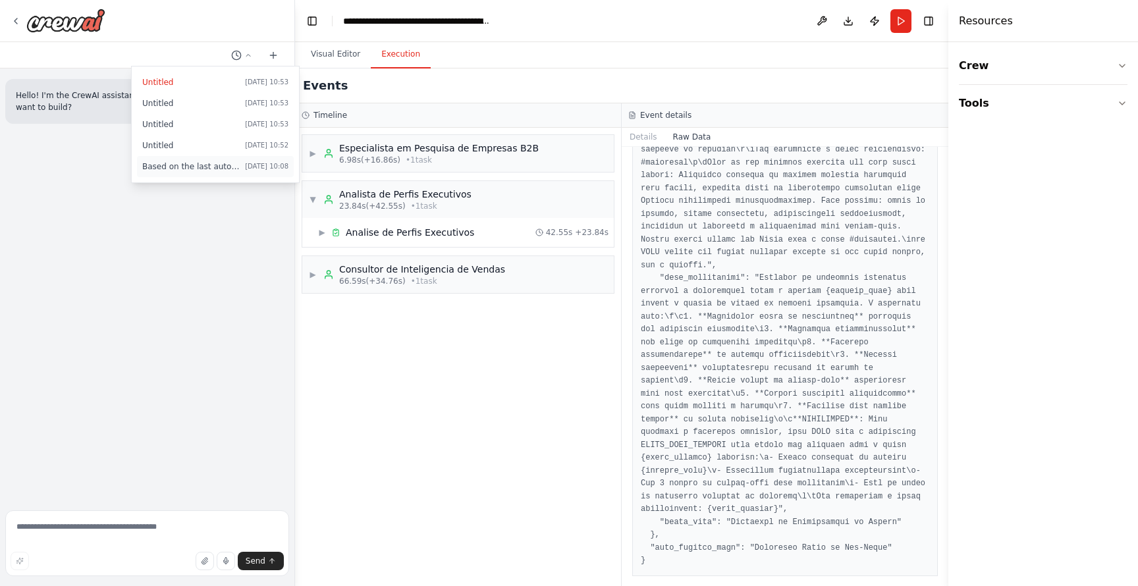
click at [225, 163] on span "Based on the last automation run, please analyze the output, and if applicable,…" at bounding box center [191, 166] width 98 height 11
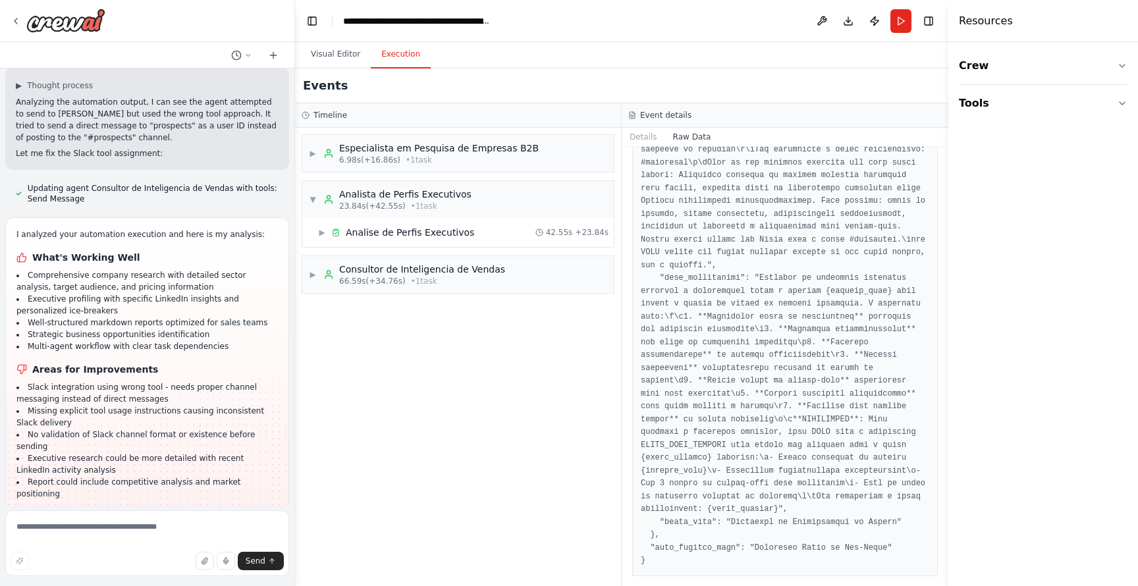
scroll to position [3393, 0]
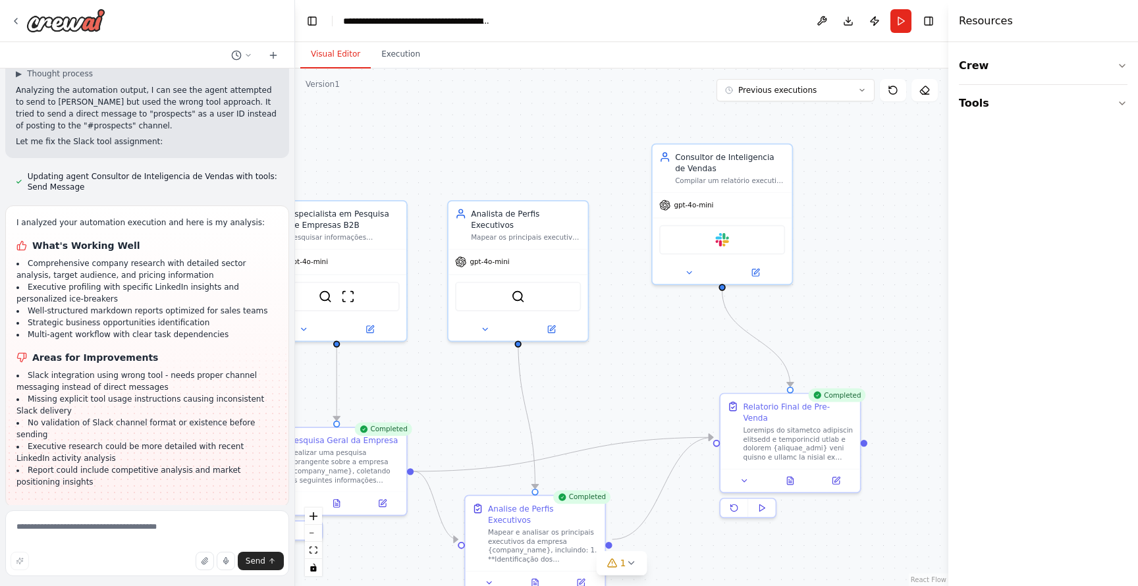
click at [316, 41] on button "Visual Editor" at bounding box center [335, 55] width 70 height 28
click at [742, 238] on div "Slack" at bounding box center [722, 238] width 126 height 30
click at [721, 239] on img at bounding box center [722, 238] width 14 height 14
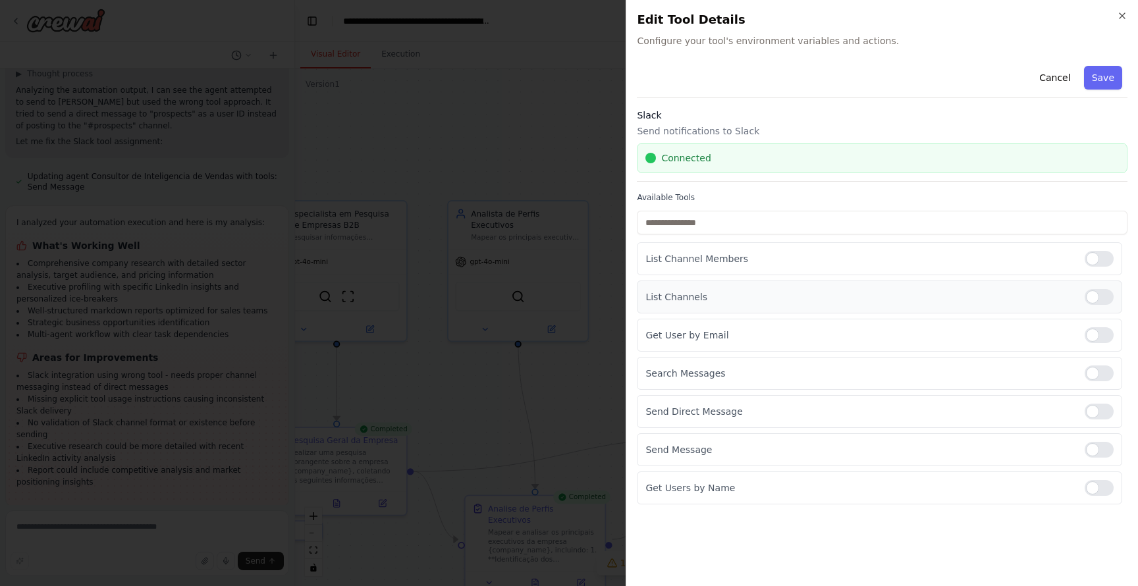
click at [1097, 297] on div at bounding box center [1099, 297] width 29 height 16
click at [1093, 259] on div at bounding box center [1099, 259] width 29 height 16
click at [1104, 453] on div at bounding box center [1099, 450] width 29 height 16
click at [1117, 72] on button "Save" at bounding box center [1103, 78] width 38 height 24
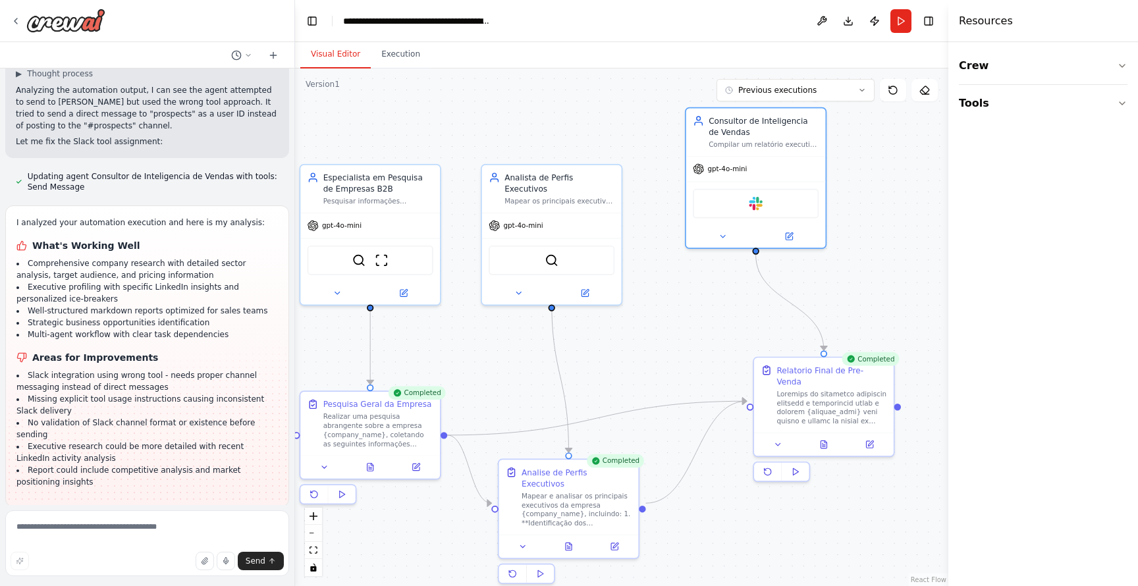
drag, startPoint x: 481, startPoint y: 420, endPoint x: 522, endPoint y: 383, distance: 55.0
click at [522, 383] on div ".deletable-edge-delete-btn { width: 20px; height: 20px; border: 0px solid #ffff…" at bounding box center [622, 328] width 654 height 518
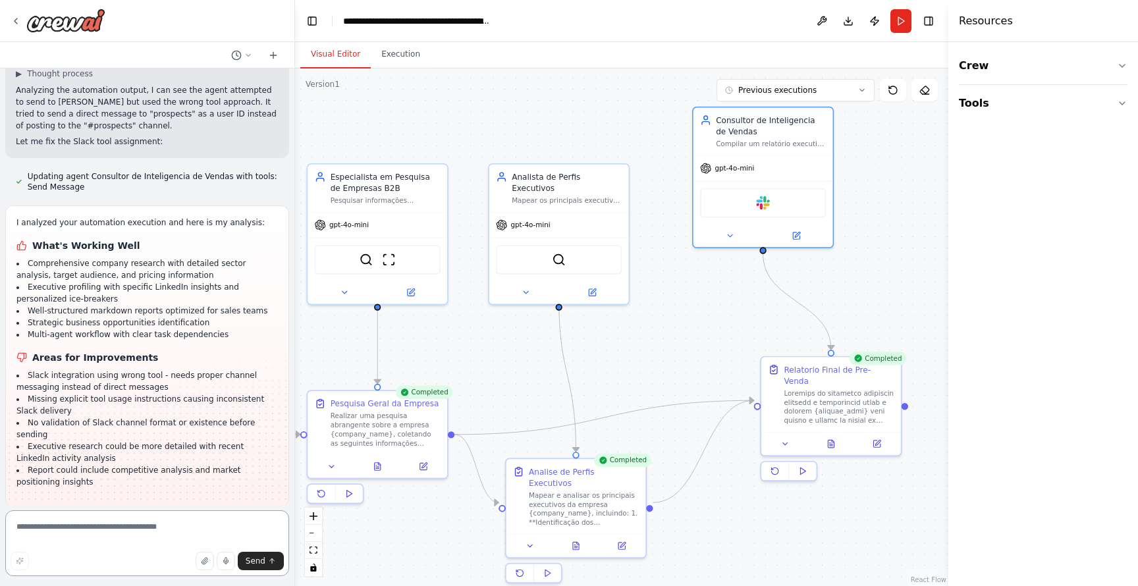
click at [168, 526] on textarea at bounding box center [147, 544] width 284 height 66
click at [117, 534] on textarea at bounding box center [147, 544] width 284 height 66
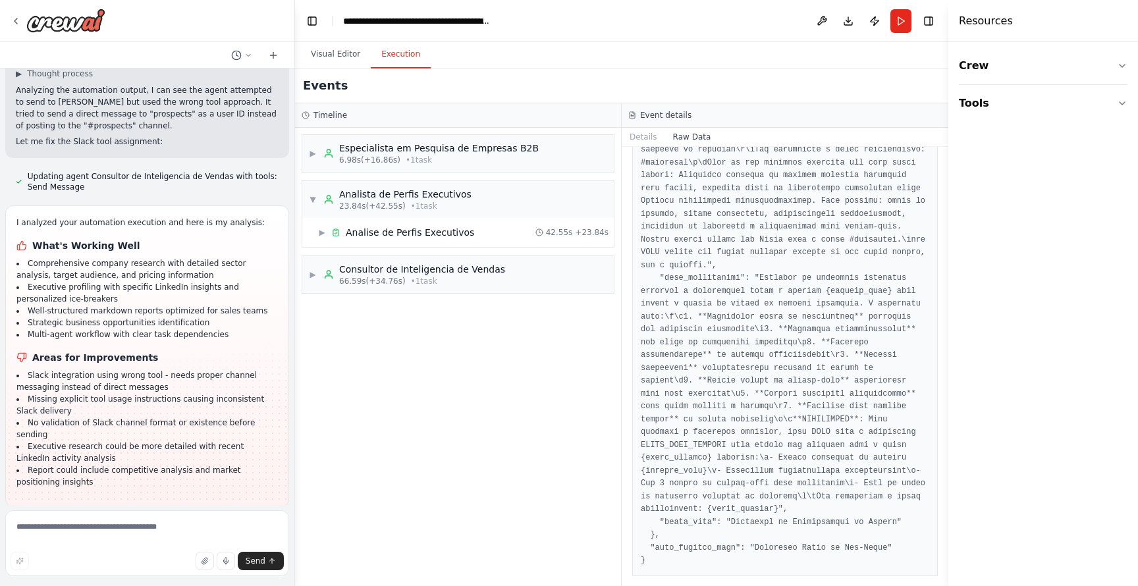
click at [405, 61] on button "Execution" at bounding box center [401, 55] width 60 height 28
click at [905, 24] on button "Run" at bounding box center [901, 21] width 21 height 24
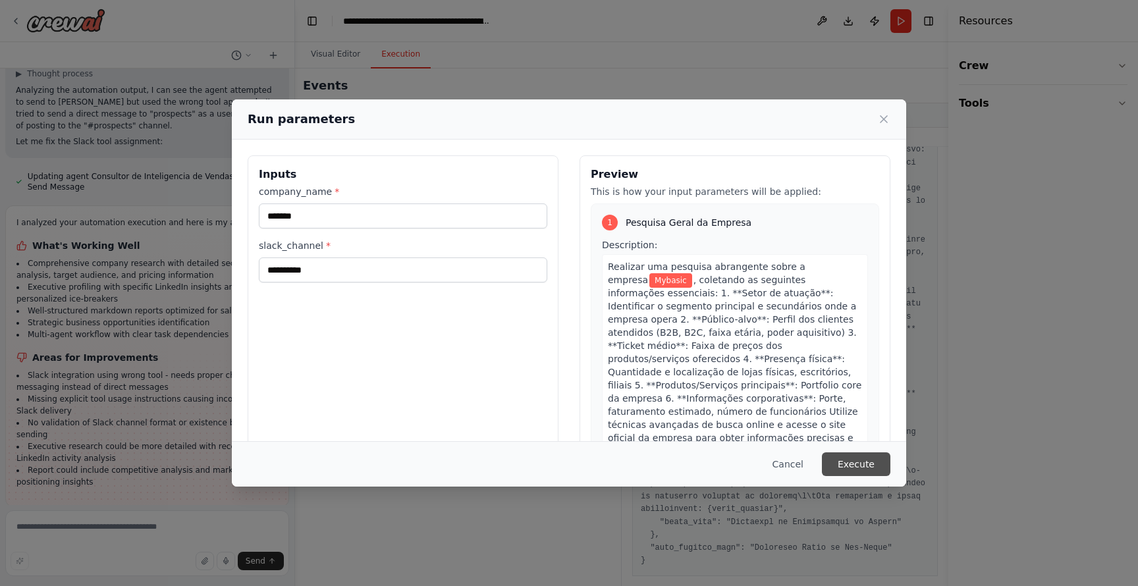
click at [866, 466] on button "Execute" at bounding box center [856, 465] width 69 height 24
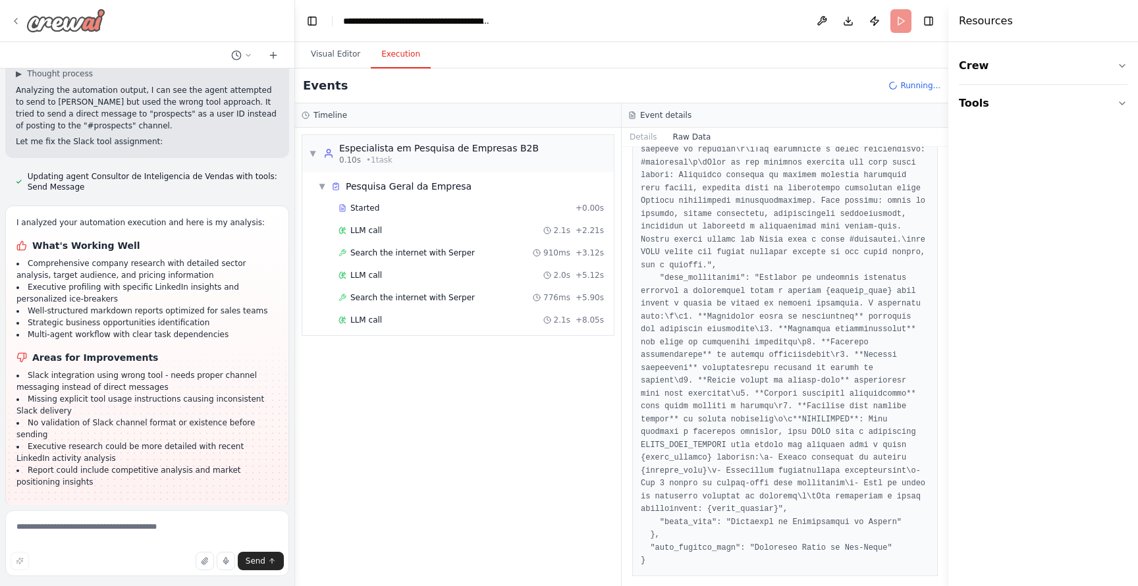
click at [19, 22] on icon at bounding box center [16, 21] width 11 height 11
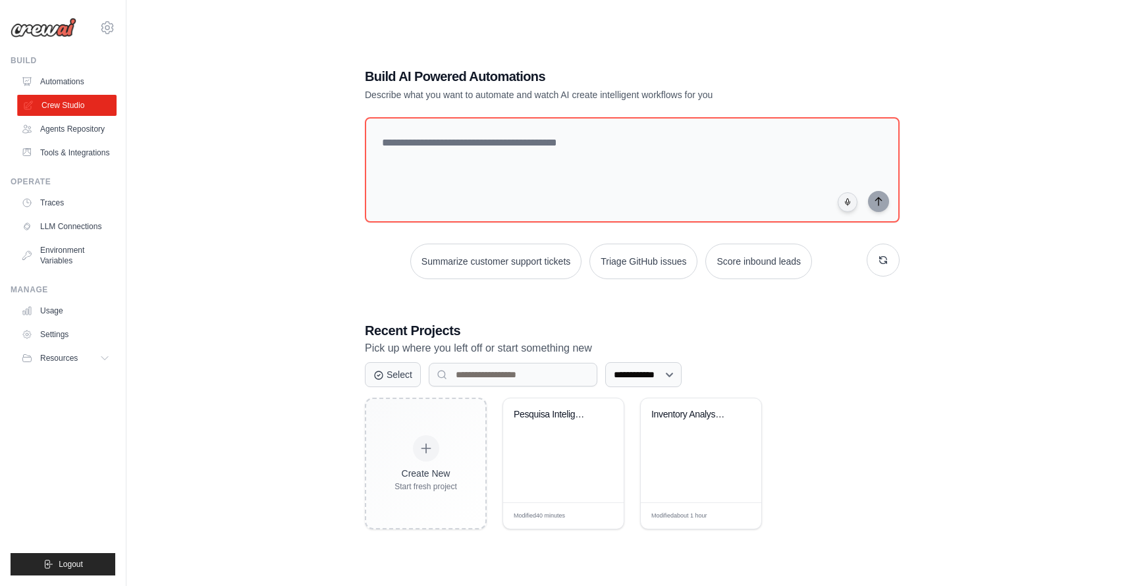
click at [88, 104] on link "Crew Studio" at bounding box center [66, 105] width 99 height 21
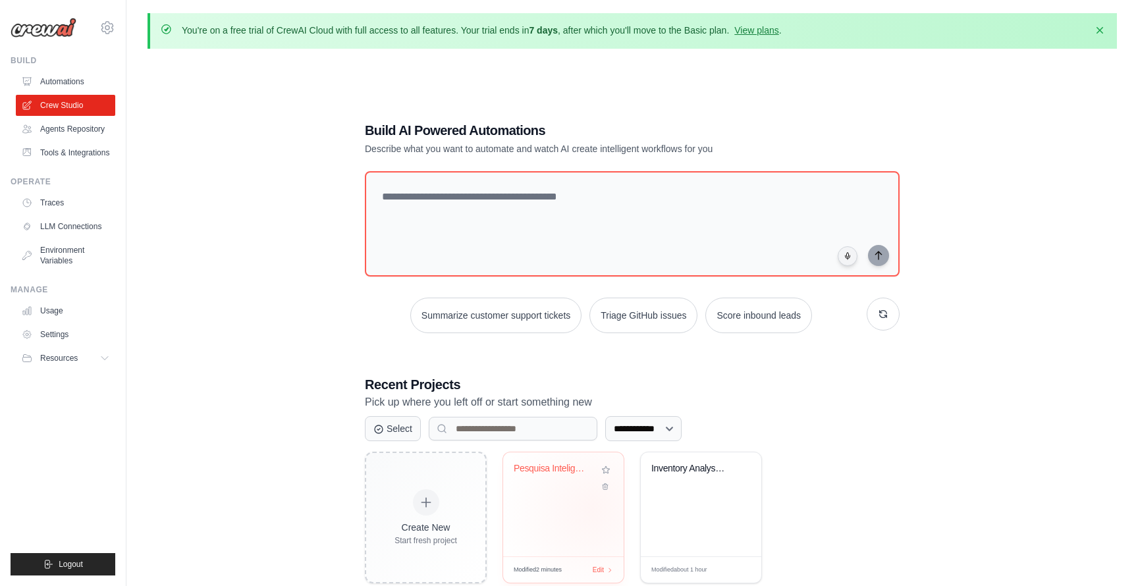
click at [592, 509] on div "Pesquisa Inteligente de Empresas pa..." at bounding box center [563, 505] width 121 height 104
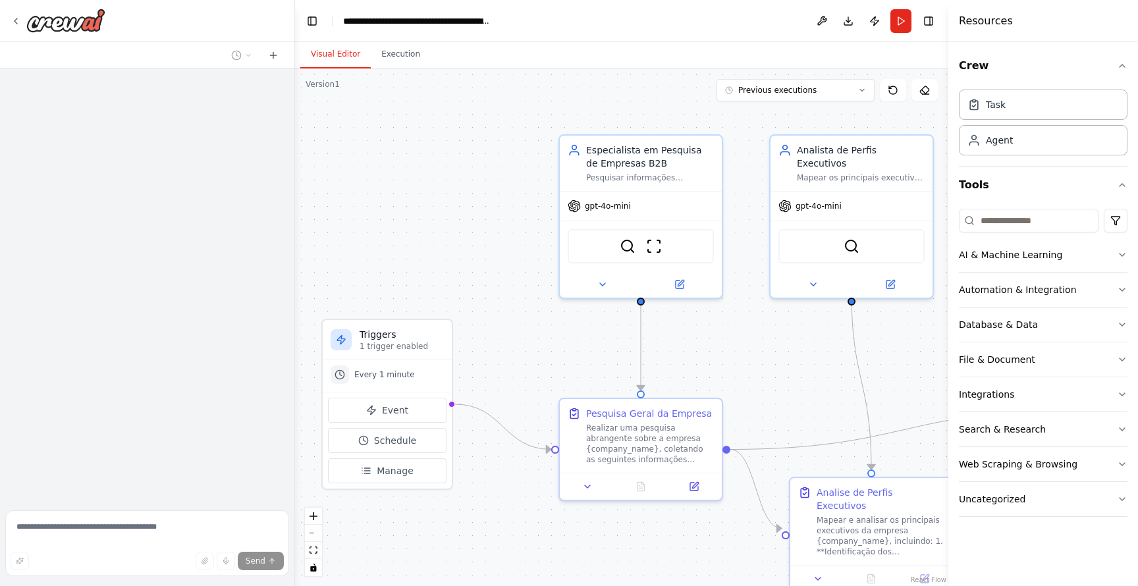
click at [395, 40] on header "**********" at bounding box center [622, 21] width 654 height 42
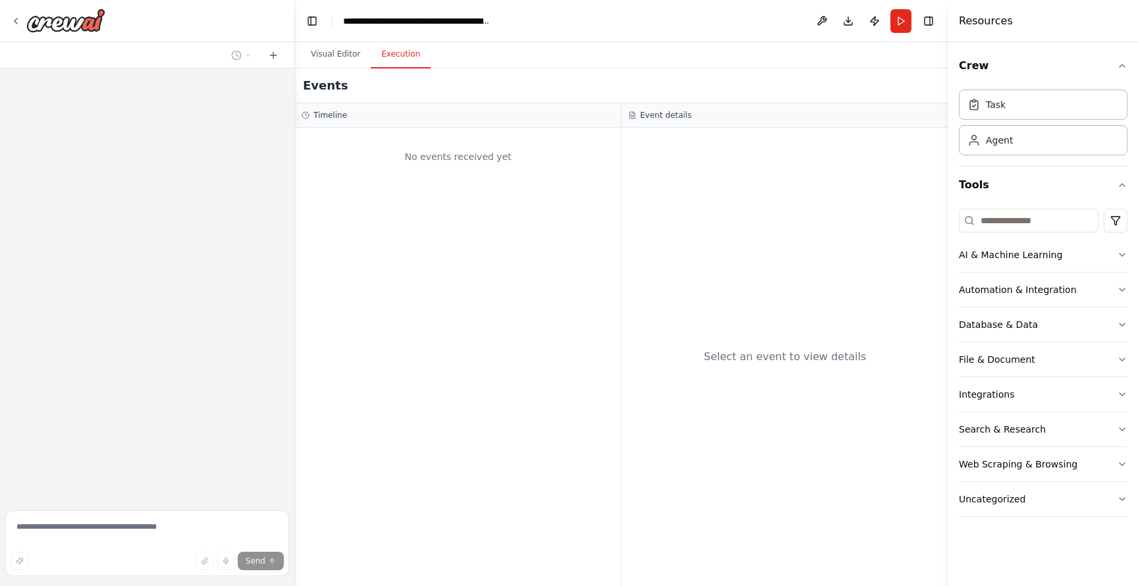
click at [398, 47] on button "Execution" at bounding box center [401, 55] width 60 height 28
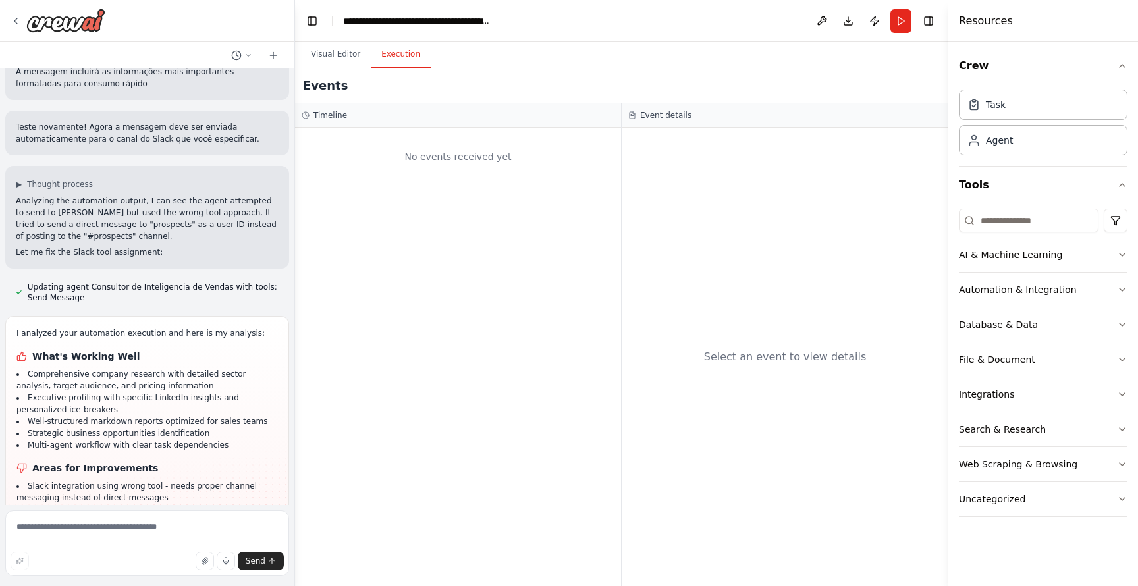
scroll to position [3286, 0]
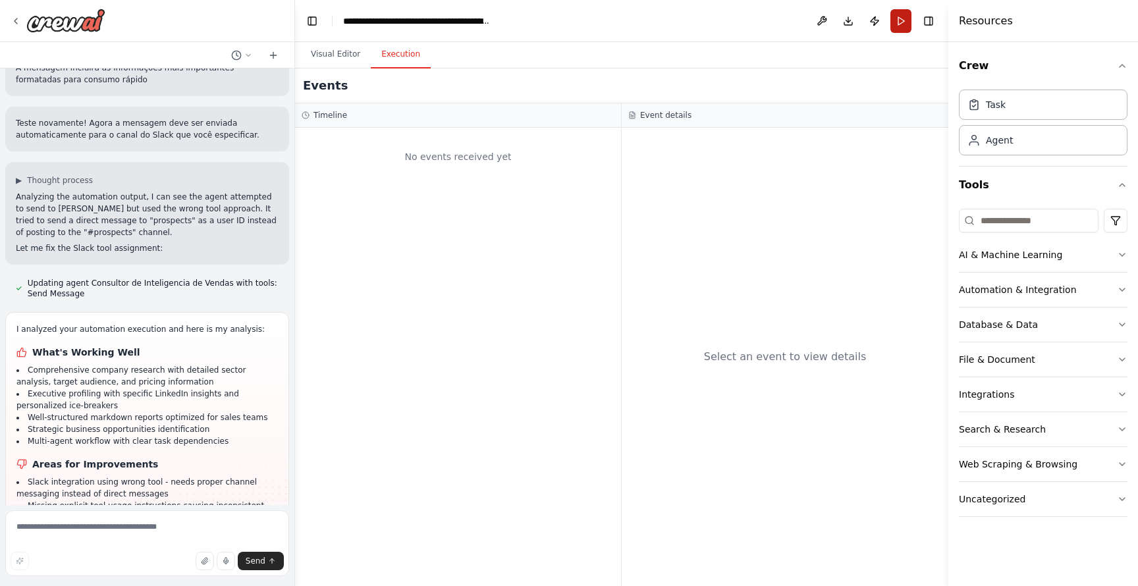
click at [905, 22] on button "Run" at bounding box center [901, 21] width 21 height 24
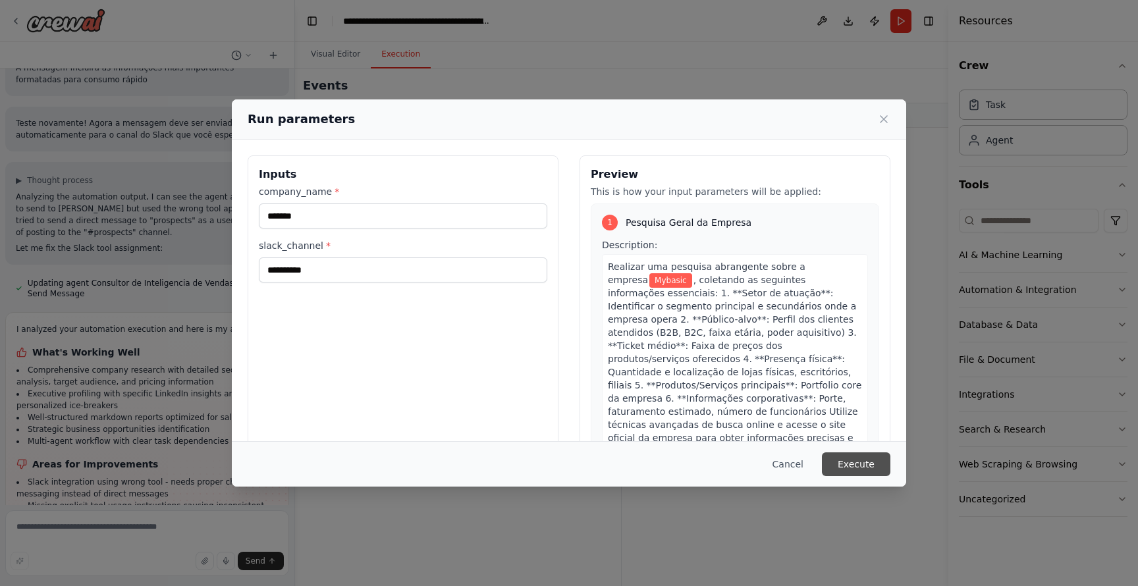
click at [869, 464] on button "Execute" at bounding box center [856, 465] width 69 height 24
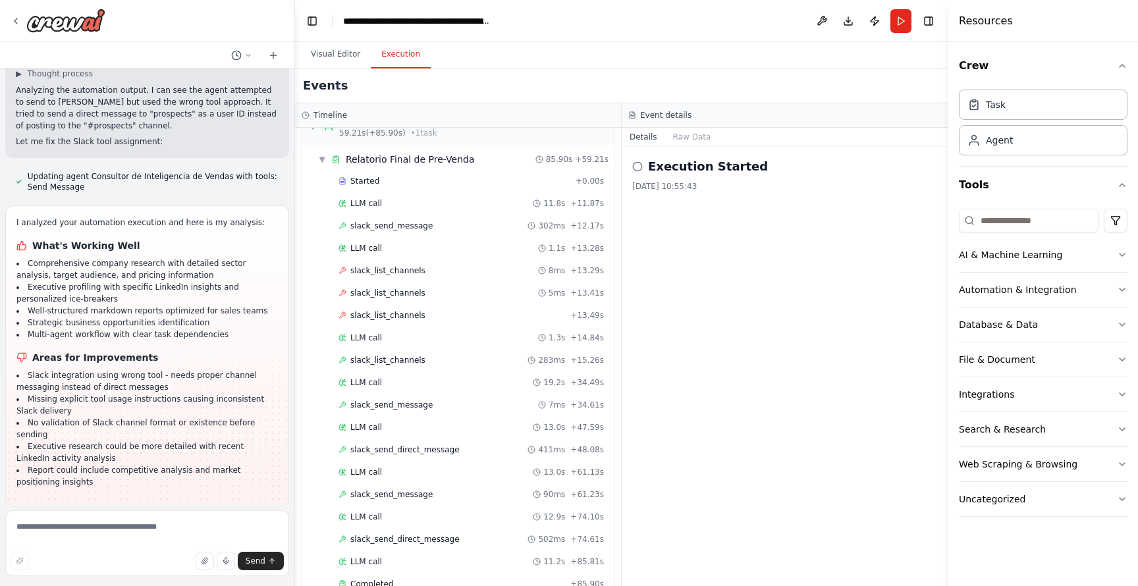
scroll to position [752, 0]
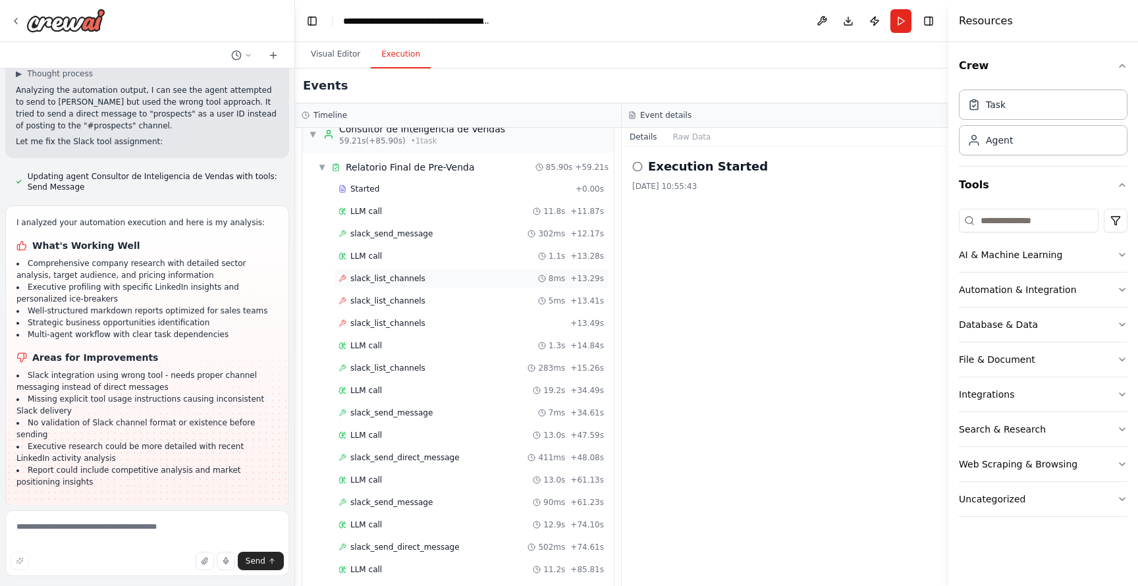
click at [417, 281] on span "slack_list_channels" at bounding box center [387, 278] width 75 height 11
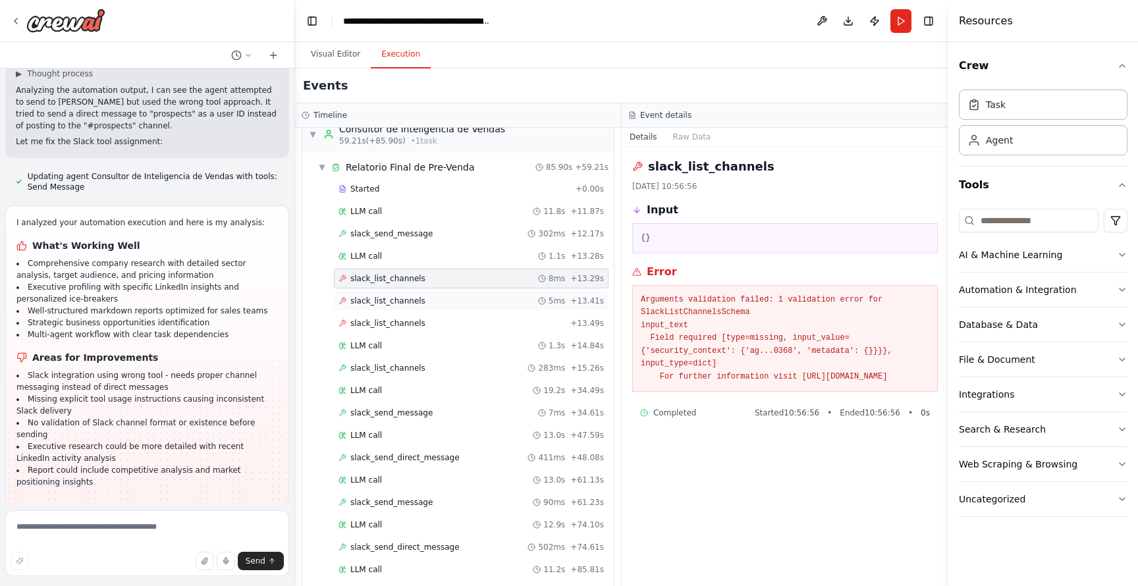
click at [417, 296] on span "slack_list_channels" at bounding box center [387, 301] width 75 height 11
click at [416, 320] on span "slack_list_channels" at bounding box center [387, 323] width 75 height 11
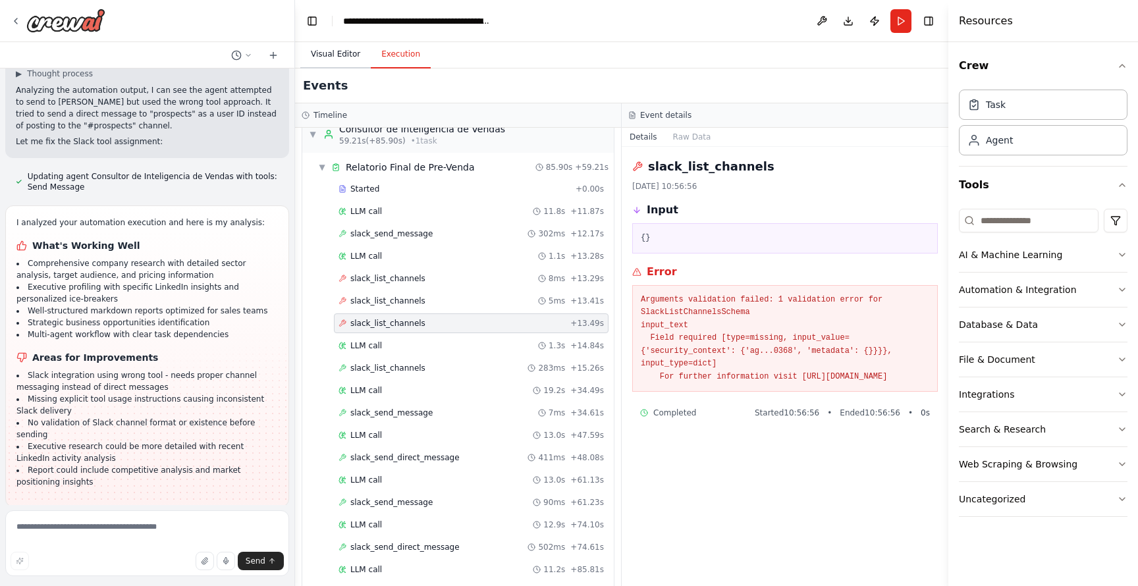
click at [350, 53] on button "Visual Editor" at bounding box center [335, 55] width 70 height 28
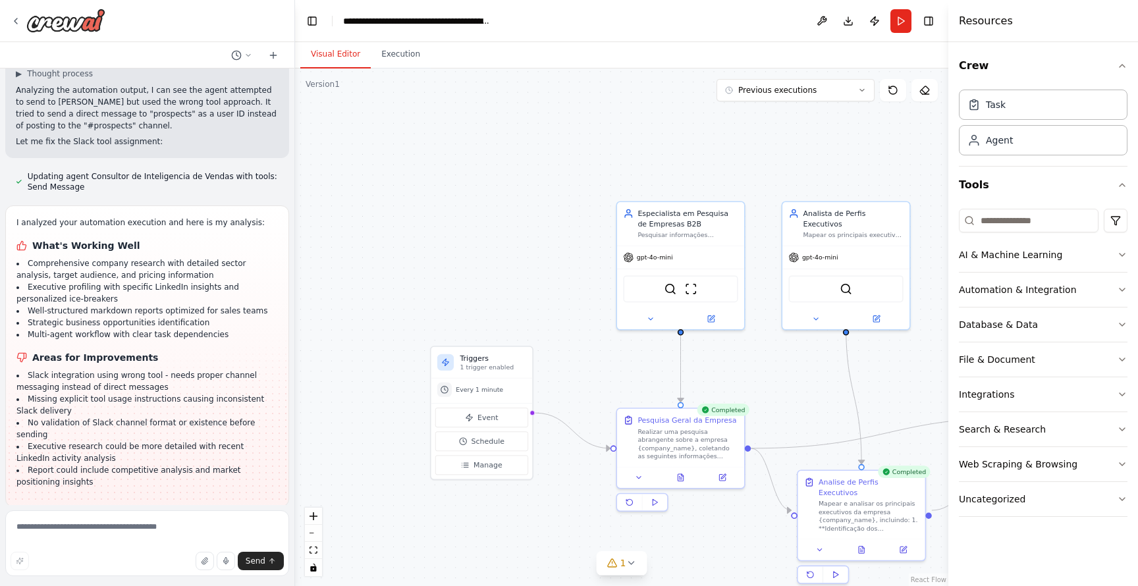
drag, startPoint x: 878, startPoint y: 371, endPoint x: 544, endPoint y: 368, distance: 334.0
click at [544, 368] on div ".deletable-edge-delete-btn { width: 20px; height: 20px; border: 0px solid #ffff…" at bounding box center [622, 328] width 654 height 518
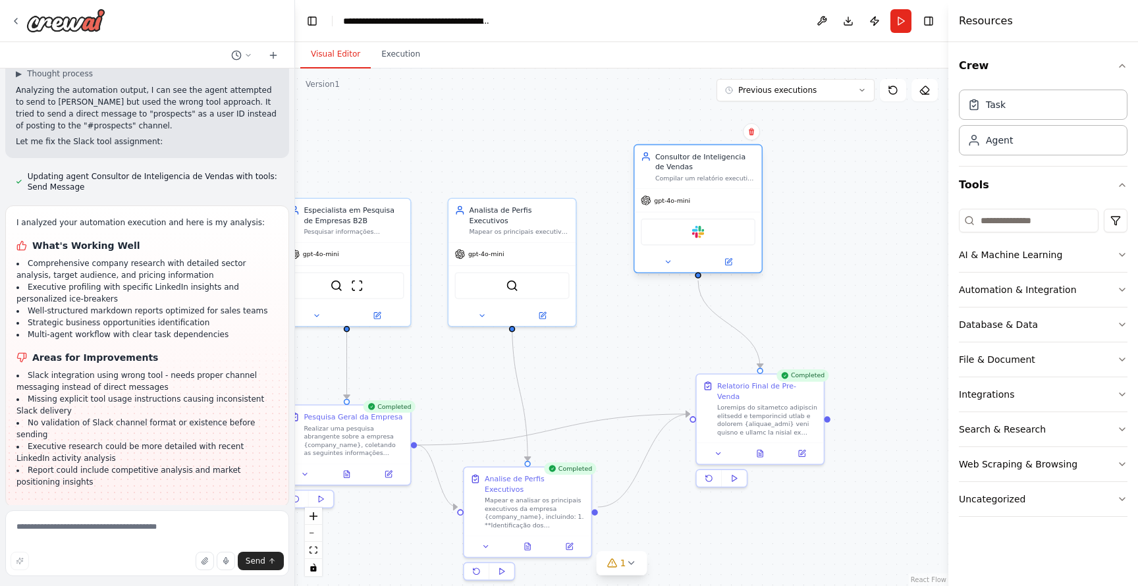
click at [709, 231] on div "Slack" at bounding box center [698, 232] width 115 height 27
click at [688, 233] on div "Slack" at bounding box center [698, 232] width 115 height 27
click at [670, 261] on icon at bounding box center [668, 262] width 4 height 2
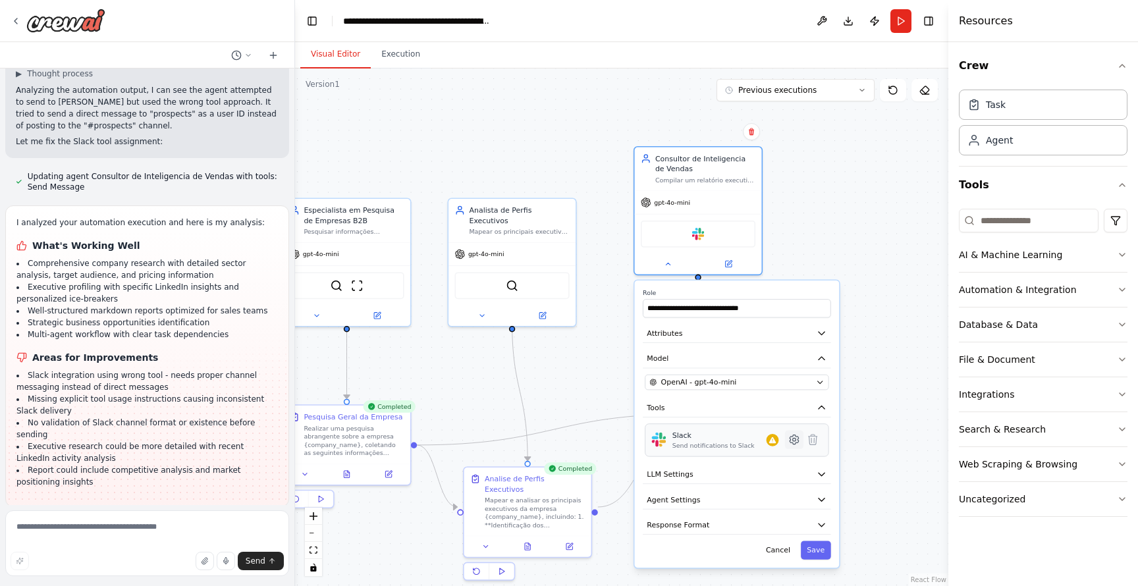
click at [796, 443] on icon at bounding box center [795, 440] width 13 height 13
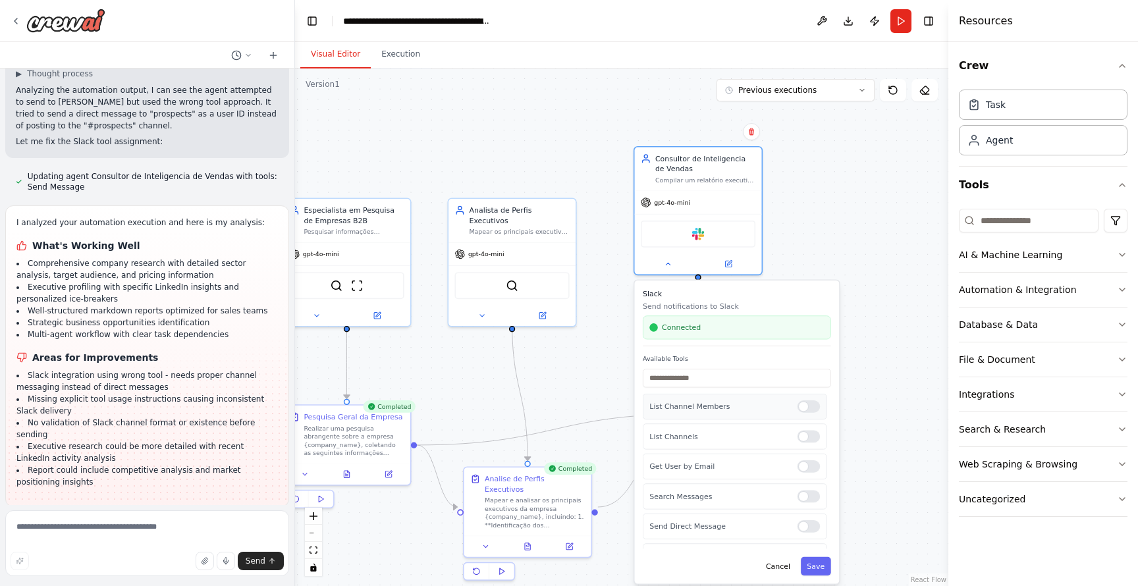
click at [811, 413] on div "List Channel Members" at bounding box center [735, 407] width 184 height 26
click at [805, 453] on div at bounding box center [809, 449] width 23 height 13
click at [805, 480] on div at bounding box center [809, 479] width 23 height 13
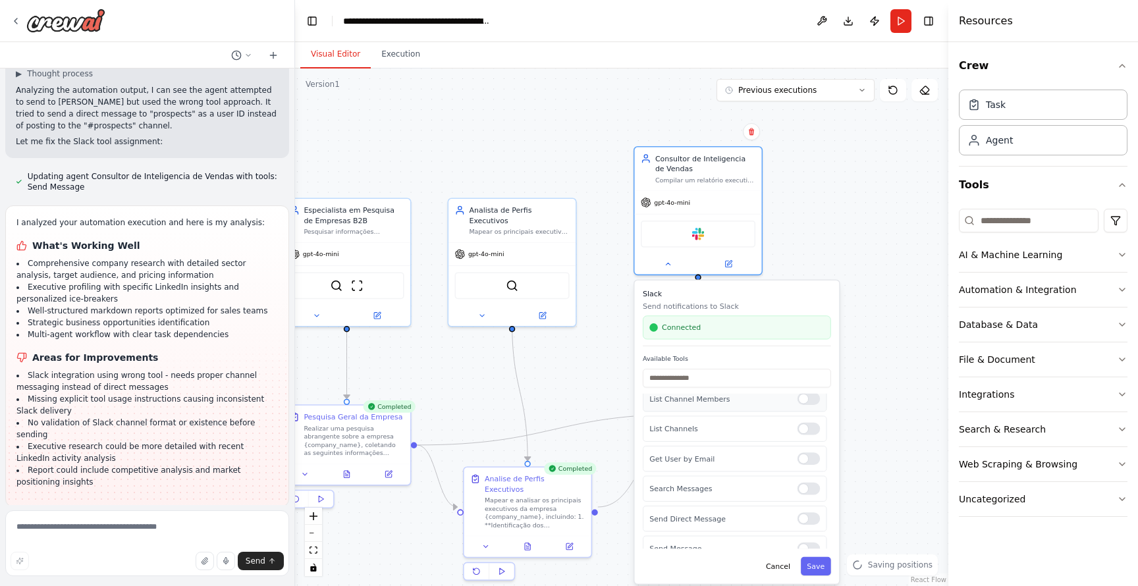
click at [806, 403] on div at bounding box center [809, 399] width 23 height 13
click at [810, 528] on div "Get Users by Name" at bounding box center [735, 536] width 184 height 26
click at [811, 537] on div at bounding box center [809, 536] width 23 height 13
click at [821, 572] on button "Save" at bounding box center [816, 566] width 30 height 18
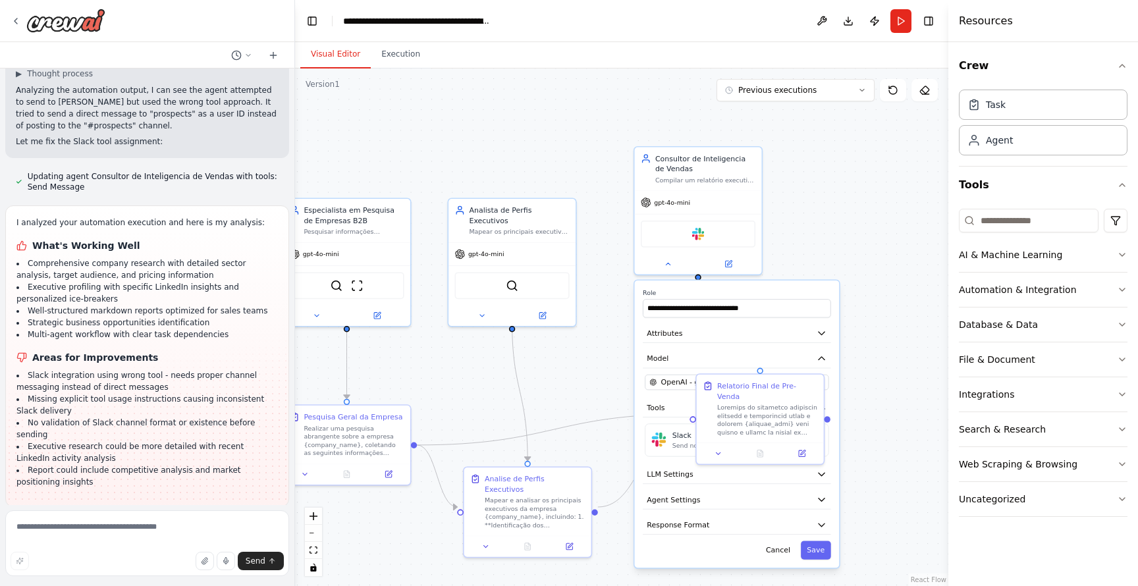
click at [562, 384] on div ".deletable-edge-delete-btn { width: 20px; height: 20px; border: 0px solid #ffff…" at bounding box center [622, 328] width 654 height 518
click at [816, 545] on button "Save" at bounding box center [816, 550] width 30 height 18
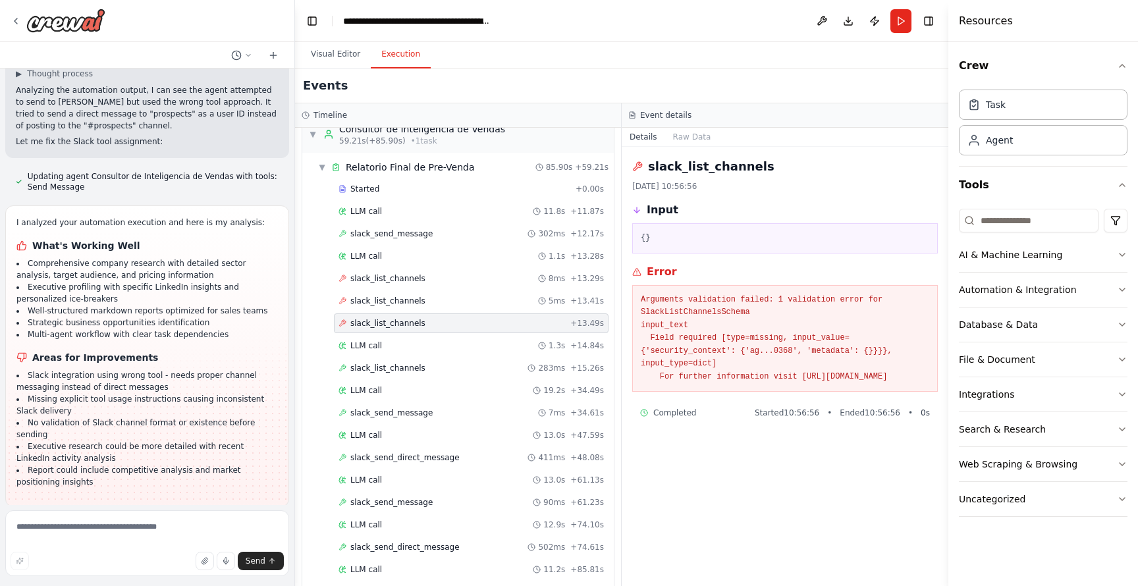
click at [397, 64] on button "Execution" at bounding box center [401, 55] width 60 height 28
click at [314, 133] on span "▼" at bounding box center [313, 134] width 8 height 11
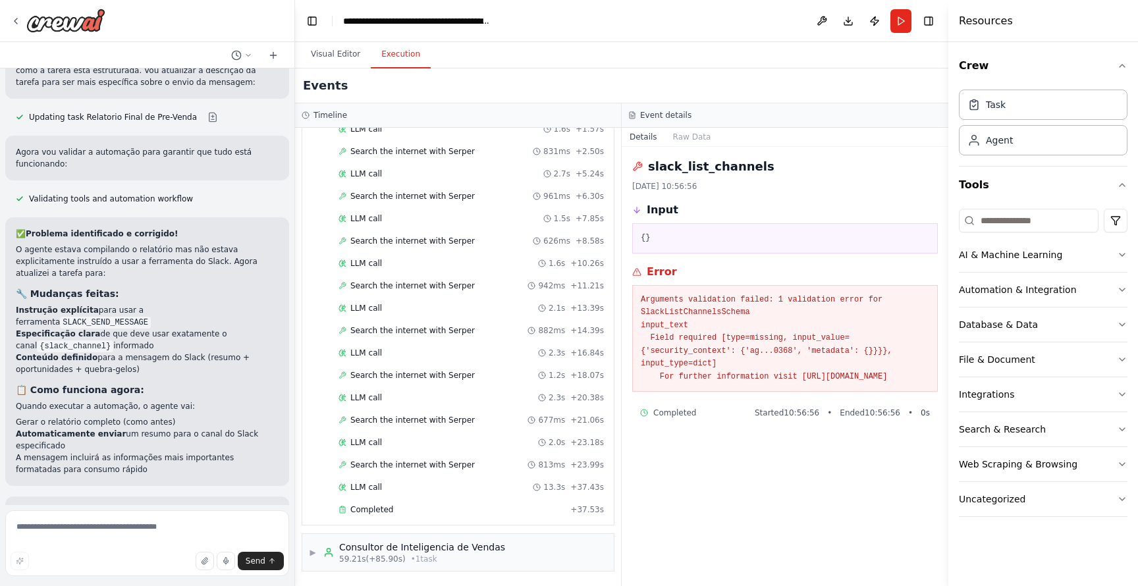
scroll to position [2892, 0]
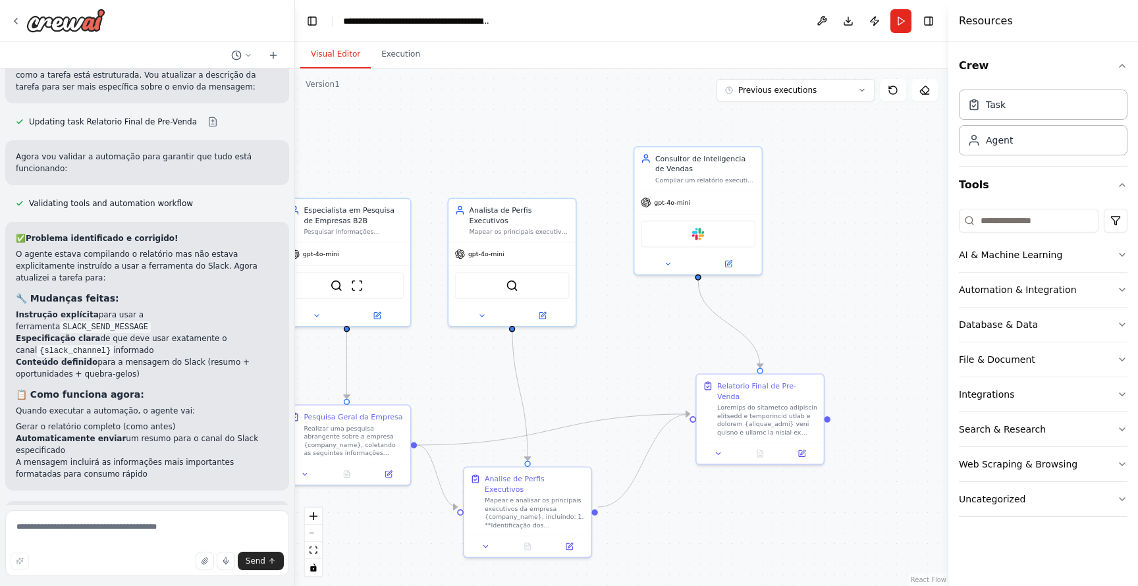
click at [331, 55] on button "Visual Editor" at bounding box center [335, 55] width 70 height 28
click at [410, 59] on button "Execution" at bounding box center [401, 55] width 60 height 28
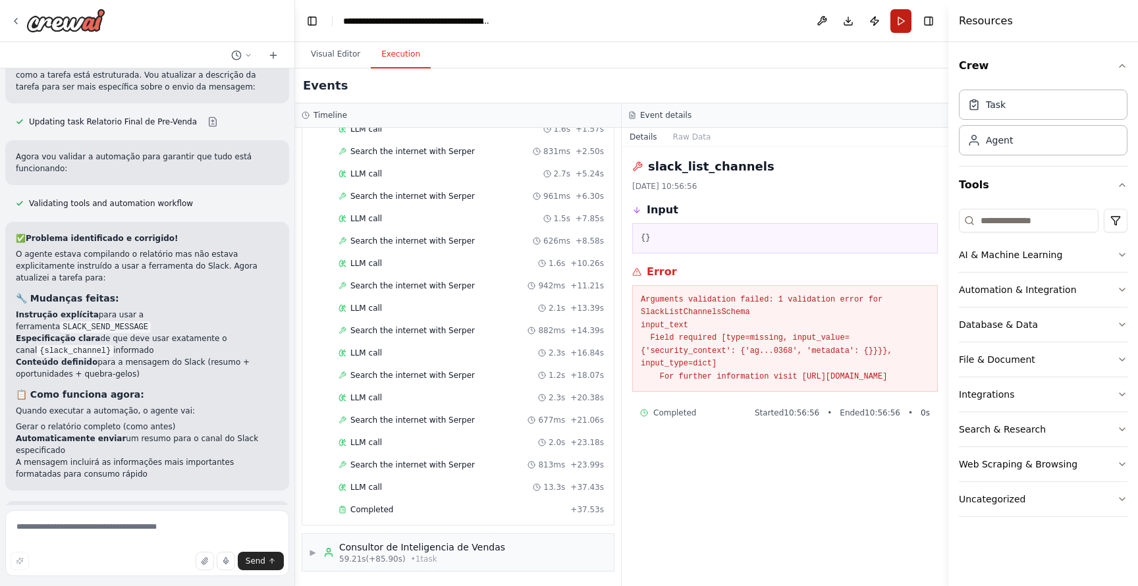
click at [903, 20] on button "Run" at bounding box center [901, 21] width 21 height 24
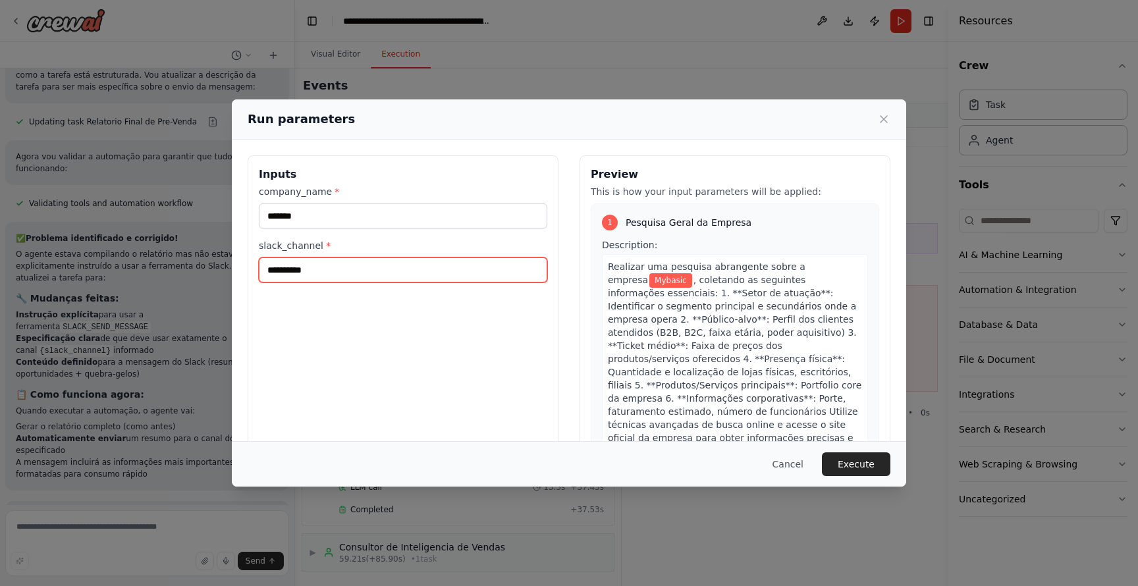
drag, startPoint x: 324, startPoint y: 265, endPoint x: 146, endPoint y: 275, distance: 178.9
click at [146, 275] on div "**********" at bounding box center [569, 293] width 1138 height 586
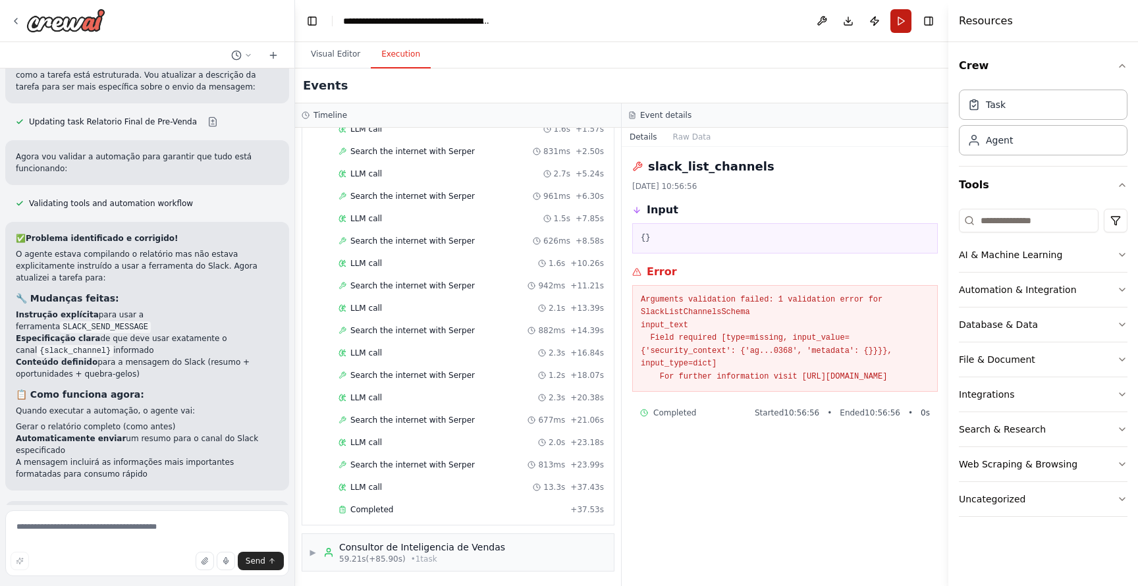
click at [904, 26] on button "Run" at bounding box center [901, 21] width 21 height 24
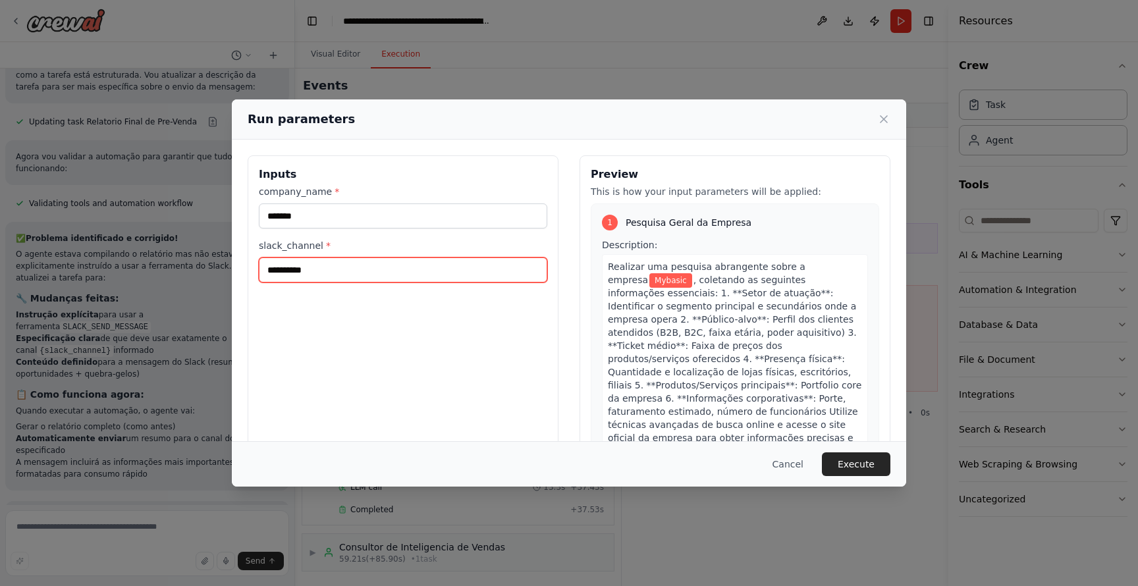
click at [400, 267] on input "**********" at bounding box center [403, 270] width 289 height 25
paste input "text"
type input "*********"
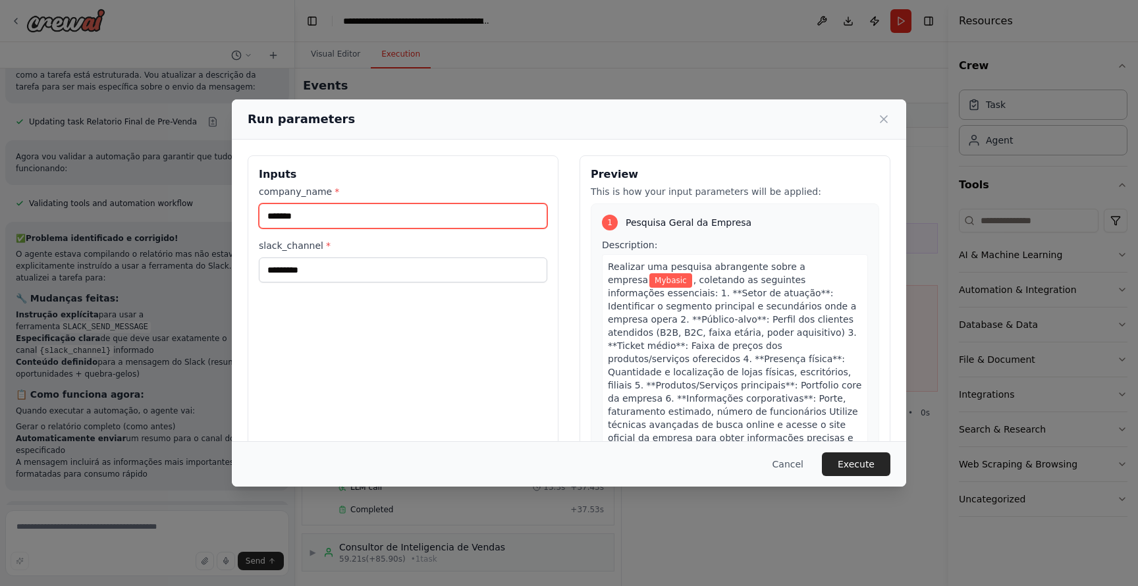
click at [379, 225] on input "*******" at bounding box center [403, 216] width 289 height 25
type input "******"
type input "**********"
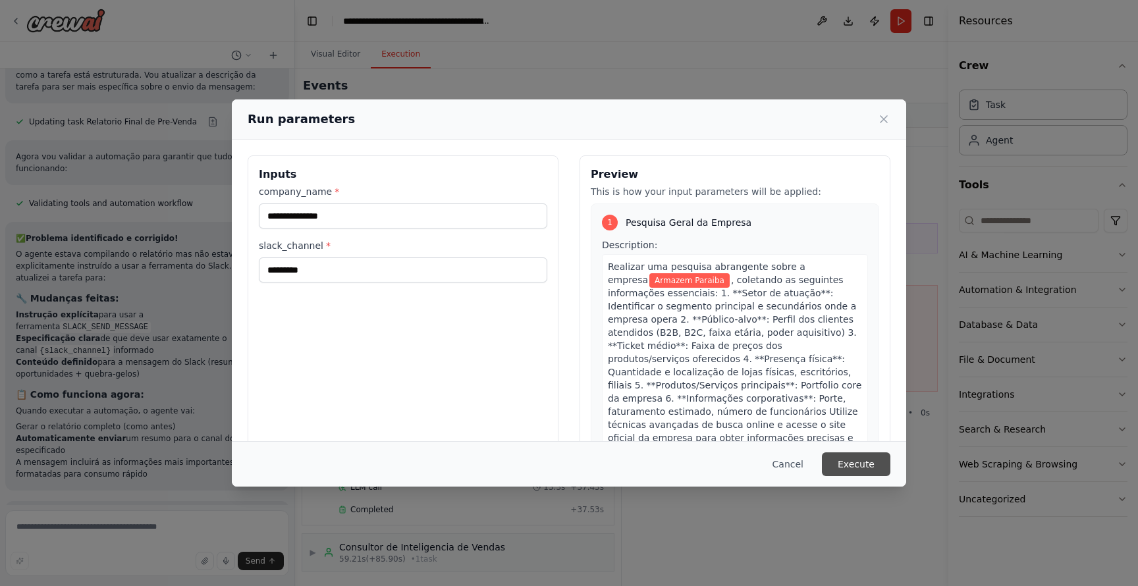
click at [846, 457] on button "Execute" at bounding box center [856, 465] width 69 height 24
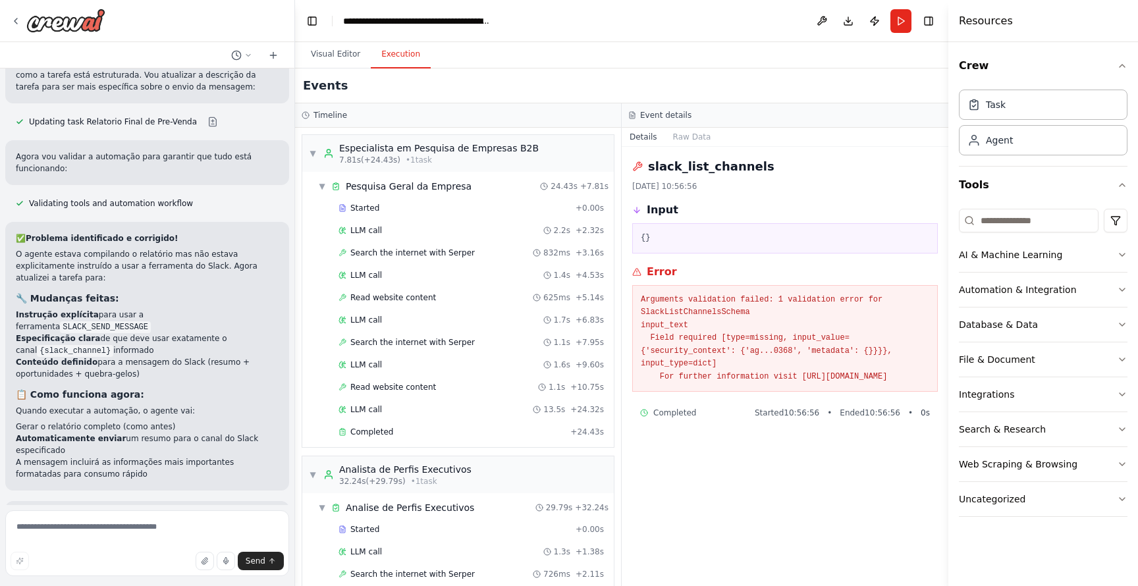
click at [703, 341] on pre "Arguments validation failed: 1 validation error for SlackListChannelsSchema inp…" at bounding box center [785, 339] width 289 height 90
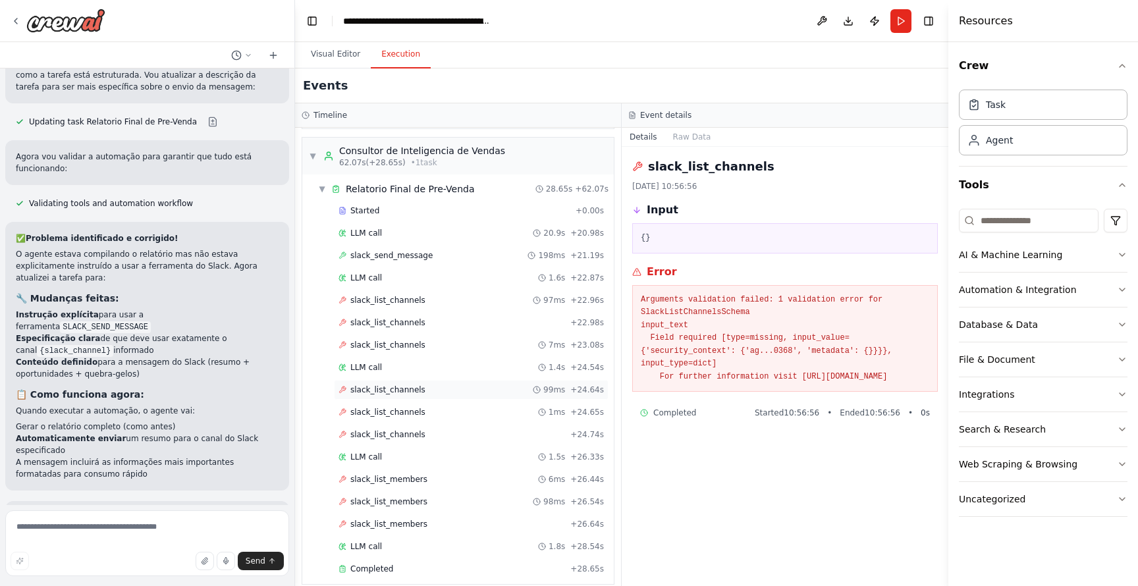
scroll to position [564, 0]
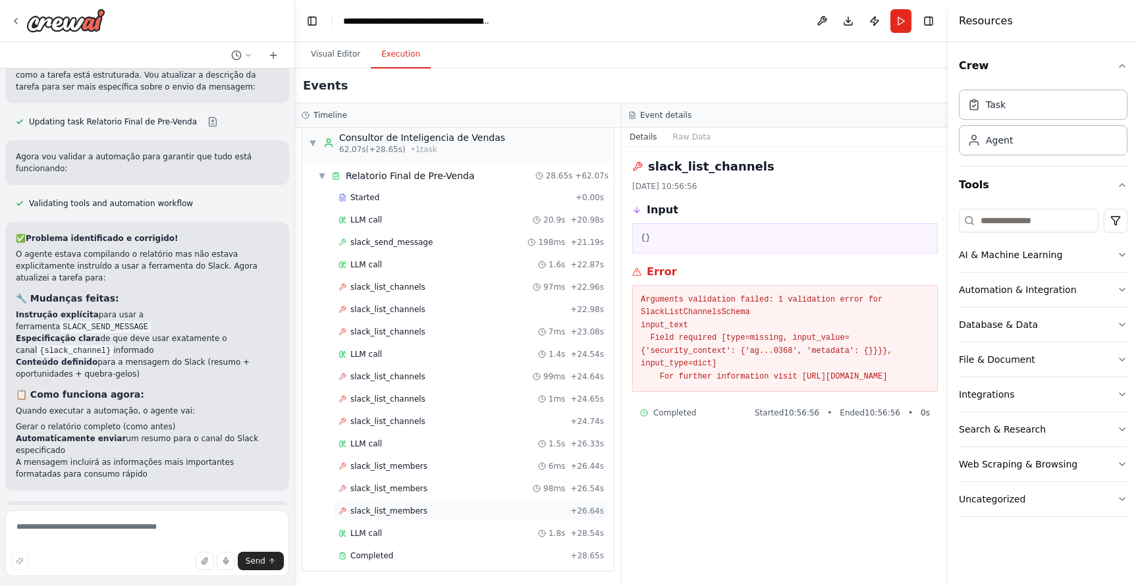
click at [399, 515] on span "slack_list_members" at bounding box center [388, 511] width 77 height 11
click at [406, 488] on span "slack_list_members" at bounding box center [388, 489] width 77 height 11
click at [410, 471] on span "slack_list_members" at bounding box center [388, 466] width 77 height 11
click at [402, 532] on div "LLM call 1.8s + 28.54s" at bounding box center [472, 533] width 266 height 11
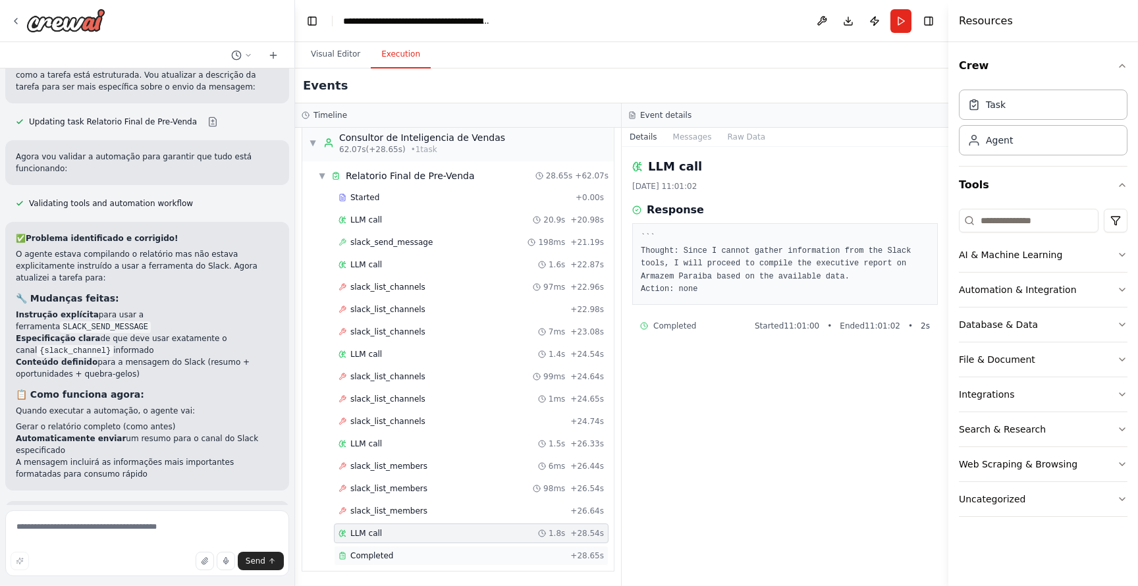
click at [403, 563] on div "Completed + 28.65s" at bounding box center [471, 556] width 275 height 20
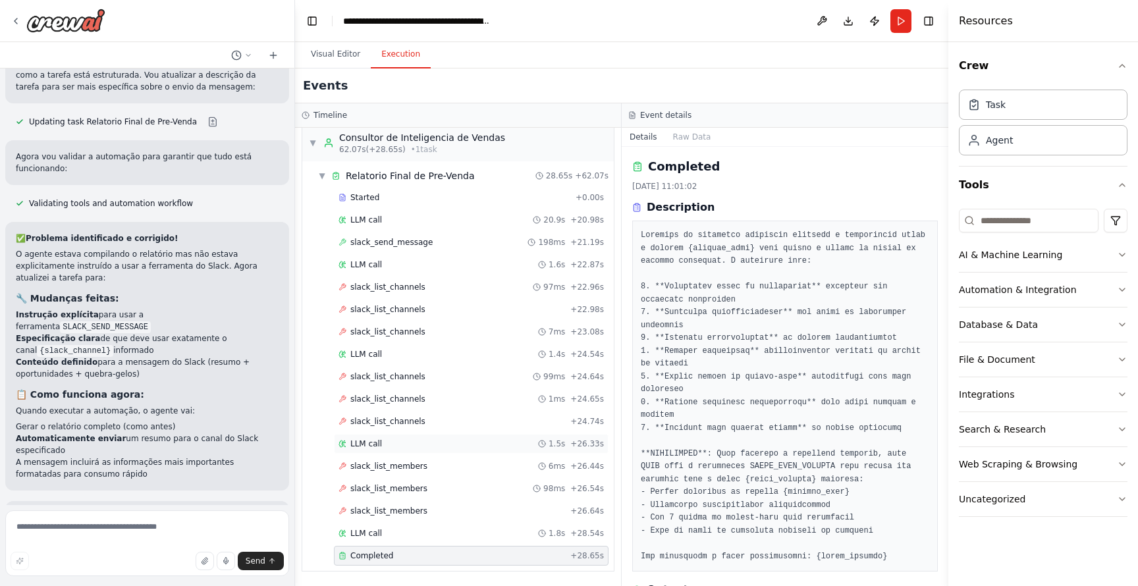
click at [406, 449] on div "LLM call 1.5s + 26.33s" at bounding box center [472, 444] width 266 height 11
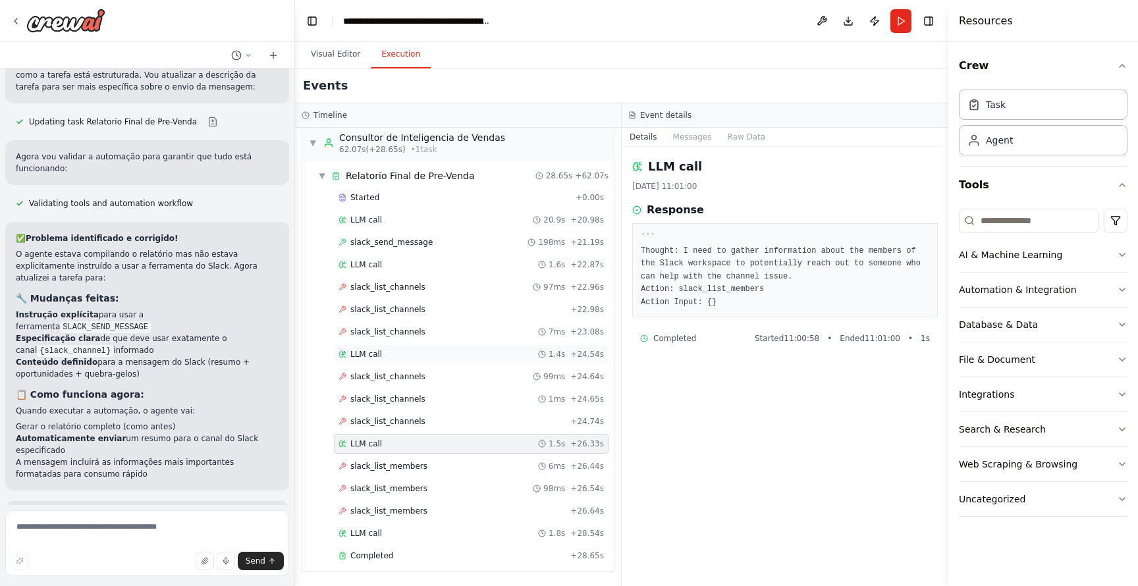
click at [395, 362] on div "LLM call 1.4s + 24.54s" at bounding box center [471, 355] width 275 height 20
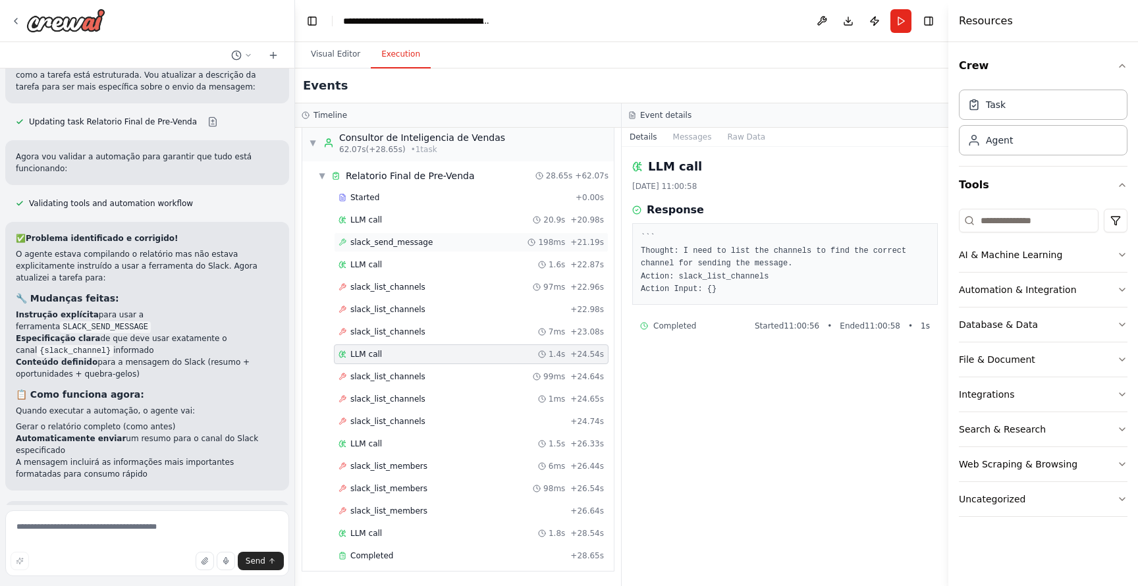
click at [363, 242] on span "slack_send_message" at bounding box center [391, 242] width 82 height 11
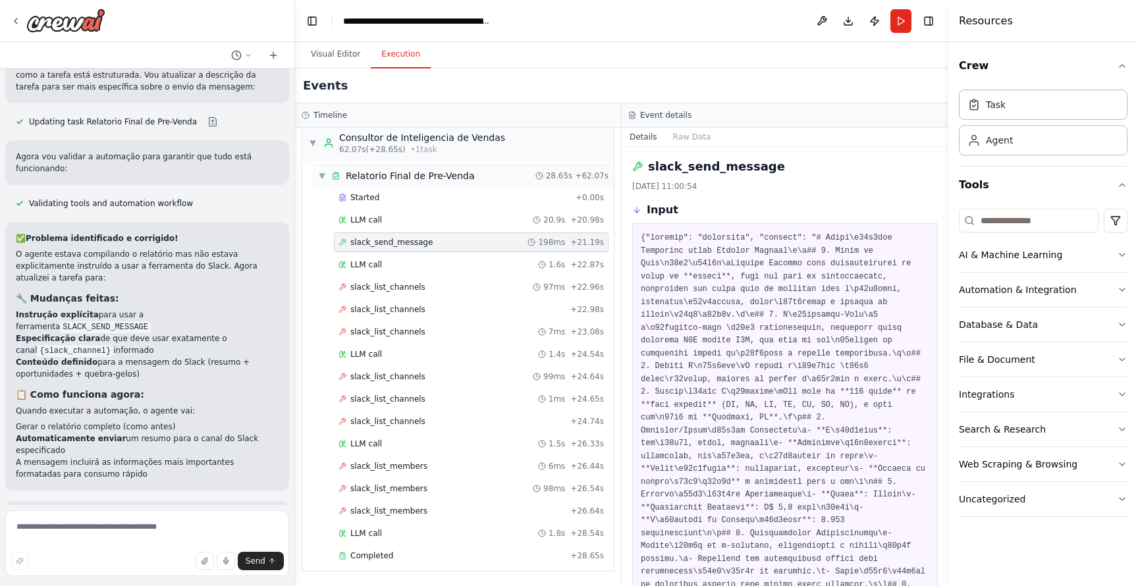
click at [324, 181] on div "▼ Relatorio Final de Pre-Venda" at bounding box center [396, 175] width 157 height 13
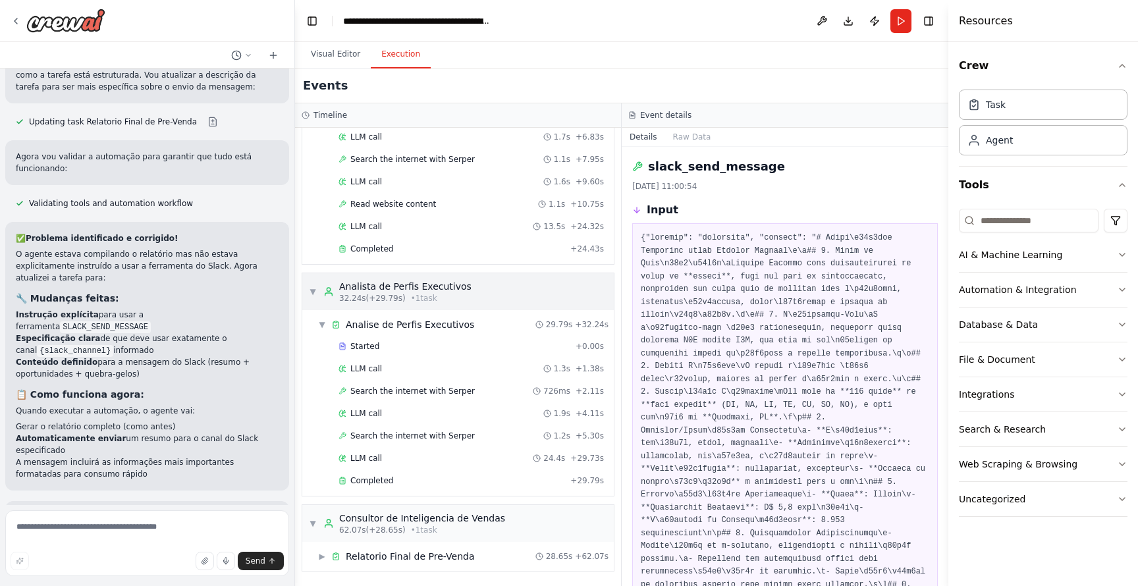
click at [316, 291] on span "▼" at bounding box center [313, 292] width 8 height 11
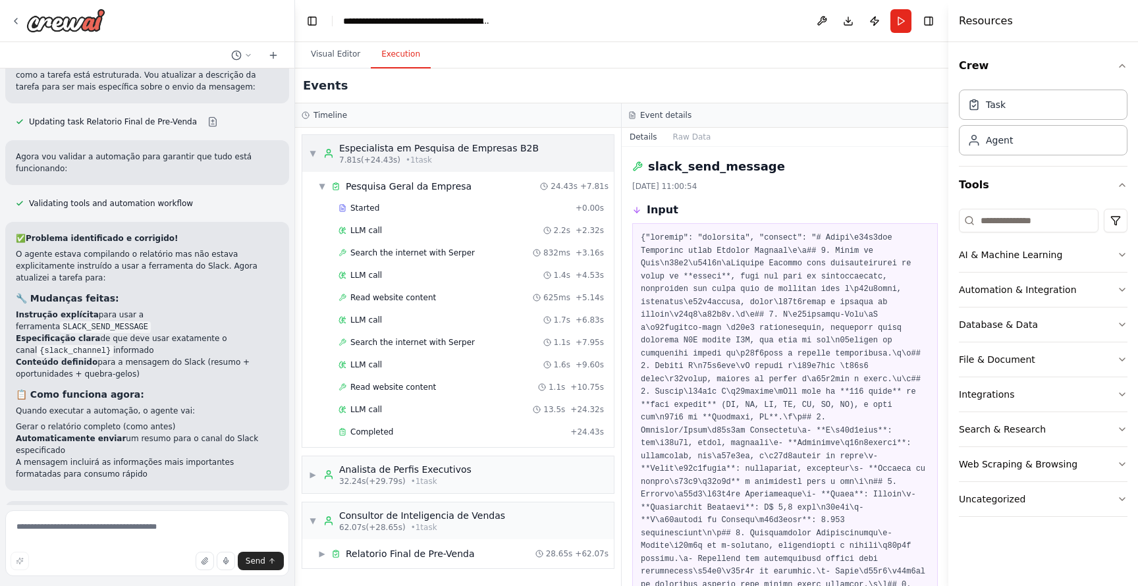
click at [315, 153] on span "▼" at bounding box center [313, 153] width 8 height 11
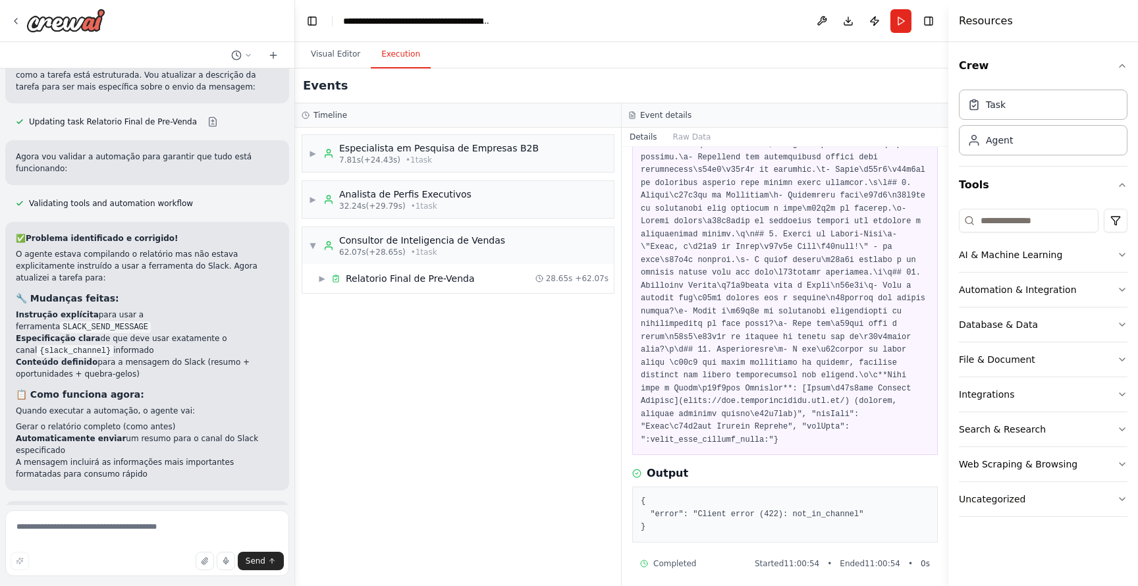
scroll to position [408, 0]
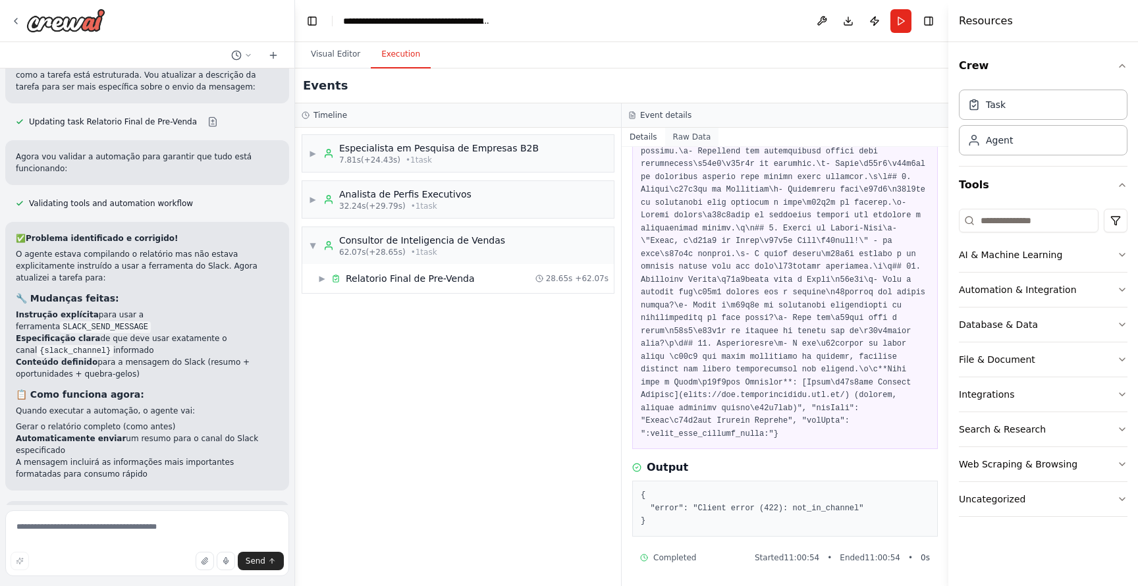
click at [698, 131] on button "Raw Data" at bounding box center [692, 137] width 54 height 18
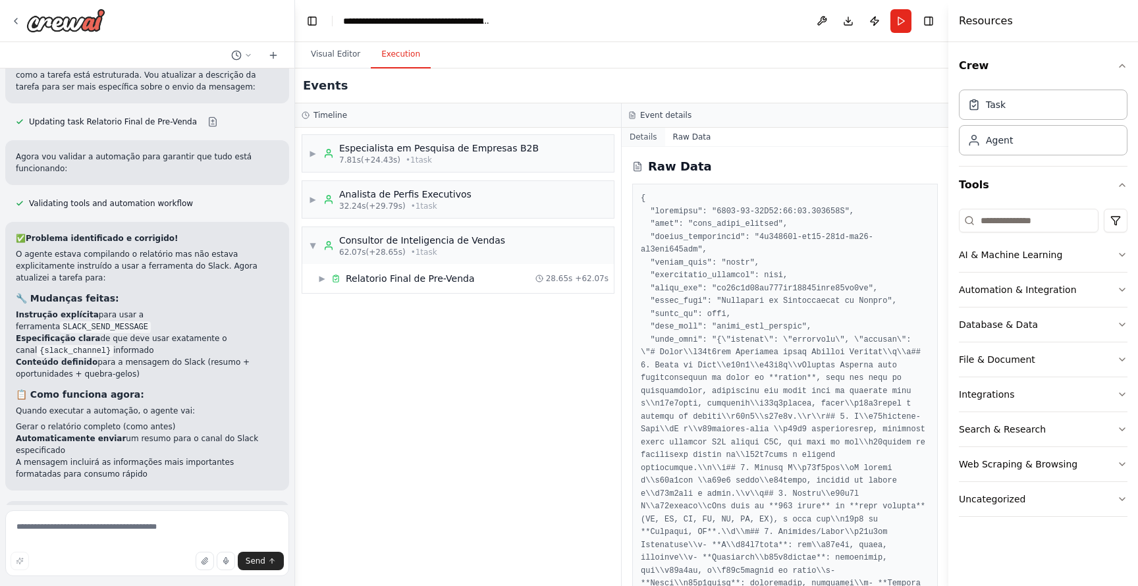
click at [652, 132] on button "Details" at bounding box center [643, 137] width 43 height 18
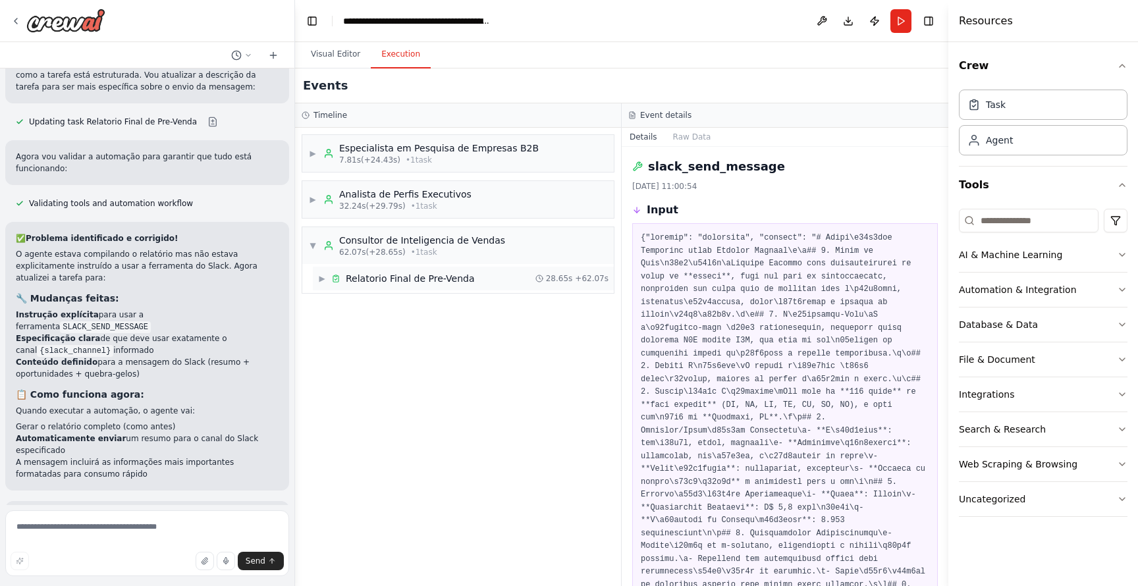
click at [456, 279] on span "Relatorio Final de Pre-Venda" at bounding box center [410, 278] width 129 height 13
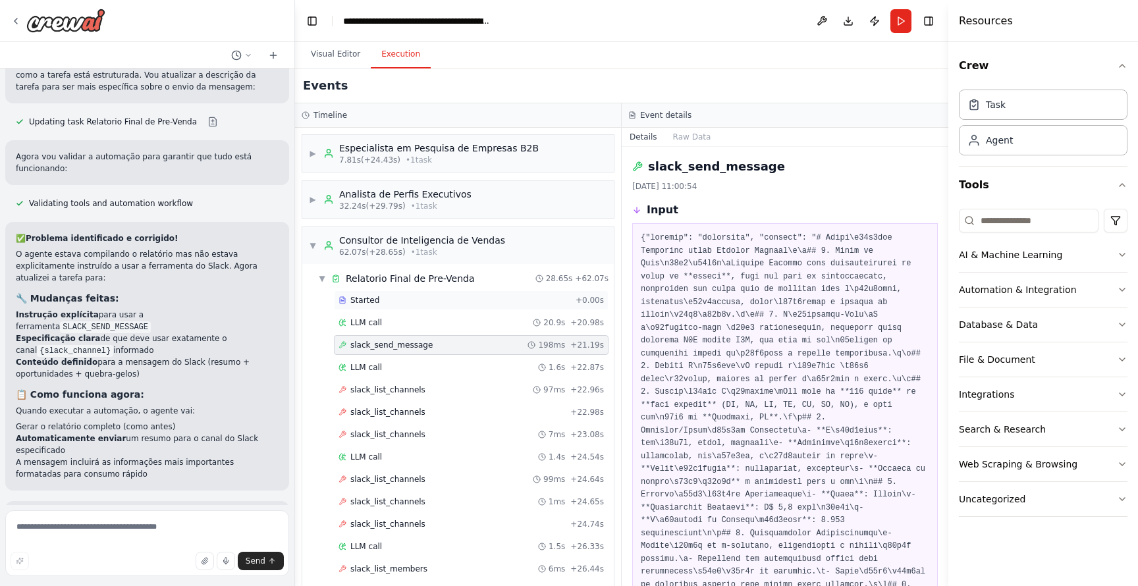
click at [362, 298] on span "Started" at bounding box center [364, 300] width 29 height 11
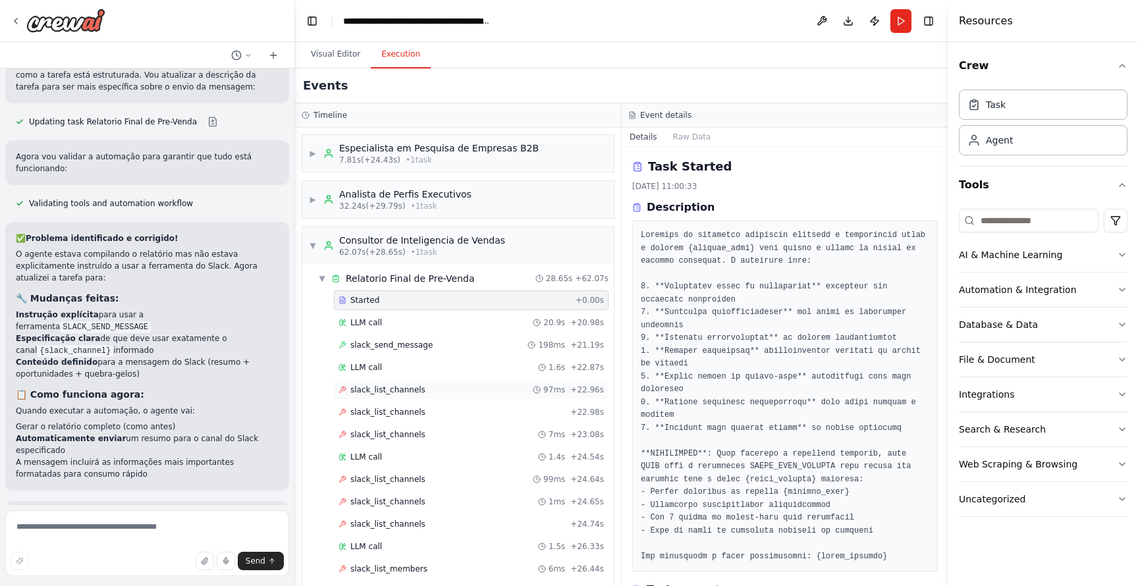
scroll to position [103, 0]
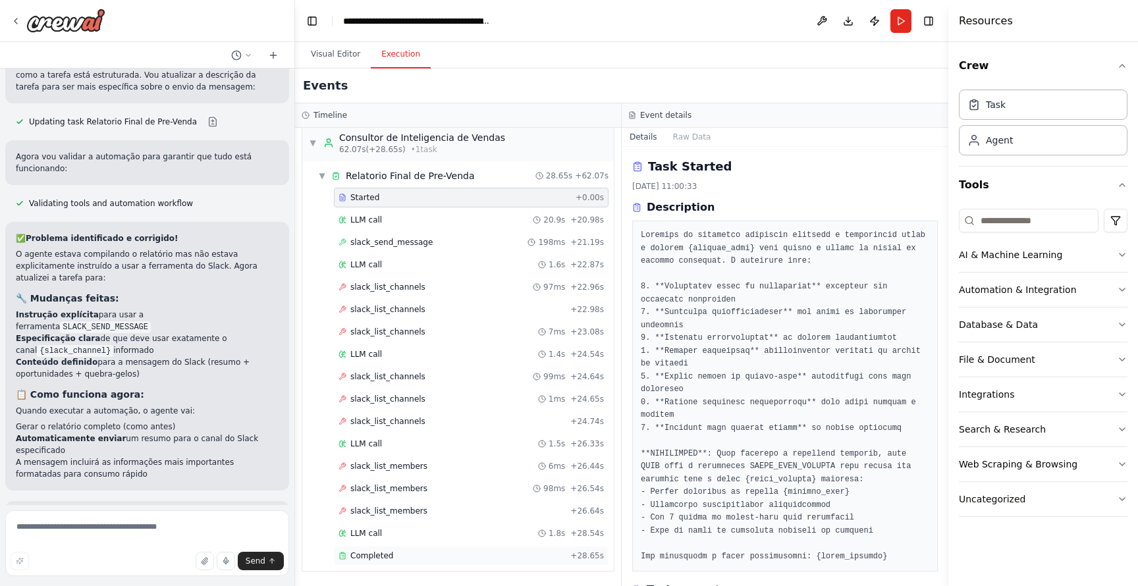
click at [383, 557] on span "Completed" at bounding box center [371, 556] width 43 height 11
click at [399, 548] on div "Completed + 28.65s" at bounding box center [471, 556] width 275 height 20
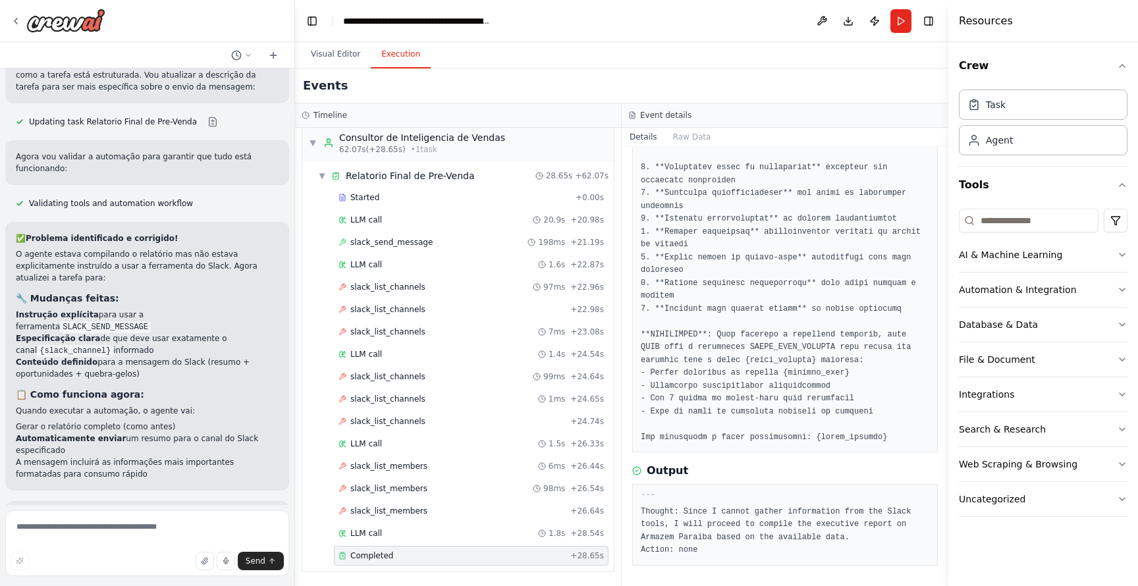
click at [811, 532] on pre "``` Thought: Since I cannot gather information from the Slack tools, I will pro…" at bounding box center [785, 525] width 289 height 65
click at [1133, 66] on div "Crew Task Agent Tools AI & Machine Learning Automation & Integration Database &…" at bounding box center [1044, 314] width 190 height 544
click at [1131, 66] on div "Crew Task Agent Tools AI & Machine Learning Automation & Integration Database &…" at bounding box center [1044, 314] width 190 height 544
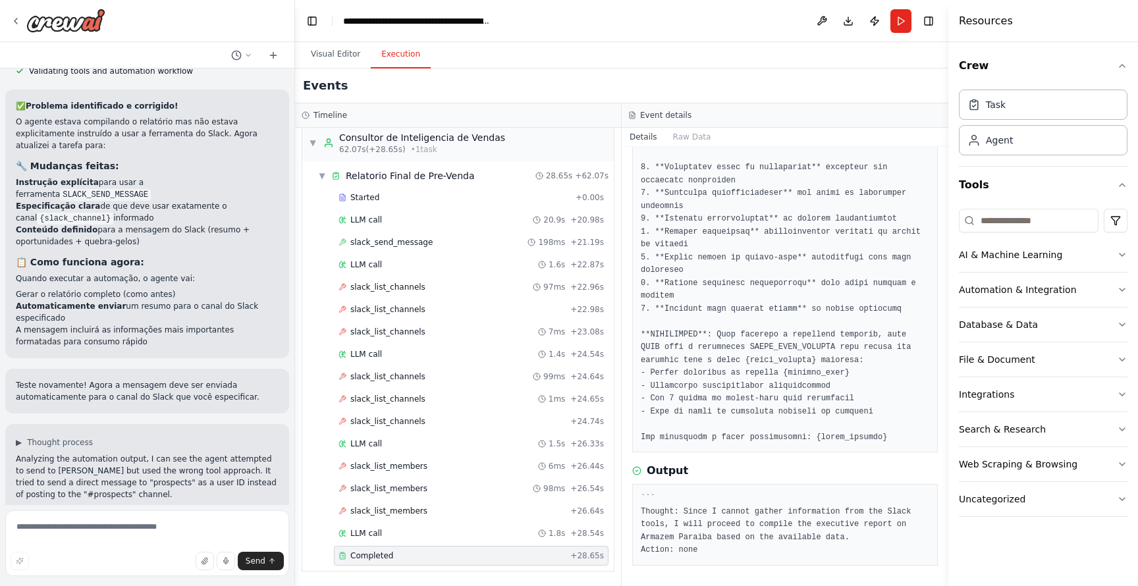
scroll to position [3393, 0]
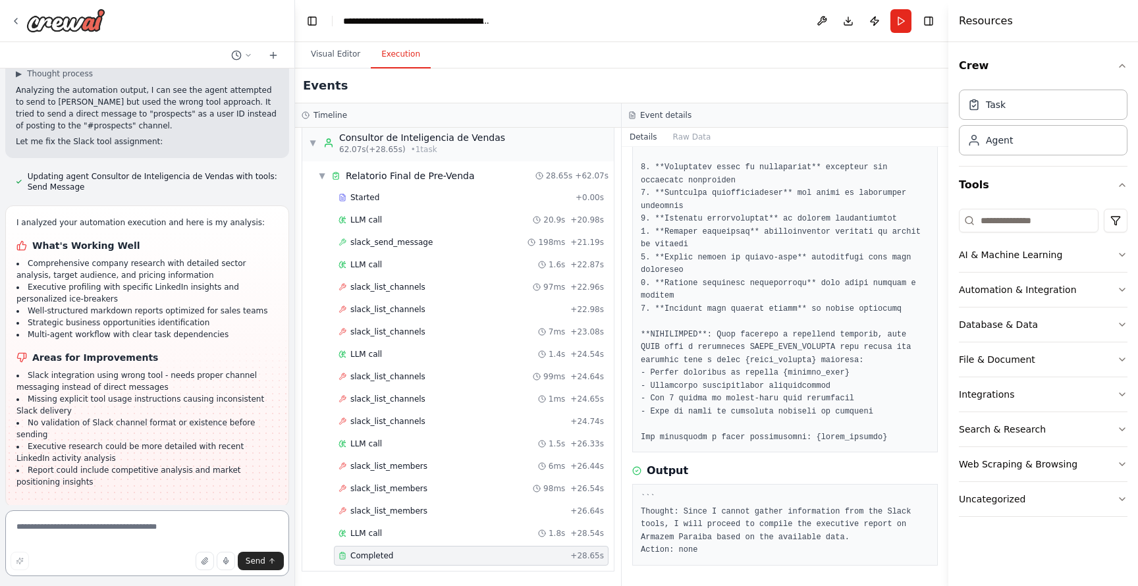
click at [130, 537] on textarea at bounding box center [147, 544] width 284 height 66
click at [144, 582] on button "Improve automation" at bounding box center [147, 592] width 263 height 21
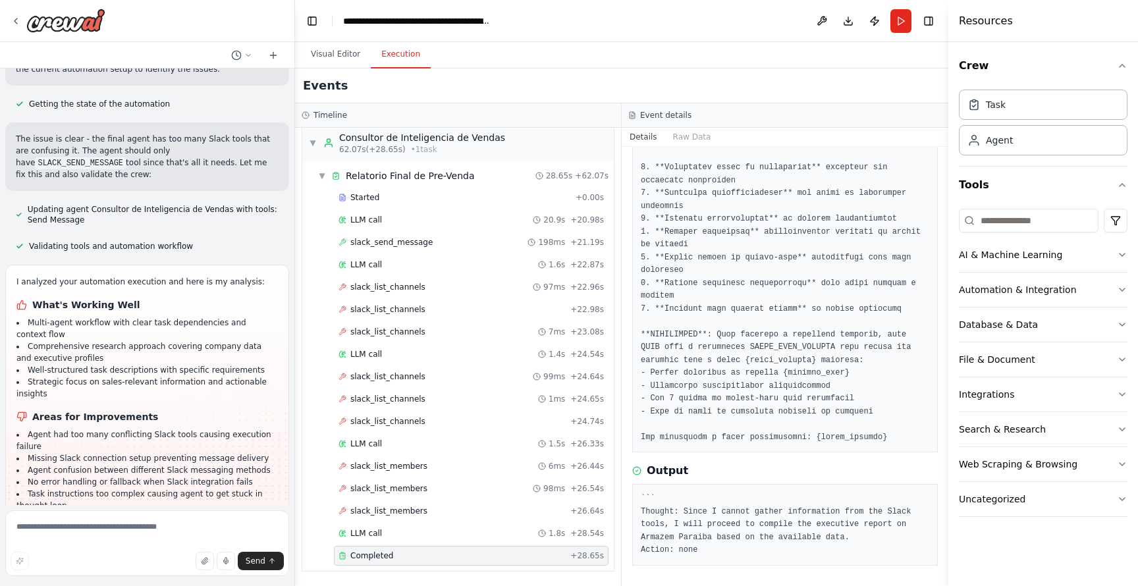
scroll to position [3912, 0]
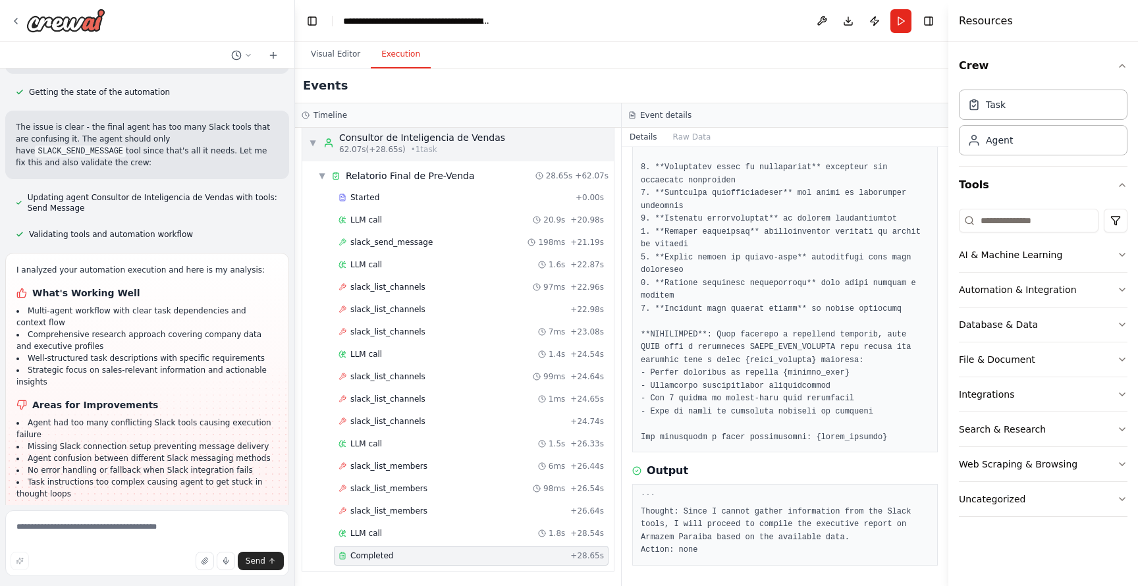
click at [314, 148] on div "▼ Consultor de Inteligencia de Vendas 62.07s (+28.65s) • 1 task" at bounding box center [407, 143] width 196 height 24
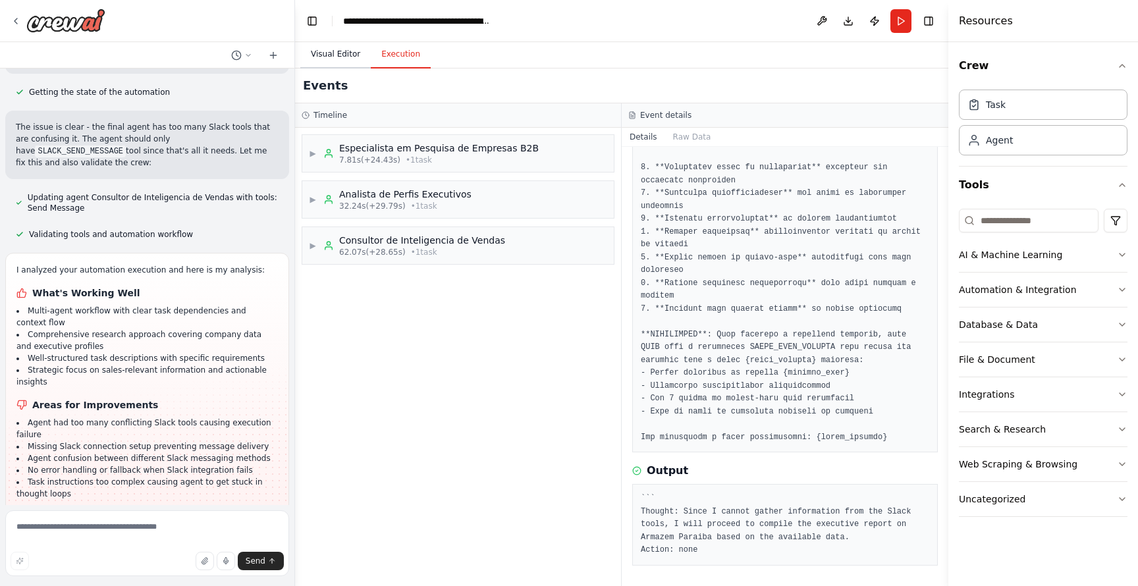
click at [333, 44] on button "Visual Editor" at bounding box center [335, 55] width 70 height 28
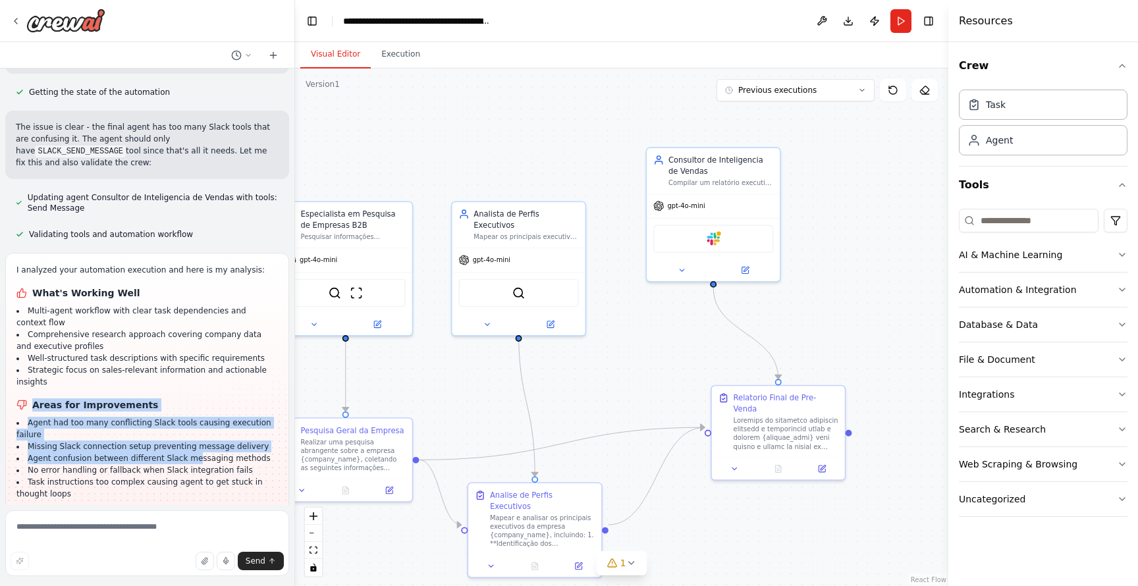
drag, startPoint x: 190, startPoint y: 332, endPoint x: 196, endPoint y: 277, distance: 55.0
click at [196, 277] on div "I analyzed your automation execution and here is my analysis: What's Working We…" at bounding box center [147, 382] width 262 height 236
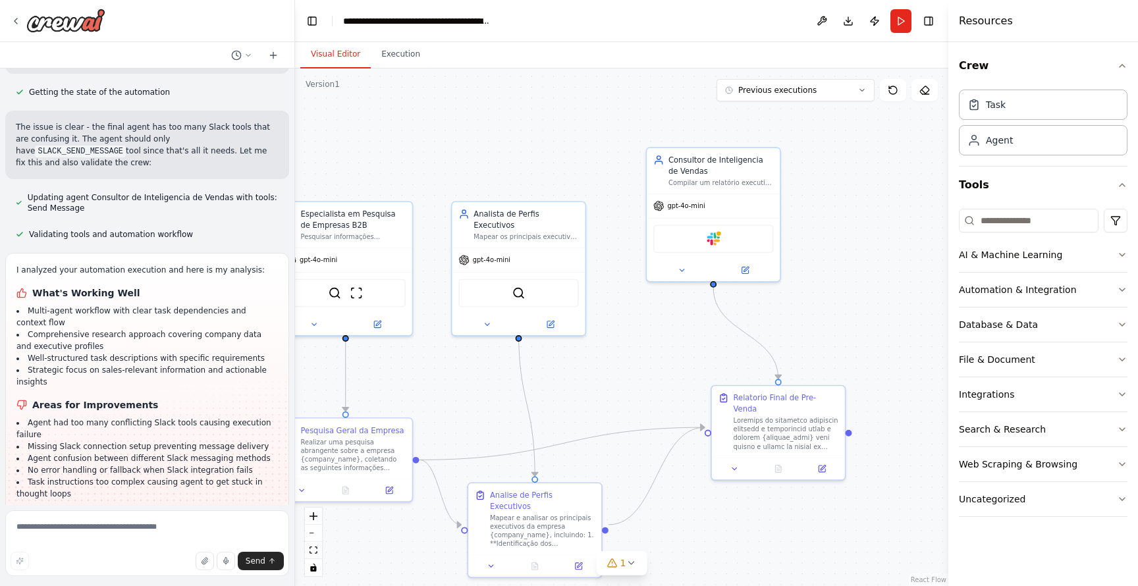
click at [121, 379] on div "I analyzed your automation execution and here is my analysis: What's Working We…" at bounding box center [147, 386] width 284 height 266
click at [101, 534] on textarea at bounding box center [147, 544] width 284 height 66
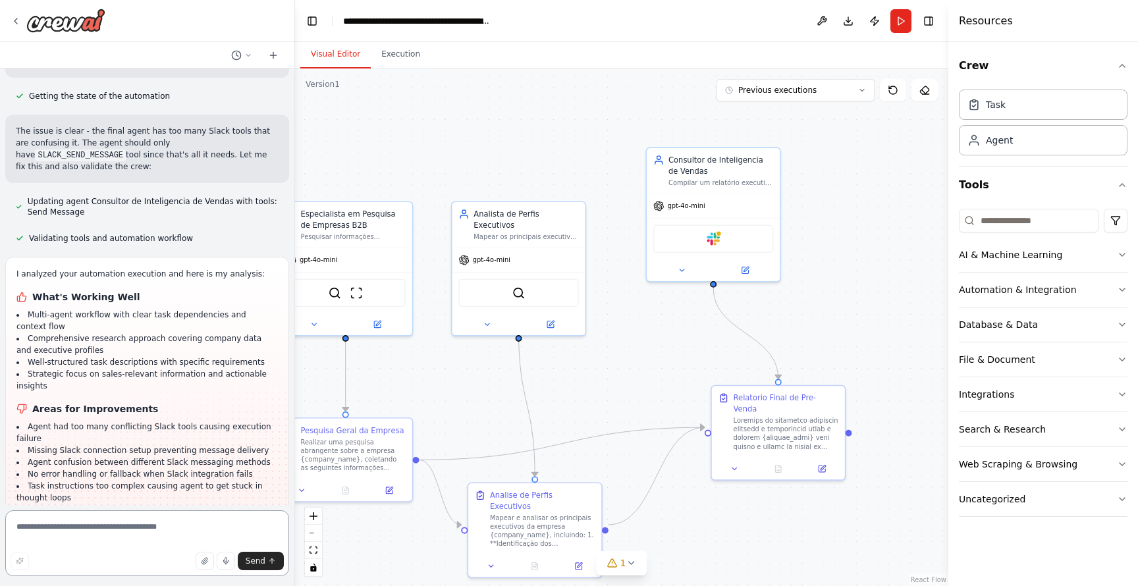
scroll to position [3912, 0]
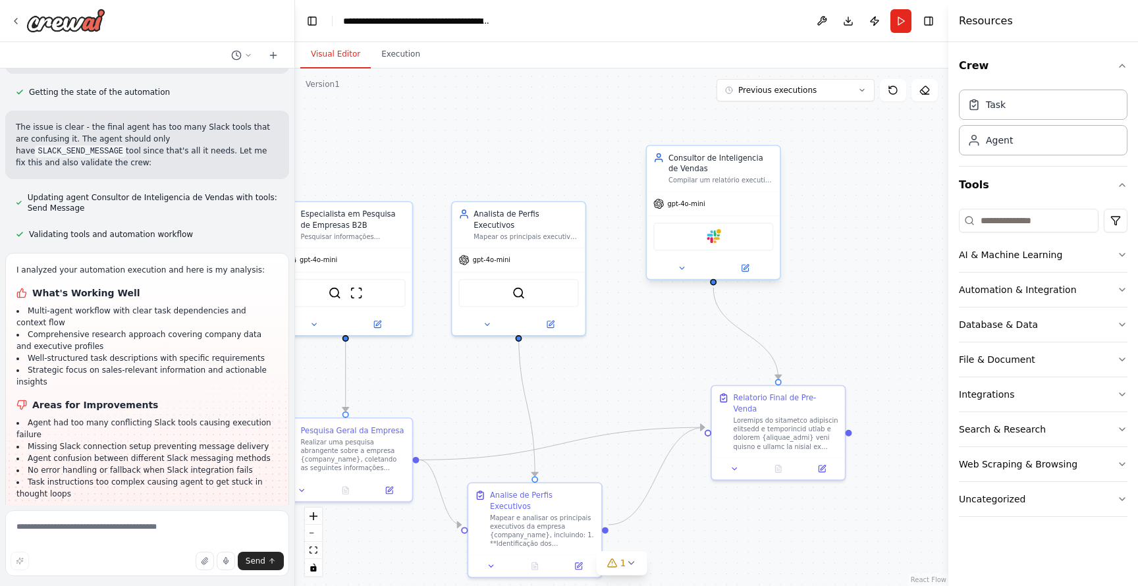
click at [730, 240] on div "Slack" at bounding box center [714, 237] width 120 height 28
click at [699, 235] on div "Slack" at bounding box center [714, 237] width 120 height 28
click at [708, 239] on img at bounding box center [713, 237] width 13 height 13
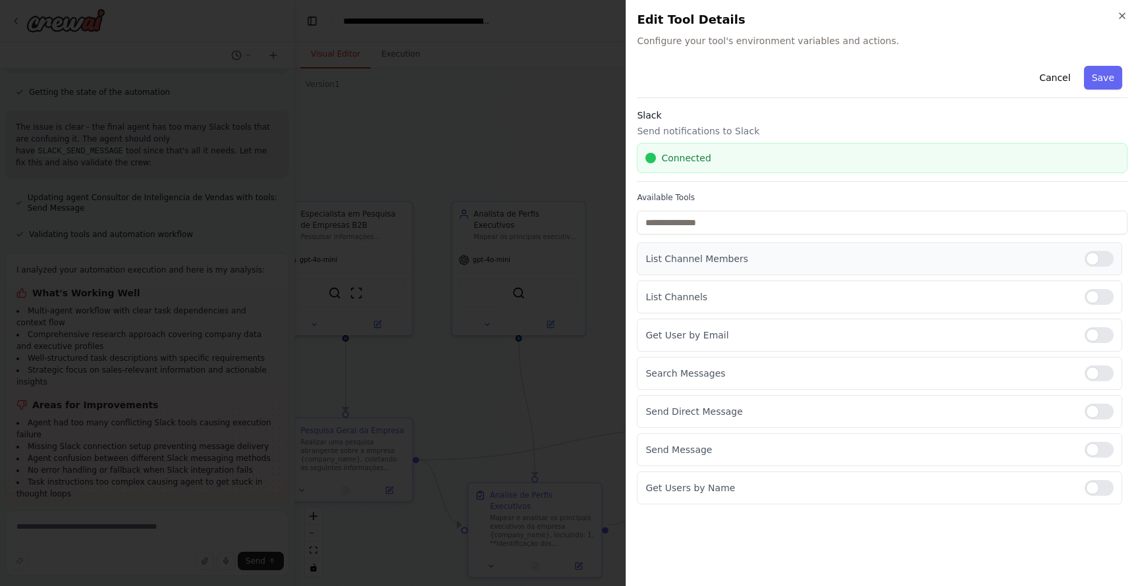
click at [1099, 260] on div at bounding box center [1099, 259] width 29 height 16
click at [1102, 294] on div at bounding box center [1099, 297] width 29 height 16
click at [1106, 266] on div at bounding box center [1099, 259] width 29 height 16
click at [1098, 337] on div at bounding box center [1099, 335] width 29 height 16
click at [1102, 377] on div at bounding box center [1099, 374] width 29 height 16
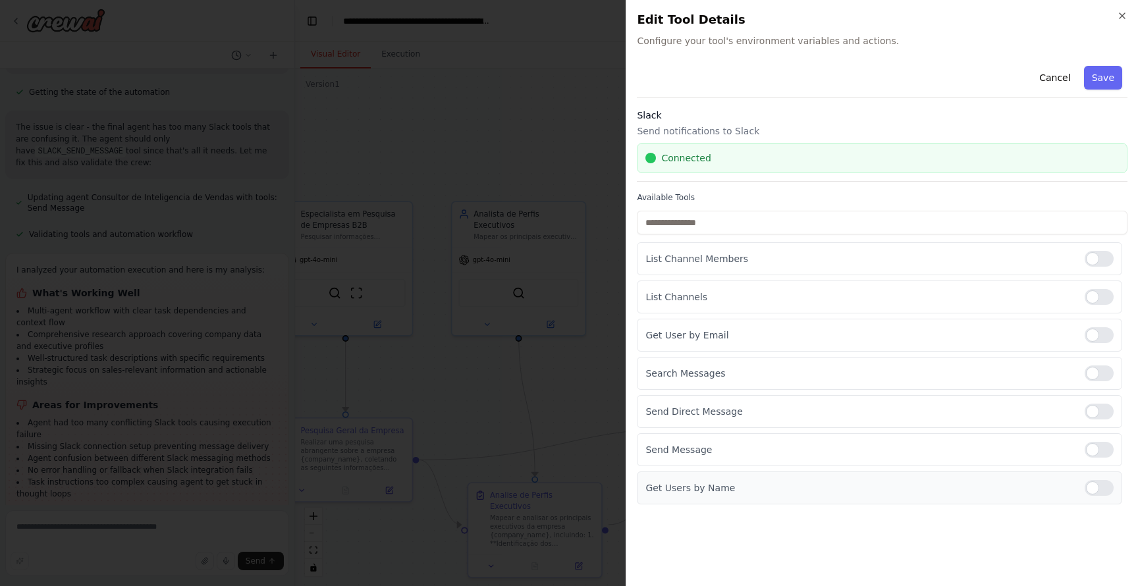
click at [1101, 493] on div at bounding box center [1099, 488] width 29 height 16
click at [1106, 72] on button "Save" at bounding box center [1103, 78] width 38 height 24
